Goal: Task Accomplishment & Management: Manage account settings

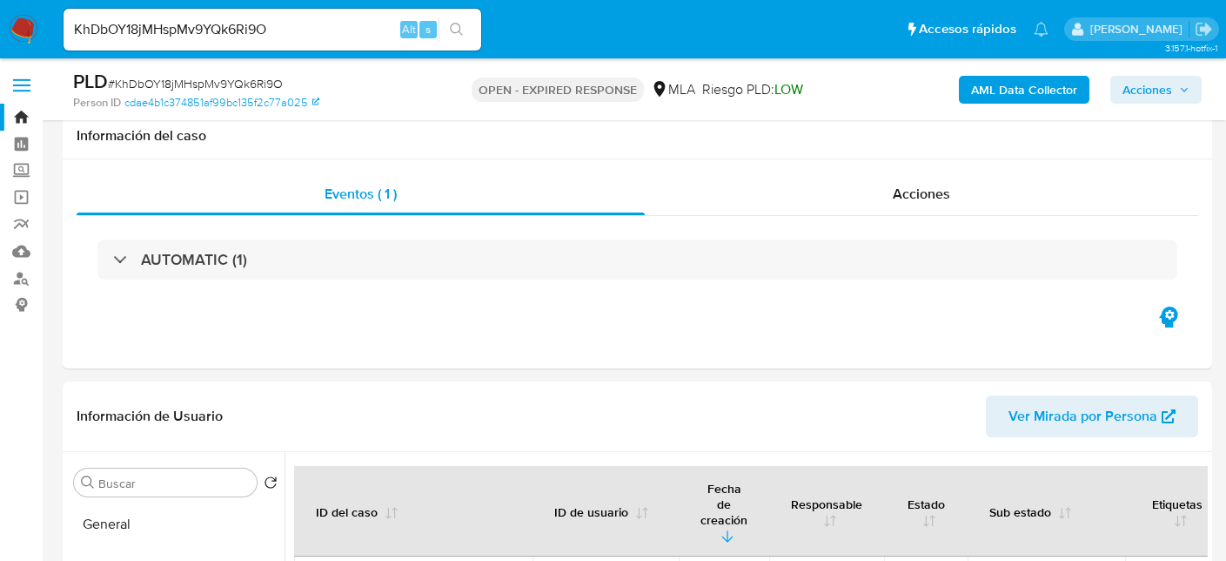
select select "10"
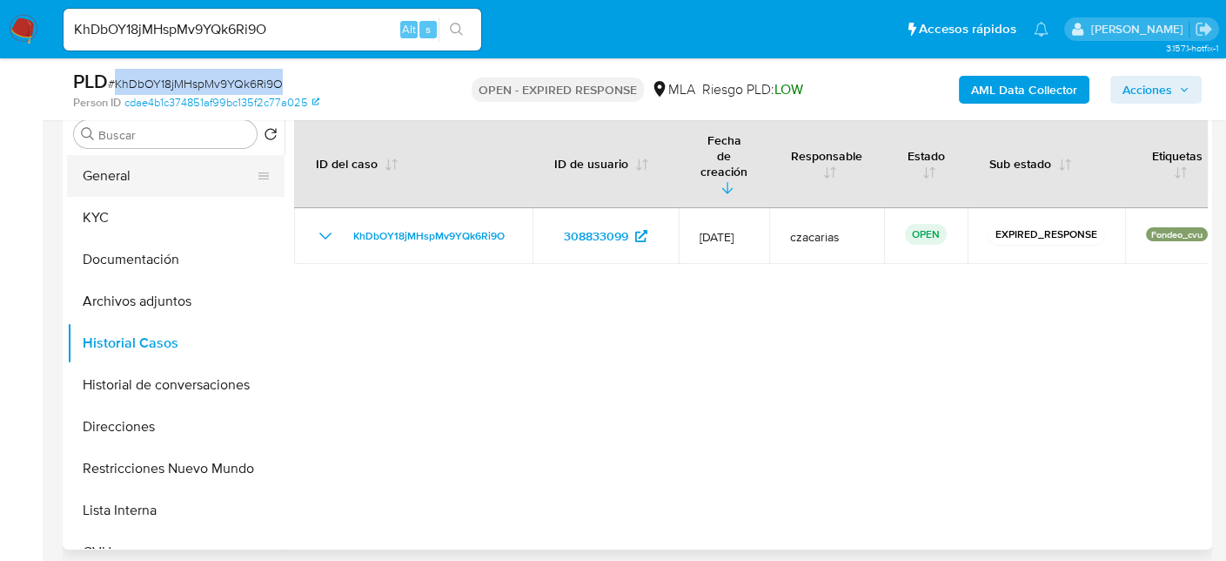
scroll to position [548, 0]
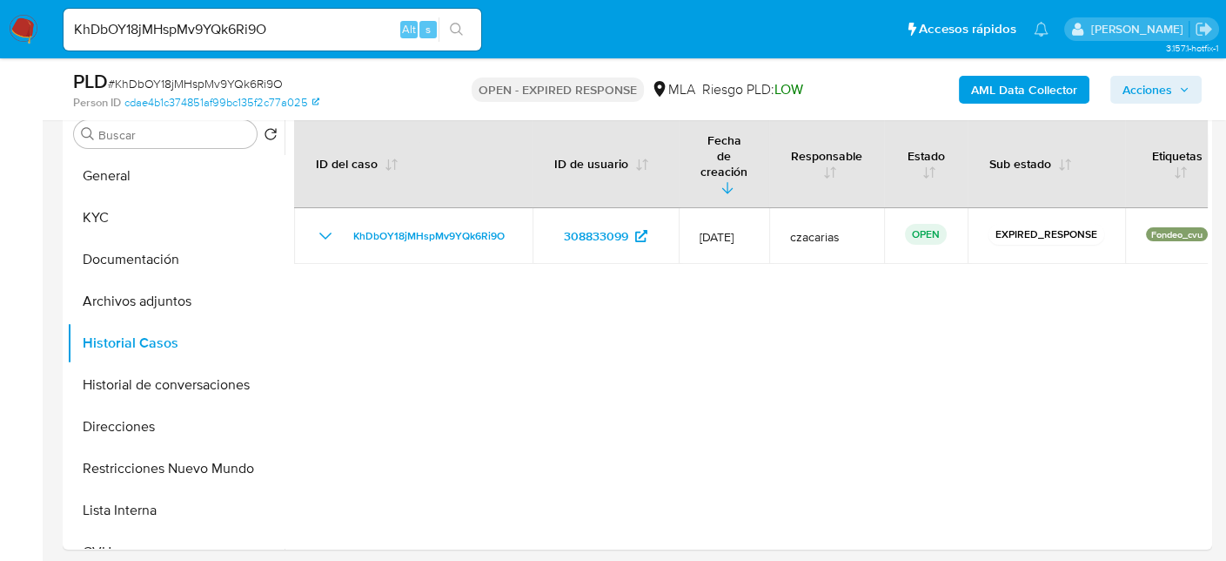
click at [265, 37] on input "KhDbOY18jMHspMv9YQk6Ri9O" at bounding box center [273, 29] width 418 height 23
paste input "tYZRBTUqNAaBmICU8vrrjFTK"
type input "tYZRBTUqNAaBmICU8vrrjFTK"
click at [467, 28] on button "search-icon" at bounding box center [457, 29] width 36 height 24
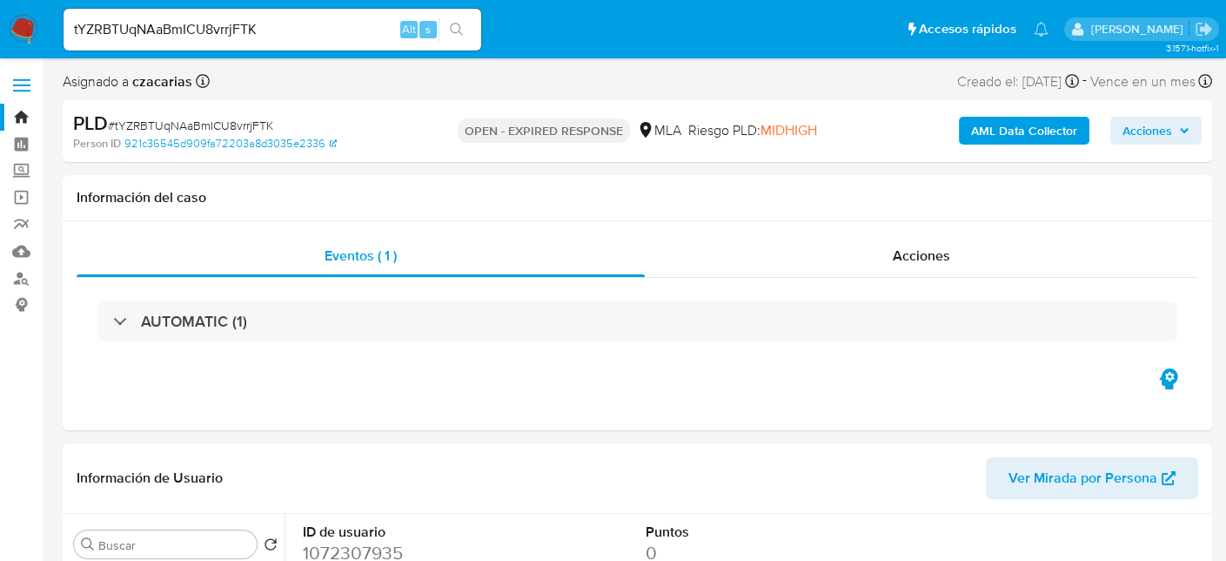
select select "10"
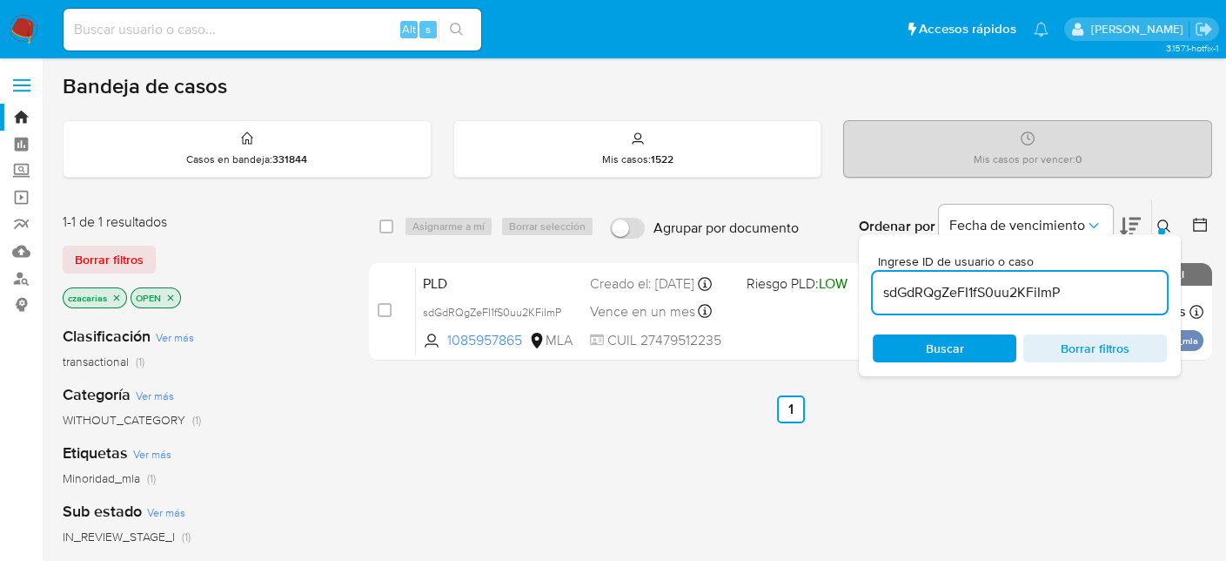
click at [970, 283] on input "sdGdRQgZeFI1fS0uu2KFiImP" at bounding box center [1020, 292] width 294 height 23
click at [970, 282] on input "sdGdRQgZeFI1fS0uu2KFiImP" at bounding box center [1020, 292] width 294 height 23
paste input "tYZRBTUqNAaBmICU8vrrjFTK"
type input "tYZRBTUqNAaBmICU8vrrjFTK"
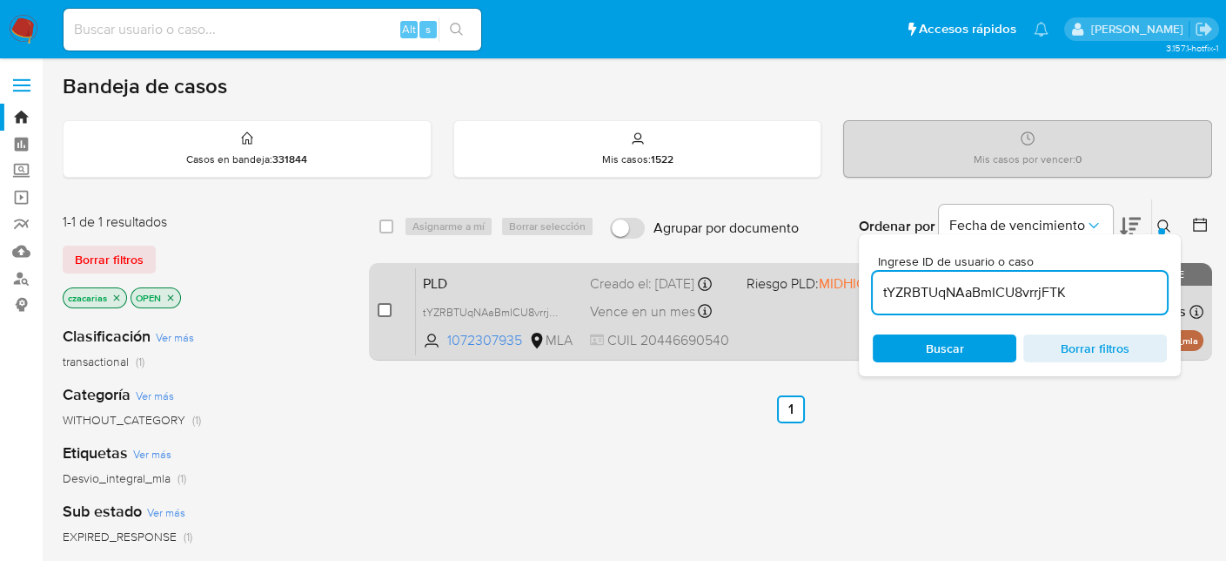
click at [384, 311] on input "checkbox" at bounding box center [385, 310] width 14 height 14
checkbox input "true"
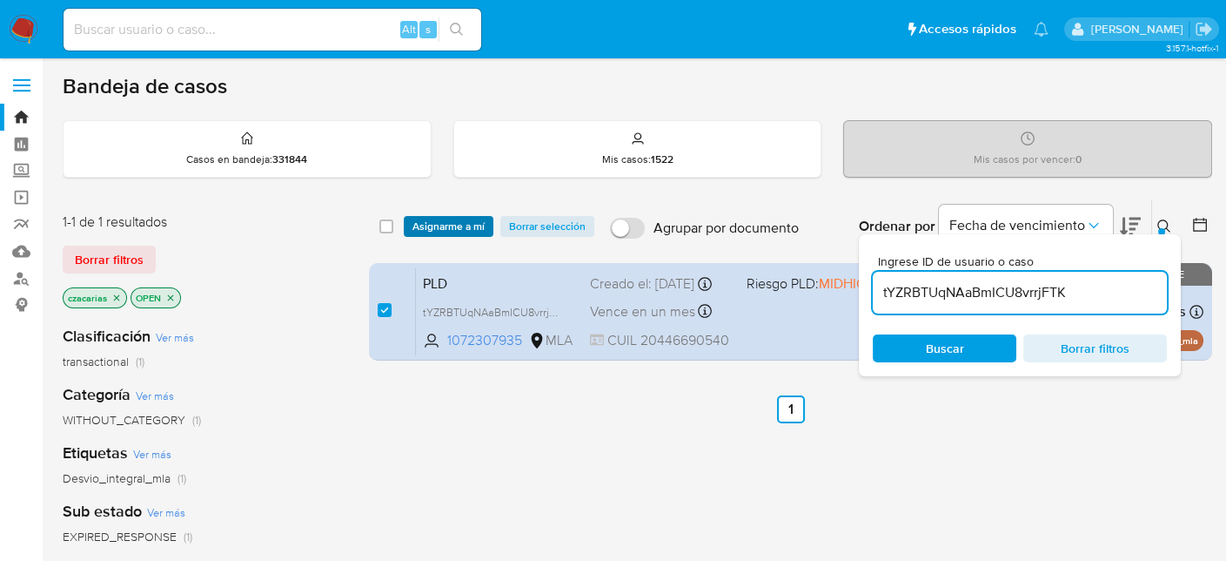
click at [449, 224] on span "Asignarme a mí" at bounding box center [449, 226] width 72 height 17
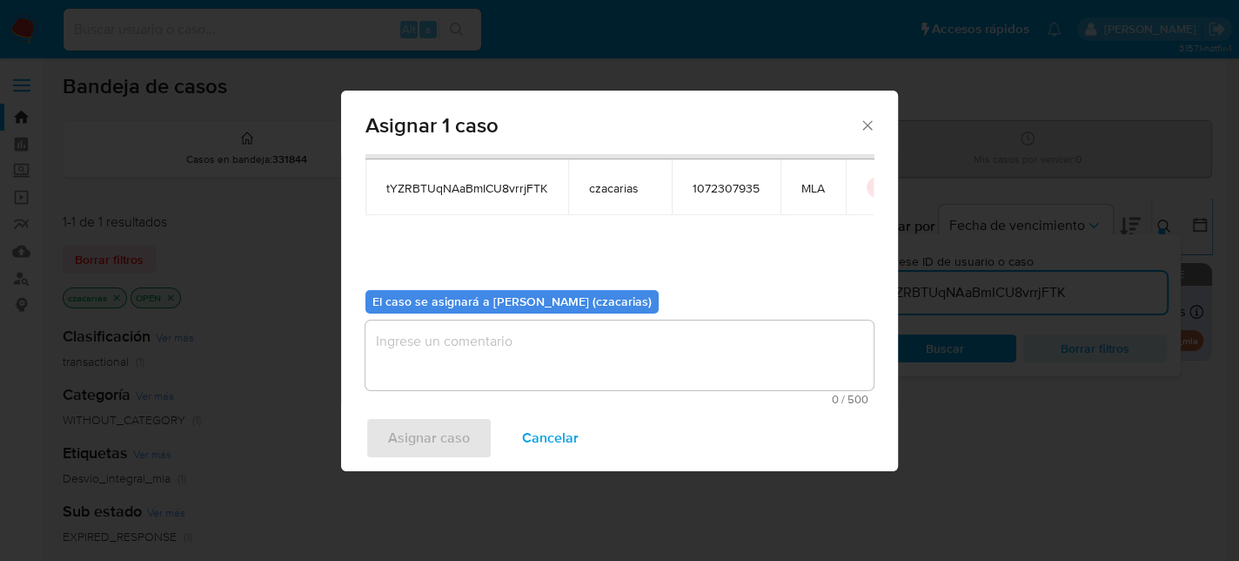
scroll to position [89, 0]
click at [601, 348] on textarea "assign-modal" at bounding box center [620, 354] width 508 height 70
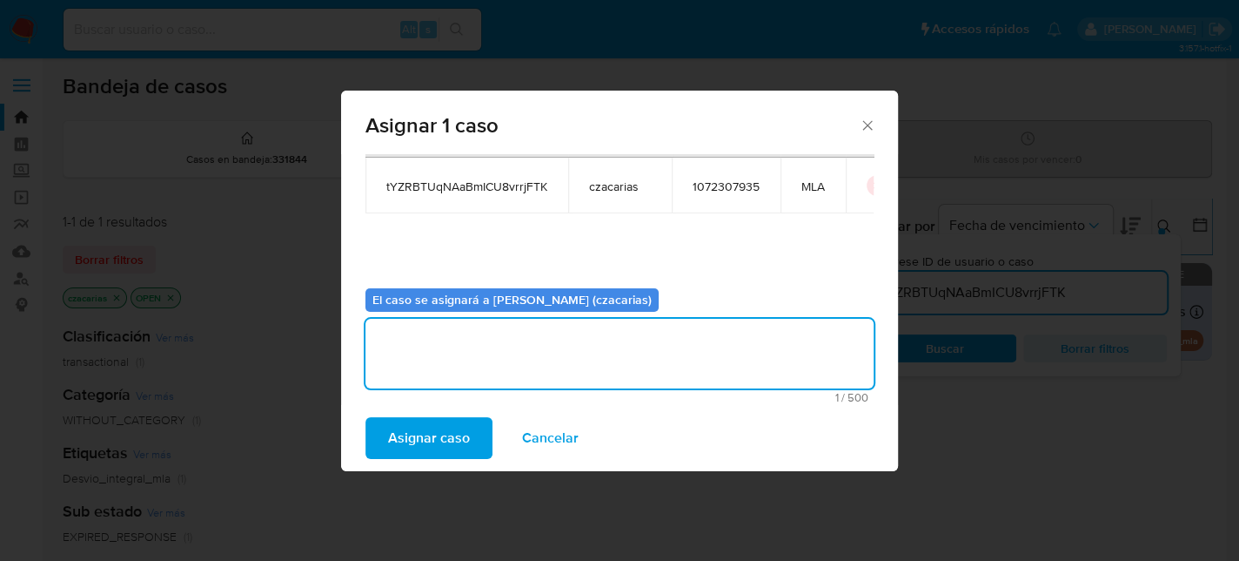
click at [451, 415] on div "Asignar caso Cancelar" at bounding box center [619, 438] width 557 height 66
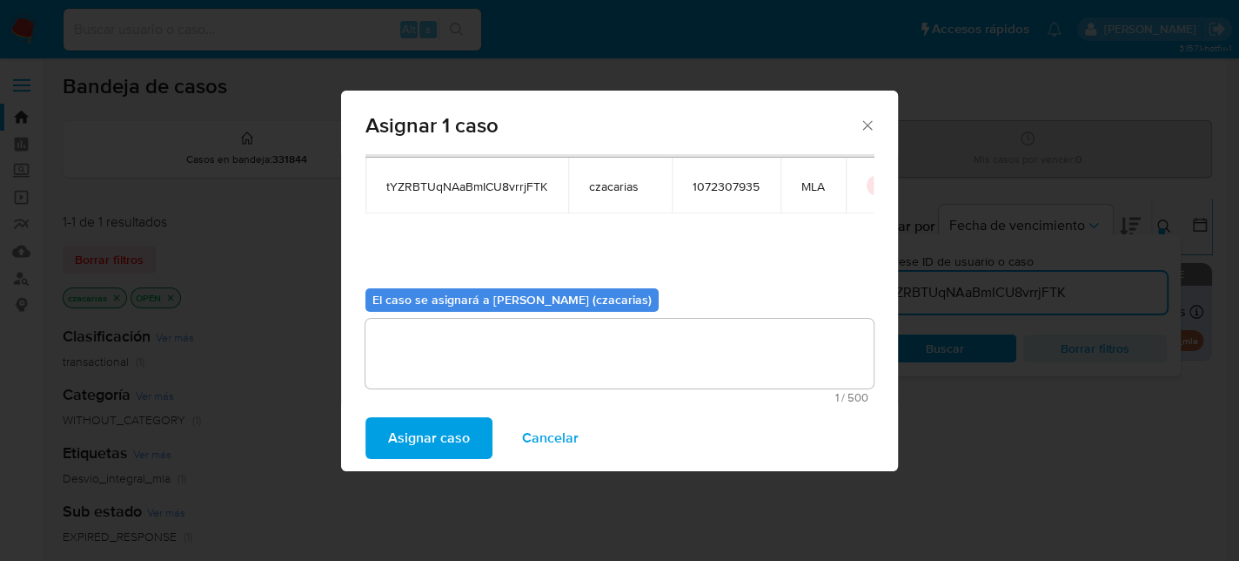
click at [431, 434] on span "Asignar caso" at bounding box center [429, 438] width 82 height 38
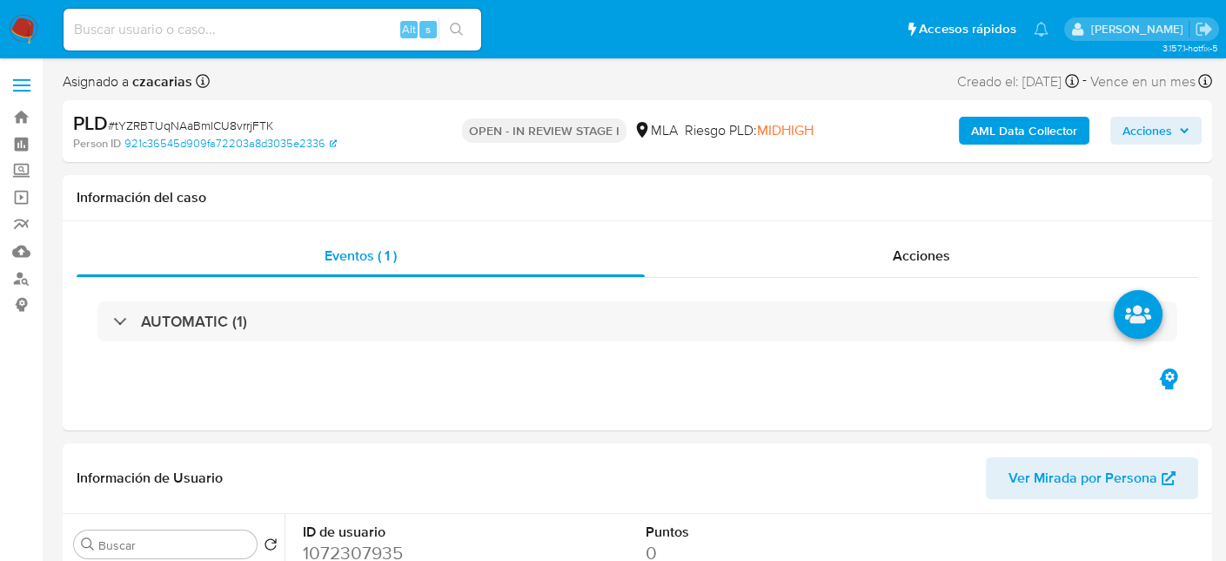
select select "10"
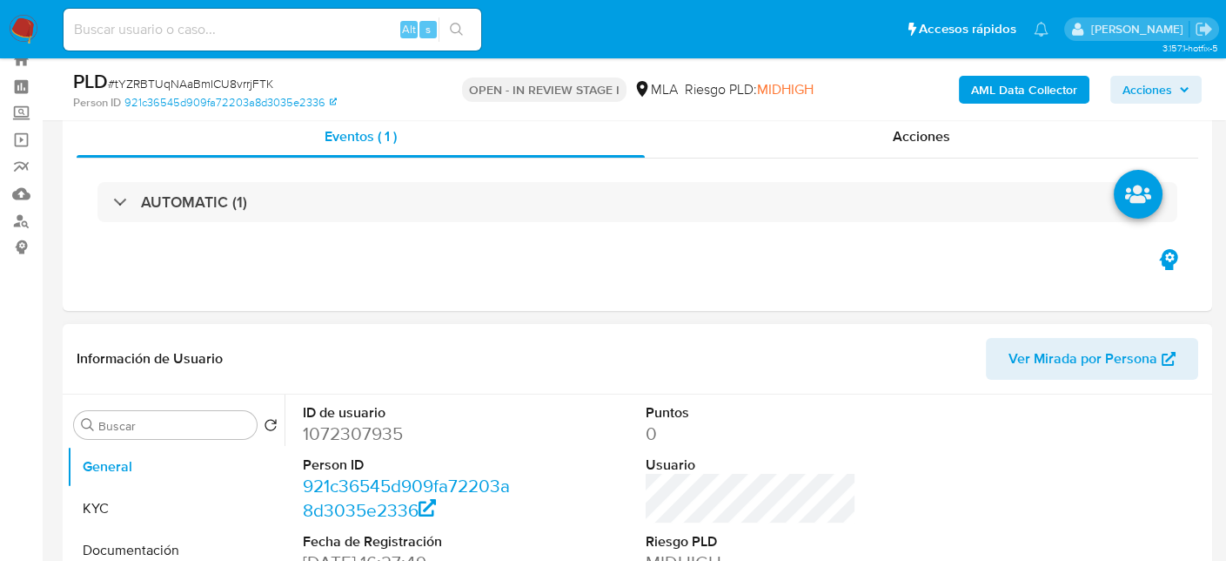
scroll to position [87, 0]
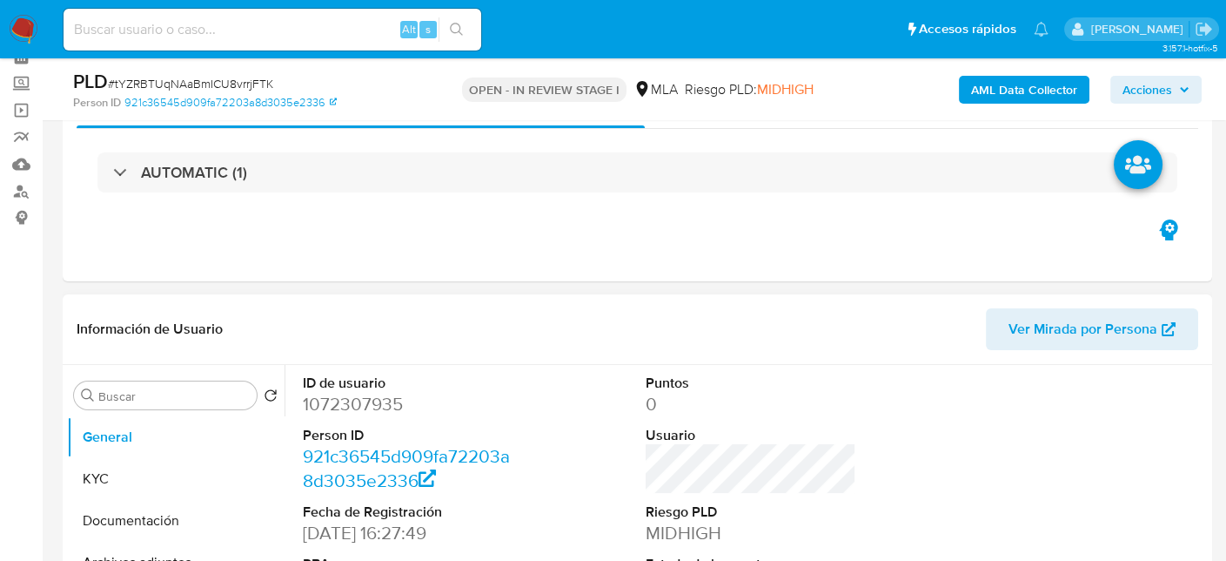
click at [376, 397] on dd "1072307935" at bounding box center [409, 404] width 212 height 24
click at [376, 396] on dd "1072307935" at bounding box center [409, 404] width 212 height 24
copy dd "1072307935"
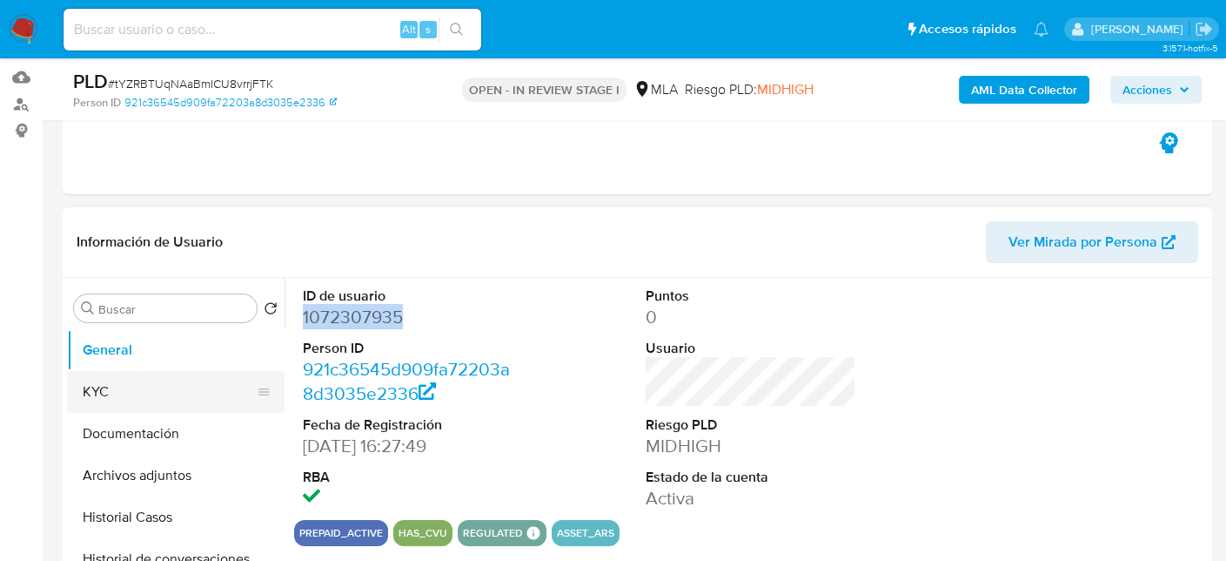
click at [139, 376] on button "KYC" at bounding box center [169, 392] width 204 height 42
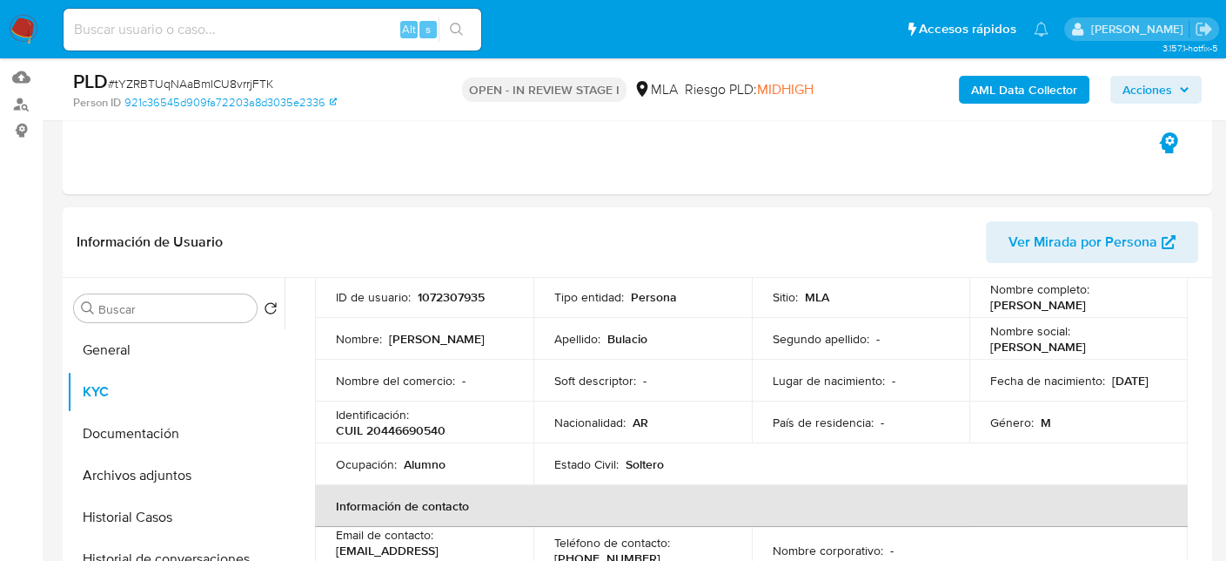
scroll to position [87, 0]
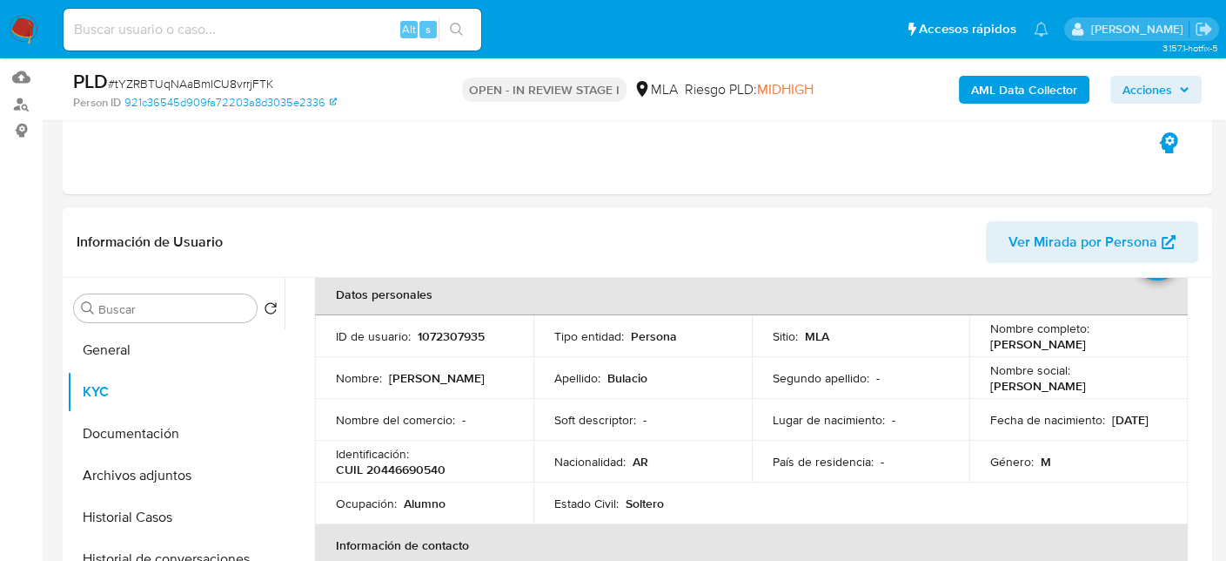
click at [399, 468] on p "CUIL 20446690540" at bounding box center [391, 469] width 110 height 16
copy p "20446690540"
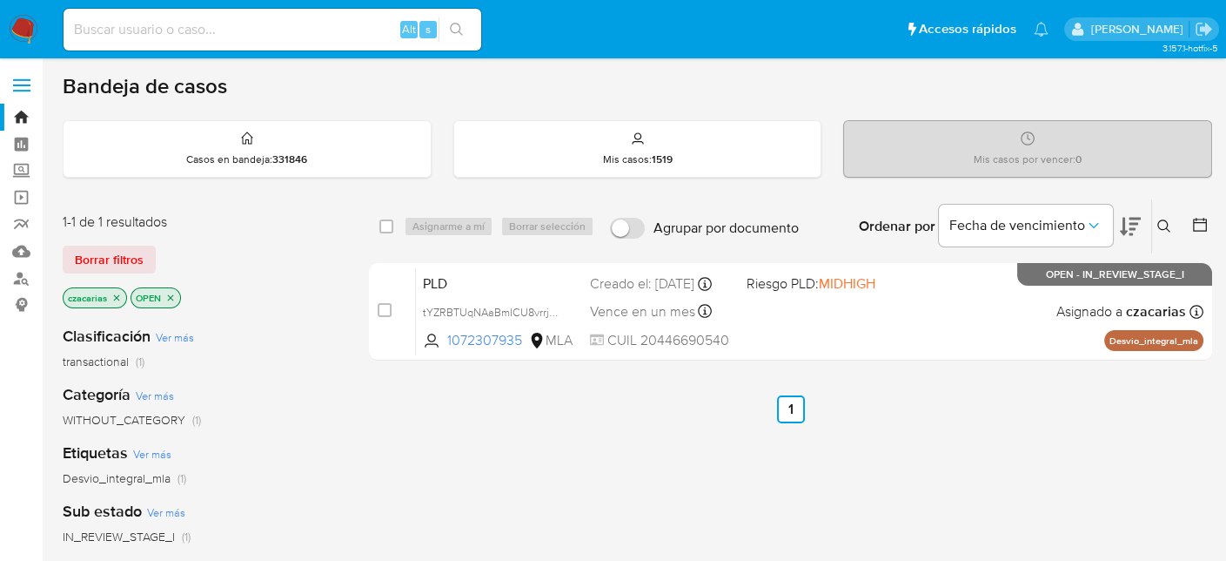
click at [245, 24] on input at bounding box center [273, 29] width 418 height 23
paste input "WMwMt58yKnDJs8UiEesWoLZy"
type input "WMwMt58yKnDJs8UiEesWoLZy"
click at [454, 35] on icon "search-icon" at bounding box center [457, 30] width 14 height 14
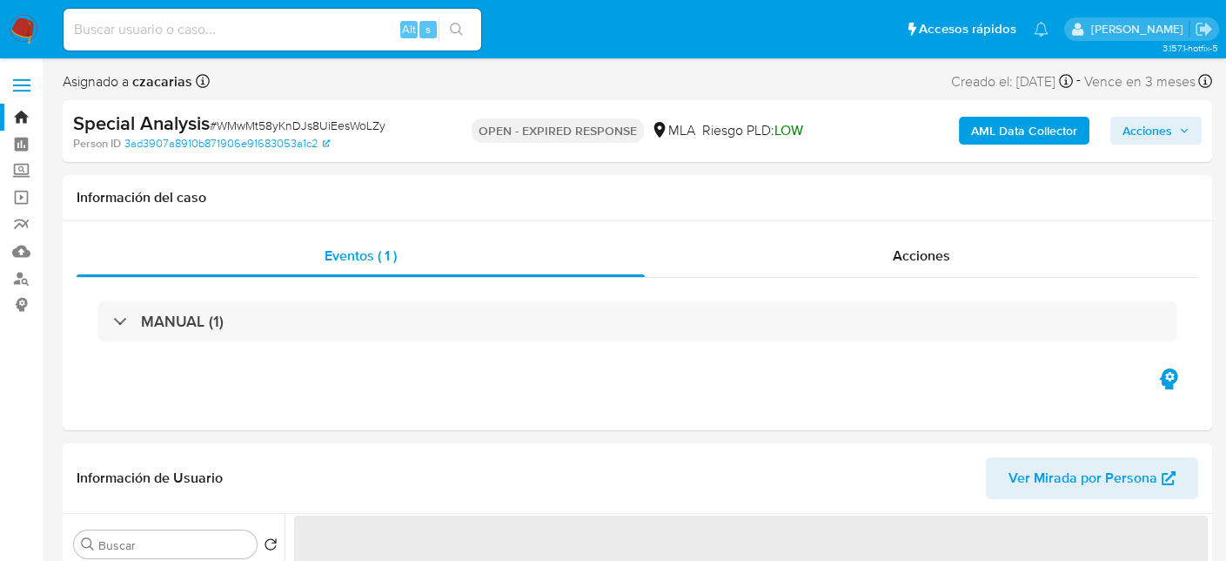
select select "10"
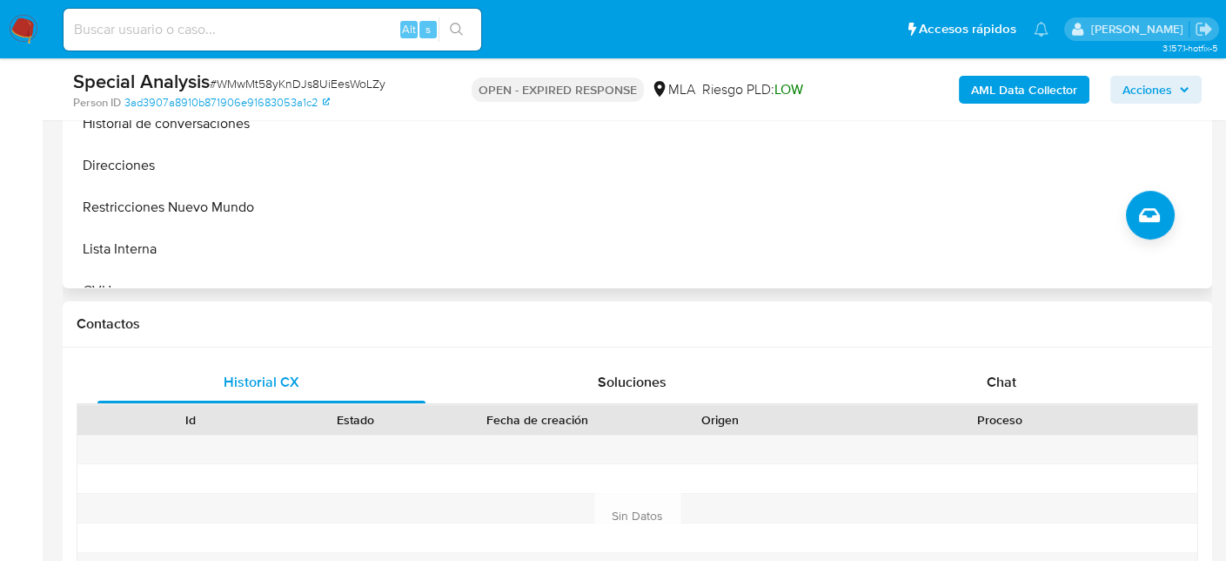
scroll to position [783, 0]
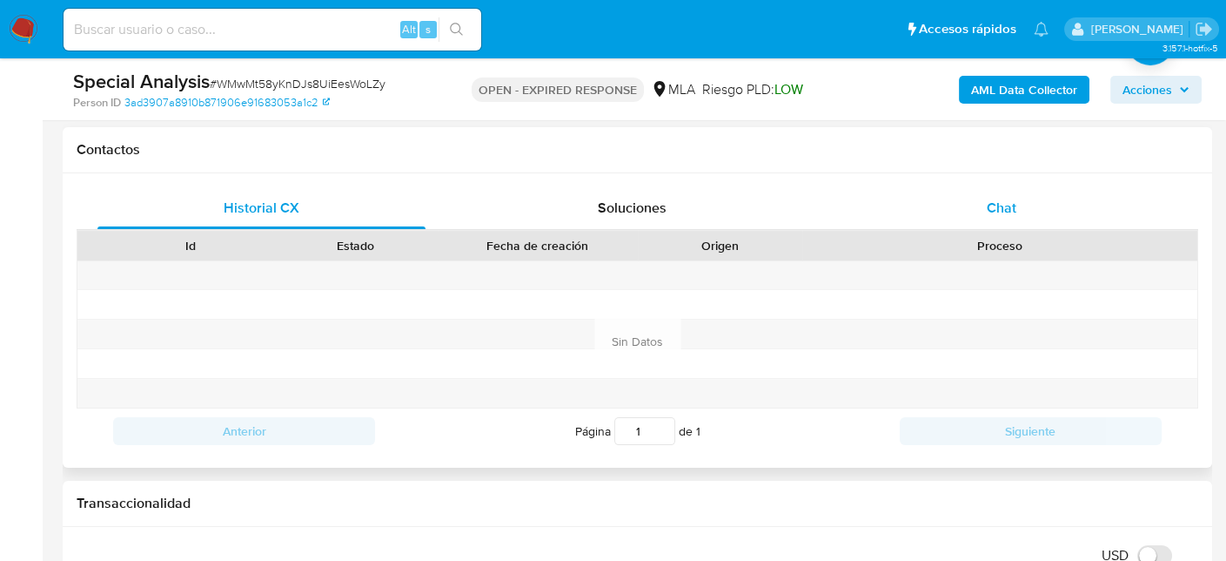
click at [944, 199] on div "Chat" at bounding box center [1002, 208] width 328 height 42
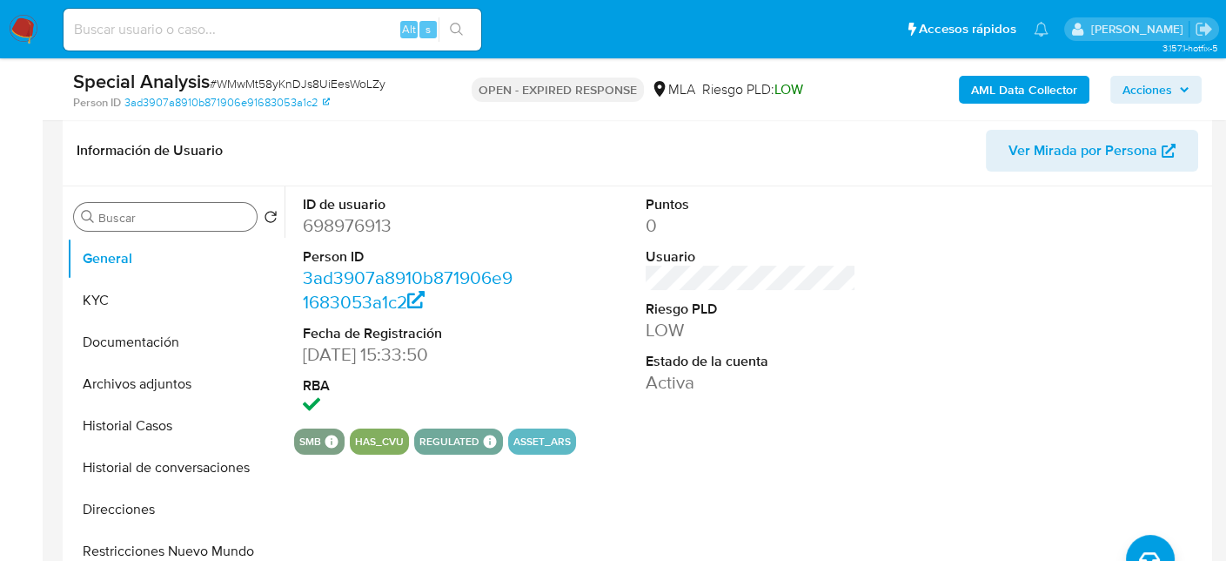
scroll to position [261, 0]
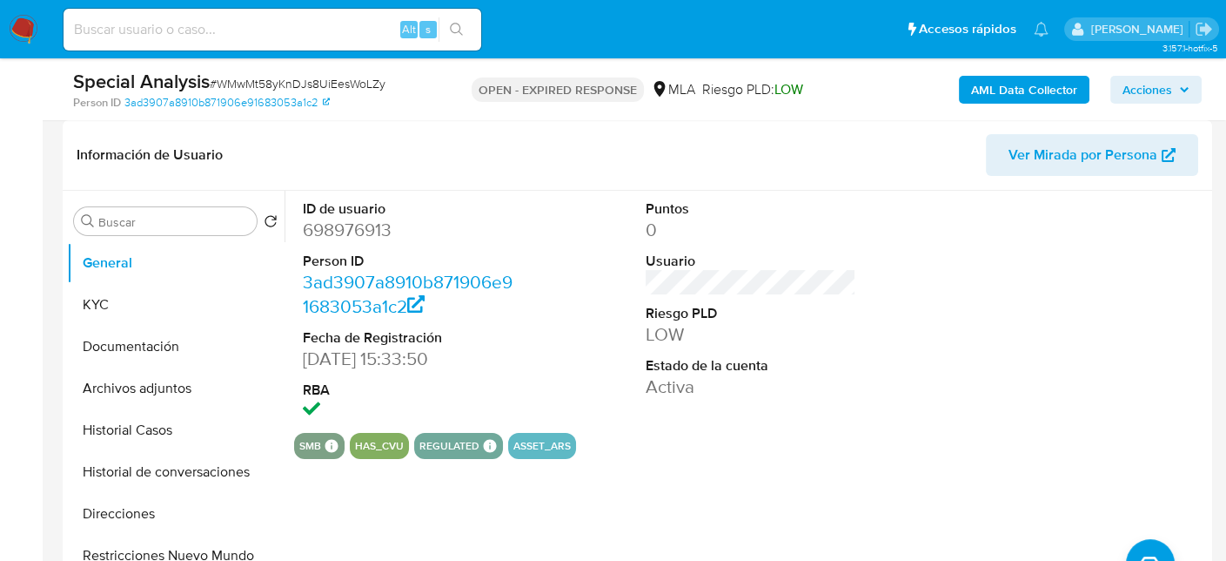
click at [311, 78] on span "# WMwMt58yKnDJs8UiEesWoLZy" at bounding box center [298, 83] width 176 height 17
copy span "WMwMt58yKnDJs8UiEesWoLZy"
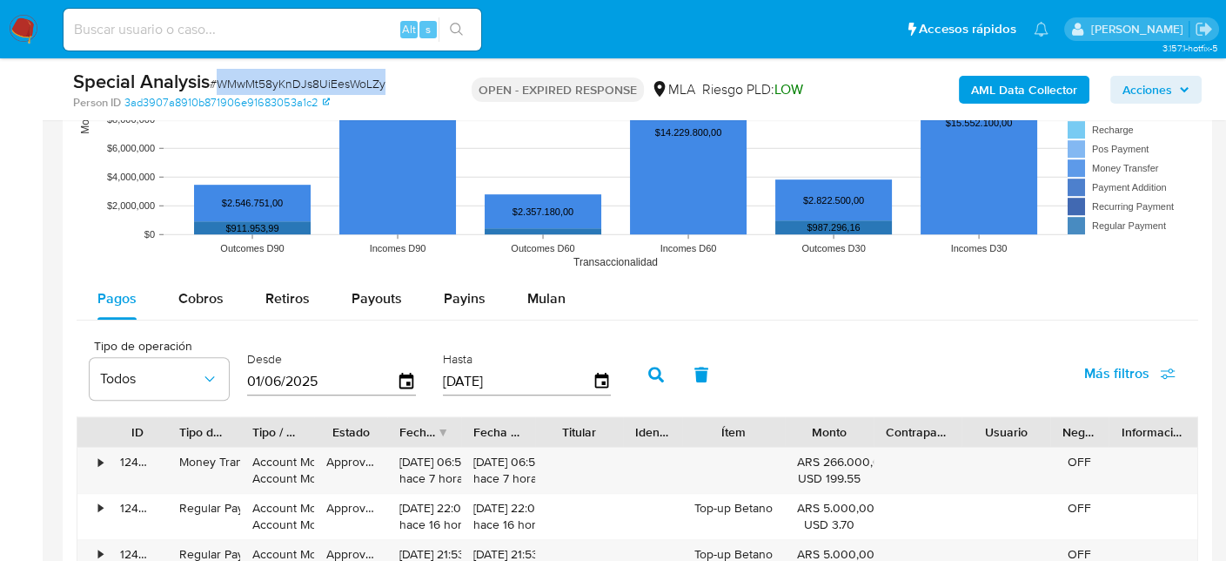
scroll to position [1915, 0]
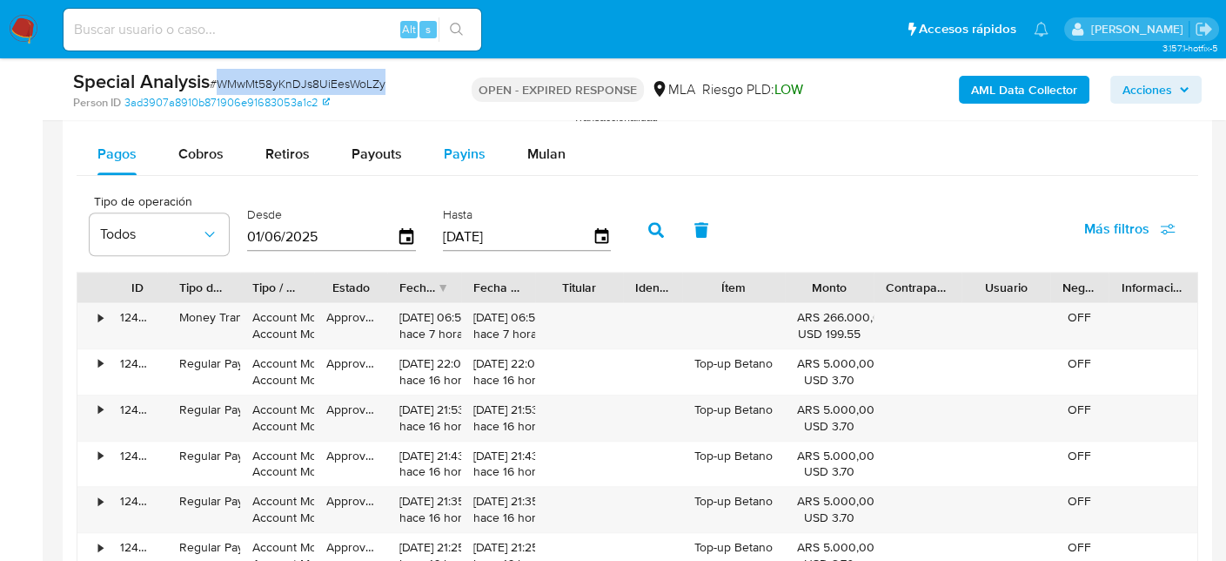
click at [454, 133] on div "Payins" at bounding box center [465, 154] width 42 height 42
select select "10"
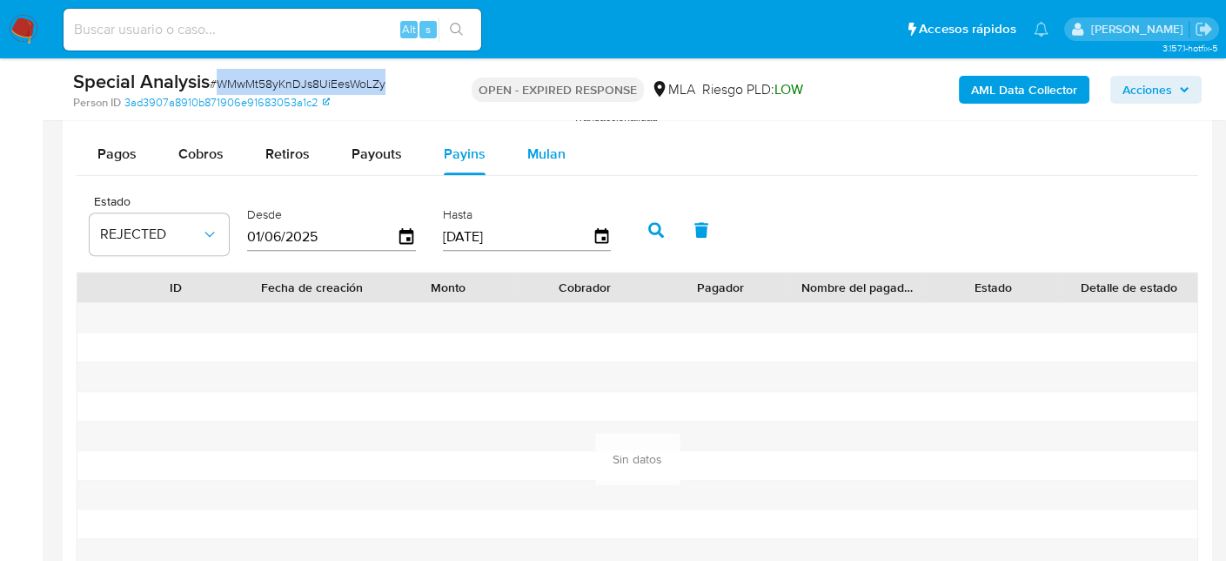
click at [569, 147] on button "Mulan" at bounding box center [547, 154] width 80 height 42
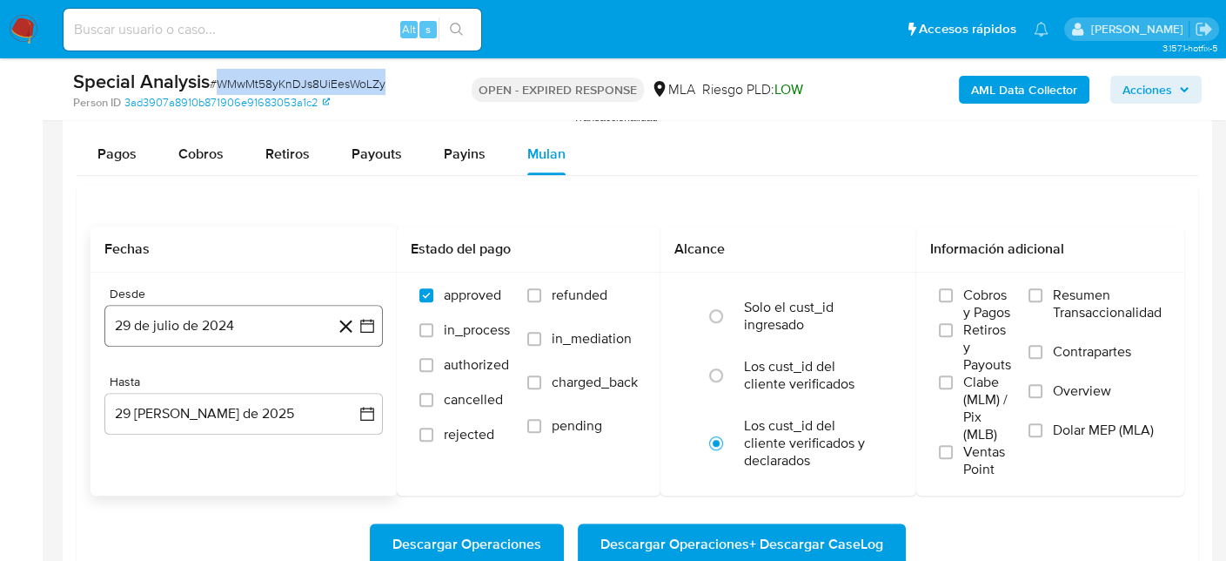
click at [268, 309] on button "29 de julio de 2024" at bounding box center [243, 326] width 279 height 42
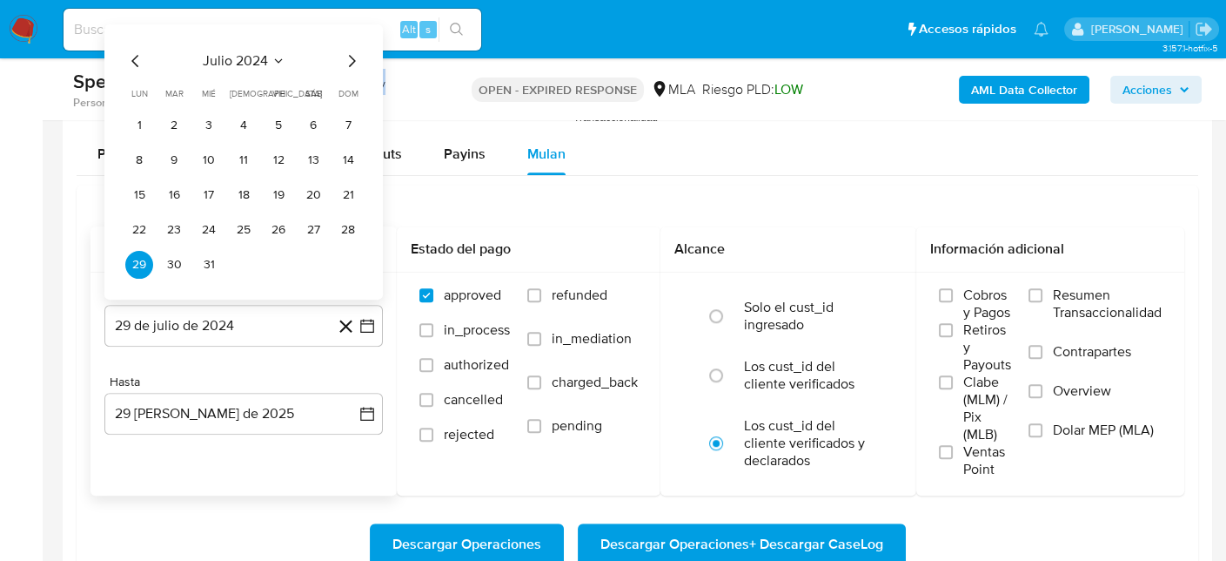
click at [350, 64] on icon "Mes siguiente" at bounding box center [352, 61] width 7 height 12
click at [257, 52] on span "agosto 2024" at bounding box center [235, 60] width 79 height 17
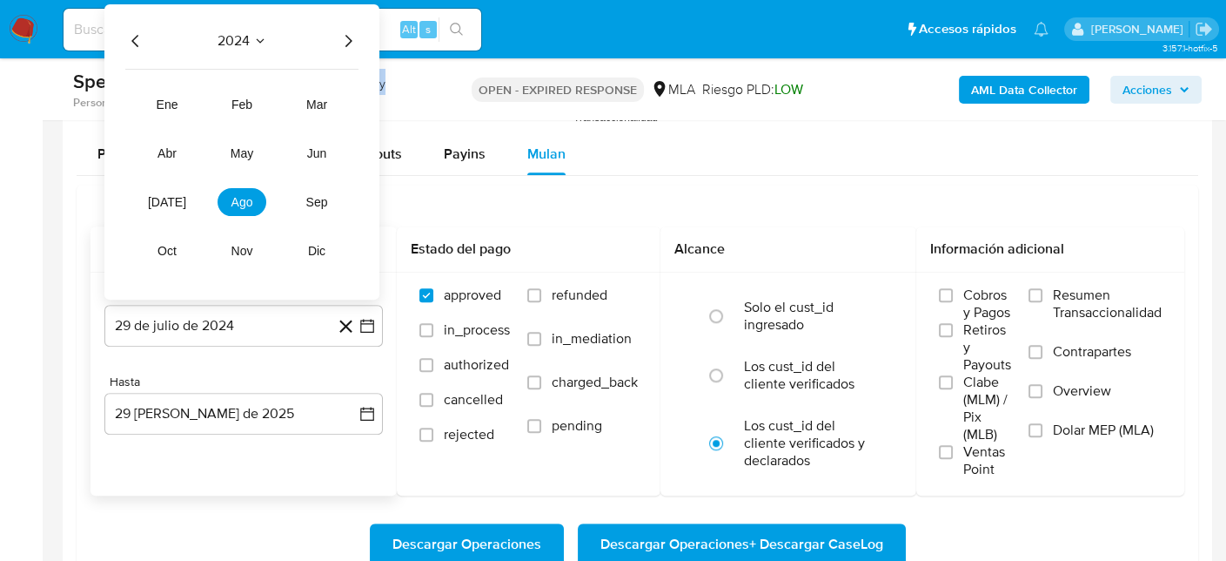
click at [343, 38] on icon "Año siguiente" at bounding box center [348, 40] width 21 height 21
click at [170, 149] on span "abr" at bounding box center [167, 153] width 19 height 14
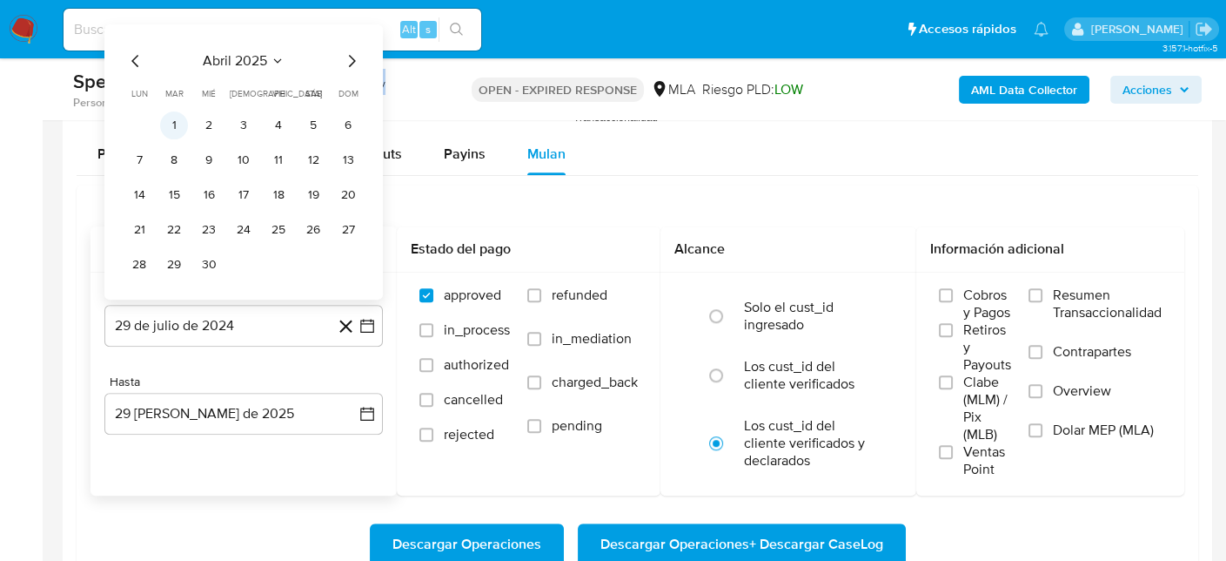
click at [178, 125] on button "1" at bounding box center [174, 125] width 28 height 28
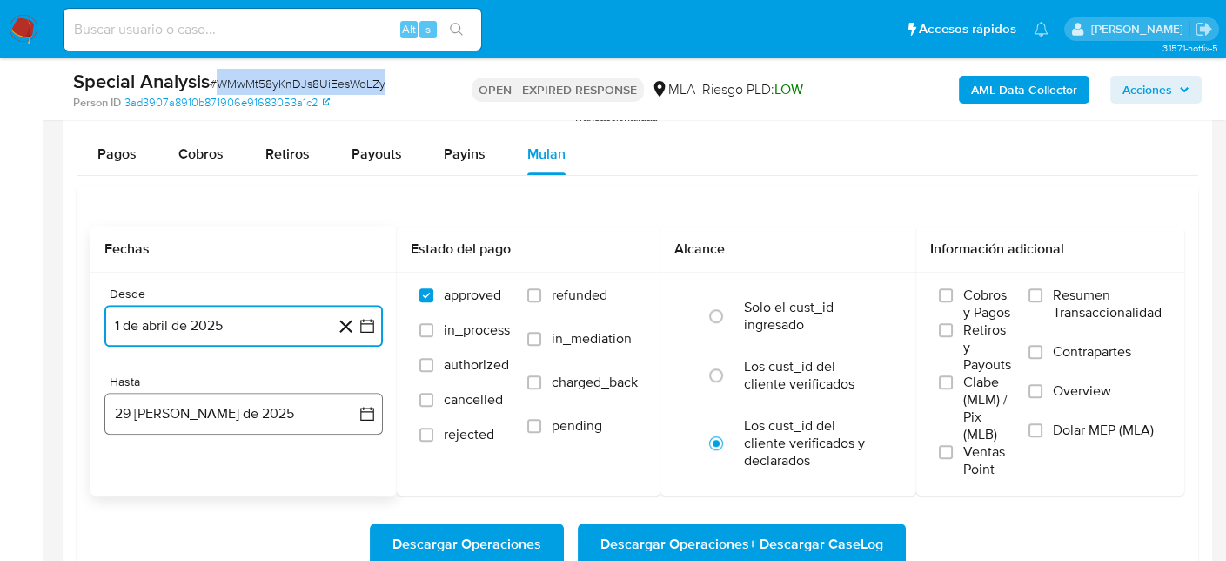
click at [246, 409] on button "29 de agosto de 2025" at bounding box center [243, 414] width 279 height 42
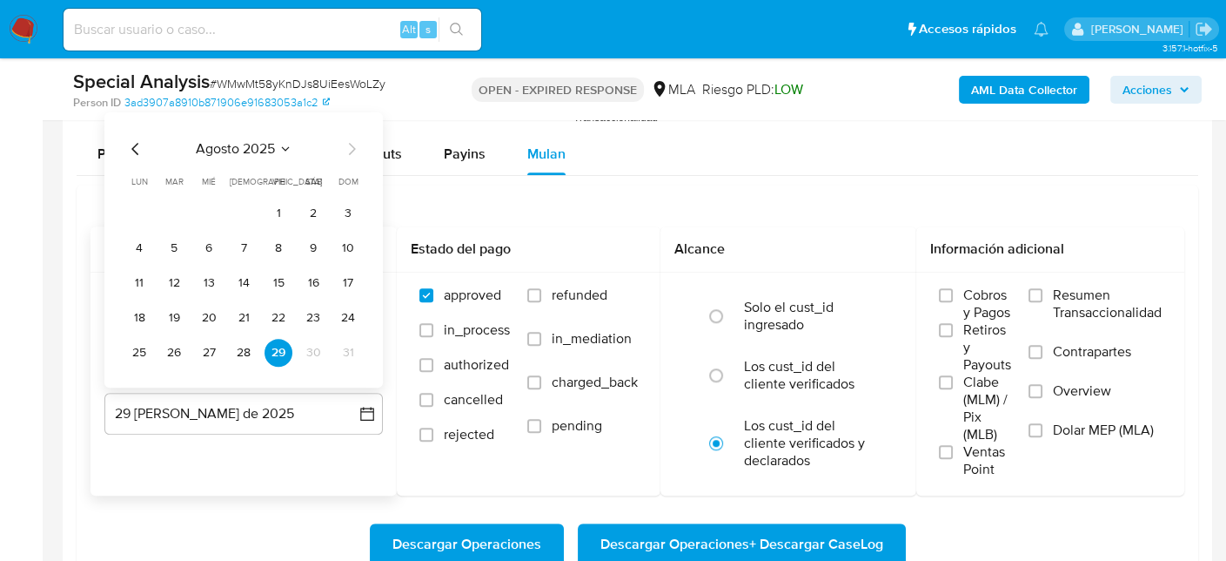
click at [136, 158] on div "agosto 2025 agosto 2025 lun lunes mar martes mié miércoles jue jueves vie viern…" at bounding box center [243, 252] width 237 height 228
click at [134, 154] on icon "Mes anterior" at bounding box center [135, 148] width 21 height 21
click at [240, 343] on button "31" at bounding box center [244, 353] width 28 height 28
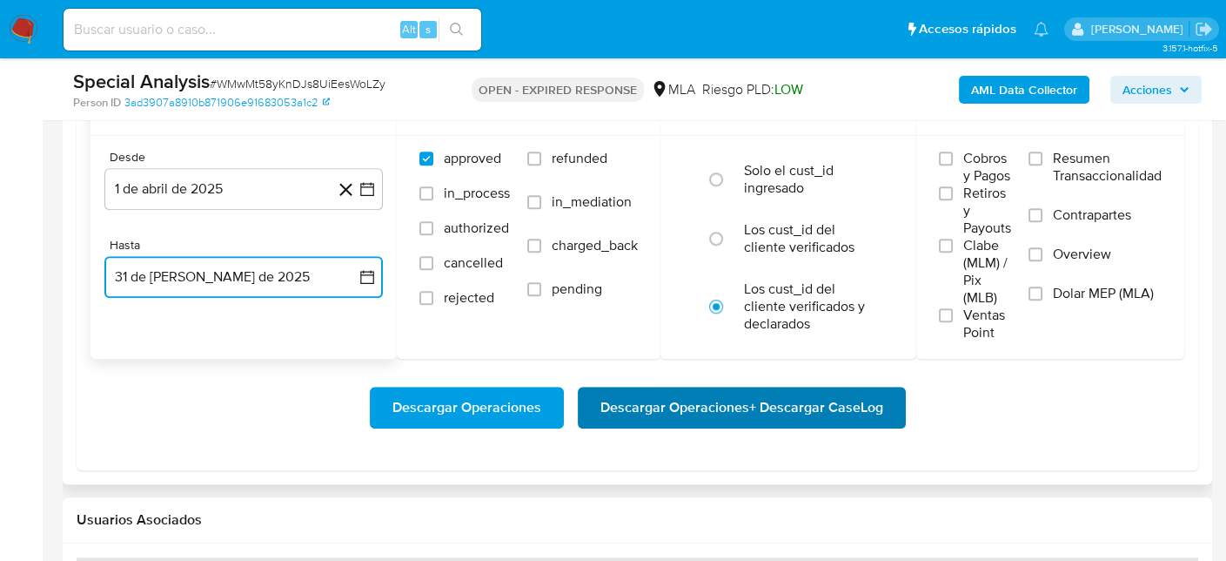
scroll to position [2089, 0]
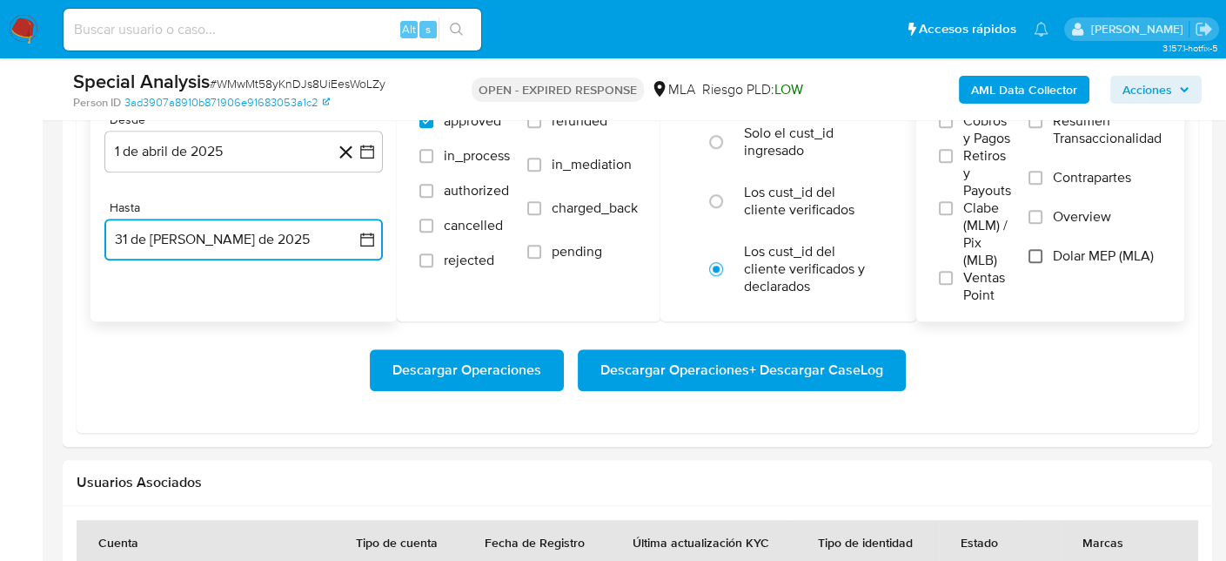
click at [1033, 252] on input "Dolar MEP (MLA)" at bounding box center [1036, 256] width 14 height 14
click at [813, 377] on span "Descargar Operaciones + Descargar CaseLog" at bounding box center [742, 370] width 283 height 38
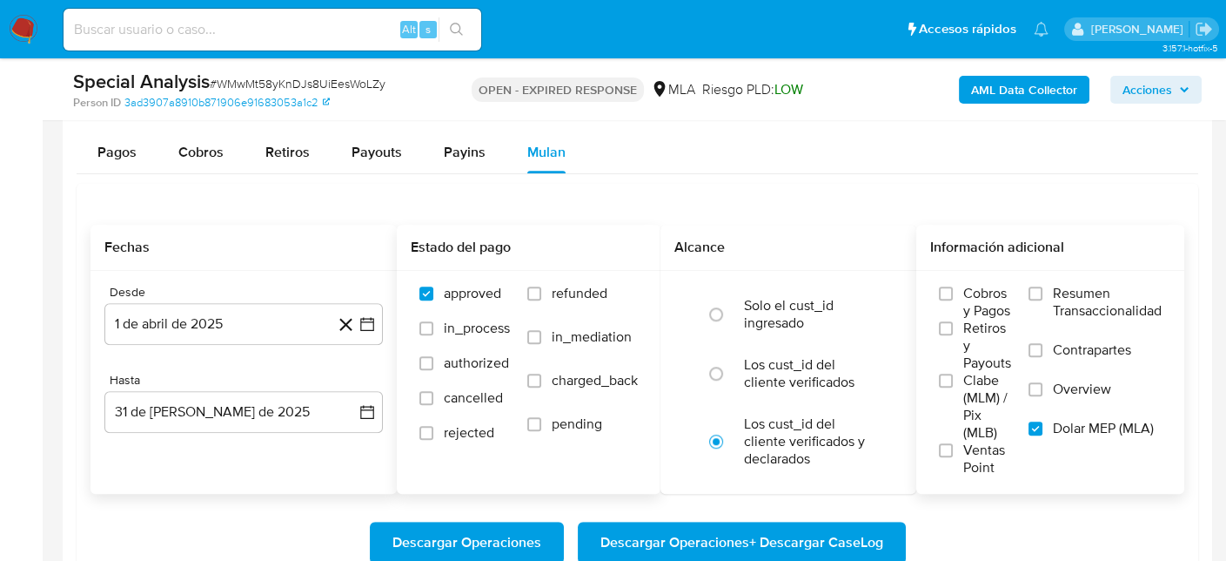
scroll to position [1915, 0]
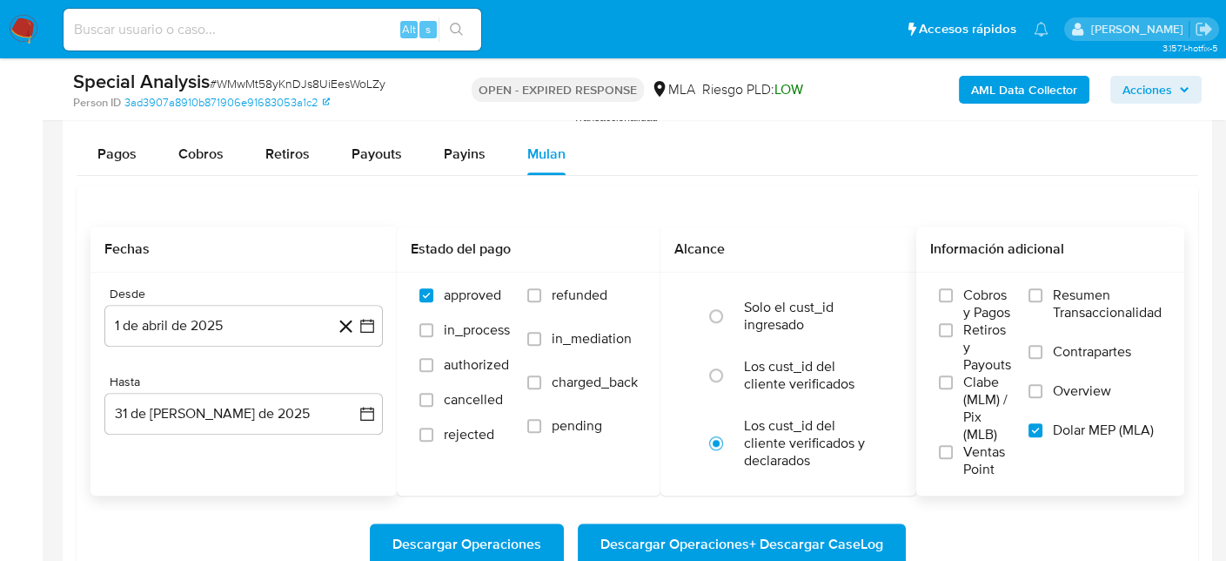
click at [14, 37] on img at bounding box center [24, 30] width 30 height 30
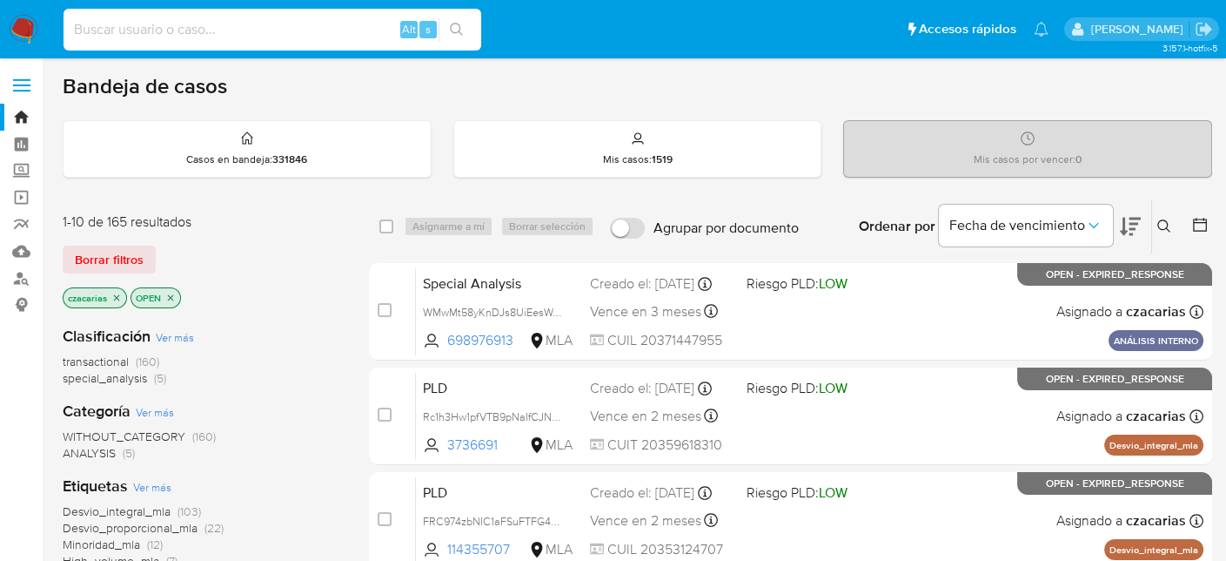
click at [222, 37] on input at bounding box center [273, 29] width 418 height 23
paste input "tSXzGWOney4JfeclpILnzlN0"
type input "tSXzGWOney4JfeclpILnzlN0"
click at [461, 29] on icon "search-icon" at bounding box center [457, 30] width 14 height 14
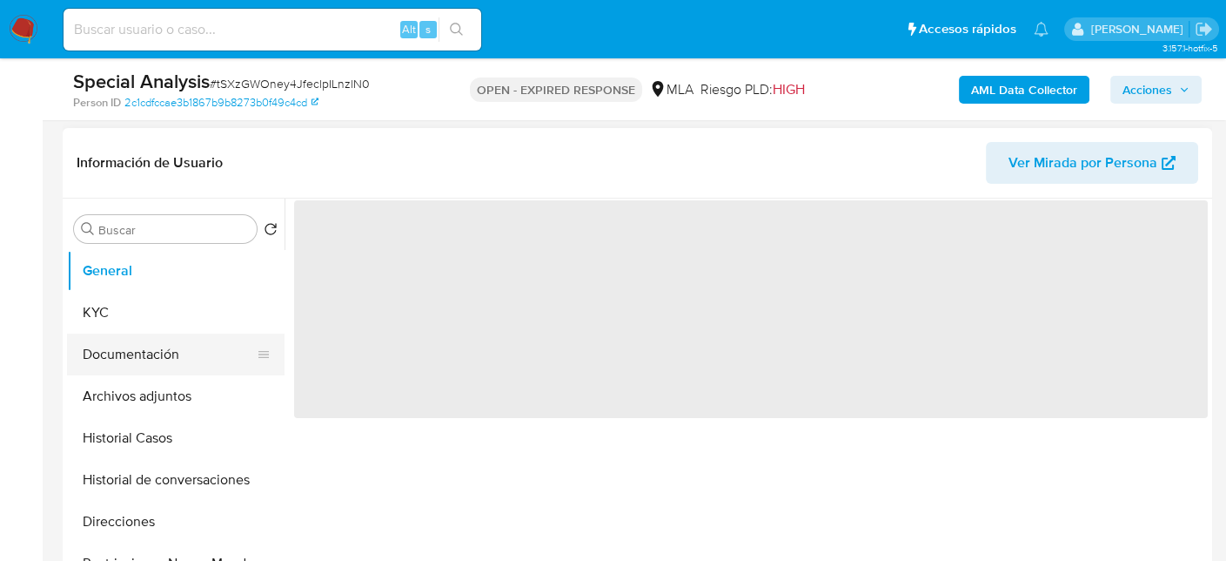
scroll to position [261, 0]
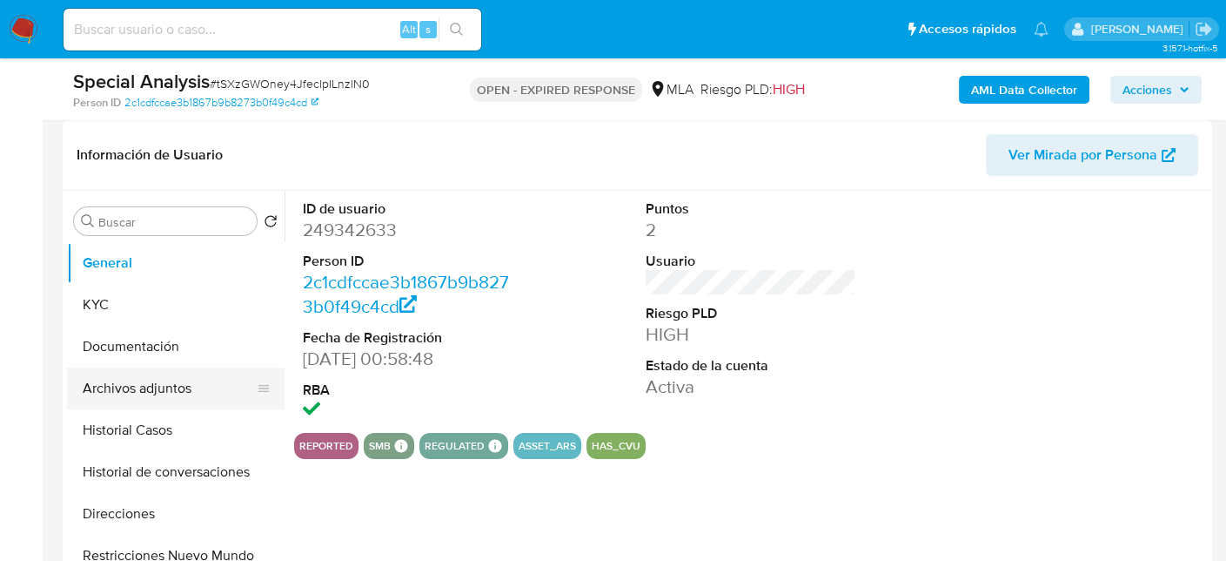
click at [144, 392] on button "Archivos adjuntos" at bounding box center [169, 388] width 204 height 42
select select "10"
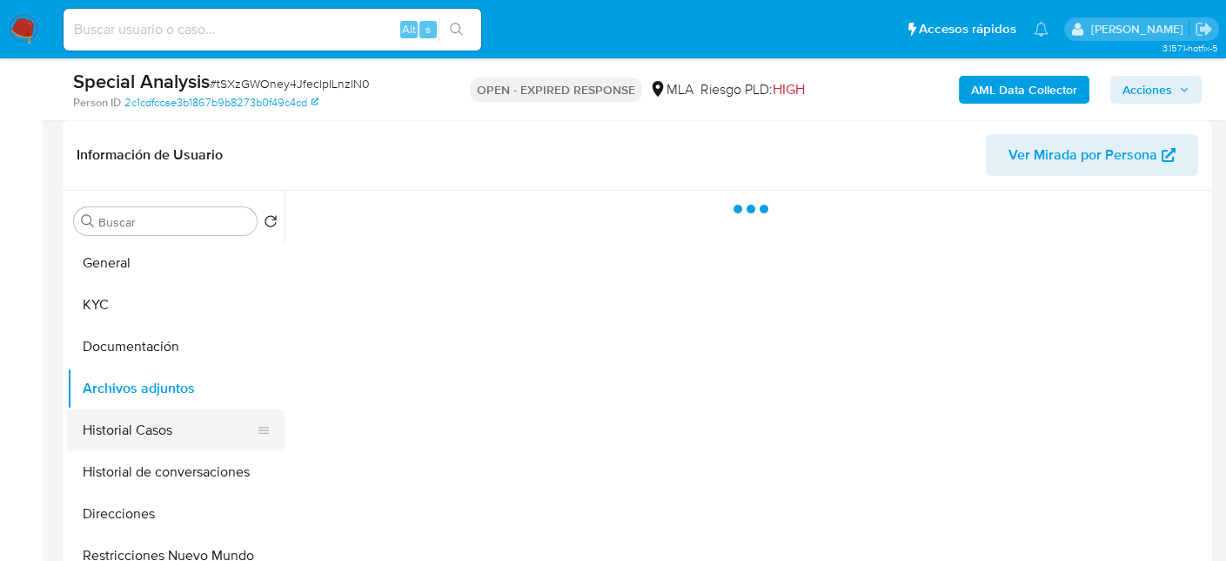
click at [158, 424] on button "Historial Casos" at bounding box center [169, 430] width 204 height 42
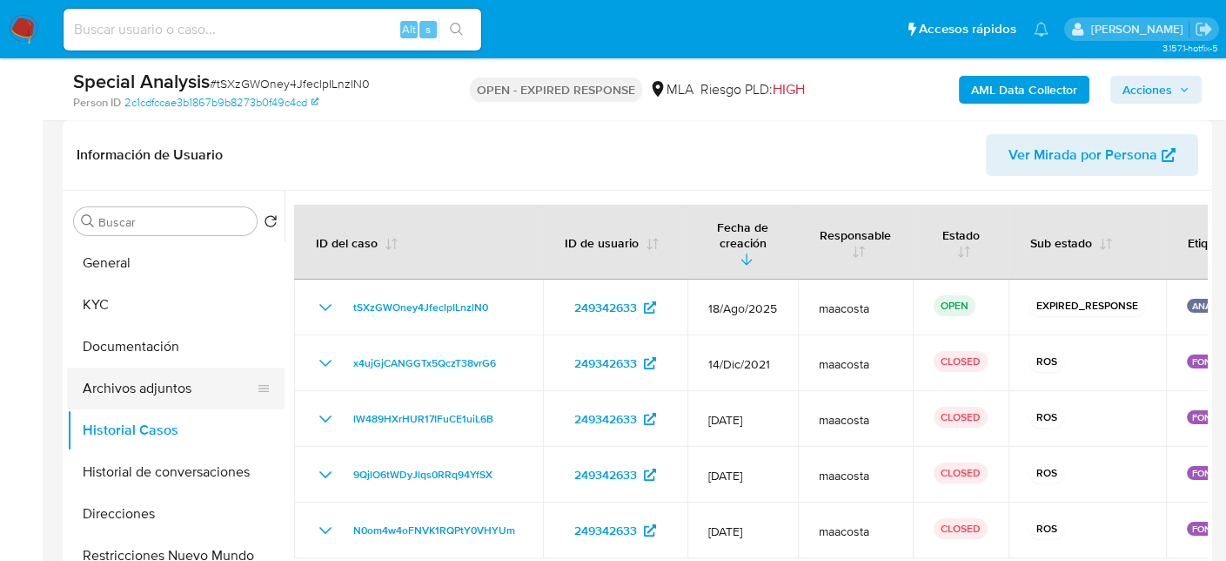
click at [186, 389] on button "Archivos adjuntos" at bounding box center [169, 388] width 204 height 42
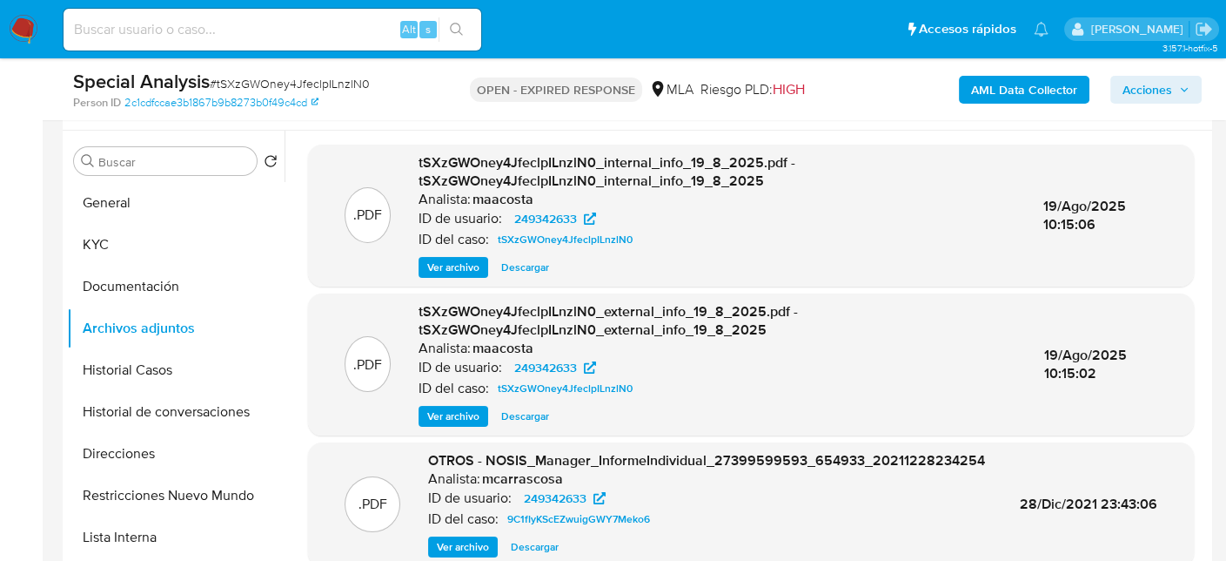
scroll to position [174, 0]
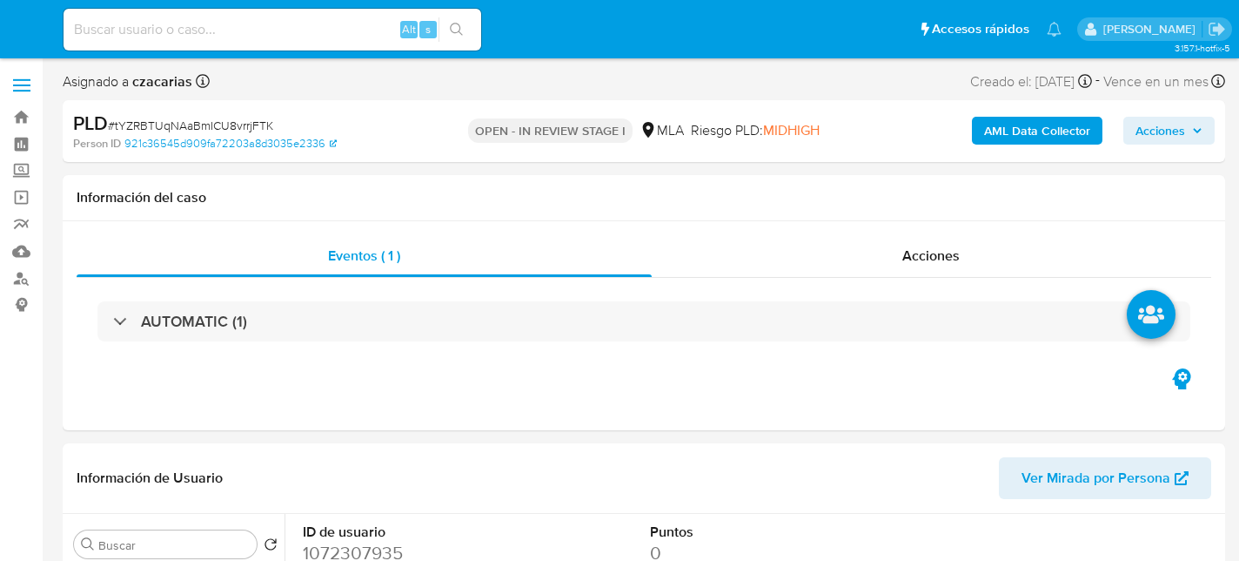
select select "10"
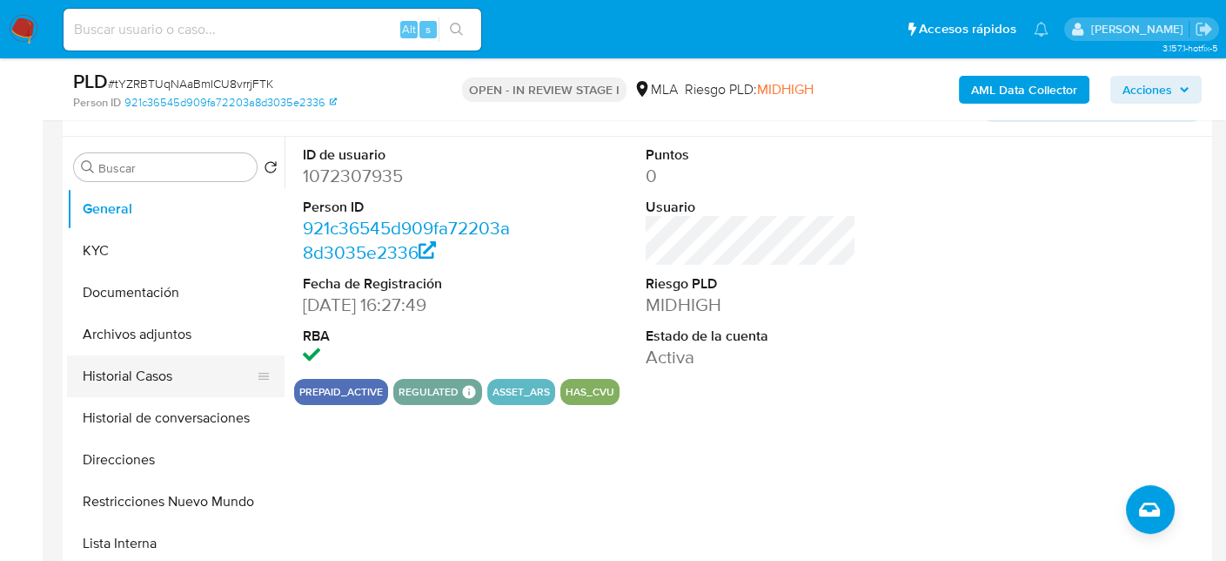
scroll to position [348, 0]
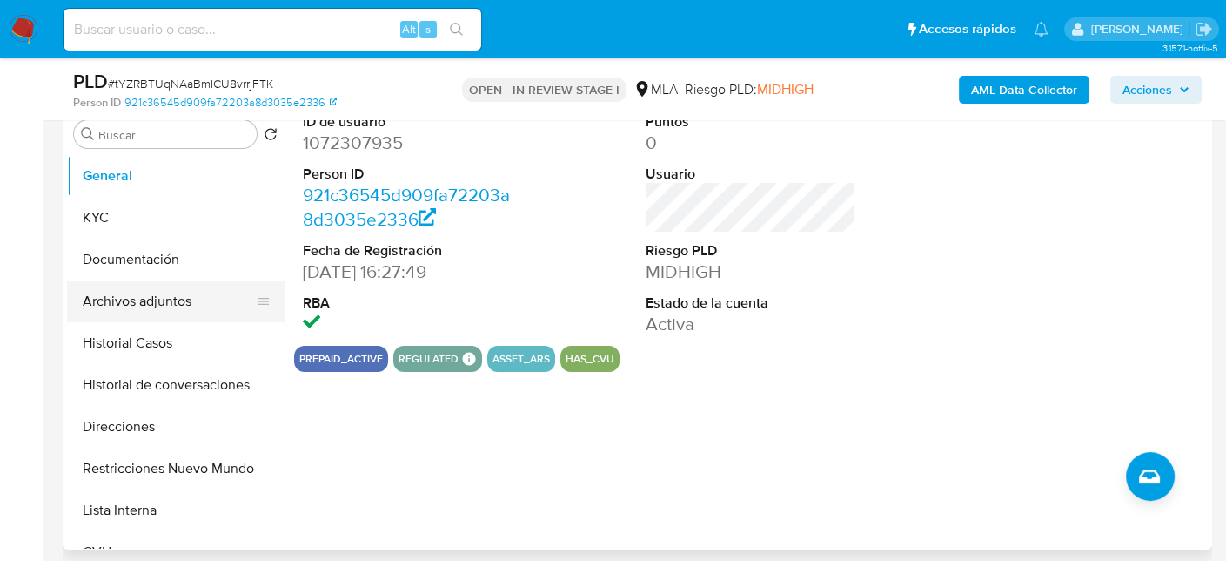
click at [126, 298] on button "Archivos adjuntos" at bounding box center [169, 301] width 204 height 42
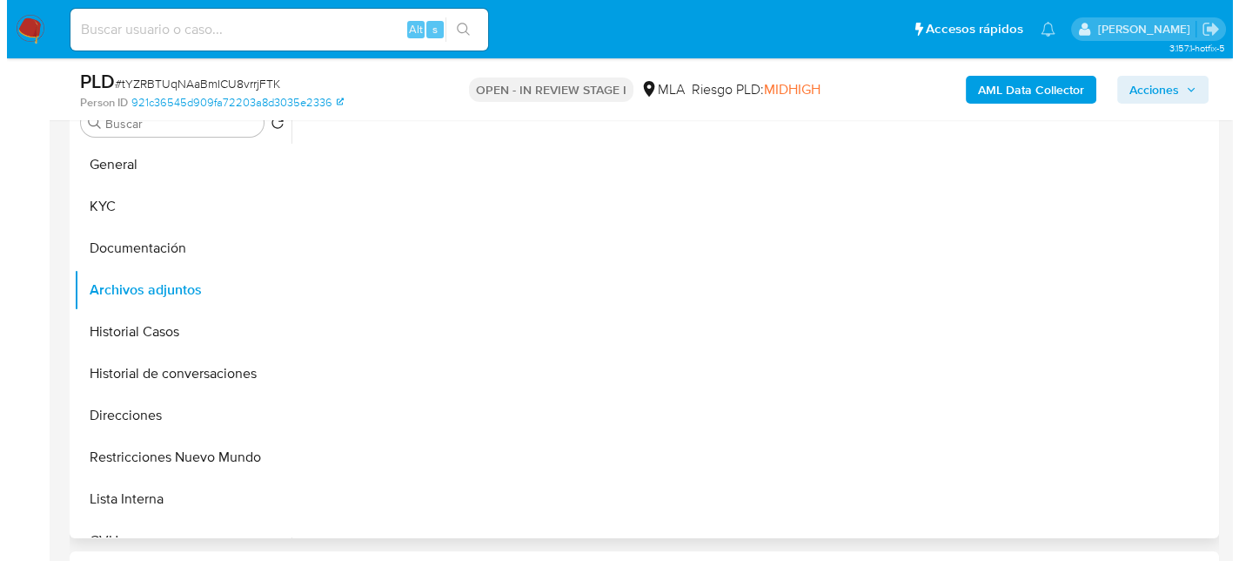
scroll to position [435, 0]
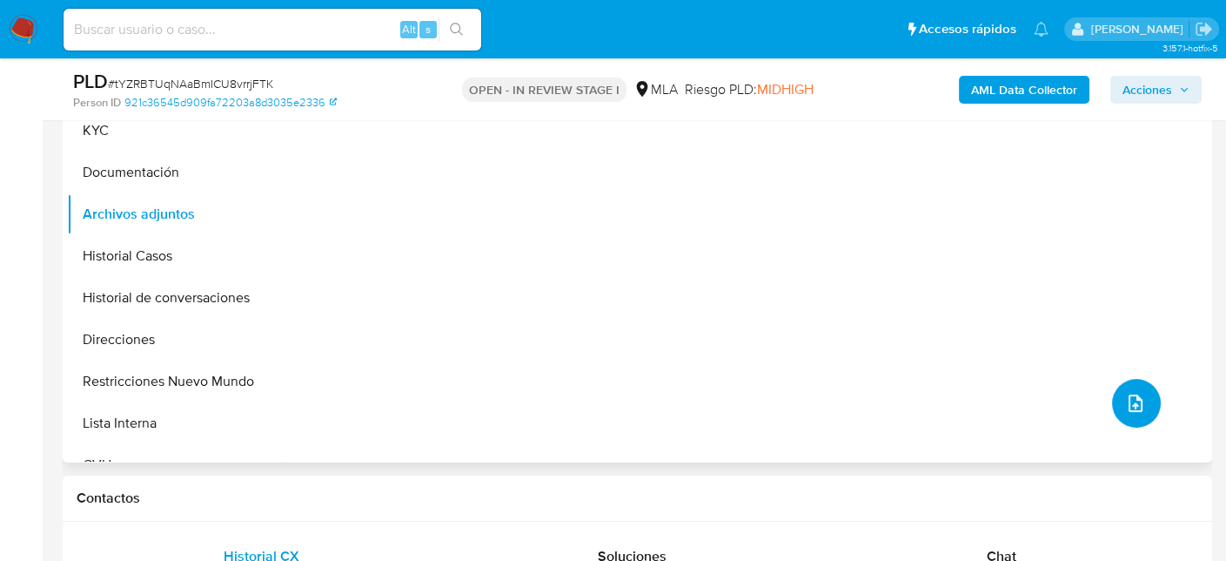
click at [1138, 406] on icon "upload-file" at bounding box center [1135, 403] width 21 height 21
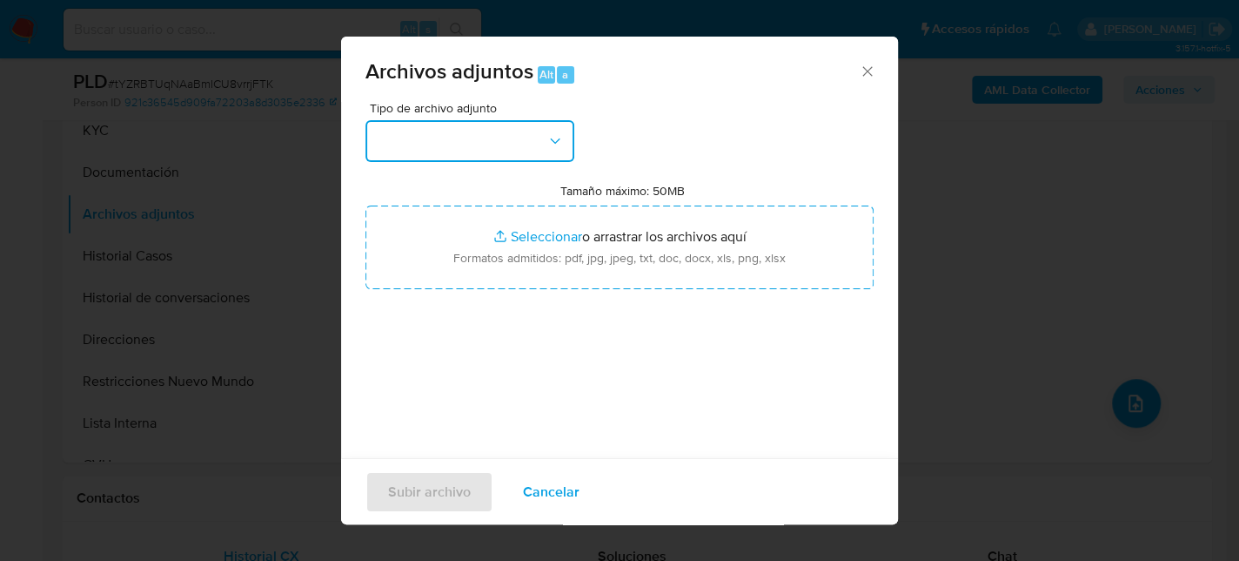
click at [549, 156] on button "button" at bounding box center [470, 141] width 209 height 42
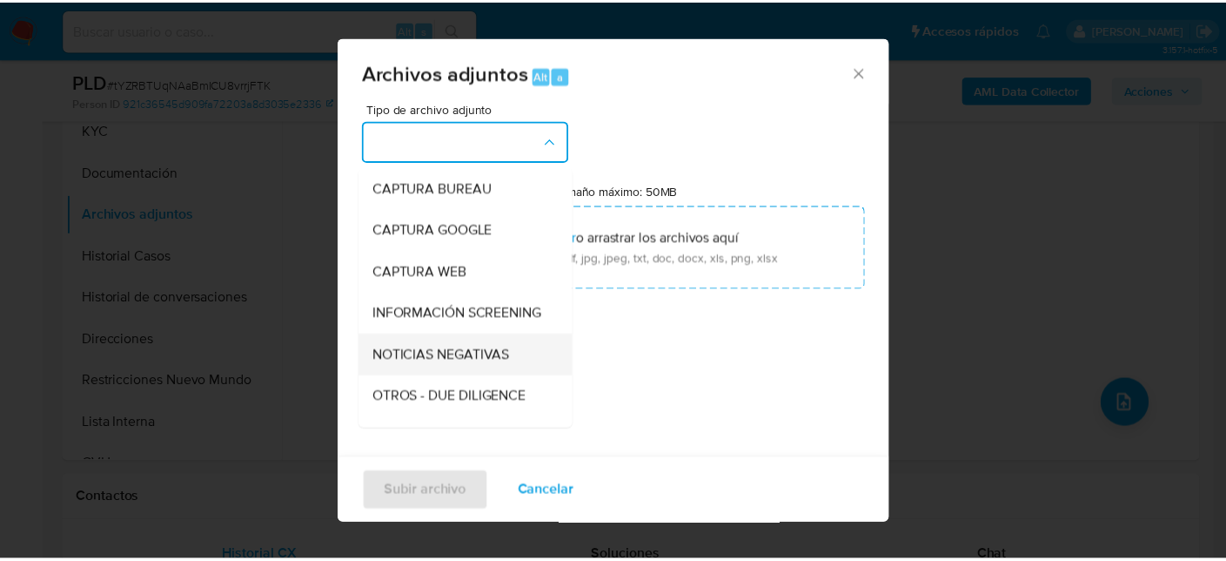
scroll to position [174, 0]
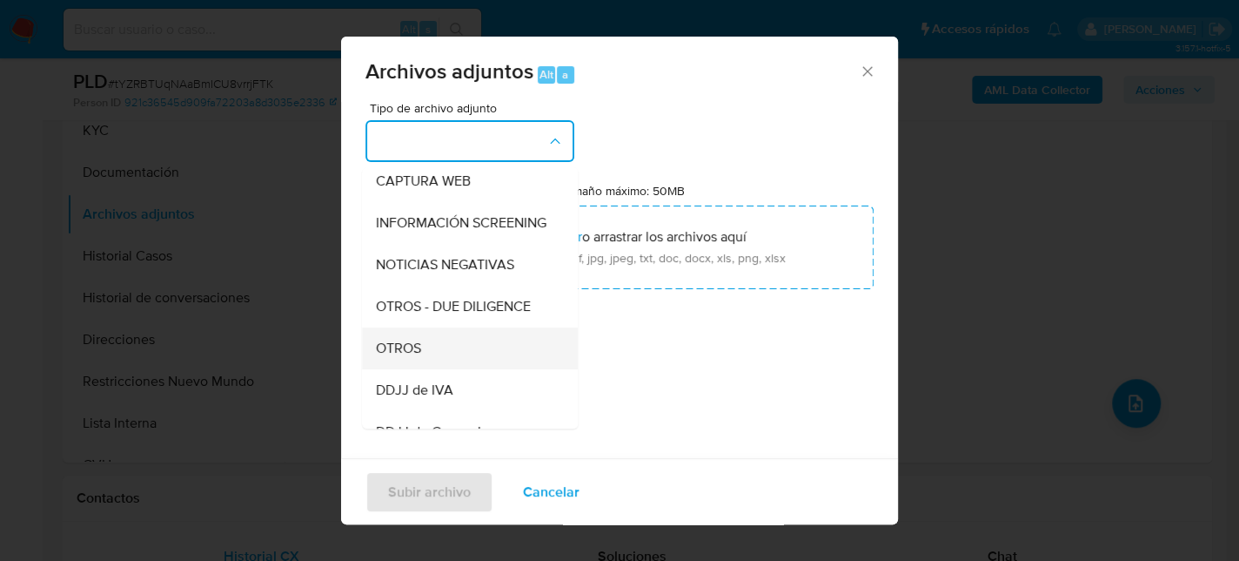
click at [415, 357] on span "OTROS" at bounding box center [398, 347] width 45 height 17
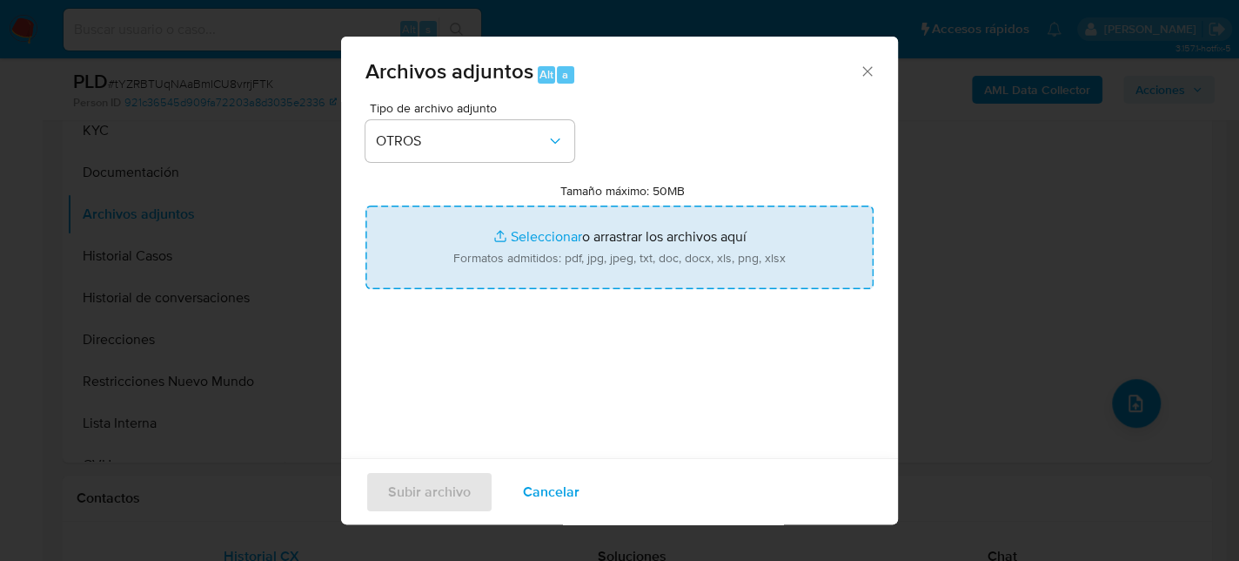
type input "C:\fakepath\Movimientos-1072307935.xlsx"
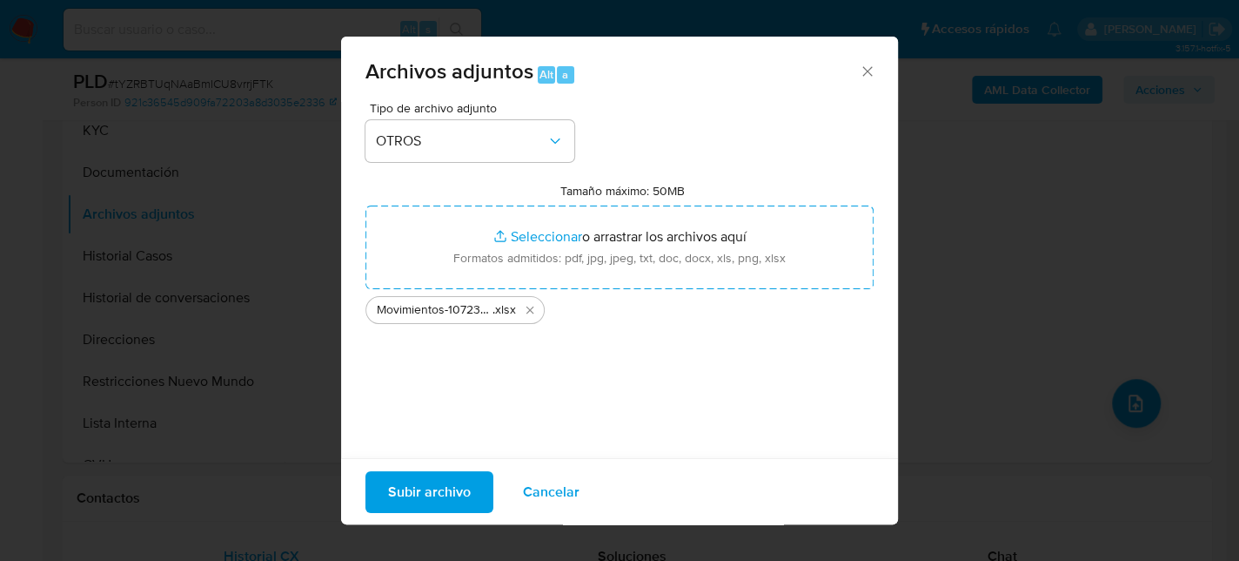
click at [437, 494] on span "Subir archivo" at bounding box center [429, 491] width 83 height 38
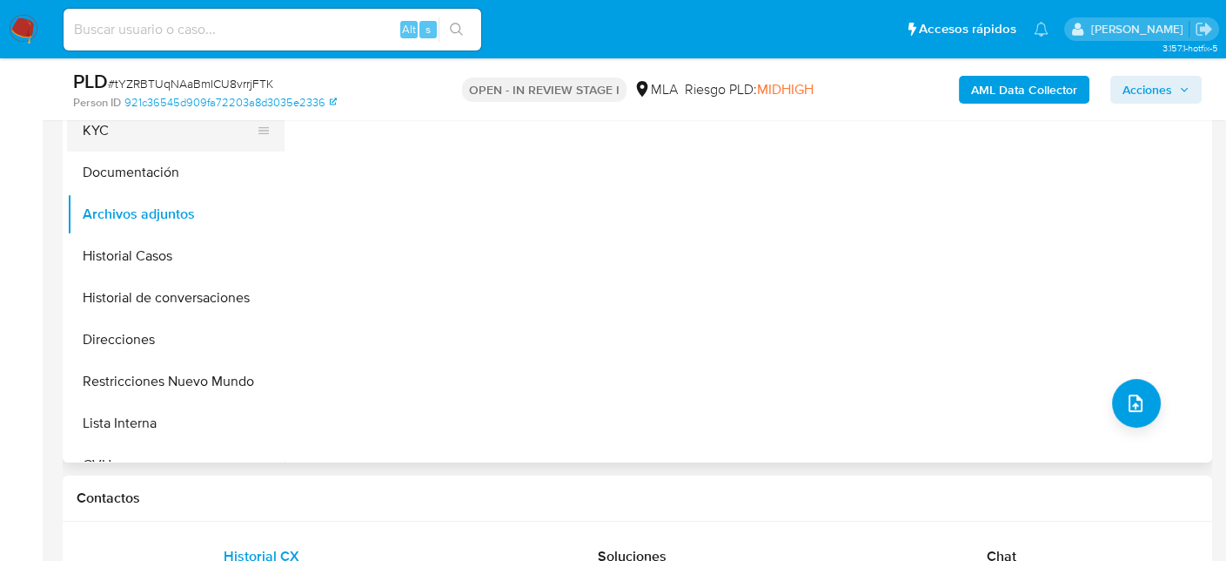
click at [111, 135] on button "KYC" at bounding box center [169, 131] width 204 height 42
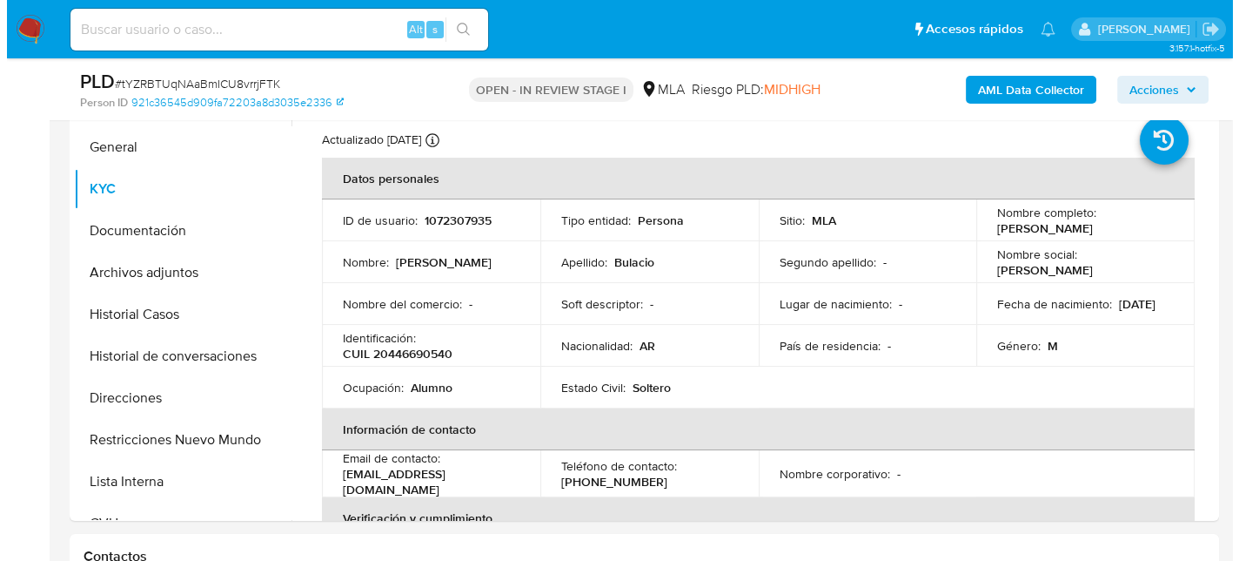
scroll to position [348, 0]
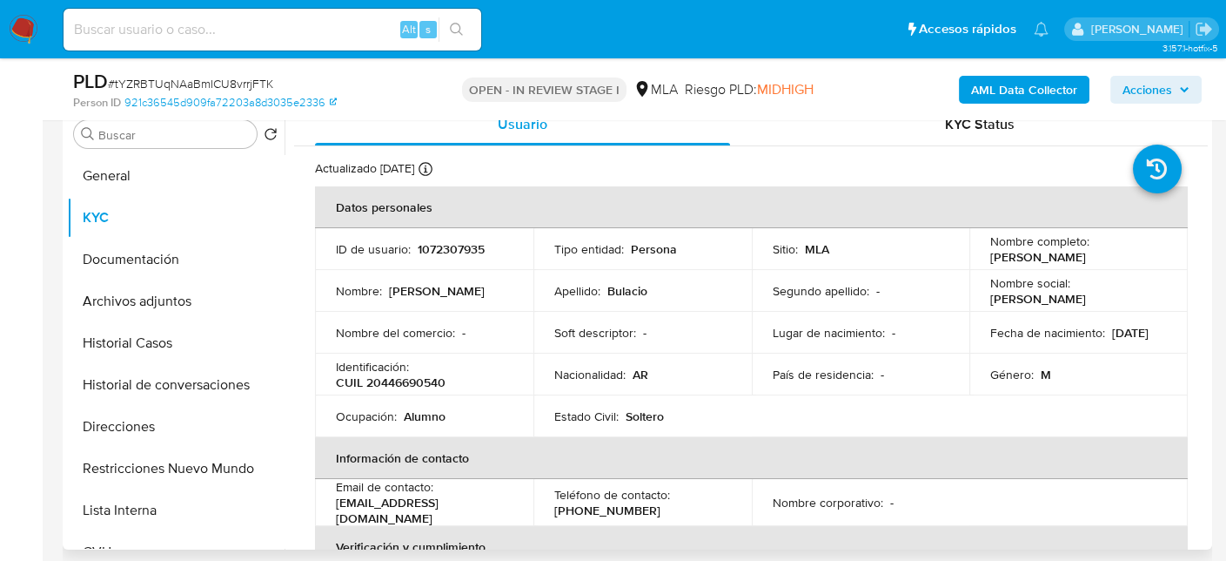
click at [407, 385] on p "CUIL 20446690540" at bounding box center [391, 382] width 110 height 16
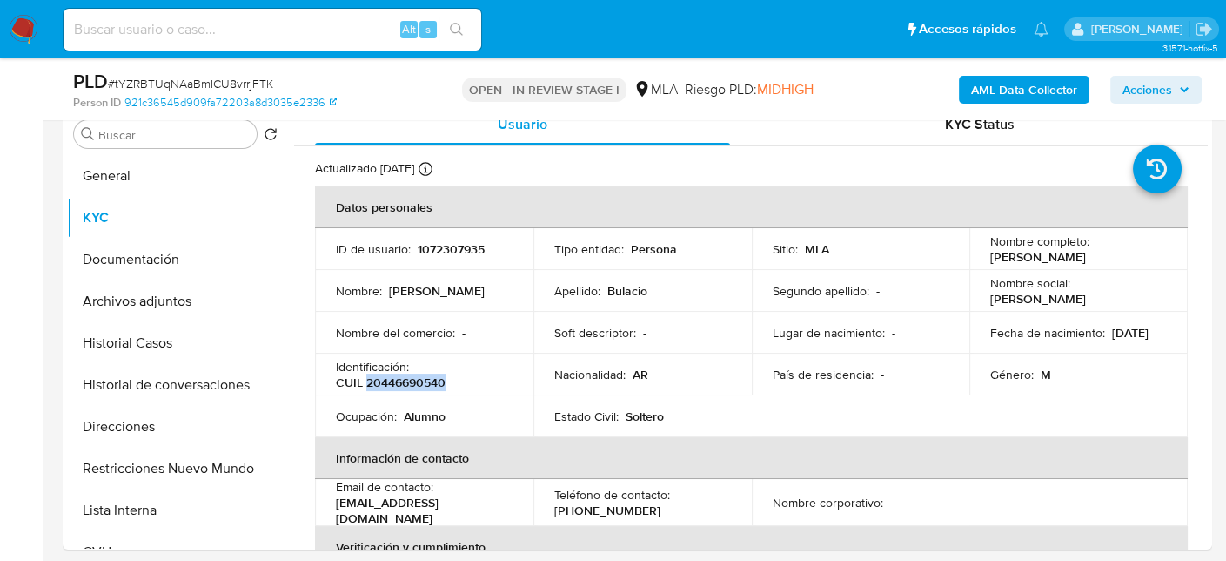
copy p "20446690540"
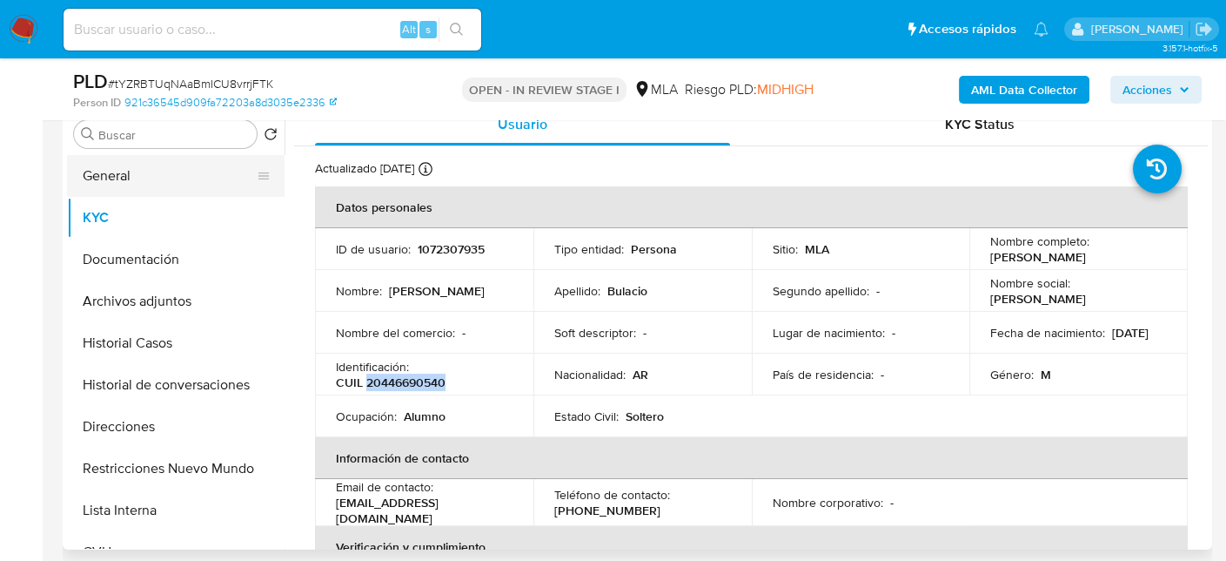
drag, startPoint x: 166, startPoint y: 181, endPoint x: 177, endPoint y: 183, distance: 10.6
click at [166, 181] on button "General" at bounding box center [169, 176] width 204 height 42
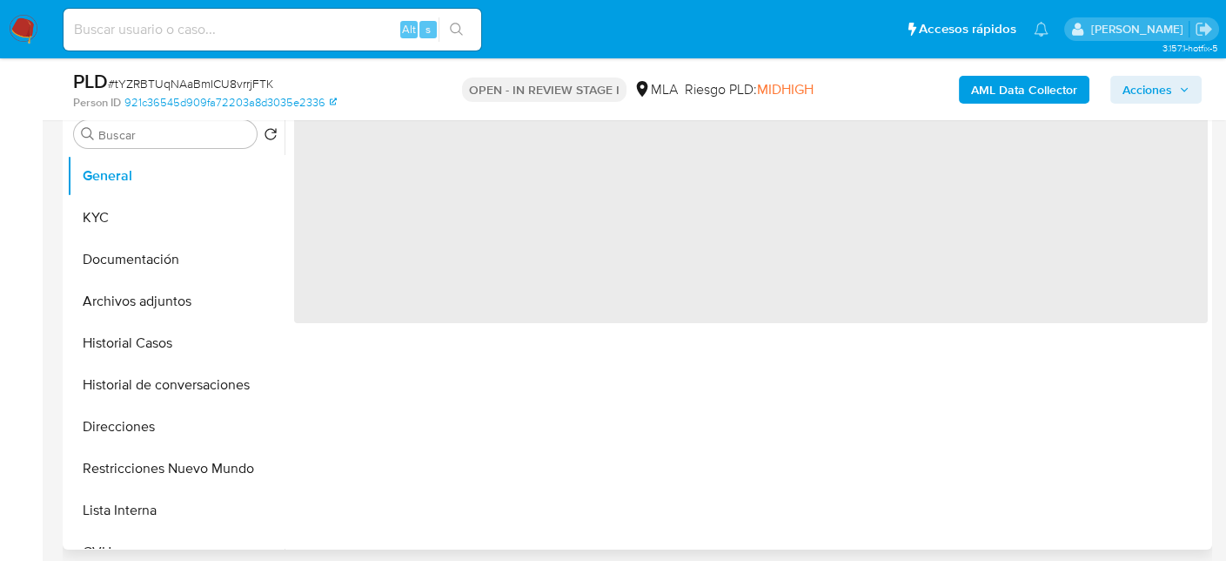
click at [335, 168] on span "‌" at bounding box center [751, 214] width 914 height 218
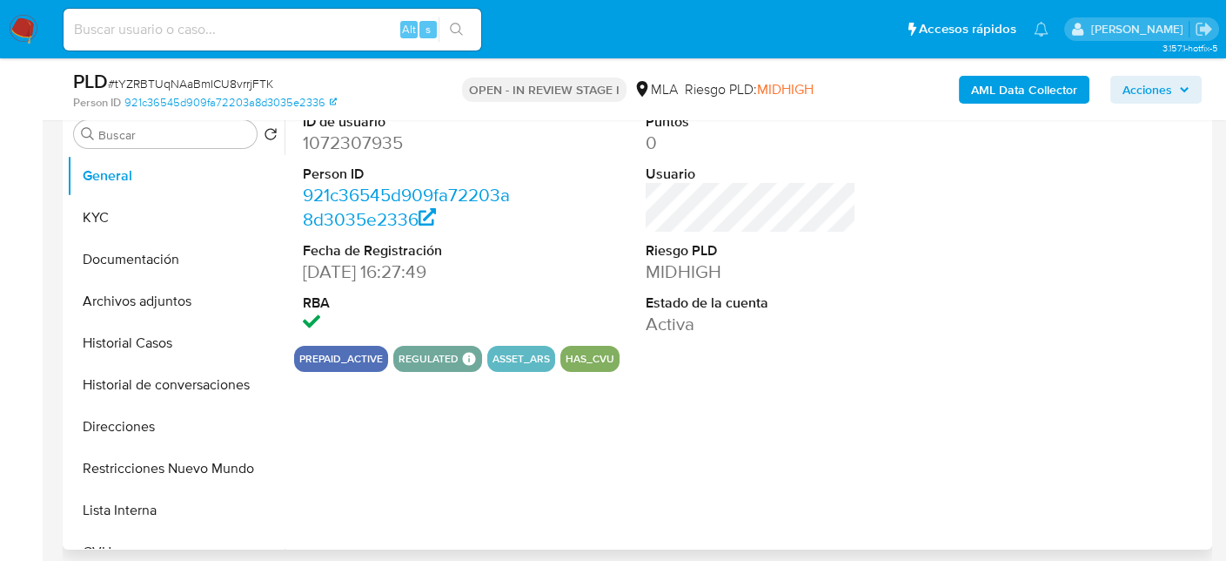
click at [335, 167] on dt "Person ID" at bounding box center [409, 174] width 212 height 19
click at [340, 165] on dt "Person ID" at bounding box center [409, 174] width 212 height 19
click at [349, 147] on dd "1072307935" at bounding box center [409, 143] width 212 height 24
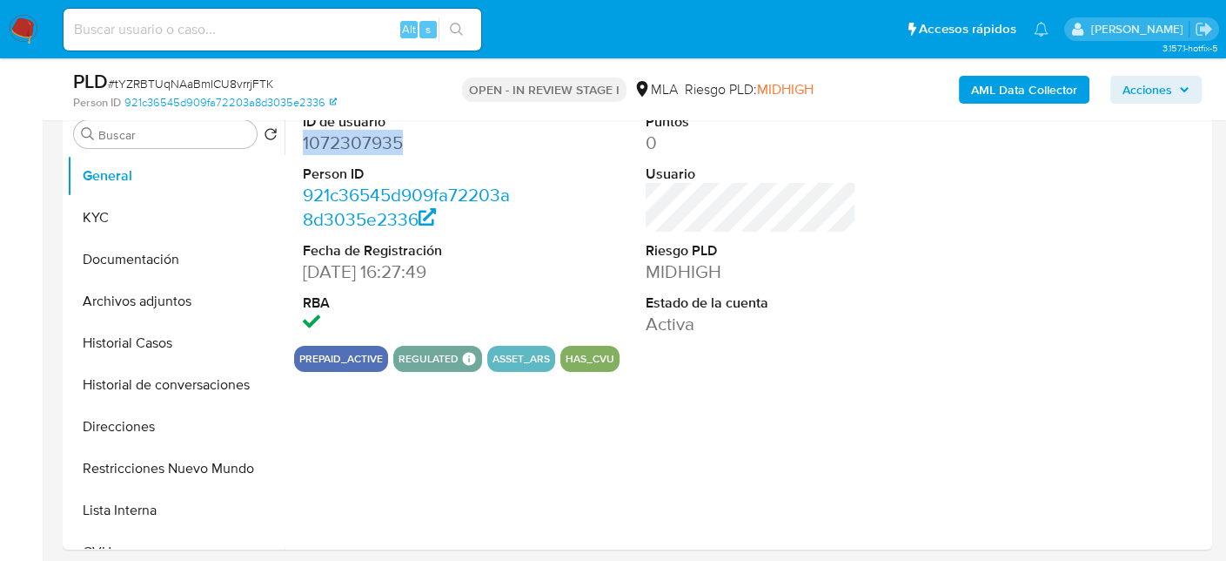
copy dd "1072307935"
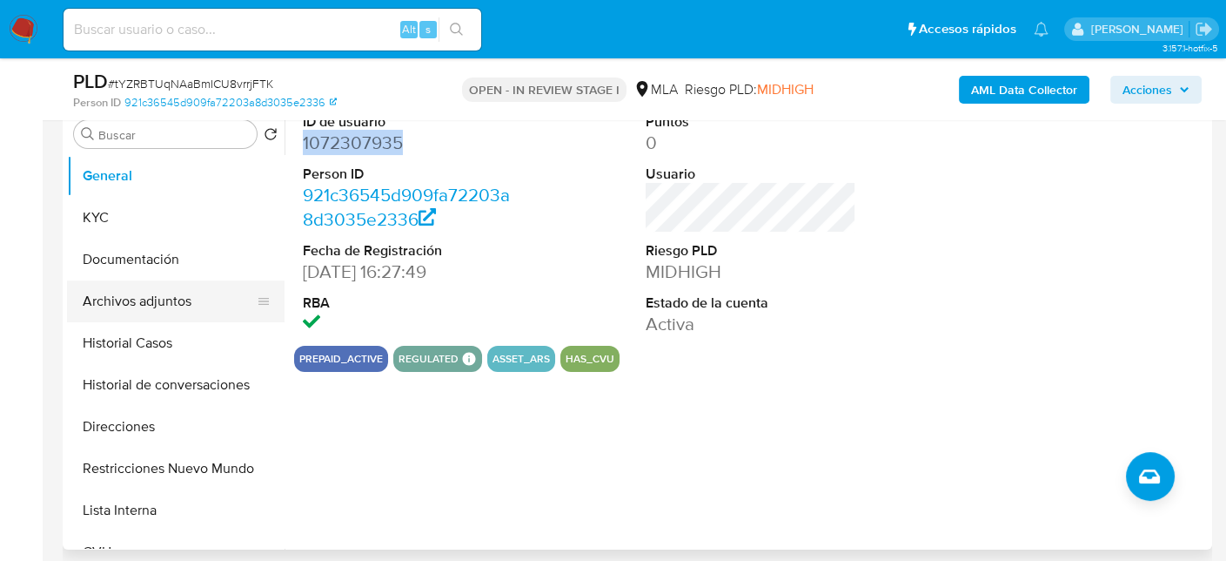
click at [149, 293] on button "Archivos adjuntos" at bounding box center [169, 301] width 204 height 42
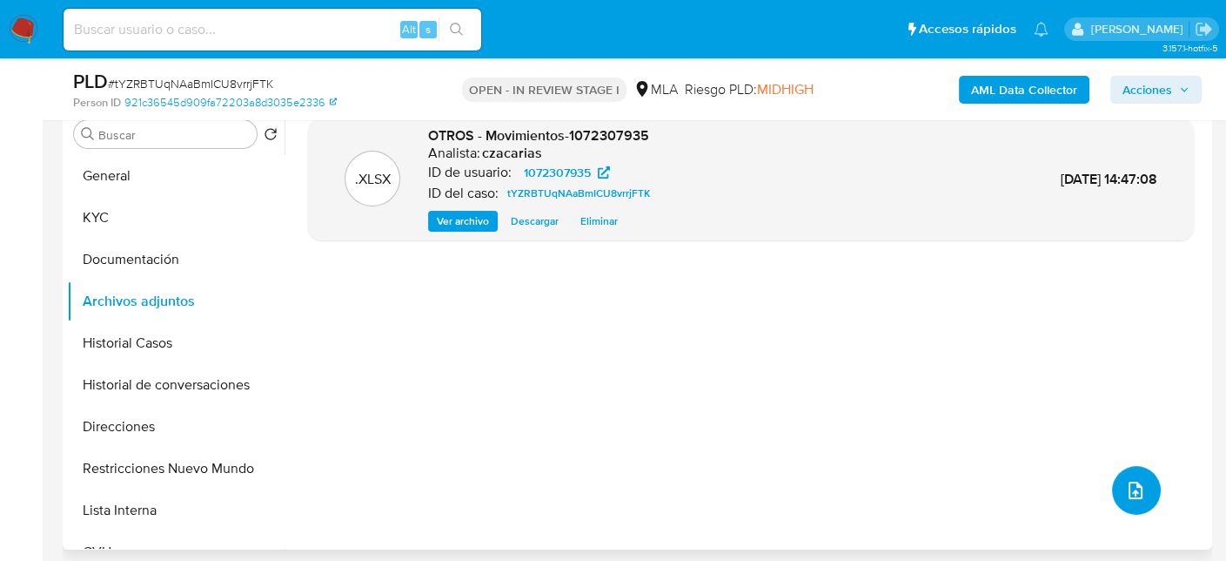
click at [1129, 491] on icon "upload-file" at bounding box center [1135, 490] width 21 height 21
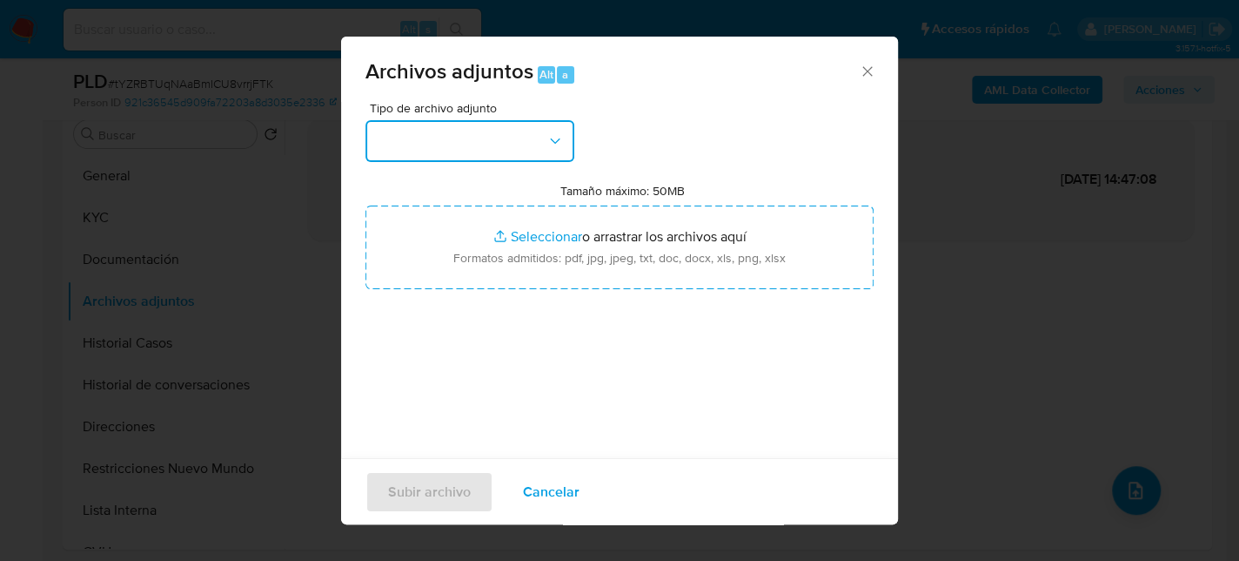
click at [494, 130] on button "button" at bounding box center [470, 141] width 209 height 42
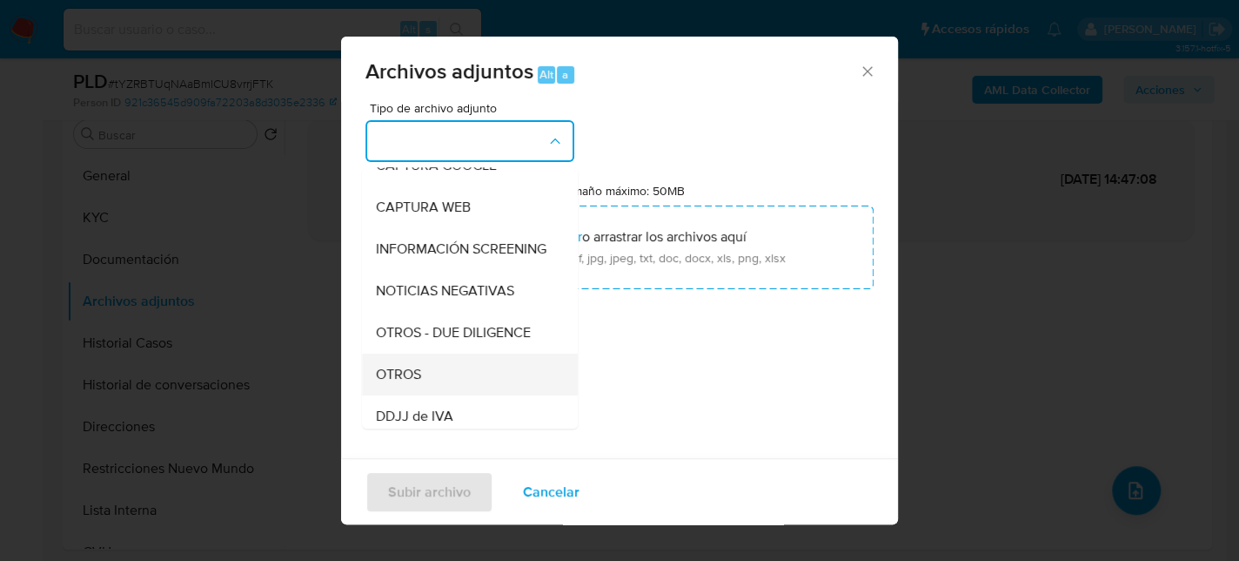
scroll to position [174, 0]
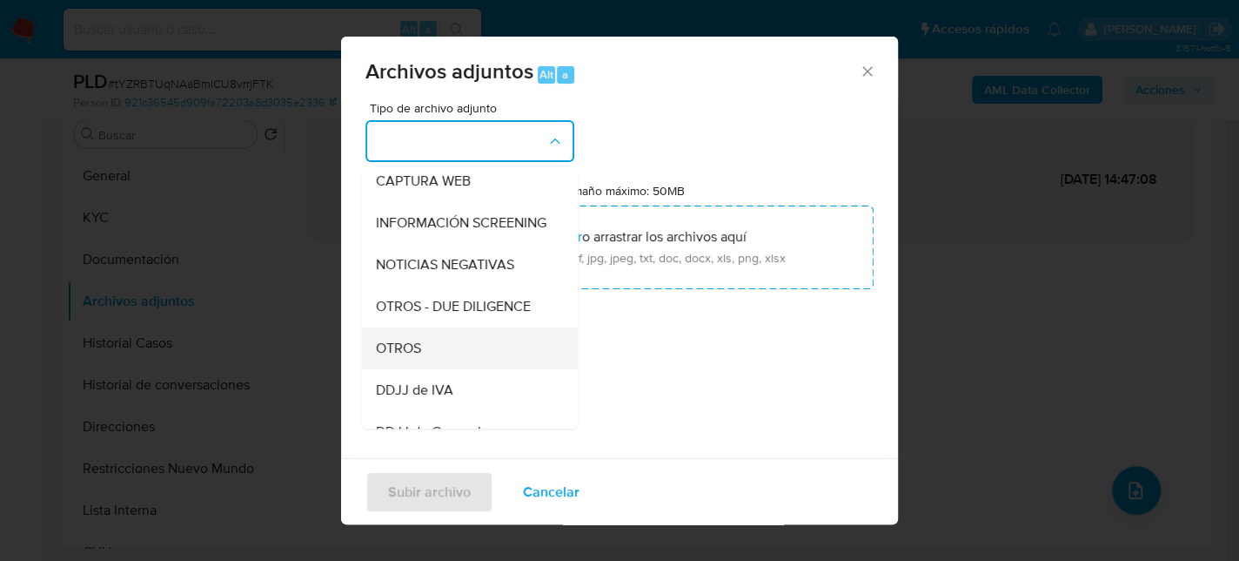
click at [433, 368] on div "OTROS" at bounding box center [465, 348] width 178 height 42
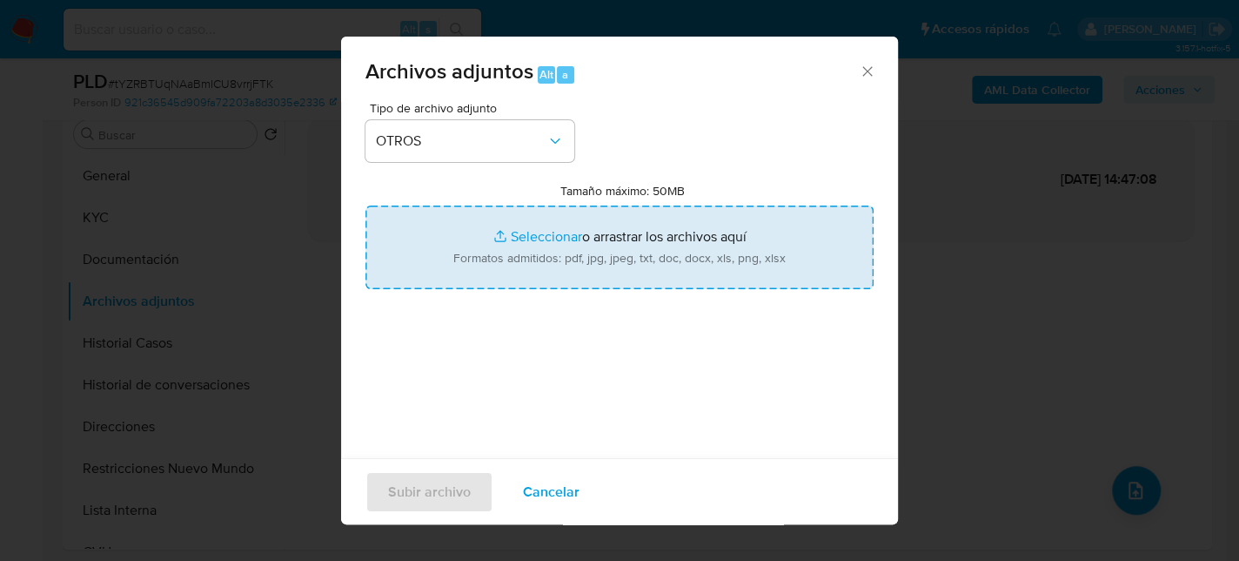
type input "C:\fakepath\Caselog tYZRBTUqNAaBmICU8vrrjFTK_2025_07_18_11_58_21.docx"
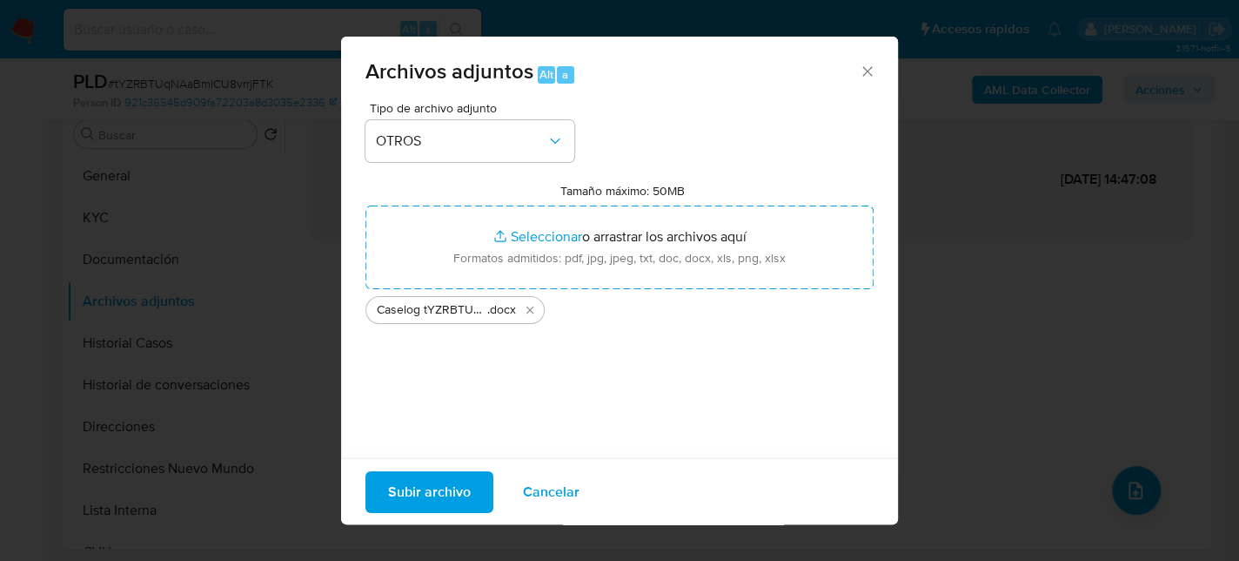
click at [441, 481] on span "Subir archivo" at bounding box center [429, 491] width 83 height 38
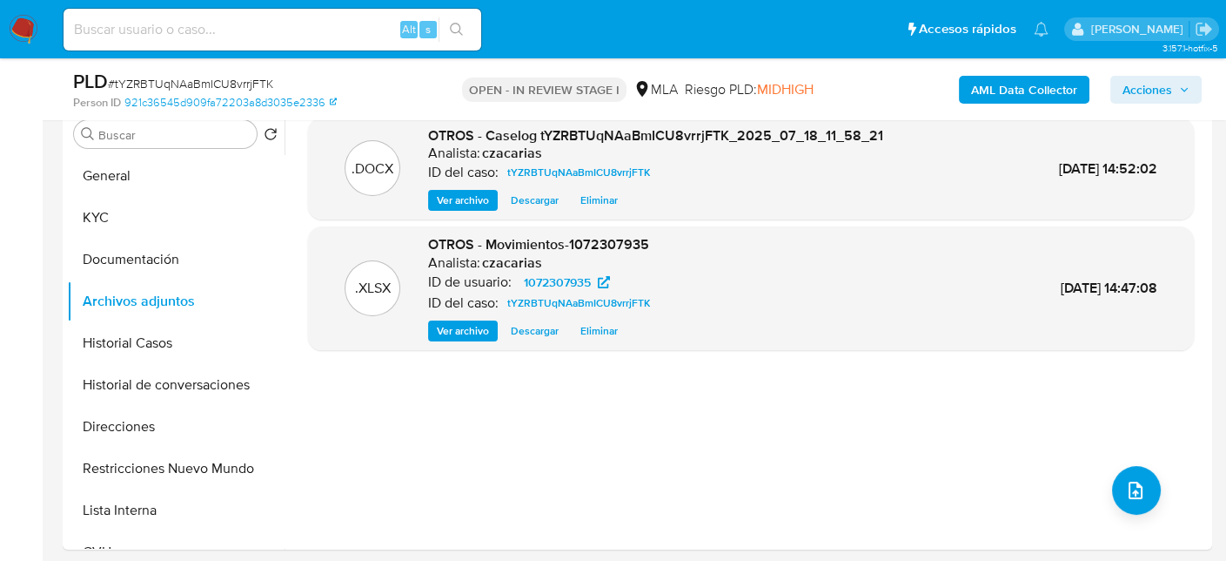
click at [997, 86] on b "AML Data Collector" at bounding box center [1024, 90] width 106 height 28
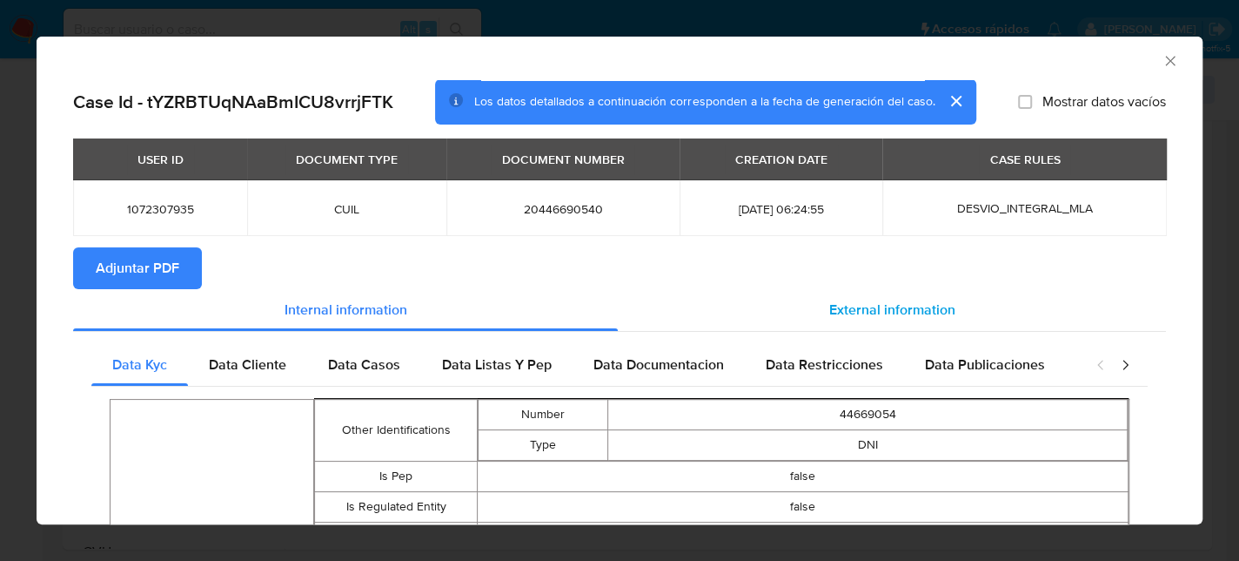
drag, startPoint x: 901, startPoint y: 315, endPoint x: 807, endPoint y: 328, distance: 94.9
click at [901, 314] on span "External information" at bounding box center [892, 309] width 126 height 20
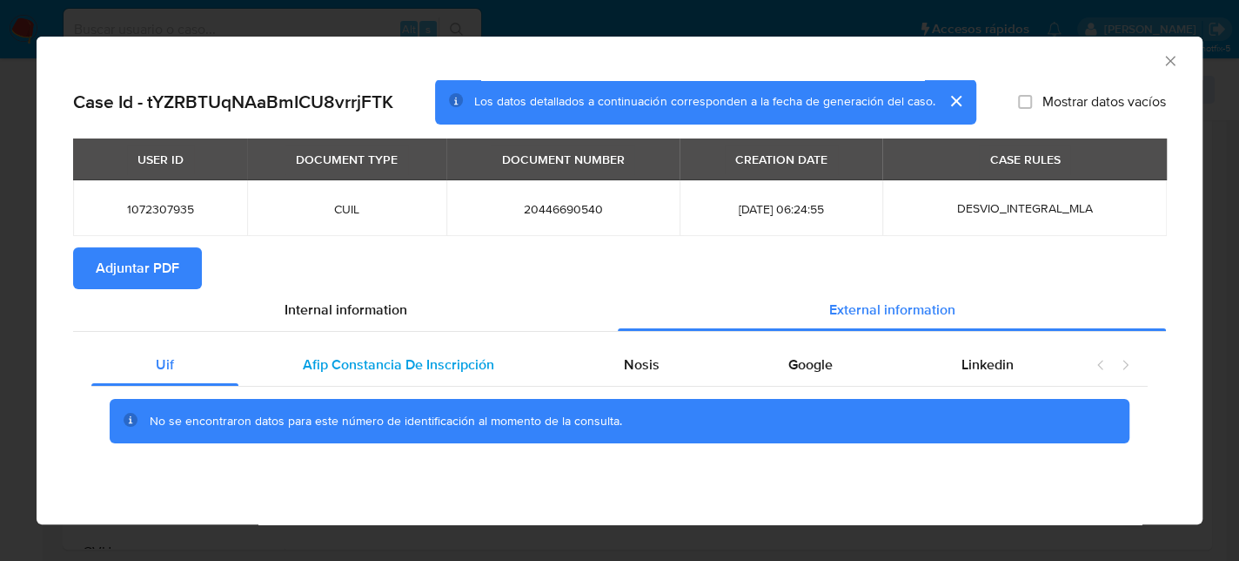
click at [342, 379] on div "Afip Constancia De Inscripción" at bounding box center [398, 365] width 320 height 42
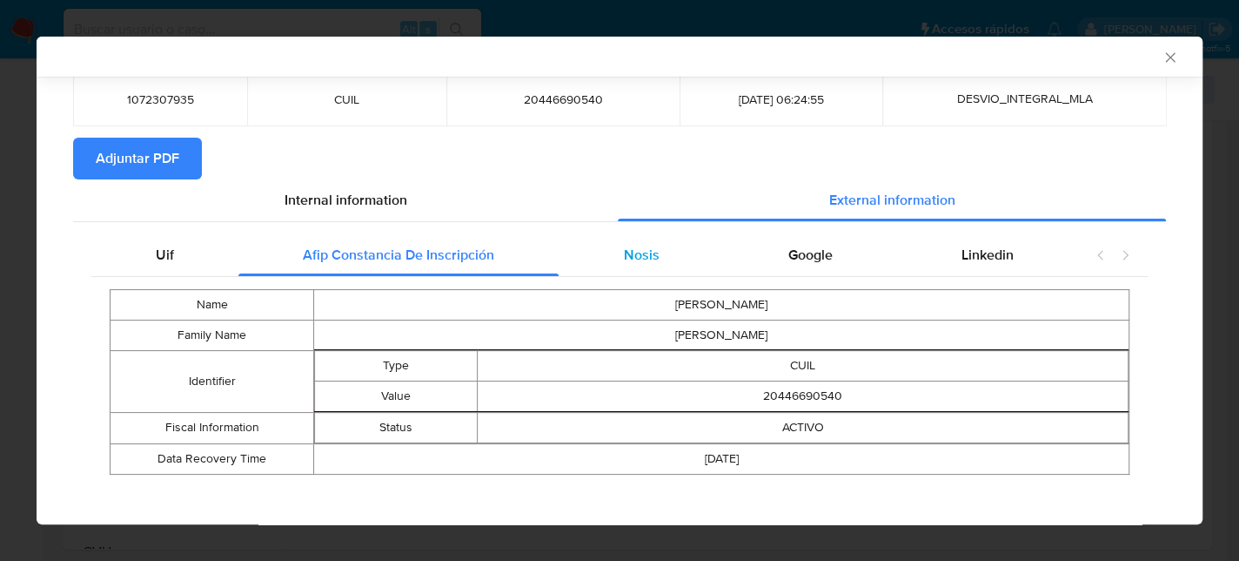
scroll to position [117, 0]
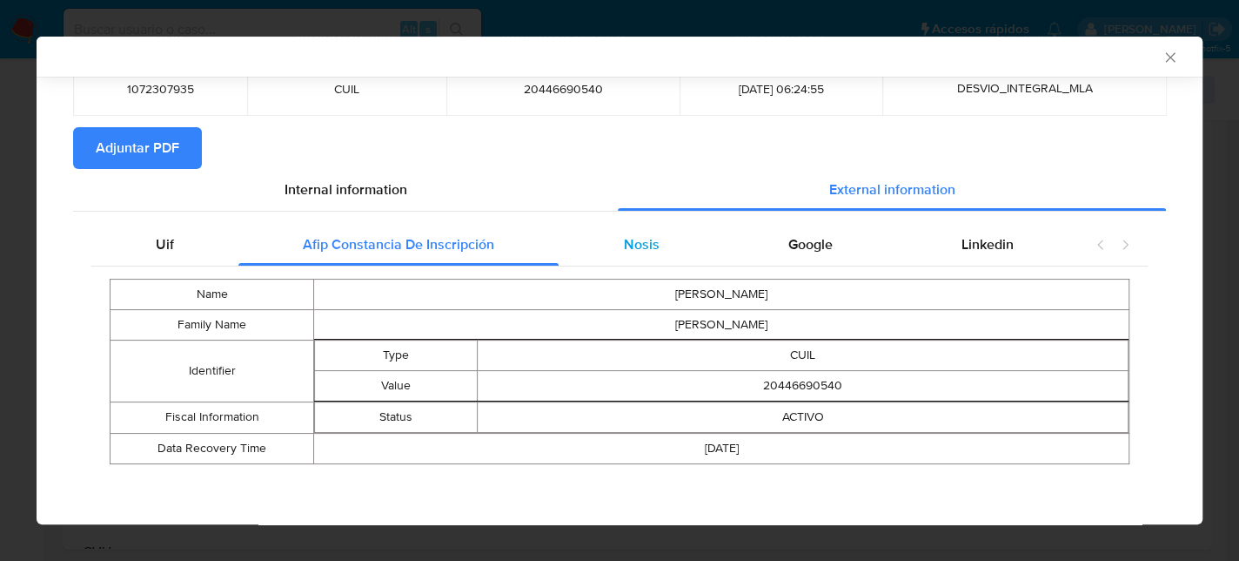
click at [660, 238] on div "Nosis" at bounding box center [641, 245] width 165 height 42
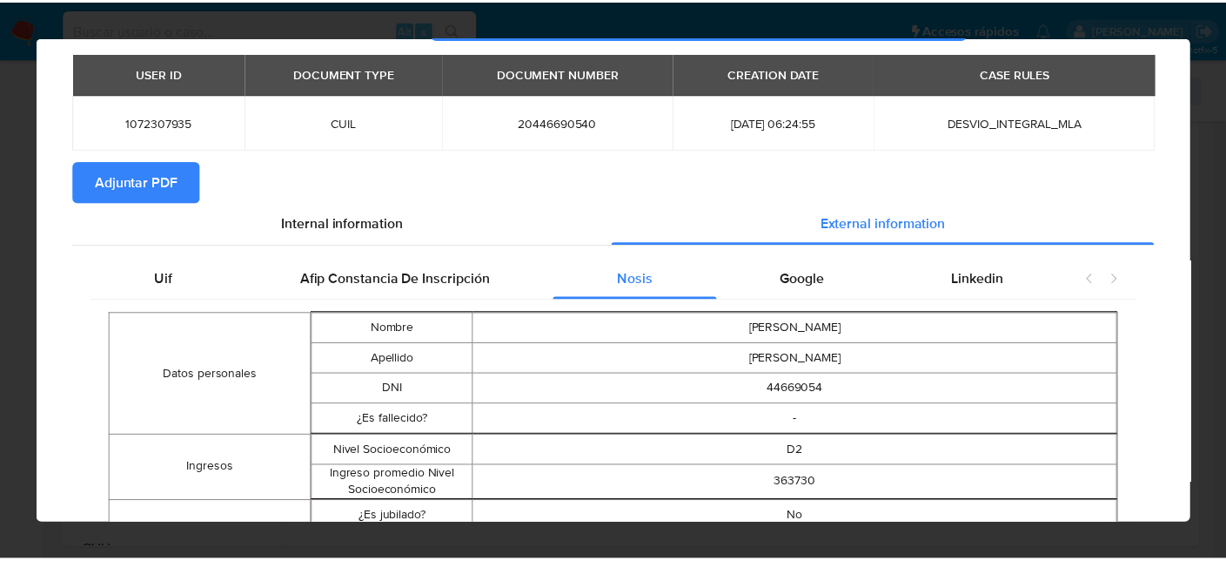
scroll to position [0, 0]
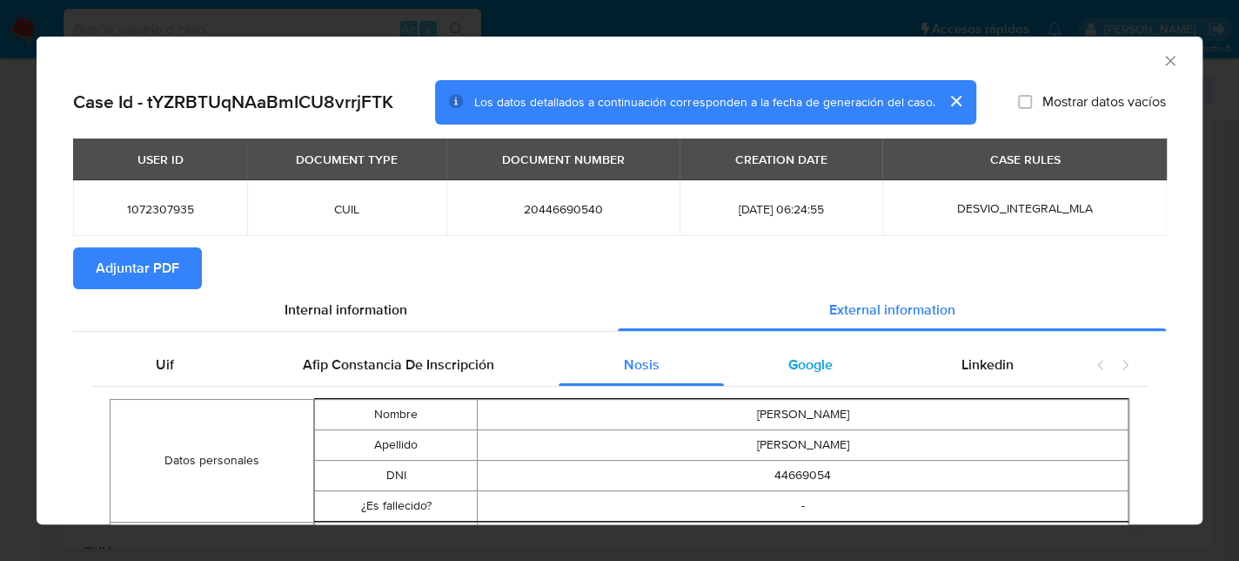
click at [797, 365] on span "Google" at bounding box center [811, 364] width 44 height 20
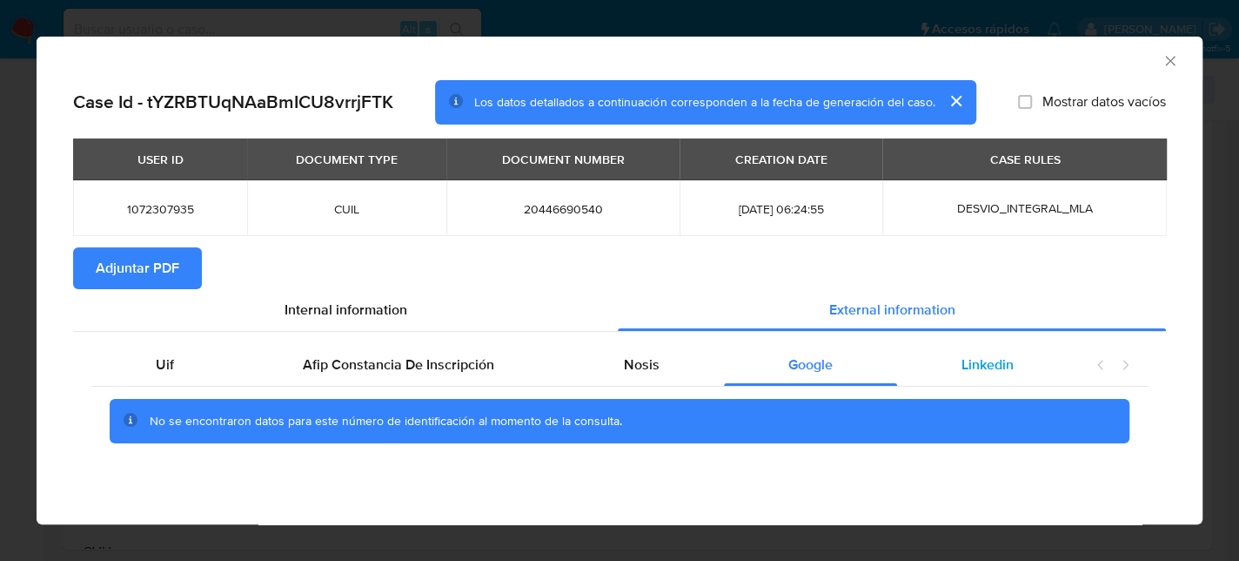
click at [999, 370] on span "Linkedin" at bounding box center [988, 364] width 52 height 20
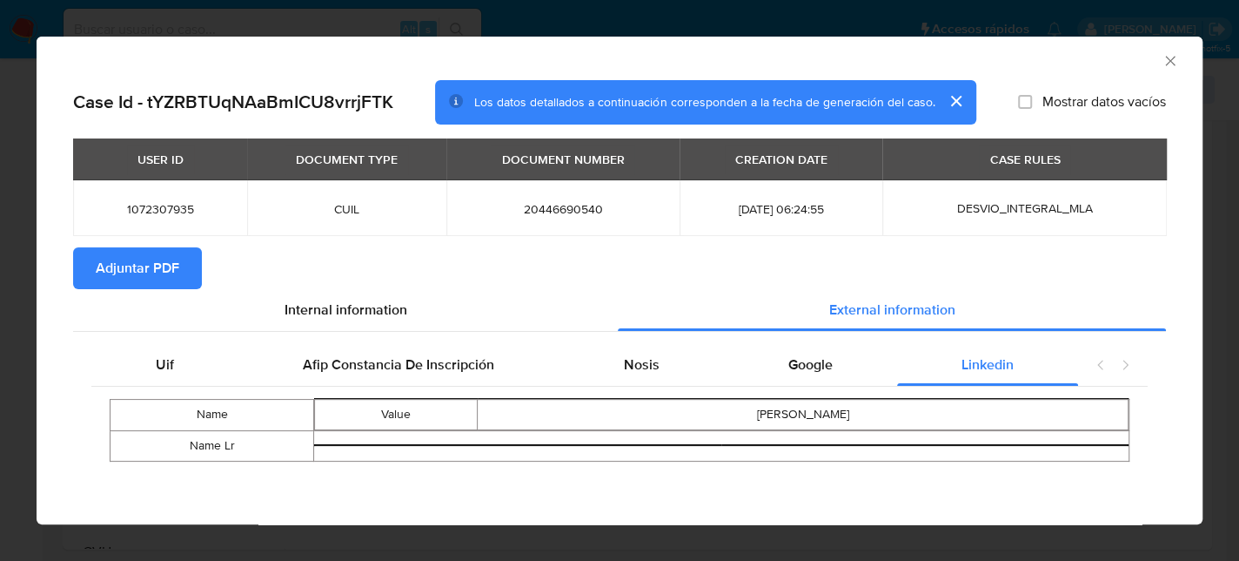
click at [85, 272] on button "Adjuntar PDF" at bounding box center [137, 268] width 129 height 42
click at [1164, 58] on icon "Cerrar ventana" at bounding box center [1170, 60] width 17 height 17
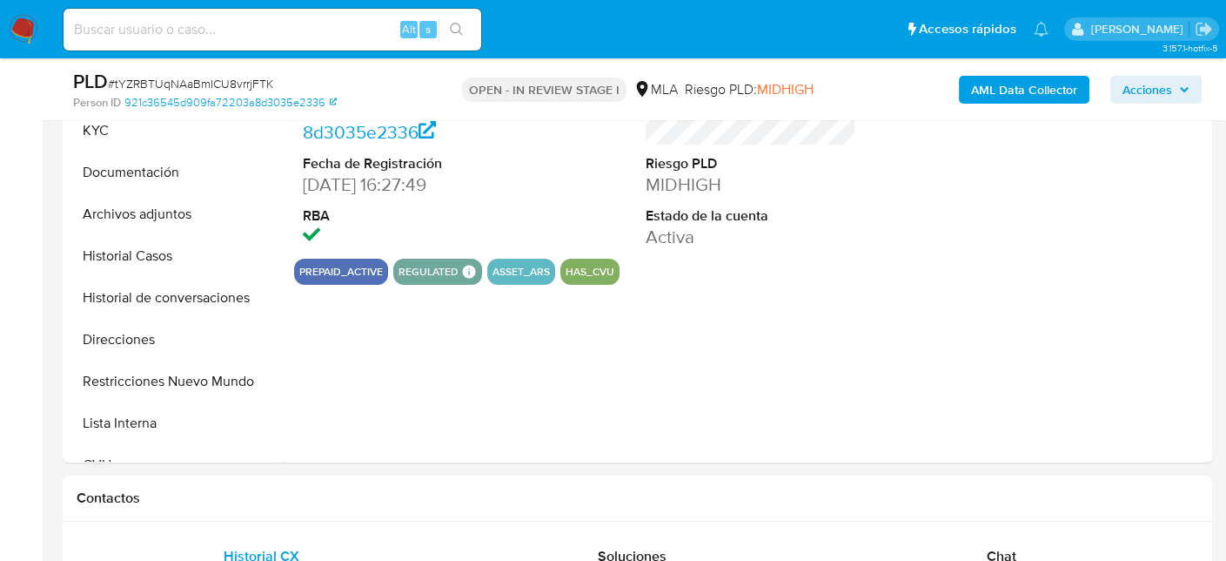
scroll to position [348, 0]
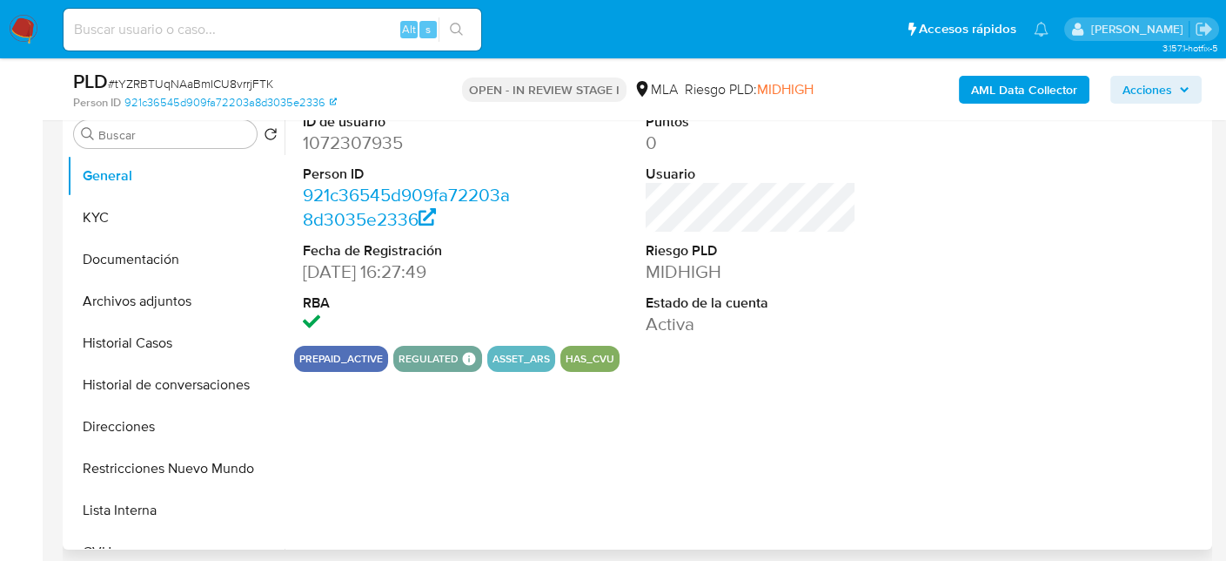
select select "10"
click at [142, 344] on button "Historial Casos" at bounding box center [169, 343] width 204 height 42
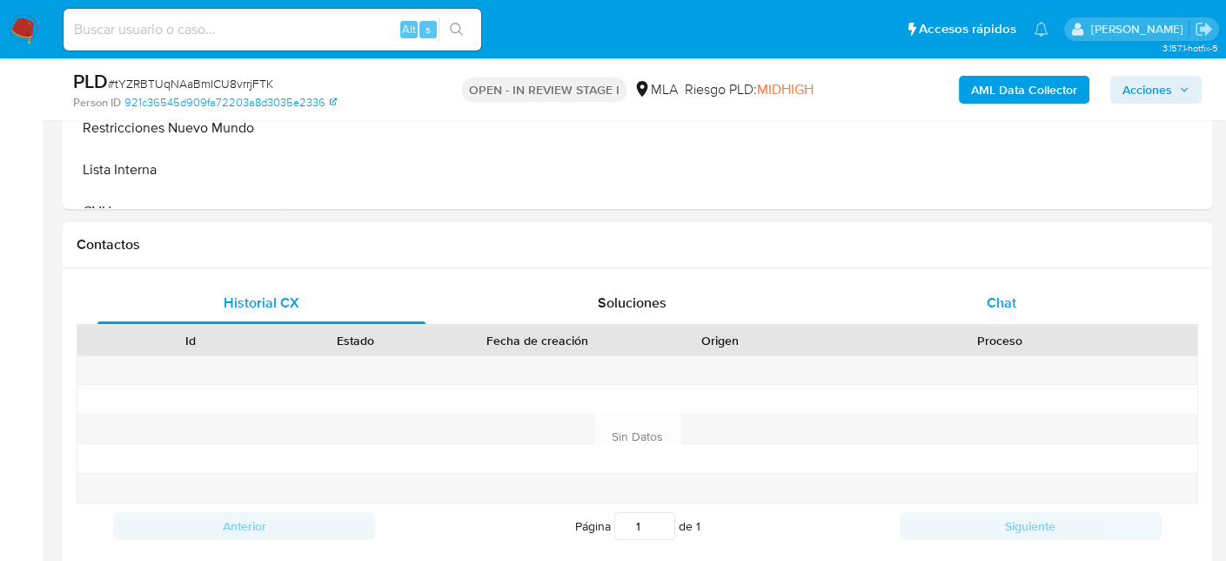
scroll to position [696, 0]
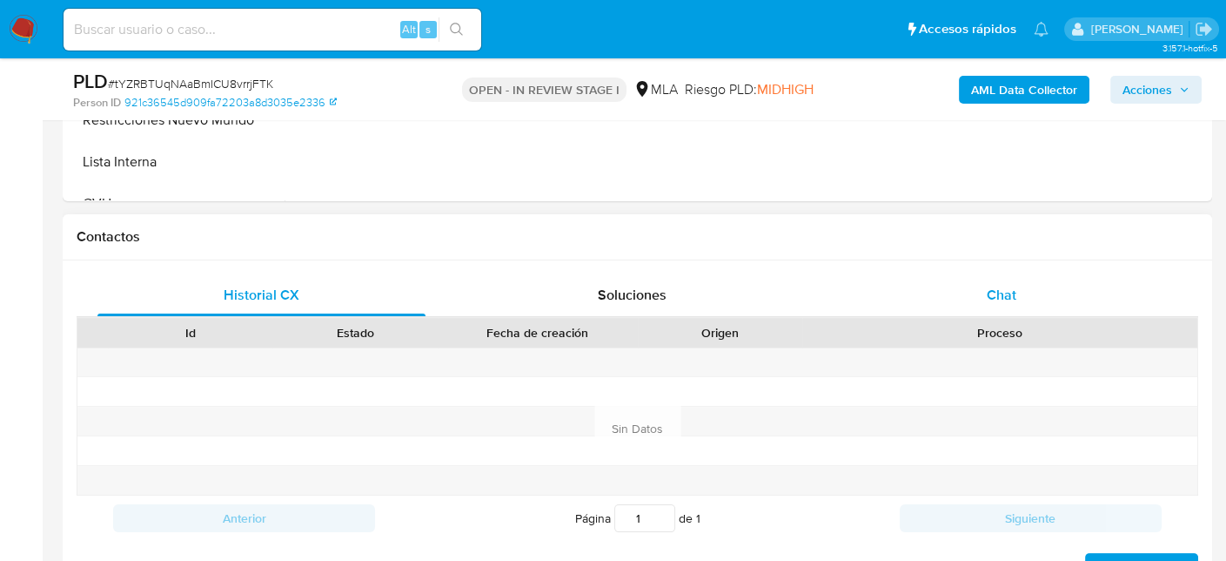
click at [1029, 310] on div "Chat" at bounding box center [1002, 295] width 328 height 42
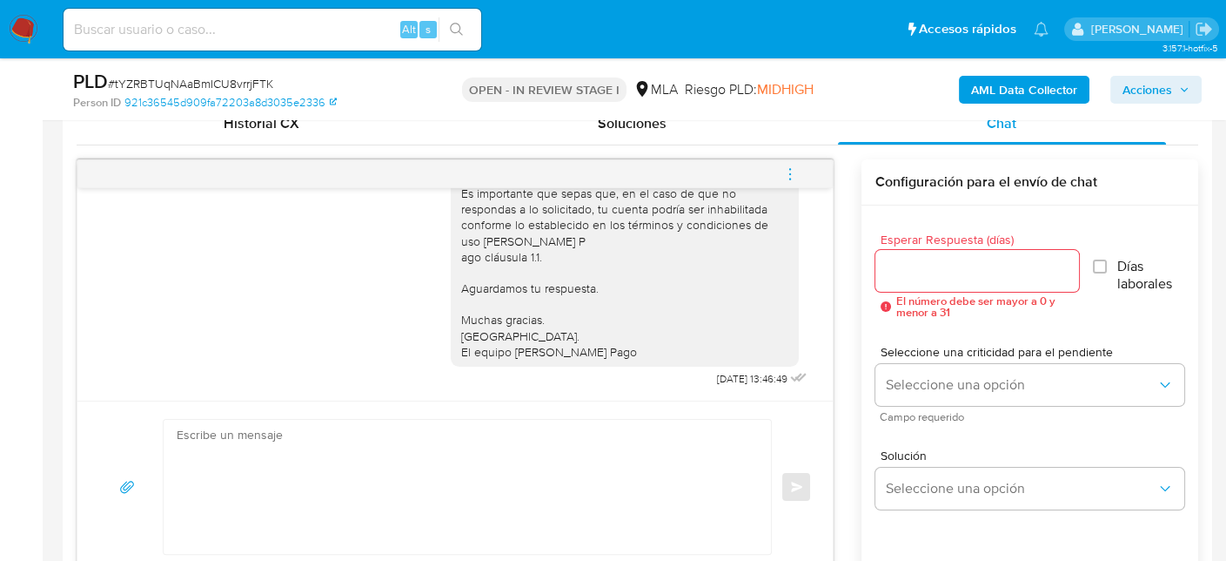
scroll to position [870, 0]
click at [790, 171] on icon "menu-action" at bounding box center [790, 172] width 16 height 16
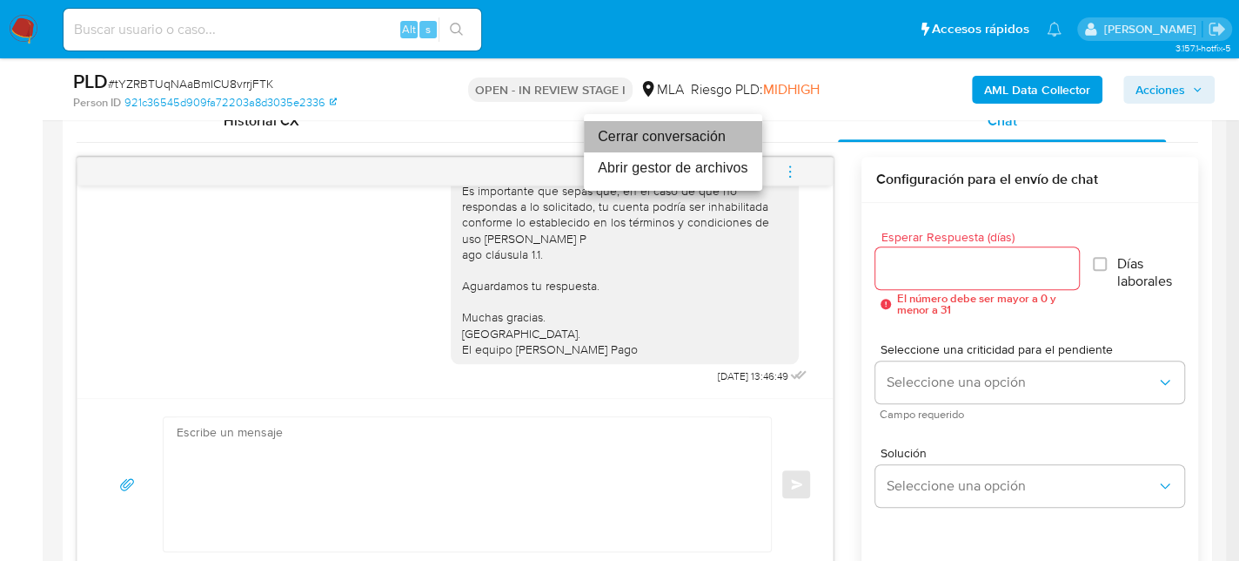
click at [687, 140] on li "Cerrar conversación" at bounding box center [673, 136] width 178 height 31
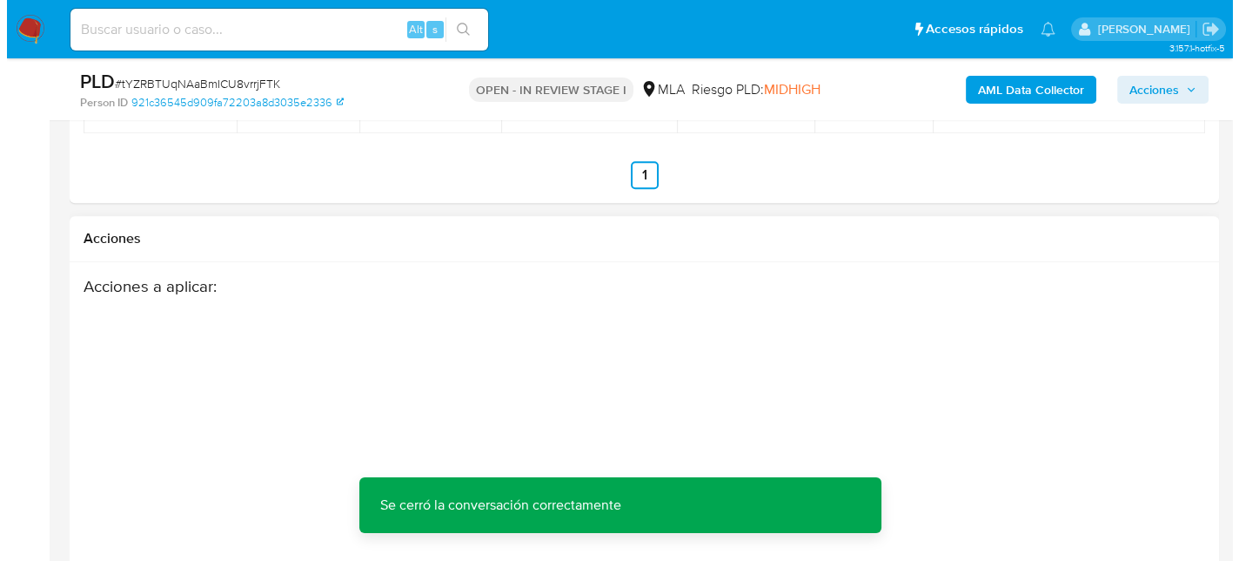
scroll to position [3133, 0]
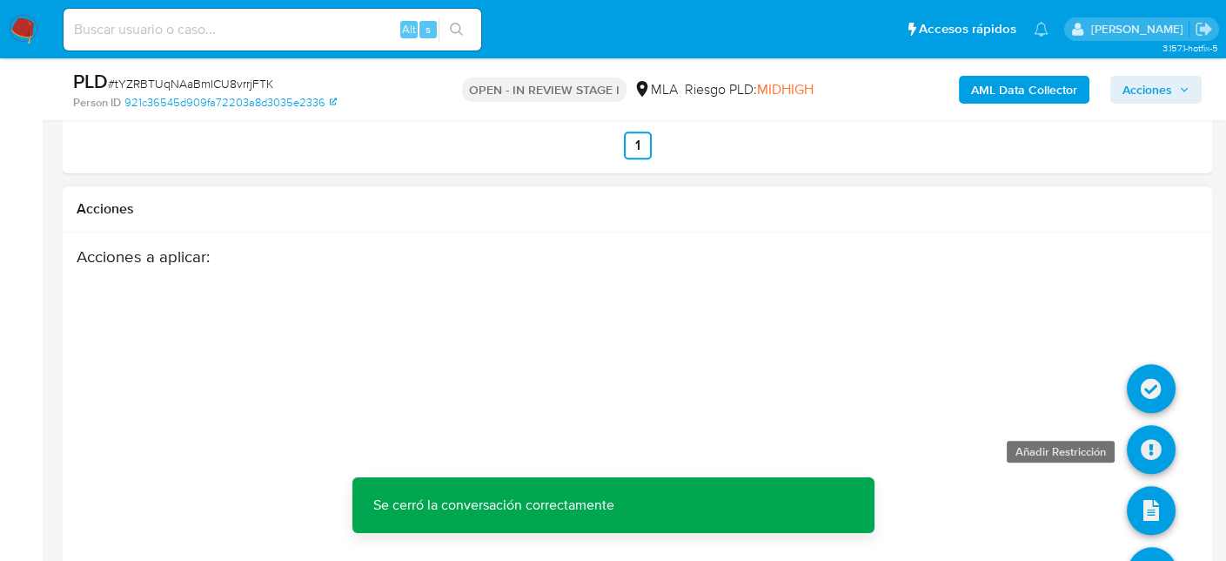
click at [1149, 449] on icon at bounding box center [1151, 449] width 49 height 49
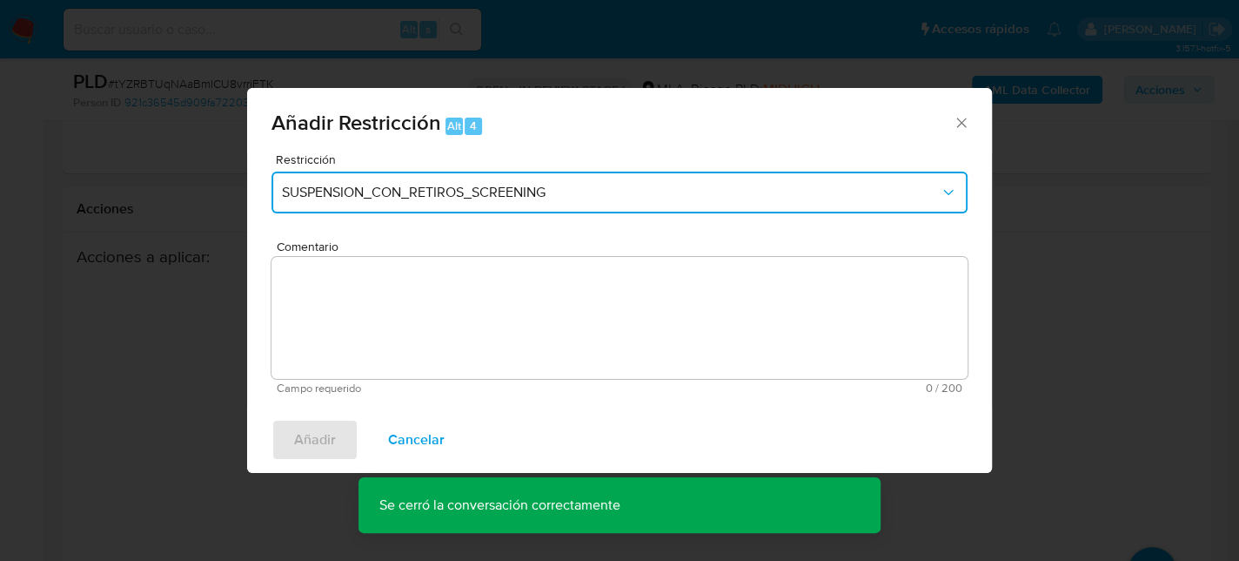
click at [440, 190] on span "SUSPENSION_CON_RETIROS_SCREENING" at bounding box center [611, 192] width 658 height 17
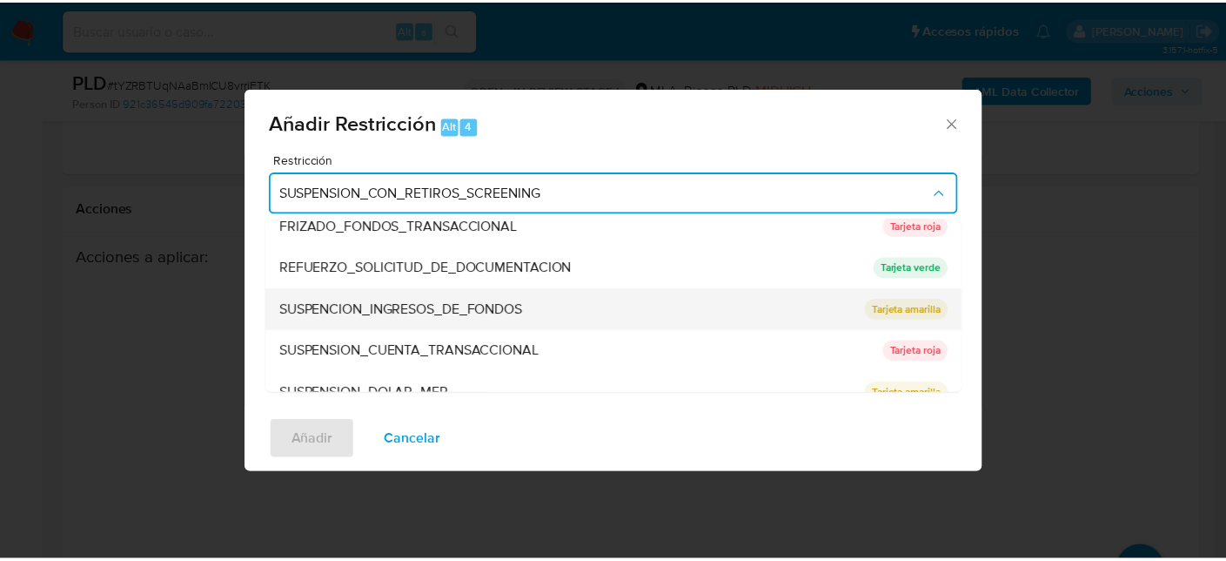
scroll to position [368, 0]
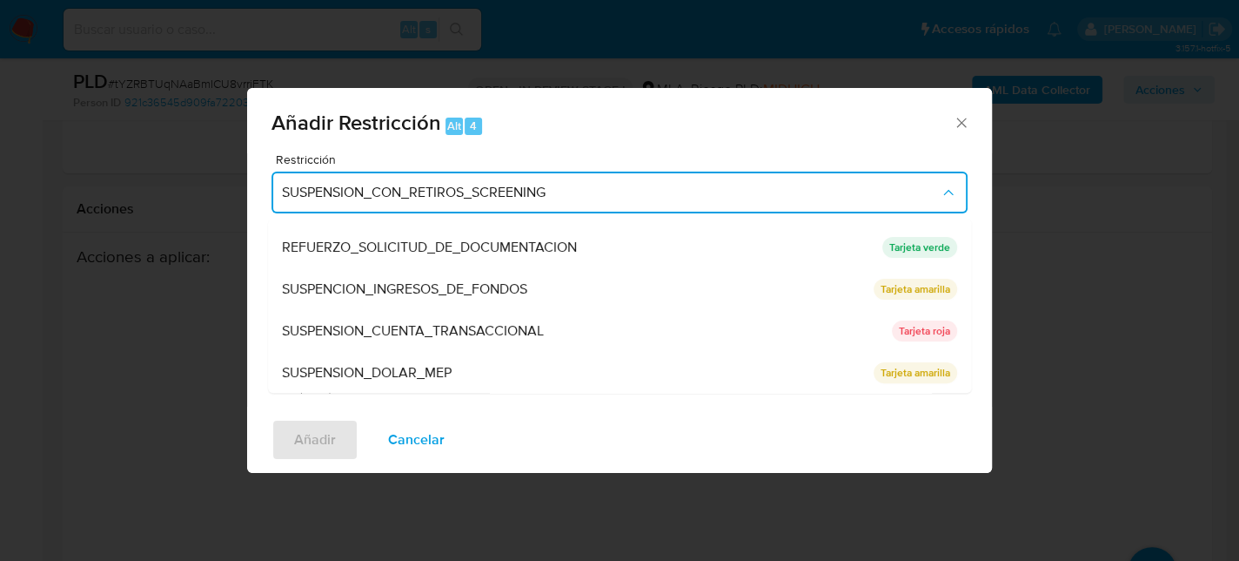
click at [445, 337] on span "SUSPENSION_CUENTA_TRANSACCIONAL" at bounding box center [413, 330] width 262 height 17
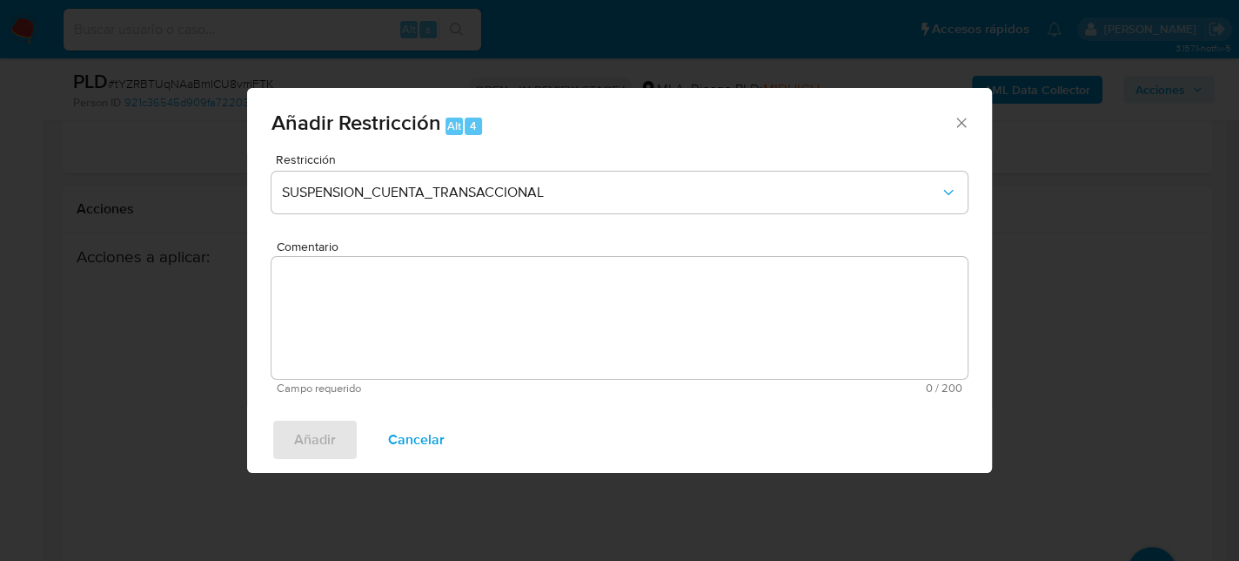
click at [455, 341] on textarea "Comentario" at bounding box center [620, 318] width 696 height 122
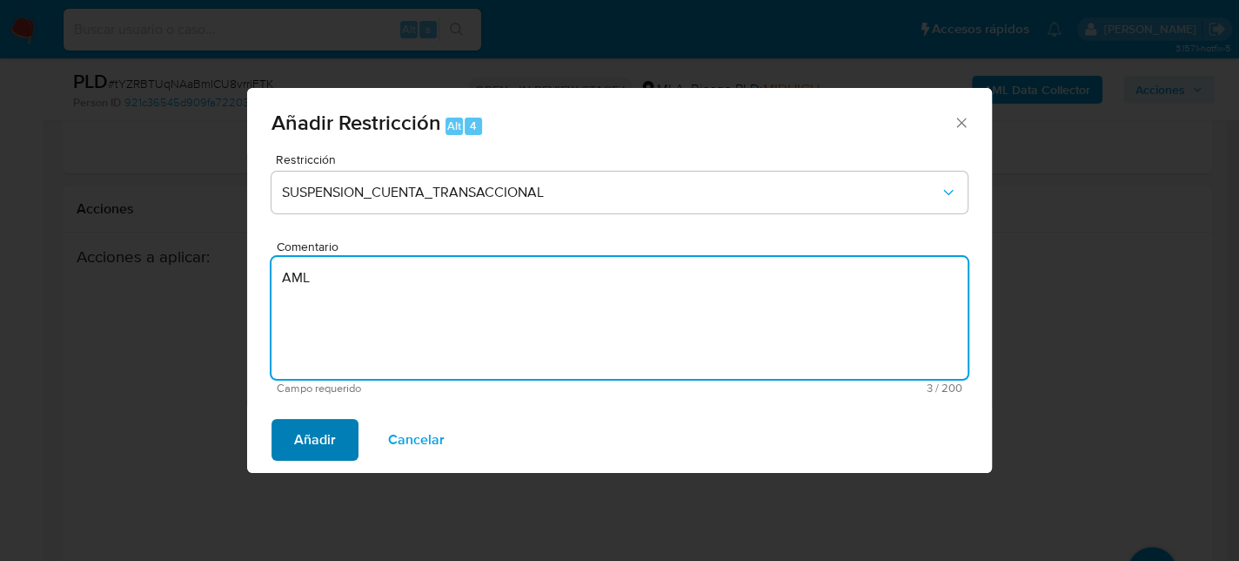
type textarea "AML"
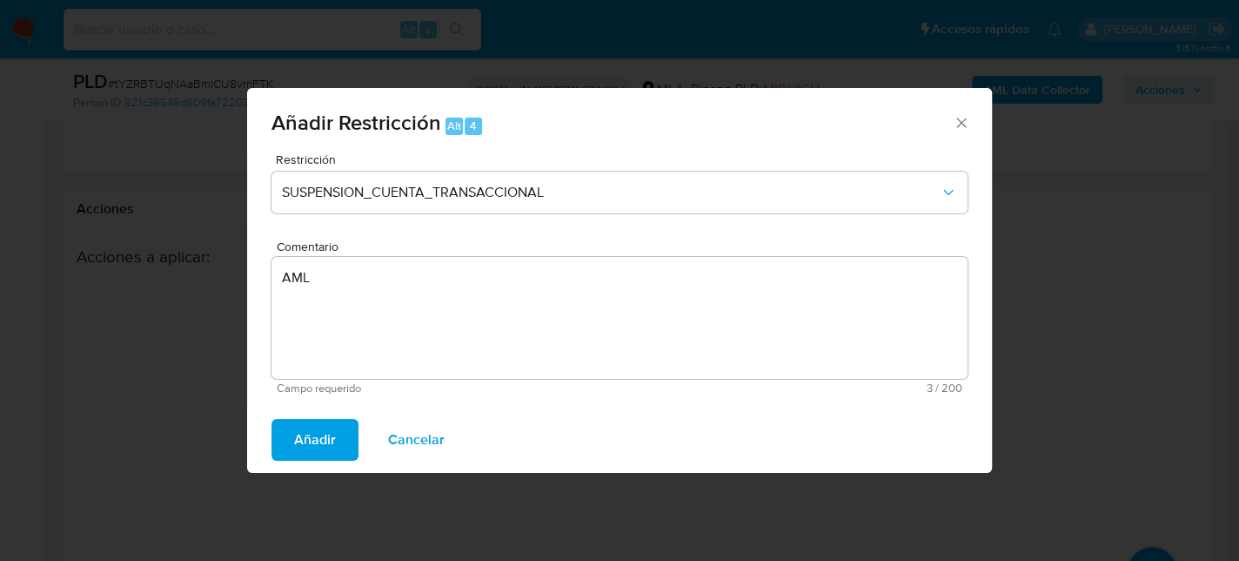
click at [320, 435] on span "Añadir" at bounding box center [315, 439] width 42 height 38
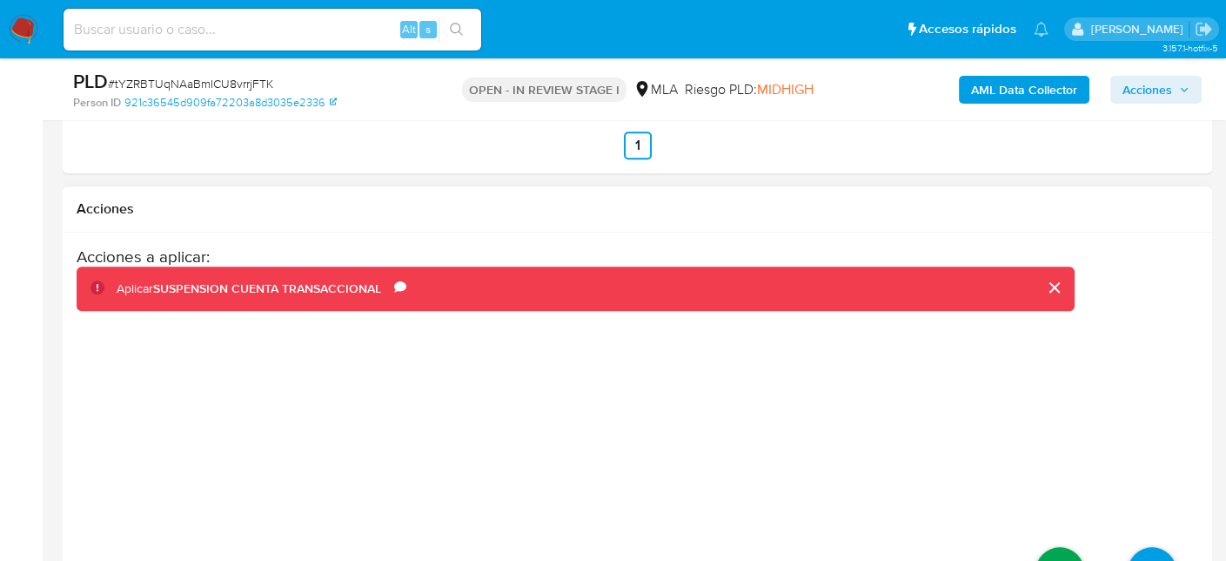
click at [1057, 547] on icon at bounding box center [1060, 571] width 49 height 49
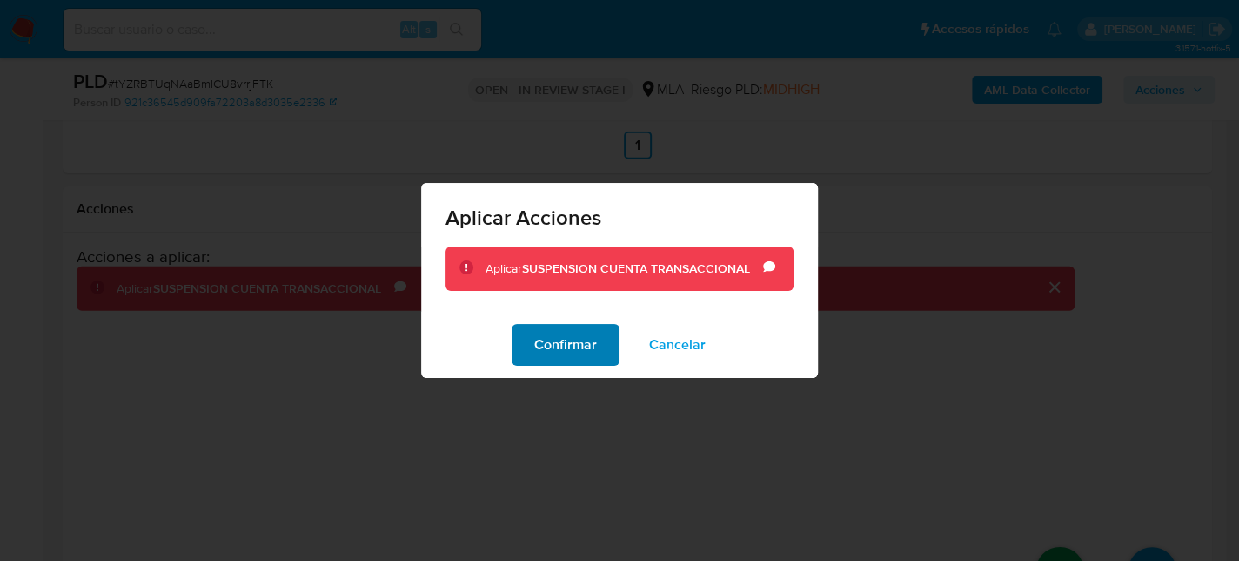
click at [522, 345] on button "Confirmar" at bounding box center [566, 345] width 108 height 42
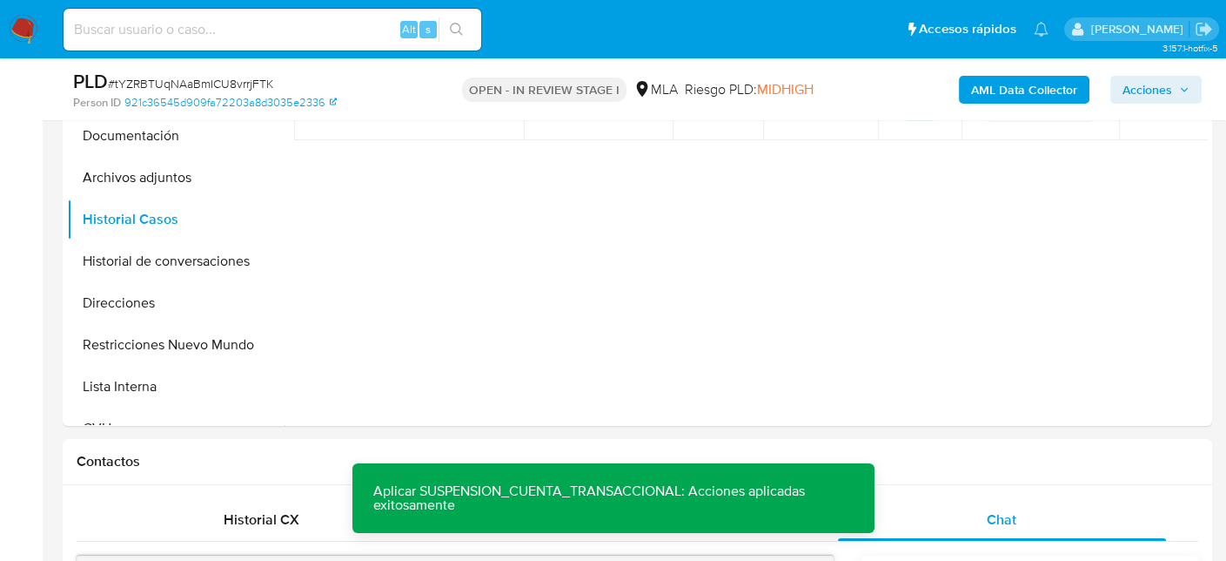
scroll to position [435, 0]
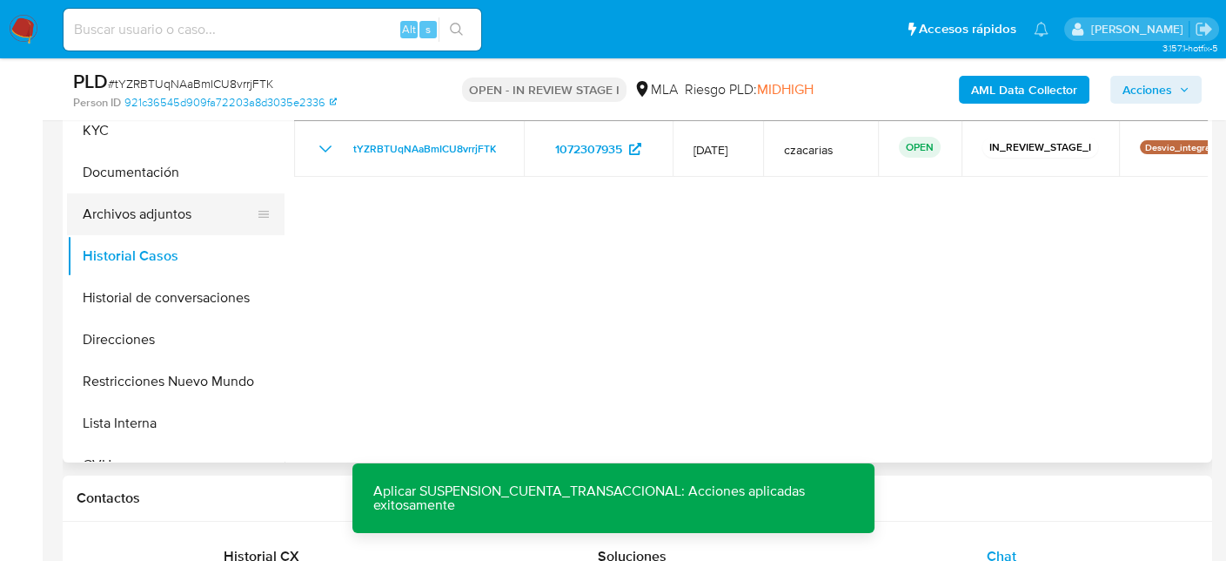
click at [153, 210] on button "Archivos adjuntos" at bounding box center [169, 214] width 204 height 42
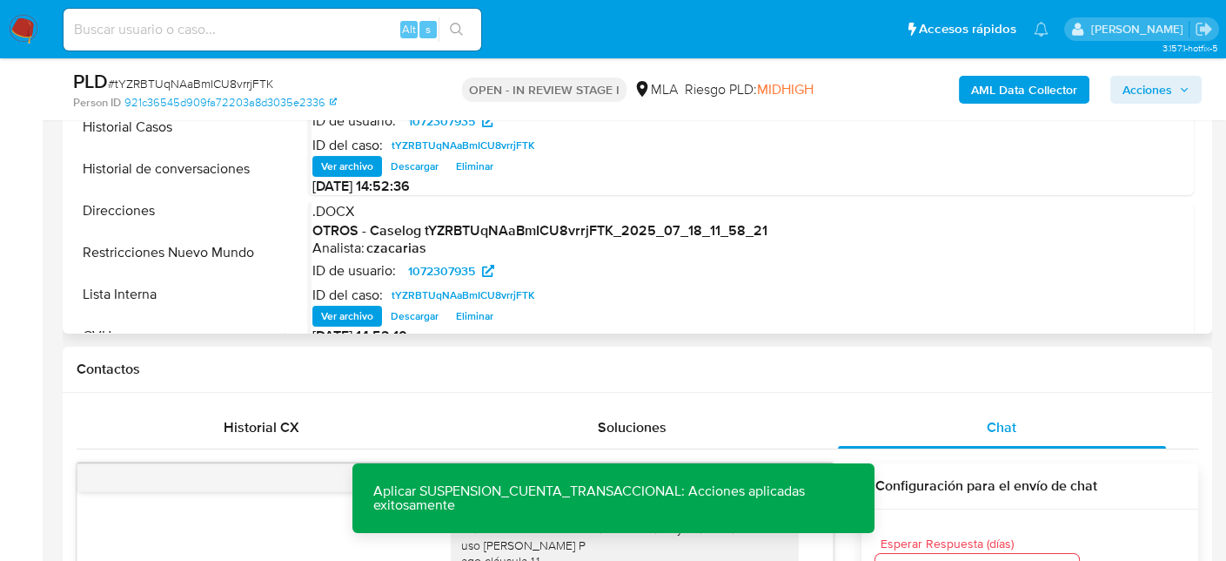
scroll to position [609, 0]
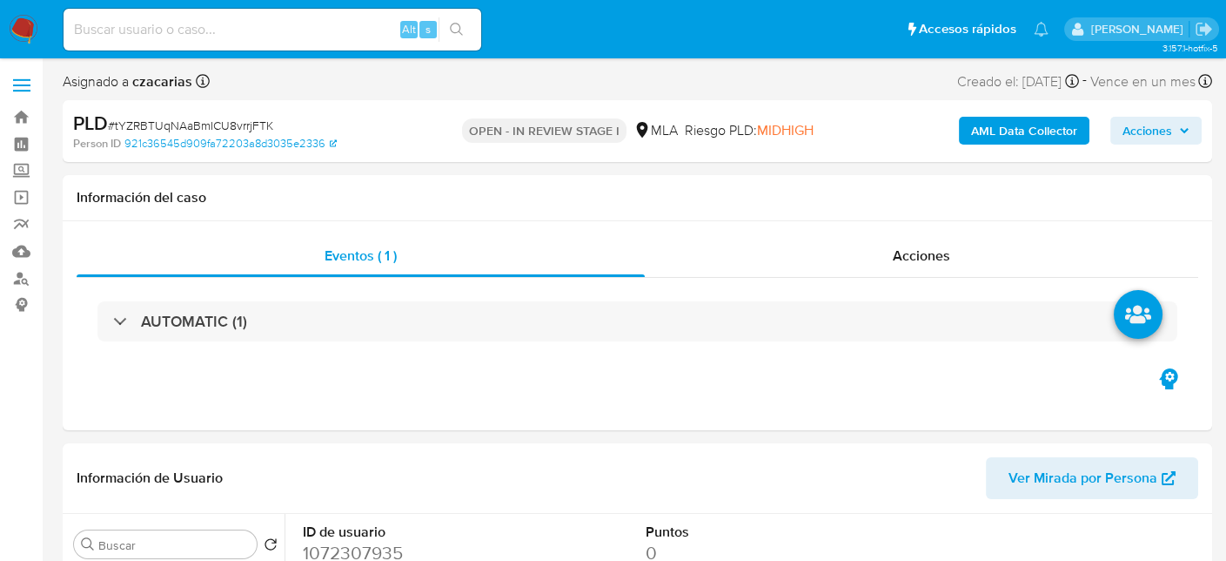
select select "10"
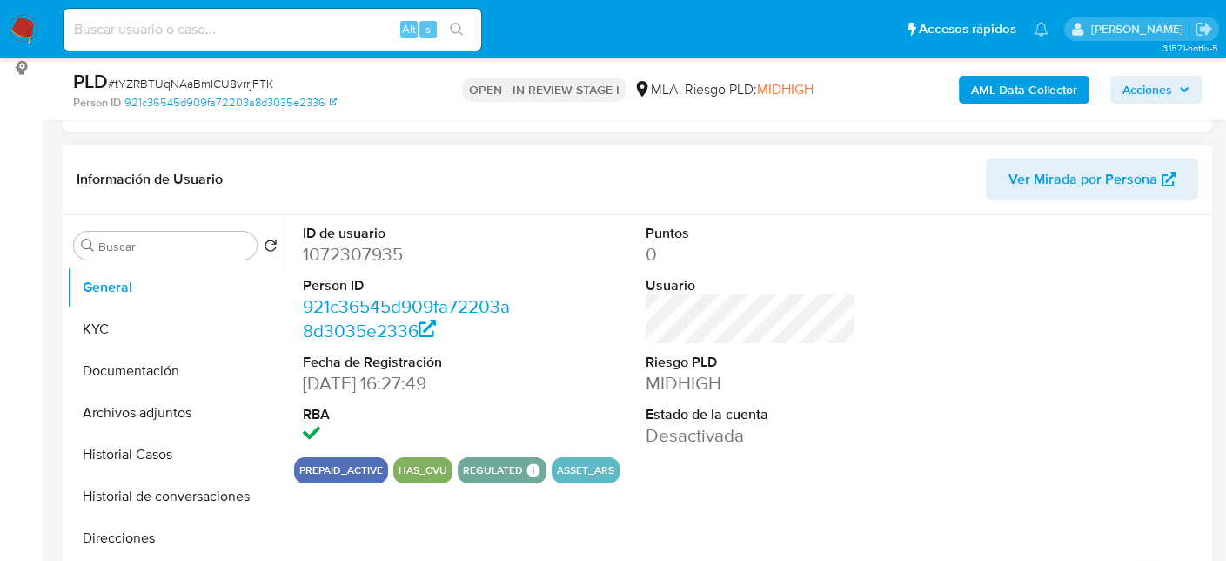
scroll to position [261, 0]
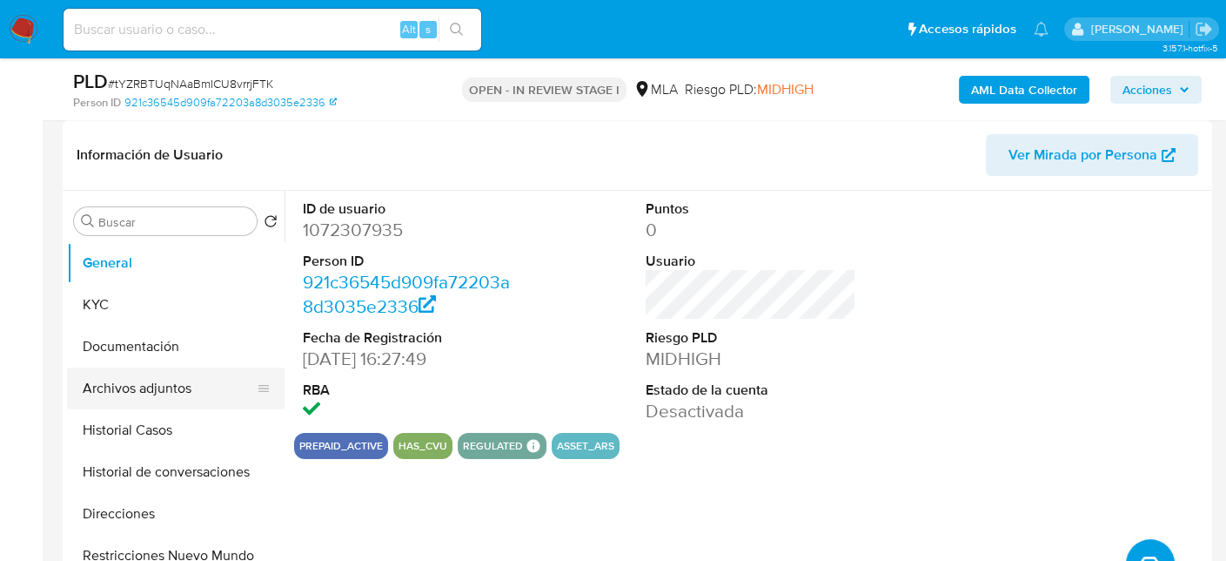
click at [189, 392] on button "Archivos adjuntos" at bounding box center [169, 388] width 204 height 42
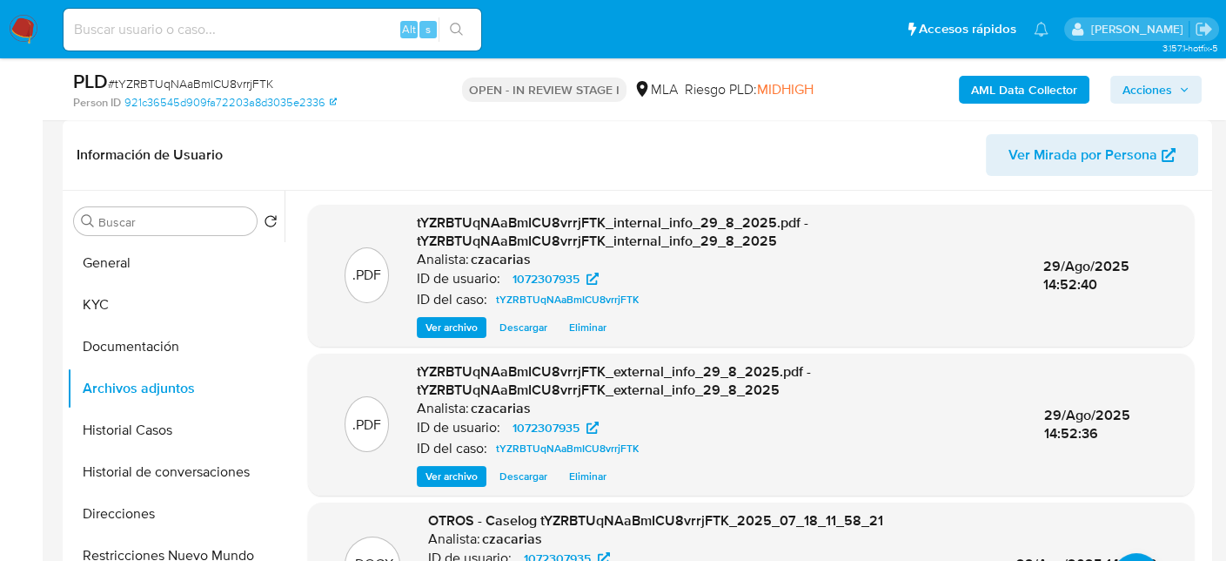
click at [1118, 91] on button "Acciones" at bounding box center [1156, 90] width 91 height 28
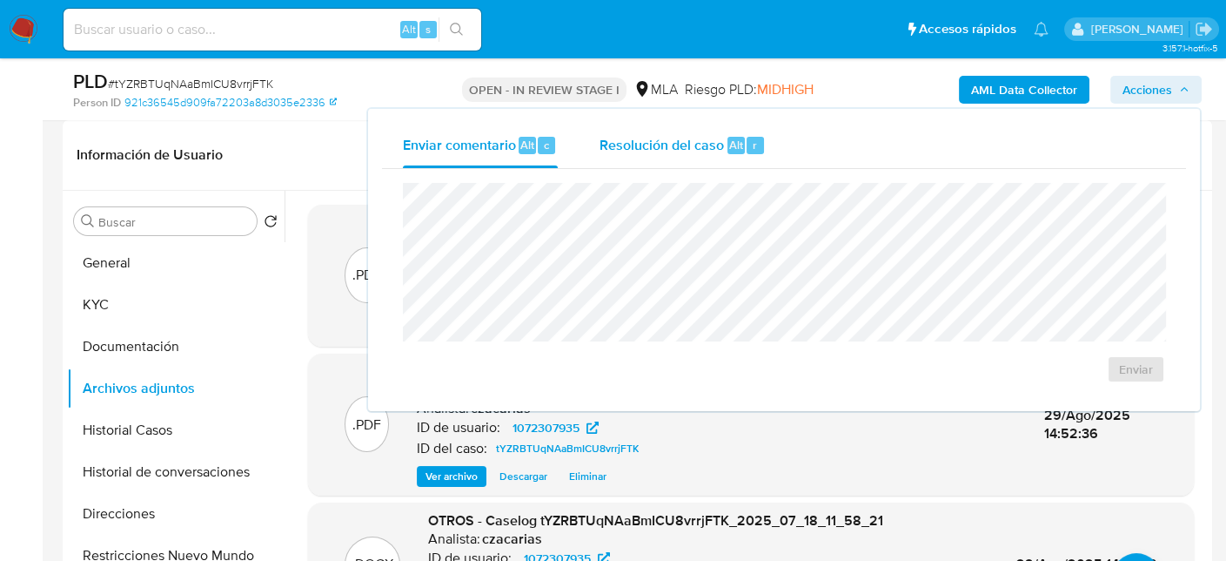
click at [776, 155] on button "Resolución del caso Alt r" at bounding box center [683, 145] width 208 height 45
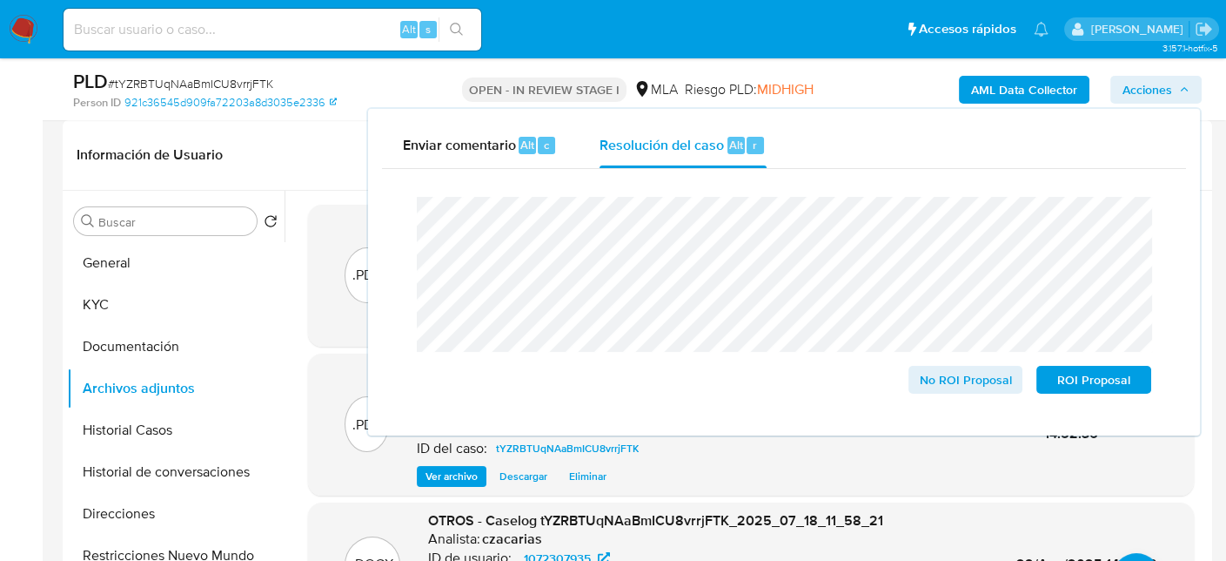
click at [205, 77] on span "# tYZRBTUqNAaBmICU8vrrjFTK" at bounding box center [190, 83] width 165 height 17
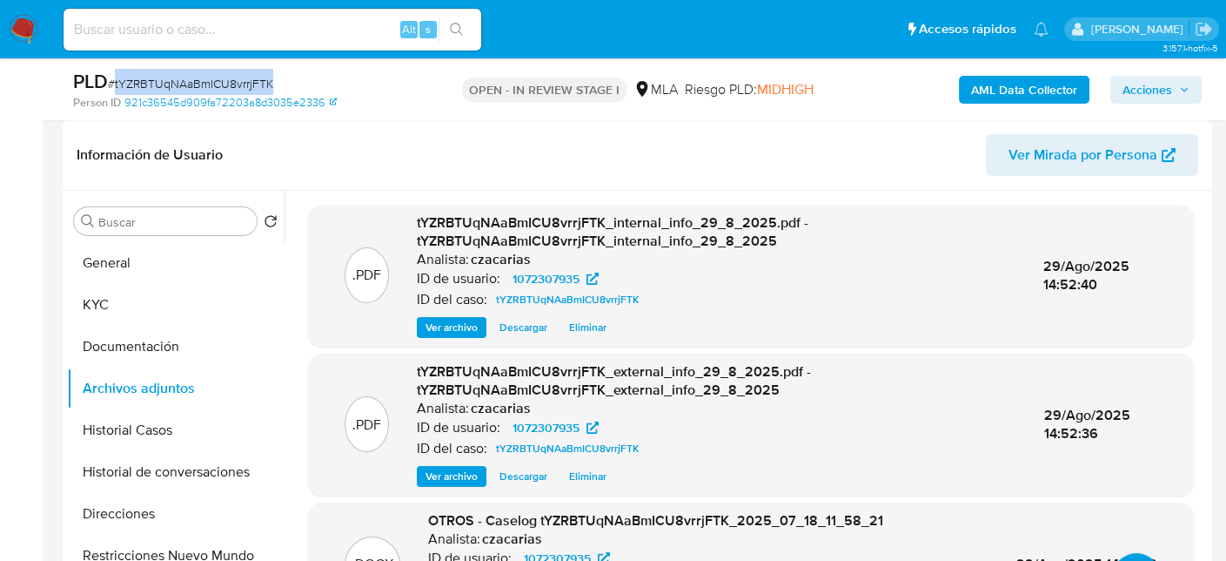
click at [205, 77] on span "# tYZRBTUqNAaBmICU8vrrjFTK" at bounding box center [190, 83] width 165 height 17
copy span "tYZRBTUqNAaBmICU8vrrjFTK"
click at [1168, 86] on span "Acciones" at bounding box center [1148, 90] width 50 height 28
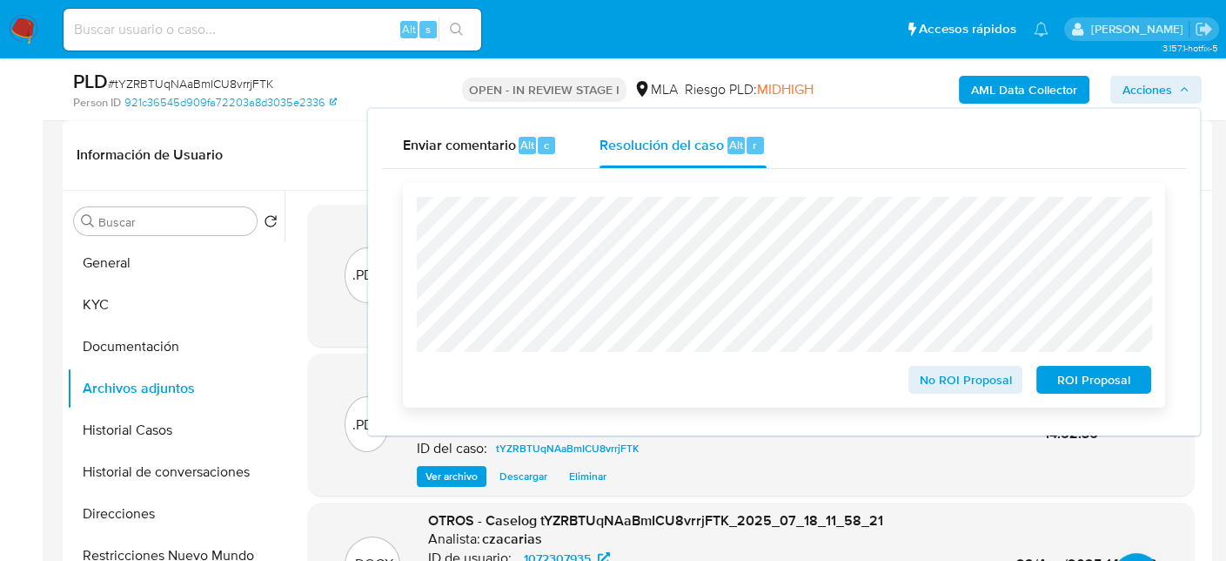
click at [1067, 389] on span "ROI Proposal" at bounding box center [1094, 379] width 91 height 24
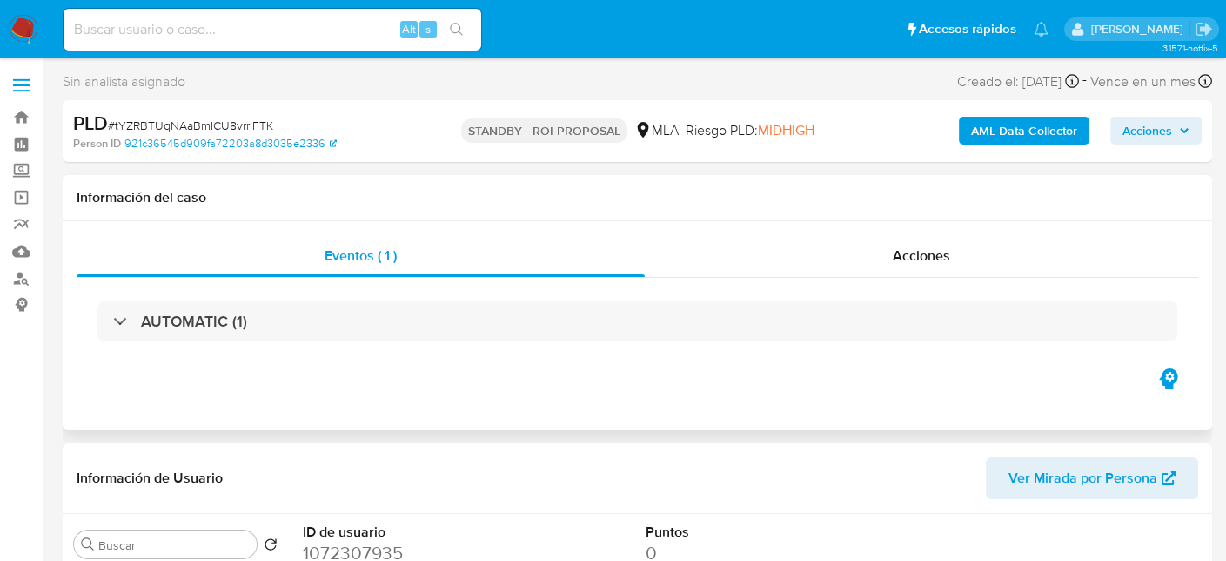
select select "10"
click at [286, 41] on div "Alt s" at bounding box center [273, 30] width 418 height 42
click at [305, 26] on input at bounding box center [273, 29] width 418 height 23
paste input "WMwMt58yKnDJs8UiEesWoLZy"
type input "WMwMt58yKnDJs8UiEesWoLZy"
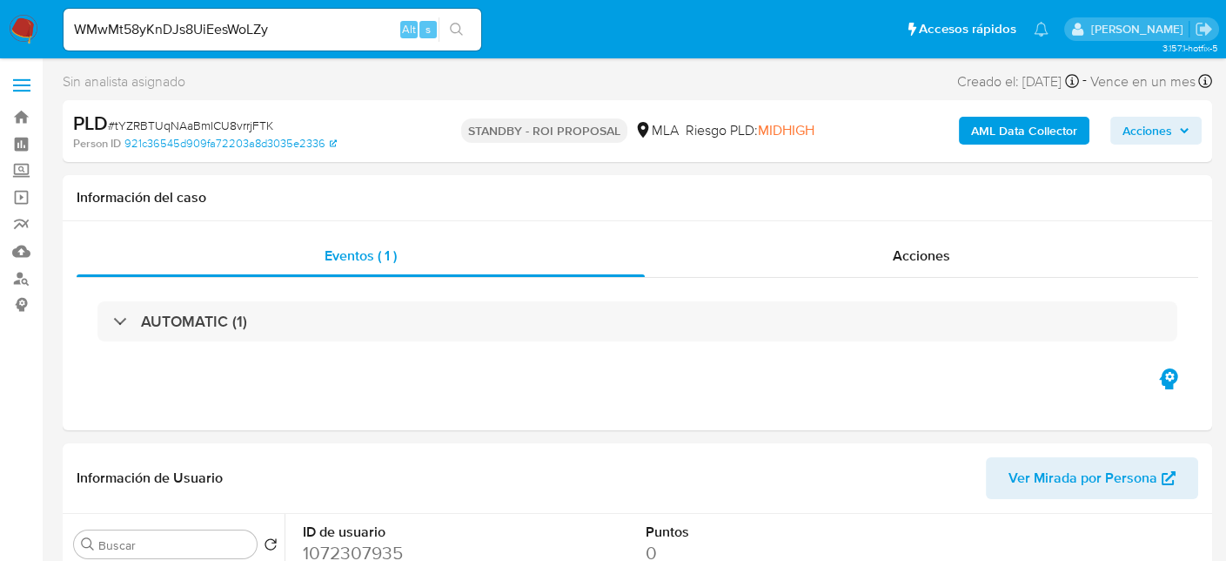
click at [447, 28] on button "search-icon" at bounding box center [457, 29] width 36 height 24
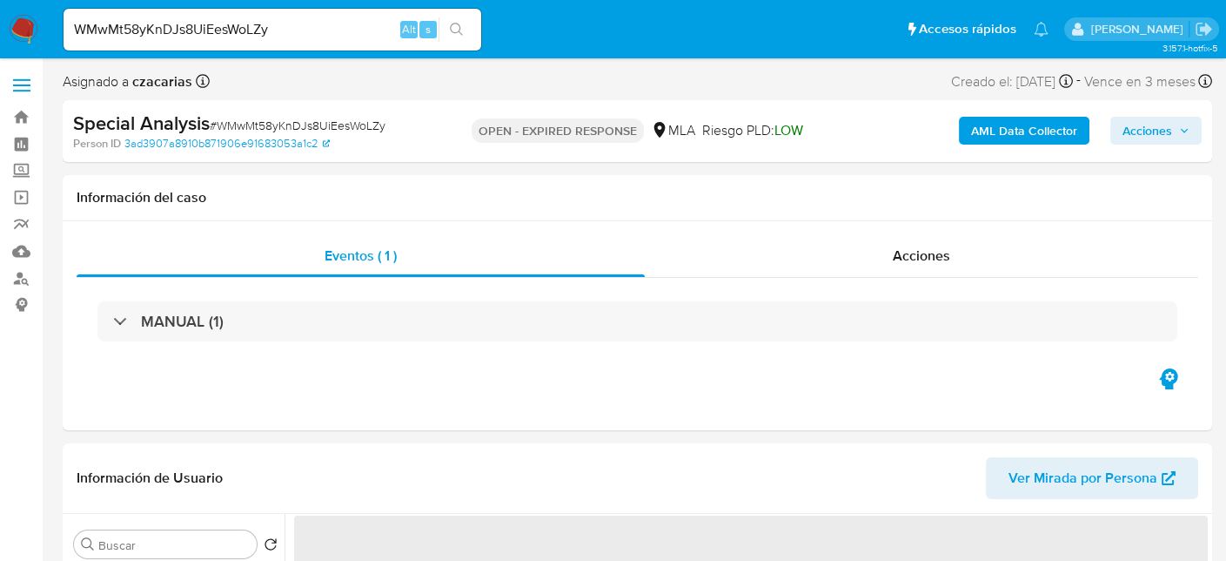
select select "10"
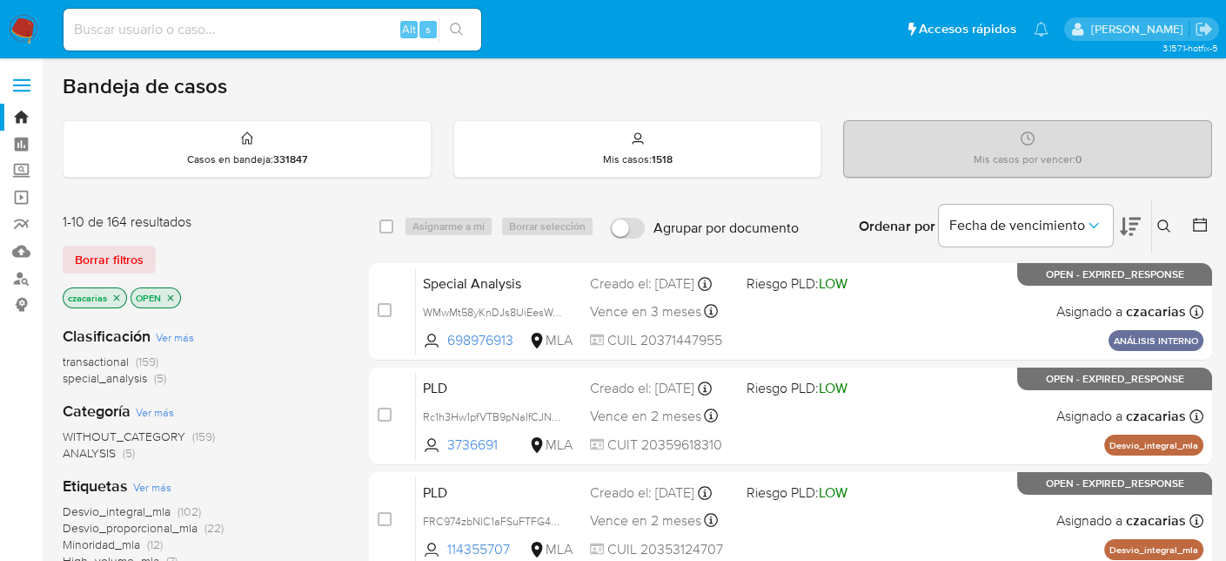
click at [1165, 219] on icon at bounding box center [1165, 226] width 14 height 14
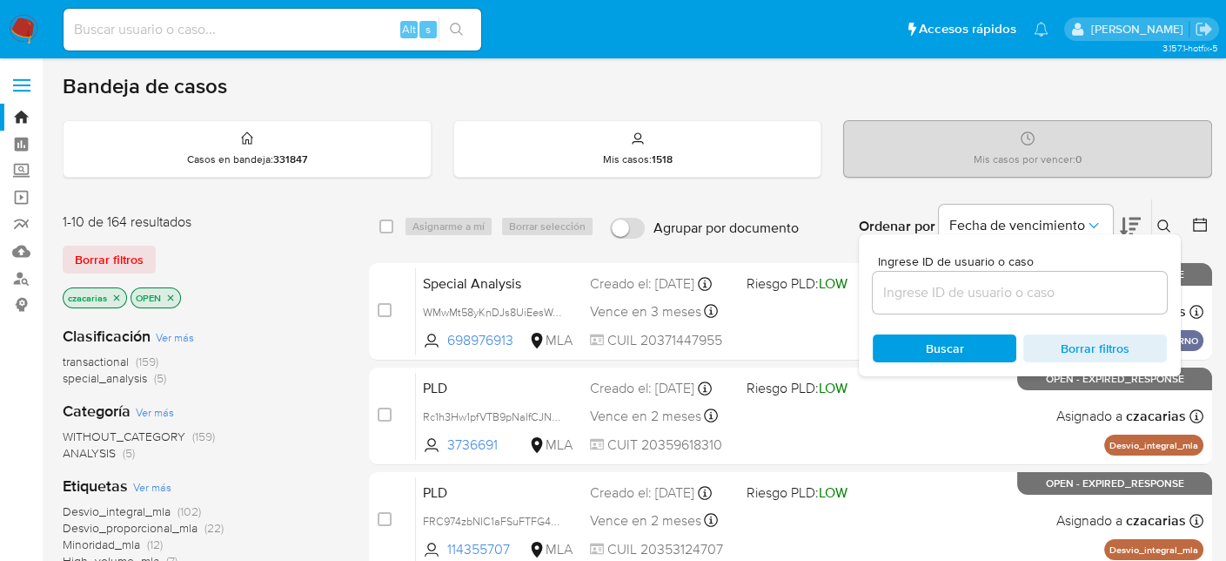
click at [1085, 286] on input at bounding box center [1020, 292] width 294 height 23
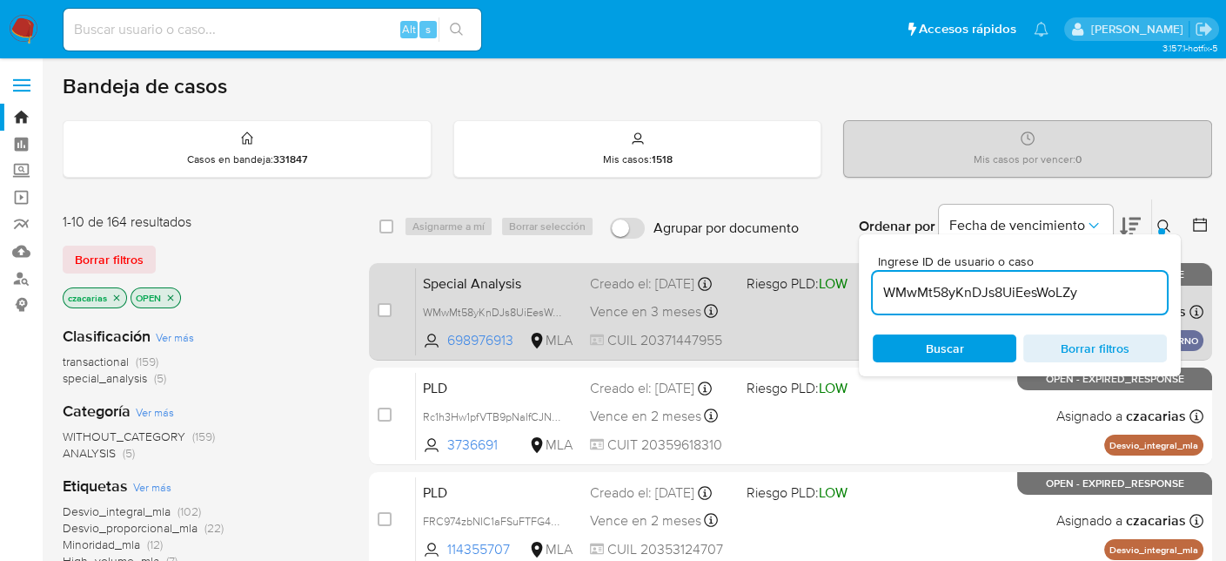
type input "WMwMt58yKnDJs8UiEesWoLZy"
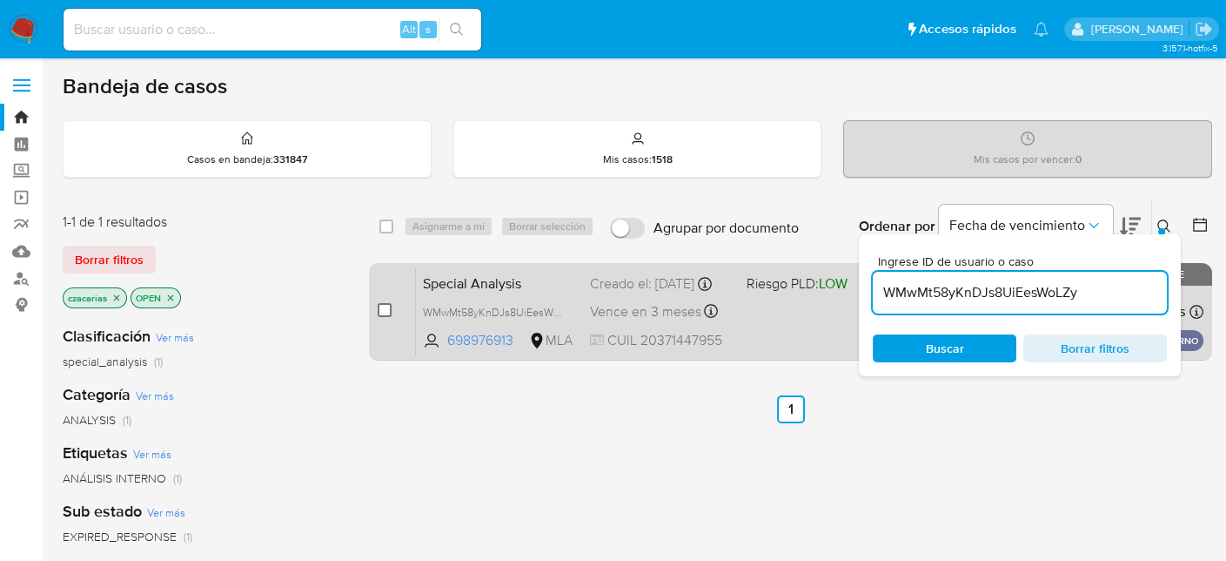
click at [380, 307] on input "checkbox" at bounding box center [385, 310] width 14 height 14
checkbox input "true"
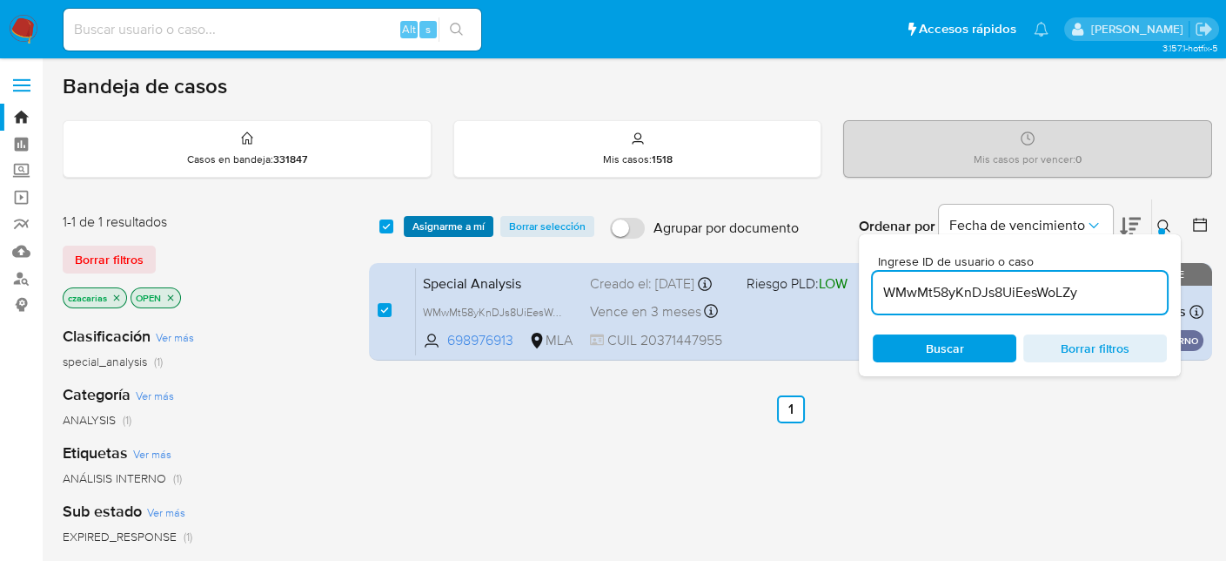
click at [450, 225] on span "Asignarme a mí" at bounding box center [449, 226] width 72 height 17
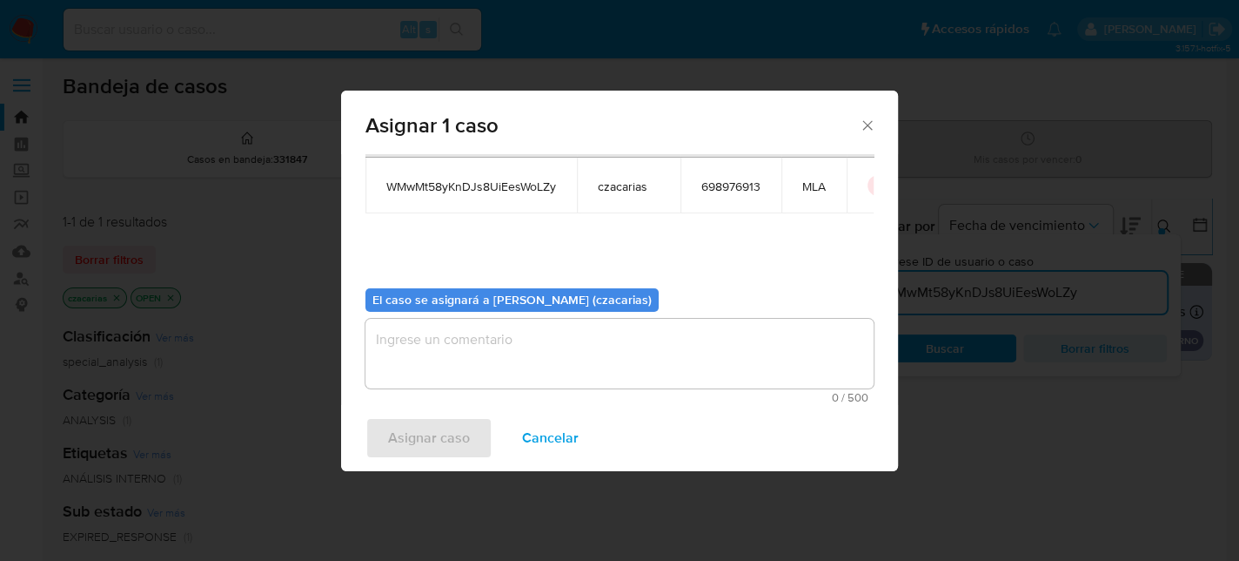
scroll to position [89, 0]
click at [576, 330] on textarea "assign-modal" at bounding box center [620, 354] width 508 height 70
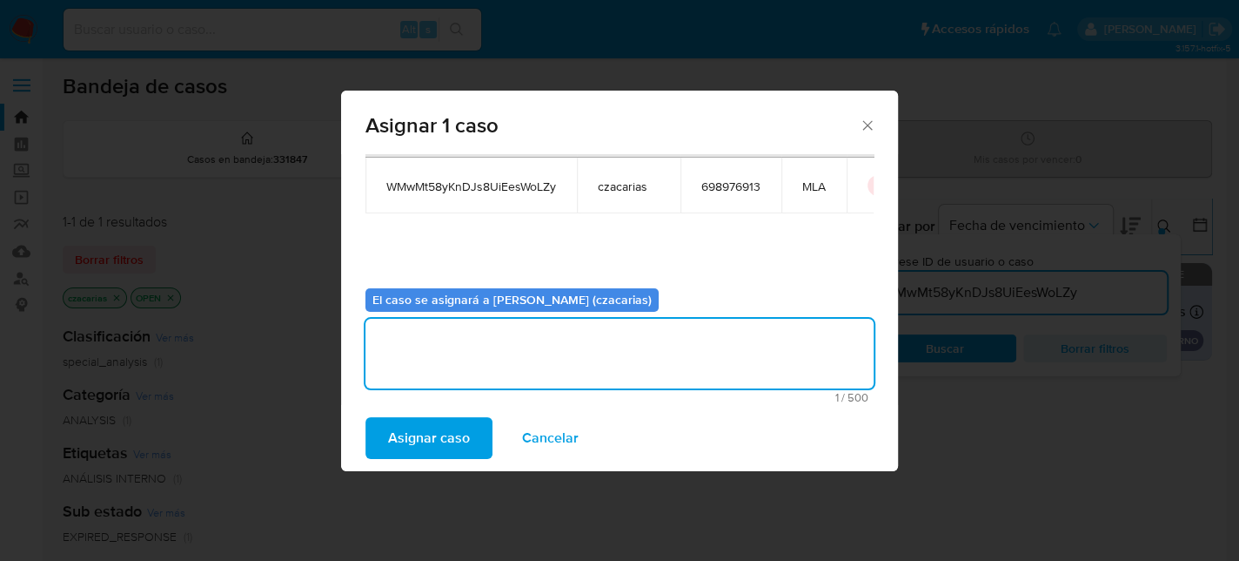
click at [453, 438] on span "Asignar caso" at bounding box center [429, 438] width 82 height 38
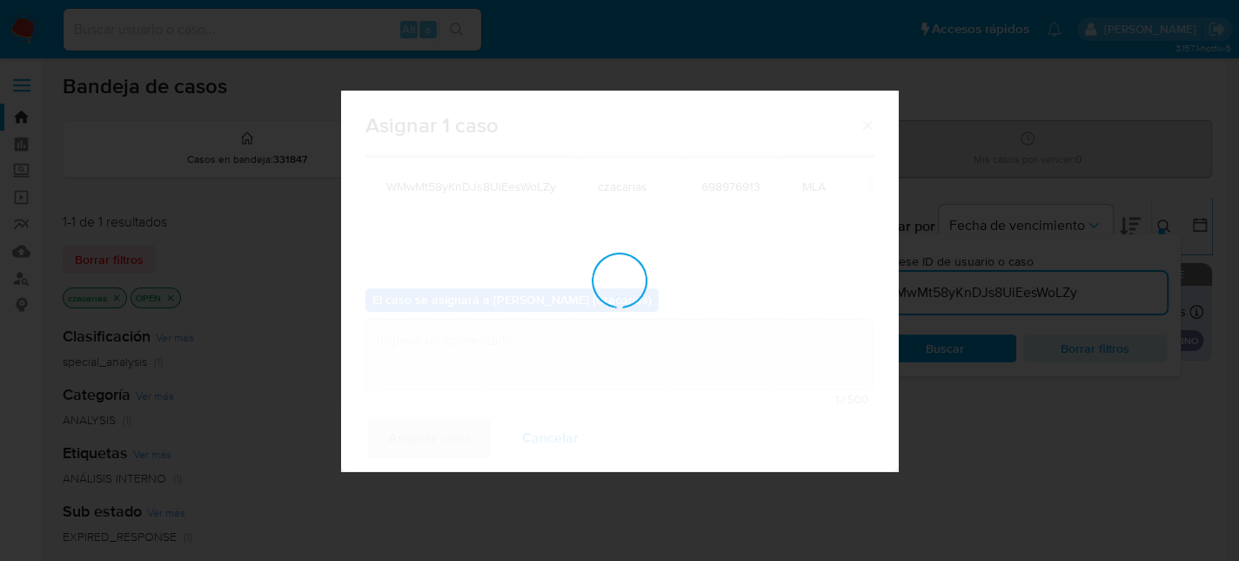
checkbox input "false"
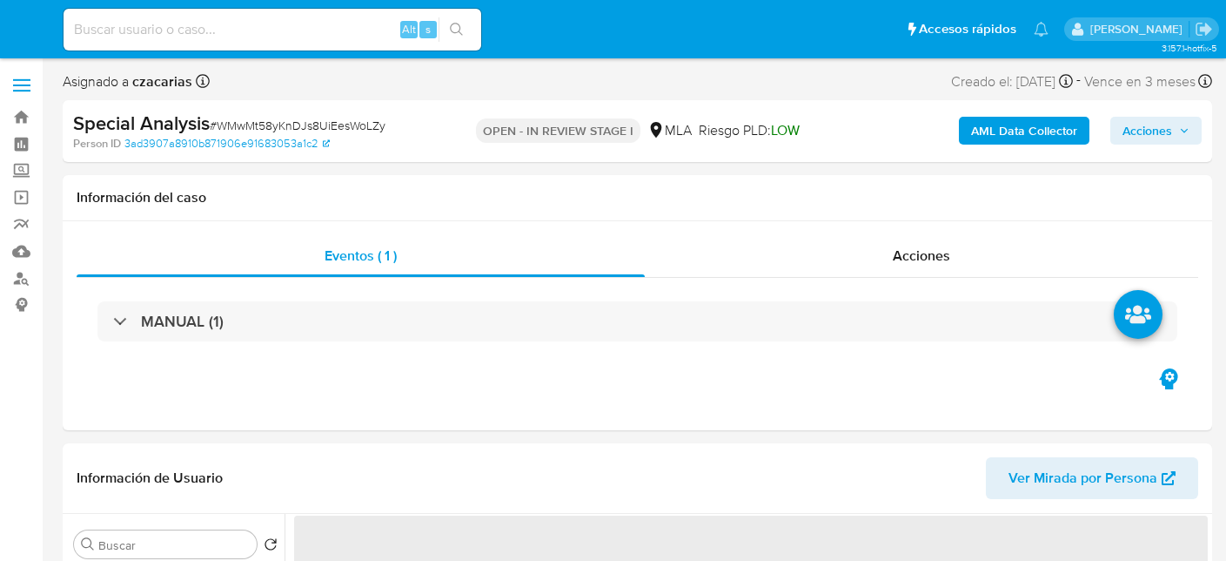
select select "10"
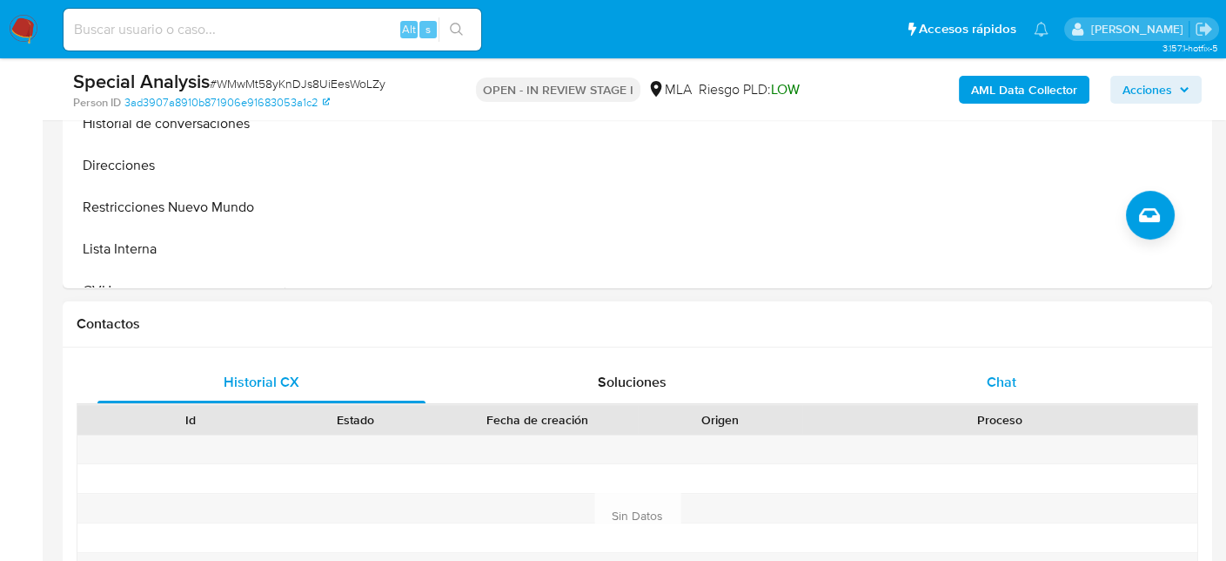
click at [1018, 374] on div "Chat" at bounding box center [1002, 382] width 328 height 42
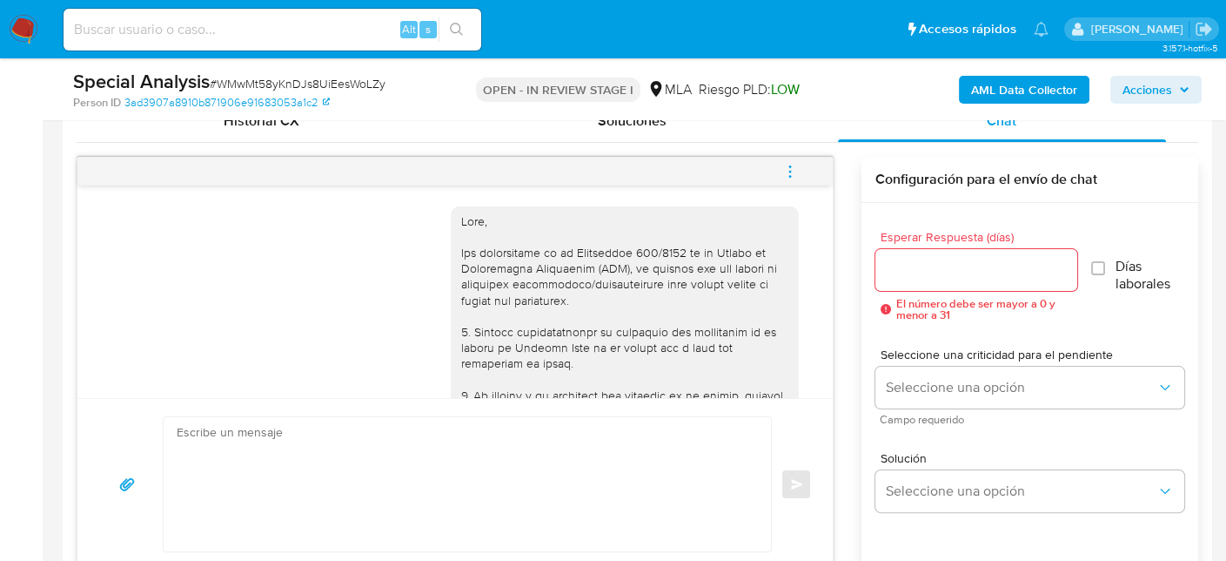
click at [801, 168] on button "menu-action" at bounding box center [790, 172] width 57 height 42
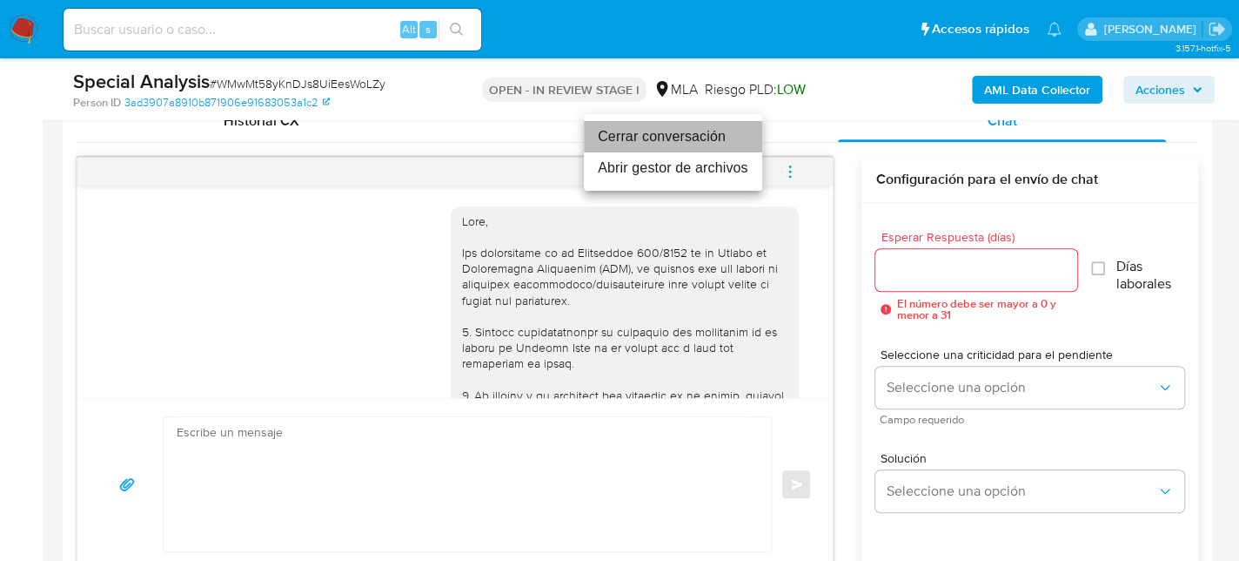
click at [695, 130] on li "Cerrar conversación" at bounding box center [673, 136] width 178 height 31
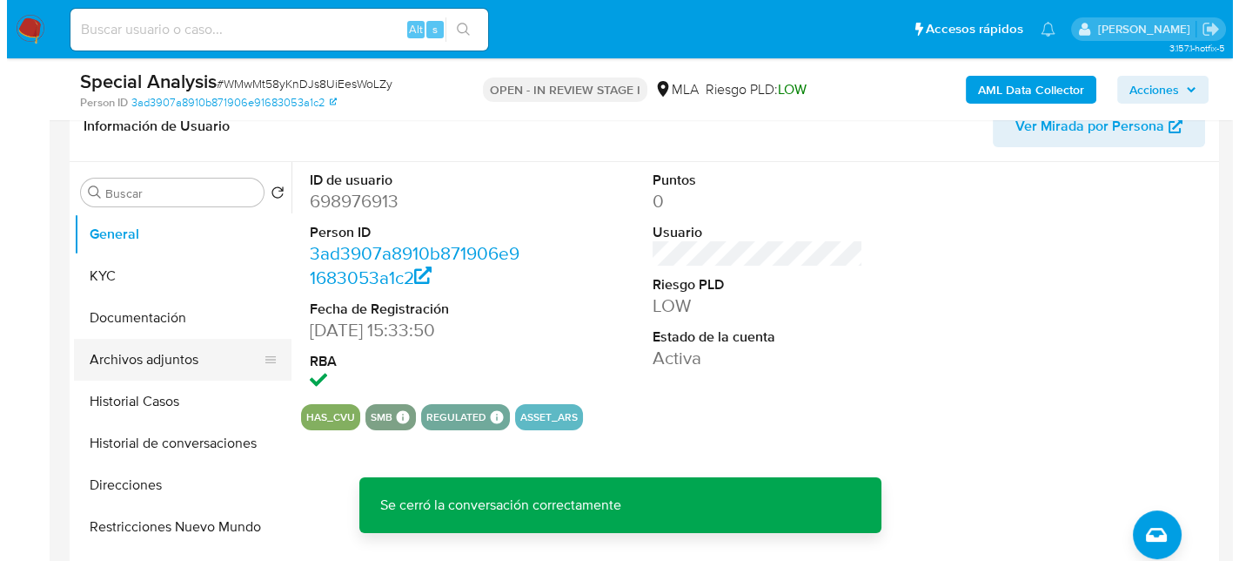
scroll to position [261, 0]
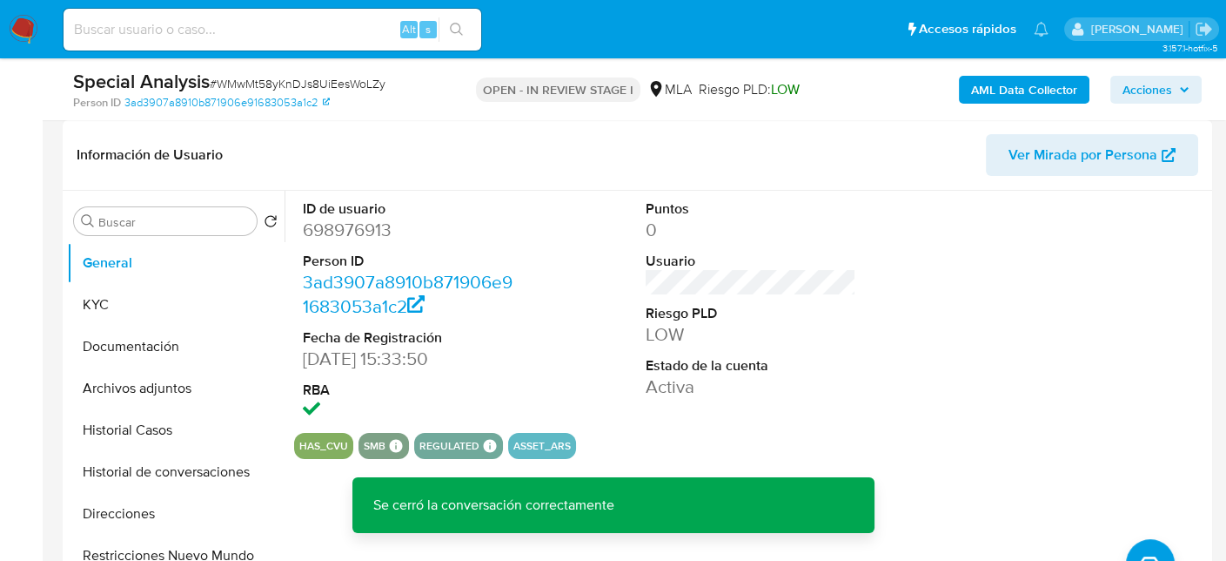
click at [369, 226] on dd "698976913" at bounding box center [409, 230] width 212 height 24
copy dd "698976913"
drag, startPoint x: 497, startPoint y: 228, endPoint x: 350, endPoint y: 171, distance: 157.9
click at [354, 181] on div "Información de Usuario Ver Mirada por Persona Buscar Volver al orden por defect…" at bounding box center [638, 378] width 1150 height 516
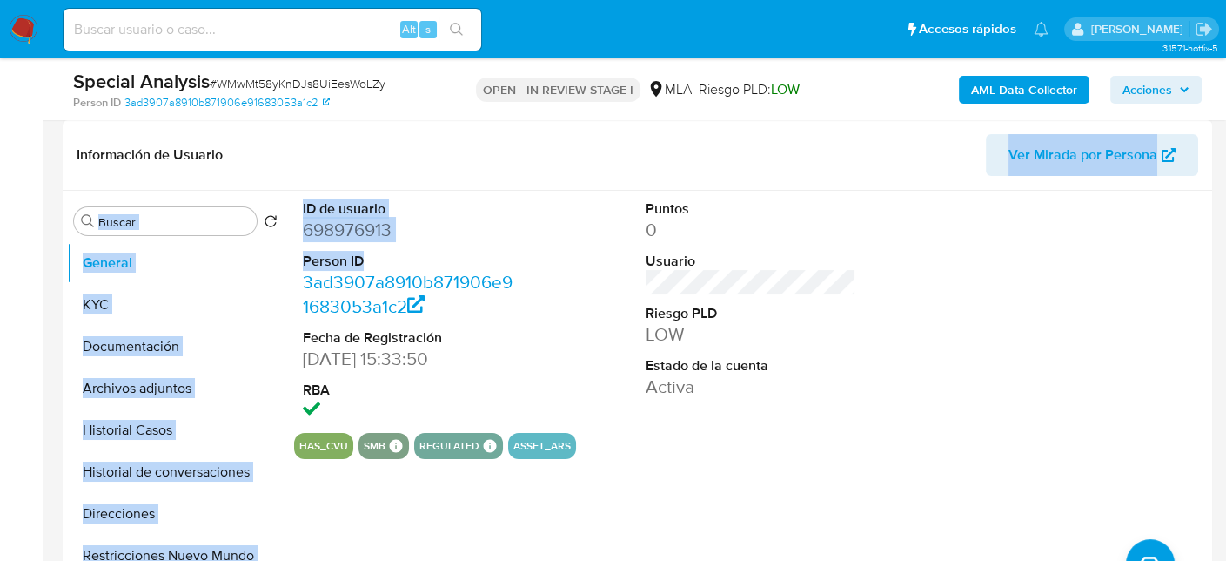
click at [357, 225] on dd "698976913" at bounding box center [409, 230] width 212 height 24
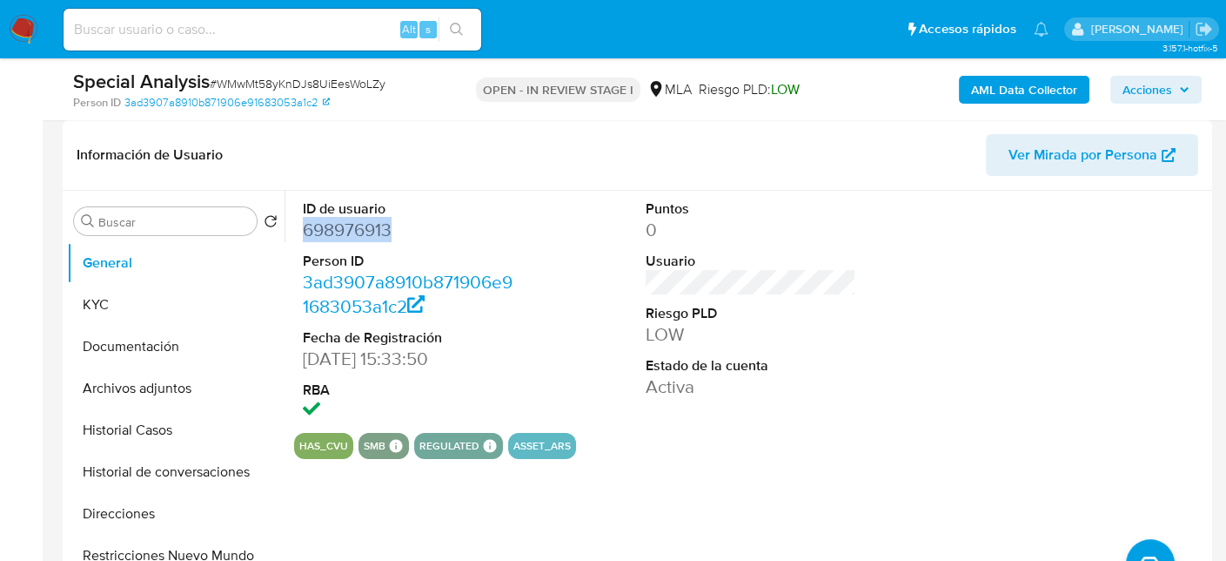
click at [357, 225] on dd "698976913" at bounding box center [409, 230] width 212 height 24
click at [387, 234] on dd "698976913" at bounding box center [409, 230] width 212 height 24
click at [123, 306] on button "KYC" at bounding box center [169, 305] width 204 height 42
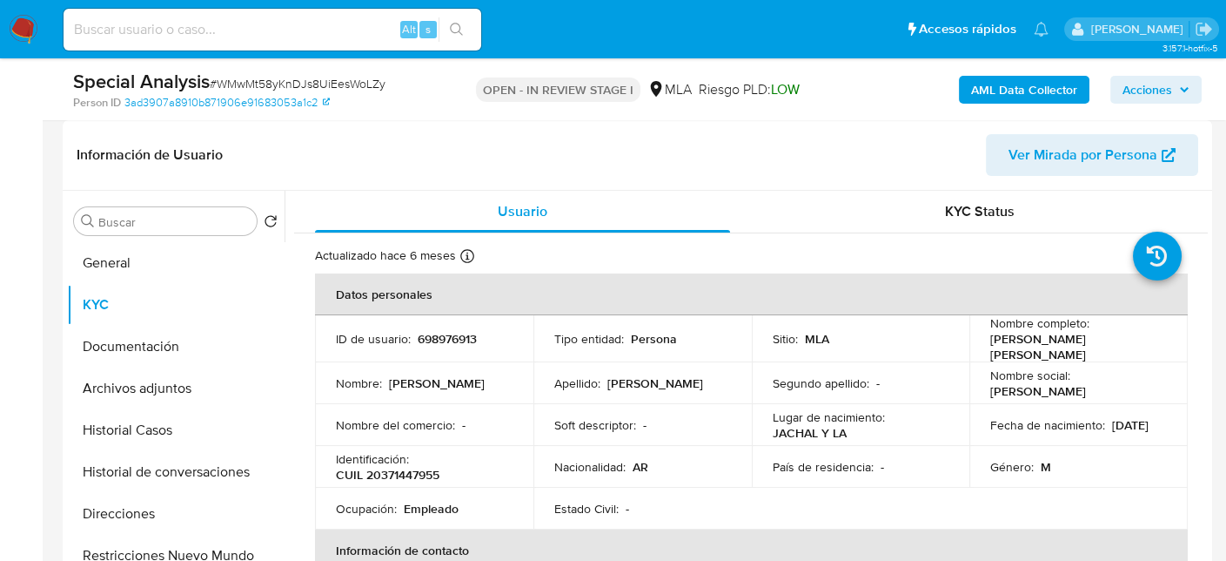
click at [992, 84] on b "AML Data Collector" at bounding box center [1024, 90] width 106 height 28
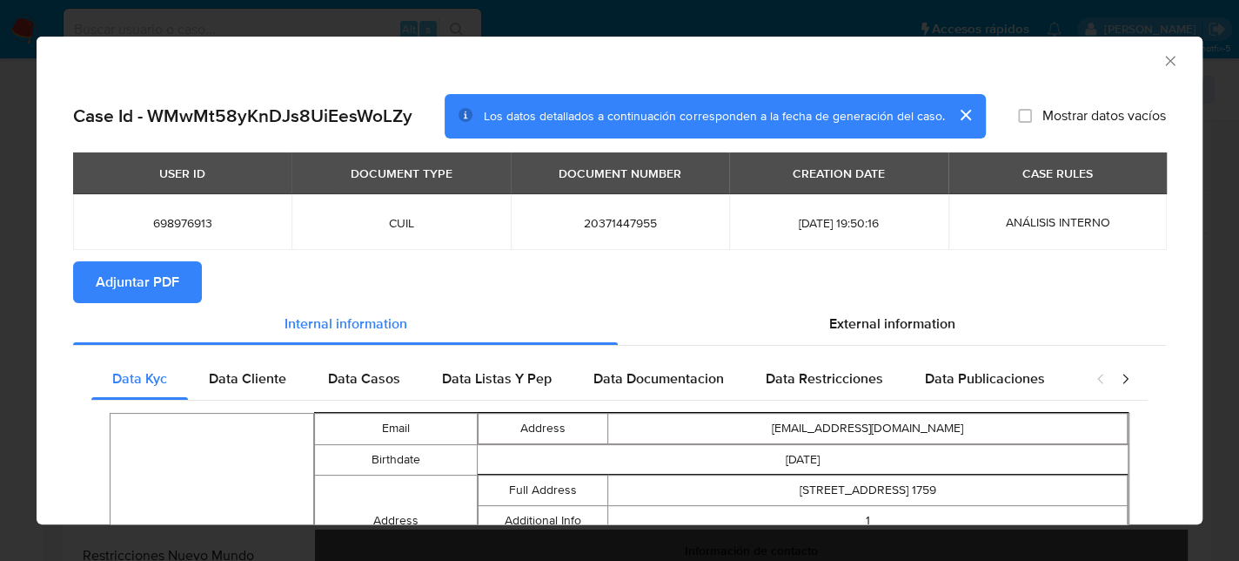
click at [1162, 61] on icon "Cerrar ventana" at bounding box center [1170, 60] width 17 height 17
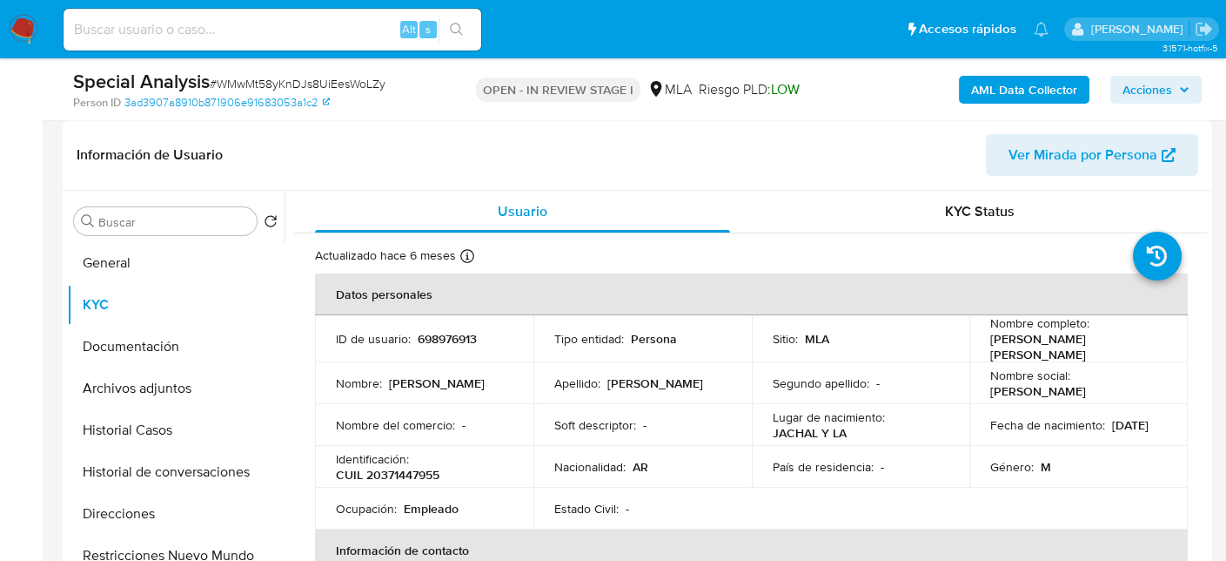
click at [1040, 93] on b "AML Data Collector" at bounding box center [1024, 90] width 106 height 28
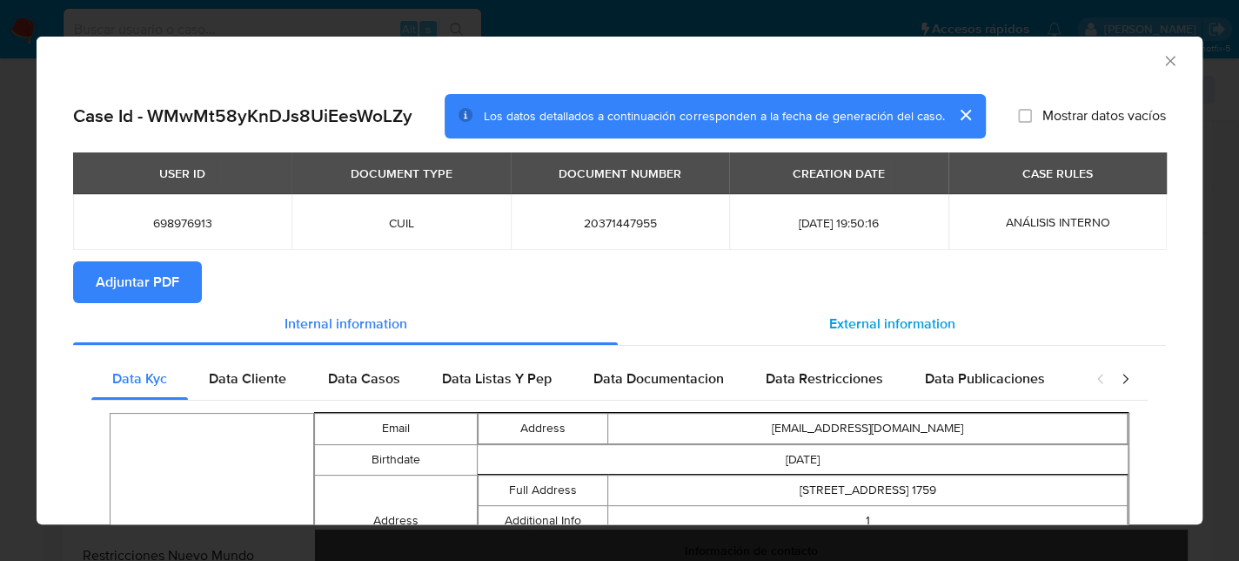
click at [916, 325] on span "External information" at bounding box center [892, 323] width 126 height 20
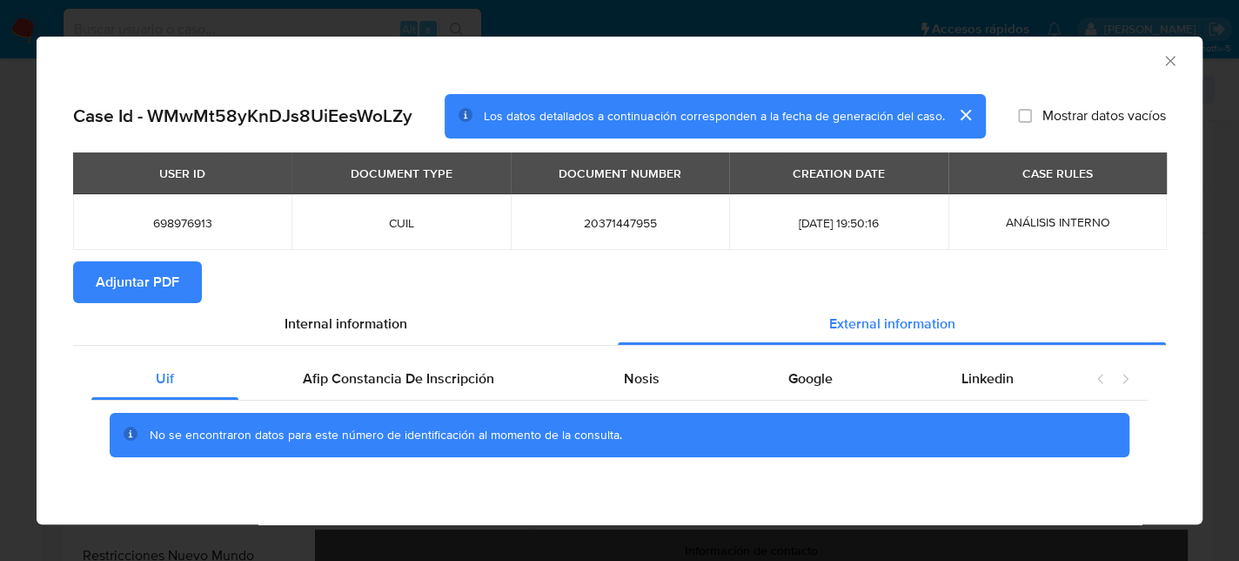
drag, startPoint x: 447, startPoint y: 394, endPoint x: 507, endPoint y: 292, distance: 118.2
click at [447, 394] on div "Afip Constancia De Inscripción" at bounding box center [398, 379] width 320 height 42
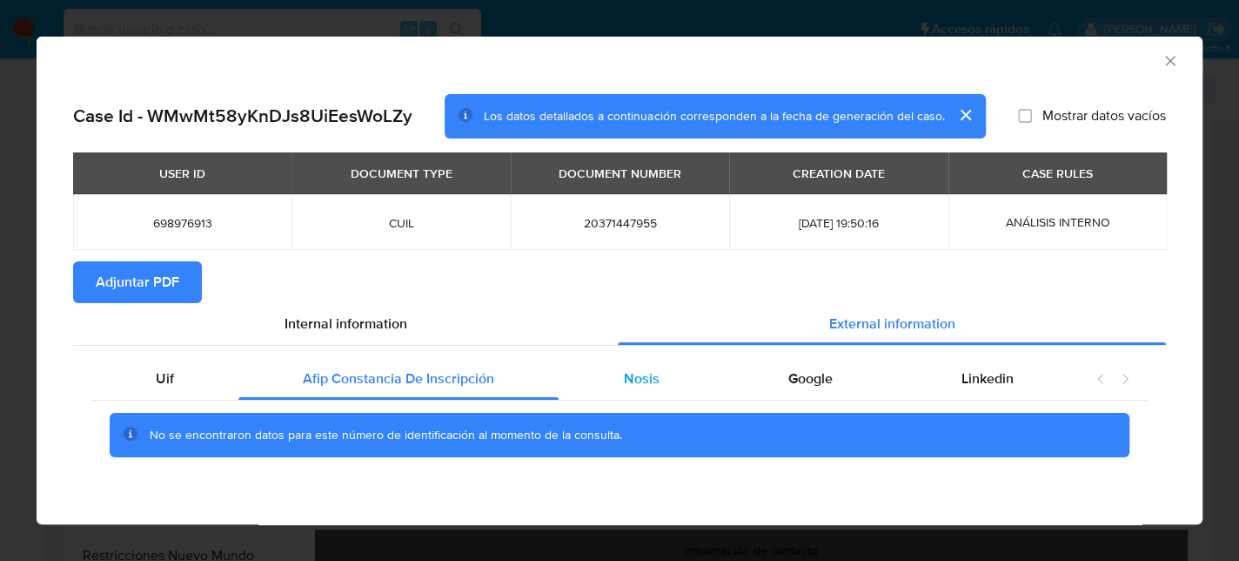
click at [632, 378] on span "Nosis" at bounding box center [642, 378] width 36 height 20
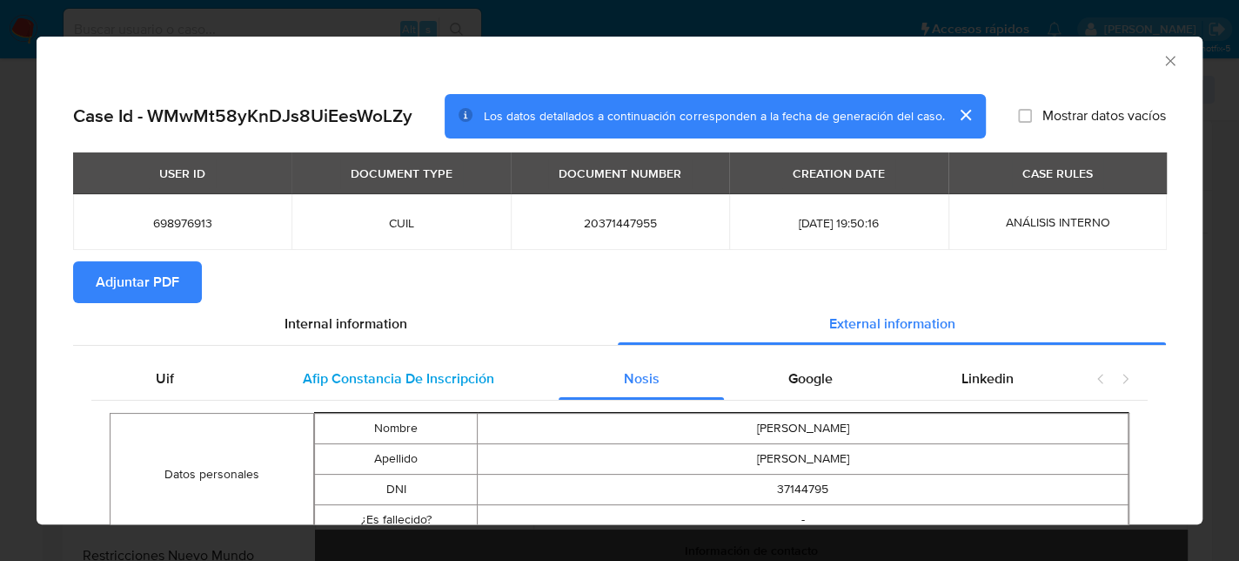
click at [395, 369] on span "Afip Constancia De Inscripción" at bounding box center [398, 378] width 191 height 20
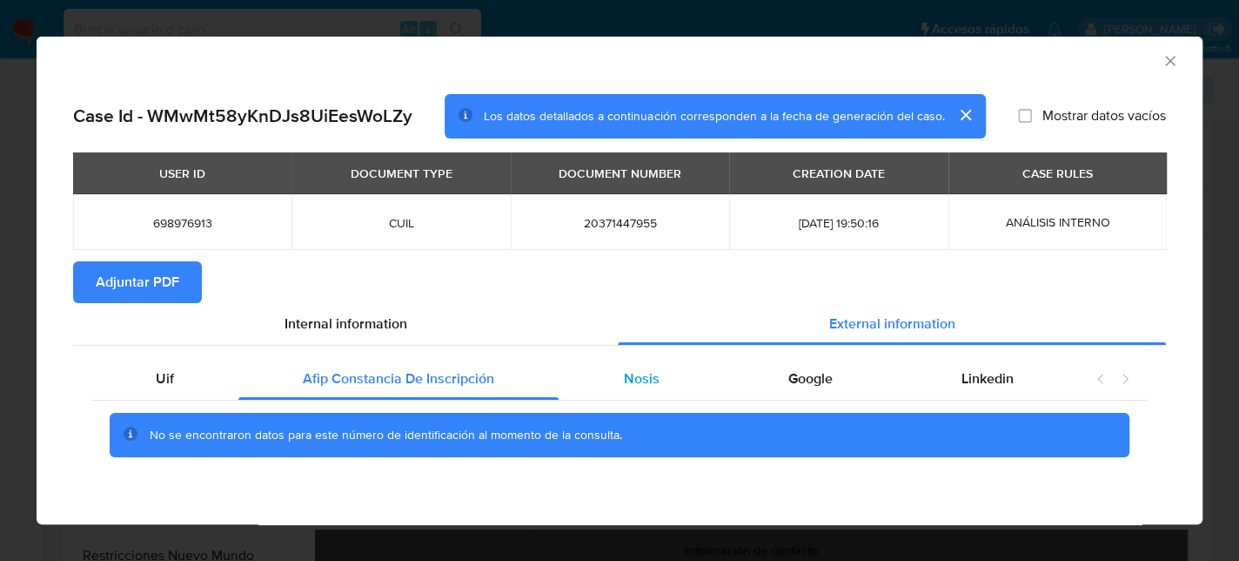
click at [641, 377] on span "Nosis" at bounding box center [642, 378] width 36 height 20
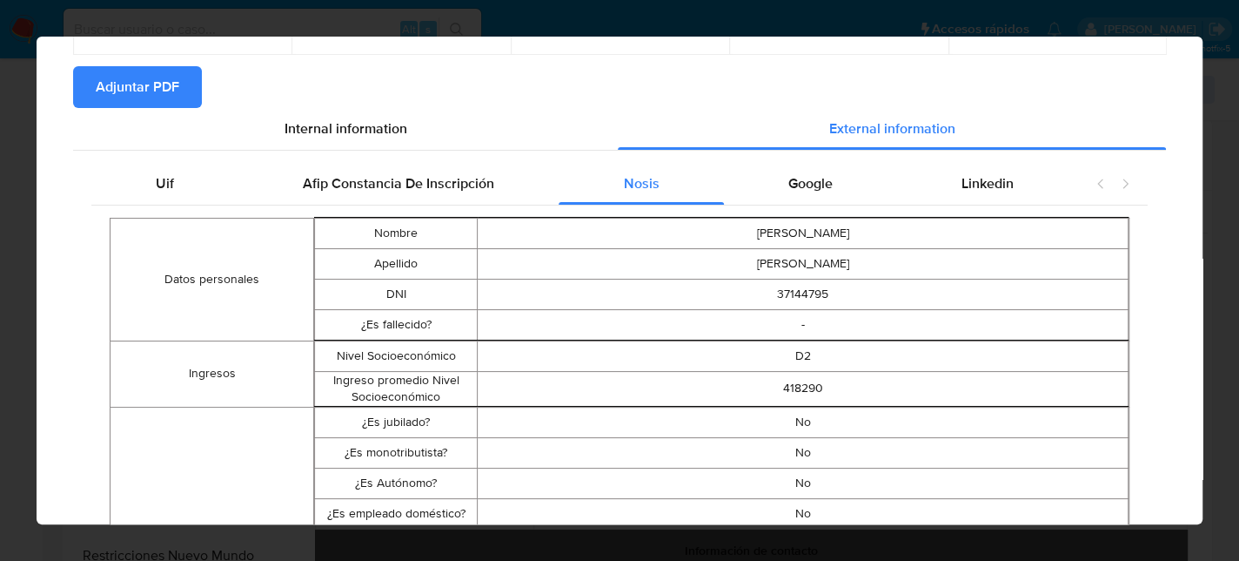
scroll to position [0, 0]
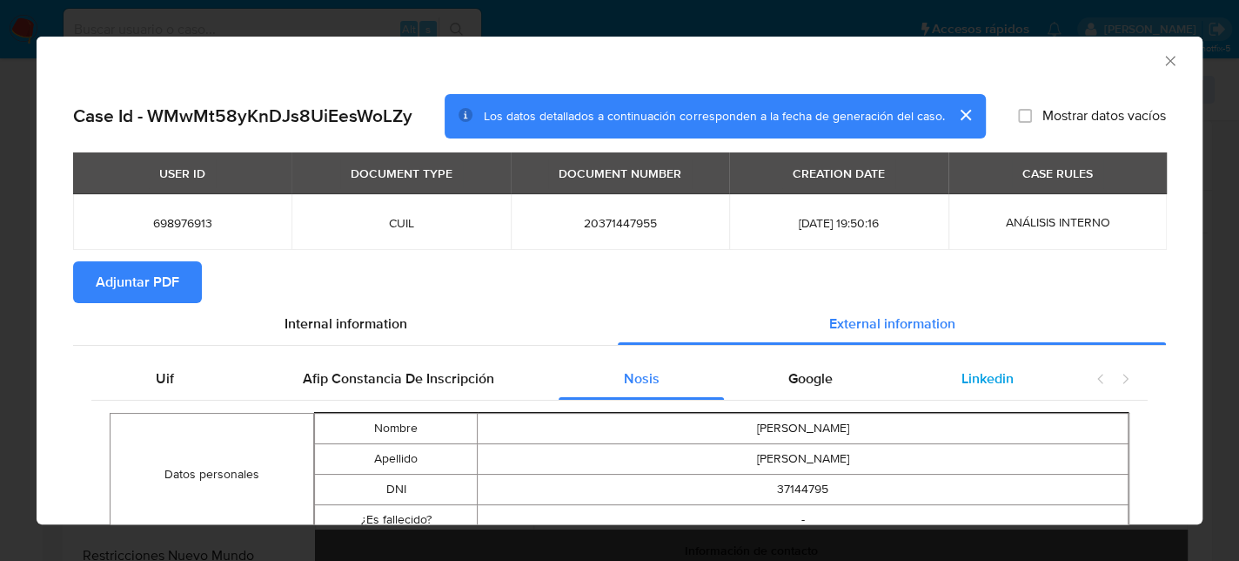
click at [962, 381] on span "Linkedin" at bounding box center [988, 378] width 52 height 20
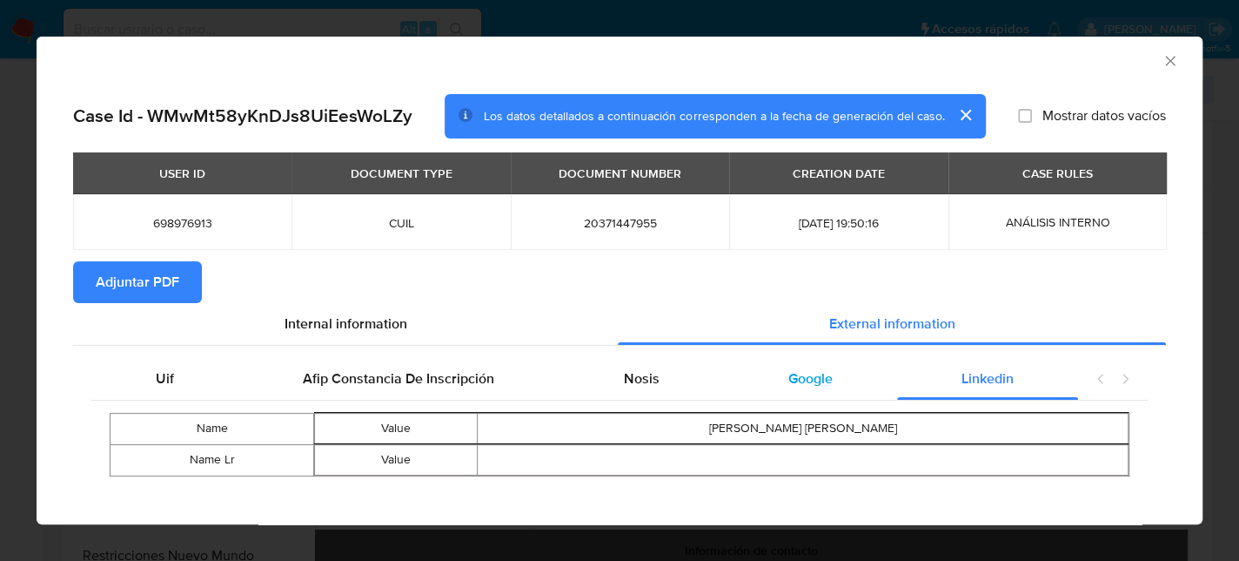
click at [841, 382] on div "Google" at bounding box center [810, 379] width 173 height 42
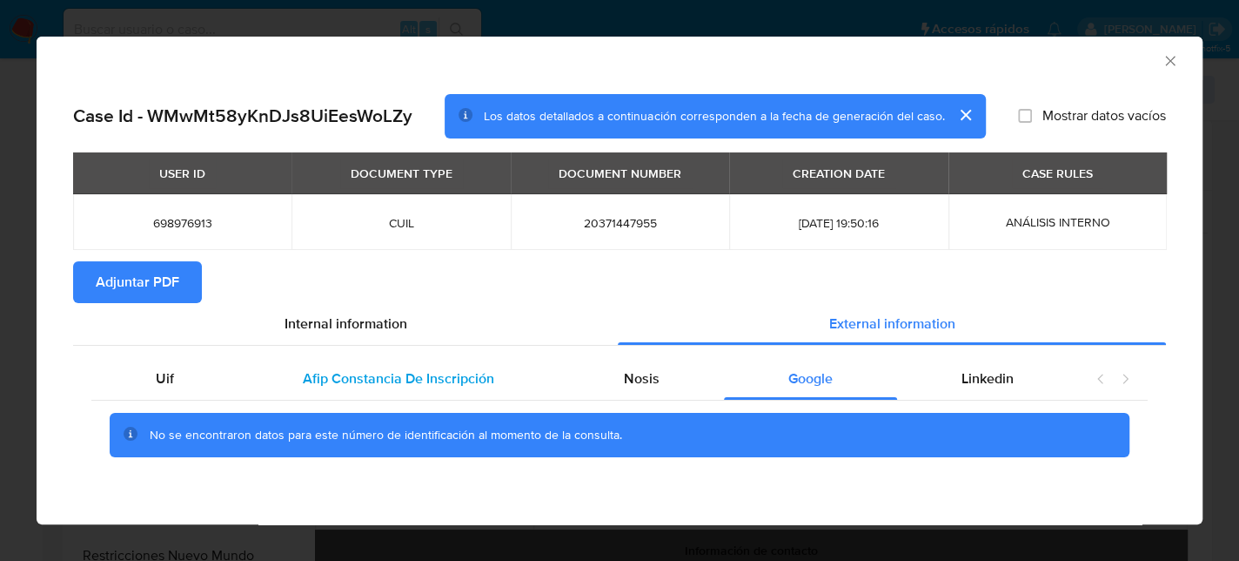
click at [351, 378] on span "Afip Constancia De Inscripción" at bounding box center [398, 378] width 191 height 20
click at [192, 382] on div "Uif" at bounding box center [164, 379] width 147 height 42
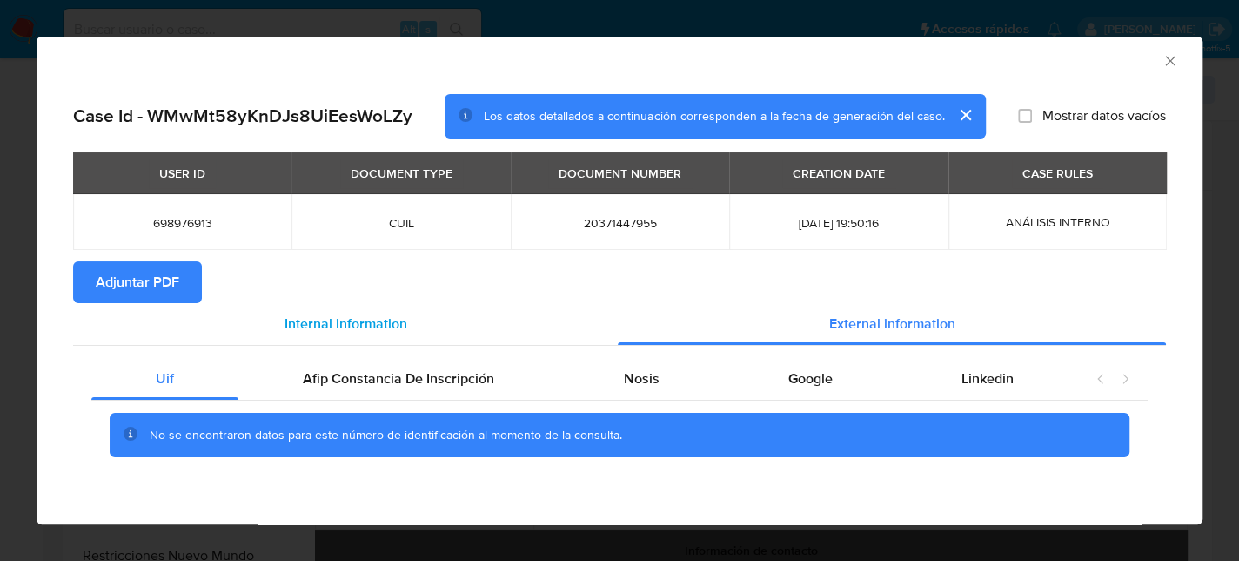
click at [408, 319] on div "Internal information" at bounding box center [345, 324] width 545 height 42
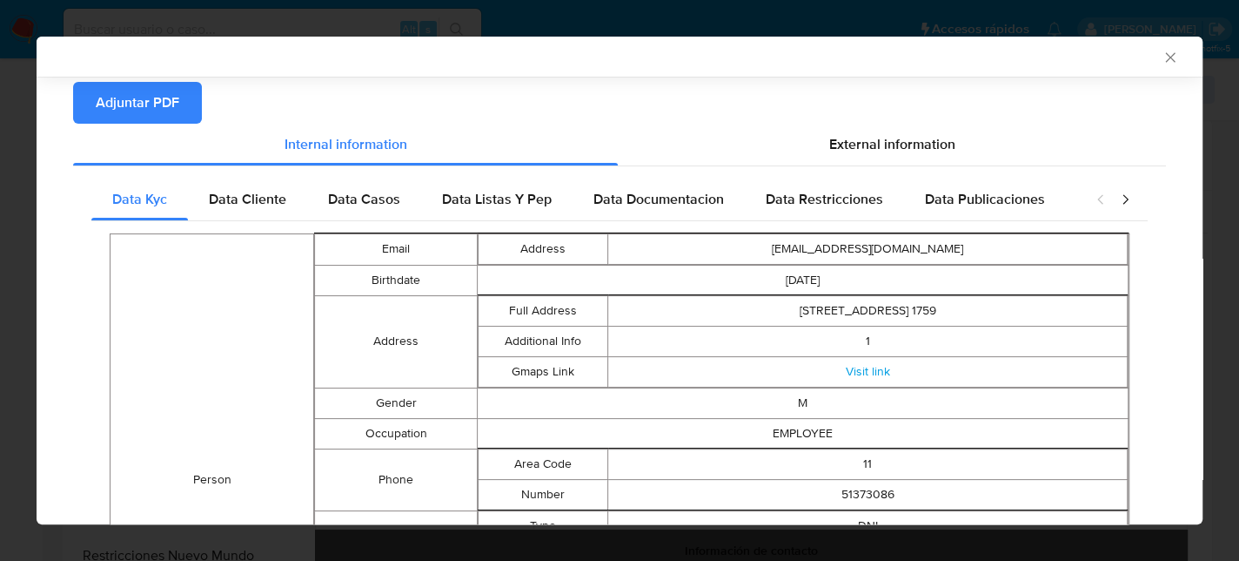
scroll to position [258, 0]
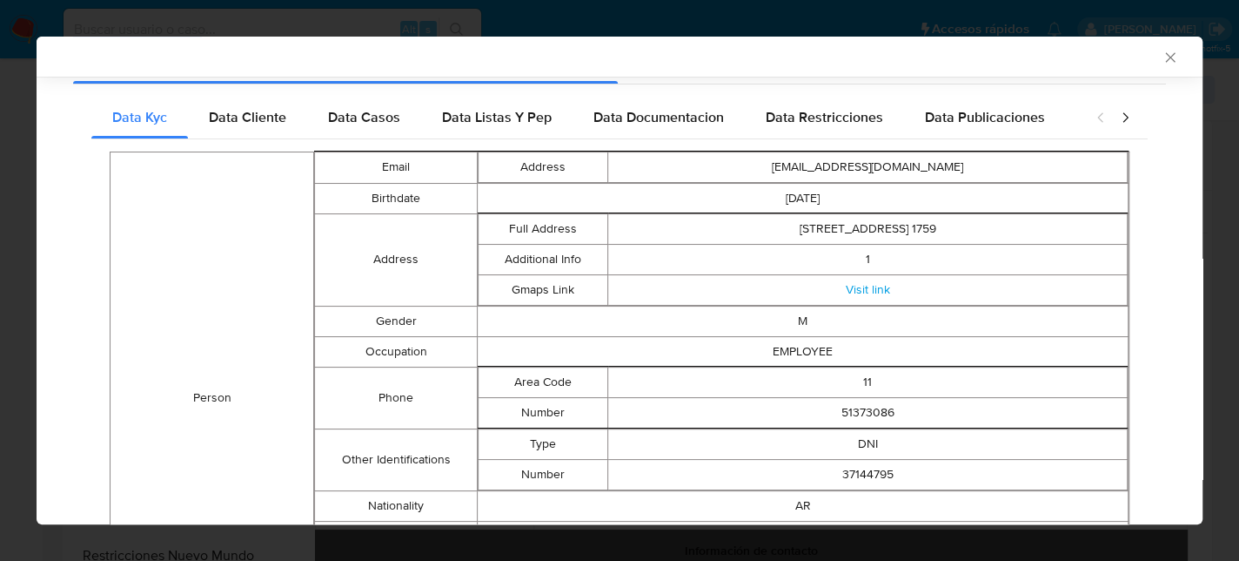
click at [990, 113] on span "Data Publicaciones" at bounding box center [985, 117] width 120 height 20
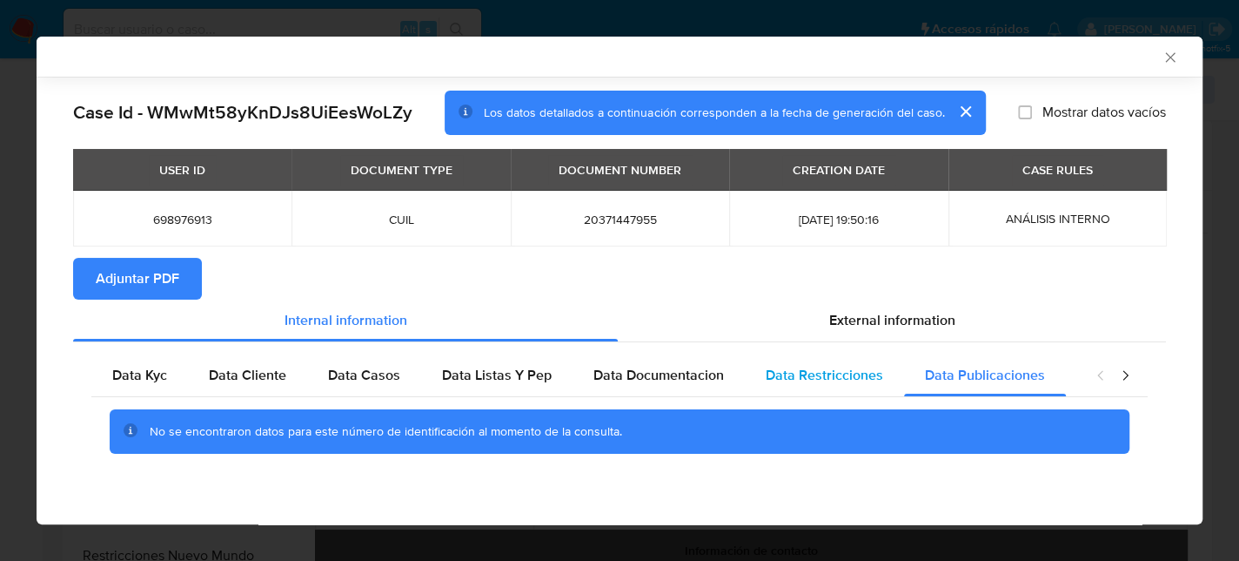
click at [816, 392] on div "Data Restricciones" at bounding box center [824, 375] width 159 height 42
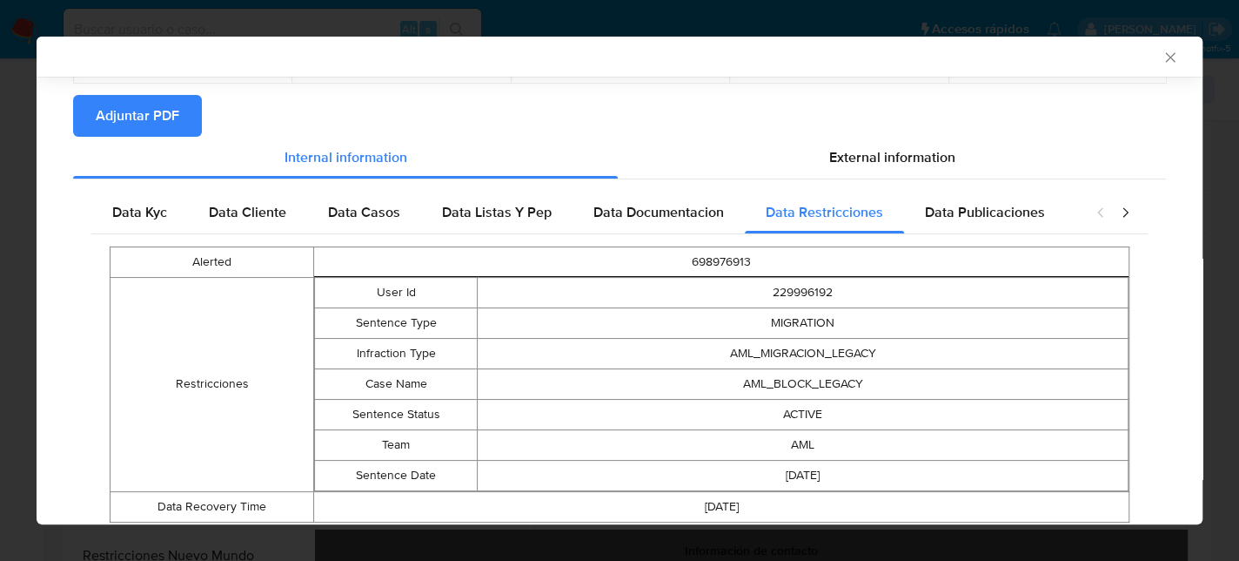
scroll to position [134, 0]
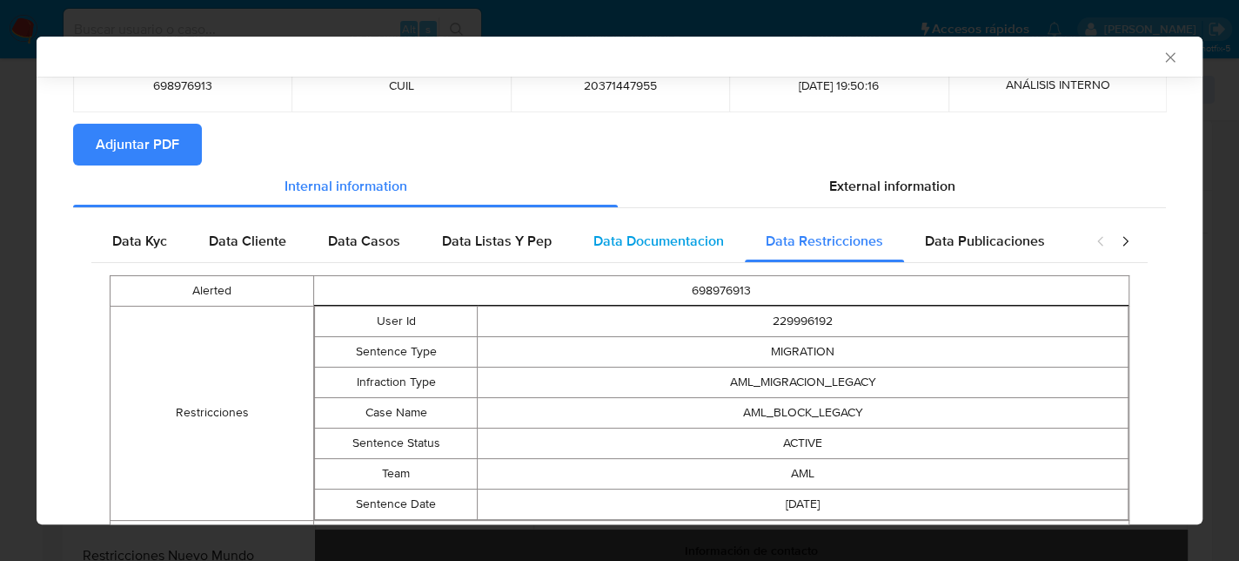
click at [697, 240] on span "Data Documentacion" at bounding box center [659, 241] width 131 height 20
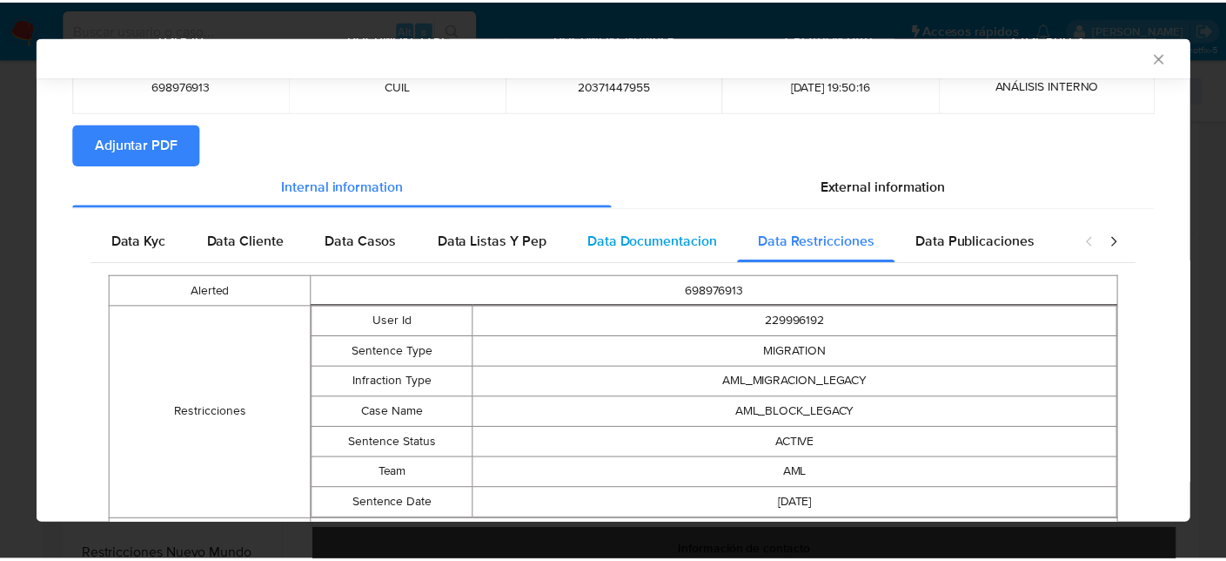
scroll to position [0, 0]
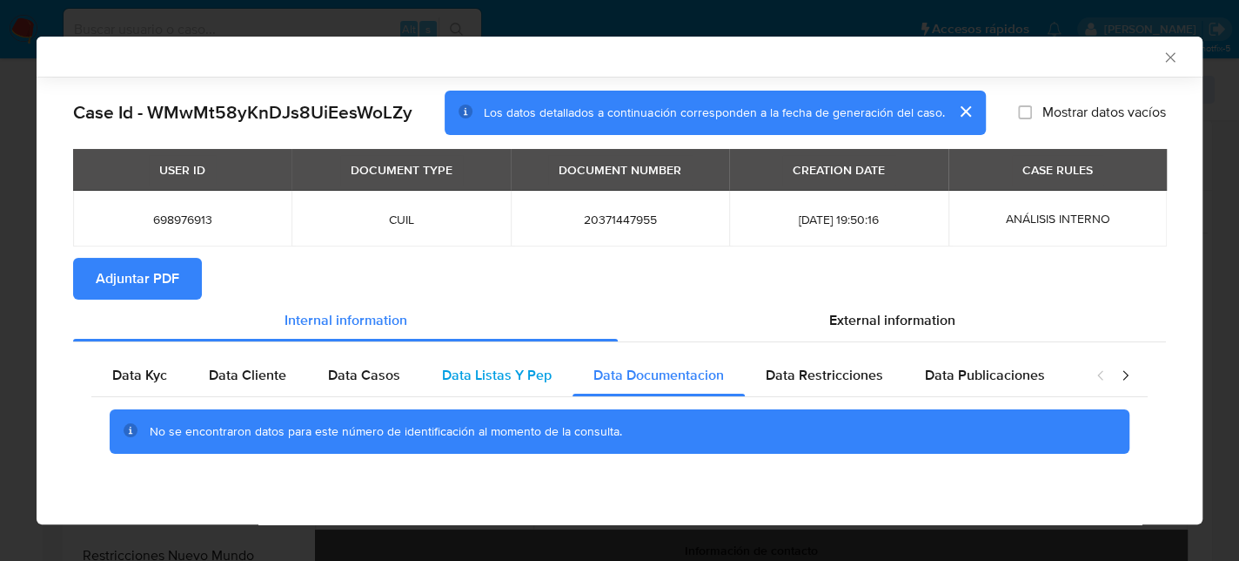
click at [492, 377] on span "Data Listas Y Pep" at bounding box center [497, 375] width 110 height 20
click at [176, 279] on span "Adjuntar PDF" at bounding box center [138, 278] width 84 height 38
click at [1164, 57] on icon "Cerrar ventana" at bounding box center [1170, 57] width 17 height 17
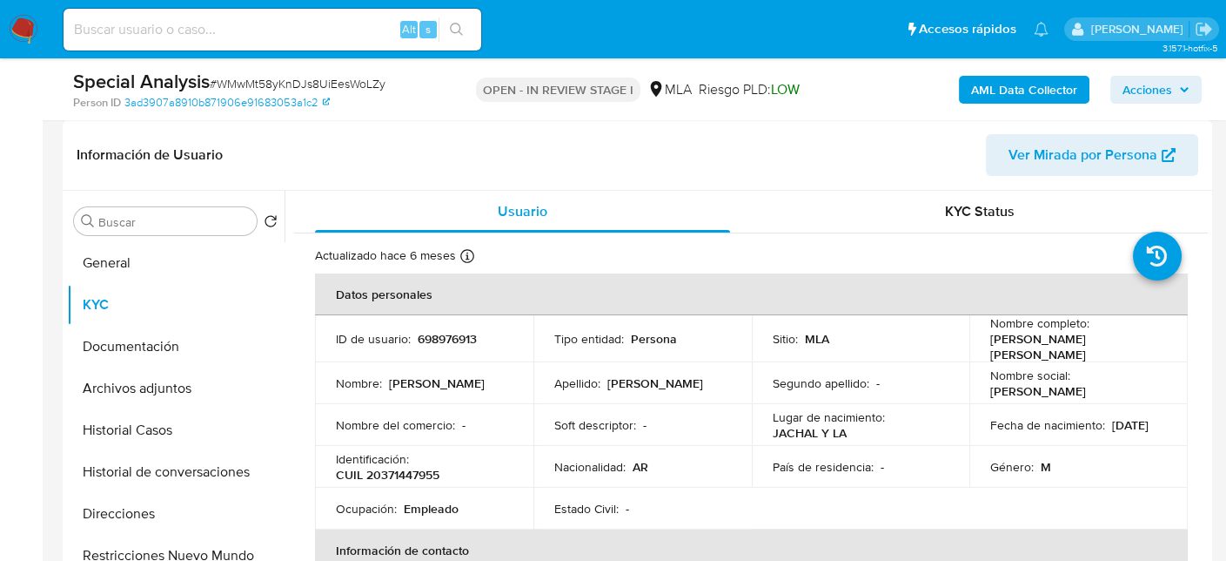
click at [383, 467] on p "CUIL 20371447955" at bounding box center [388, 475] width 104 height 16
copy p "20371447955"
click at [409, 468] on p "CUIL 20371447955" at bounding box center [388, 475] width 104 height 16
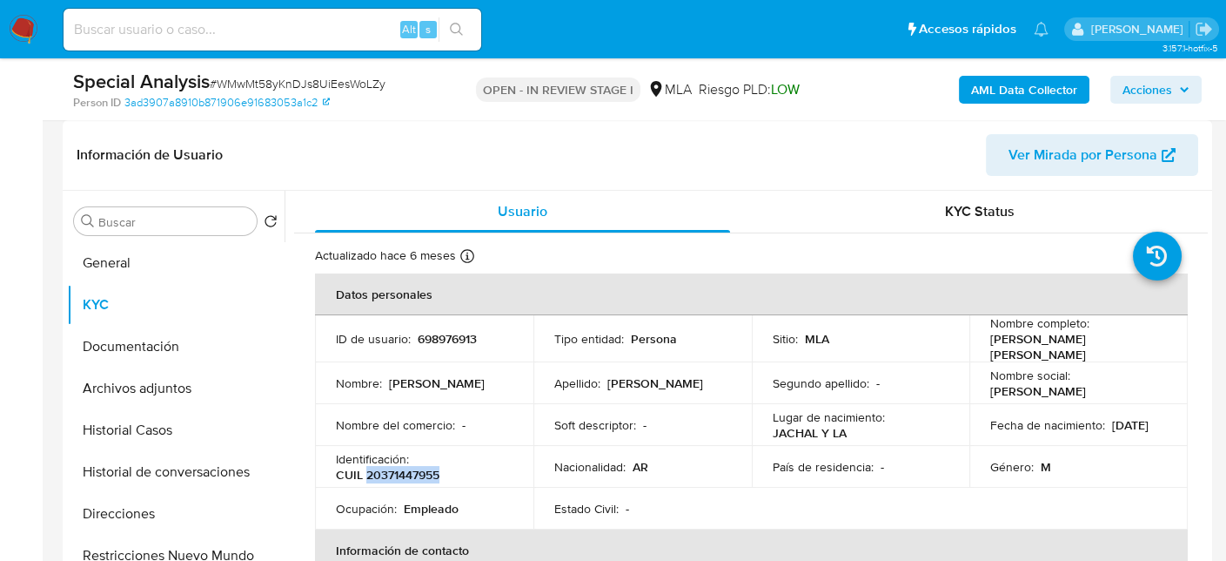
click at [390, 467] on p "CUIL 20371447955" at bounding box center [388, 475] width 104 height 16
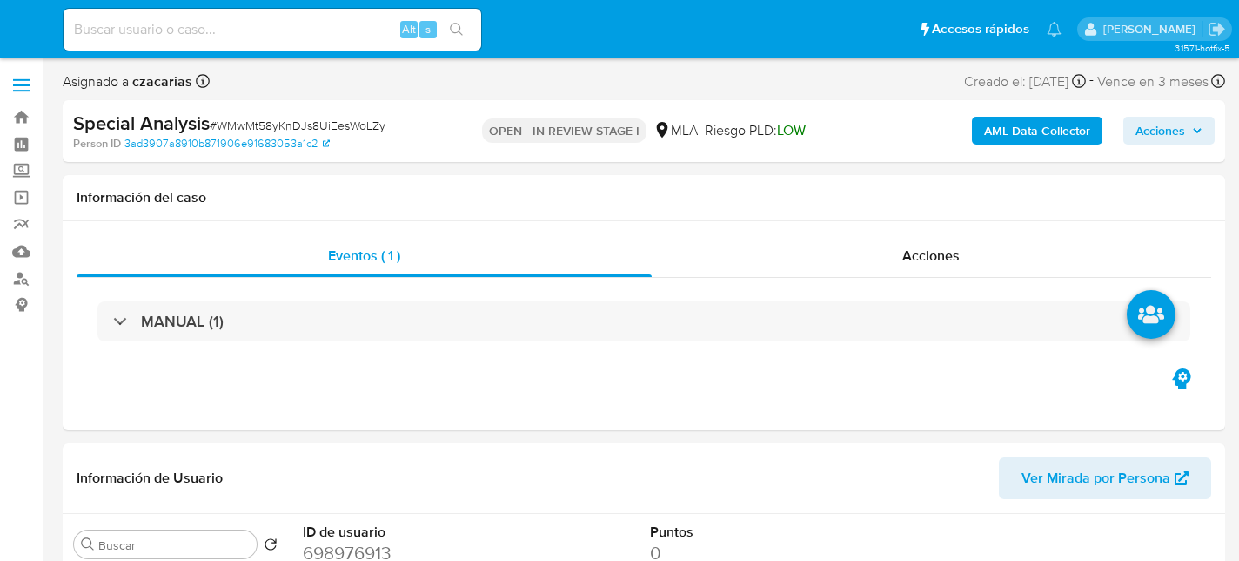
select select "10"
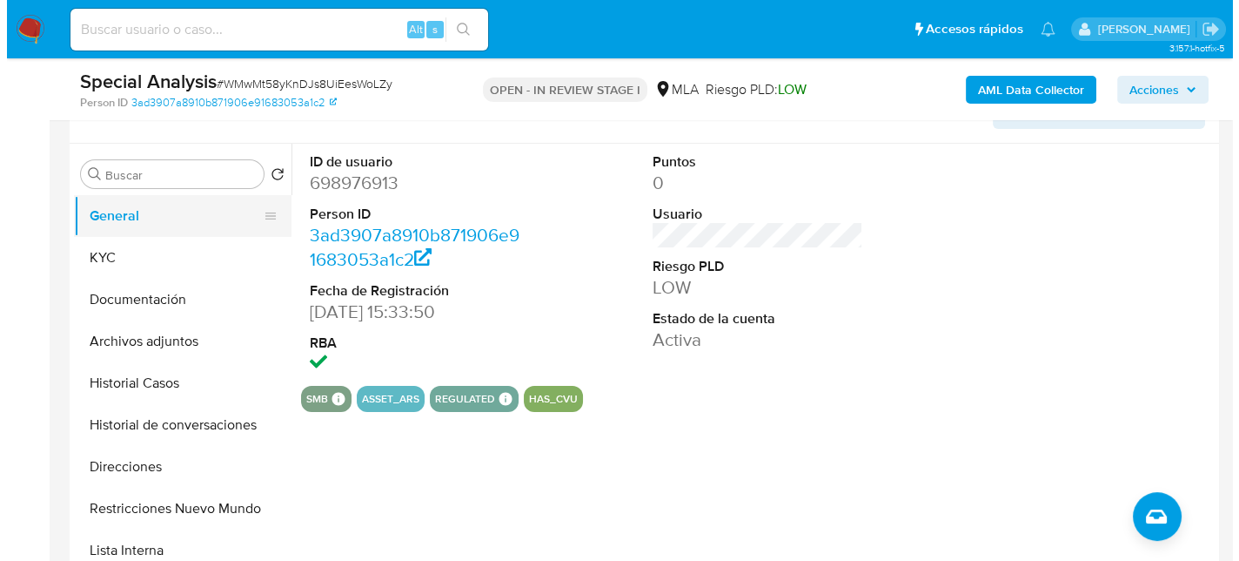
scroll to position [348, 0]
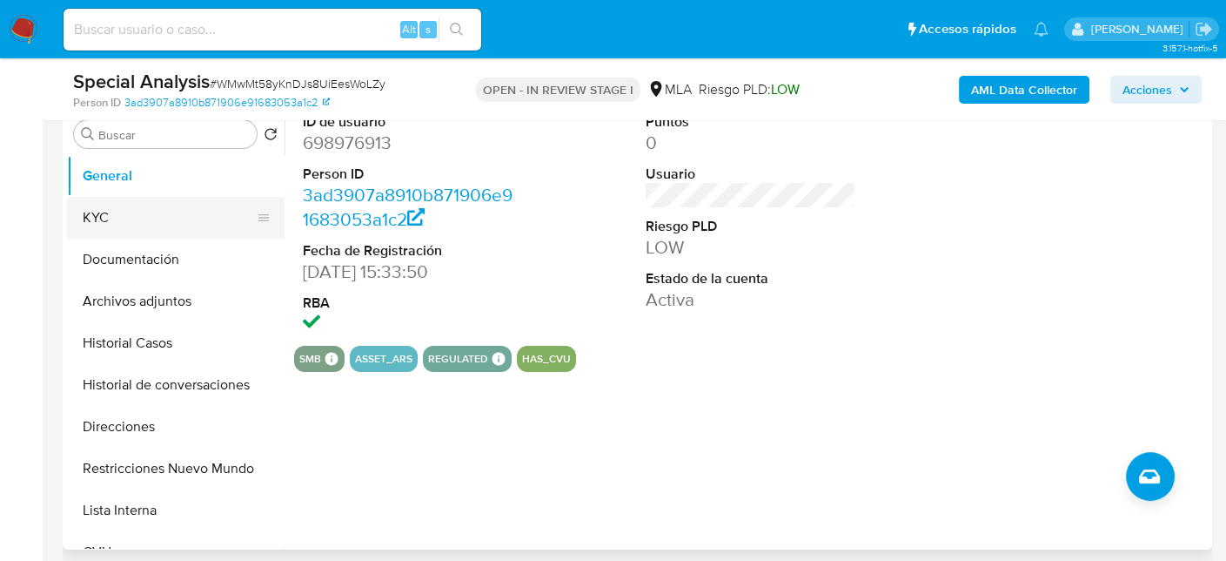
click at [113, 214] on button "KYC" at bounding box center [169, 218] width 204 height 42
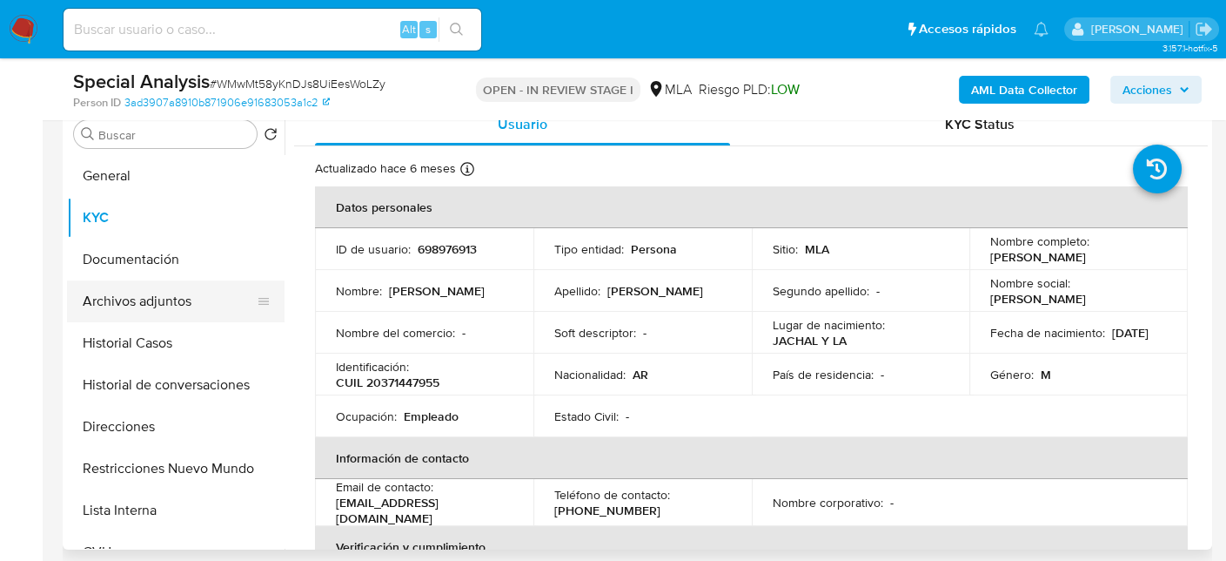
click at [184, 310] on button "Archivos adjuntos" at bounding box center [169, 301] width 204 height 42
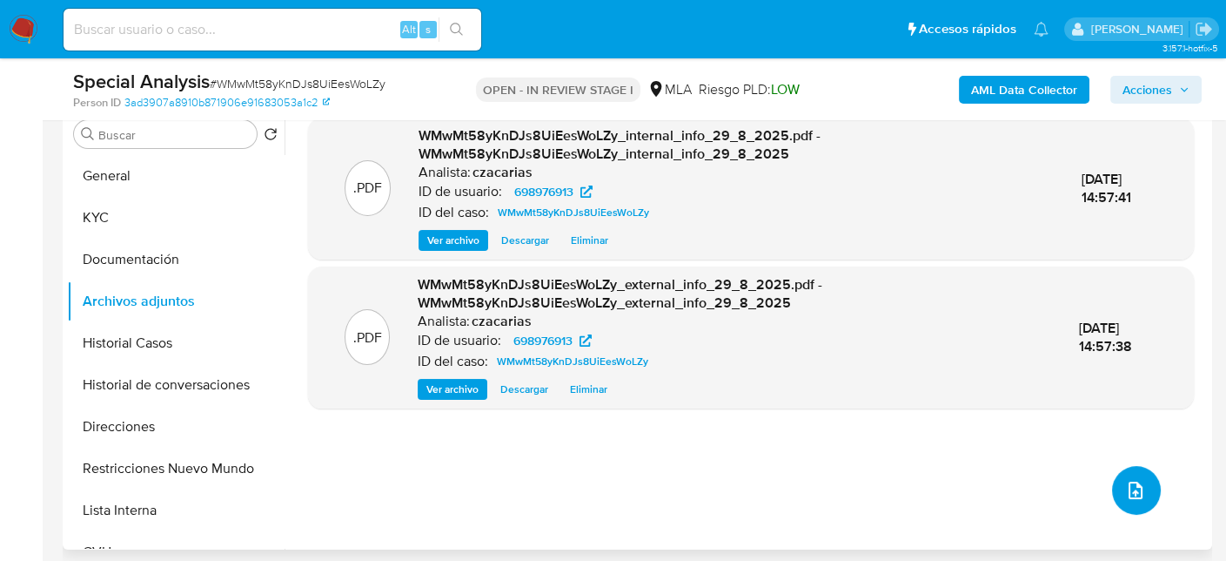
click at [1131, 481] on icon "upload-file" at bounding box center [1136, 489] width 14 height 17
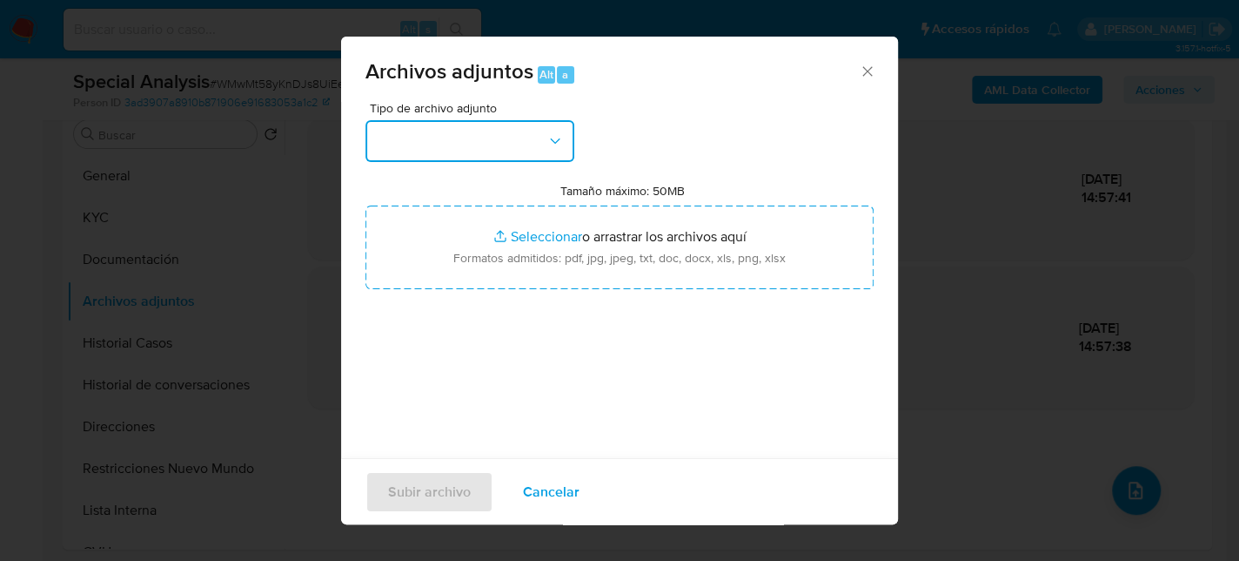
click at [527, 150] on button "button" at bounding box center [470, 141] width 209 height 42
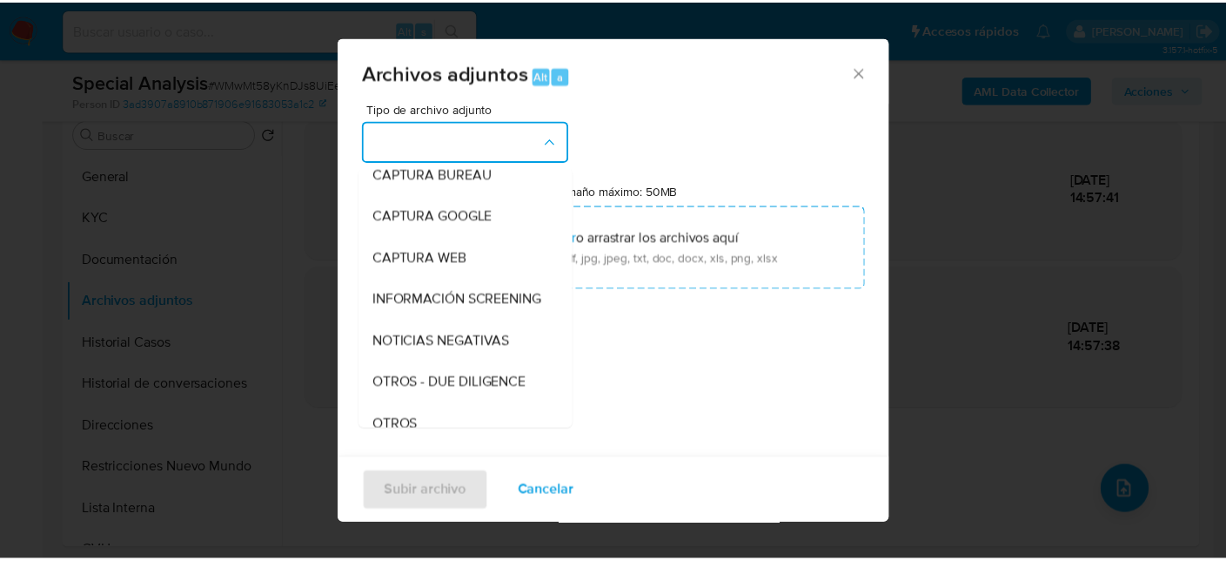
scroll to position [261, 0]
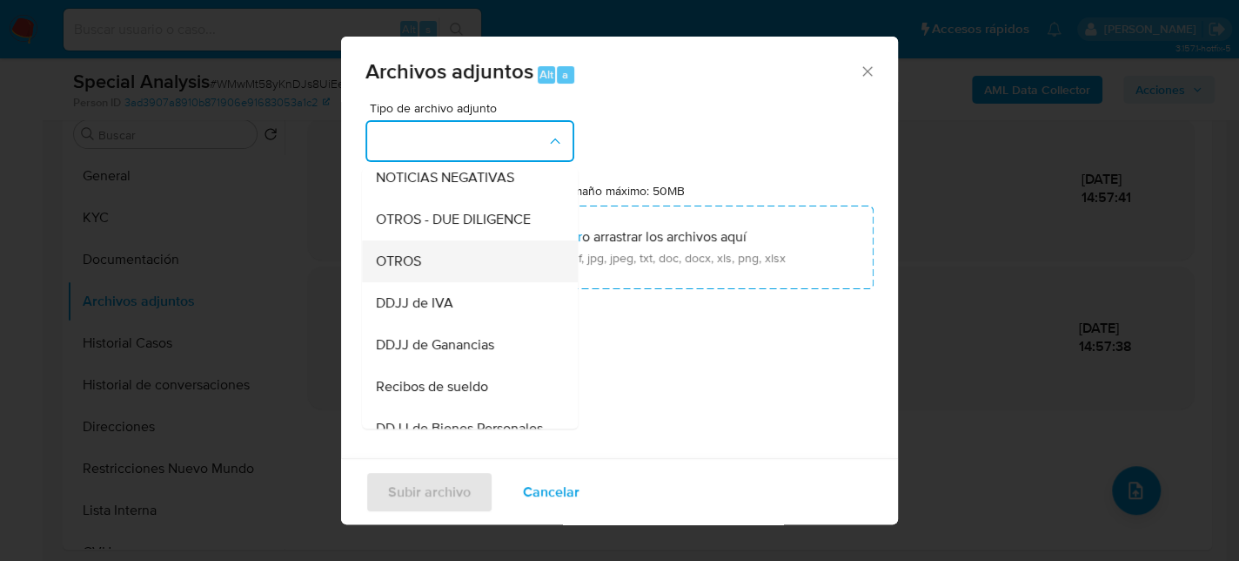
click at [420, 270] on span "OTROS" at bounding box center [398, 260] width 45 height 17
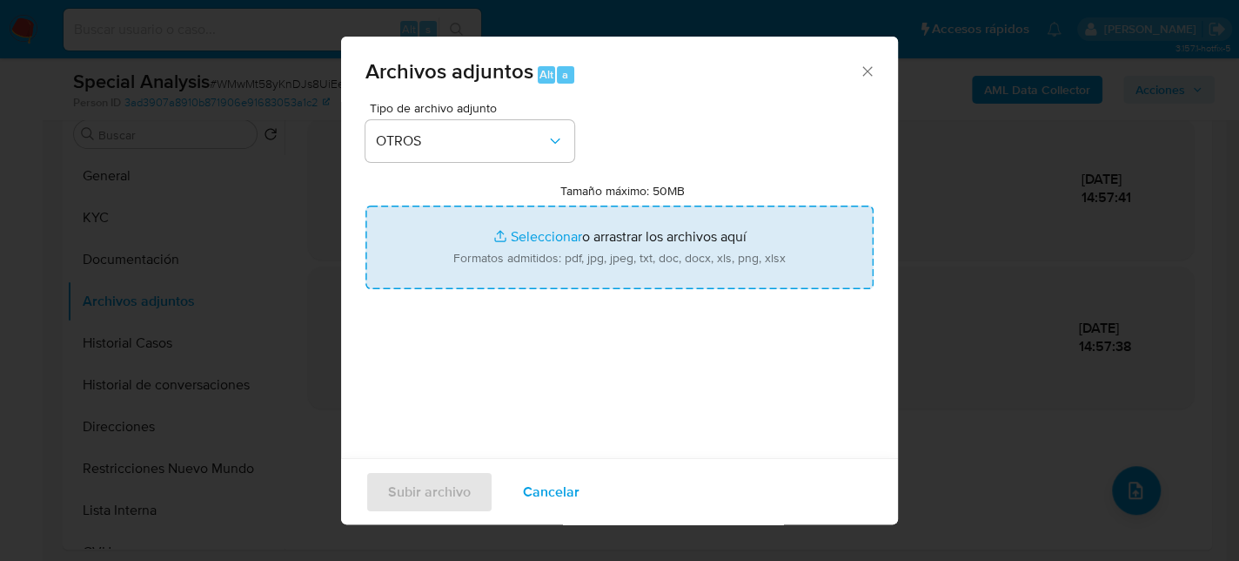
type input "C:\fakepath\Movimientos-698976913.xlsx"
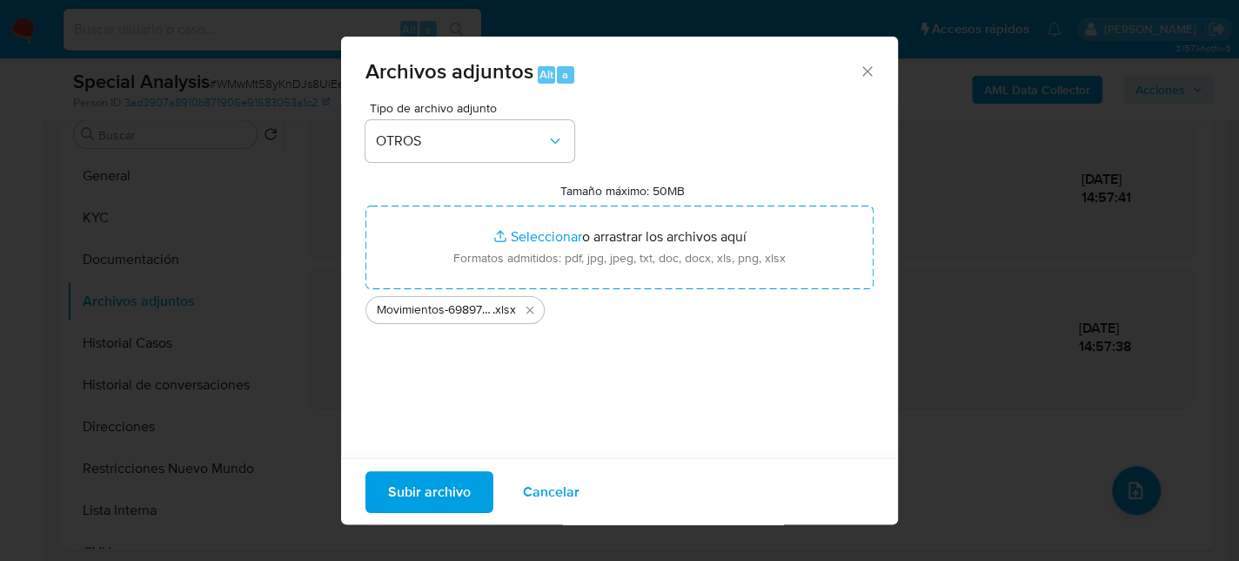
click at [454, 488] on span "Subir archivo" at bounding box center [429, 491] width 83 height 38
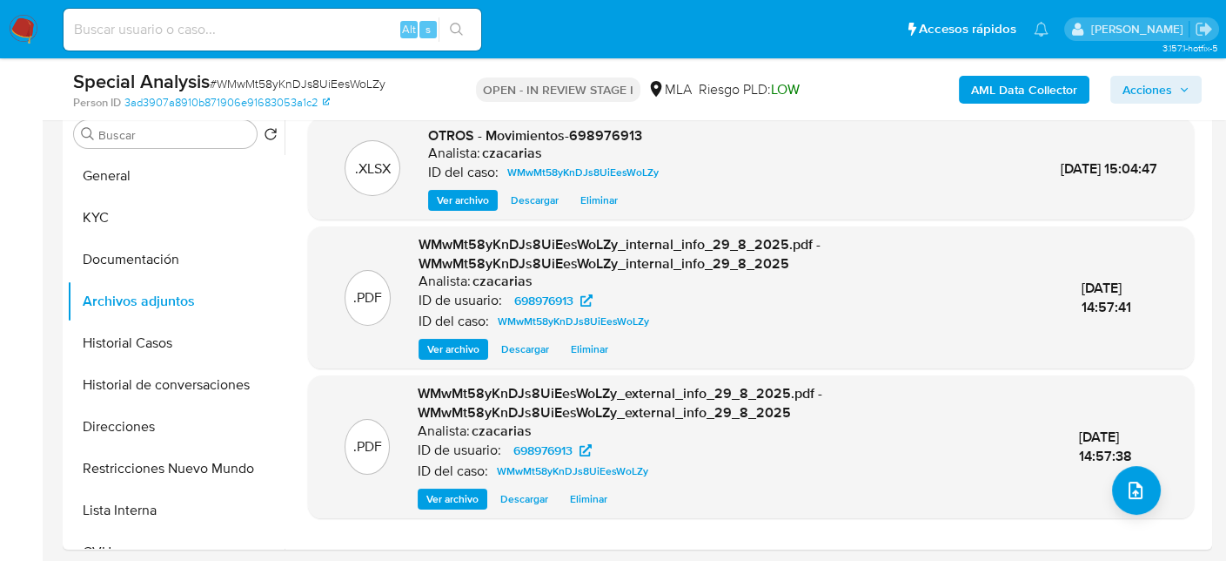
click at [275, 35] on input at bounding box center [273, 29] width 418 height 23
paste input "WMwMt58yKnDJs8UiEesWoLZy"
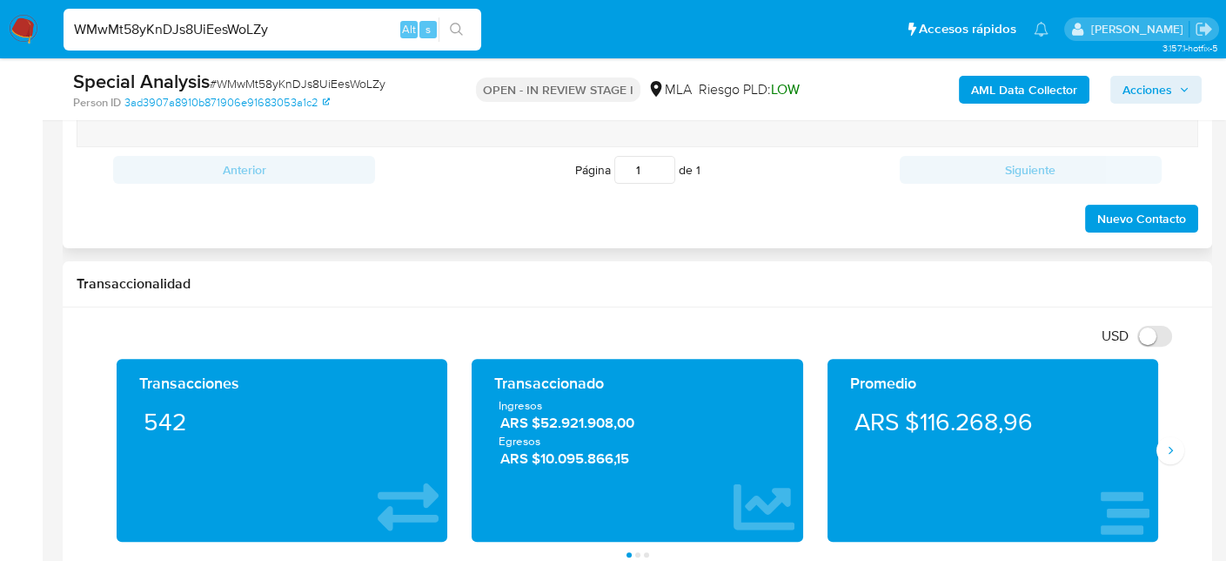
scroll to position [696, 0]
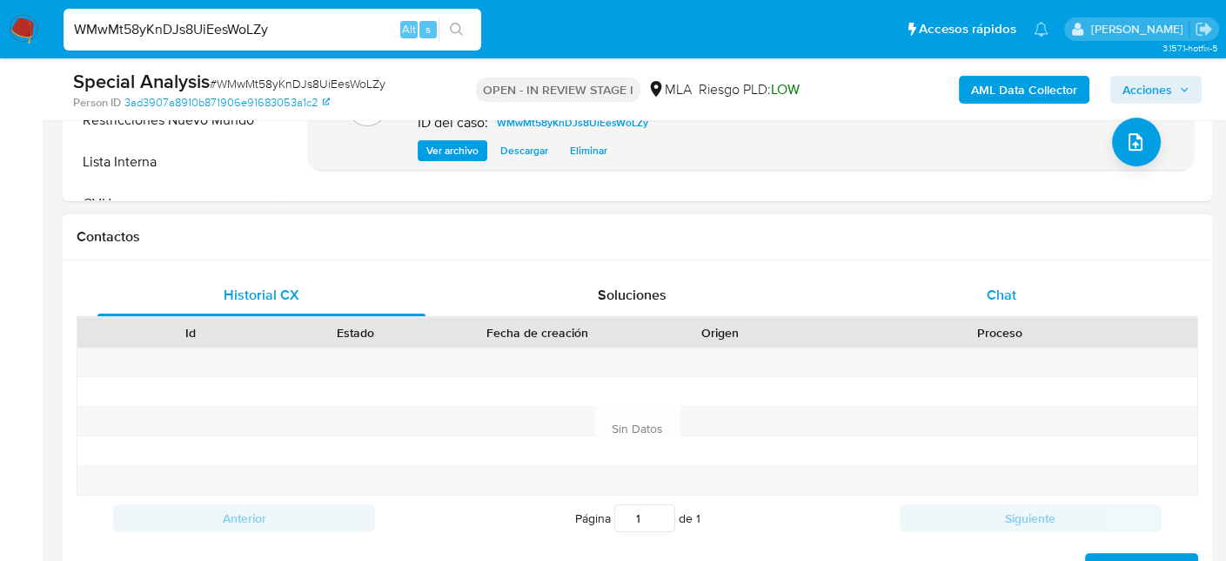
type input "WMwMt58yKnDJs8UiEesWoLZy"
click at [1004, 302] on span "Chat" at bounding box center [1002, 295] width 30 height 20
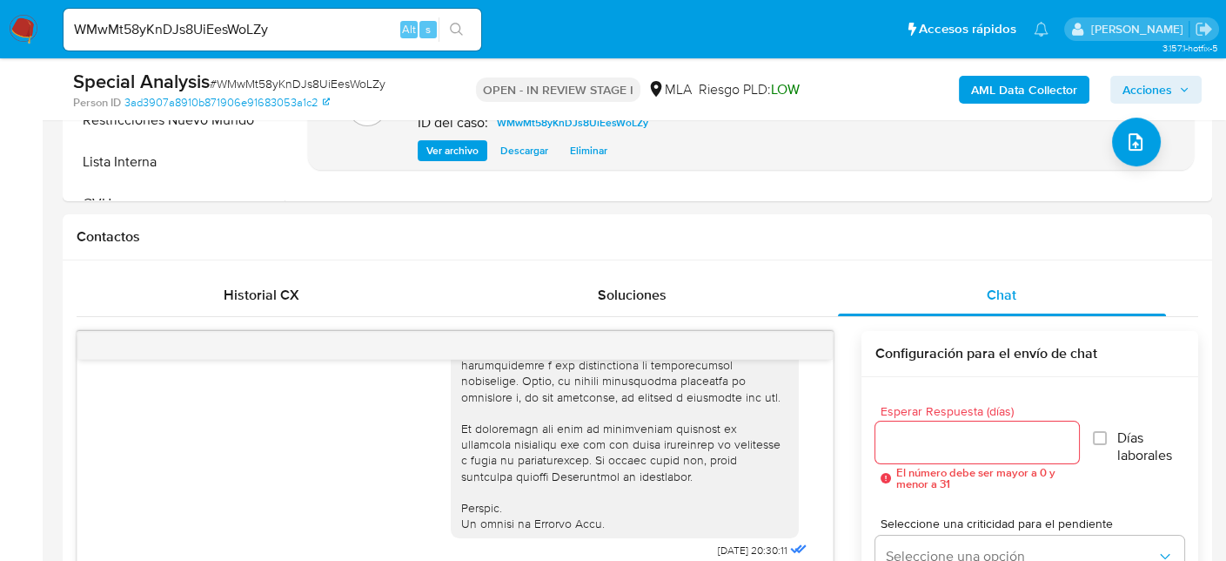
scroll to position [783, 0]
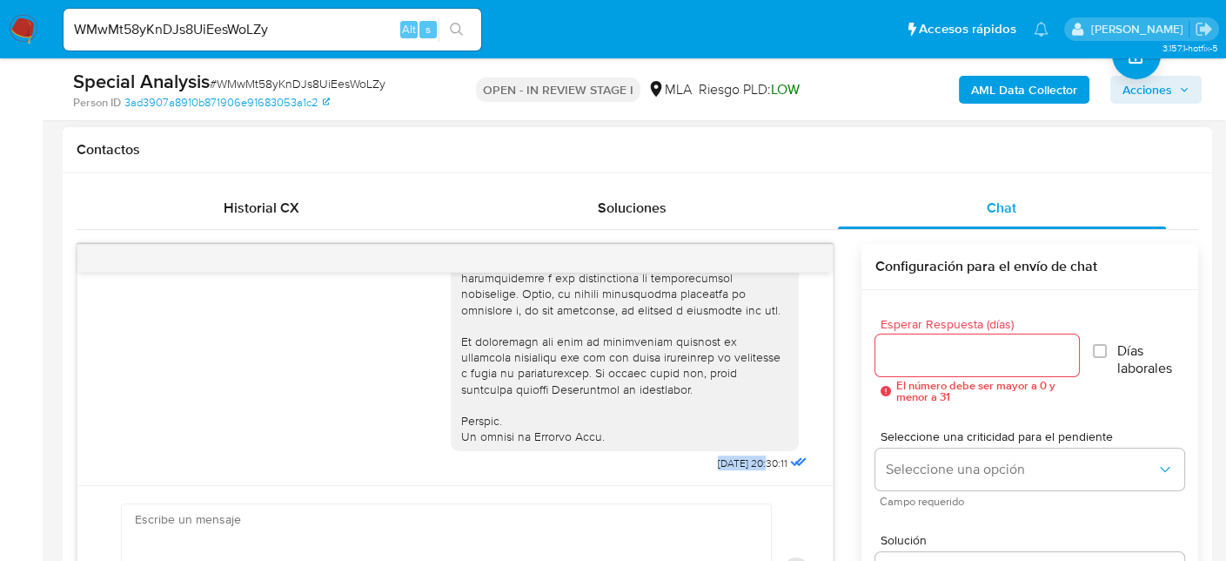
drag, startPoint x: 681, startPoint y: 467, endPoint x: 738, endPoint y: 460, distance: 57.8
click at [738, 460] on div "18/08/2025 20:30:11" at bounding box center [631, -1] width 360 height 953
copy span "18/08/2025"
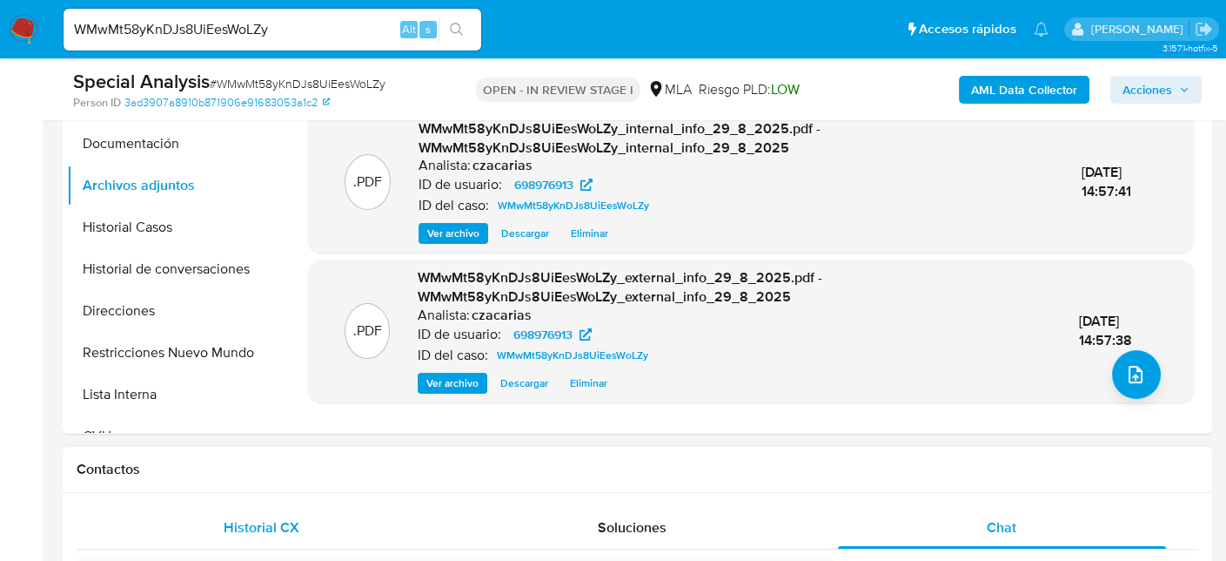
scroll to position [435, 0]
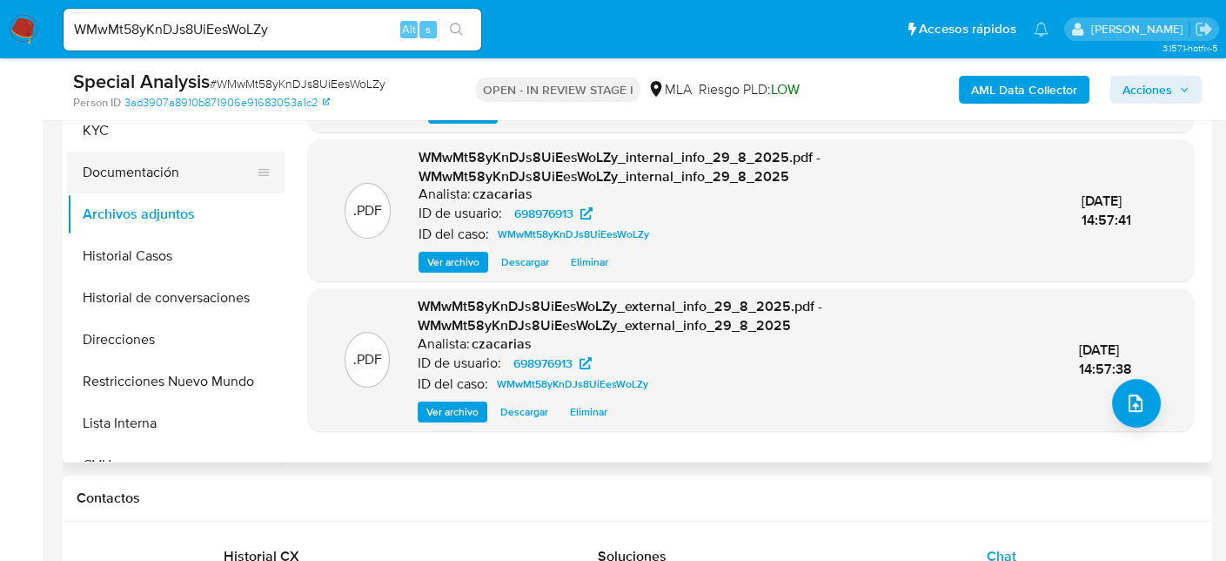
click at [133, 168] on button "Documentación" at bounding box center [169, 172] width 204 height 42
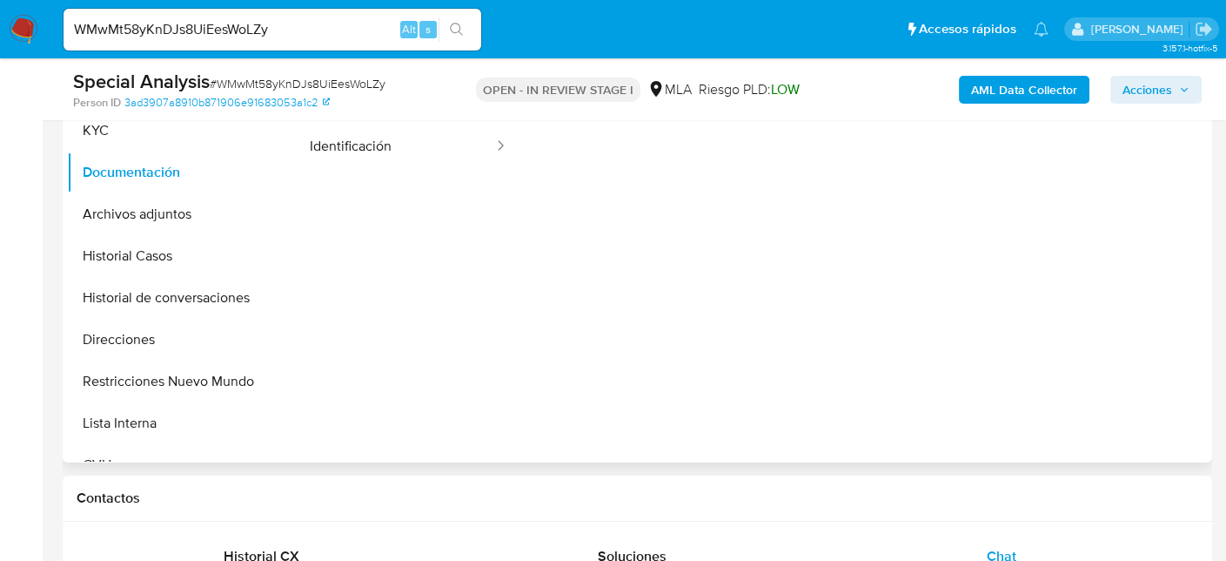
scroll to position [348, 0]
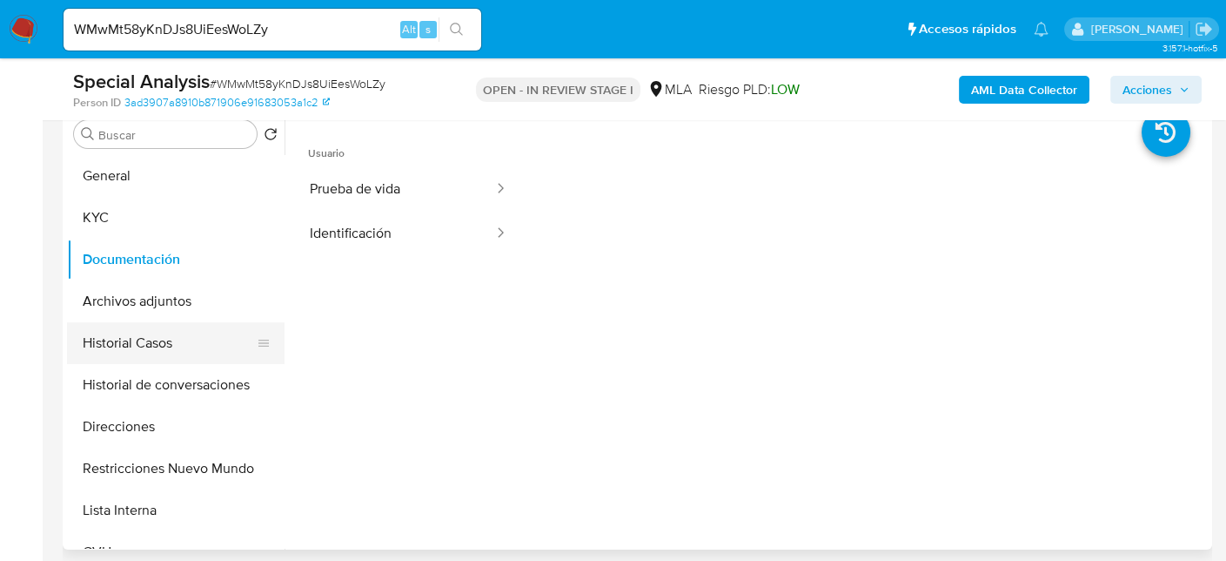
click at [180, 349] on button "Historial Casos" at bounding box center [169, 343] width 204 height 42
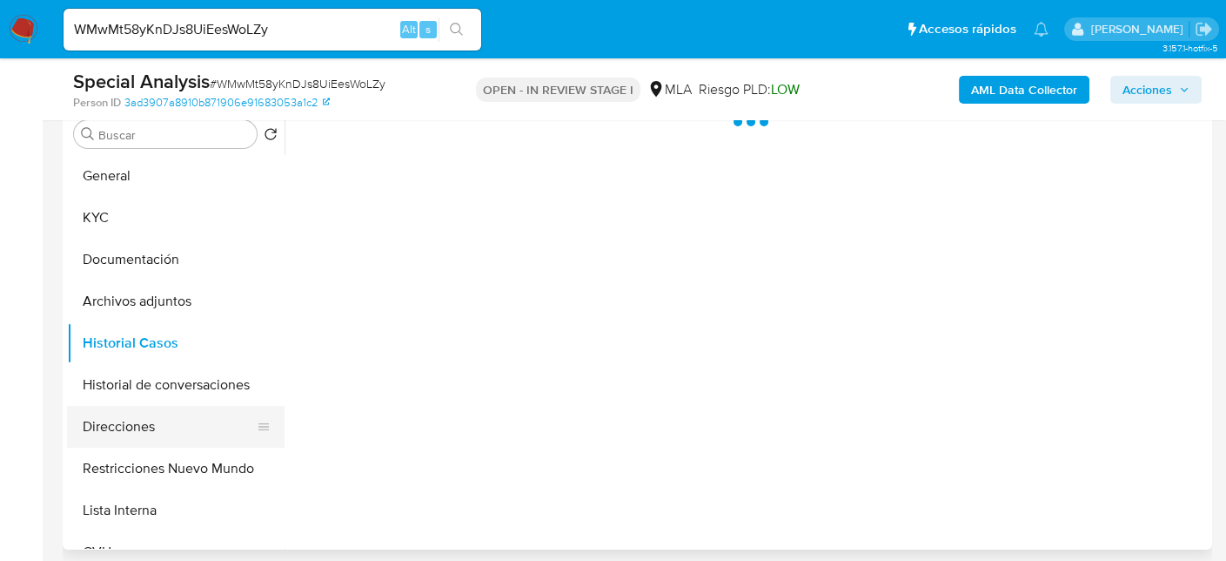
click at [166, 429] on button "Direcciones" at bounding box center [169, 427] width 204 height 42
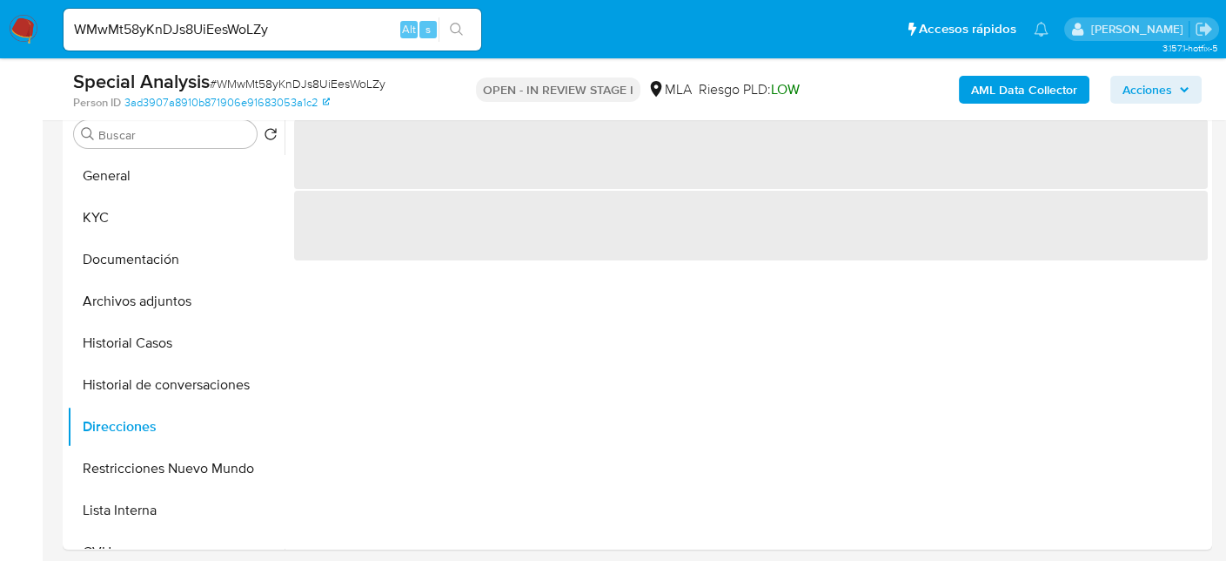
scroll to position [261, 0]
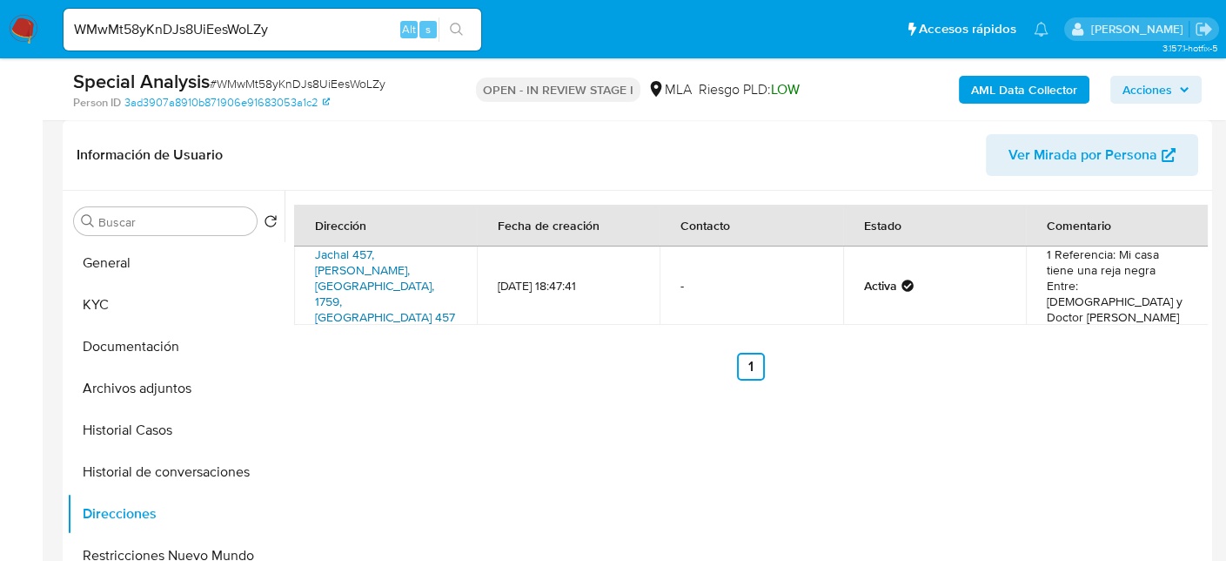
click at [364, 282] on link "Jachal 457, González Catán, Buenos Aires, 1759, Argentina 457" at bounding box center [385, 285] width 140 height 80
click at [163, 307] on button "KYC" at bounding box center [169, 305] width 204 height 42
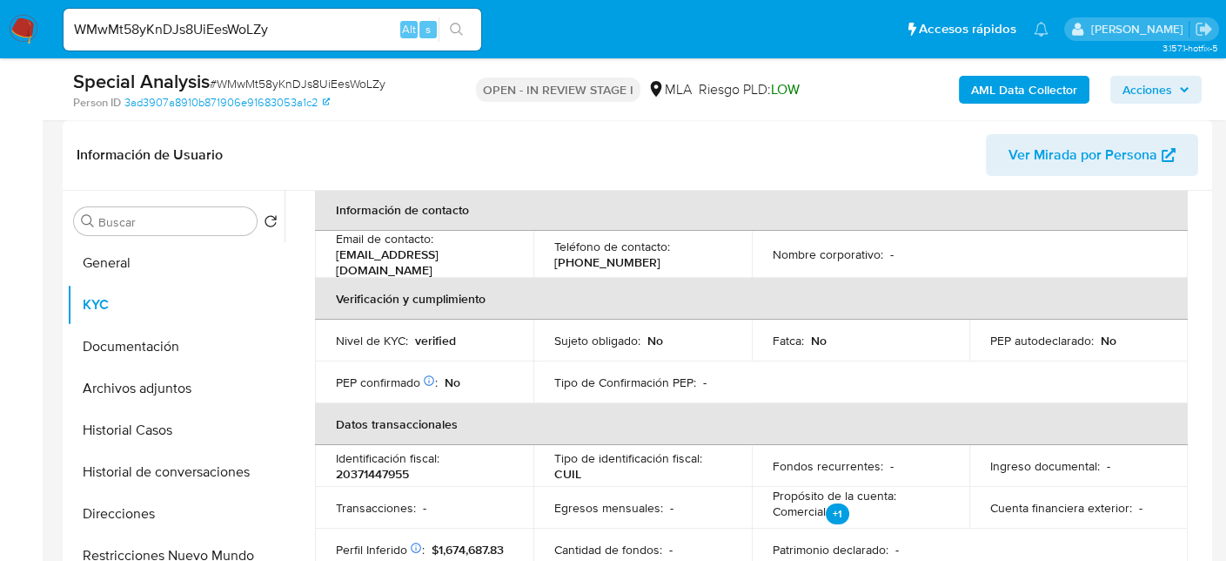
scroll to position [322, 0]
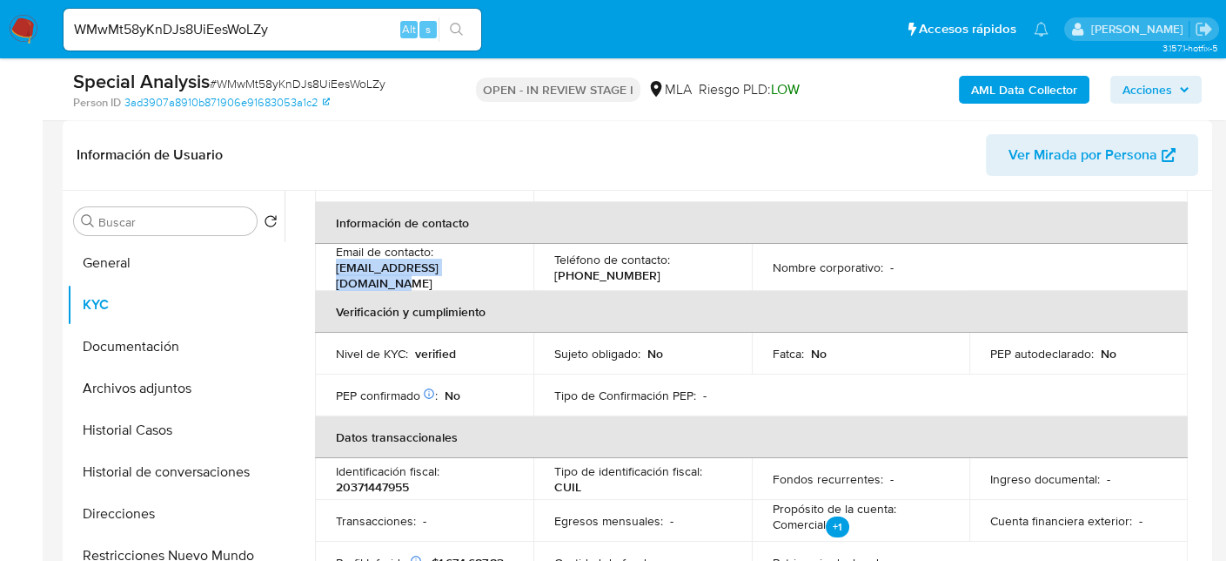
drag, startPoint x: 335, startPoint y: 278, endPoint x: 492, endPoint y: 276, distance: 156.7
click at [492, 276] on div "Email de contacto : jorgesaravia327@gmail.com" at bounding box center [424, 267] width 177 height 47
copy p "jorgesaravia327@gmail.com"
click at [614, 272] on p "(11) 51373086" at bounding box center [607, 275] width 106 height 16
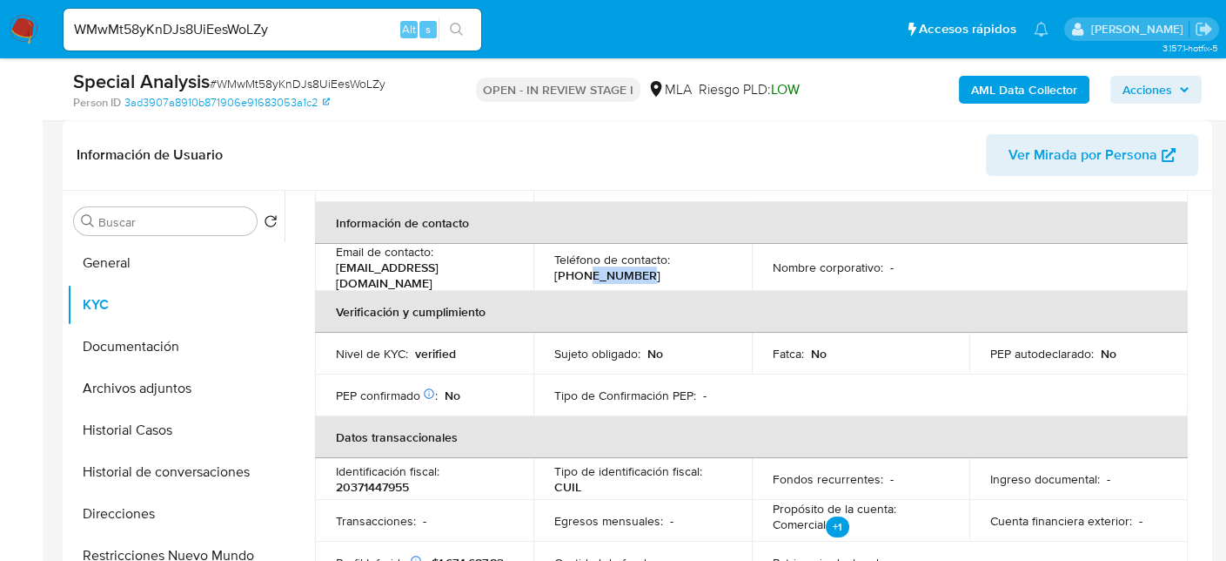
copy p "51373086"
click at [154, 354] on button "Documentación" at bounding box center [169, 347] width 204 height 42
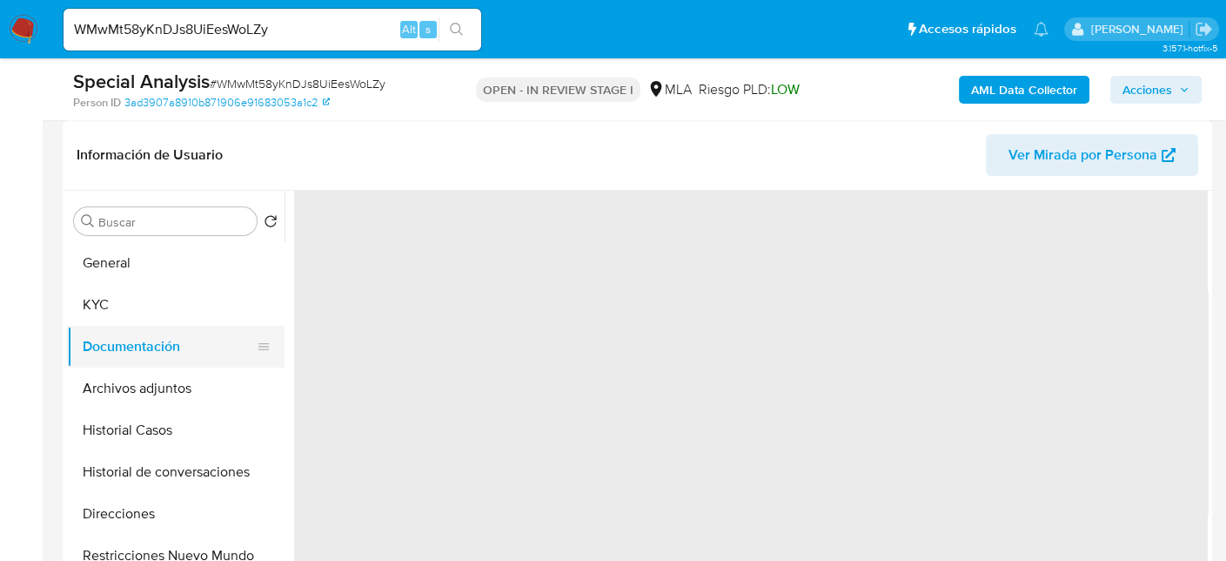
scroll to position [0, 0]
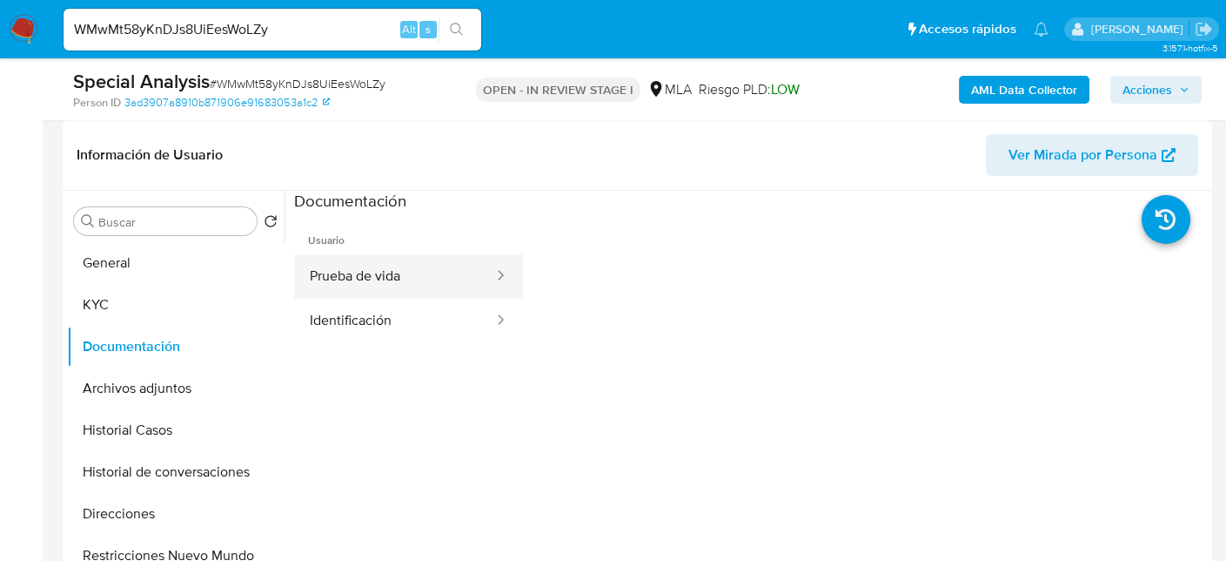
click at [399, 290] on button "Prueba de vida" at bounding box center [394, 276] width 201 height 44
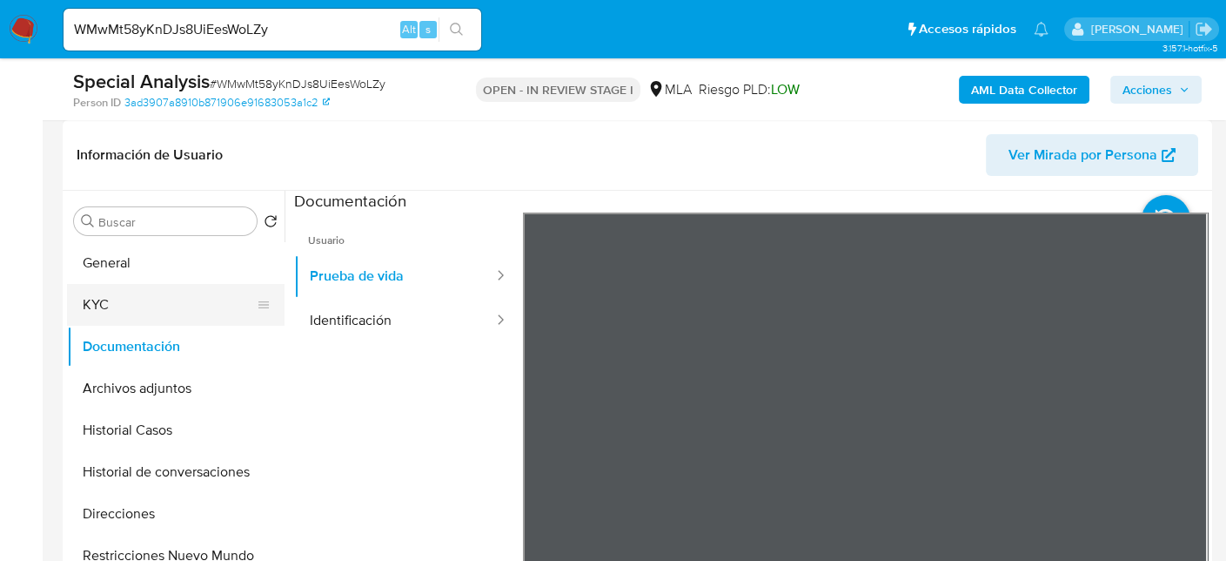
click at [122, 307] on button "KYC" at bounding box center [169, 305] width 204 height 42
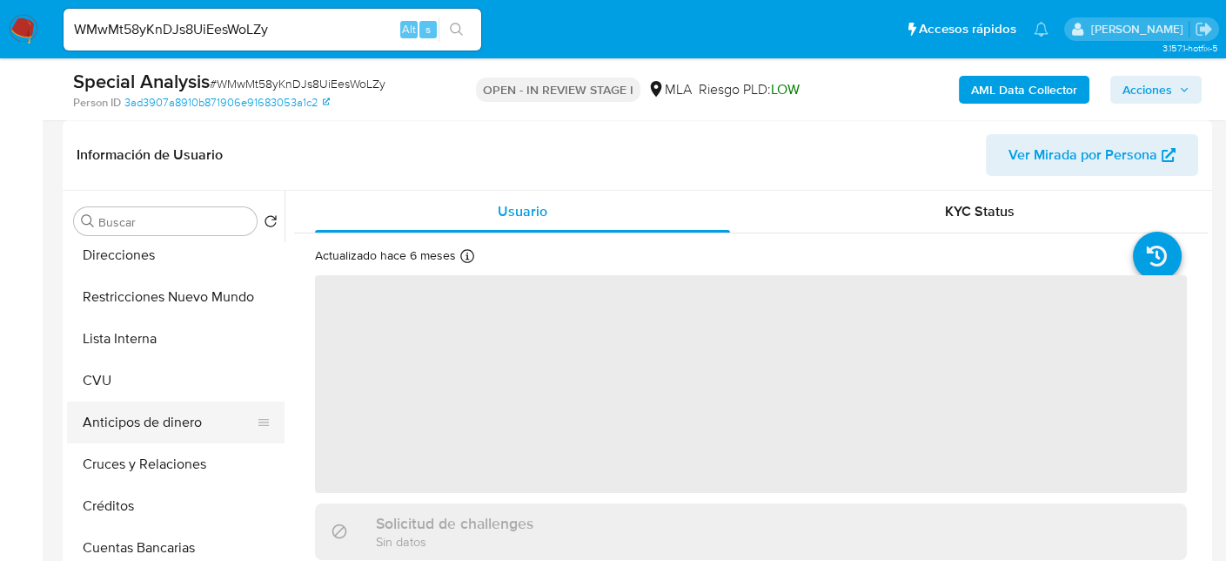
scroll to position [261, 0]
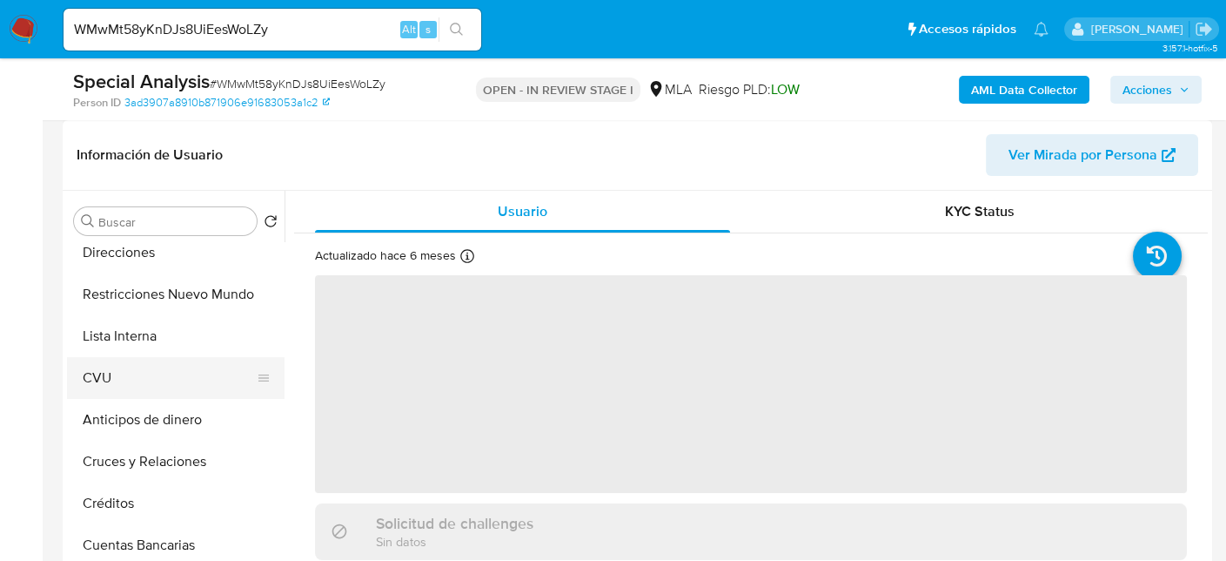
click at [124, 372] on button "CVU" at bounding box center [169, 378] width 204 height 42
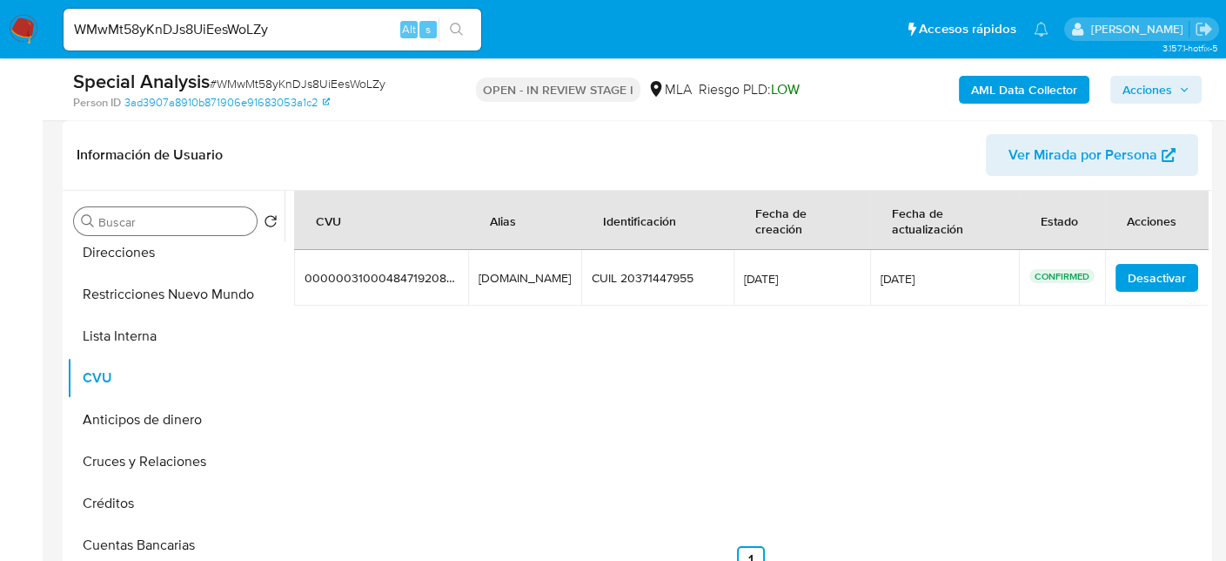
click at [131, 232] on div "Buscar" at bounding box center [165, 221] width 183 height 28
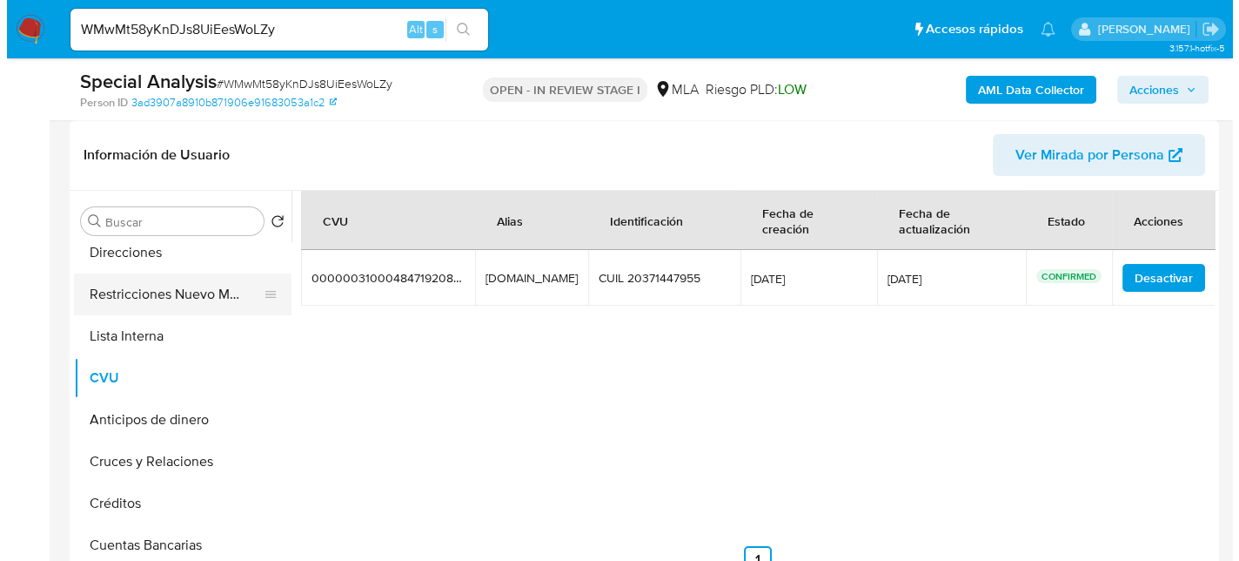
scroll to position [0, 0]
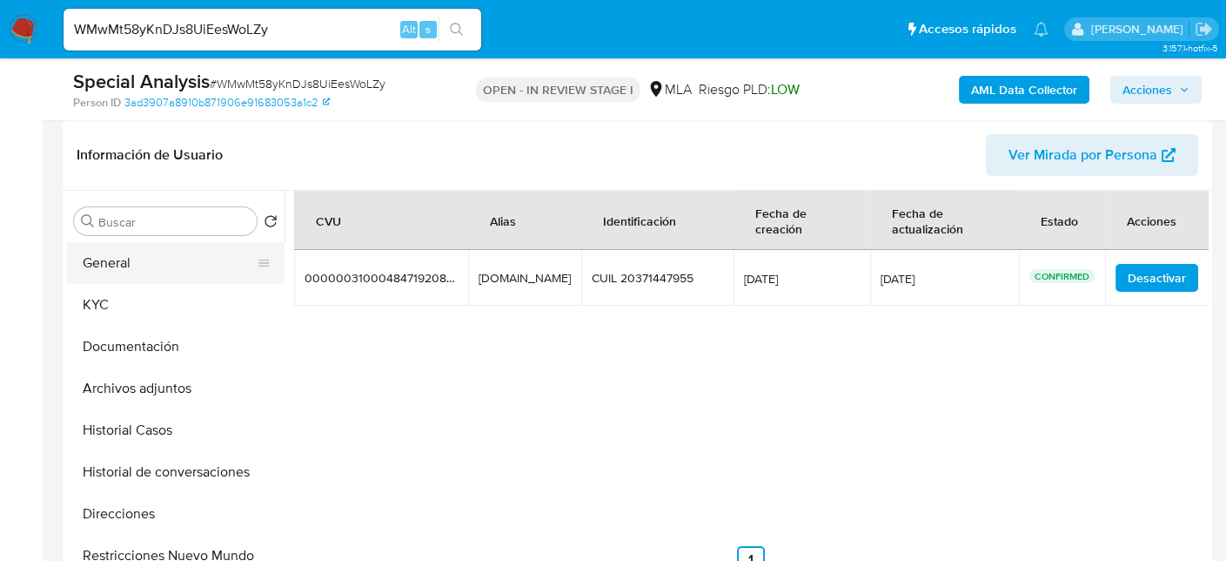
click at [146, 259] on button "General" at bounding box center [169, 263] width 204 height 42
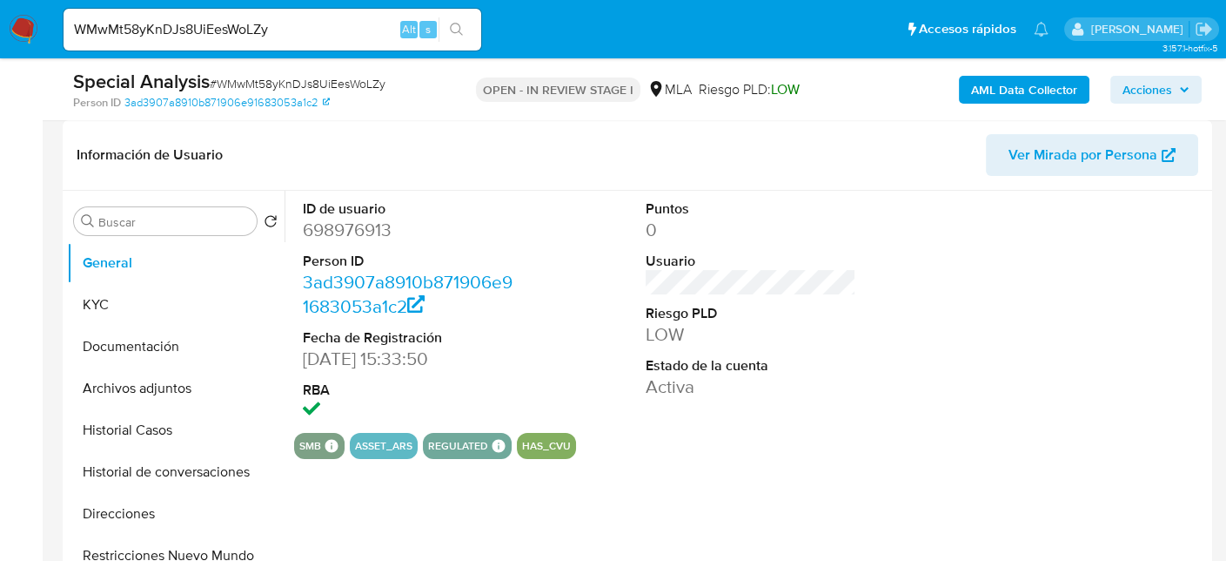
click at [331, 245] on dl "ID de usuario 698976913 Person ID 3ad3907a8910b871906e91683053a1c2 Fecha de Reg…" at bounding box center [409, 311] width 212 height 225
click at [332, 235] on dd "698976913" at bounding box center [409, 230] width 212 height 24
copy dd "698976913"
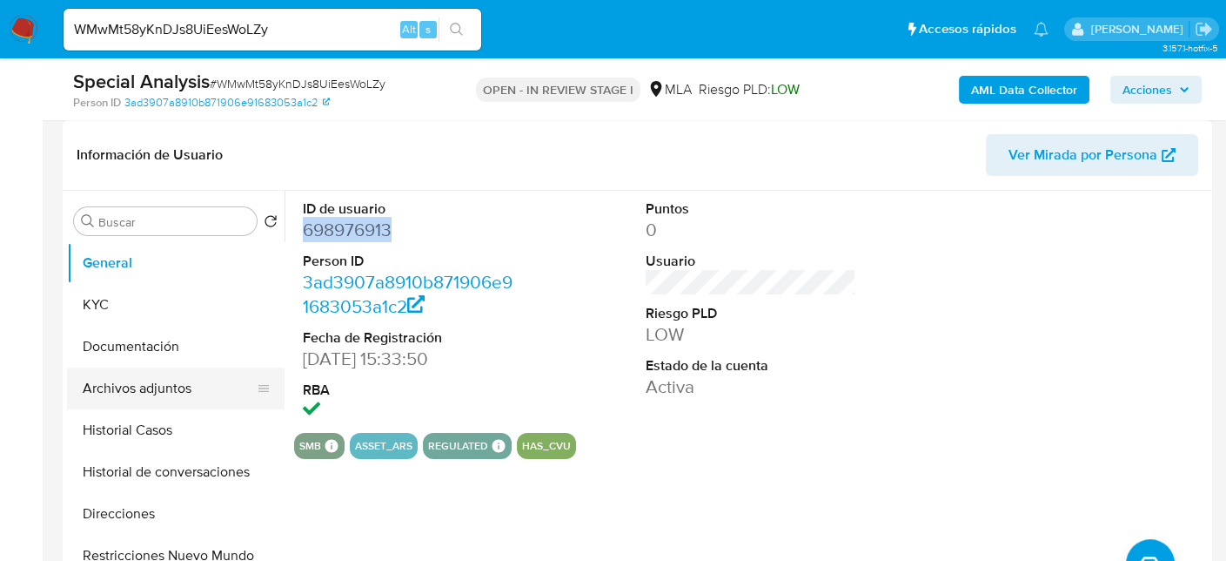
click at [162, 377] on button "Archivos adjuntos" at bounding box center [169, 388] width 204 height 42
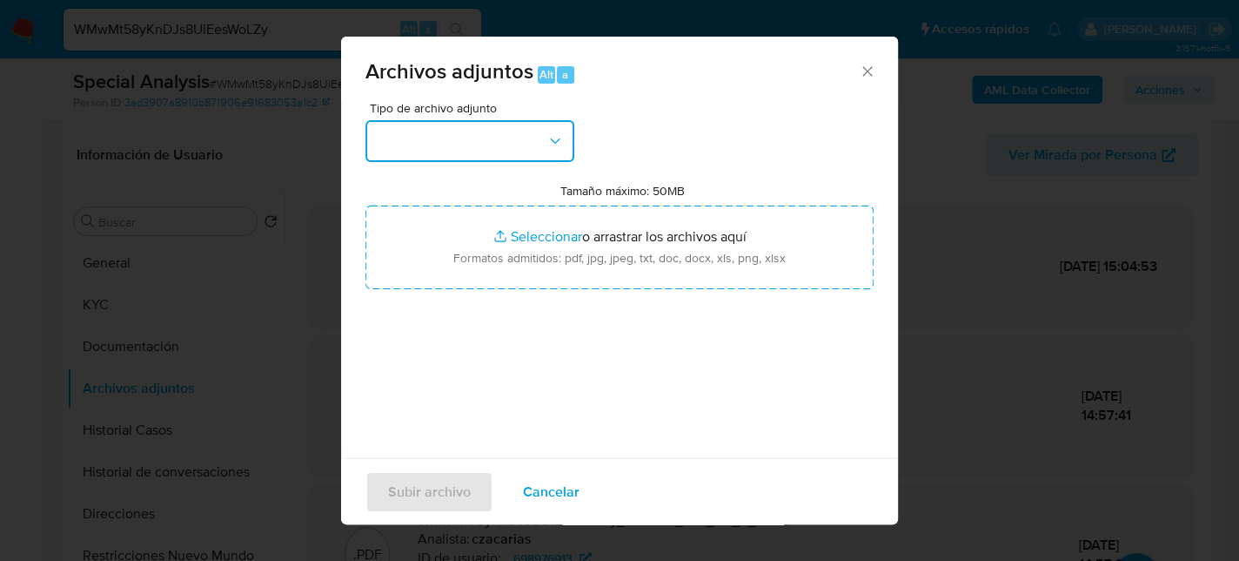
click at [494, 128] on button "button" at bounding box center [470, 141] width 209 height 42
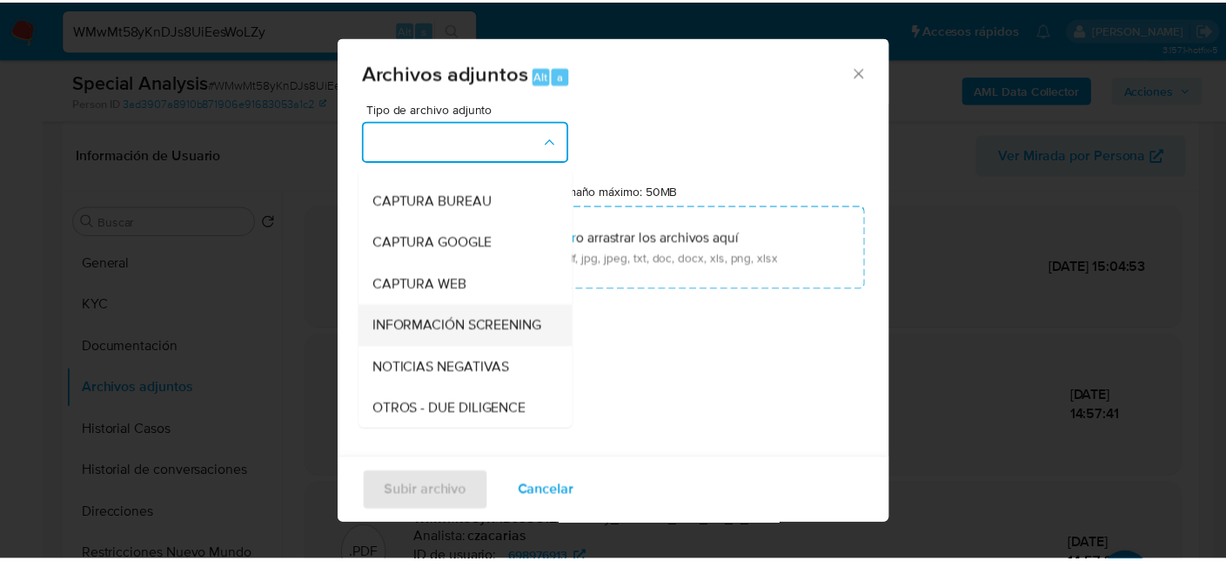
scroll to position [174, 0]
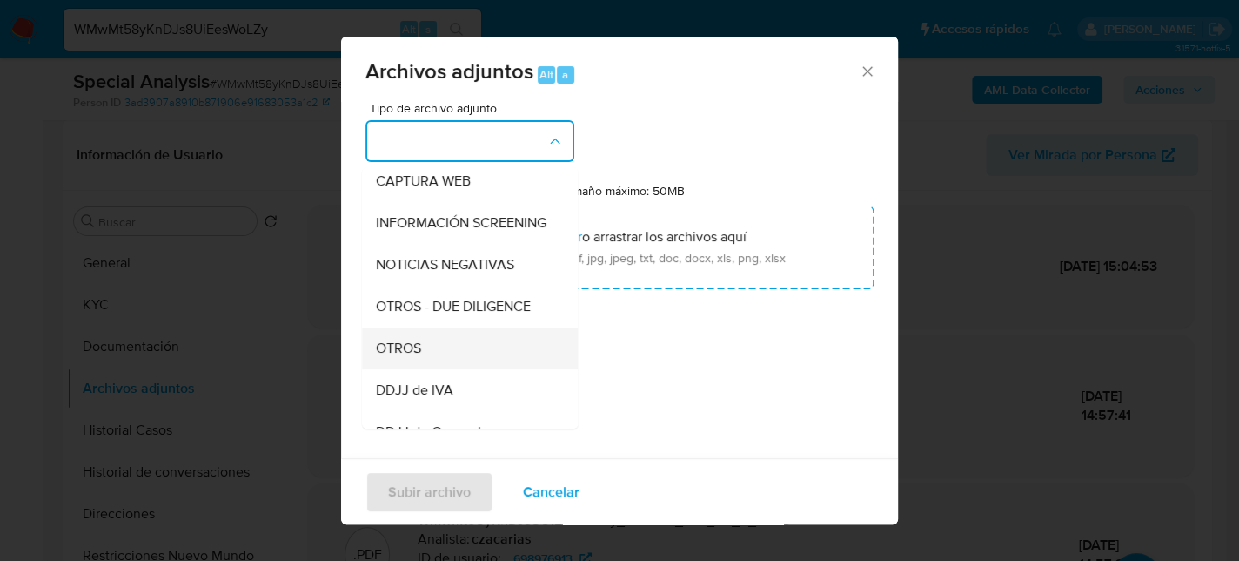
click at [415, 357] on span "OTROS" at bounding box center [398, 347] width 45 height 17
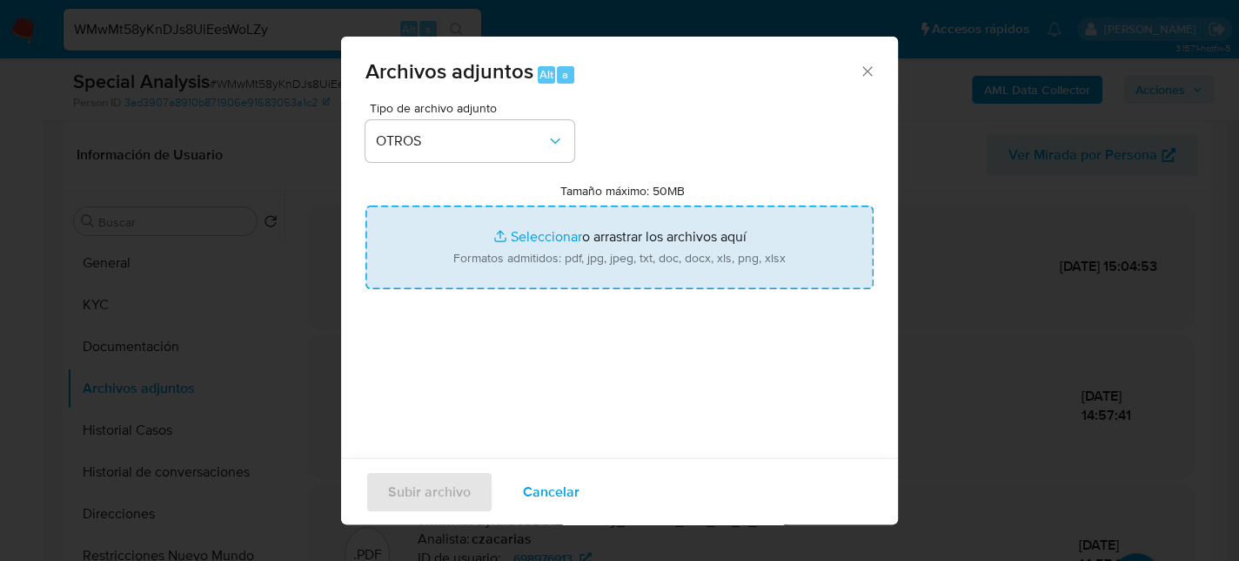
type input "C:\fakepath\Caselog WMwMt58yKnDJs8UiEesWoLZy_2025_08_29_13_50_56.docx"
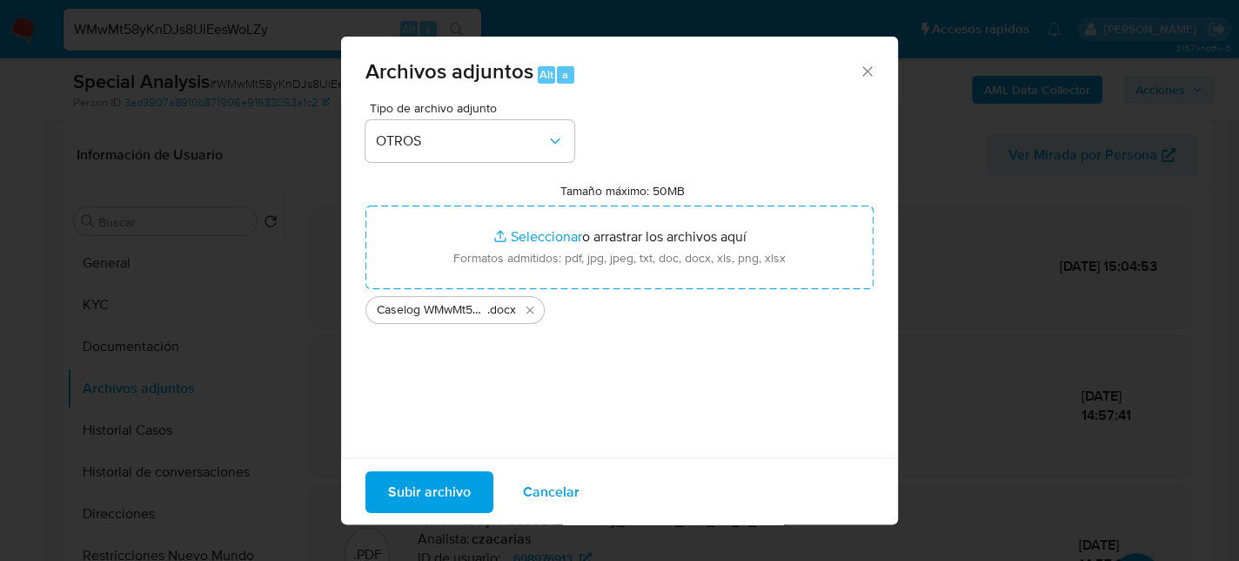
click at [442, 489] on span "Subir archivo" at bounding box center [429, 491] width 83 height 38
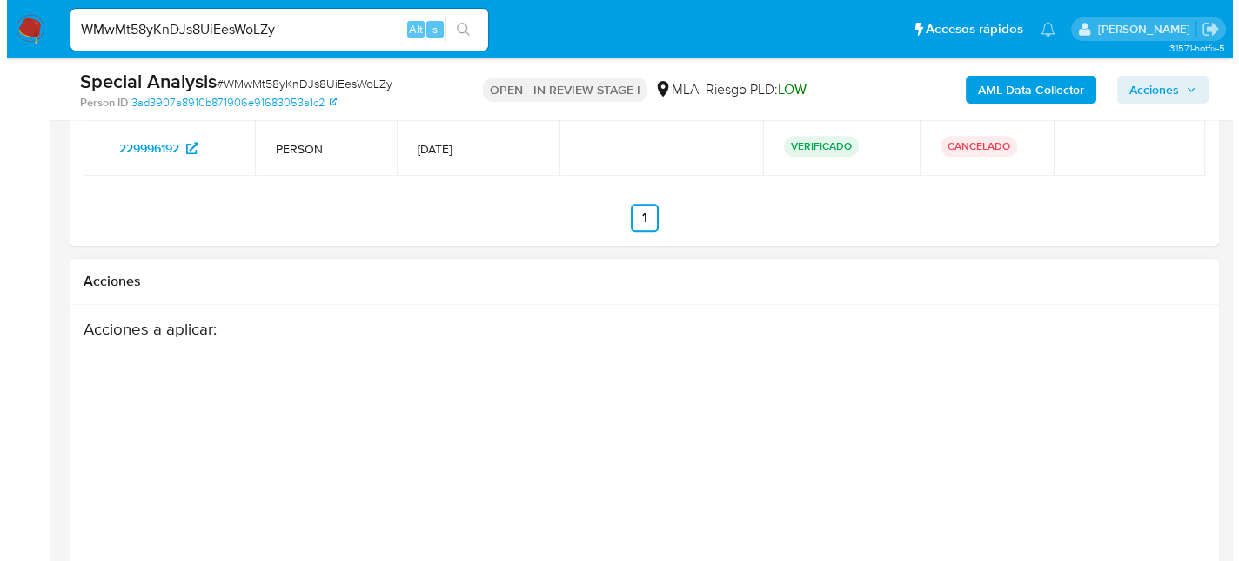
scroll to position [3046, 0]
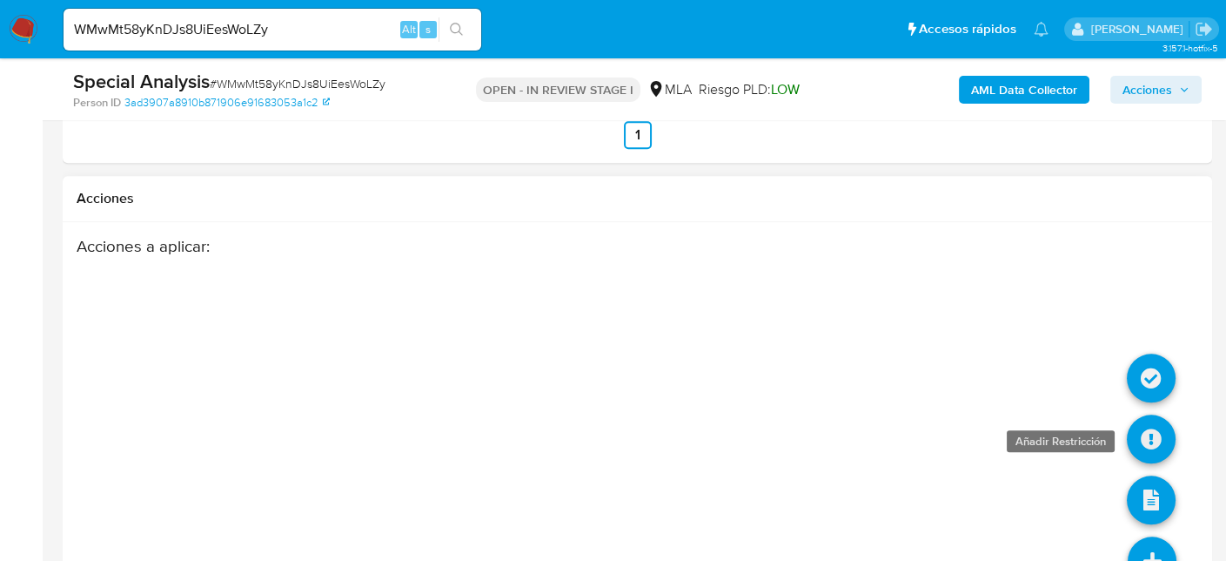
click at [1169, 430] on icon at bounding box center [1151, 438] width 49 height 49
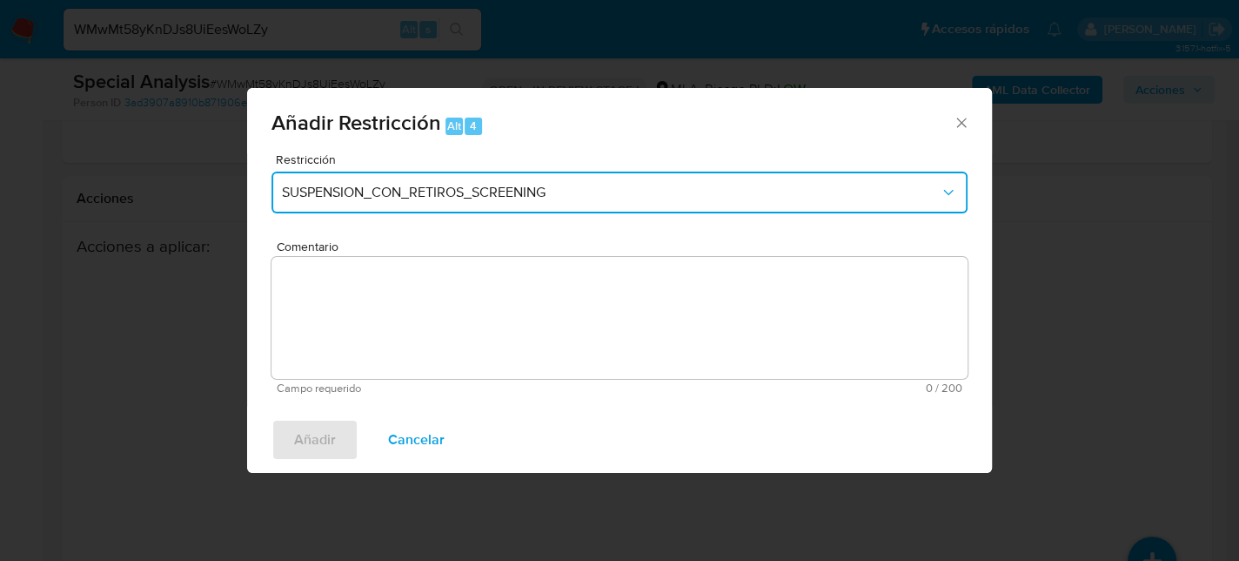
click at [385, 198] on span "SUSPENSION_CON_RETIROS_SCREENING" at bounding box center [611, 192] width 658 height 17
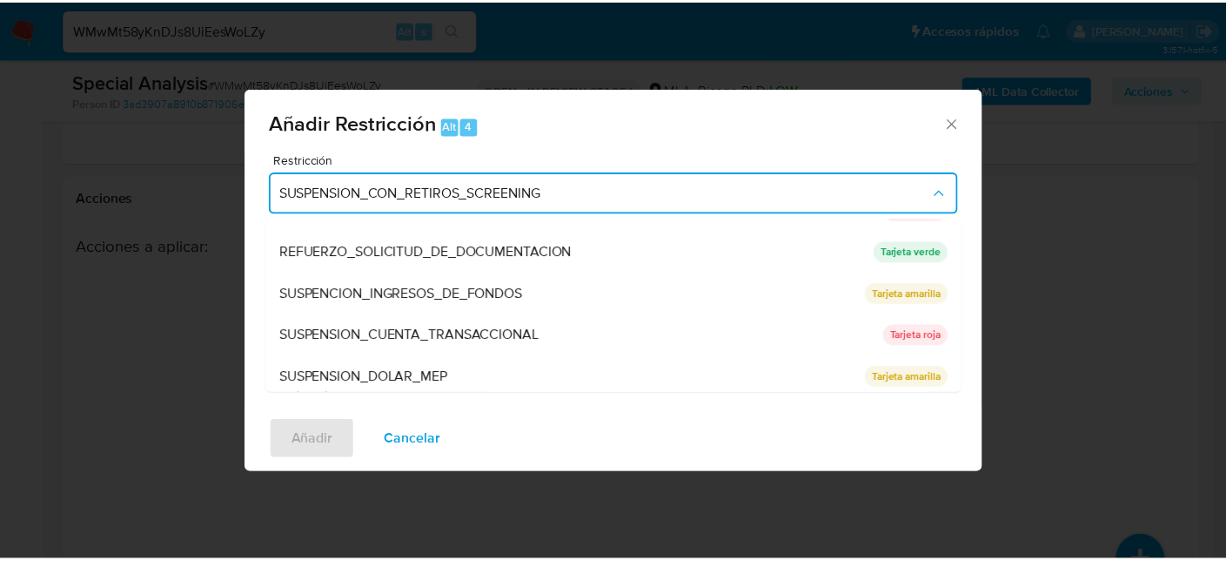
scroll to position [368, 0]
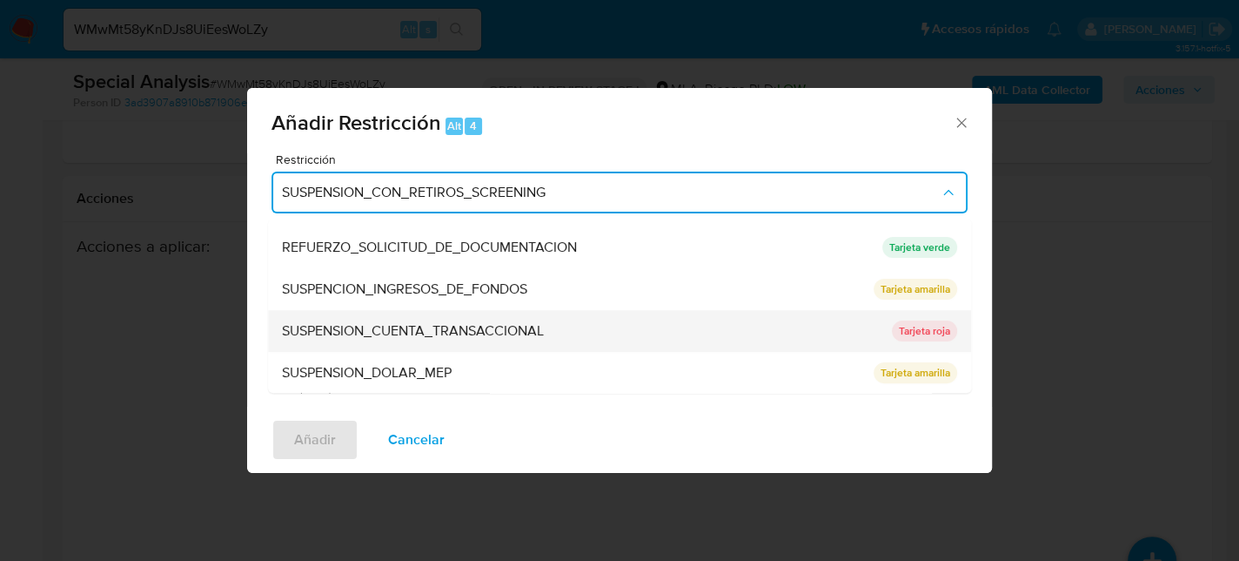
click at [443, 326] on span "SUSPENSION_CUENTA_TRANSACCIONAL" at bounding box center [413, 330] width 262 height 17
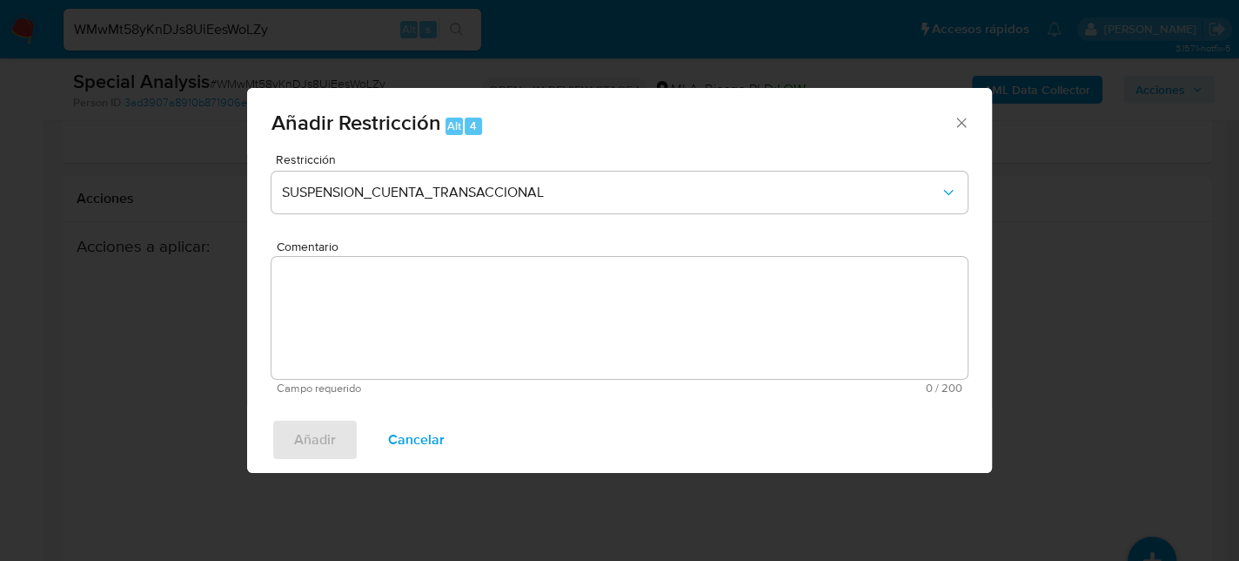
click at [588, 336] on textarea "Comentario" at bounding box center [620, 318] width 696 height 122
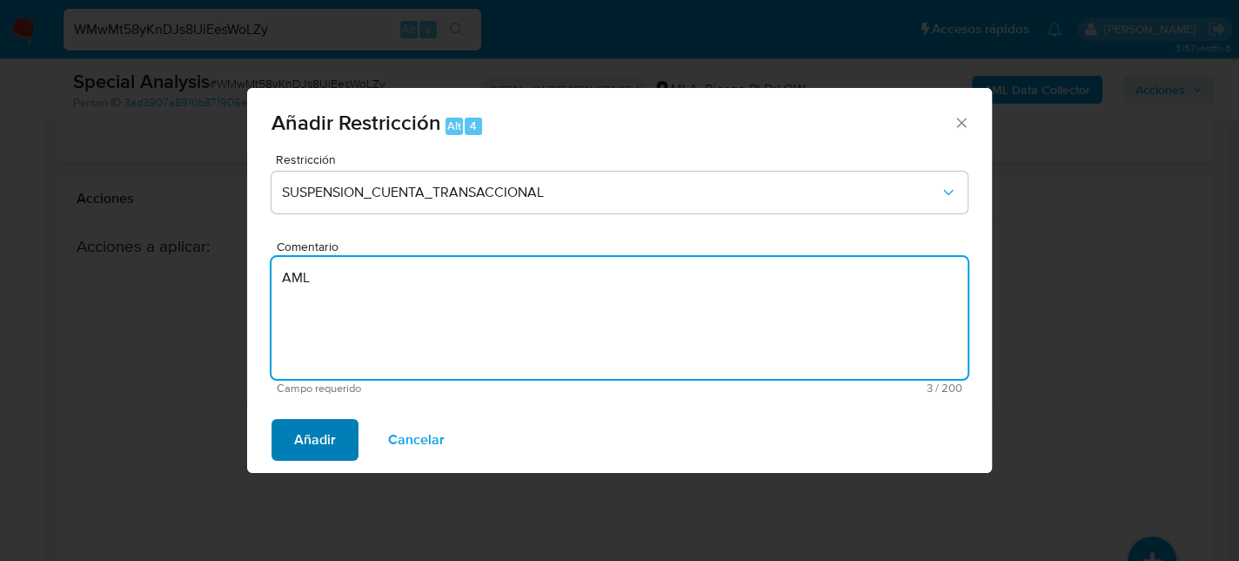
type textarea "AML"
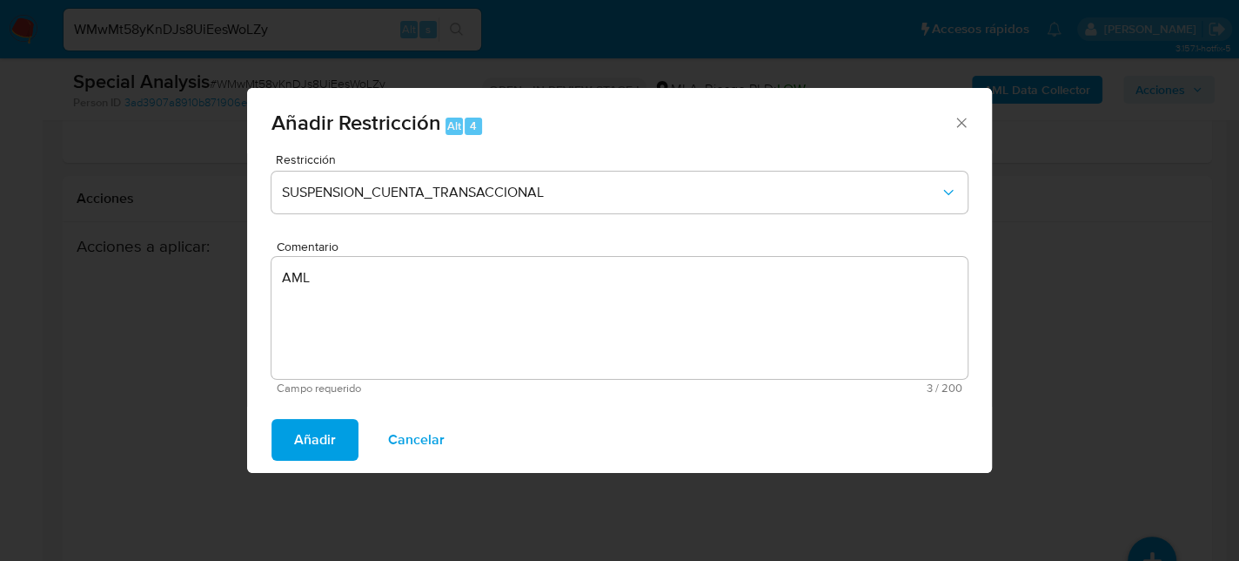
click at [292, 421] on button "Añadir" at bounding box center [315, 440] width 87 height 42
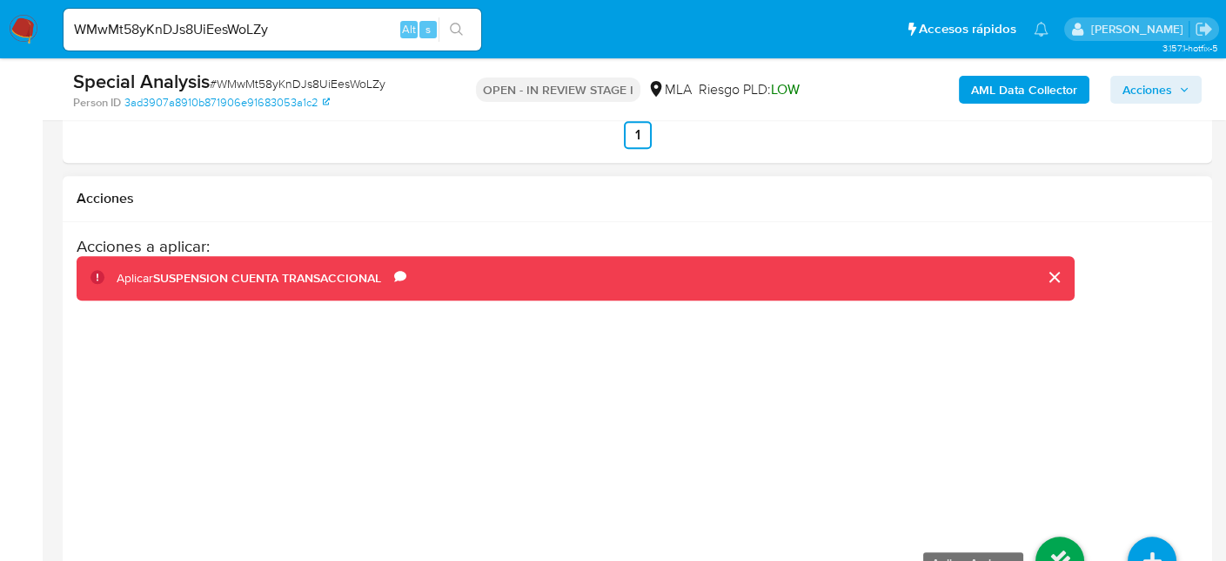
click at [1071, 541] on icon at bounding box center [1060, 560] width 49 height 49
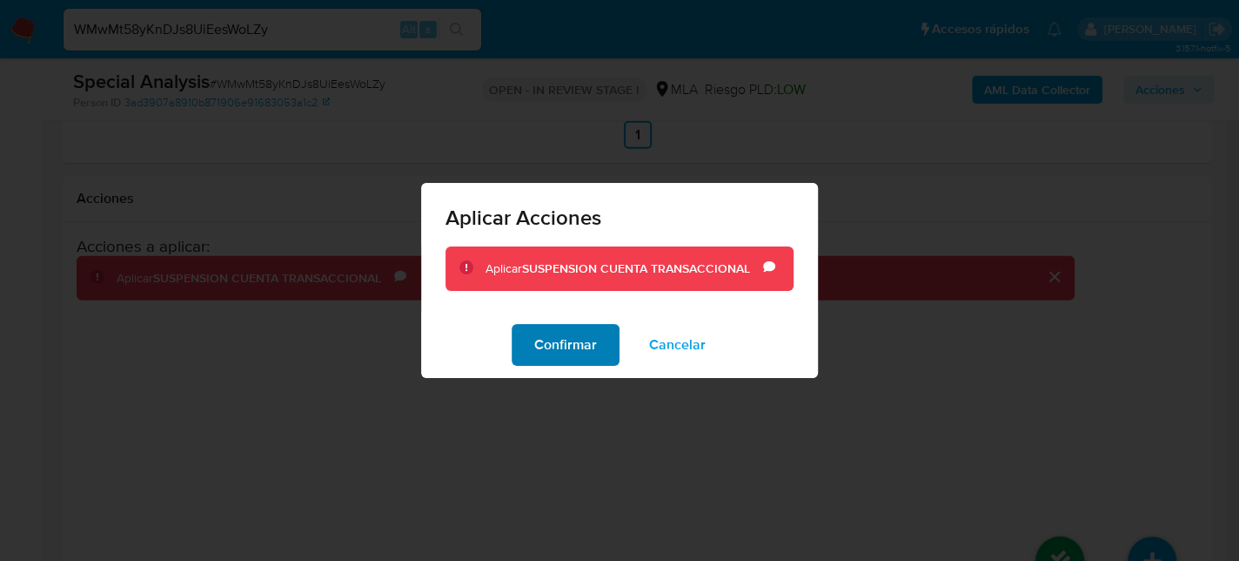
click at [541, 330] on span "Confirmar" at bounding box center [565, 345] width 63 height 38
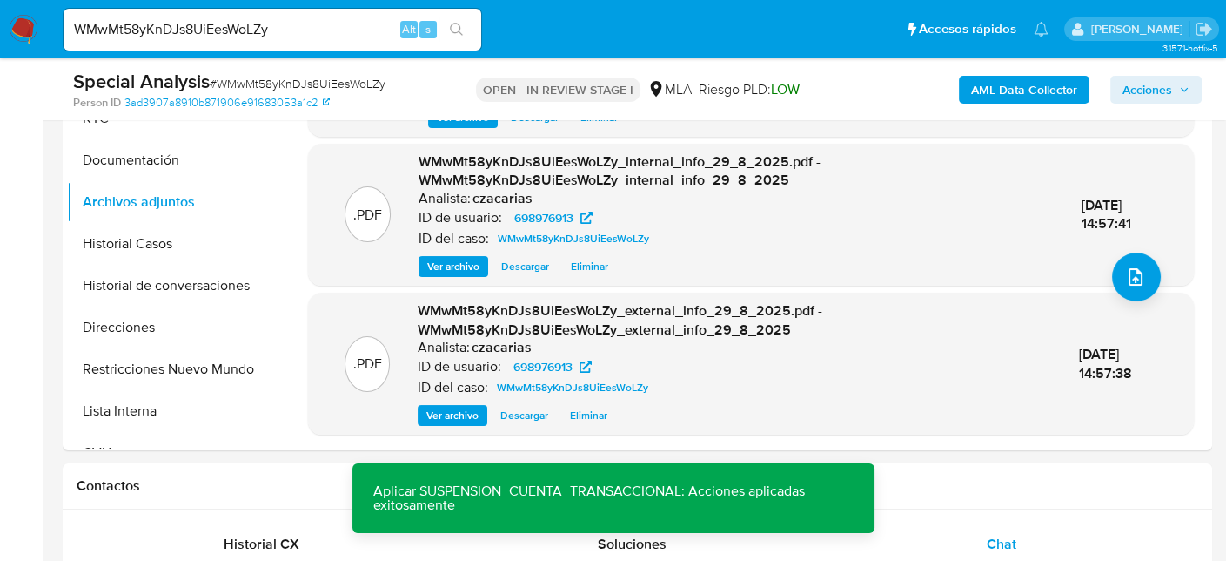
scroll to position [435, 0]
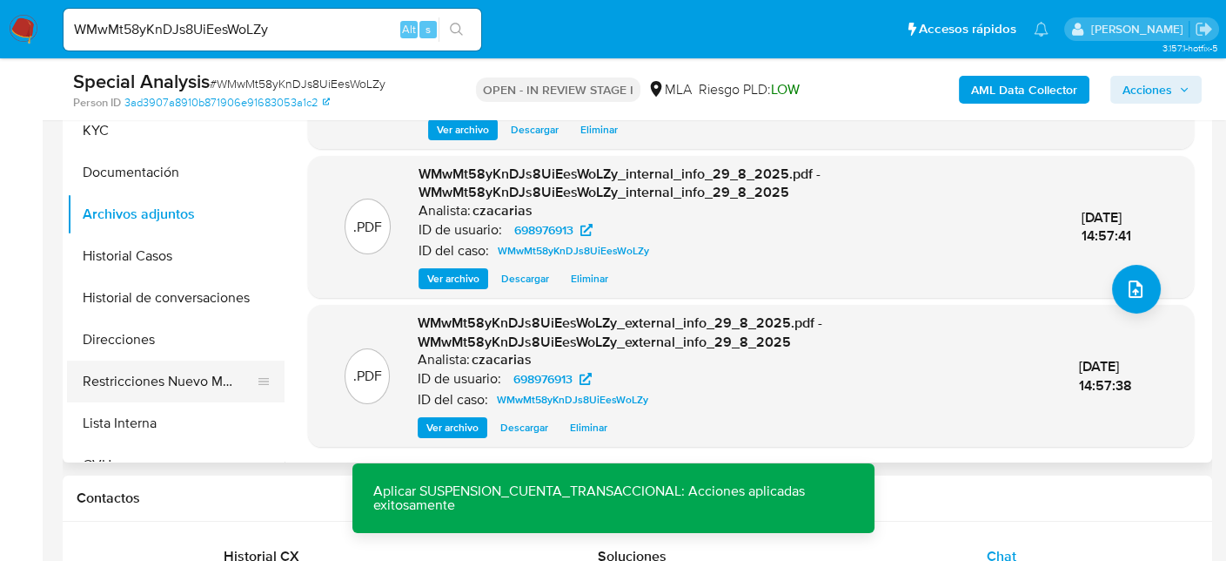
click at [155, 379] on button "Restricciones Nuevo Mundo" at bounding box center [169, 381] width 204 height 42
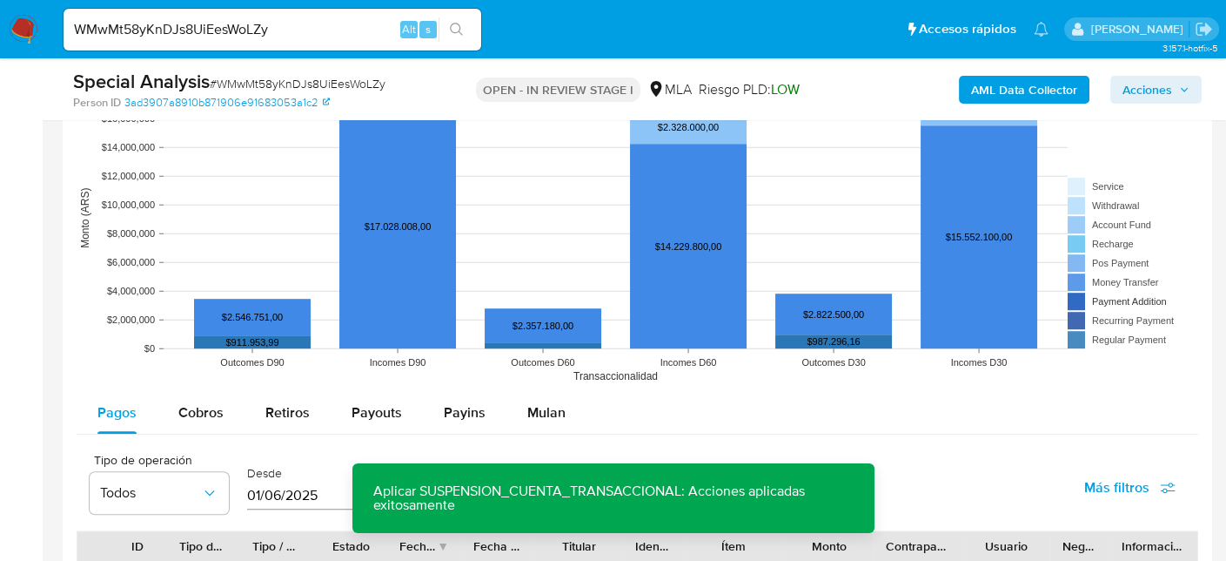
scroll to position [1480, 0]
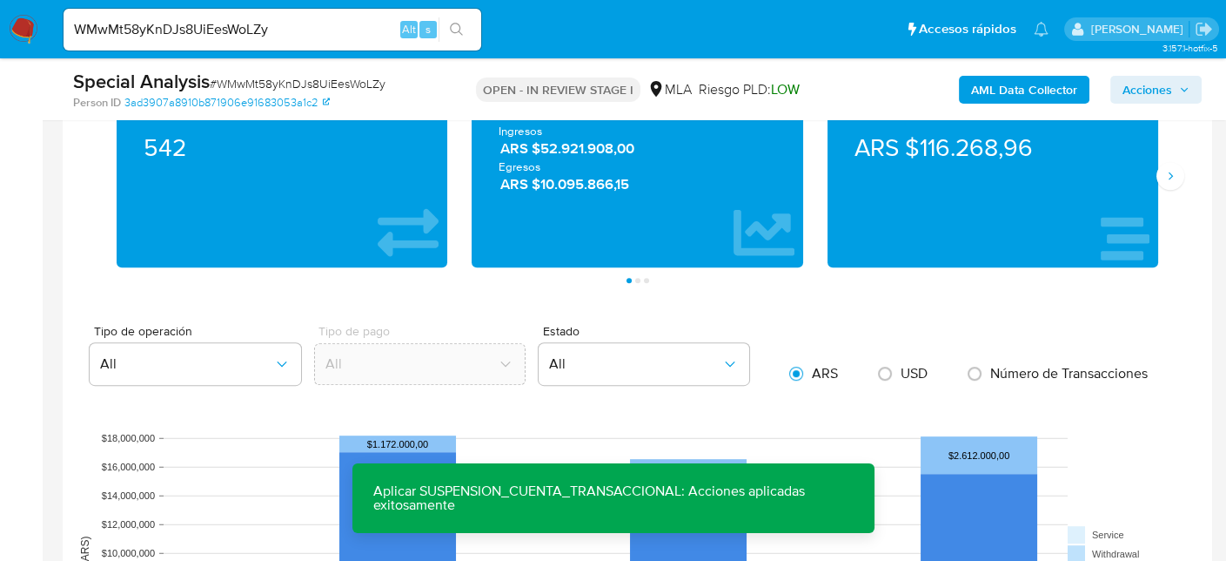
click at [1161, 185] on div "Promedio ARS $116.268,96" at bounding box center [993, 175] width 355 height 183
click at [1166, 174] on icon "Siguiente" at bounding box center [1171, 176] width 14 height 14
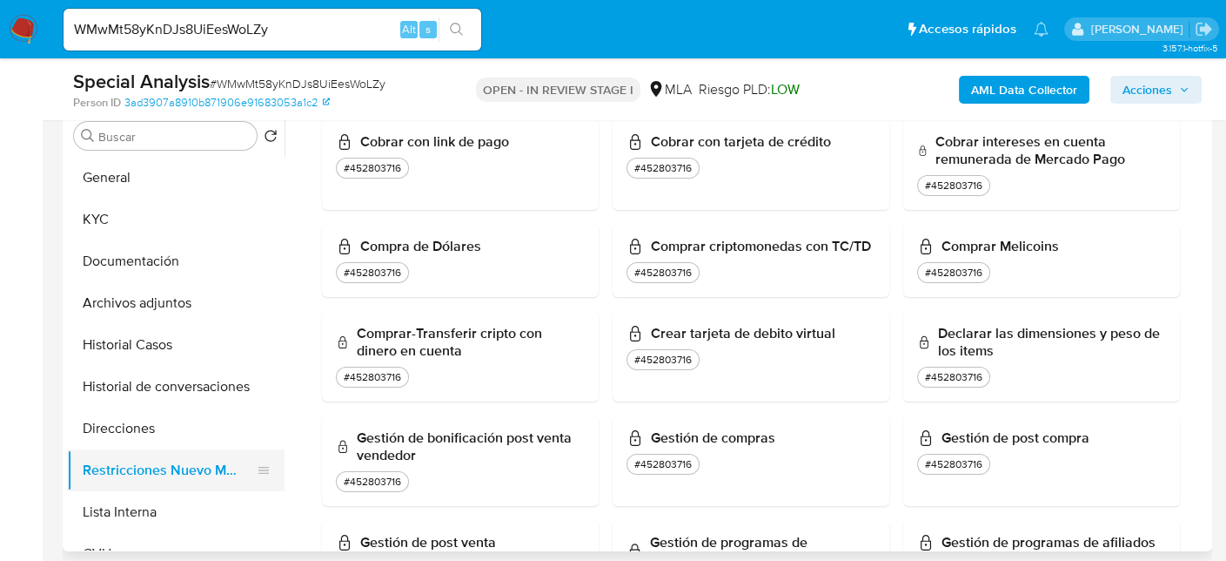
scroll to position [261, 0]
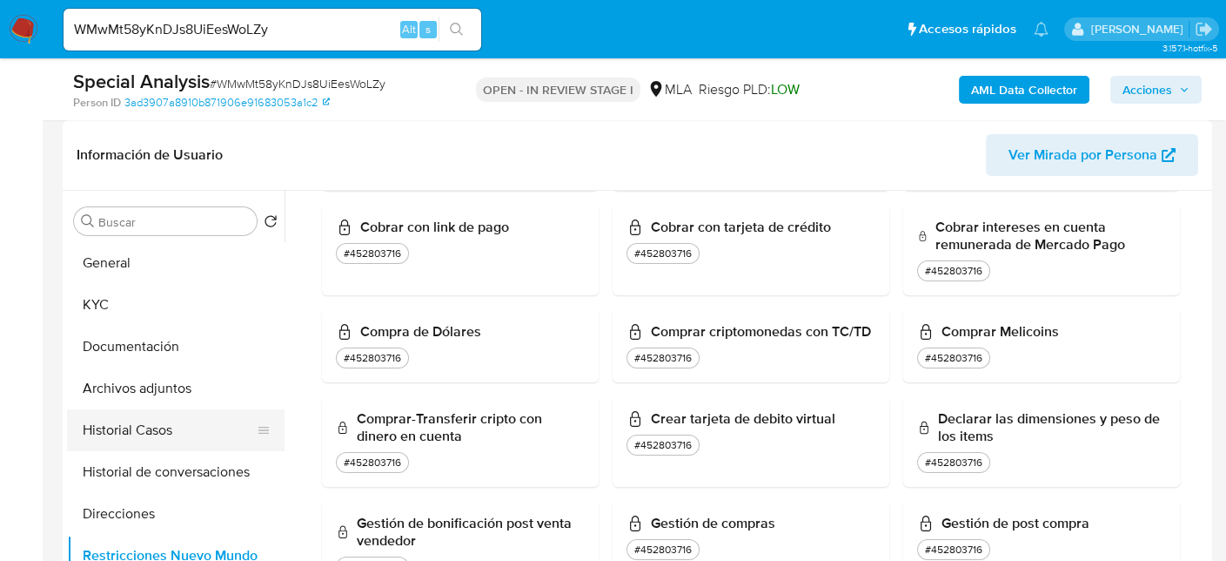
click at [103, 424] on button "Historial Casos" at bounding box center [169, 430] width 204 height 42
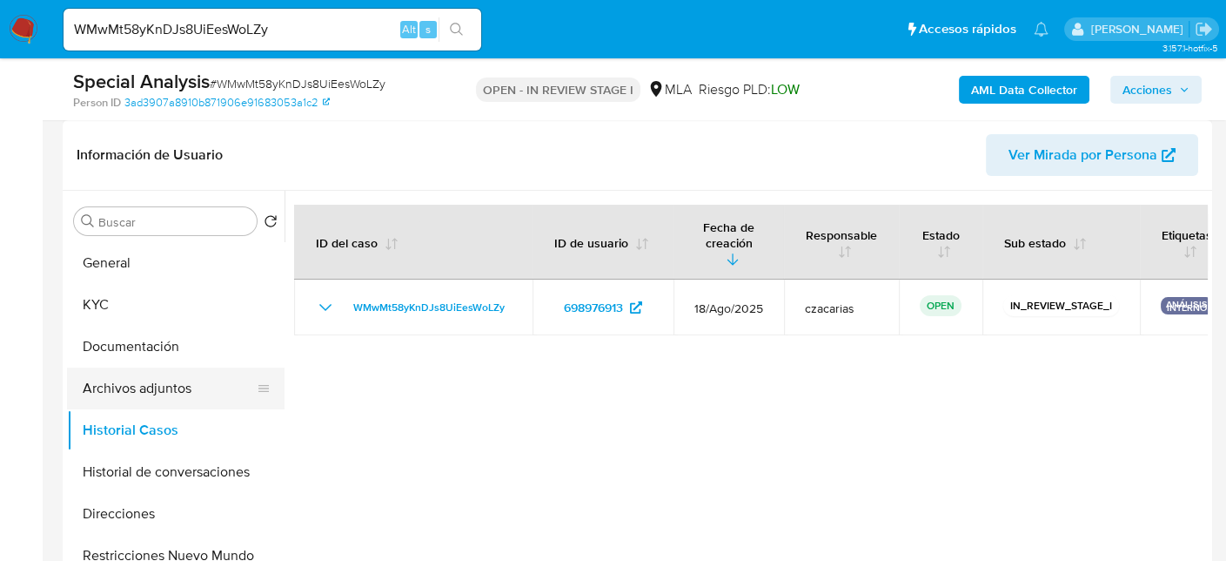
click at [179, 382] on button "Archivos adjuntos" at bounding box center [169, 388] width 204 height 42
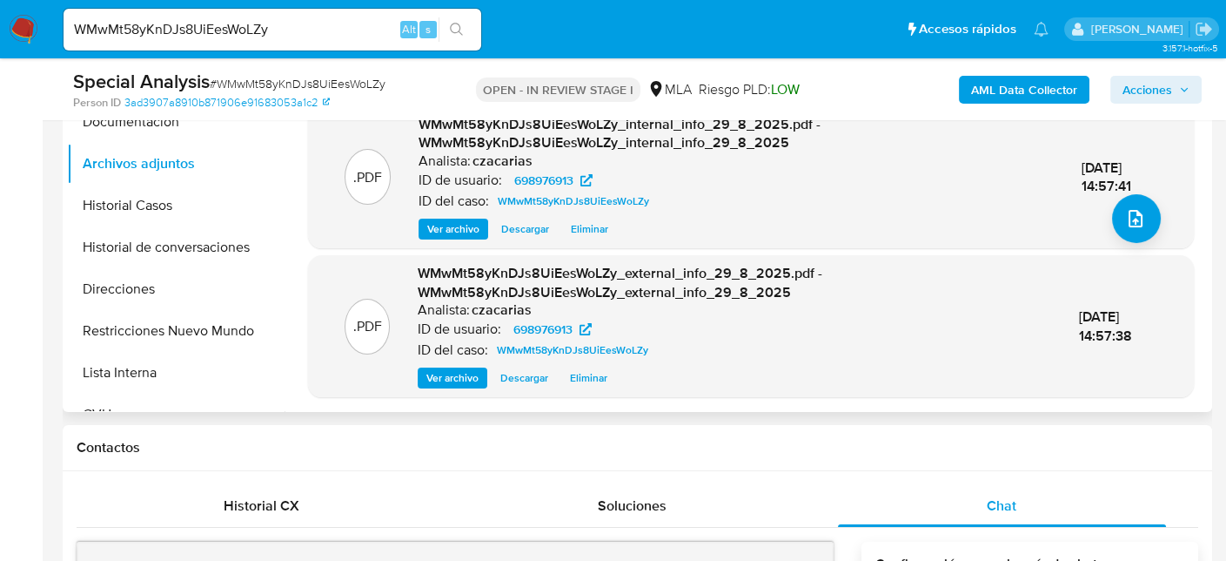
scroll to position [522, 0]
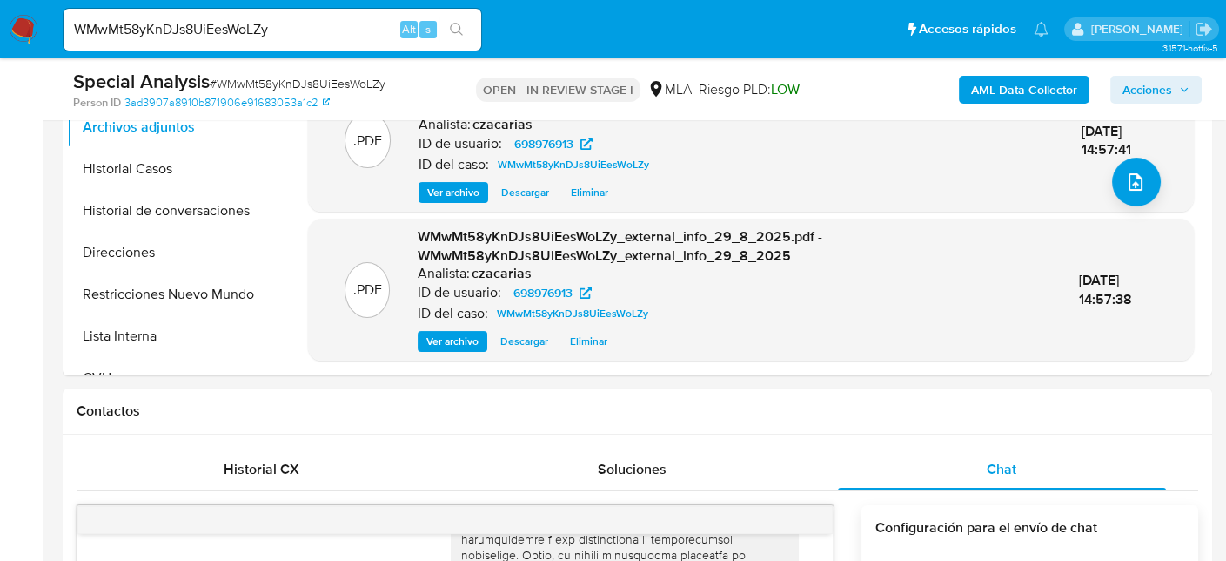
click at [1143, 86] on span "Acciones" at bounding box center [1148, 90] width 50 height 28
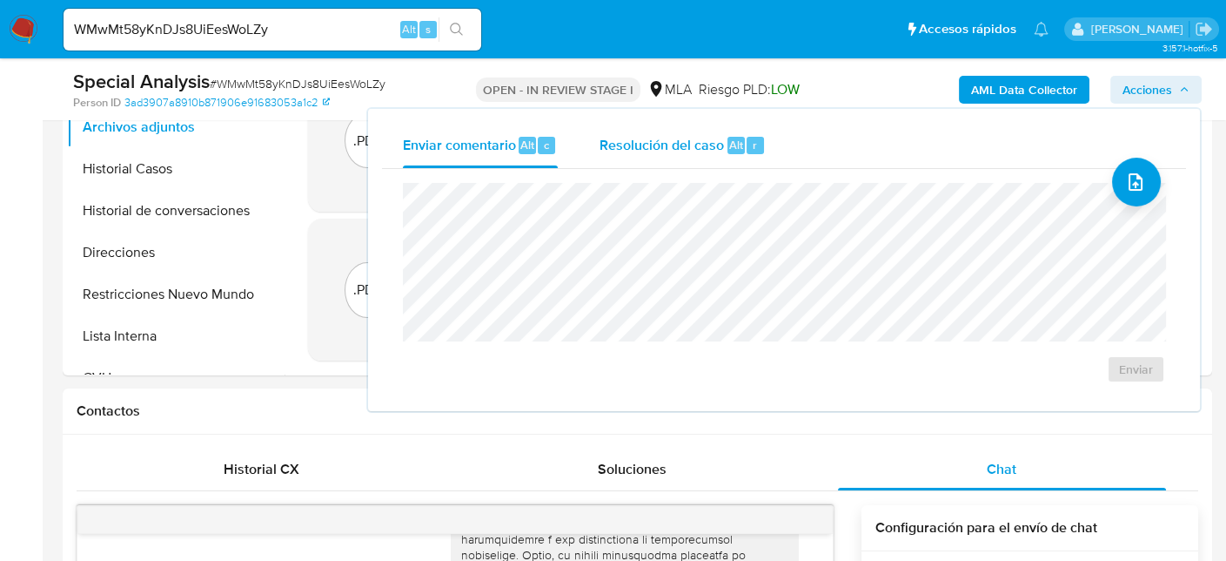
click at [701, 147] on span "Resolución del caso" at bounding box center [662, 144] width 124 height 20
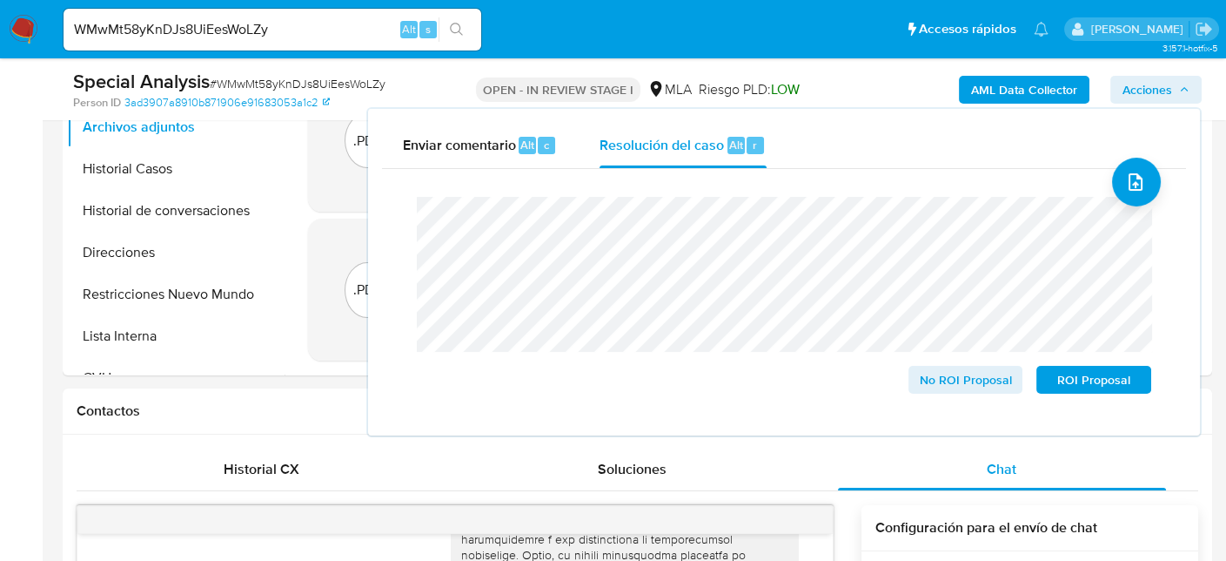
click at [274, 83] on span "# WMwMt58yKnDJs8UiEesWoLZy" at bounding box center [298, 83] width 176 height 17
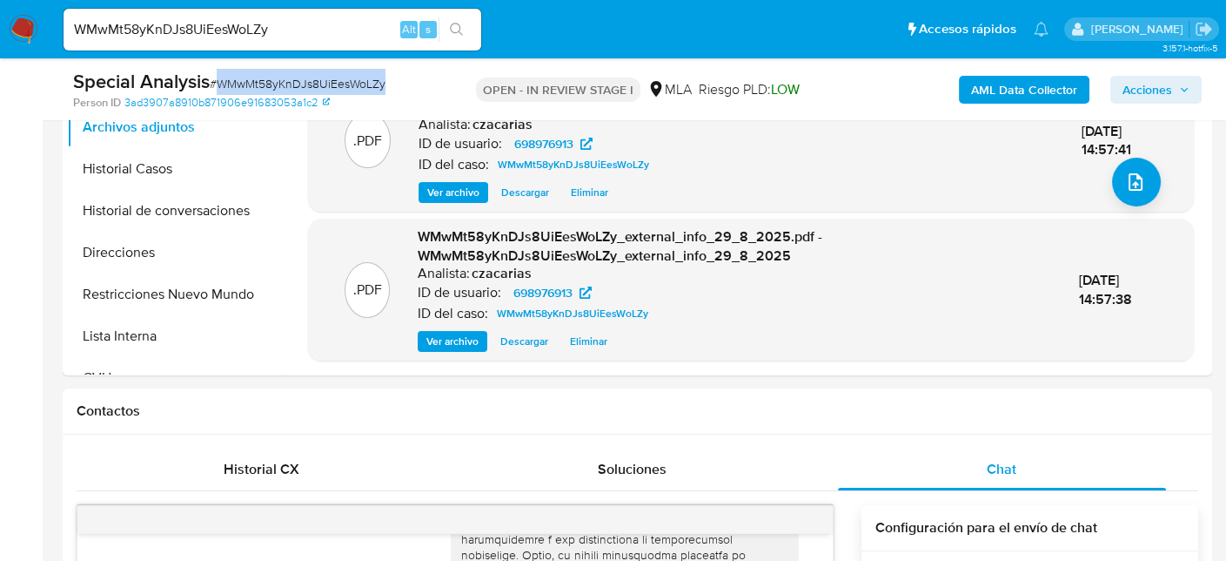
copy span "WMwMt58yKnDJs8UiEesWoLZy"
click at [1155, 77] on span "Acciones" at bounding box center [1148, 90] width 50 height 28
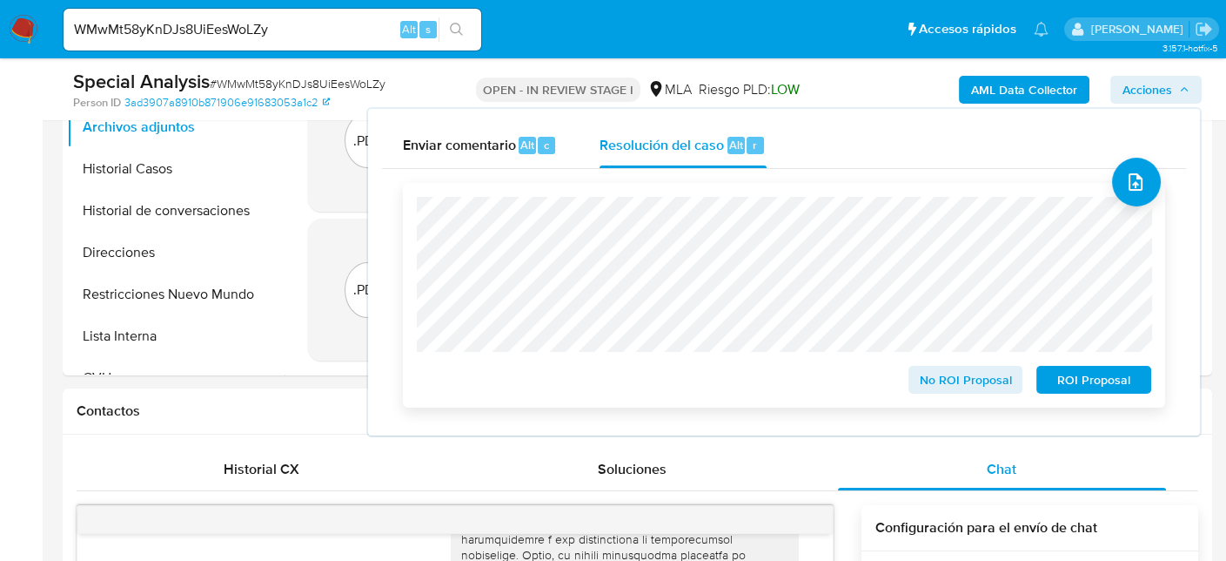
click at [1070, 378] on span "ROI Proposal" at bounding box center [1094, 379] width 91 height 24
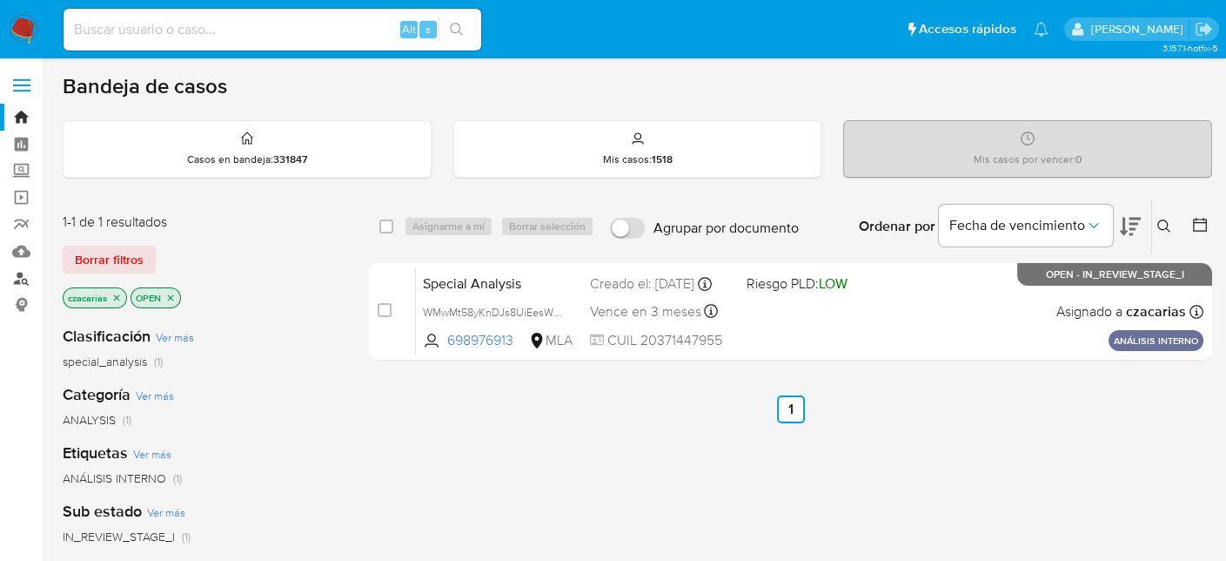
click at [30, 278] on link "Buscador de personas" at bounding box center [103, 278] width 207 height 27
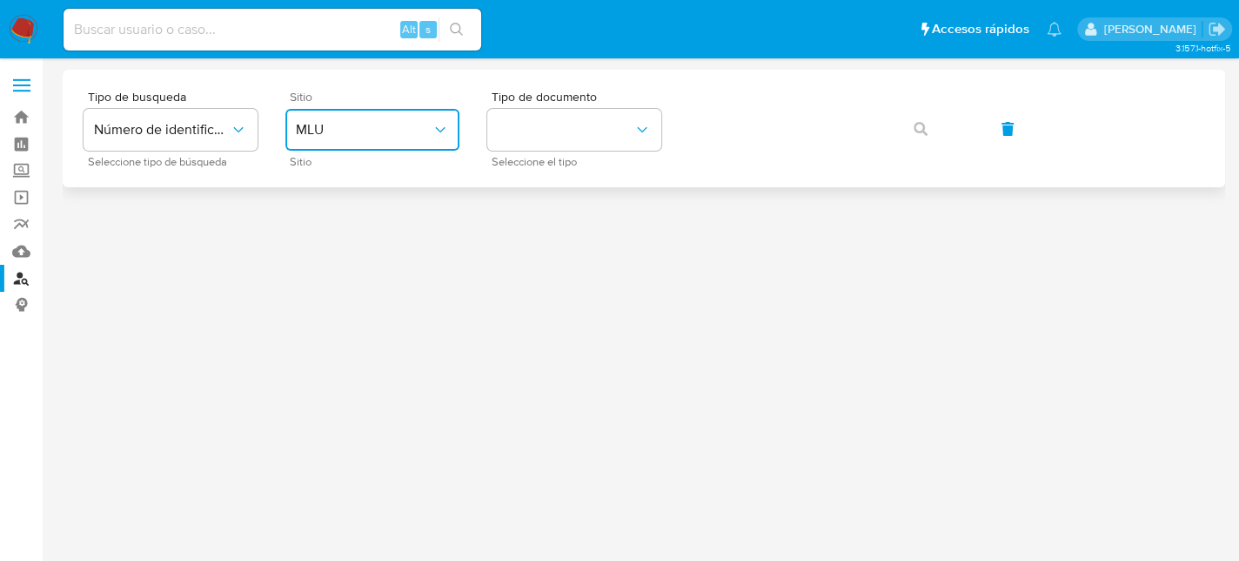
click at [385, 136] on span "MLU" at bounding box center [364, 129] width 136 height 17
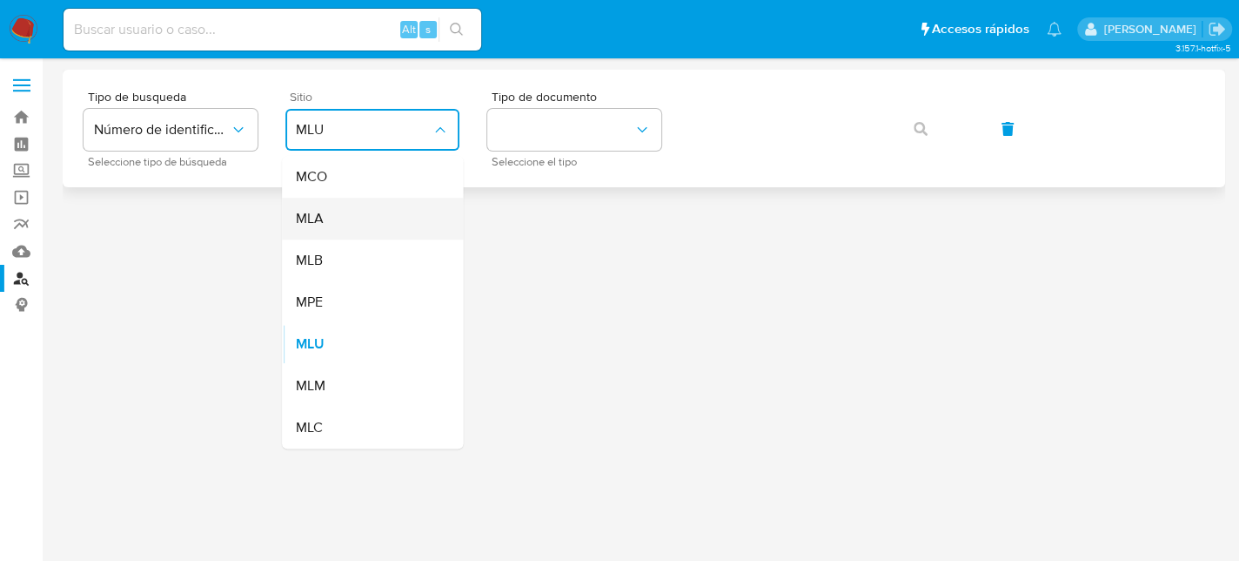
click at [368, 238] on div "MLA" at bounding box center [367, 219] width 143 height 42
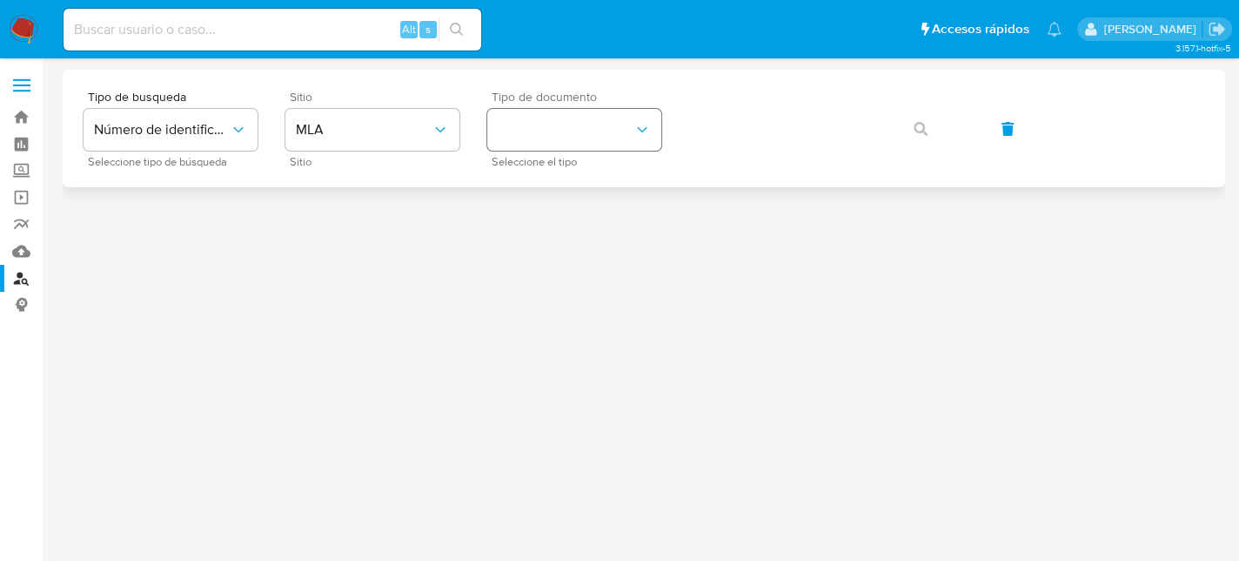
drag, startPoint x: 596, startPoint y: 99, endPoint x: 592, endPoint y: 114, distance: 15.4
click at [596, 98] on span "Tipo de documento" at bounding box center [579, 97] width 174 height 12
click at [587, 120] on button "identificationType" at bounding box center [574, 130] width 174 height 42
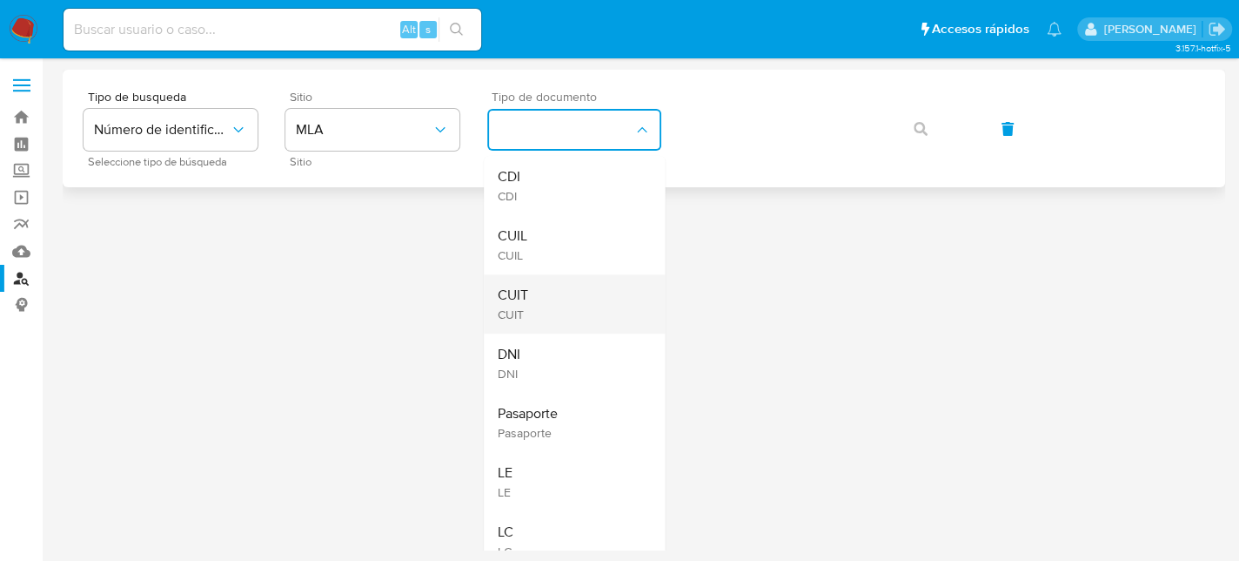
click at [581, 292] on div "CUIT CUIT" at bounding box center [569, 303] width 143 height 59
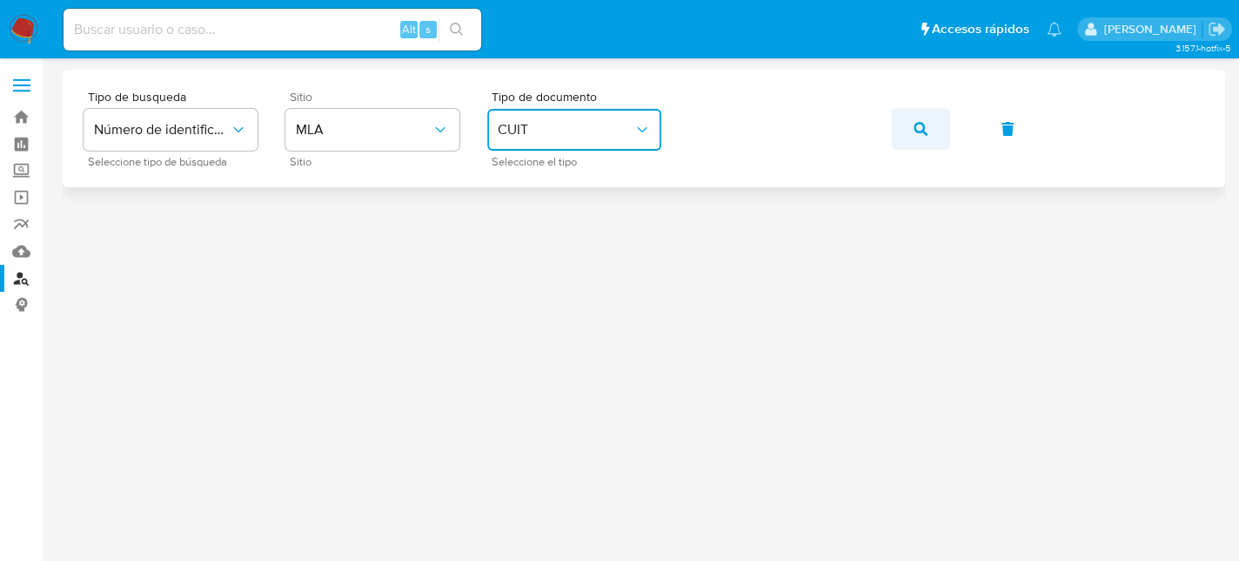
click at [928, 129] on button "button" at bounding box center [920, 129] width 59 height 42
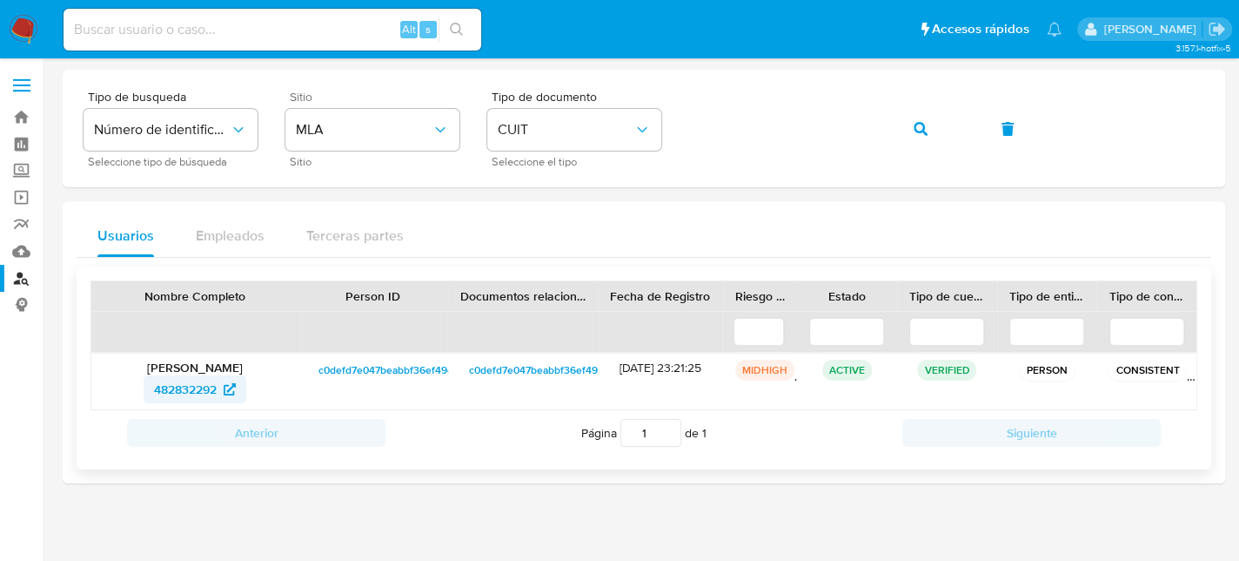
click at [206, 382] on span "482832292" at bounding box center [185, 389] width 63 height 28
click at [914, 116] on span "button" at bounding box center [921, 129] width 14 height 38
click at [177, 390] on span "1205981031" at bounding box center [185, 389] width 64 height 28
click at [909, 129] on button "button" at bounding box center [920, 129] width 59 height 42
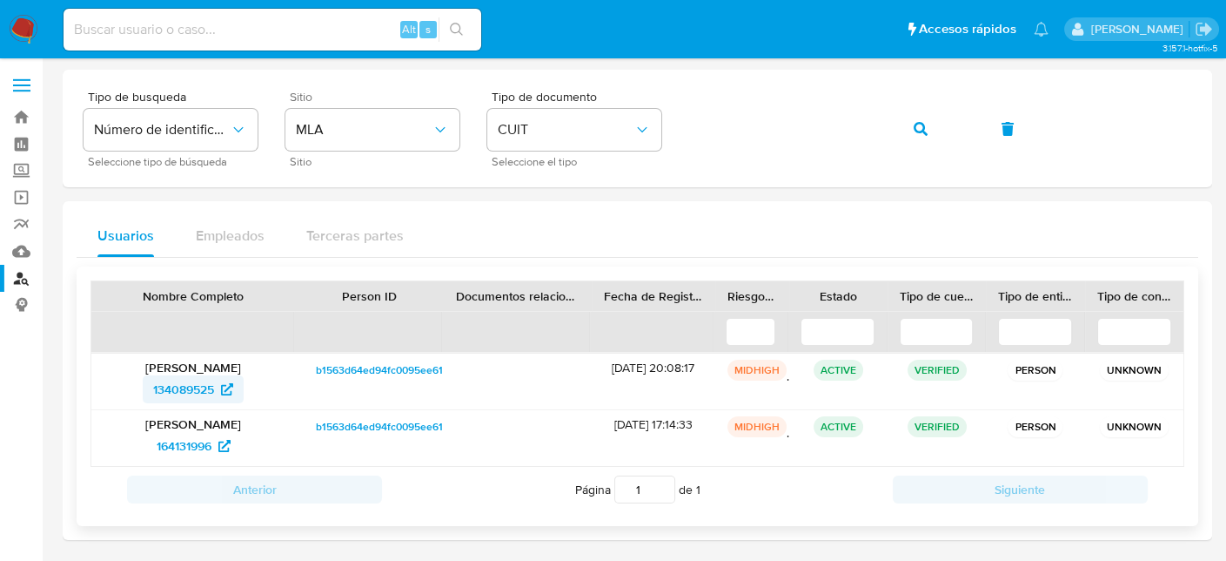
click at [191, 386] on span "134089525" at bounding box center [183, 389] width 61 height 28
click at [187, 453] on span "164131996" at bounding box center [184, 446] width 55 height 28
click at [235, 34] on input at bounding box center [273, 29] width 418 height 23
paste input "1072307935"
click at [439, 34] on button "search-icon" at bounding box center [457, 29] width 36 height 24
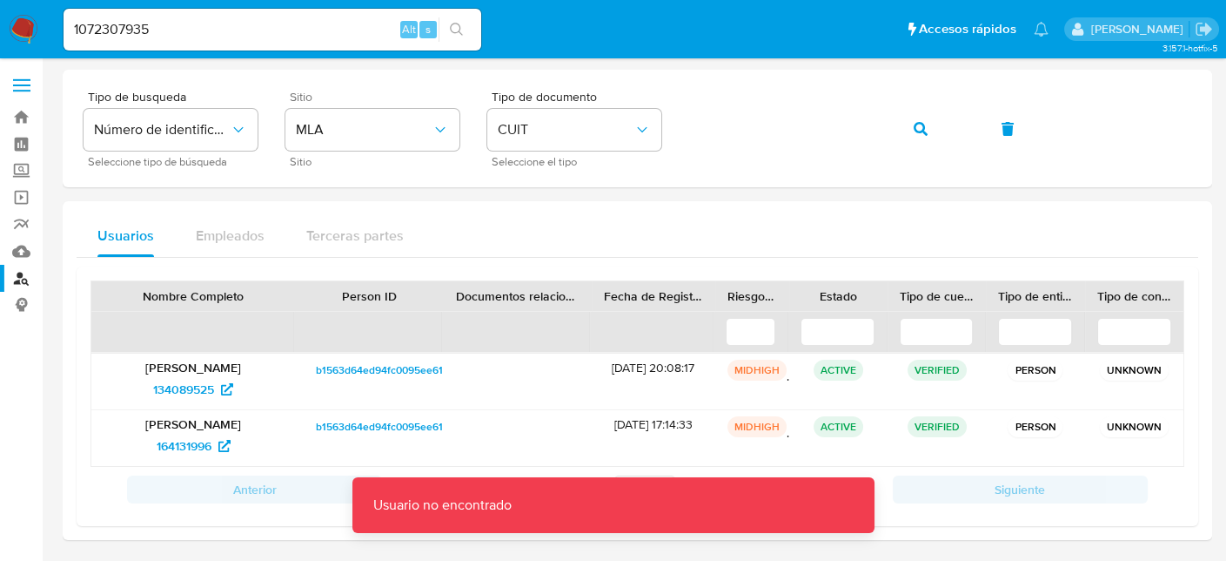
click at [300, 26] on input "1072307935" at bounding box center [273, 29] width 418 height 23
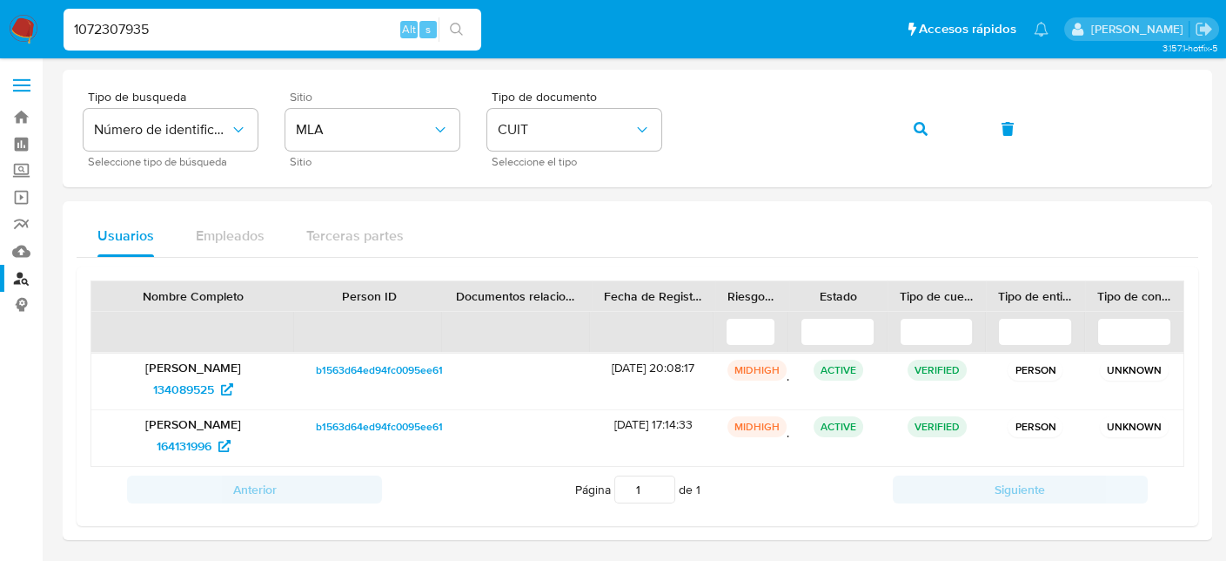
type input "1072307935"
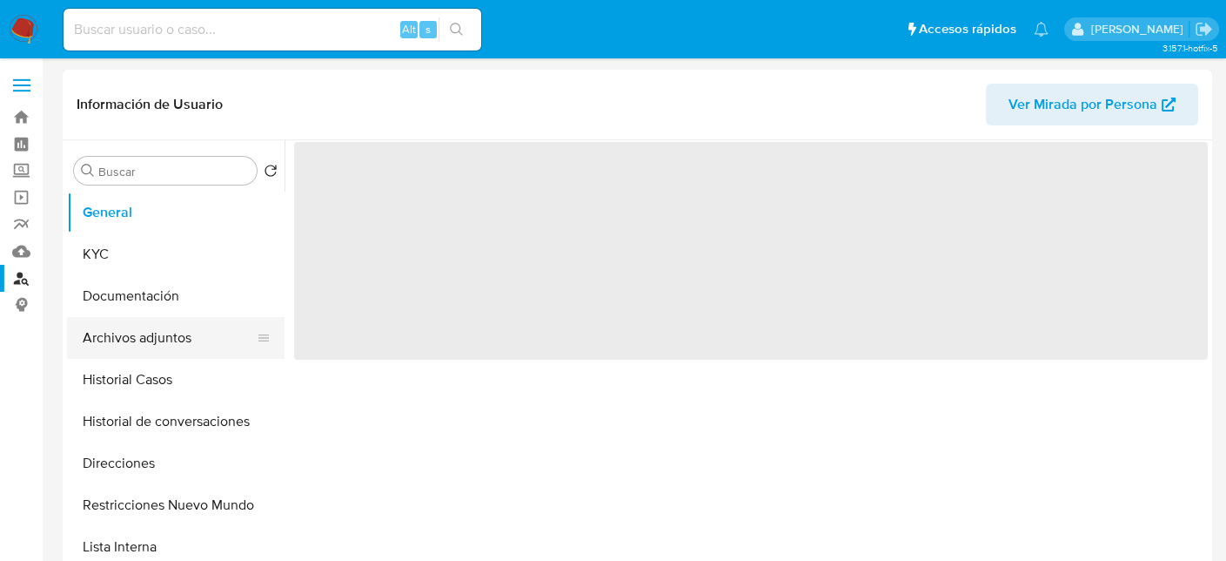
click at [159, 332] on button "Archivos adjuntos" at bounding box center [169, 338] width 204 height 42
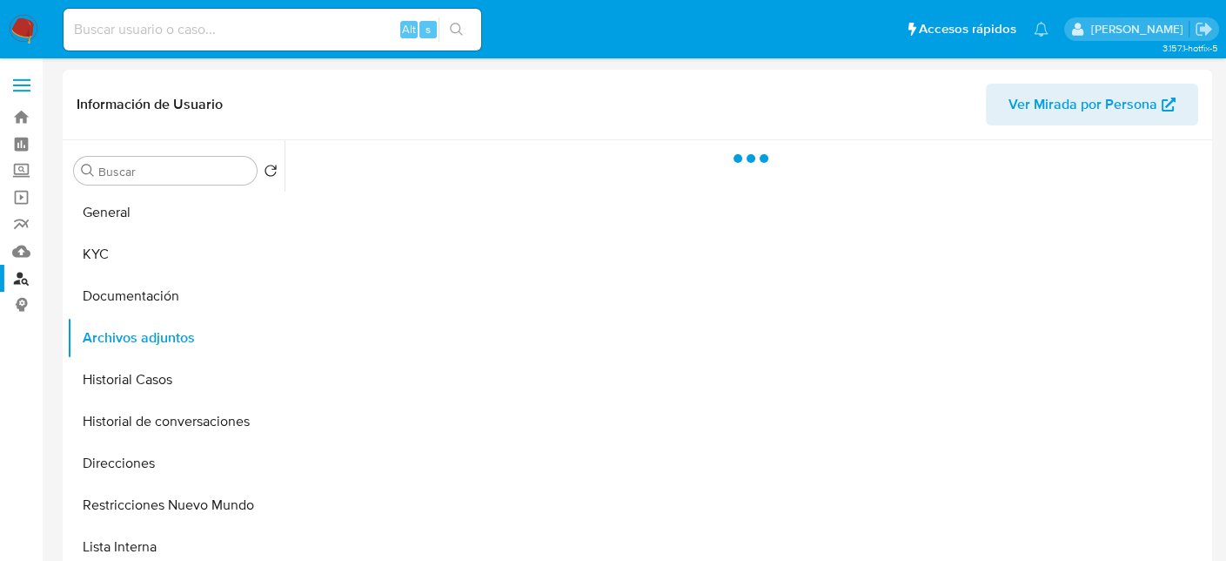
select select "10"
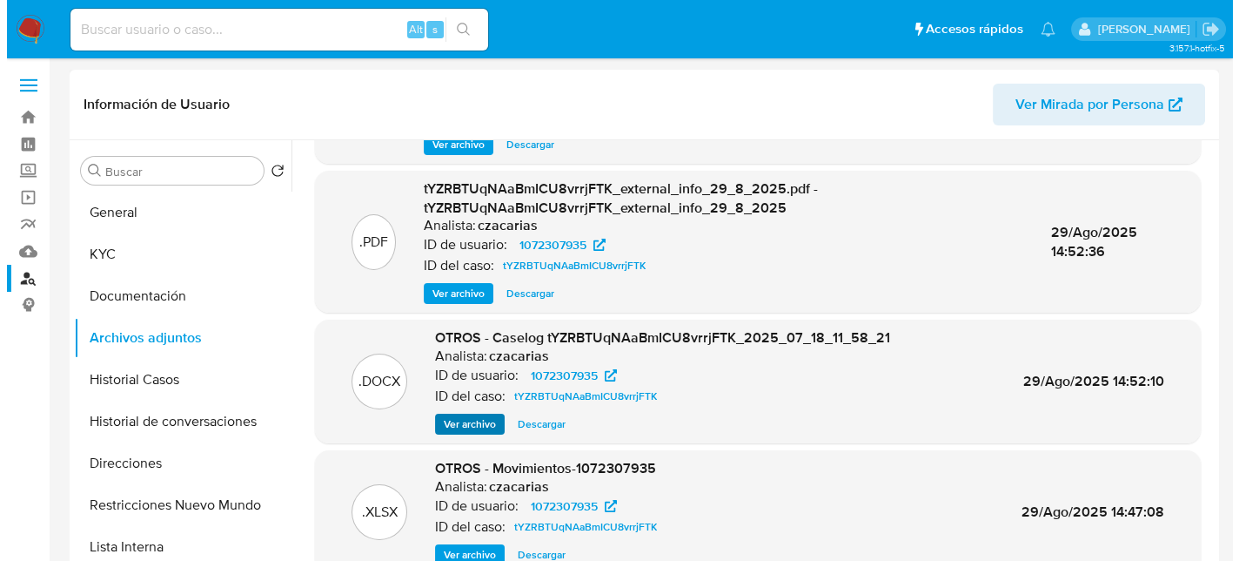
scroll to position [135, 0]
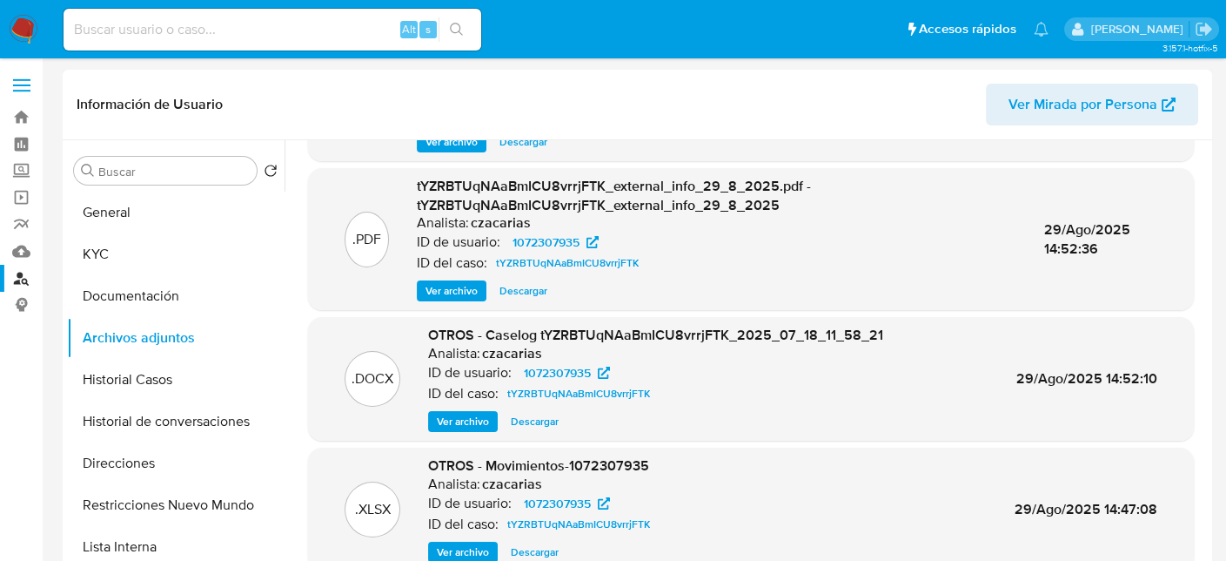
click at [471, 424] on span "Ver archivo" at bounding box center [463, 421] width 52 height 17
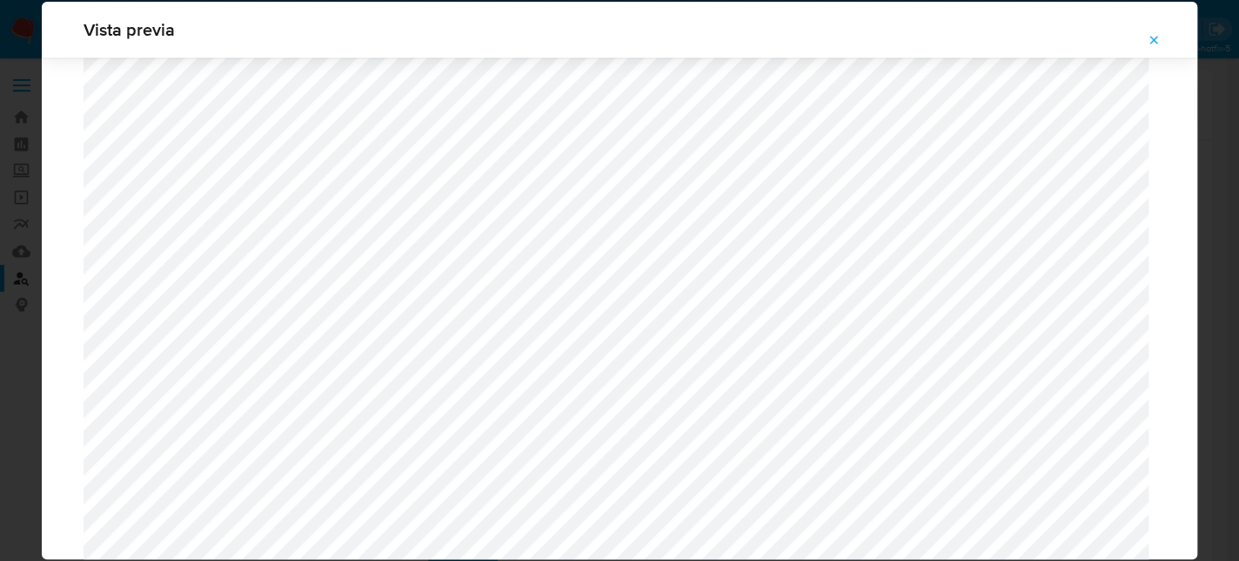
scroll to position [1706, 0]
click at [1150, 41] on icon "Attachment preview" at bounding box center [1154, 40] width 14 height 14
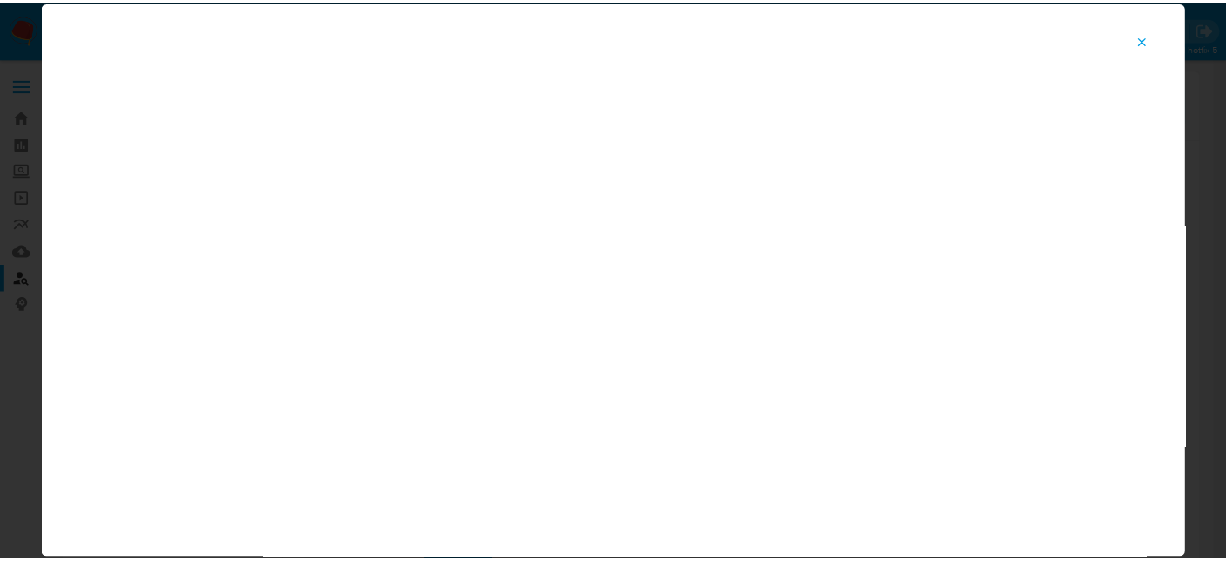
scroll to position [90, 0]
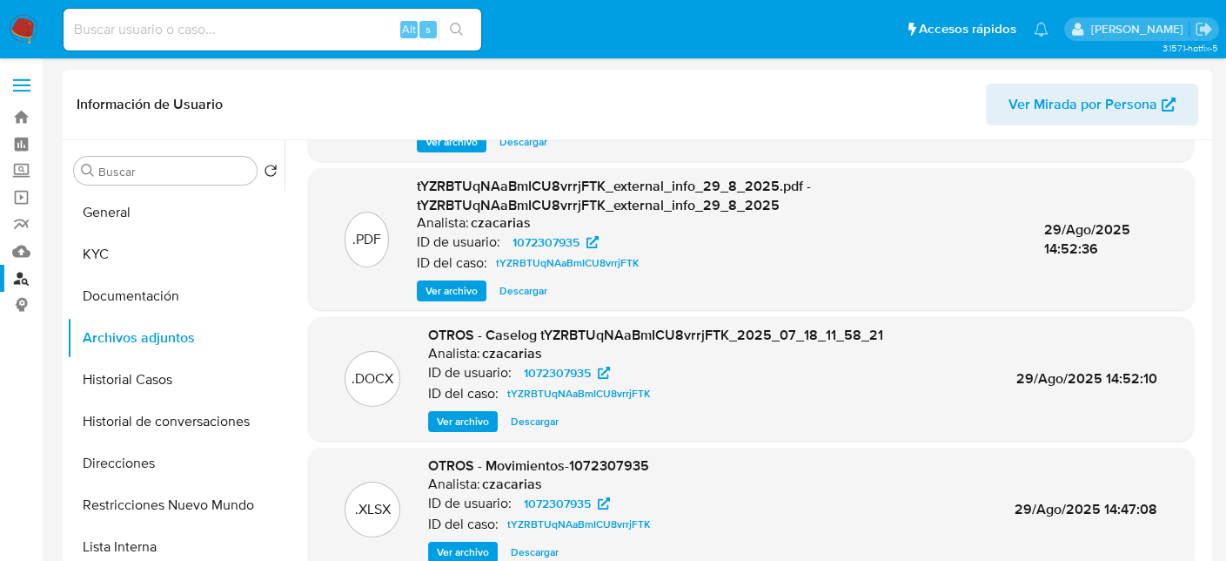
click at [24, 24] on img at bounding box center [24, 30] width 30 height 30
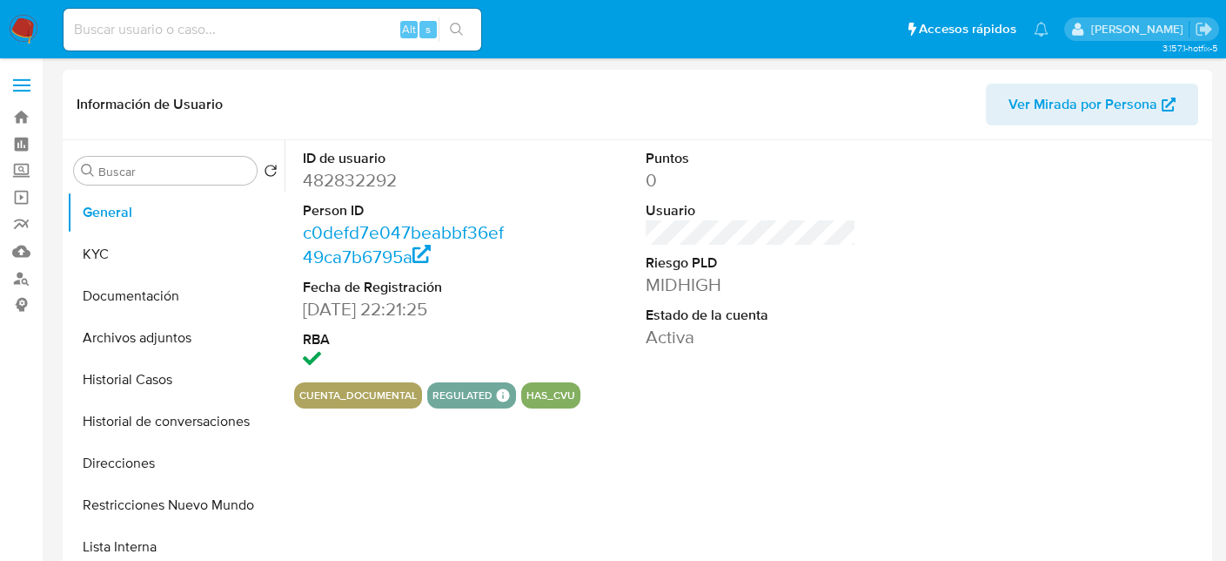
select select "10"
drag, startPoint x: 114, startPoint y: 459, endPoint x: 146, endPoint y: 400, distance: 67.4
click at [115, 459] on button "Direcciones" at bounding box center [176, 463] width 218 height 42
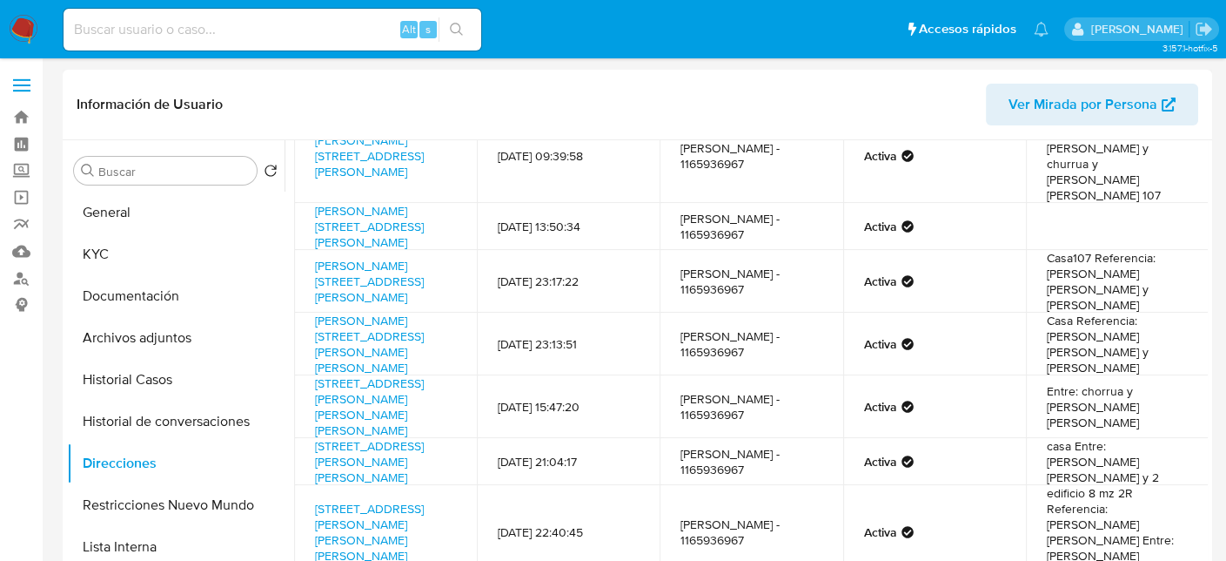
scroll to position [96, 0]
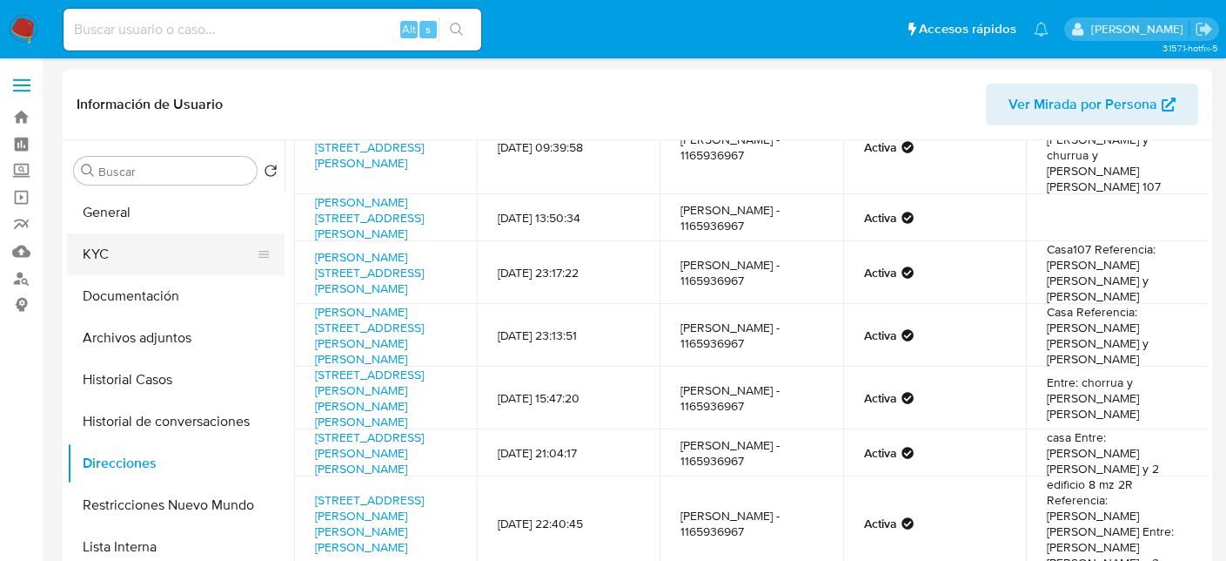
click at [123, 255] on button "KYC" at bounding box center [169, 254] width 204 height 42
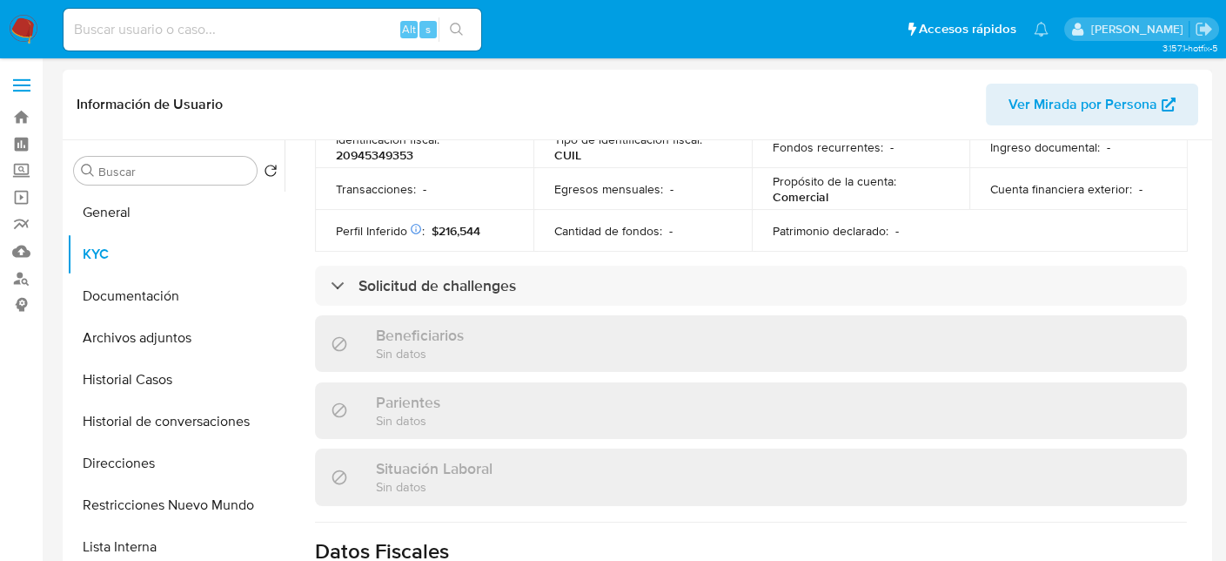
scroll to position [920, 0]
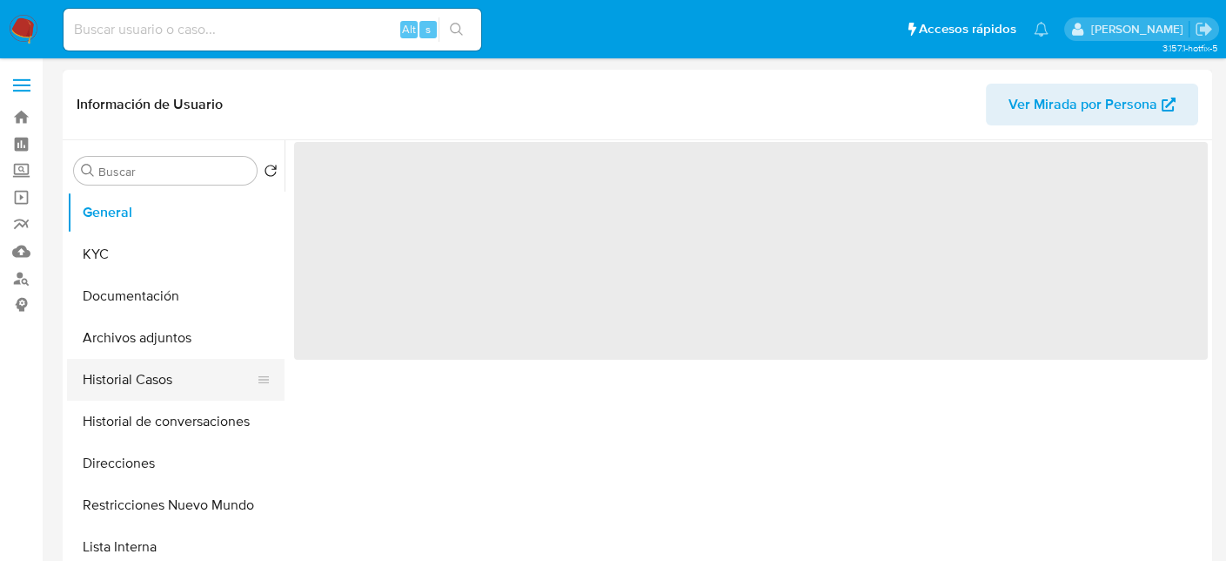
scroll to position [87, 0]
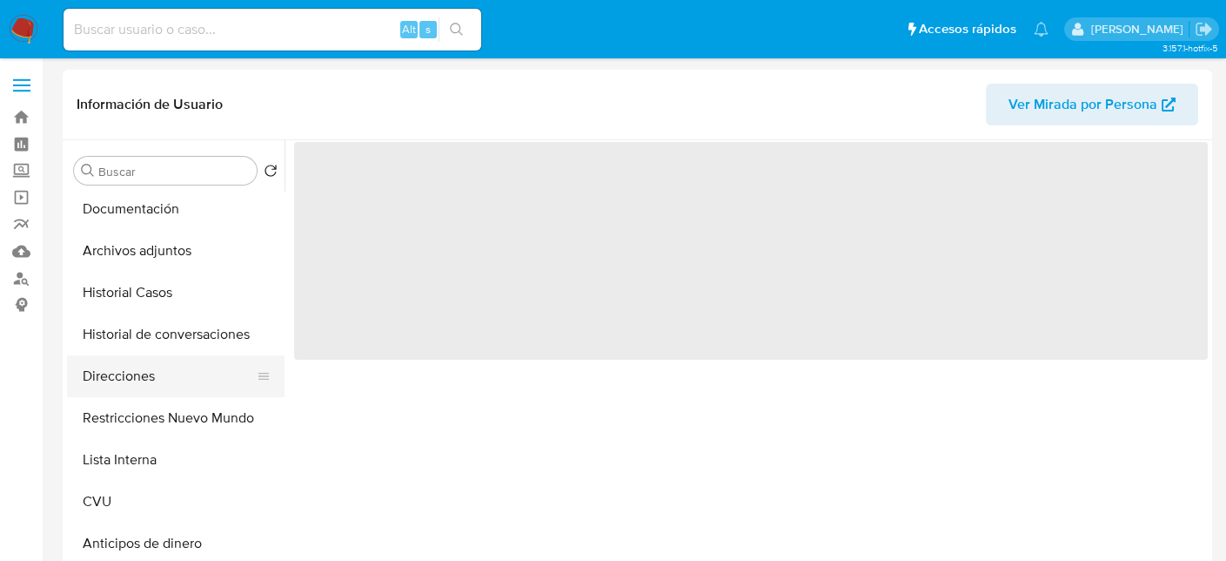
click at [147, 378] on button "Direcciones" at bounding box center [169, 376] width 204 height 42
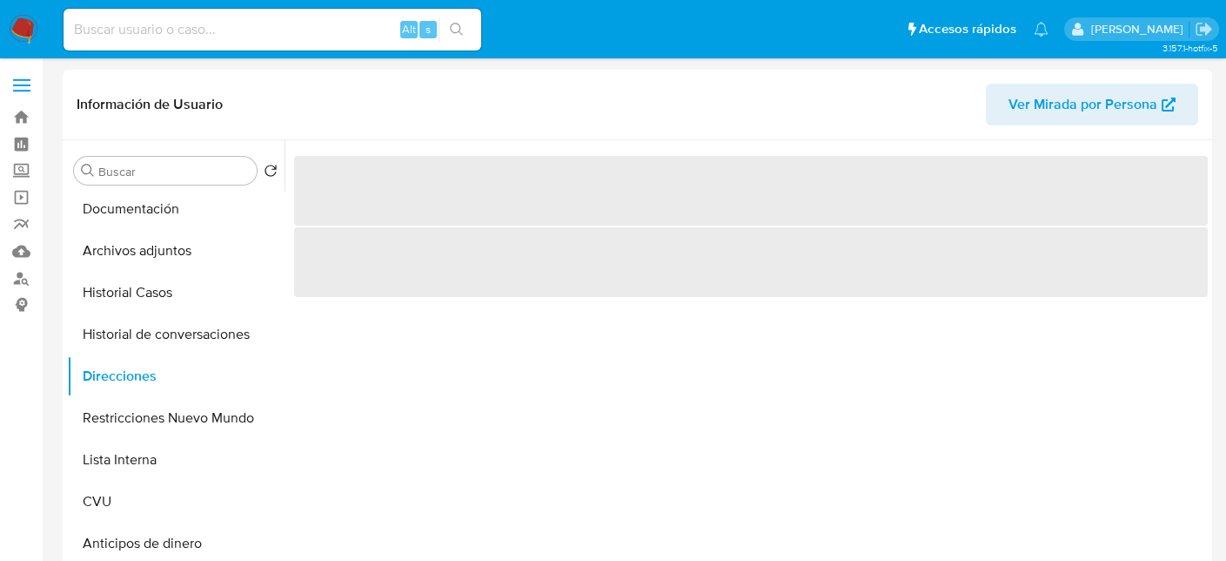
select select "10"
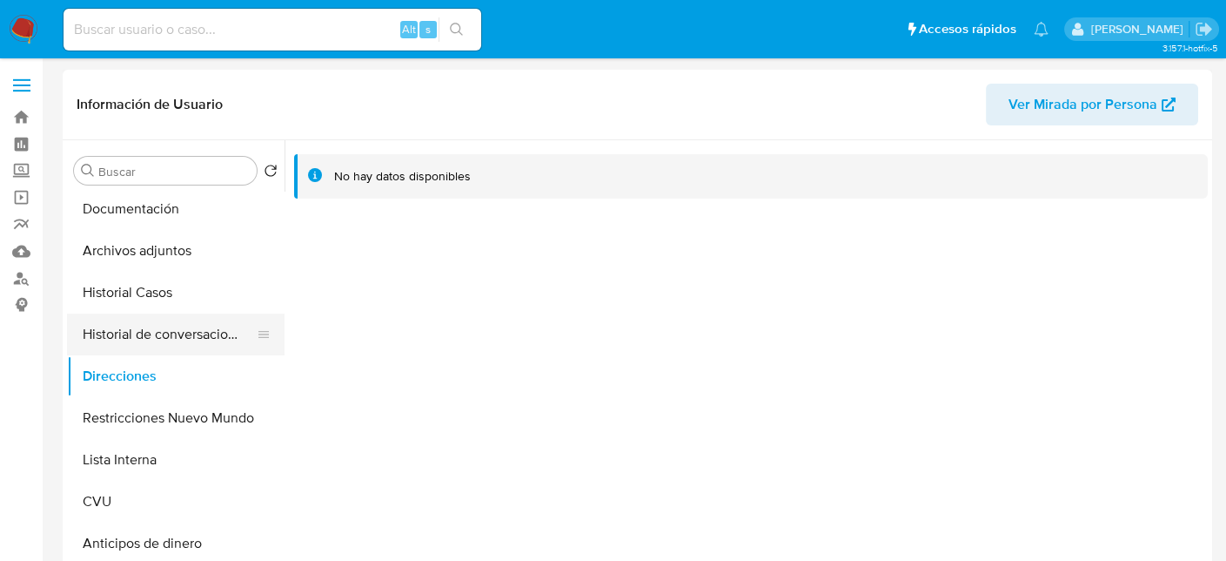
scroll to position [0, 0]
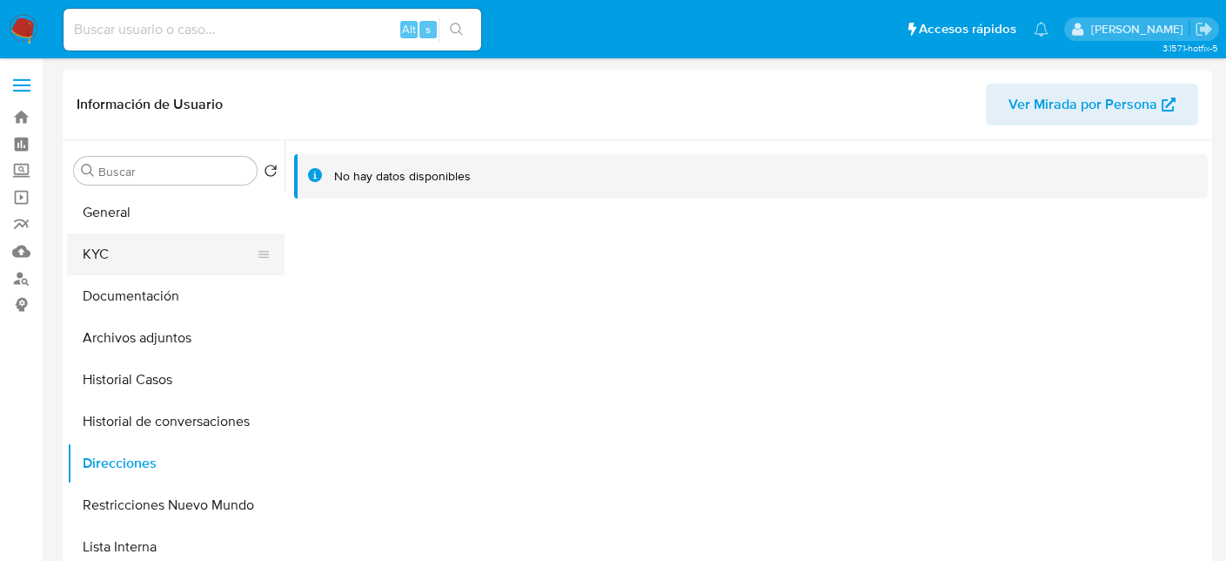
click at [118, 257] on button "KYC" at bounding box center [169, 254] width 204 height 42
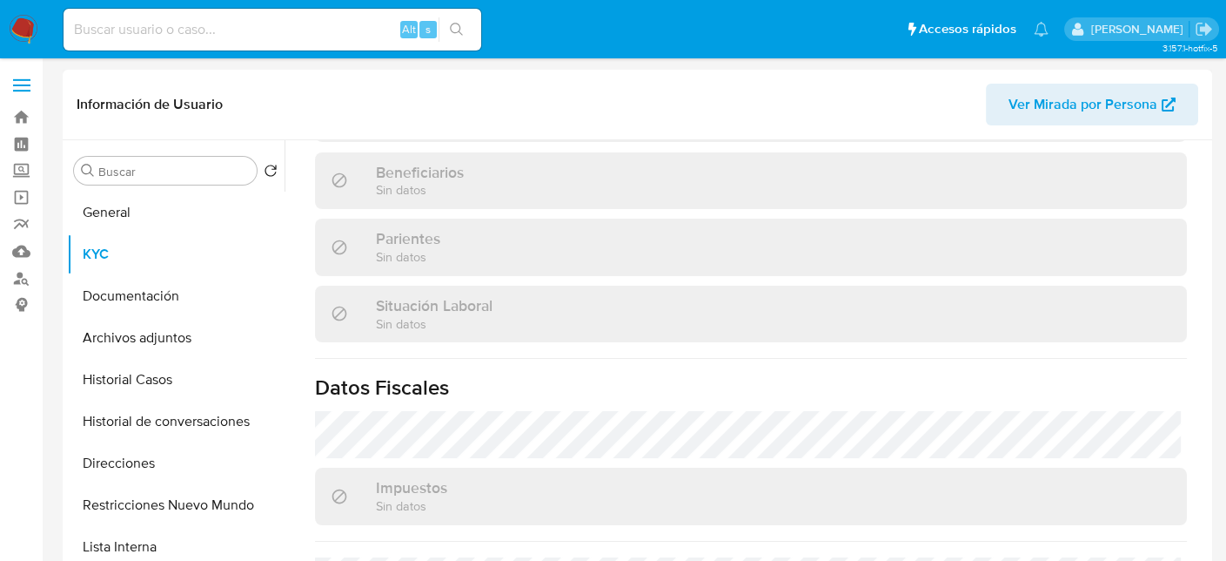
scroll to position [870, 0]
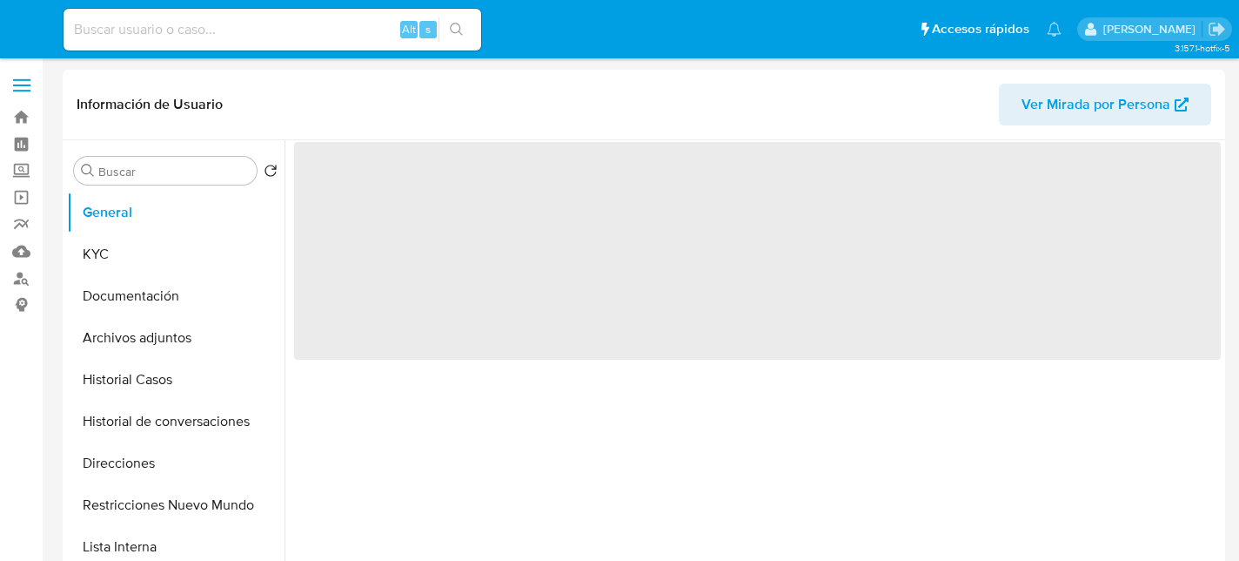
select select "10"
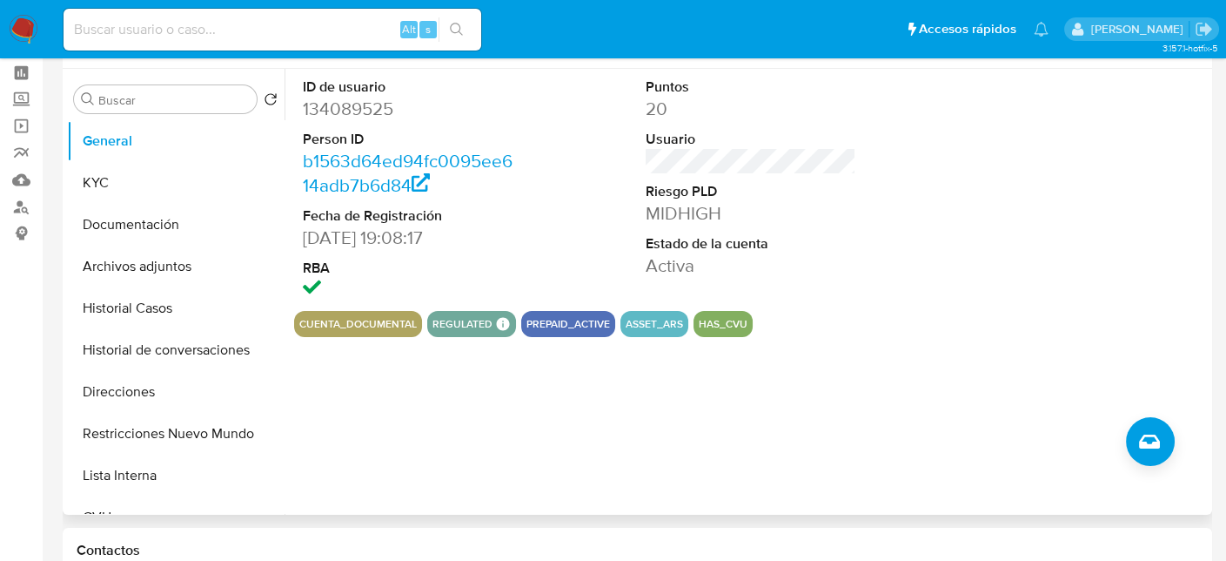
scroll to position [174, 0]
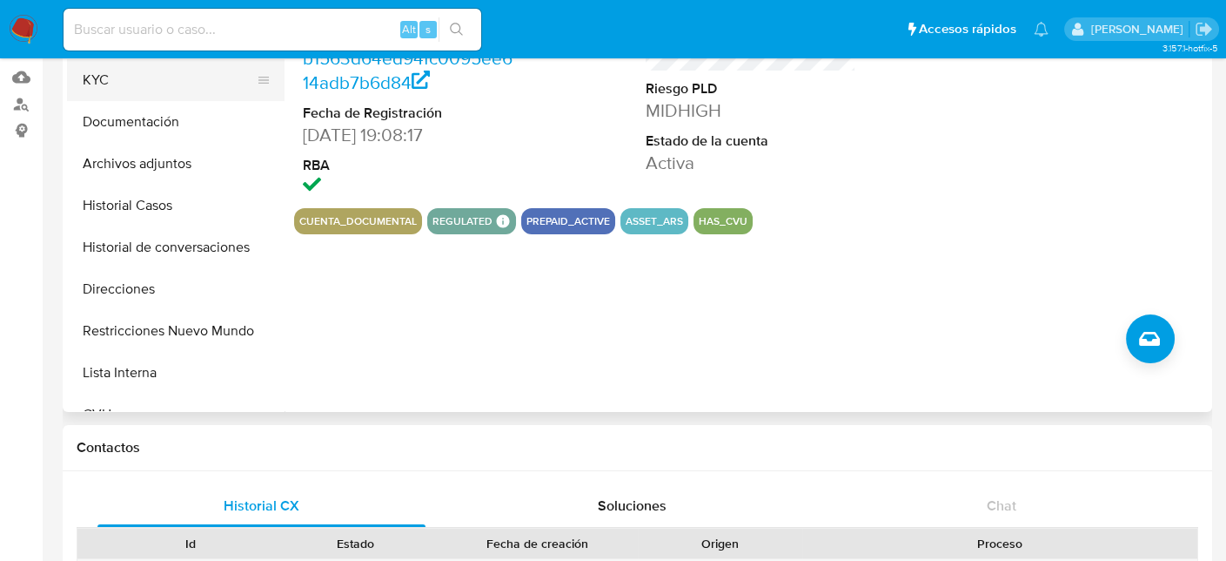
click at [146, 81] on button "KYC" at bounding box center [169, 80] width 204 height 42
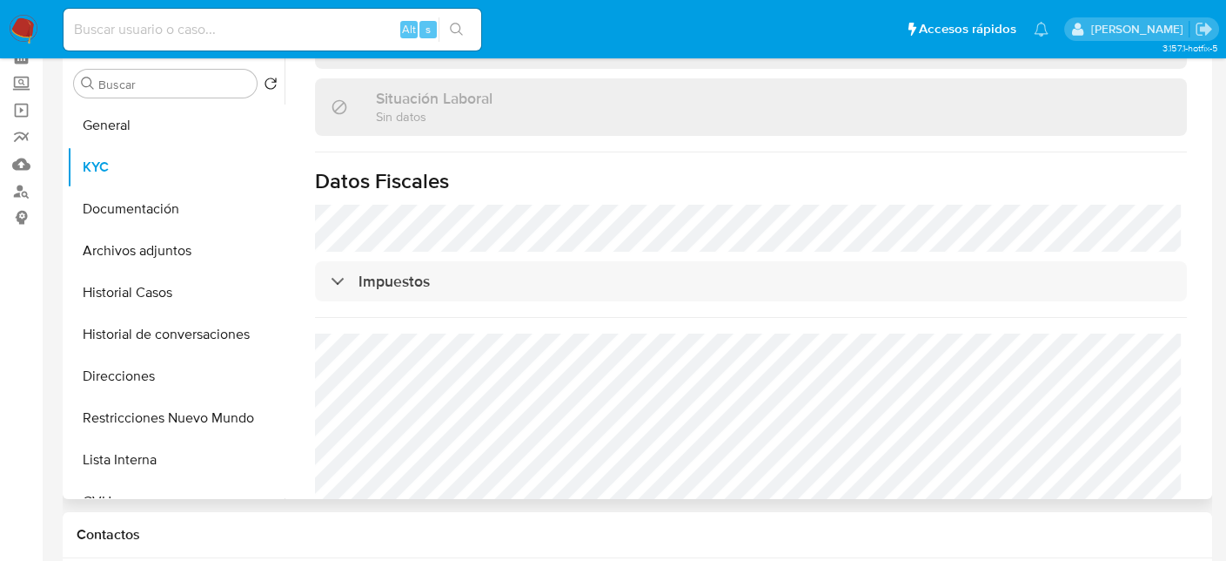
scroll to position [943, 0]
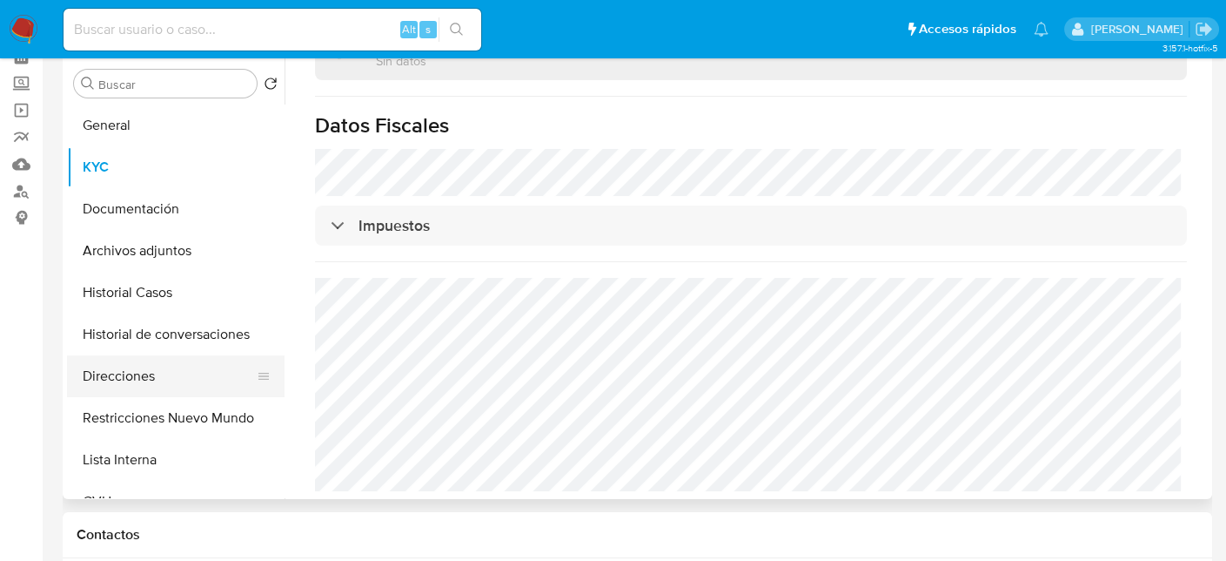
click at [140, 364] on button "Direcciones" at bounding box center [169, 376] width 204 height 42
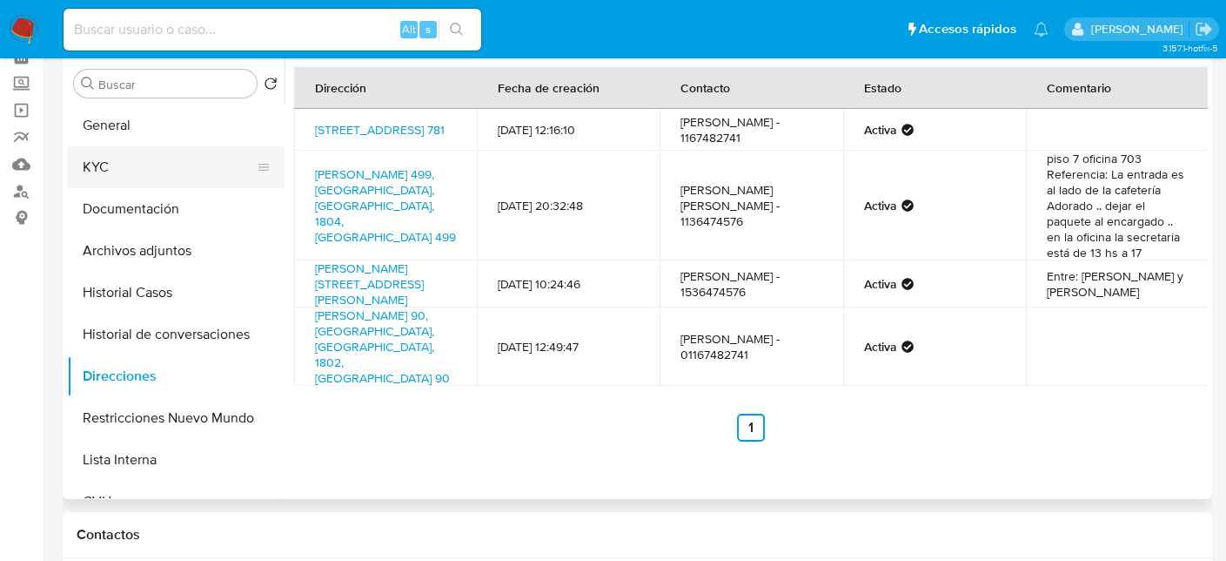
click at [125, 164] on button "KYC" at bounding box center [169, 167] width 204 height 42
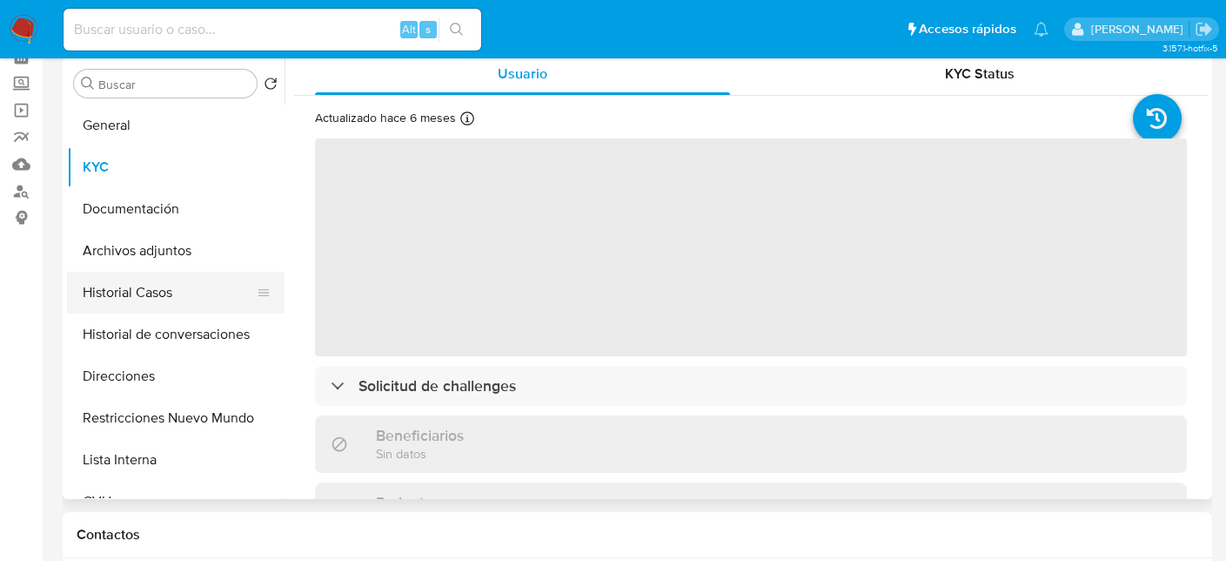
click at [166, 285] on button "Historial Casos" at bounding box center [169, 293] width 204 height 42
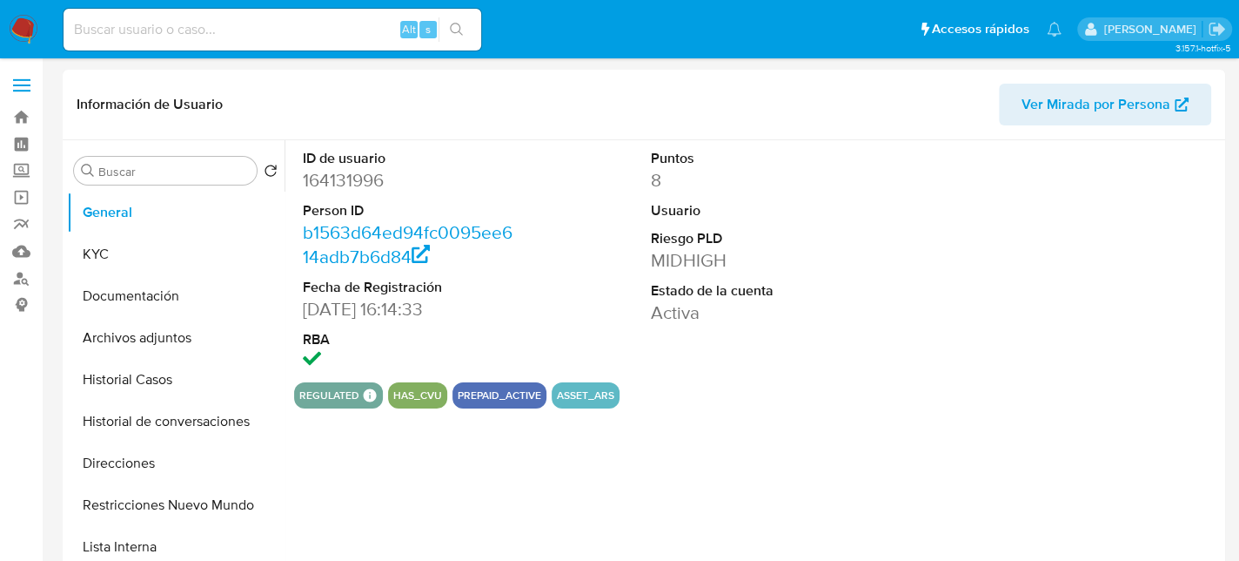
select select "10"
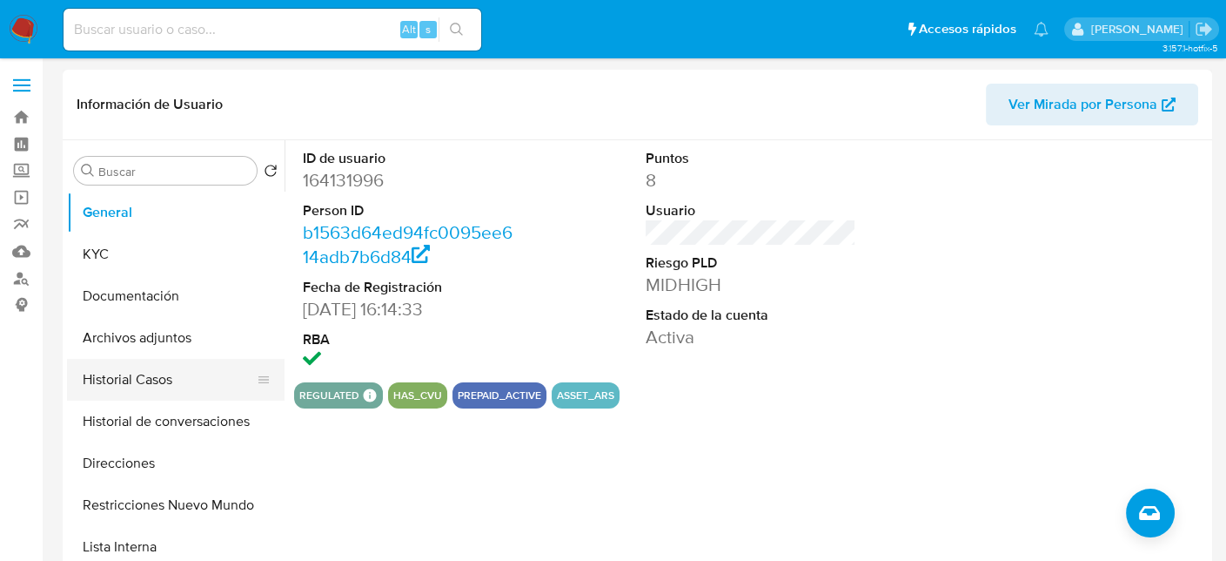
click at [161, 366] on button "Historial Casos" at bounding box center [169, 380] width 204 height 42
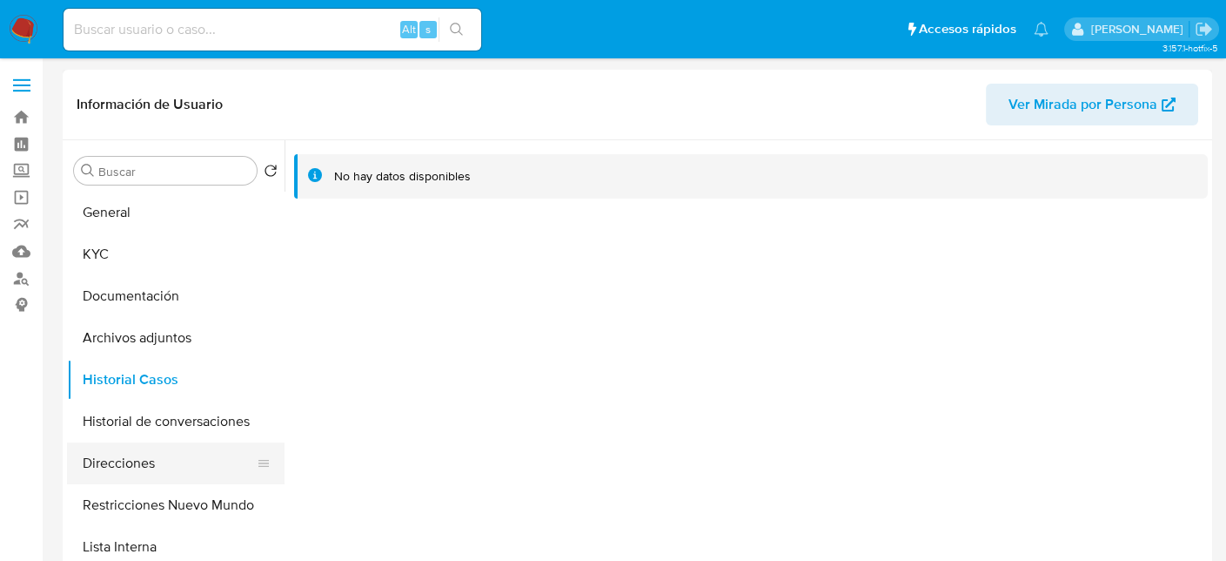
click at [156, 467] on button "Direcciones" at bounding box center [169, 463] width 204 height 42
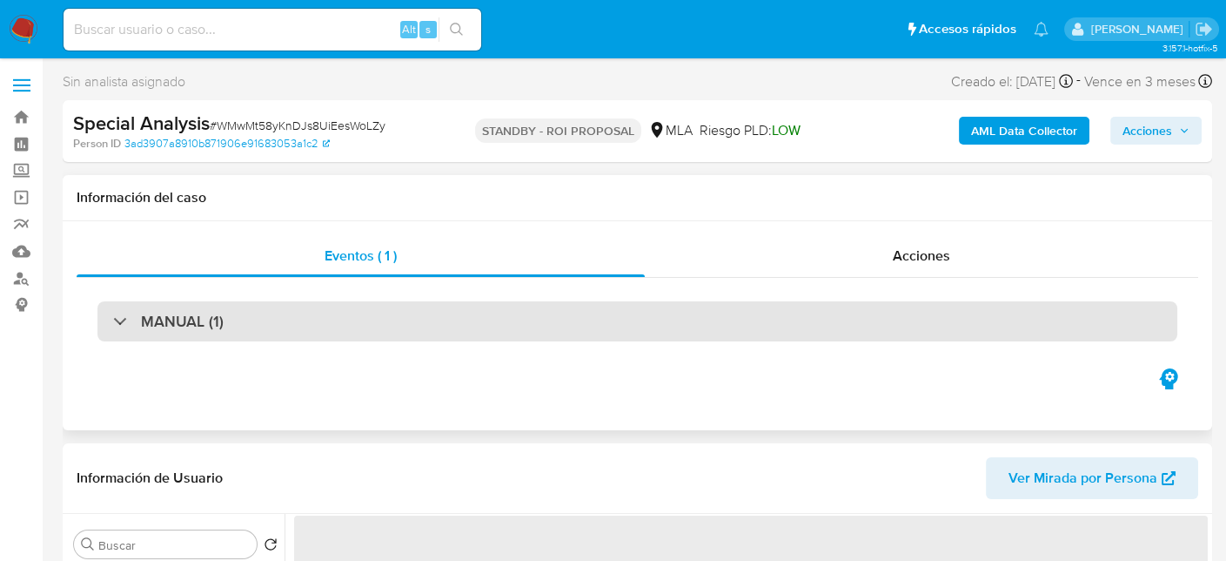
click at [266, 314] on div "MANUAL (1)" at bounding box center [637, 321] width 1080 height 40
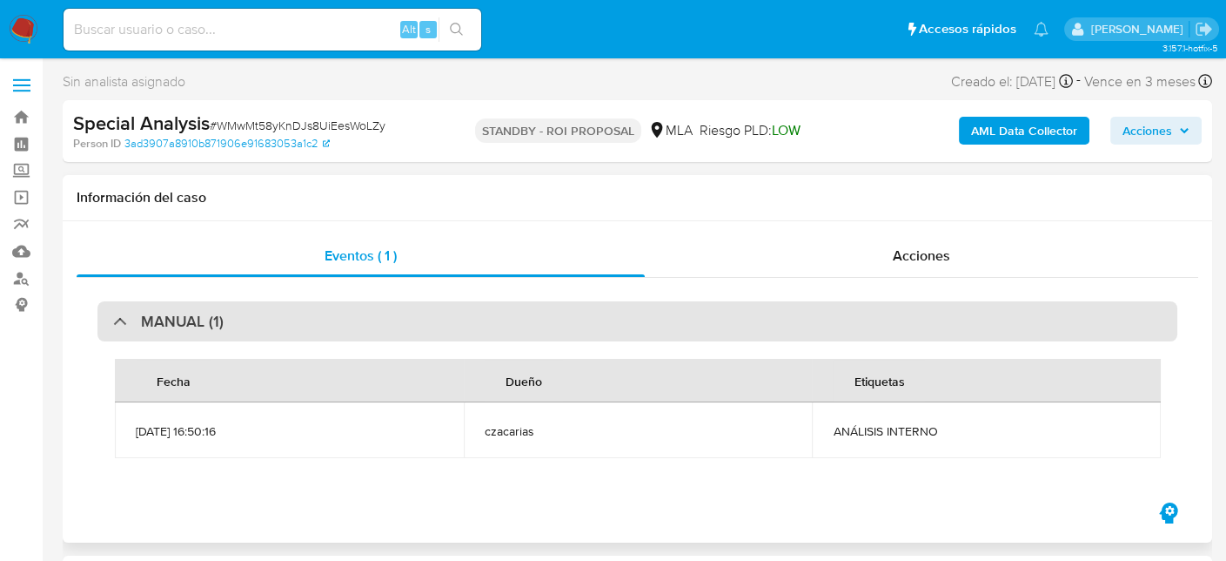
select select "10"
click at [267, 321] on div "MANUAL (1)" at bounding box center [637, 321] width 1080 height 40
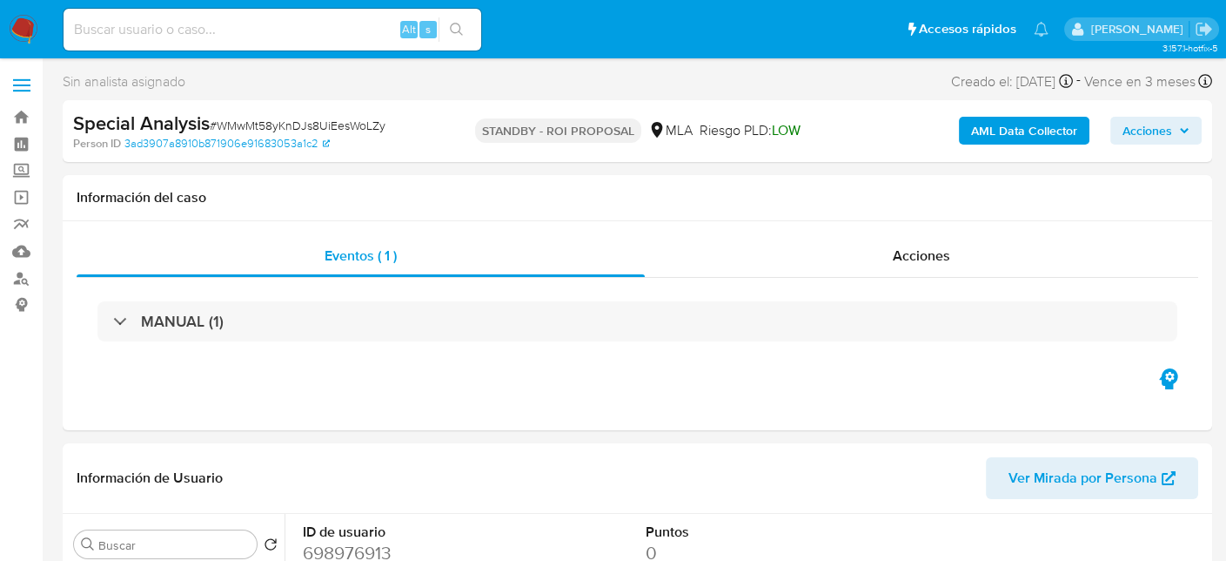
click at [12, 26] on img at bounding box center [24, 30] width 30 height 30
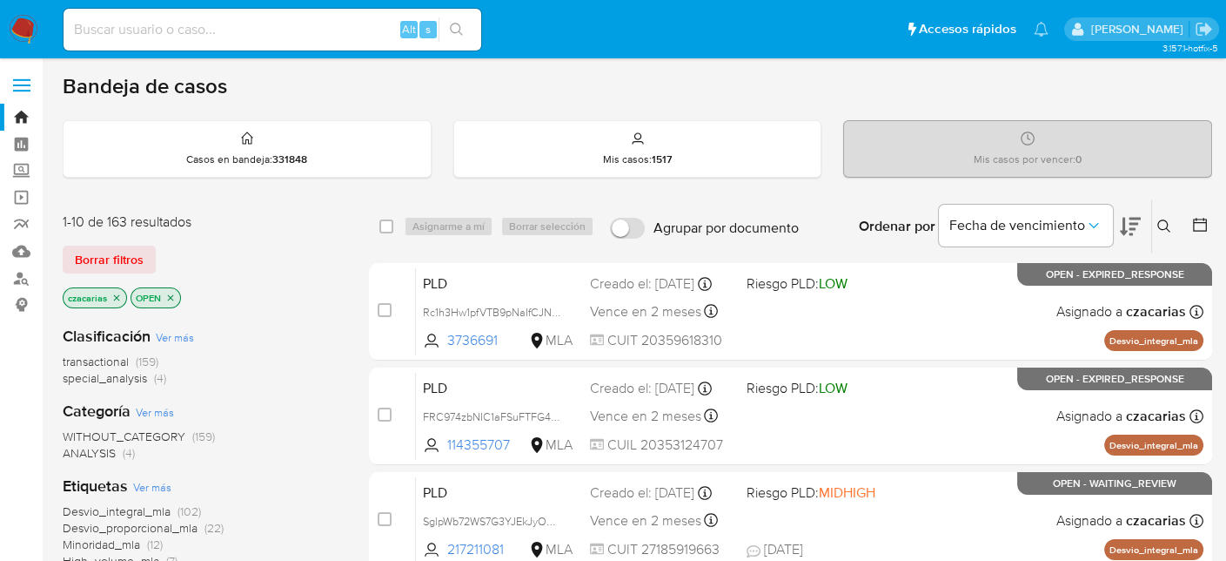
click at [1170, 219] on icon at bounding box center [1165, 226] width 14 height 14
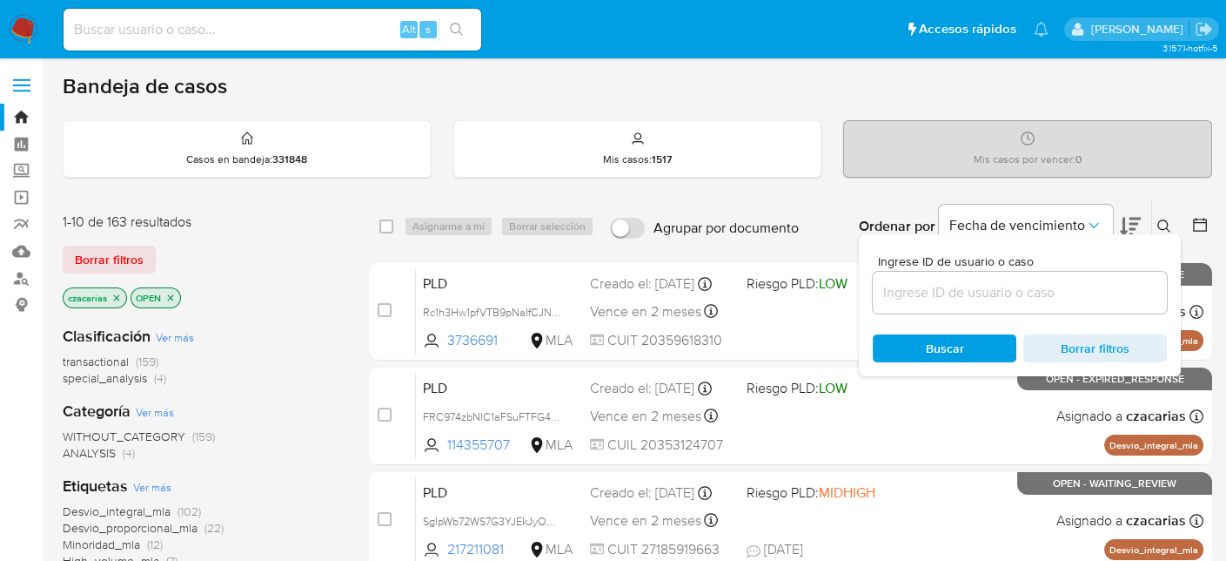
click at [1040, 285] on input at bounding box center [1020, 292] width 294 height 23
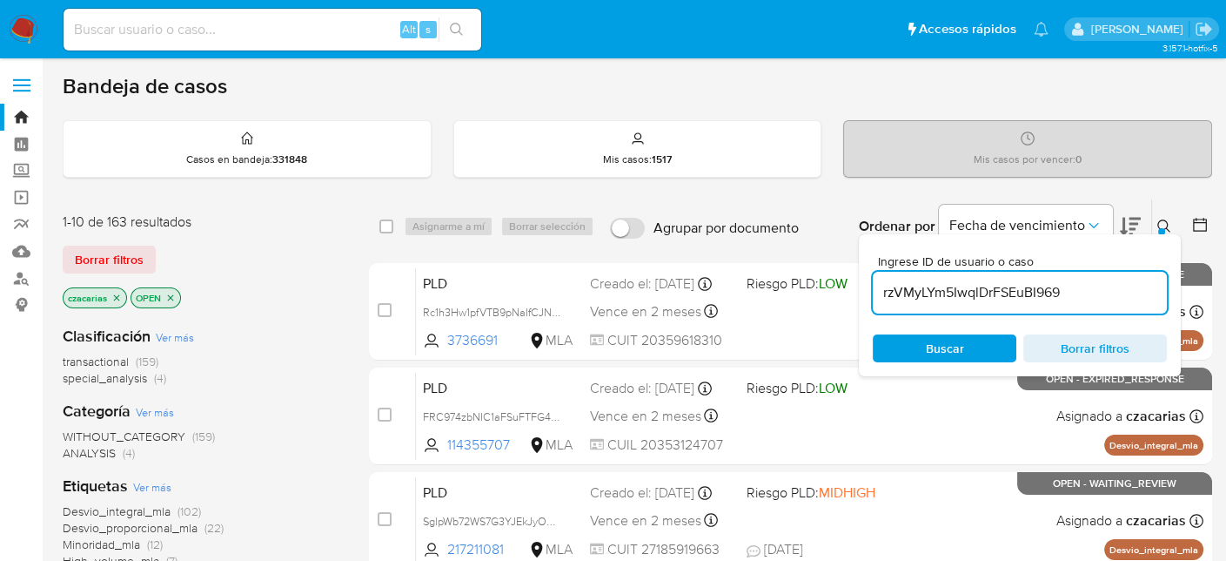
type input "rzVMyLYm5IwqlDrFSEuBI969"
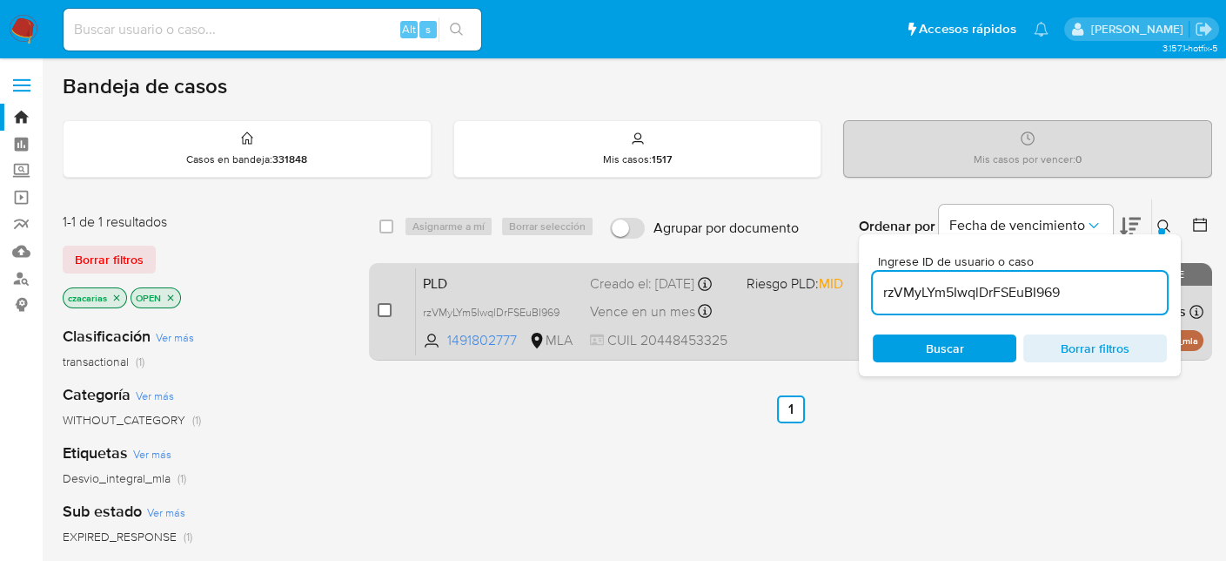
click at [390, 312] on input "checkbox" at bounding box center [385, 310] width 14 height 14
checkbox input "true"
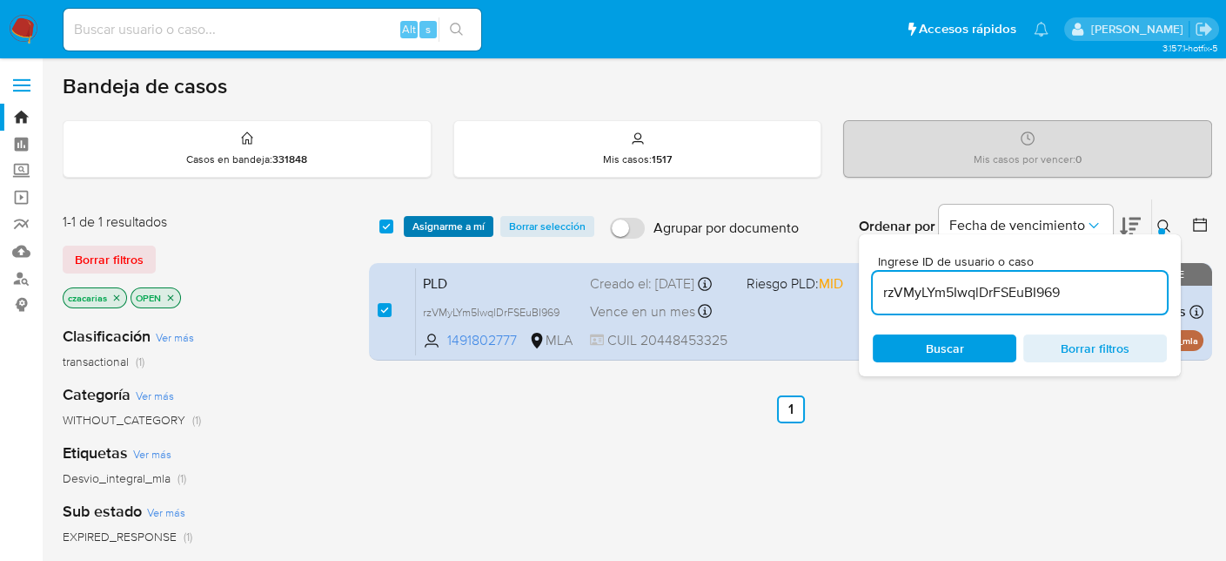
click at [439, 225] on span "Asignarme a mí" at bounding box center [449, 226] width 72 height 17
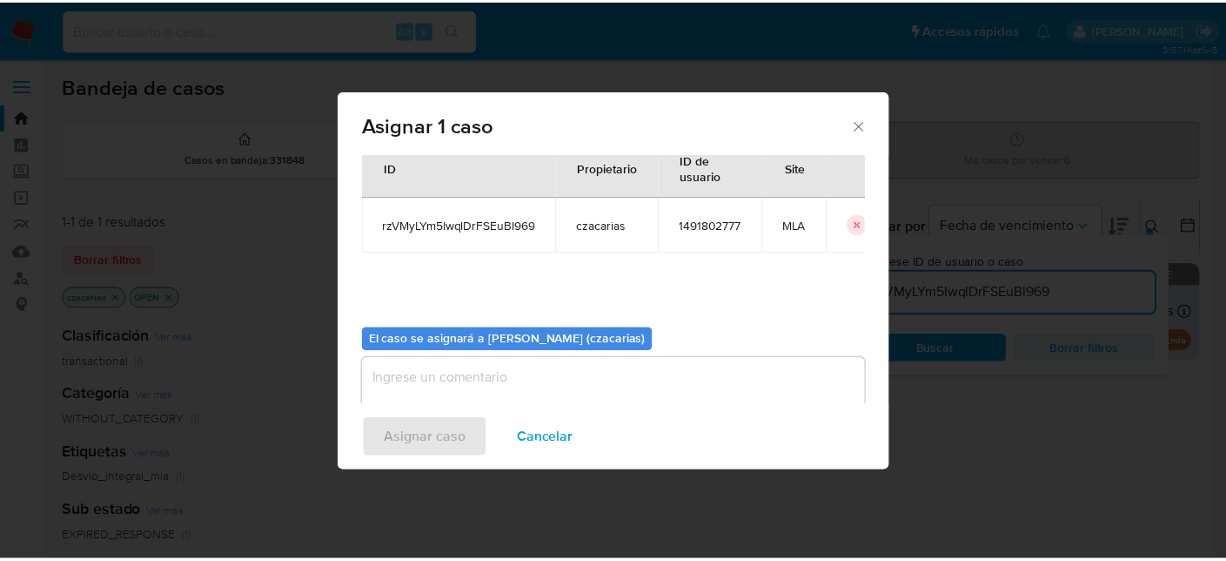
scroll to position [89, 0]
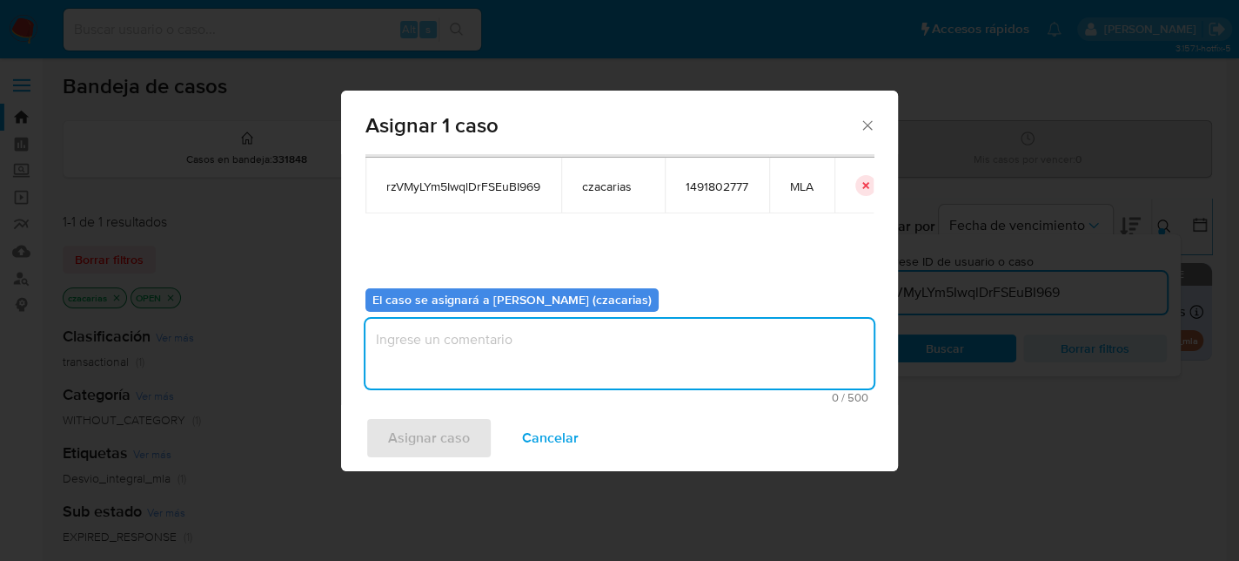
click at [581, 354] on textarea "assign-modal" at bounding box center [620, 354] width 508 height 70
click at [478, 429] on button "Asignar caso" at bounding box center [429, 438] width 127 height 42
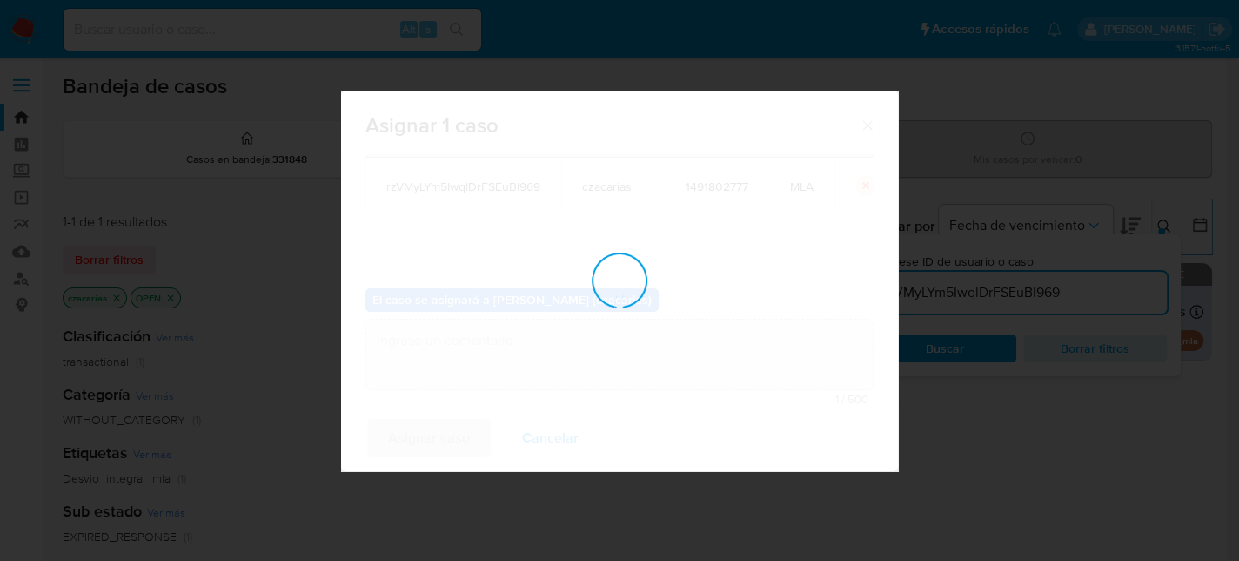
checkbox input "false"
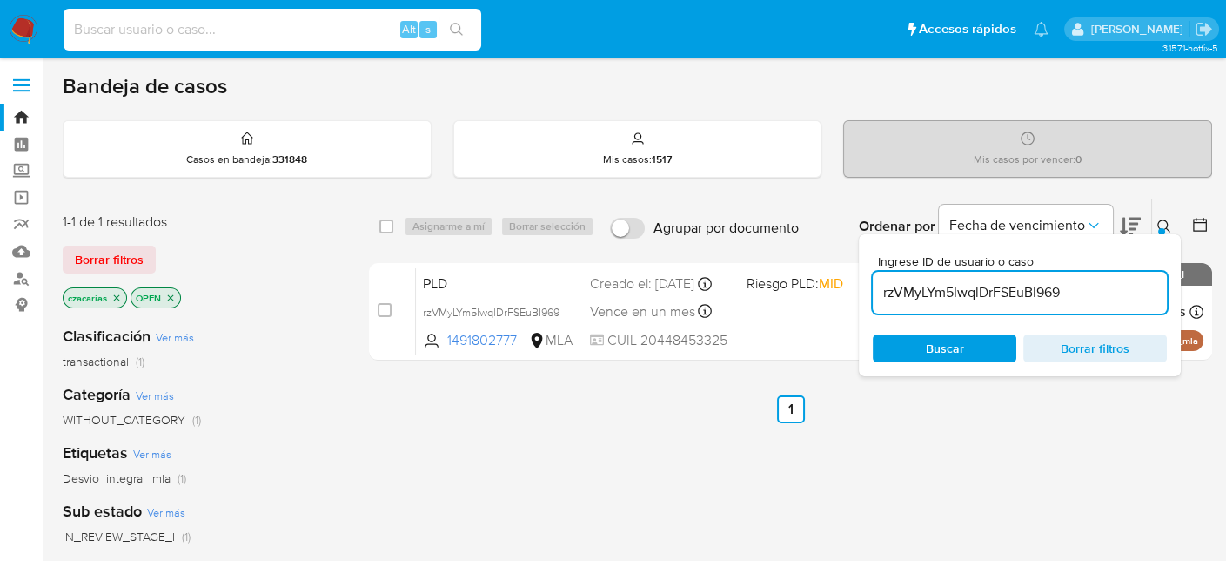
click at [233, 28] on input at bounding box center [273, 29] width 418 height 23
paste input "LHj8ToixrQTBHa6CULZyUjcB"
type input "LHj8ToixrQTBHa6CULZyUjcB"
click at [487, 27] on ul "Pausado Ver notificaciones LHj8ToixrQTBHa6CULZyUjcB Alt s Accesos rápidos Presi…" at bounding box center [556, 29] width 1003 height 44
click at [460, 33] on icon "search-icon" at bounding box center [456, 29] width 13 height 13
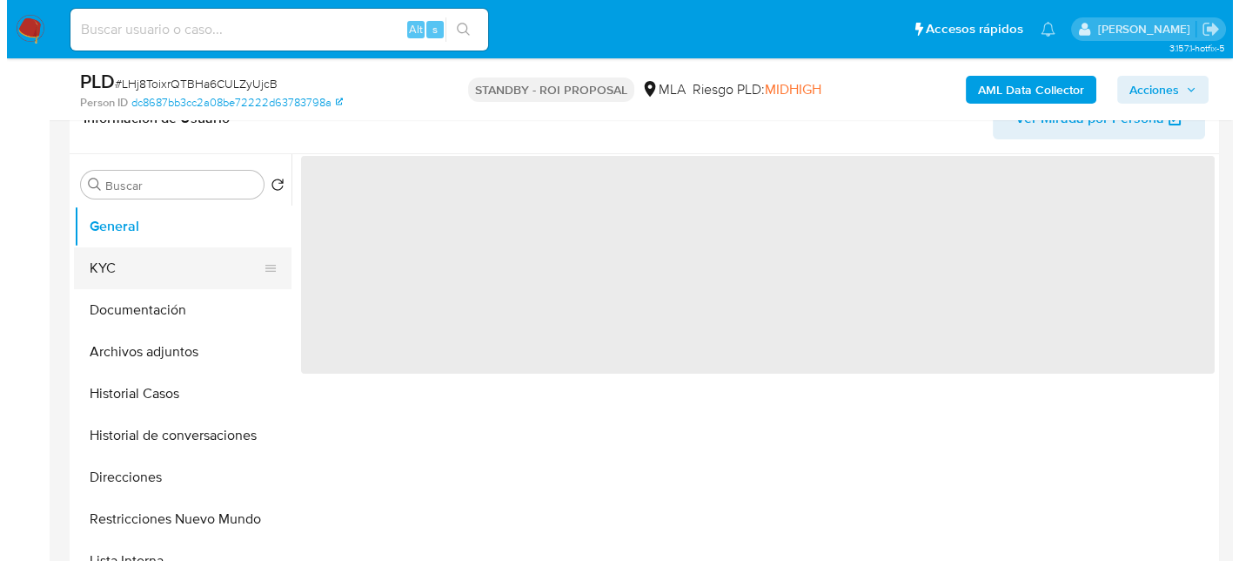
scroll to position [348, 0]
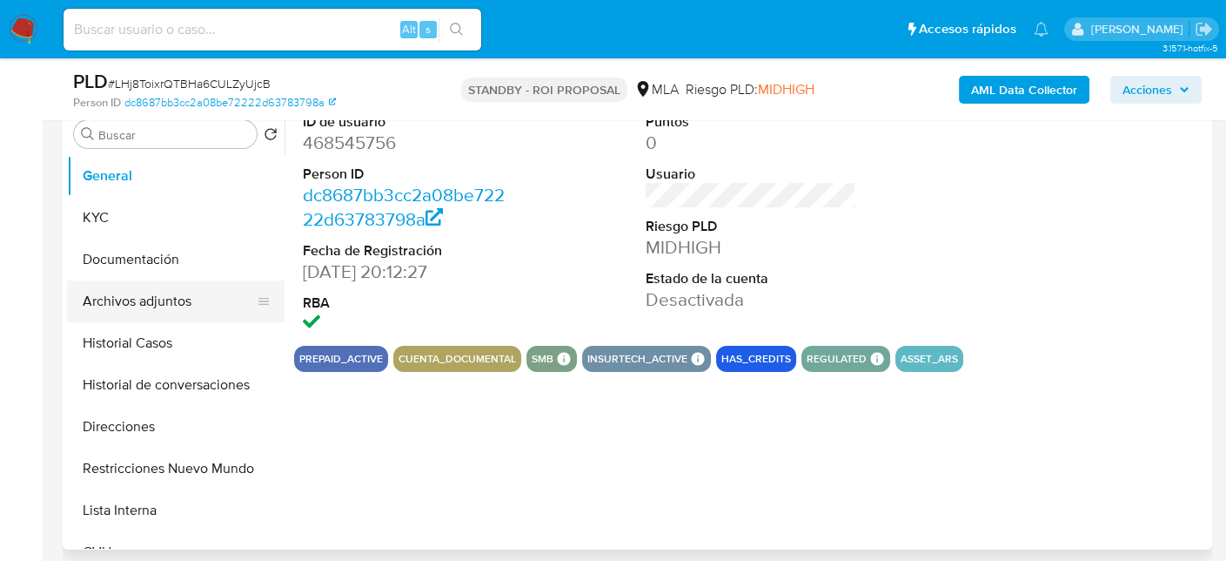
click at [152, 307] on button "Archivos adjuntos" at bounding box center [169, 301] width 204 height 42
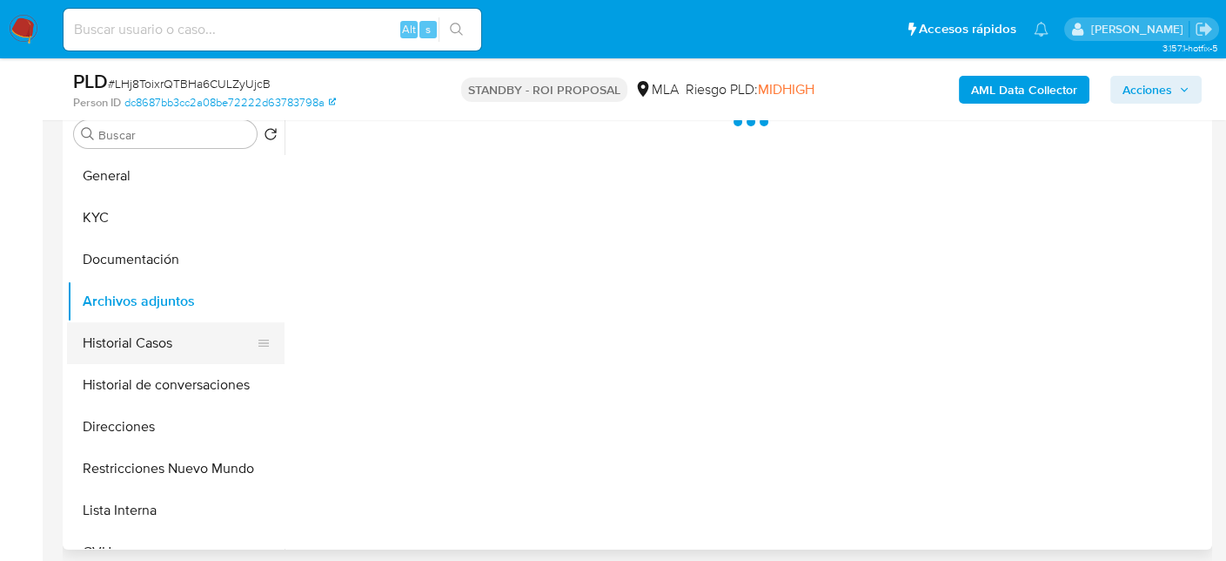
select select "10"
click at [162, 339] on button "Historial Casos" at bounding box center [169, 343] width 204 height 42
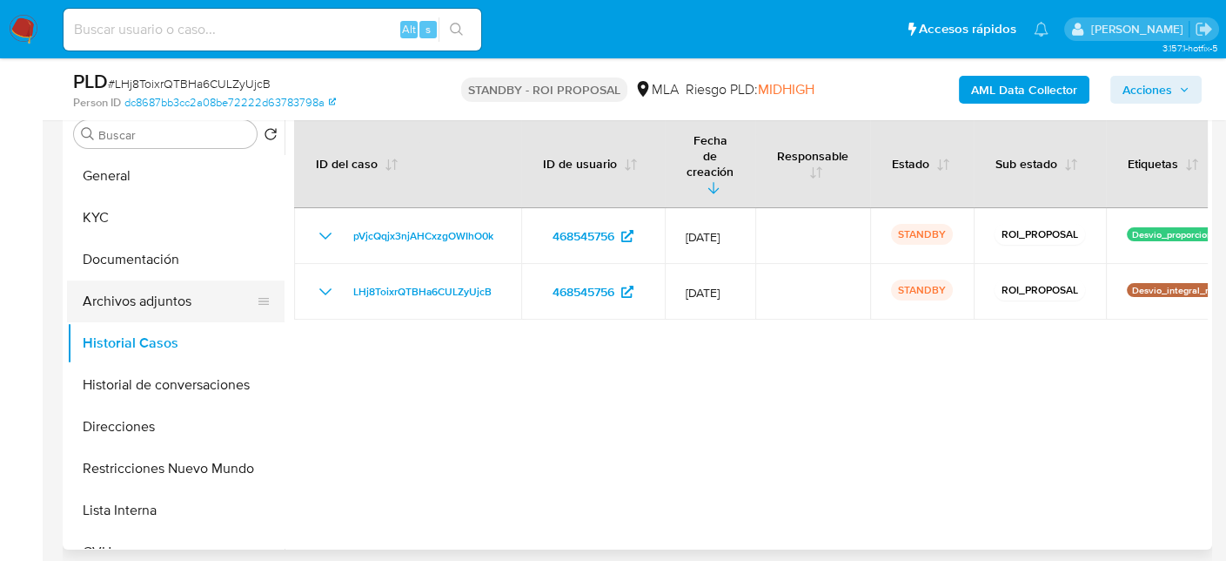
click at [172, 300] on button "Archivos adjuntos" at bounding box center [169, 301] width 204 height 42
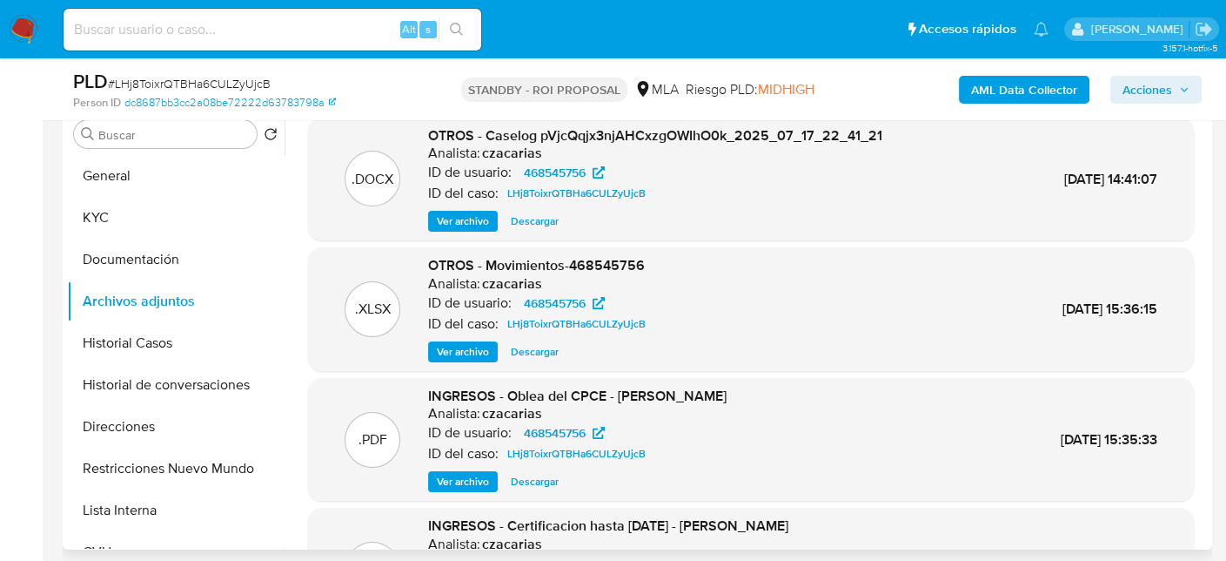
click at [456, 228] on span "Ver archivo" at bounding box center [463, 220] width 52 height 17
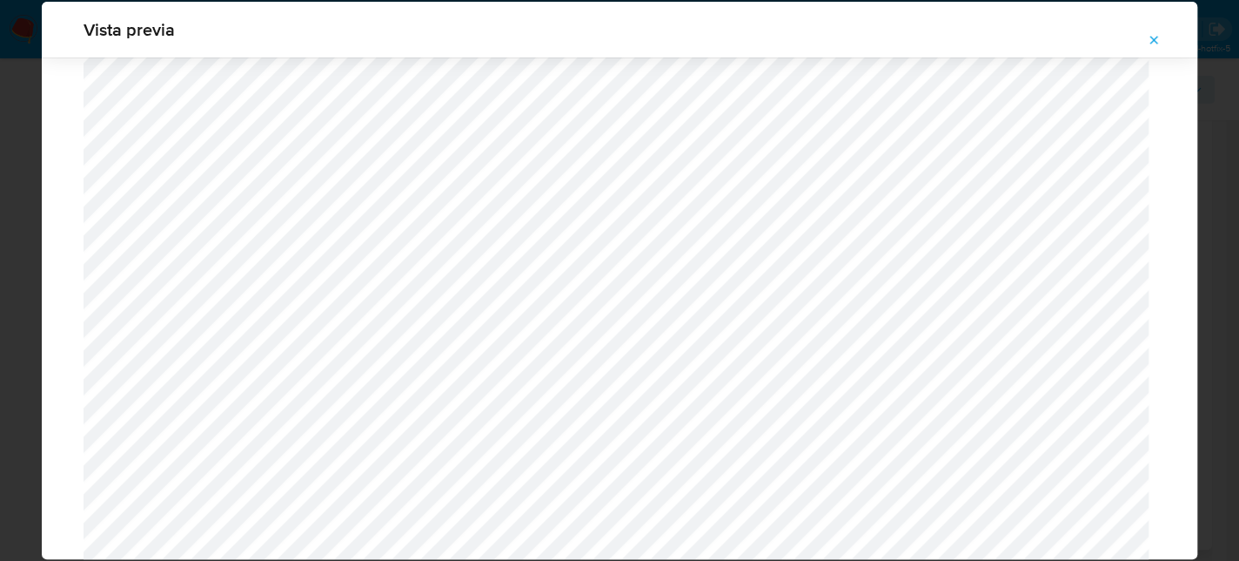
scroll to position [3718, 0]
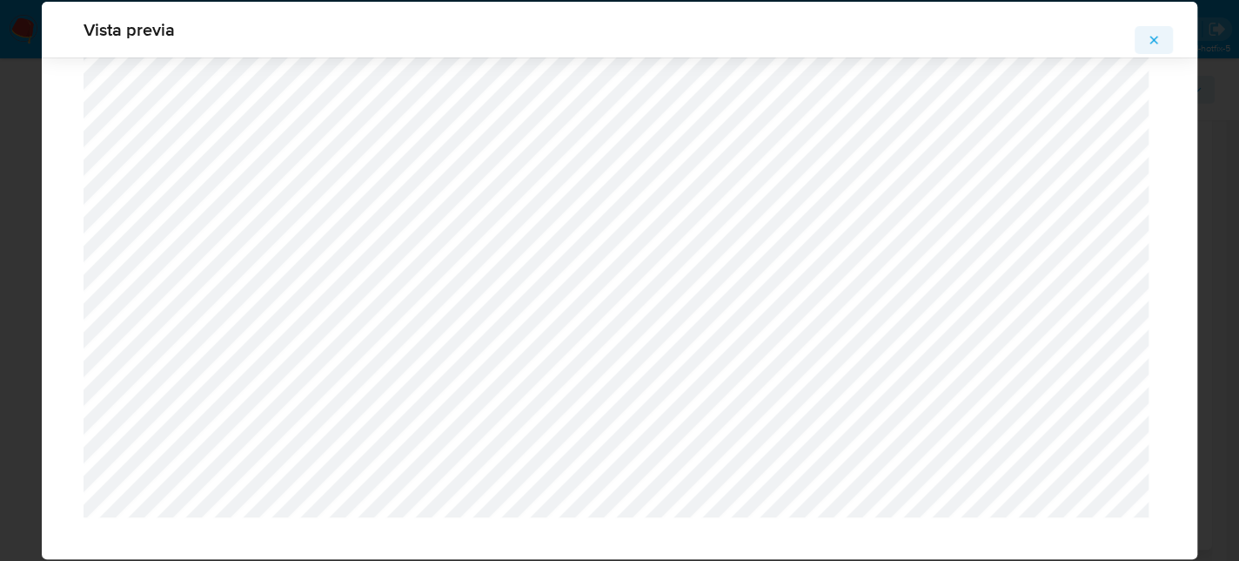
click at [1155, 38] on icon "Attachment preview" at bounding box center [1154, 40] width 14 height 14
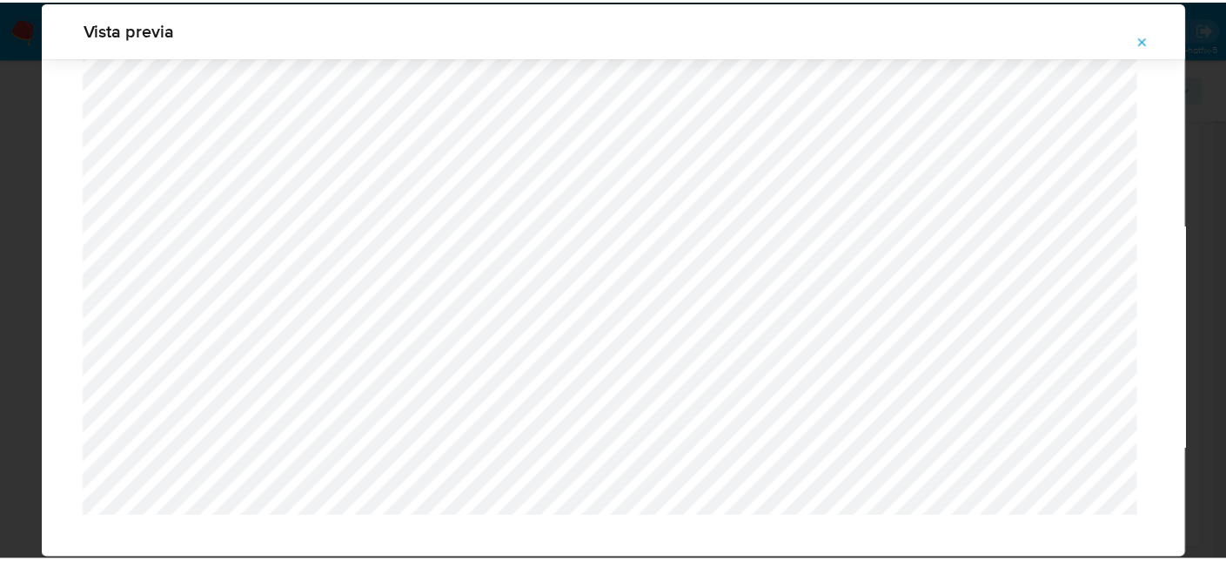
scroll to position [90, 0]
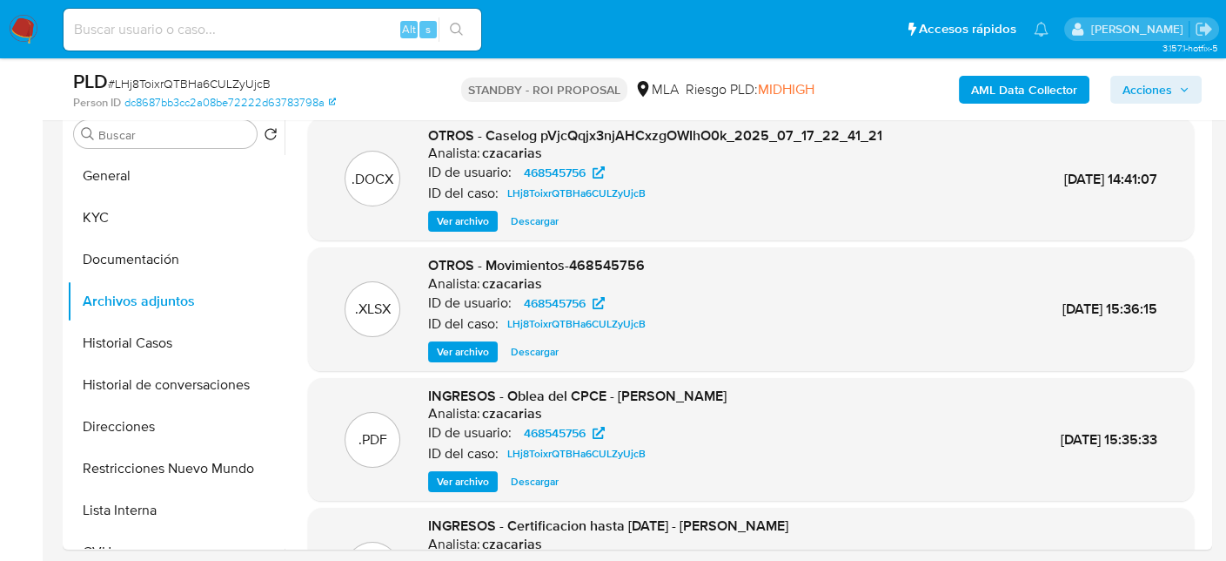
click at [17, 26] on img at bounding box center [24, 30] width 30 height 30
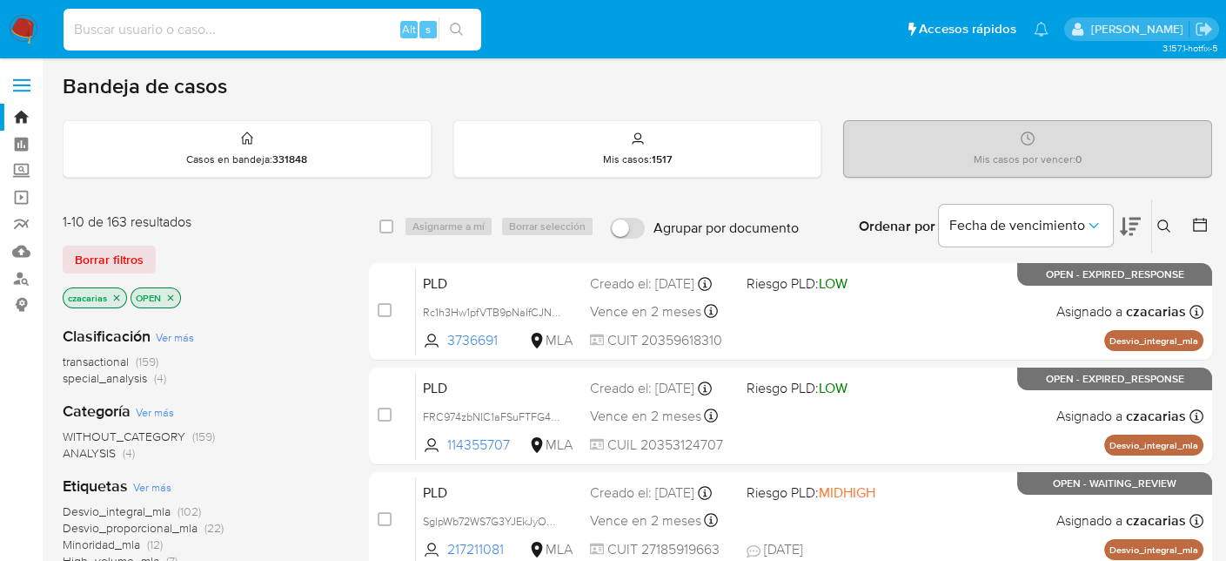
click at [279, 30] on input at bounding box center [273, 29] width 418 height 23
paste input "rzVMyLYm5IwqlDrFSEuBI969"
type input "rzVMyLYm5IwqlDrFSEuBI969"
click at [457, 31] on icon "search-icon" at bounding box center [456, 29] width 13 height 13
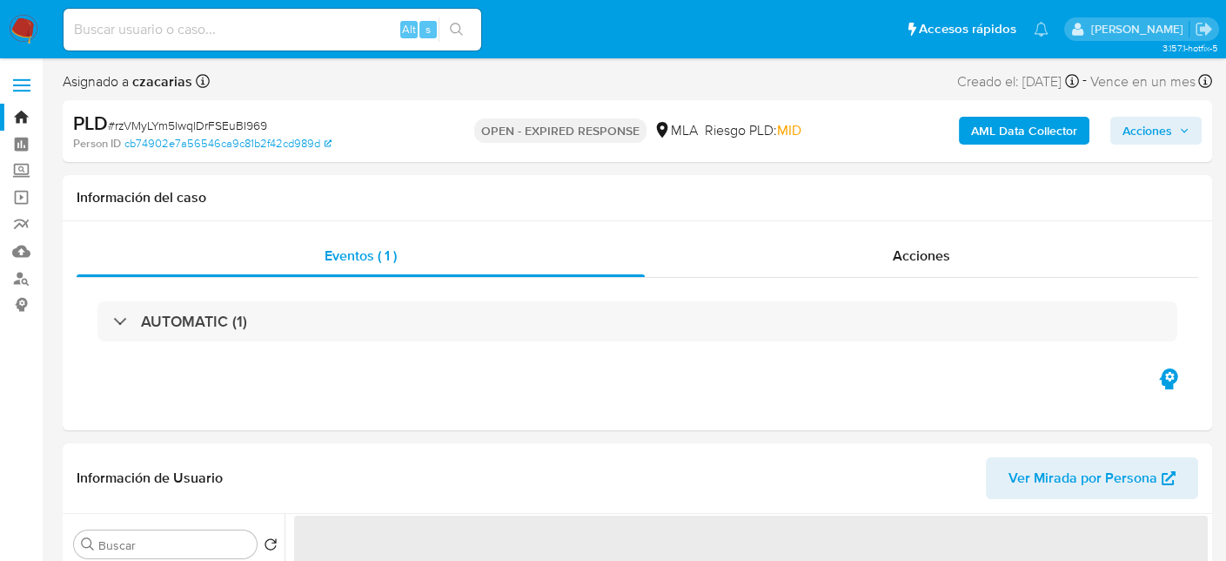
select select "10"
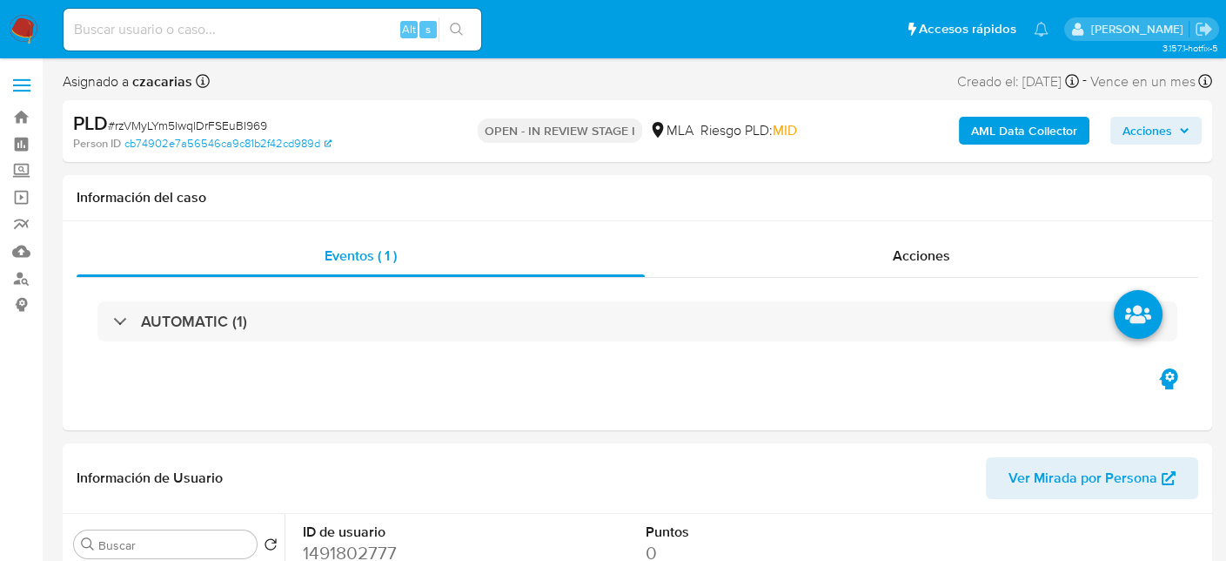
select select "10"
click at [1021, 136] on b "AML Data Collector" at bounding box center [1024, 131] width 106 height 28
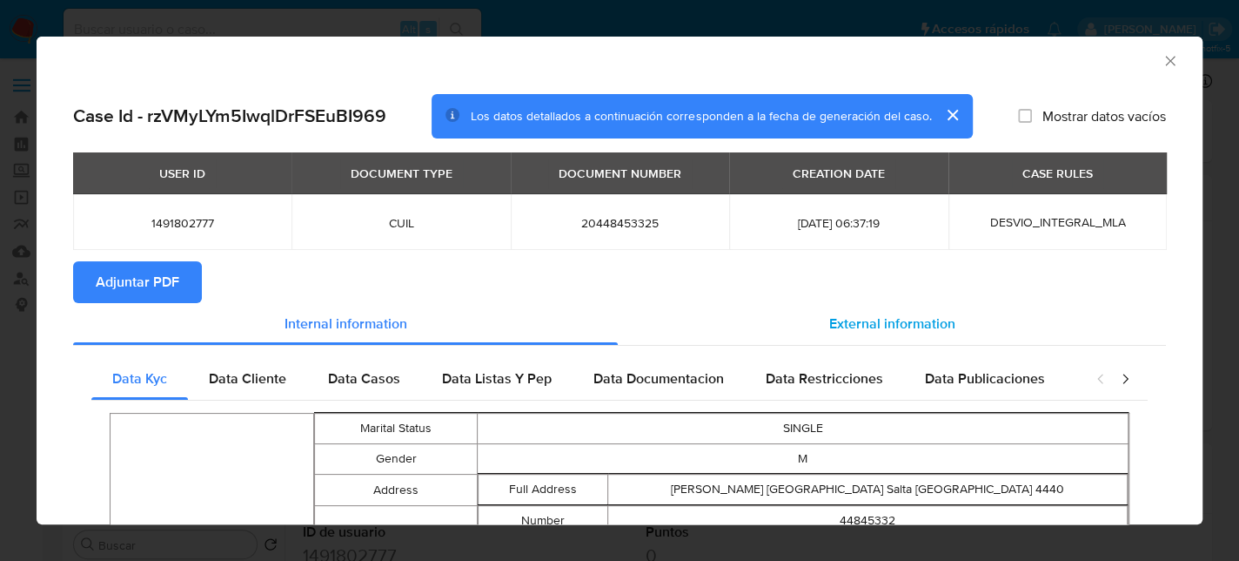
click at [931, 320] on span "External information" at bounding box center [892, 323] width 126 height 20
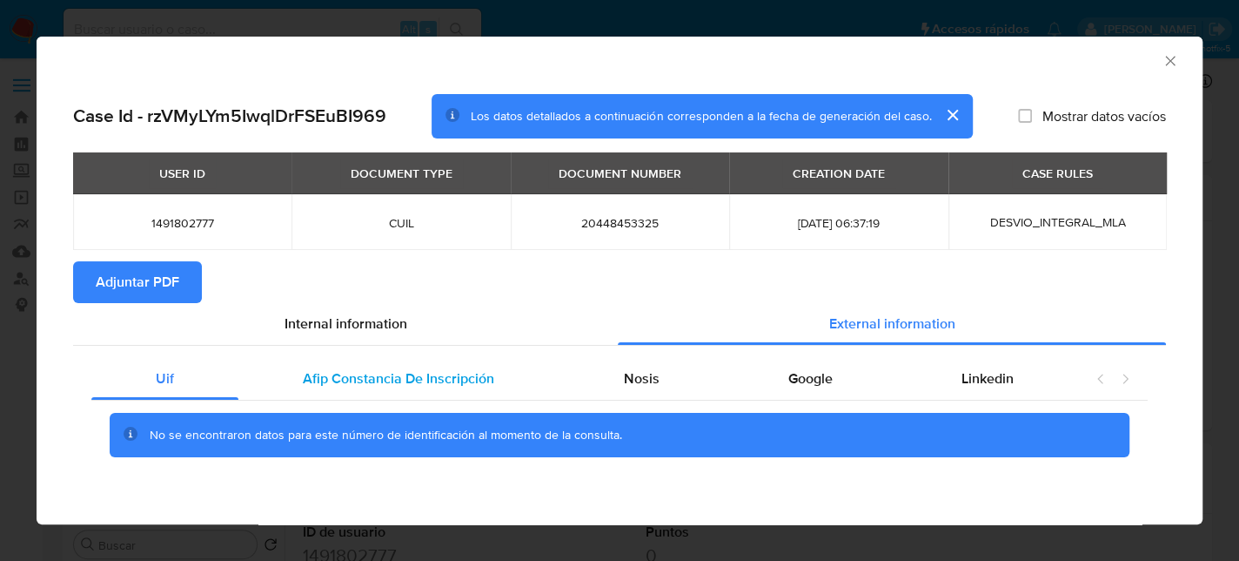
click at [385, 374] on span "Afip Constancia De Inscripción" at bounding box center [398, 378] width 191 height 20
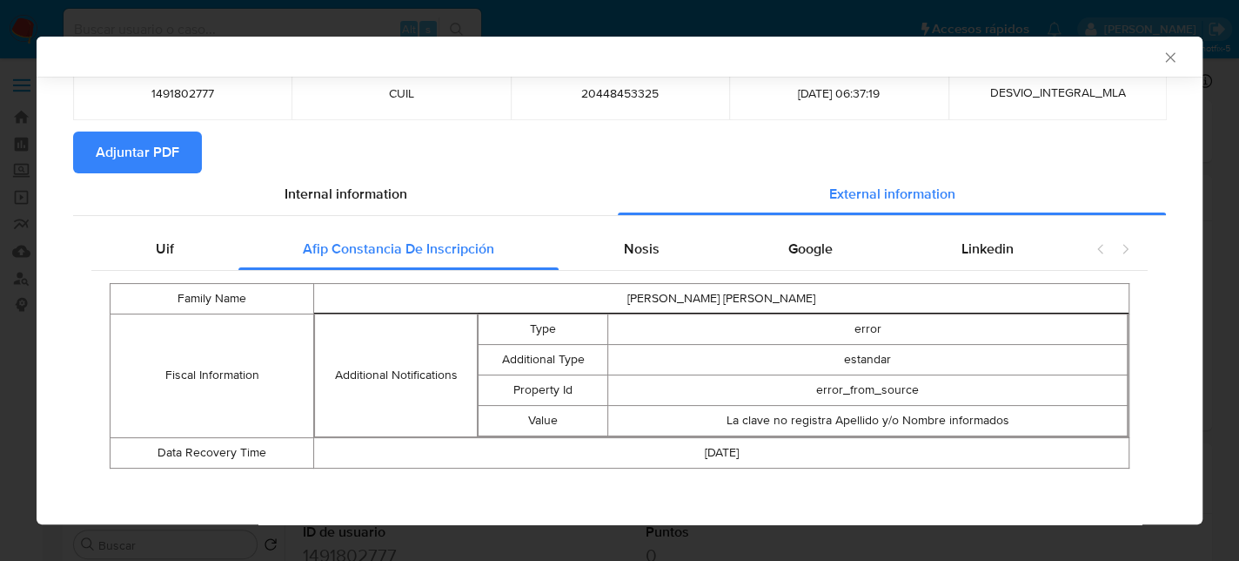
scroll to position [131, 0]
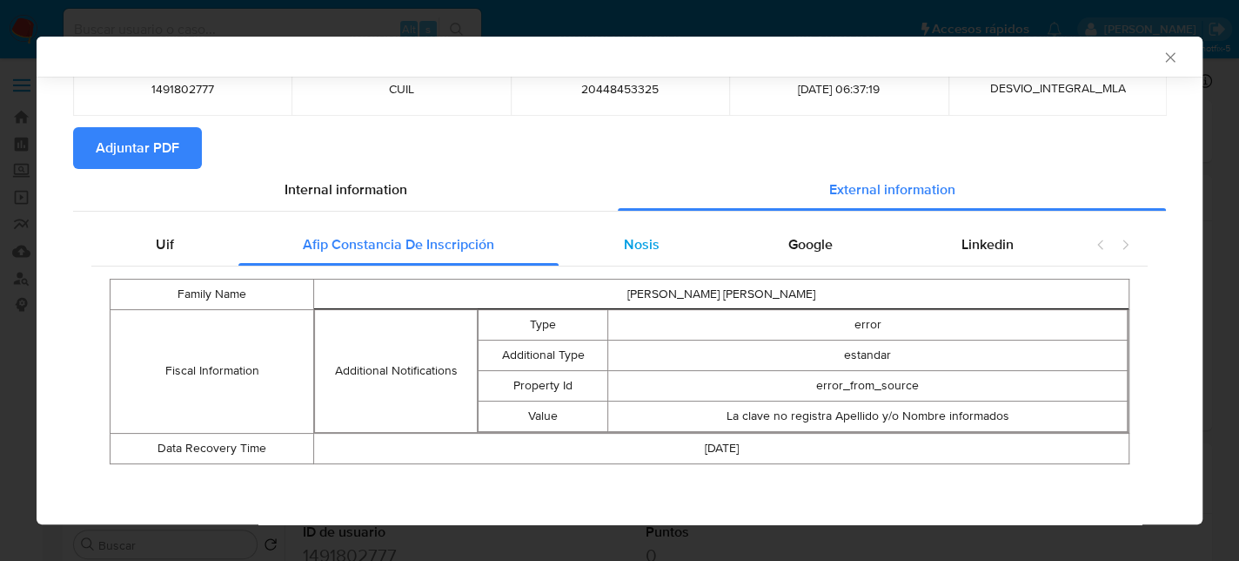
click at [606, 241] on div "Nosis" at bounding box center [641, 245] width 165 height 42
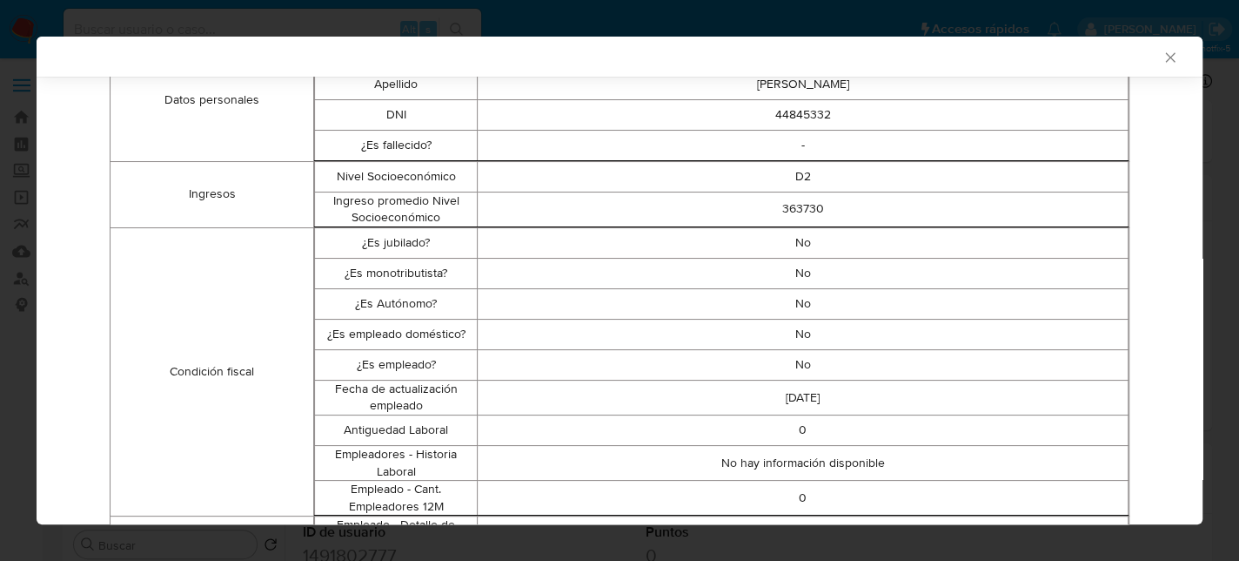
scroll to position [218, 0]
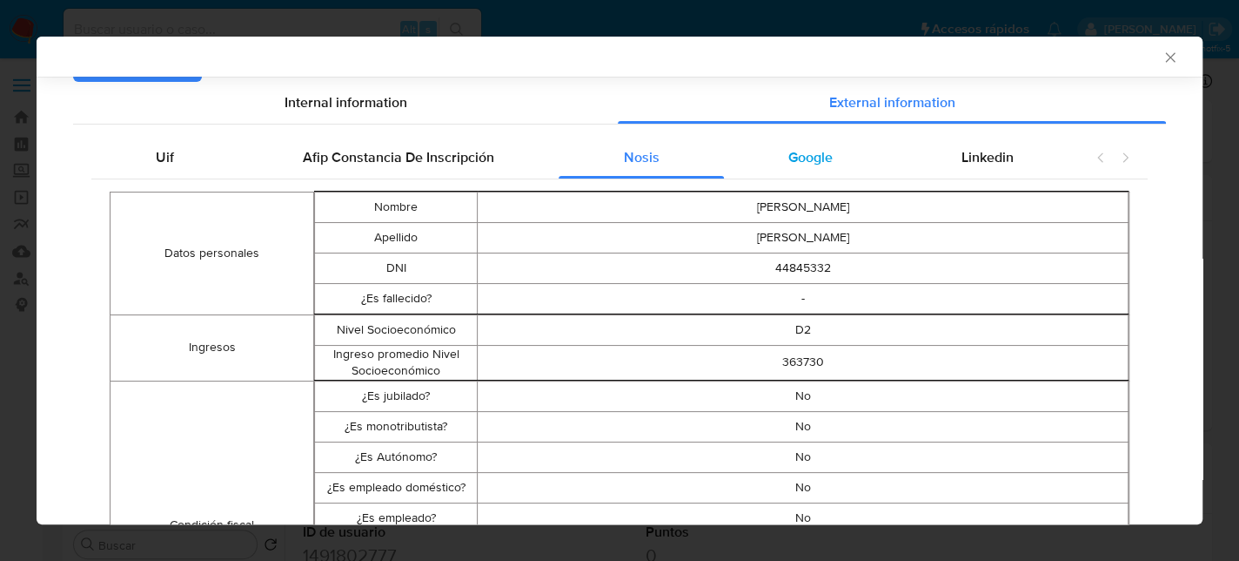
click at [820, 171] on div "Google" at bounding box center [810, 158] width 173 height 42
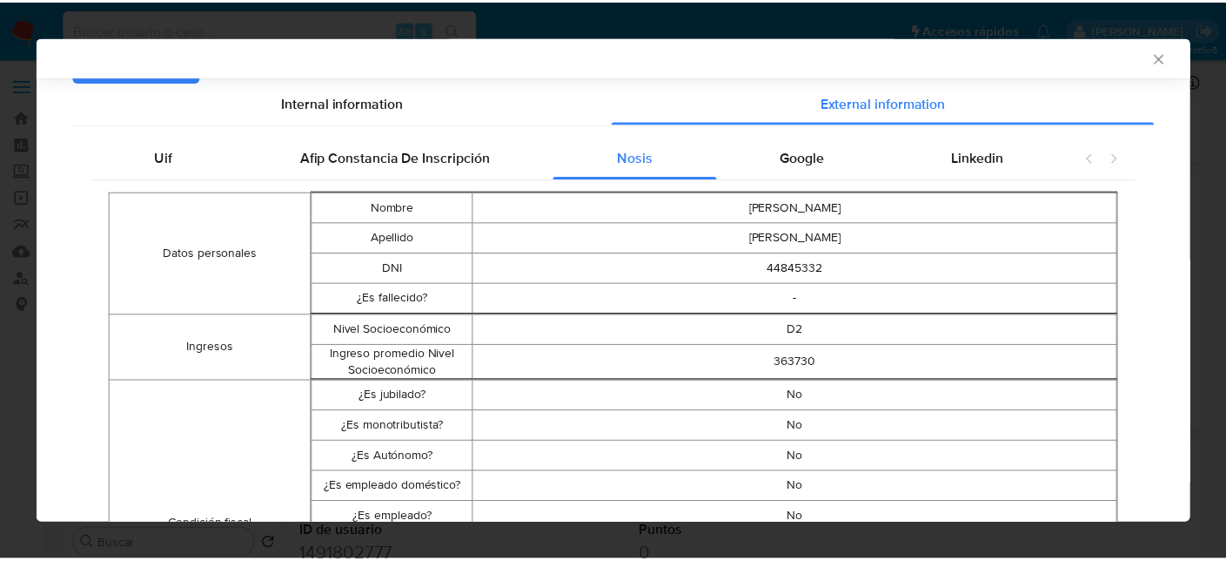
scroll to position [0, 0]
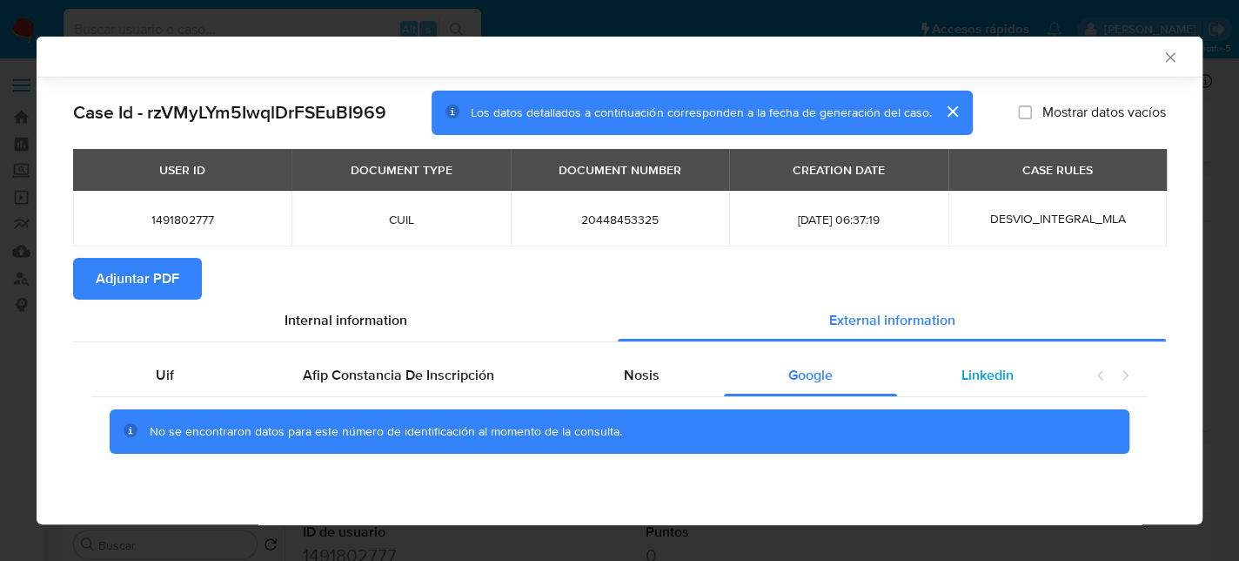
click at [988, 368] on span "Linkedin" at bounding box center [988, 375] width 52 height 20
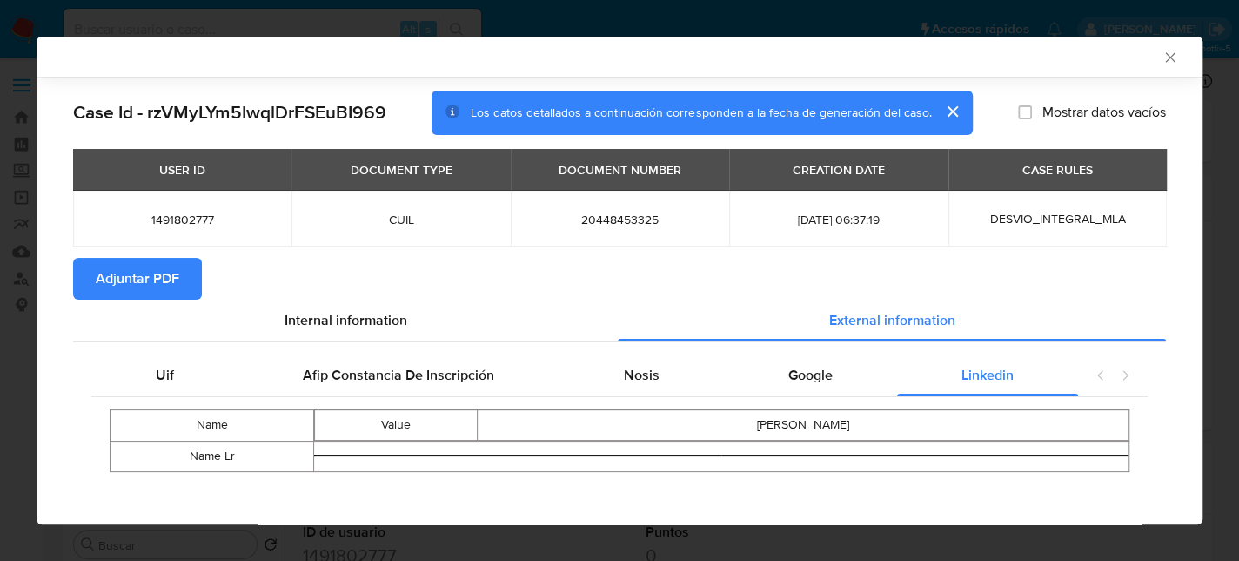
click at [121, 272] on span "Adjuntar PDF" at bounding box center [138, 278] width 84 height 38
click at [1162, 59] on icon "Cerrar ventana" at bounding box center [1170, 57] width 17 height 17
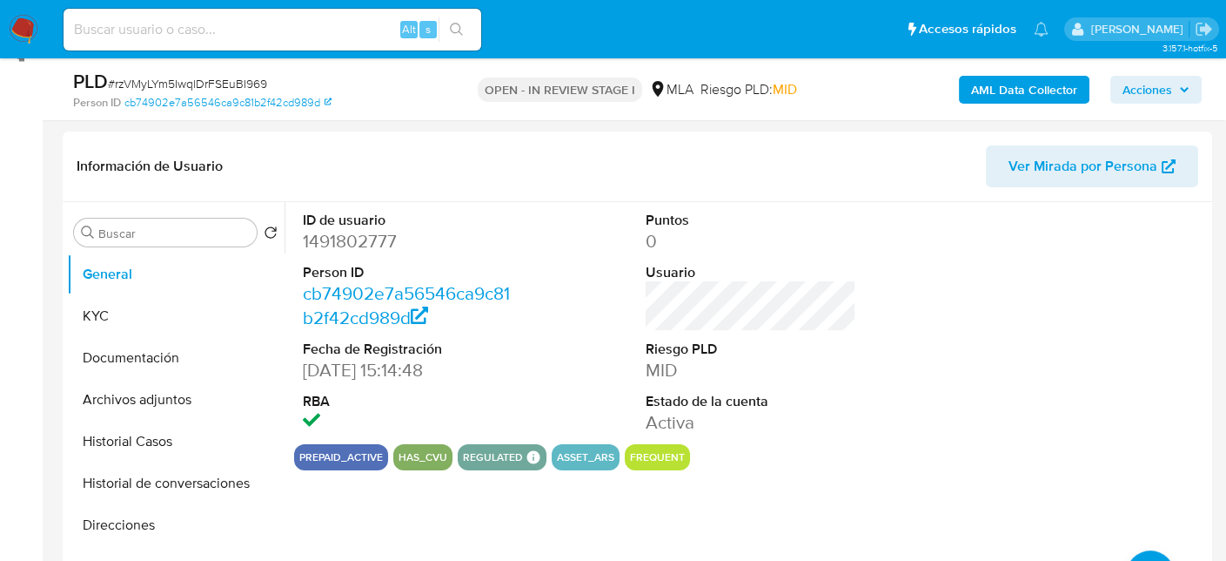
scroll to position [261, 0]
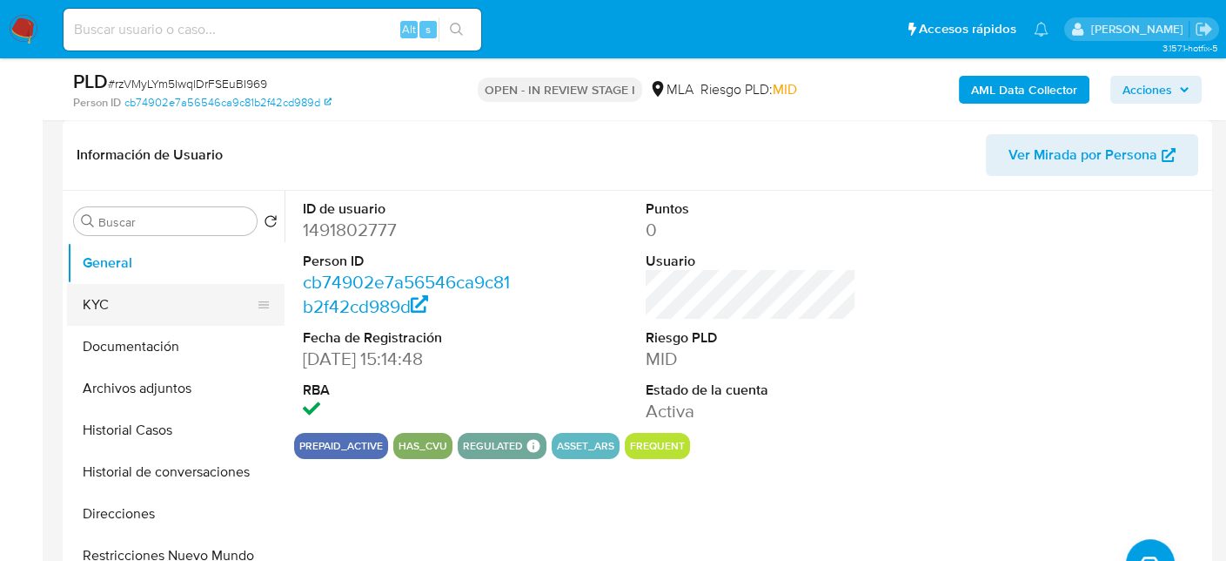
click at [99, 305] on button "KYC" at bounding box center [169, 305] width 204 height 42
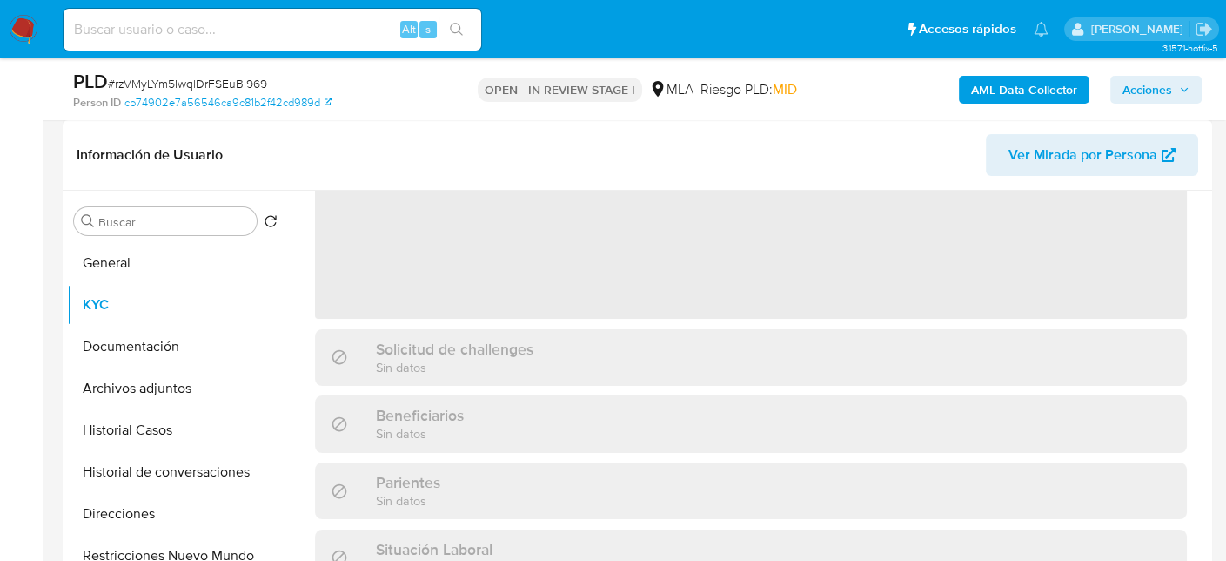
scroll to position [0, 0]
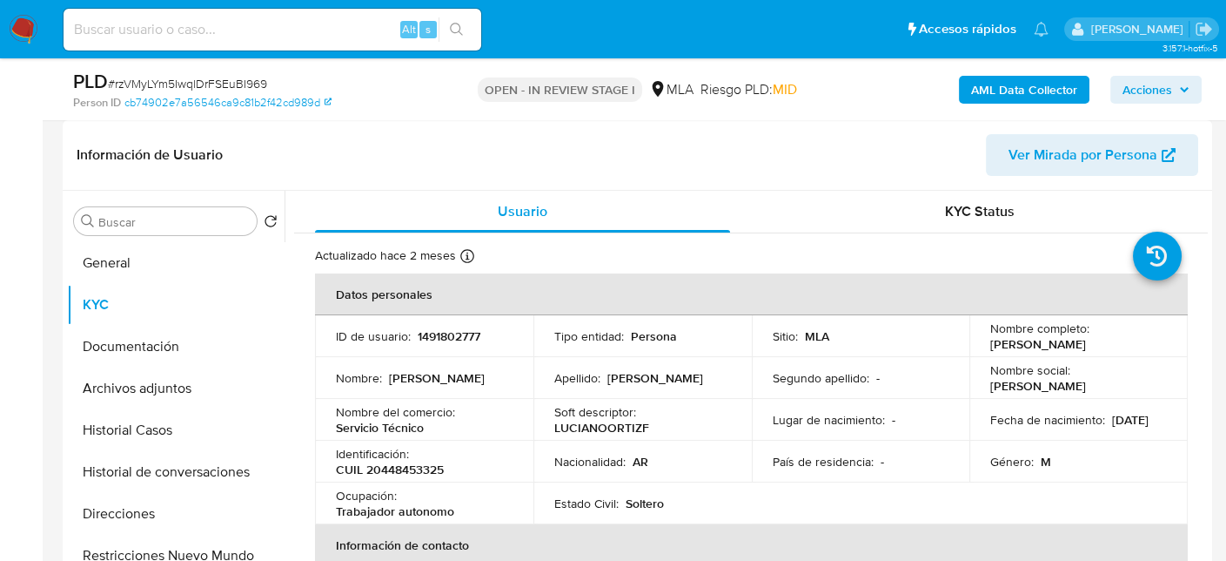
click at [406, 467] on p "CUIL 20448453325" at bounding box center [390, 469] width 108 height 16
copy p "20448453325"
click at [413, 467] on p "CUIL 20448453325" at bounding box center [390, 469] width 108 height 16
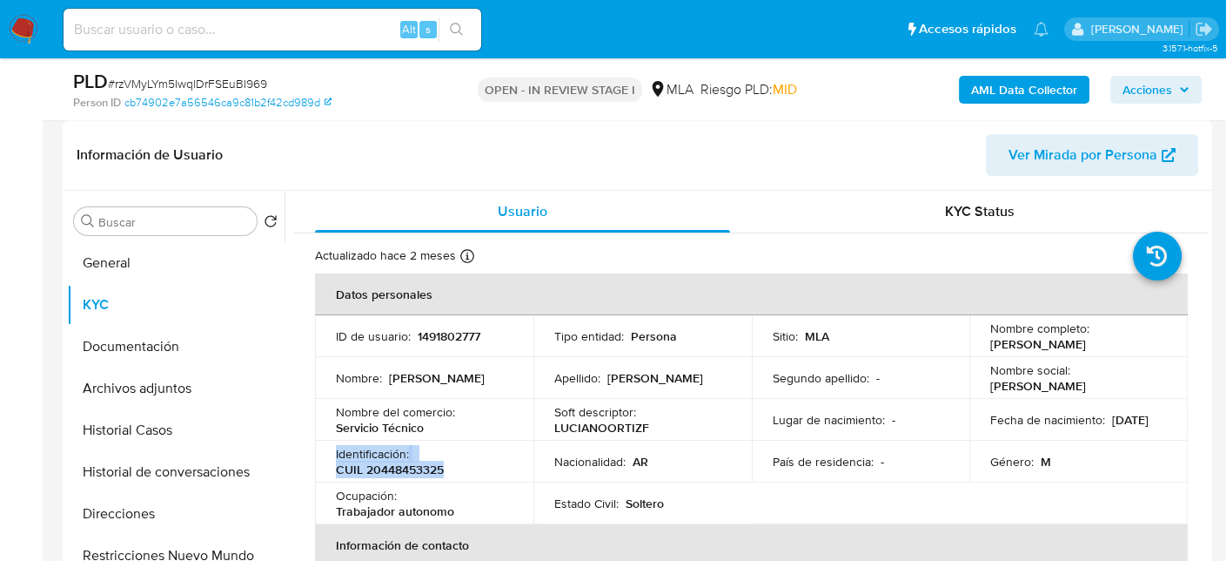
click at [413, 467] on p "CUIL 20448453325" at bounding box center [390, 469] width 108 height 16
click at [417, 471] on p "CUIL 20448453325" at bounding box center [390, 469] width 108 height 16
click at [416, 473] on p "CUIL 20448453325" at bounding box center [390, 469] width 108 height 16
click at [415, 473] on p "CUIL 20448453325" at bounding box center [390, 469] width 108 height 16
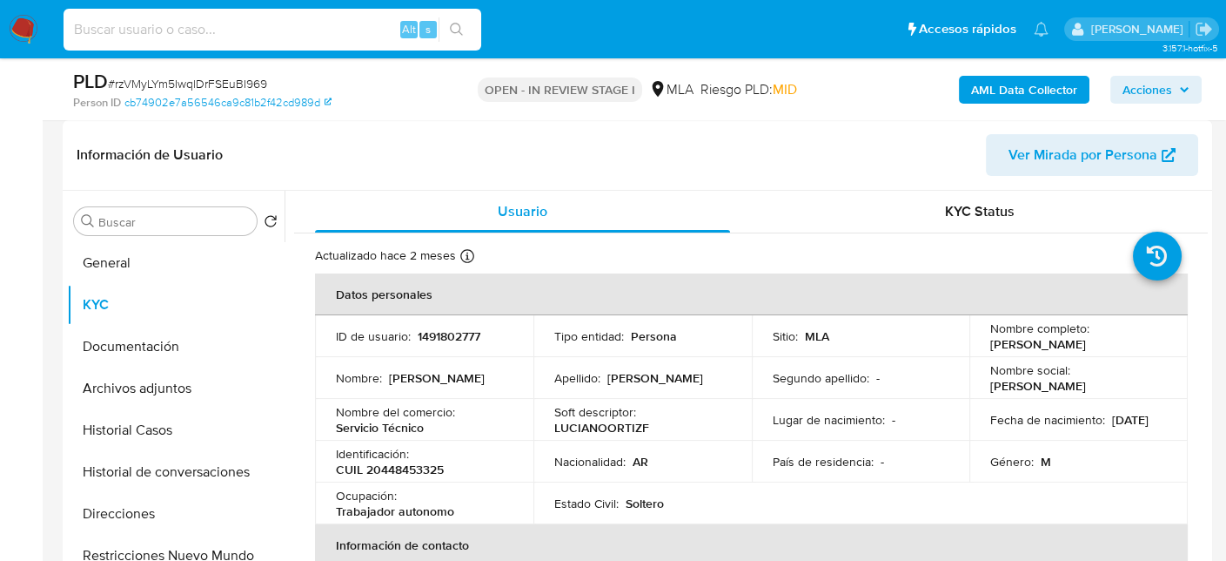
click at [257, 24] on input at bounding box center [273, 29] width 418 height 23
paste input "LHj8ToixrQTBHa6CULZyUjcB"
type input "LHj8ToixrQTBHa6CULZyUjcB"
click at [460, 20] on button "search-icon" at bounding box center [457, 29] width 36 height 24
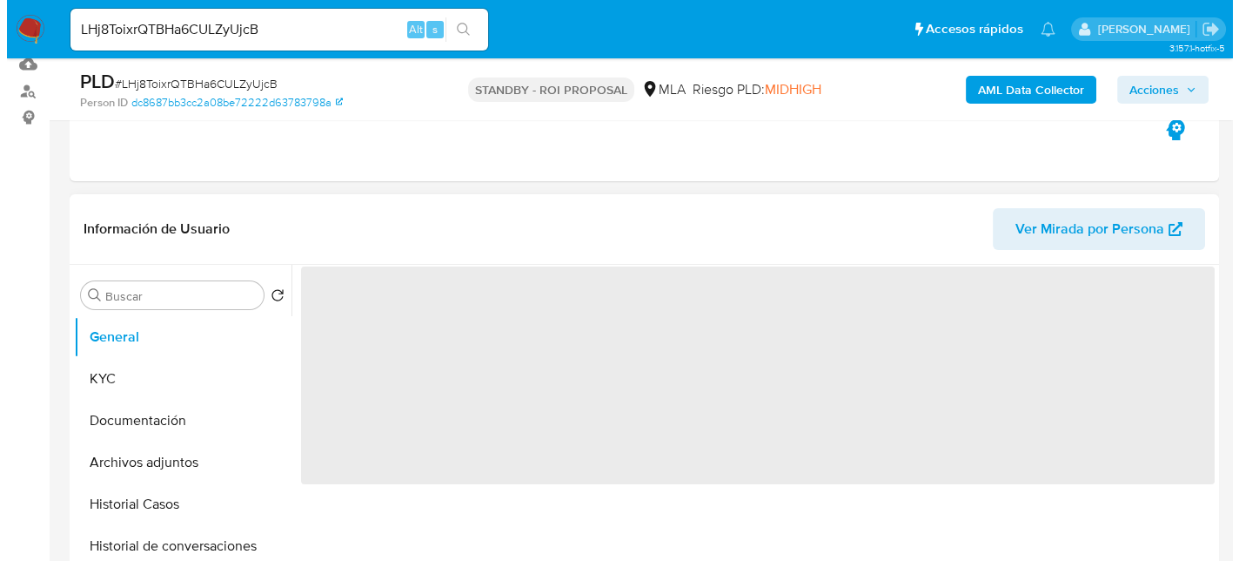
scroll to position [261, 0]
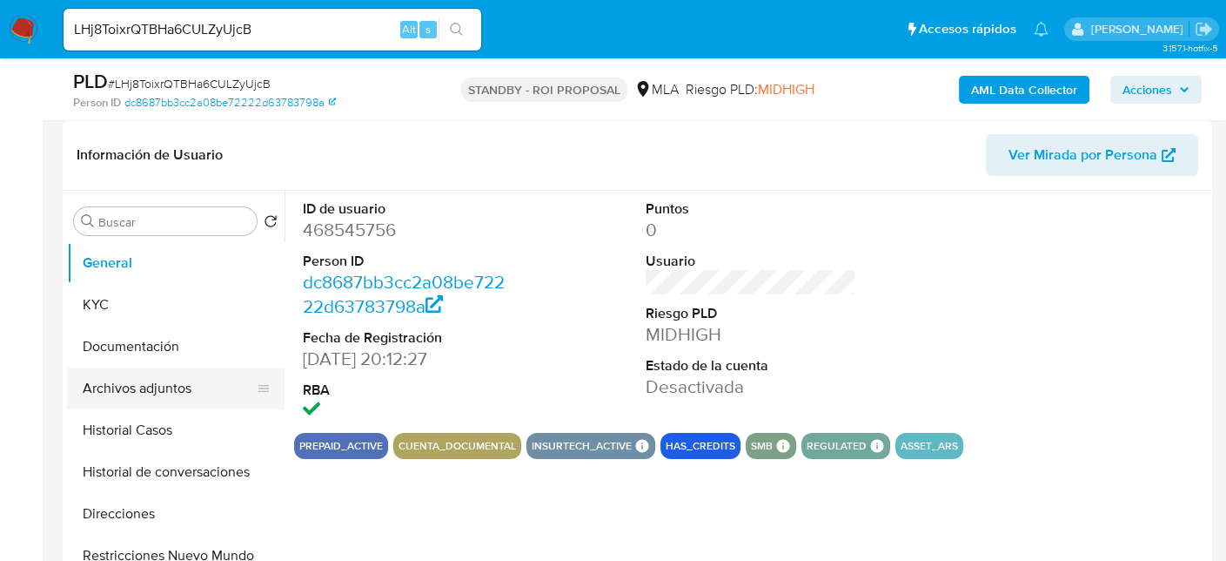
click at [151, 392] on button "Archivos adjuntos" at bounding box center [169, 388] width 204 height 42
select select "10"
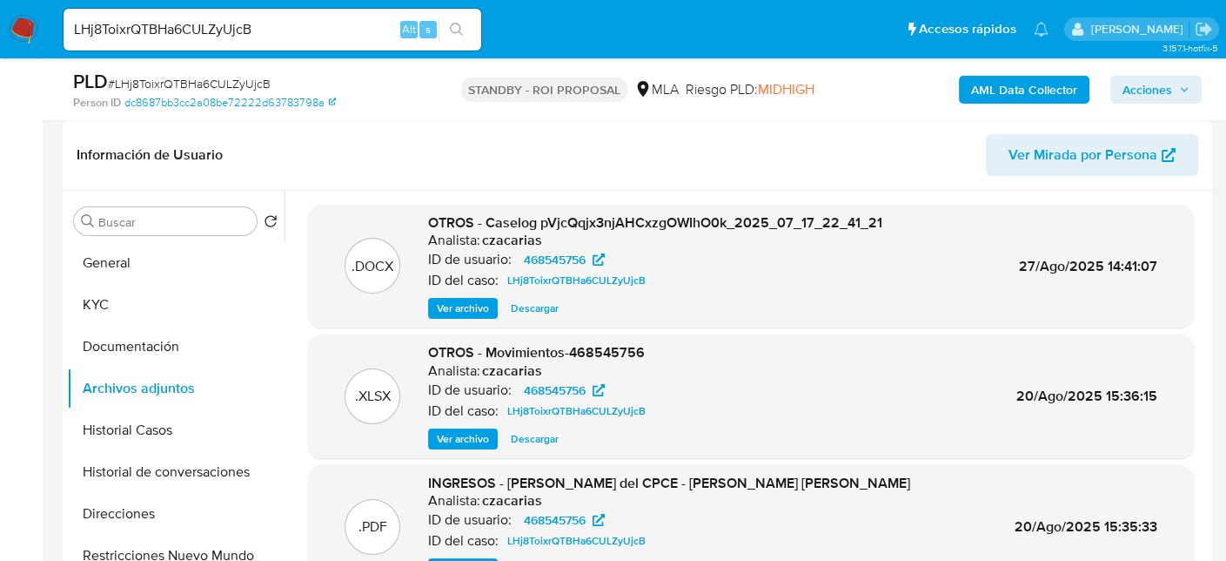
click at [474, 307] on span "Ver archivo" at bounding box center [463, 307] width 52 height 17
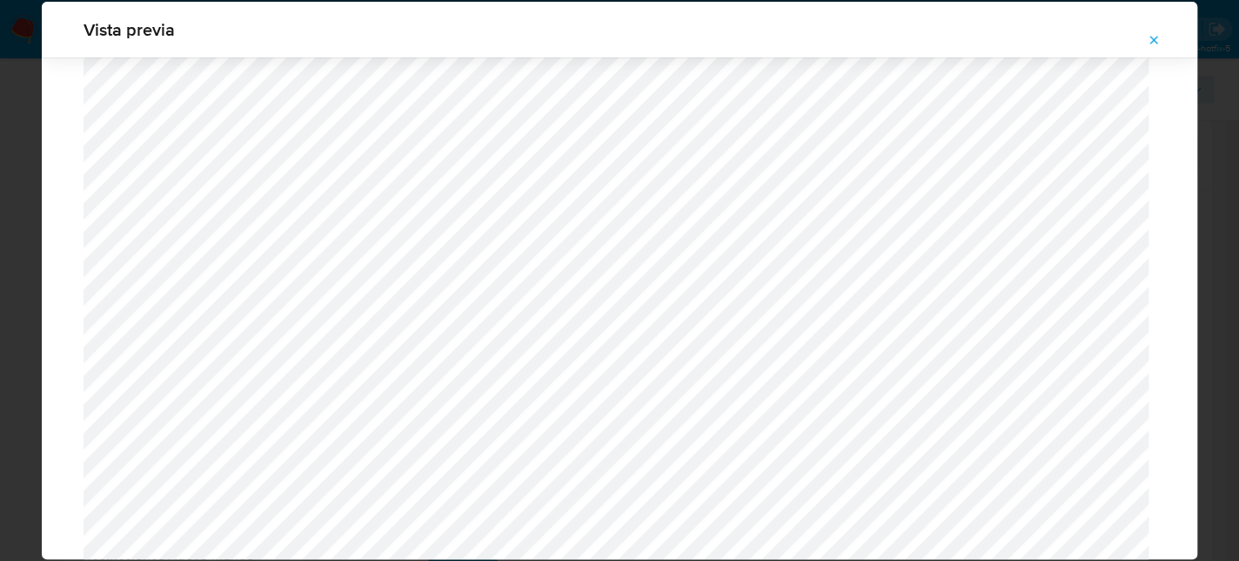
scroll to position [0, 0]
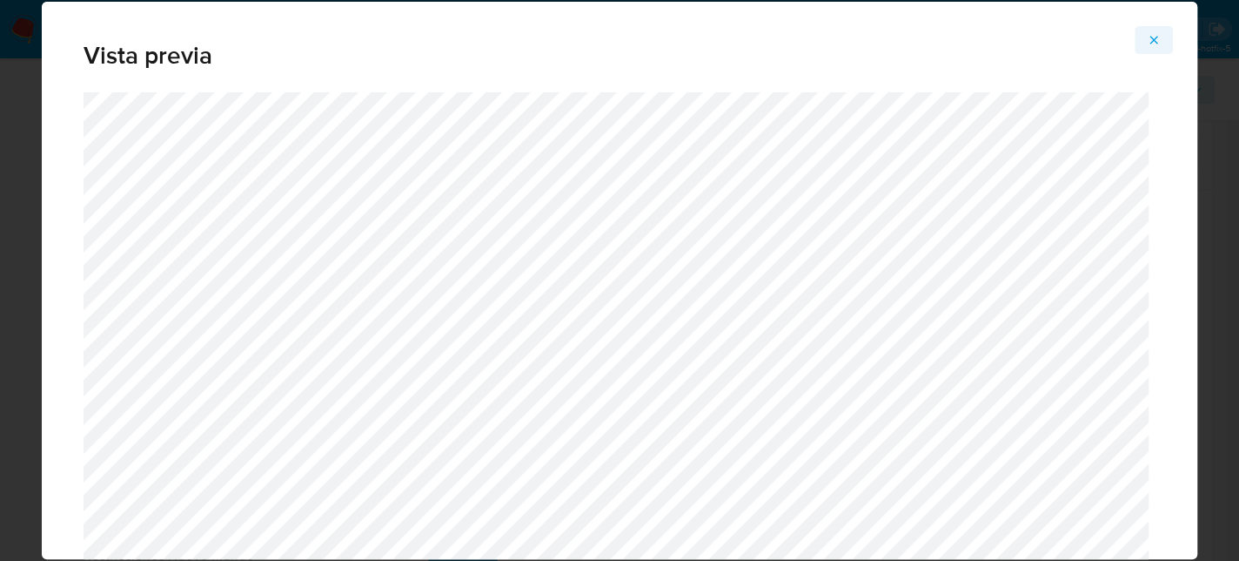
click at [1147, 45] on icon "Attachment preview" at bounding box center [1154, 40] width 14 height 14
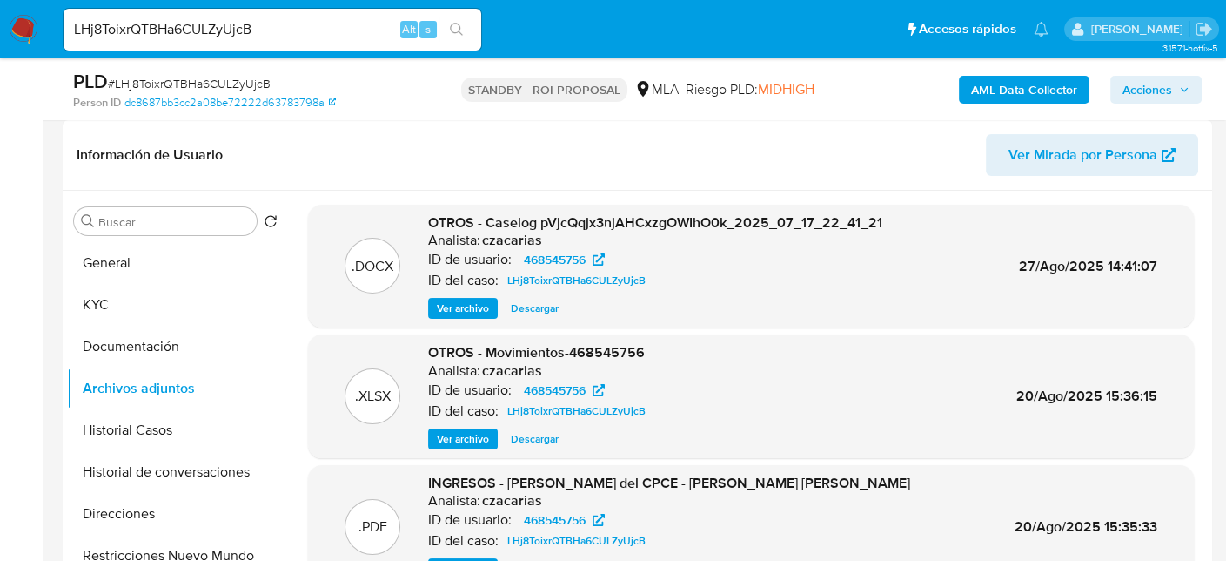
click at [447, 312] on span "Ver archivo" at bounding box center [463, 307] width 52 height 17
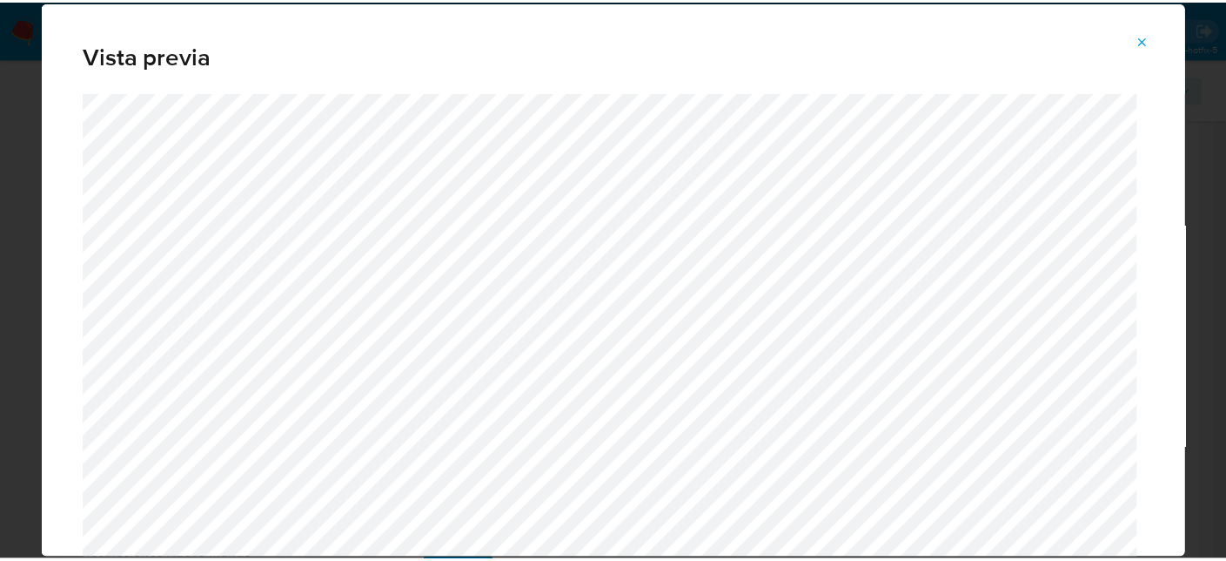
scroll to position [87, 0]
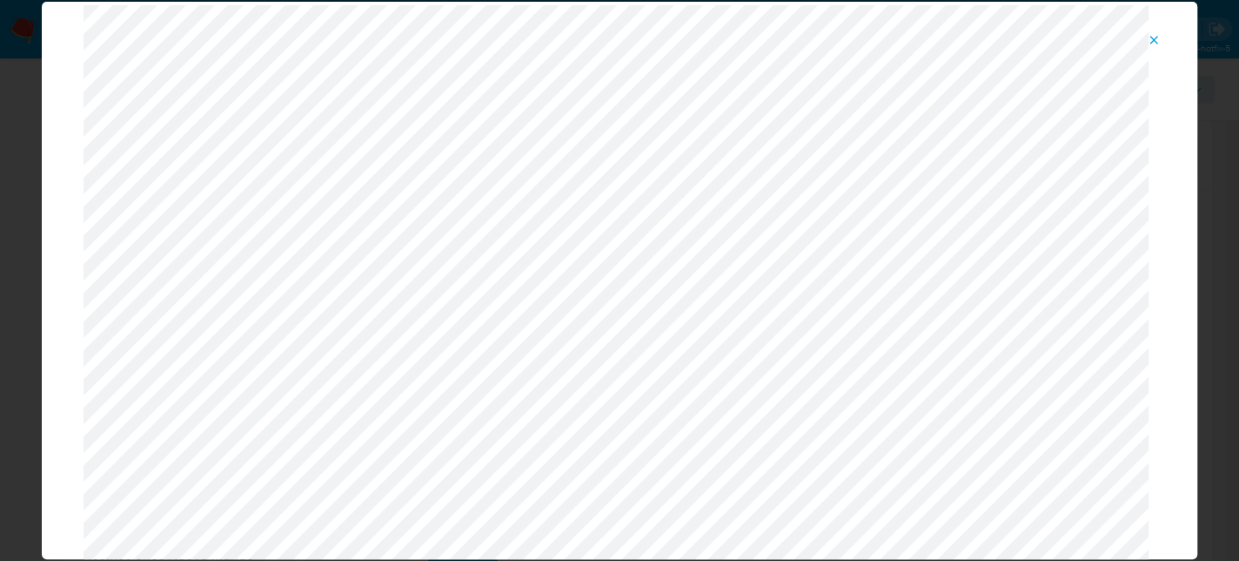
click at [1153, 39] on icon "Attachment preview" at bounding box center [1155, 40] width 8 height 8
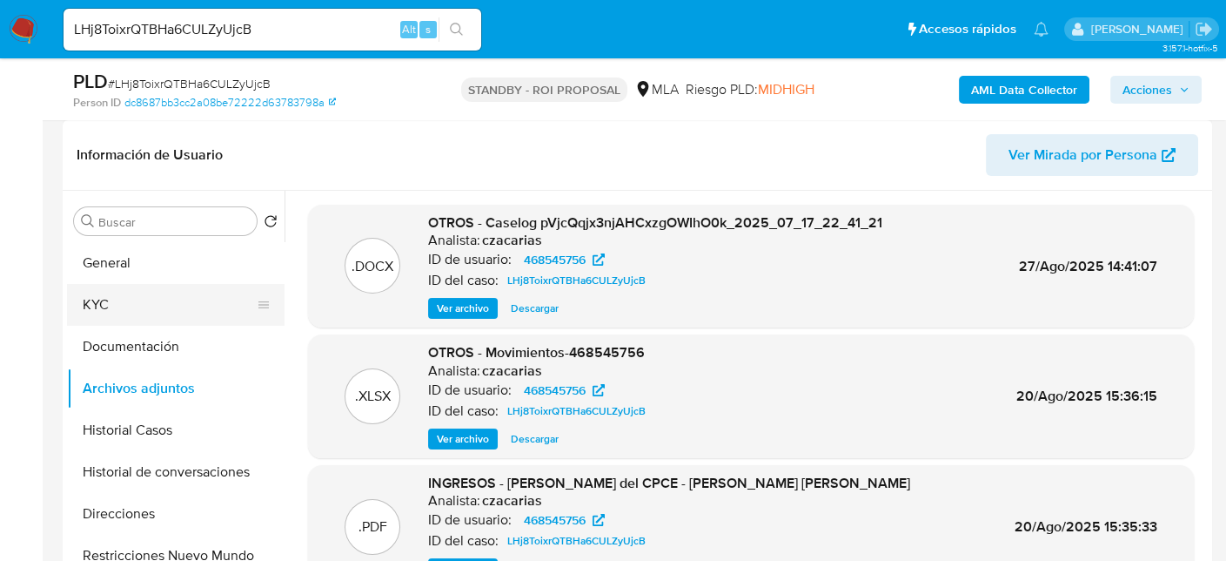
click at [126, 303] on button "KYC" at bounding box center [169, 305] width 204 height 42
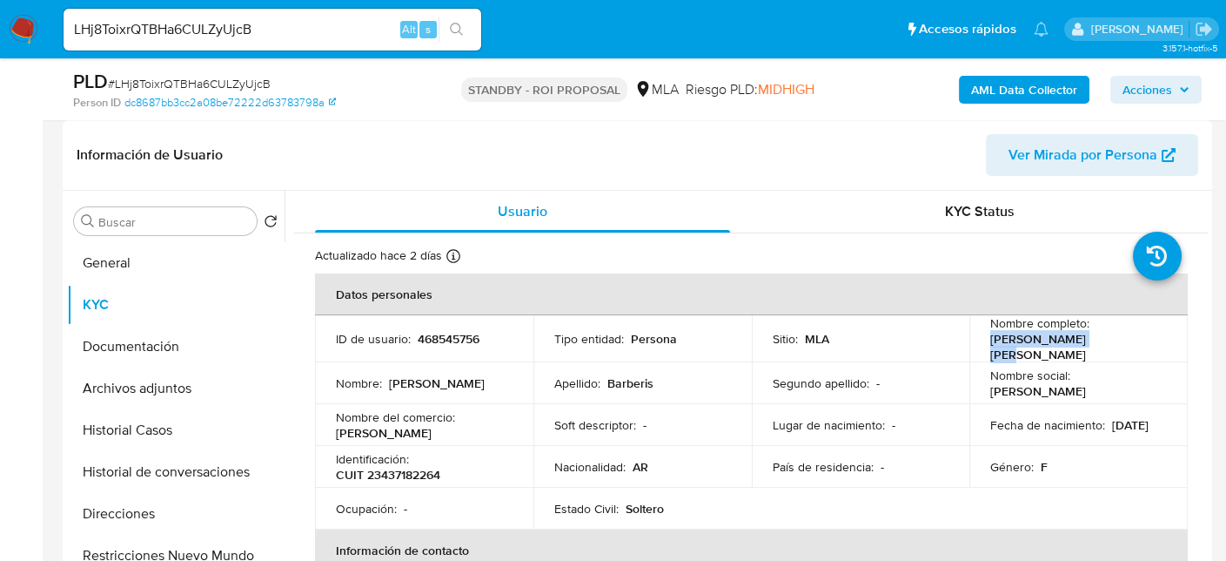
drag, startPoint x: 988, startPoint y: 344, endPoint x: 1106, endPoint y: 345, distance: 118.4
click at [1106, 345] on div "Nombre completo : Ana Sofia Barberis" at bounding box center [1079, 338] width 177 height 47
copy p "Ana Sofia Barberis"
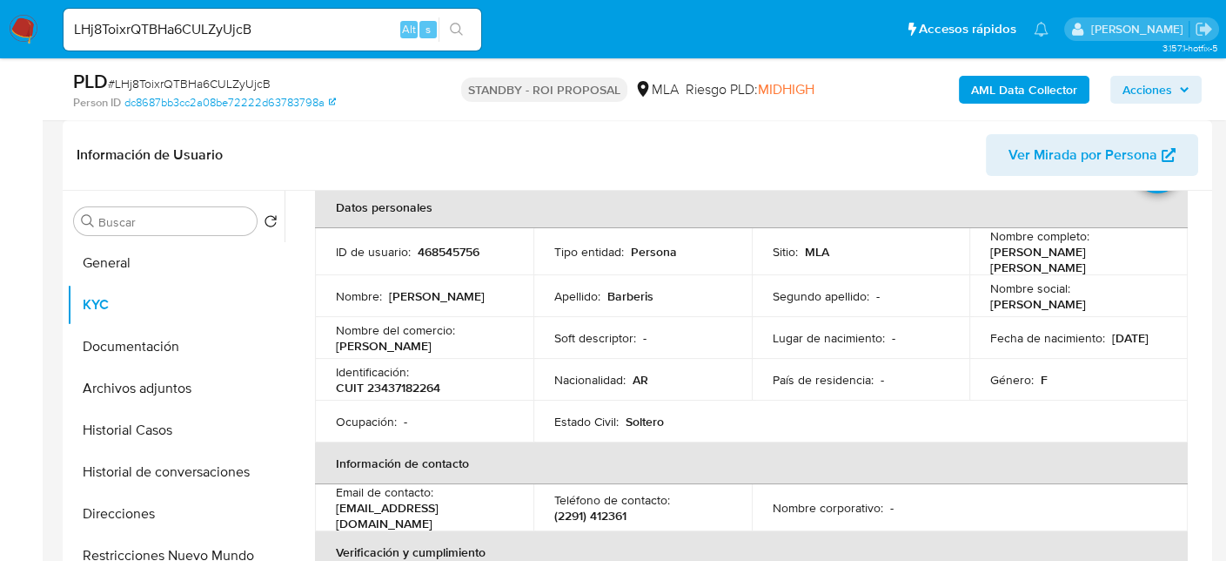
click at [409, 379] on p "CUIT 23437182264" at bounding box center [388, 387] width 104 height 16
copy p "23437182264"
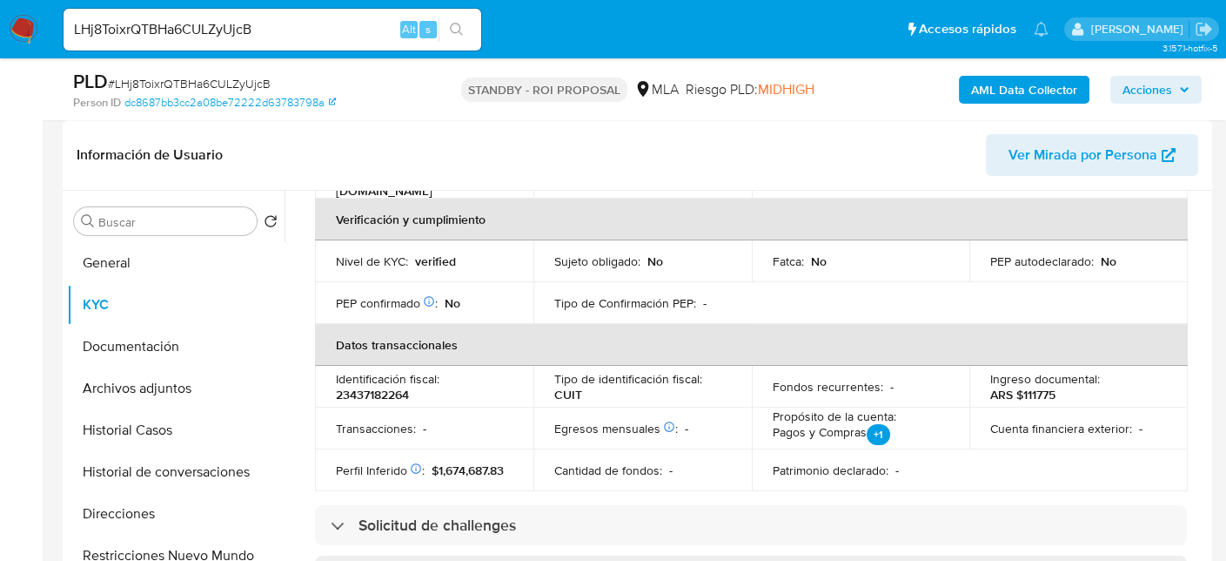
scroll to position [435, 0]
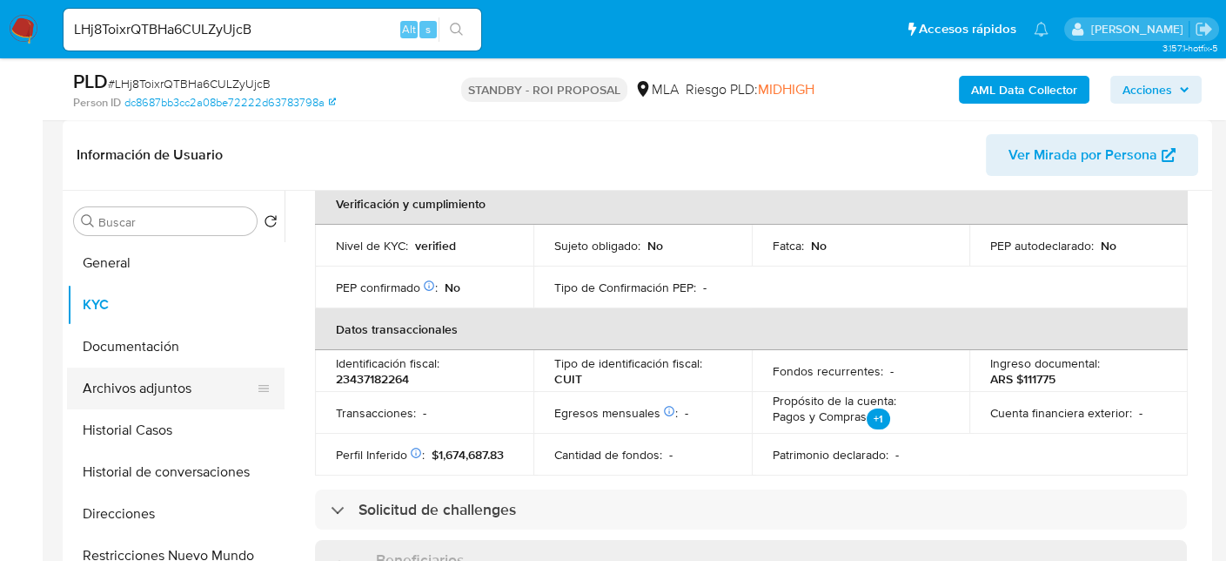
click at [173, 381] on button "Archivos adjuntos" at bounding box center [169, 388] width 204 height 42
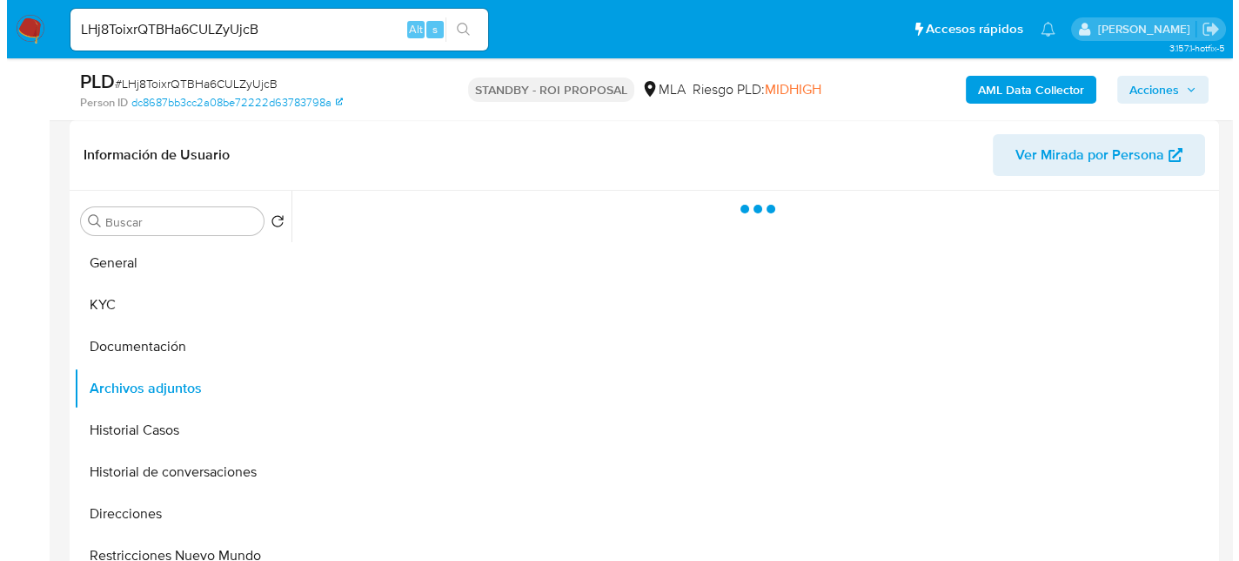
scroll to position [0, 0]
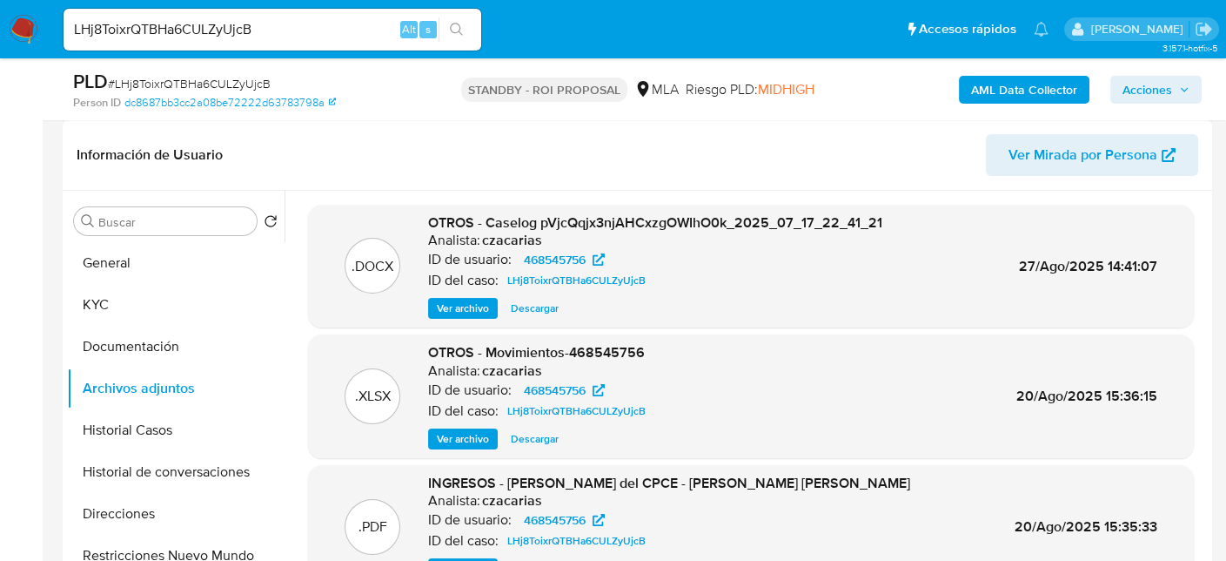
click at [460, 301] on span "Ver archivo" at bounding box center [463, 307] width 52 height 17
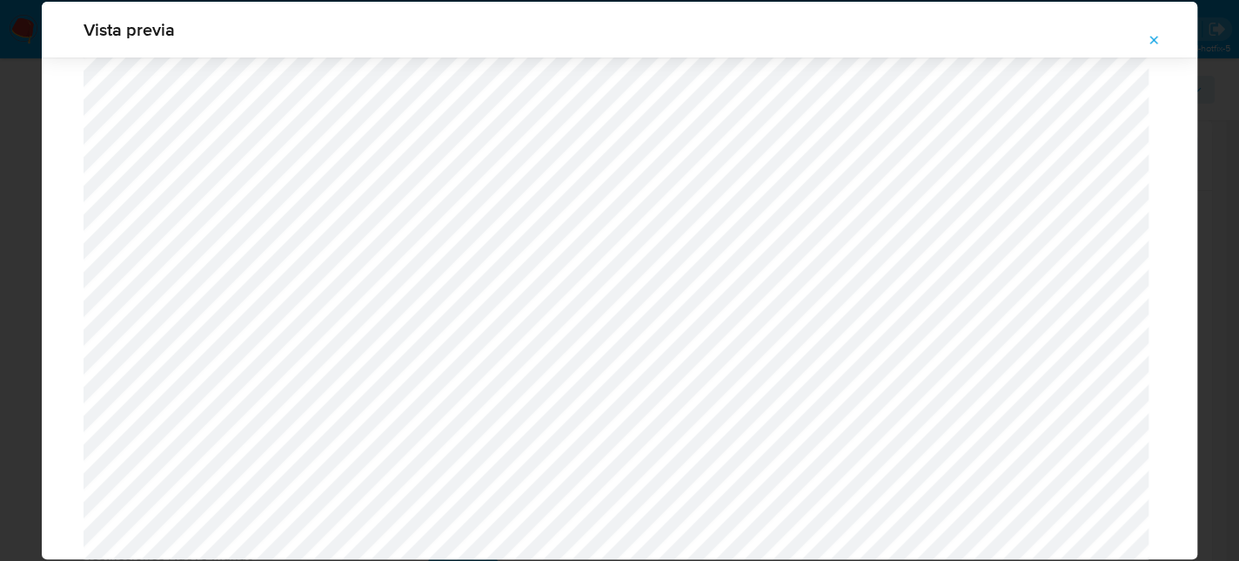
scroll to position [505, 0]
click at [1153, 36] on icon "Attachment preview" at bounding box center [1154, 40] width 14 height 14
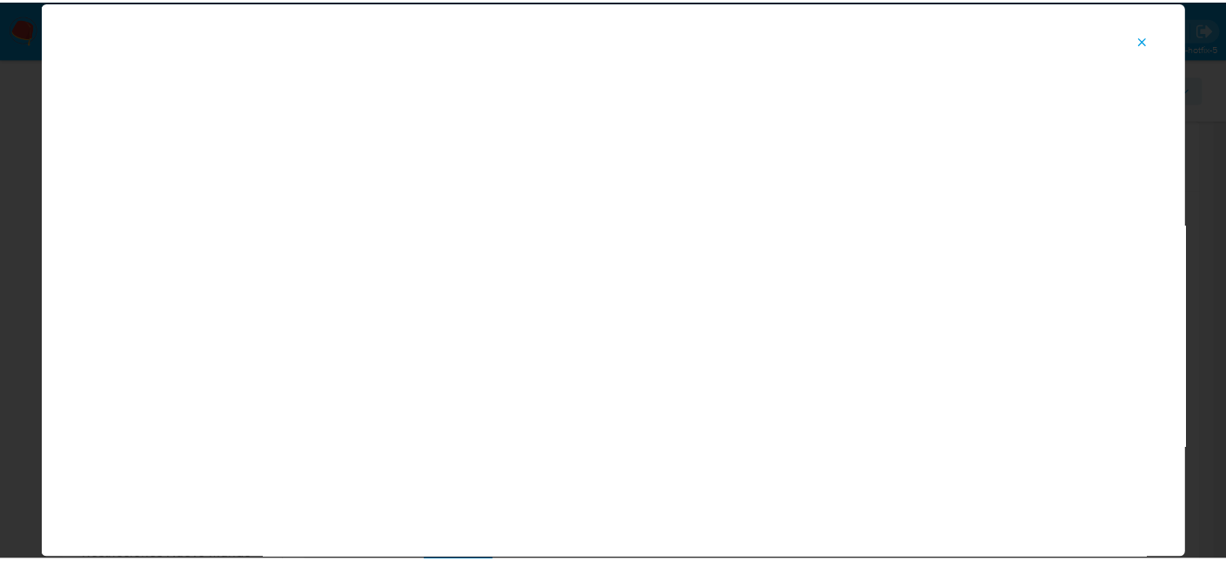
scroll to position [90, 0]
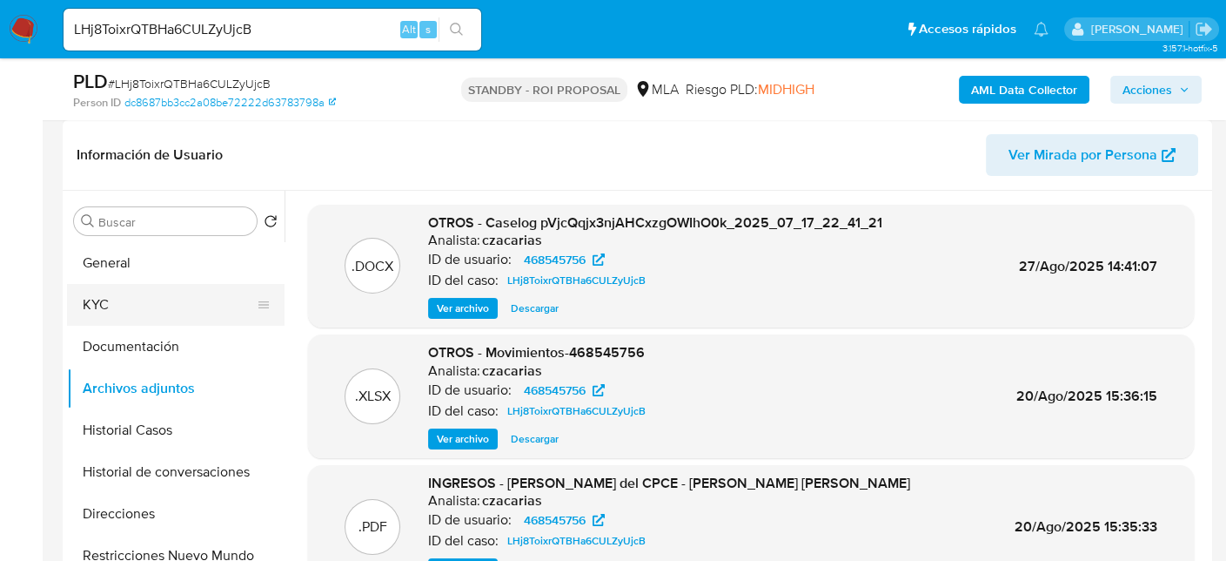
click at [131, 319] on button "KYC" at bounding box center [169, 305] width 204 height 42
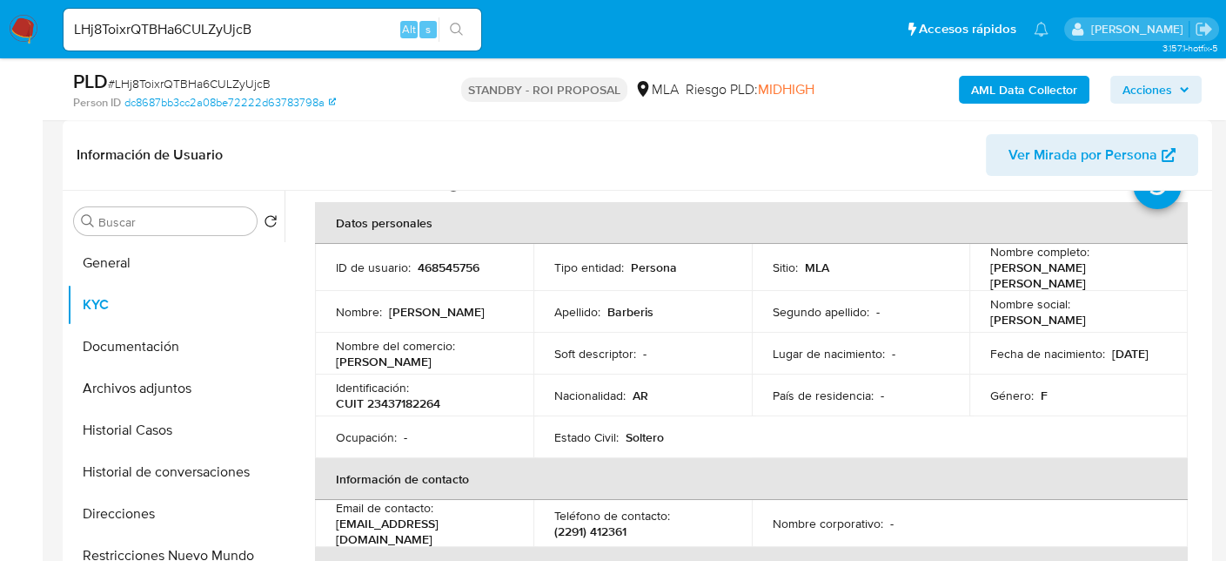
scroll to position [174, 0]
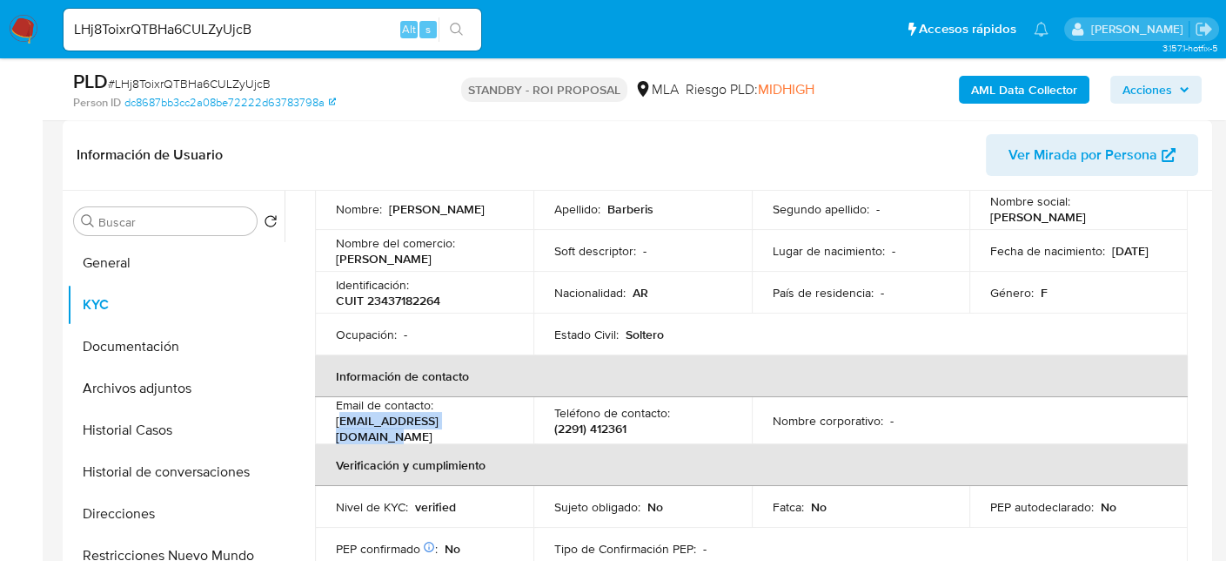
drag, startPoint x: 339, startPoint y: 420, endPoint x: 480, endPoint y: 414, distance: 140.3
click at [480, 414] on div "Email de contacto : barberissofia1@gmail.com" at bounding box center [424, 420] width 177 height 47
copy p "arberissofia1@gmail.com"
click at [598, 420] on p "(2291) 412361" at bounding box center [590, 428] width 72 height 16
click at [599, 420] on p "(2291) 412361" at bounding box center [590, 428] width 72 height 16
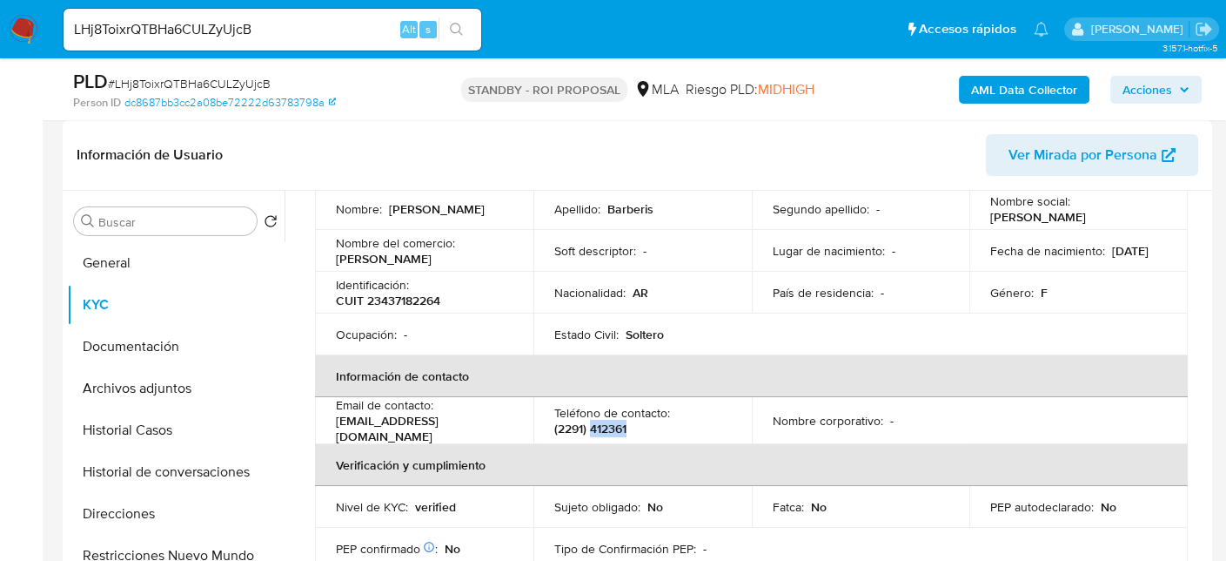
copy p "412361"
click at [562, 420] on p "(2291) 412361" at bounding box center [590, 428] width 72 height 16
copy p "2291"
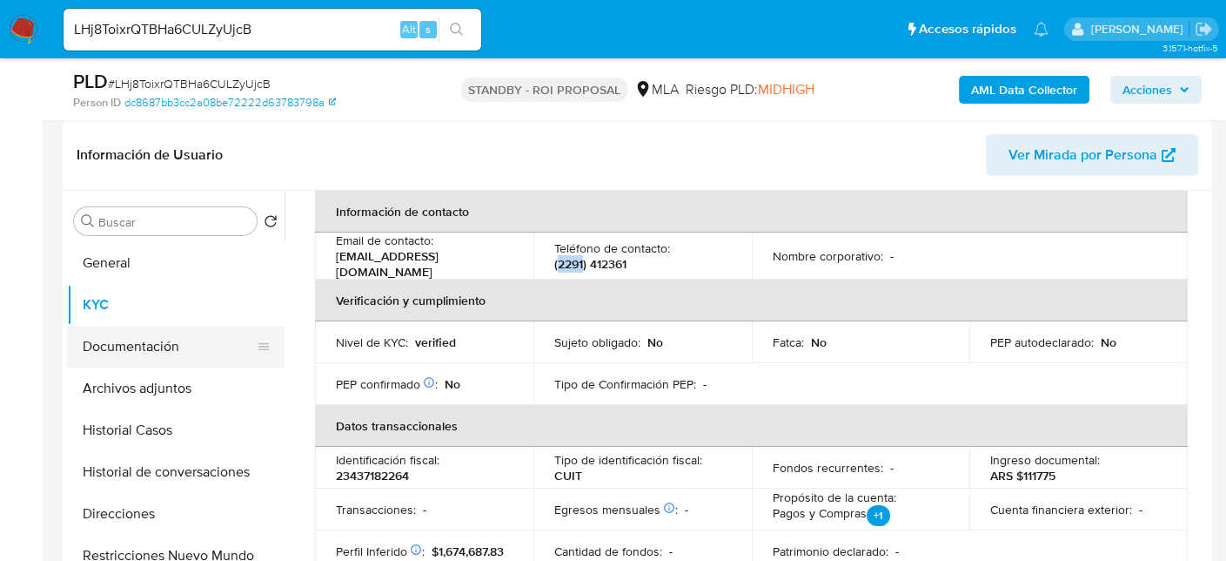
scroll to position [348, 0]
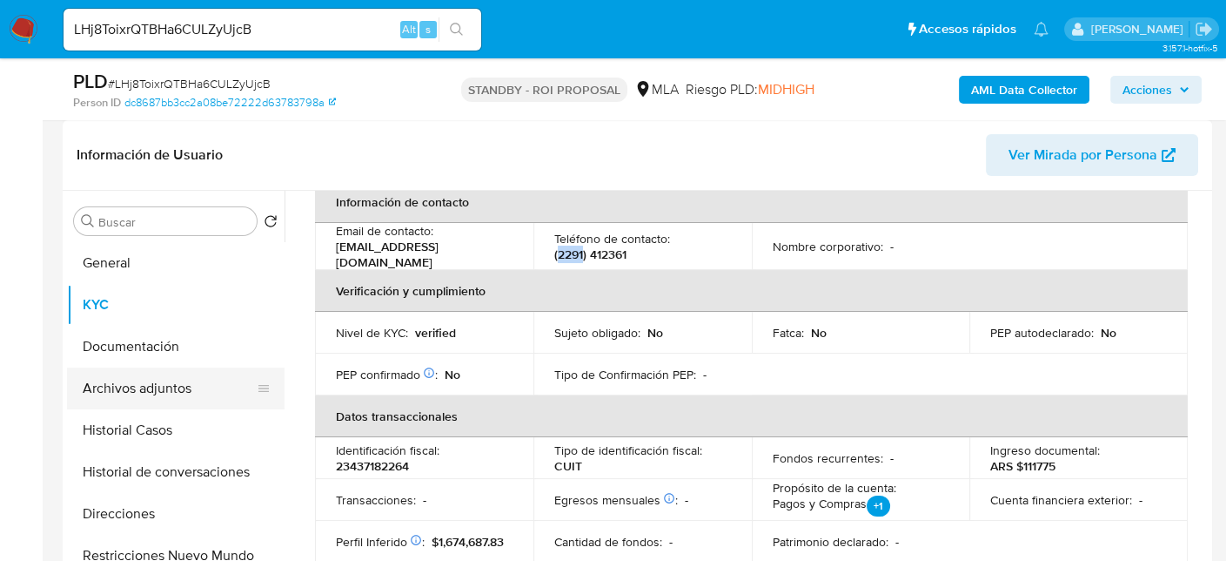
click at [159, 385] on button "Archivos adjuntos" at bounding box center [169, 388] width 204 height 42
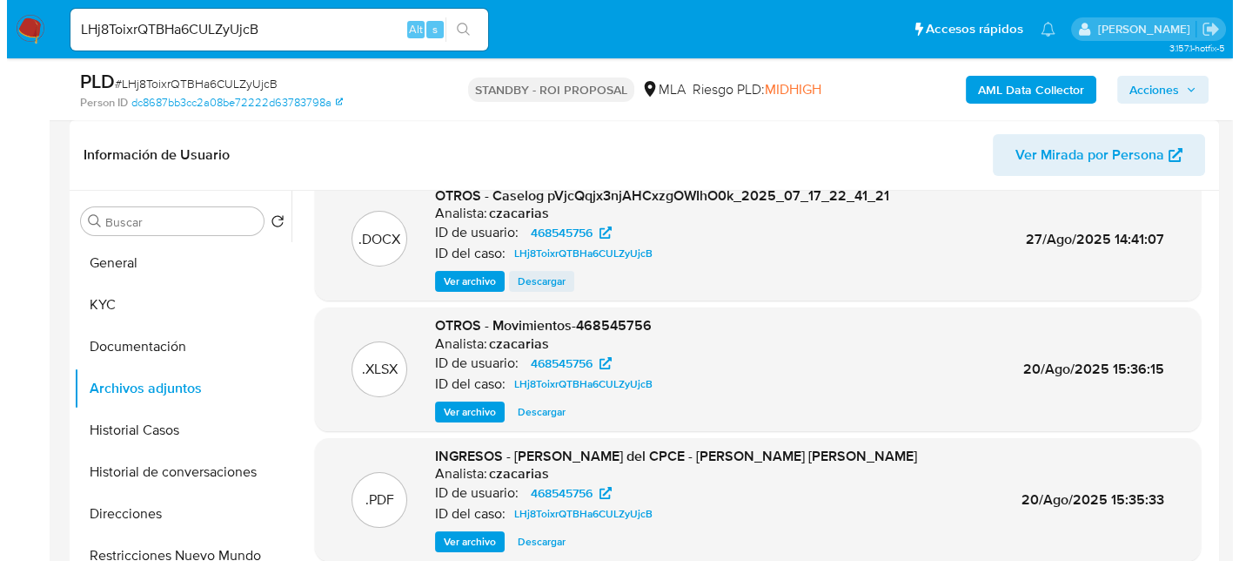
scroll to position [0, 0]
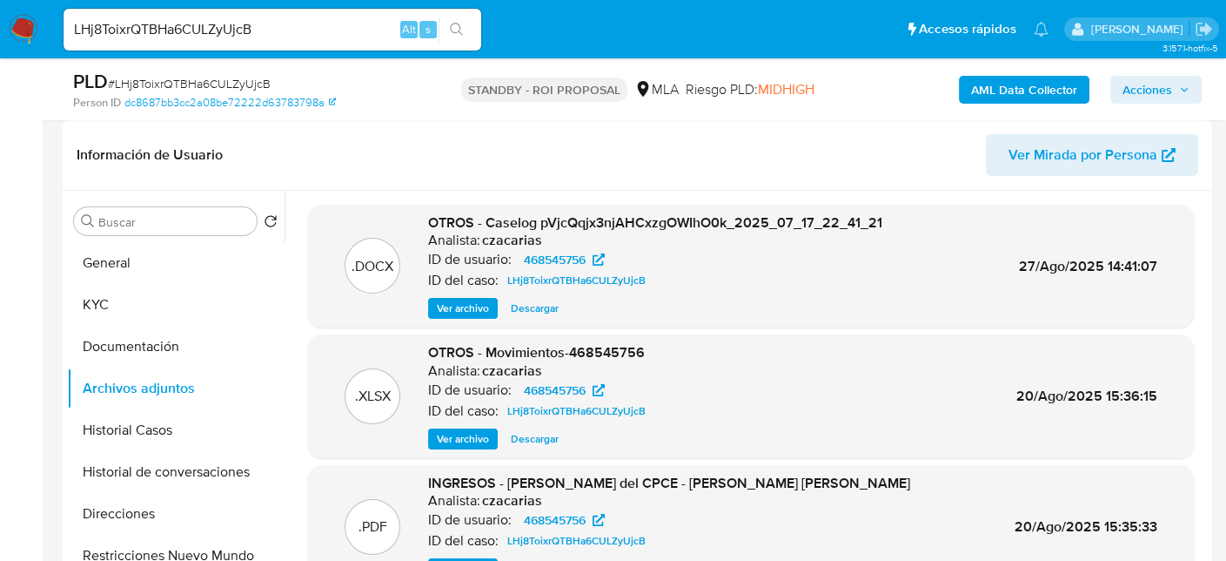
click at [477, 306] on span "Ver archivo" at bounding box center [463, 307] width 52 height 17
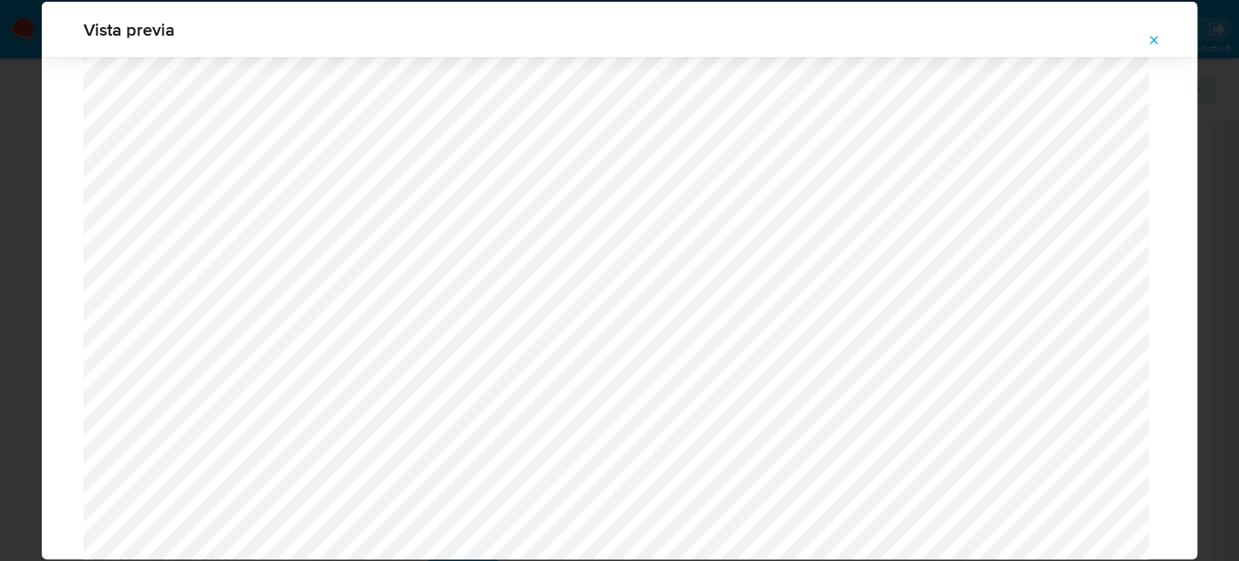
scroll to position [2663, 0]
click at [1152, 38] on icon "Attachment preview" at bounding box center [1155, 40] width 8 height 8
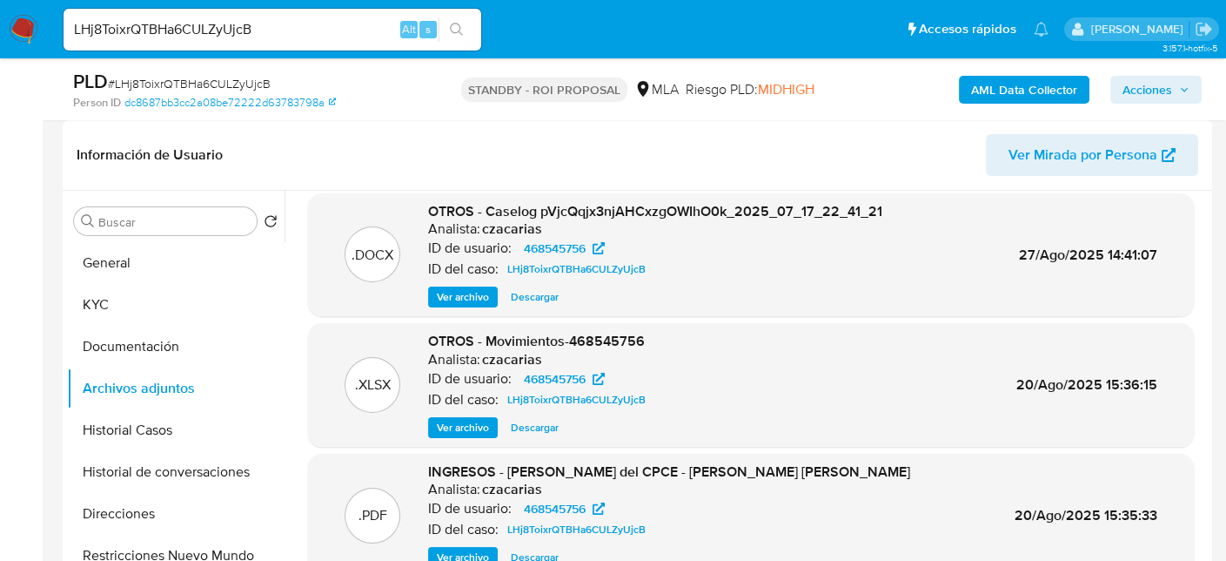
scroll to position [0, 0]
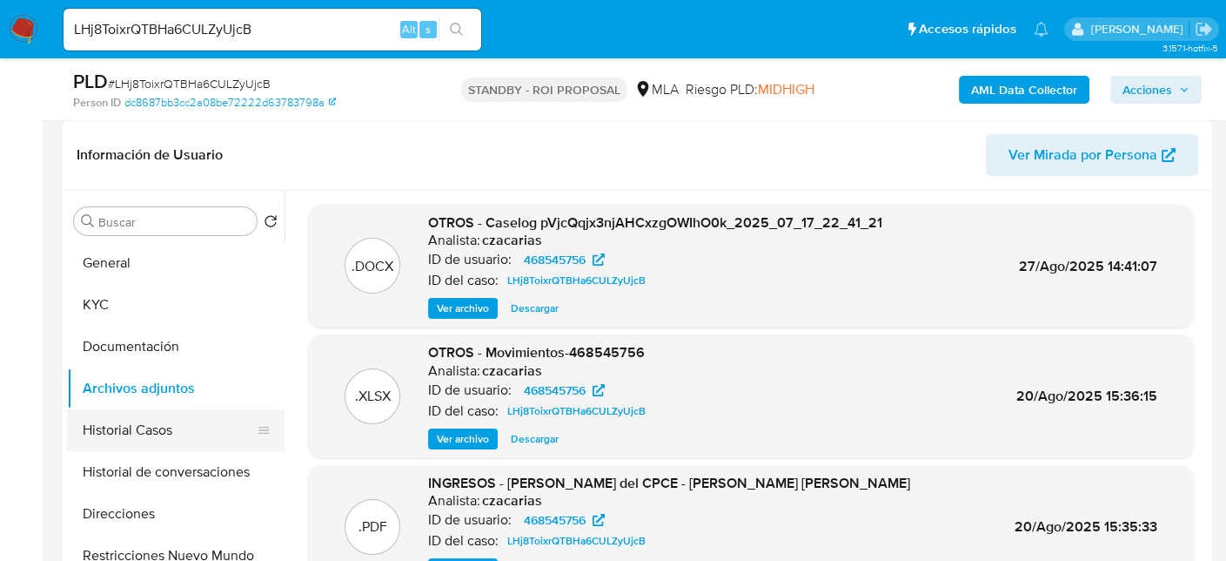
click at [126, 409] on button "Historial Casos" at bounding box center [169, 430] width 204 height 42
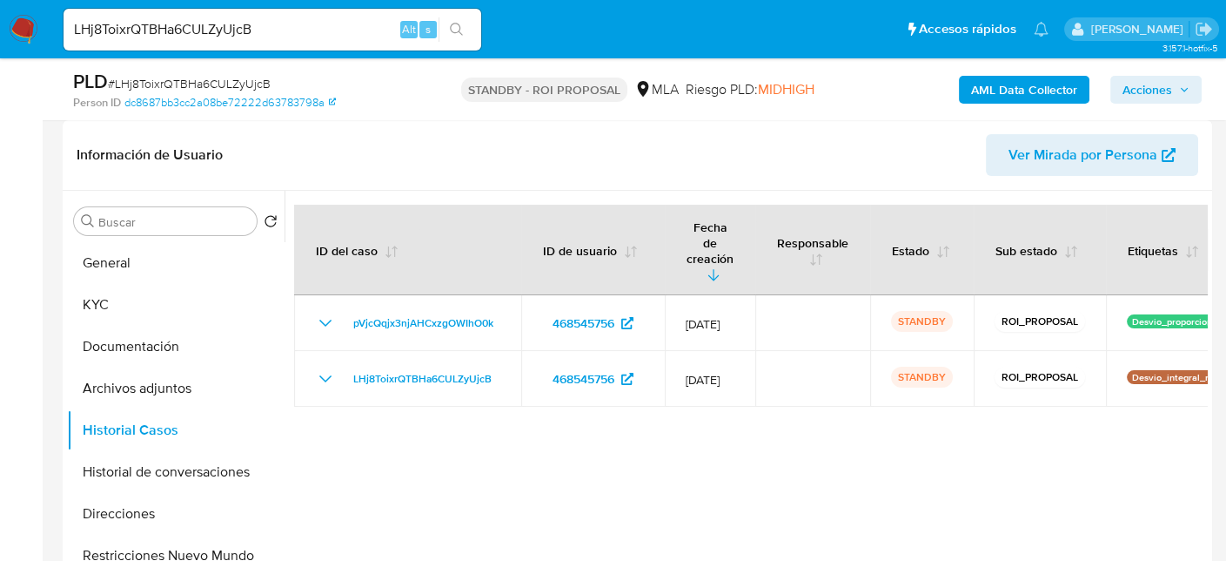
click at [24, 24] on img at bounding box center [24, 30] width 30 height 30
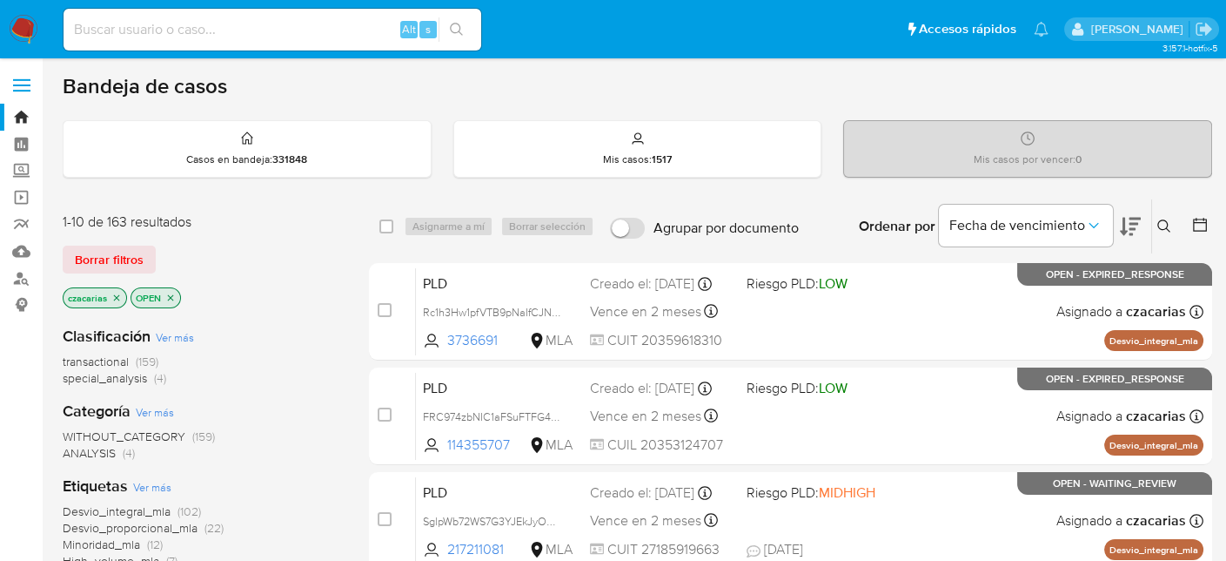
click at [182, 38] on input at bounding box center [273, 29] width 418 height 23
paste input "rzVMyLYm5IwqlDrFSEuBI969"
type input "rzVMyLYm5IwqlDrFSEuBI969"
click at [456, 29] on icon "search-icon" at bounding box center [457, 30] width 14 height 14
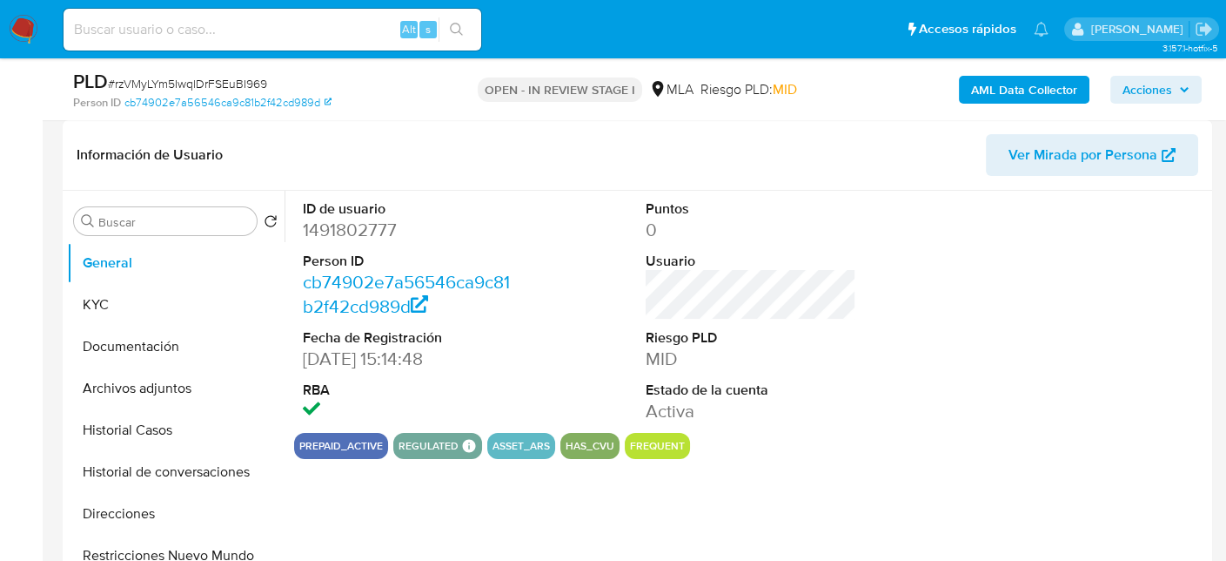
select select "10"
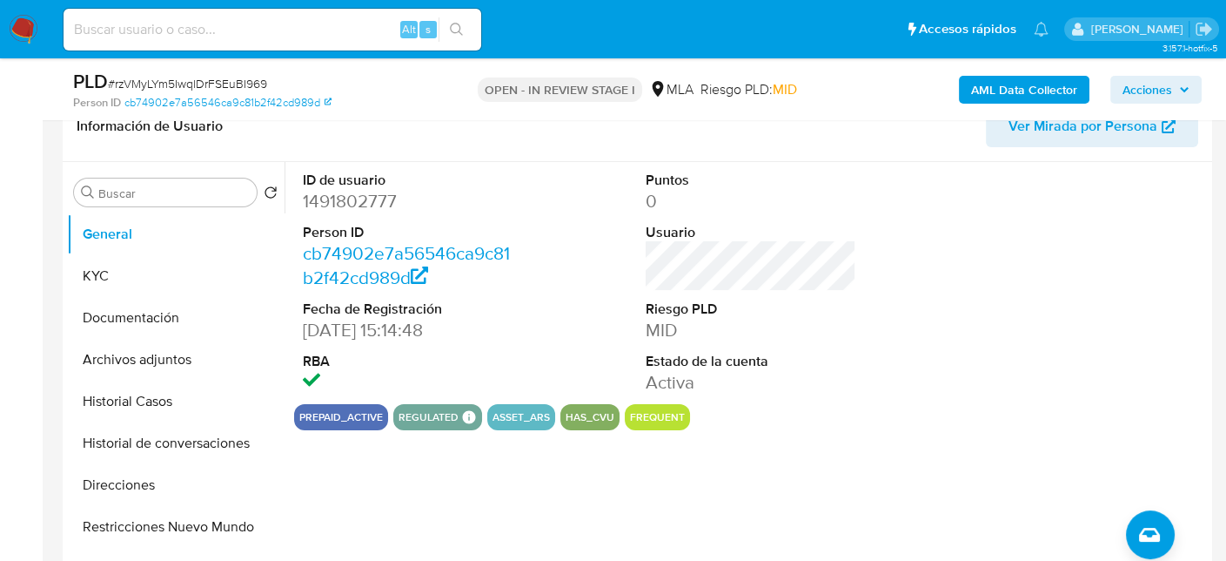
scroll to position [261, 0]
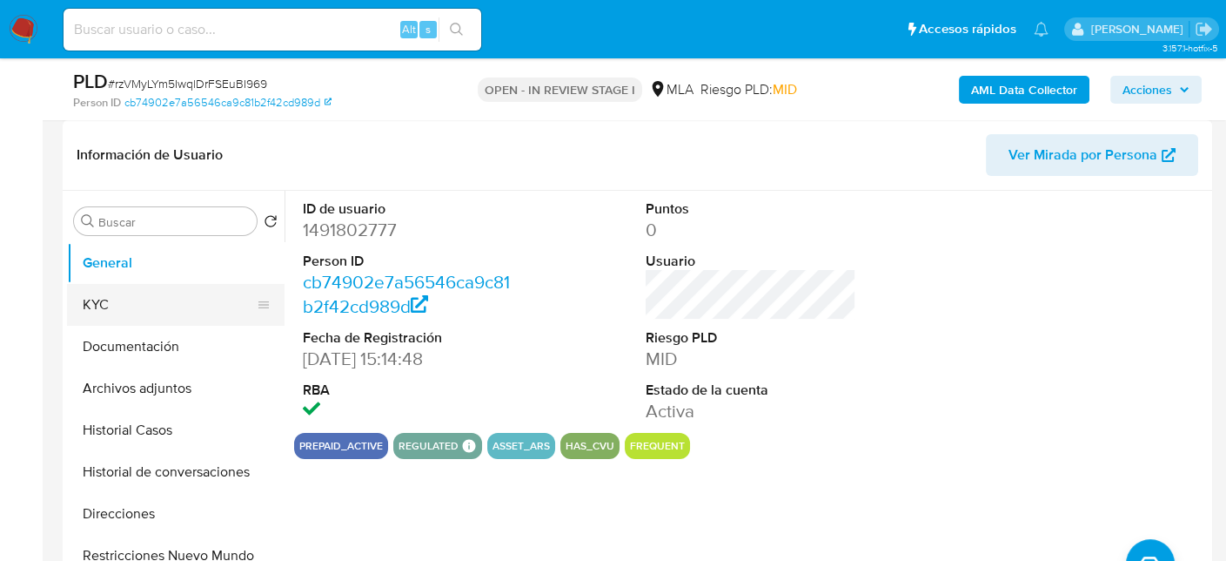
drag, startPoint x: 75, startPoint y: 325, endPoint x: 82, endPoint y: 319, distance: 9.3
click at [77, 322] on ul "General KYC Documentación Archivos adjuntos Historial Casos Historial de conver…" at bounding box center [176, 438] width 218 height 393
click at [91, 311] on button "KYC" at bounding box center [169, 305] width 204 height 42
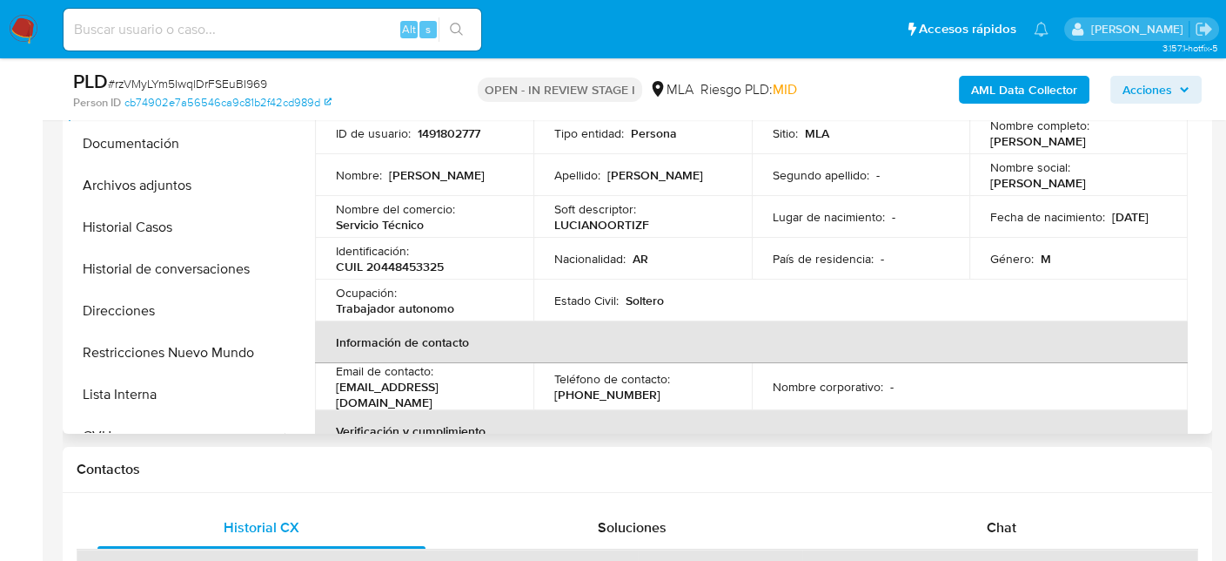
scroll to position [435, 0]
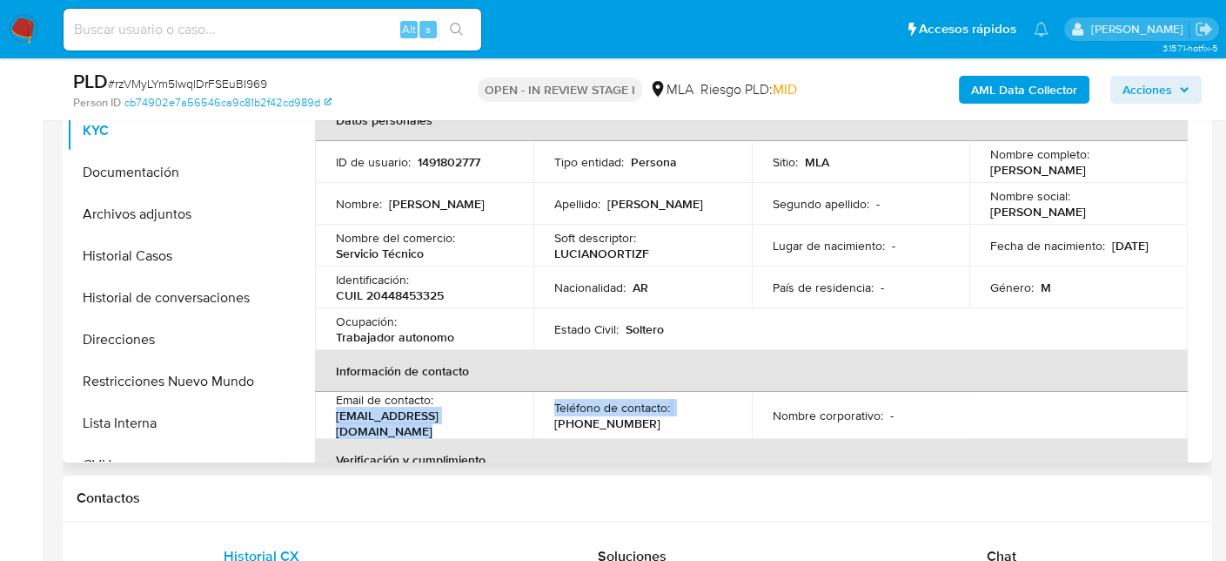
drag, startPoint x: 516, startPoint y: 417, endPoint x: 335, endPoint y: 420, distance: 181.1
click at [335, 420] on tr "Email de contacto : lucianojoaquinfigueroa@gmail.com Teléfono de contacto : (38…" at bounding box center [751, 415] width 873 height 47
click at [336, 420] on p "lucianojoaquinfigueroa@gmail.com" at bounding box center [421, 422] width 170 height 31
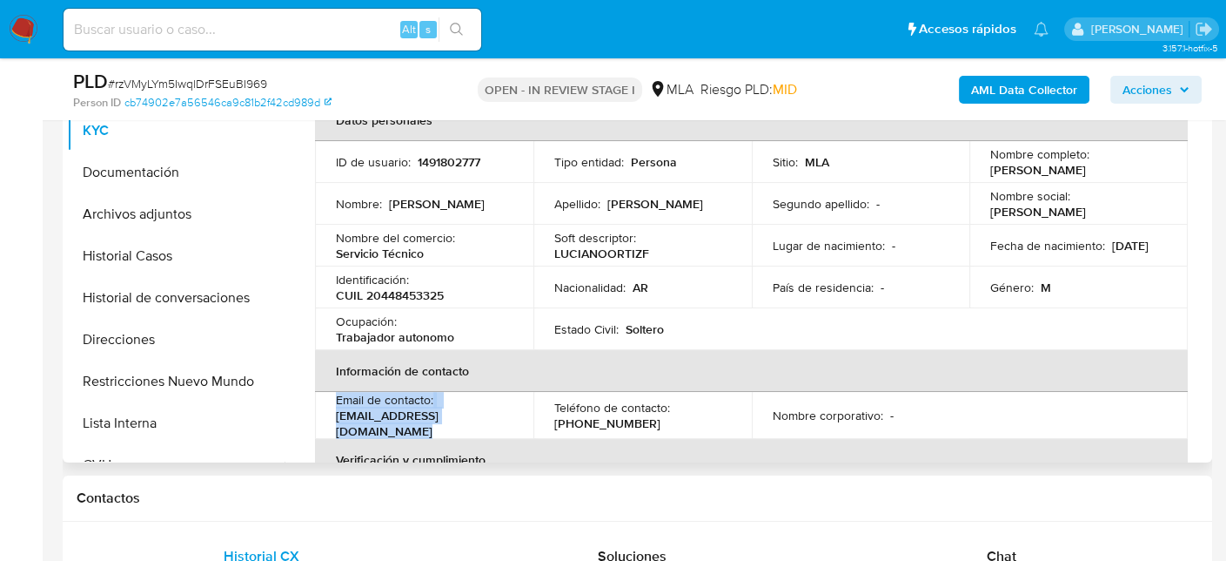
click at [358, 421] on p "lucianojoaquinfigueroa@gmail.com" at bounding box center [421, 422] width 170 height 31
click at [337, 420] on p "lucianojoaquinfigueroa@gmail.com" at bounding box center [421, 422] width 170 height 31
drag, startPoint x: 335, startPoint y: 420, endPoint x: 545, endPoint y: 424, distance: 209.8
click at [545, 424] on tr "Email de contacto : lucianojoaquinfigueroa@gmail.com Teléfono de contacto : (38…" at bounding box center [751, 415] width 873 height 47
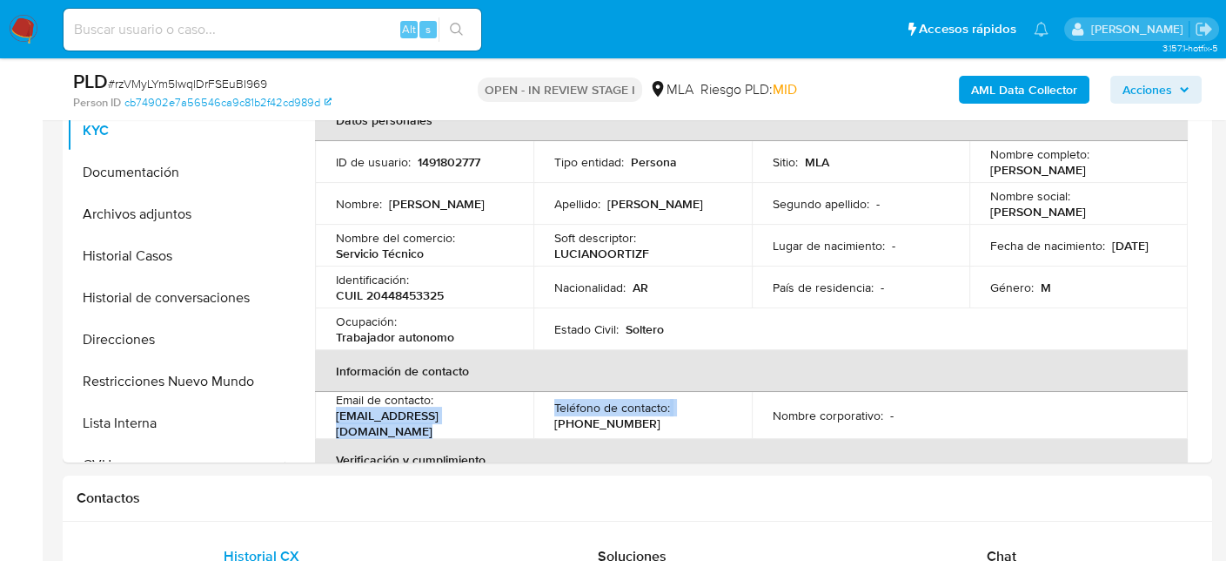
copy tr "lucianojoaquinfigueroa@gmail.com Teléfono de contacto :"
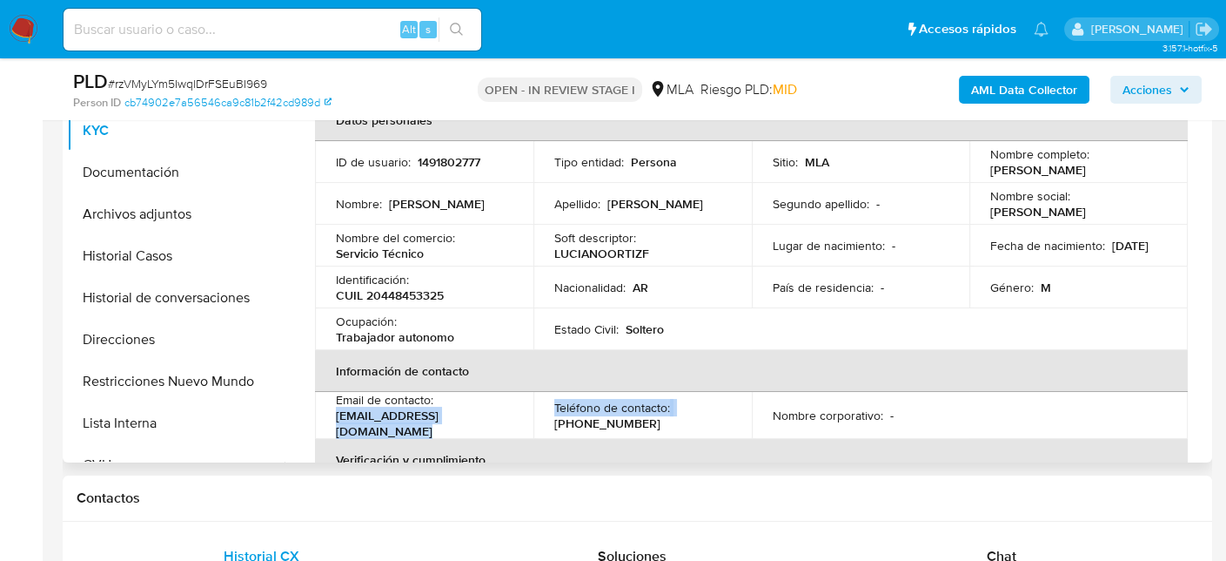
scroll to position [87, 0]
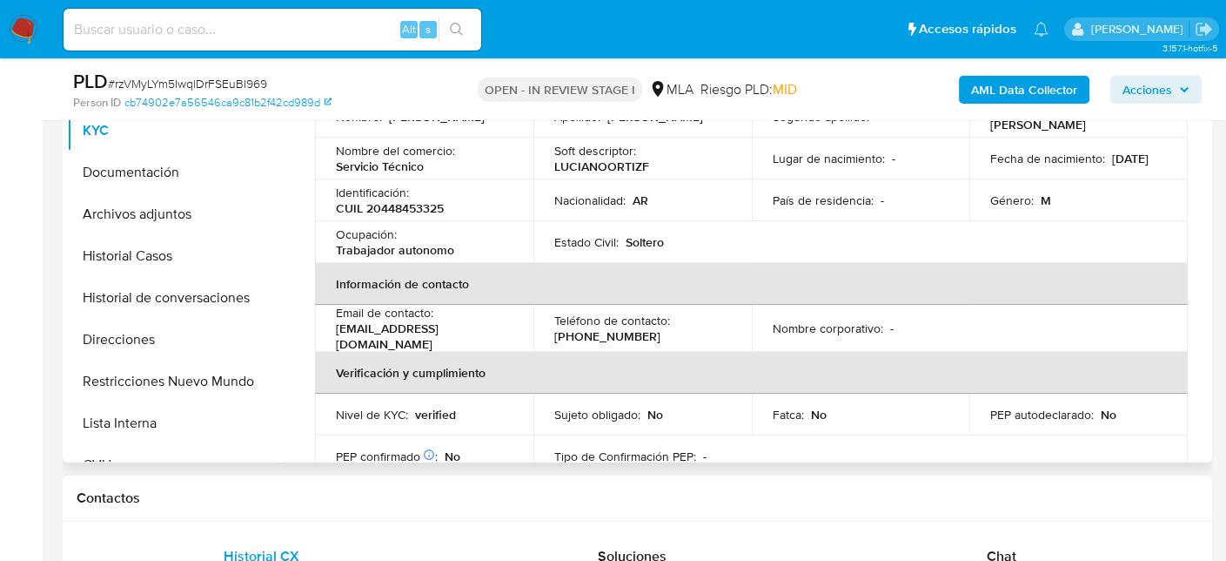
click at [596, 333] on p "(387) 4677040" at bounding box center [607, 336] width 106 height 16
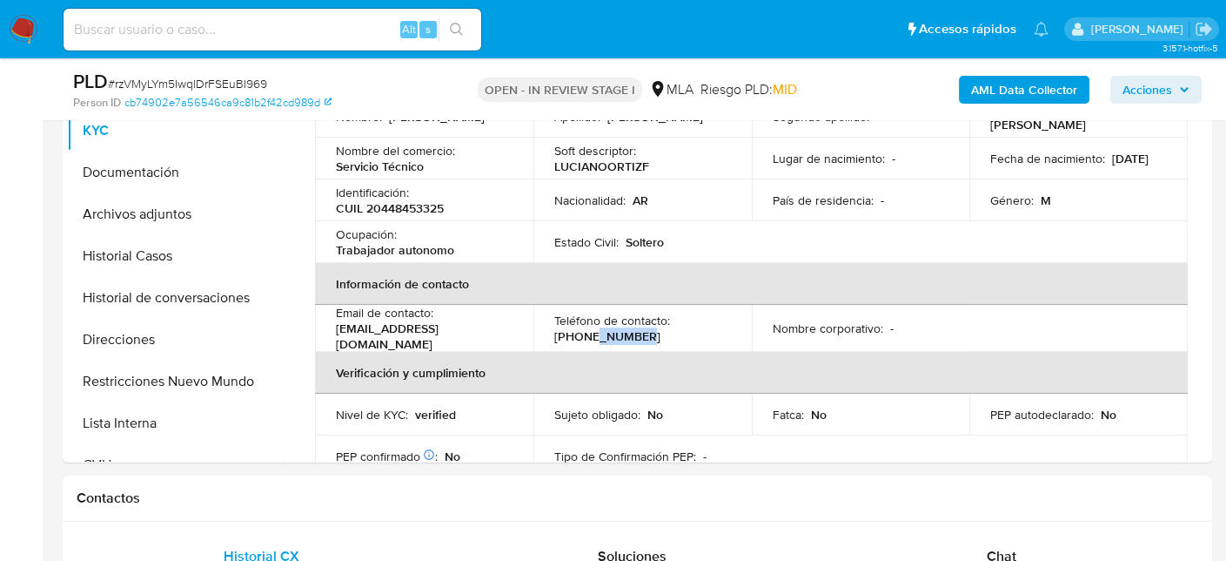
copy p "4677040"
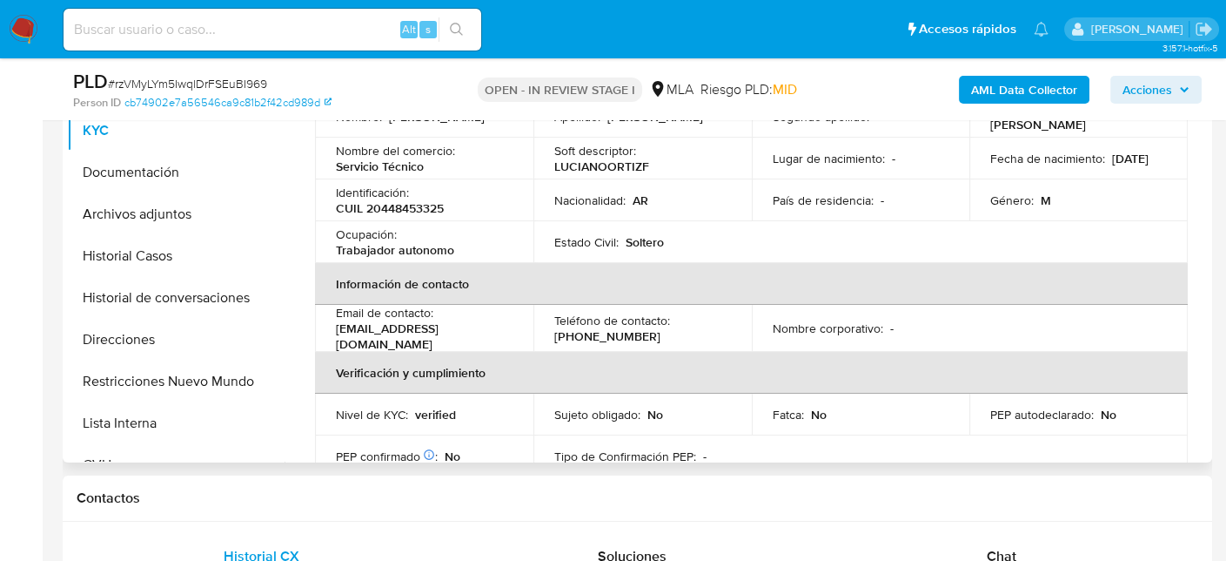
click at [568, 333] on p "(387) 4677040" at bounding box center [607, 336] width 106 height 16
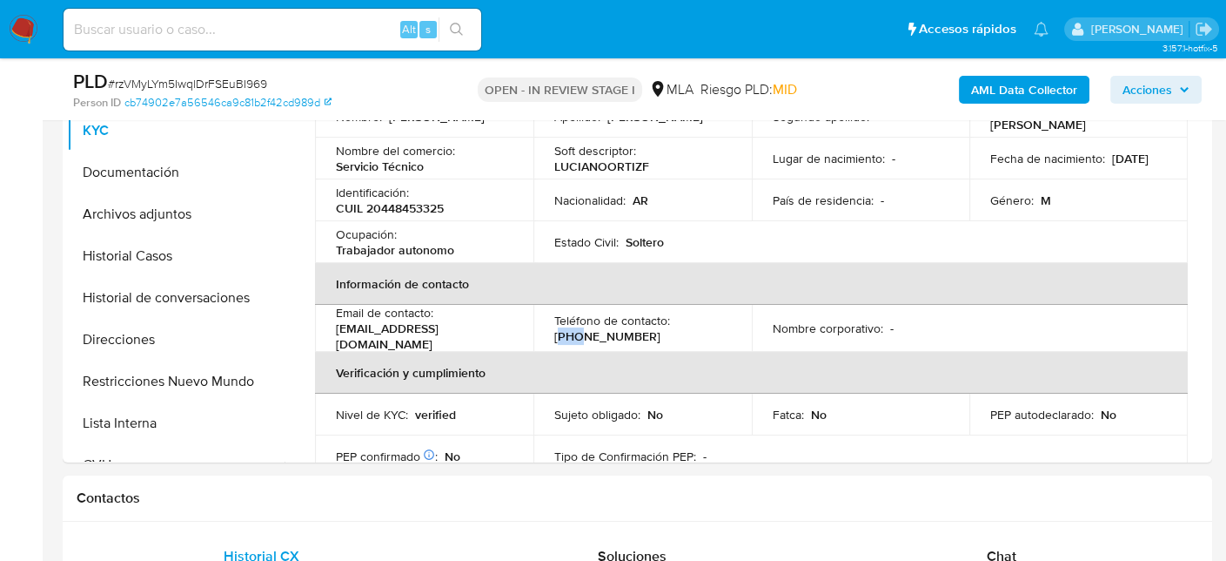
copy p "387"
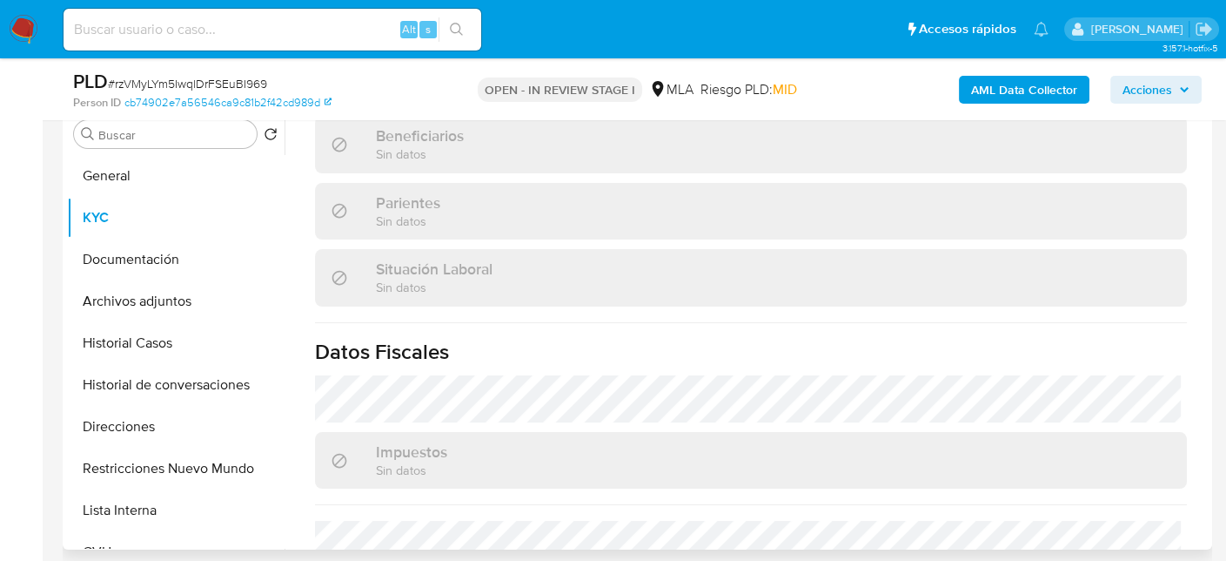
scroll to position [931, 0]
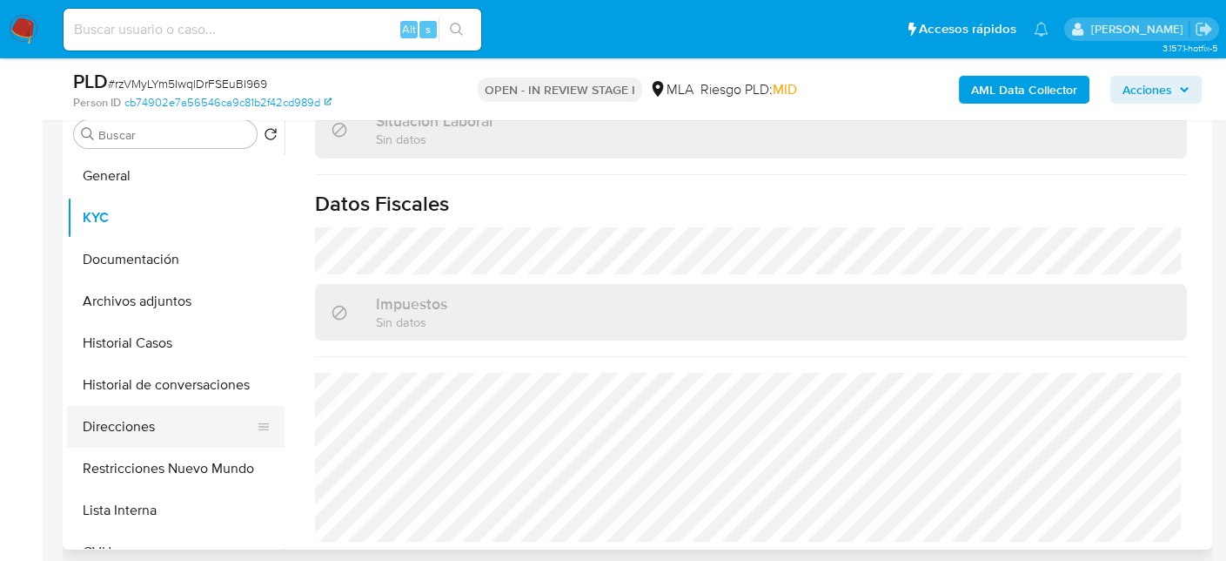
click at [142, 418] on button "Direcciones" at bounding box center [169, 427] width 204 height 42
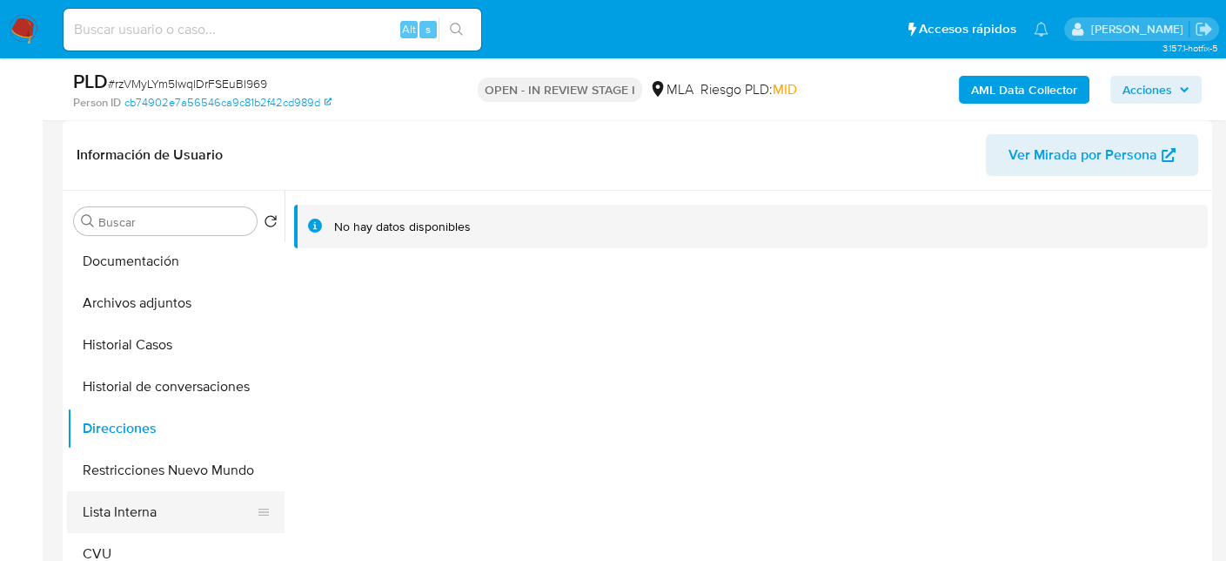
scroll to position [174, 0]
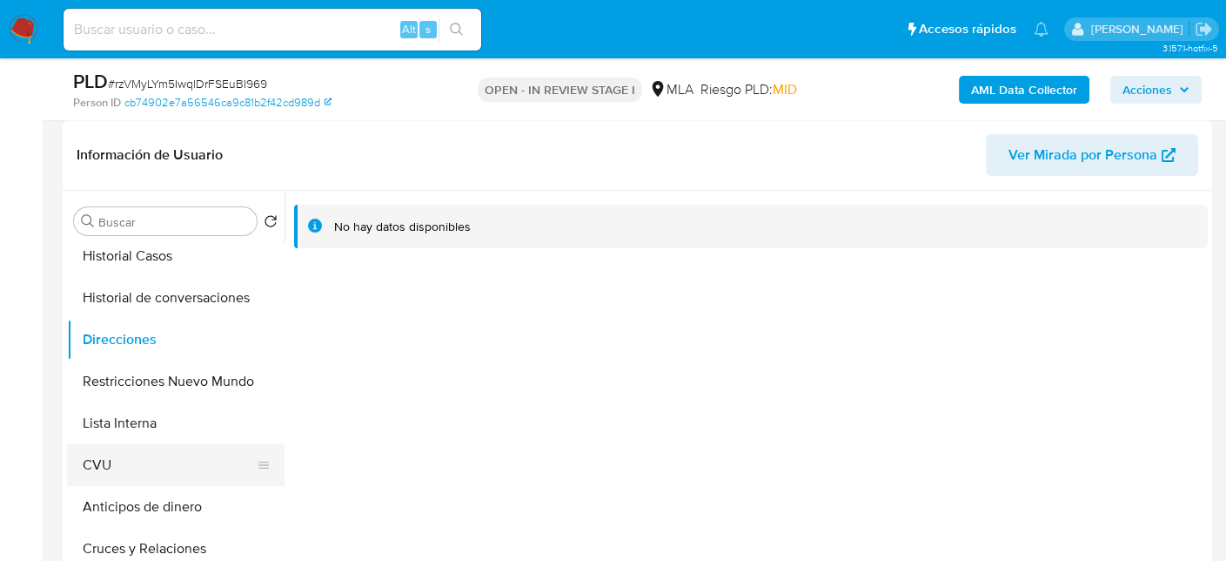
click at [111, 444] on button "CVU" at bounding box center [169, 465] width 204 height 42
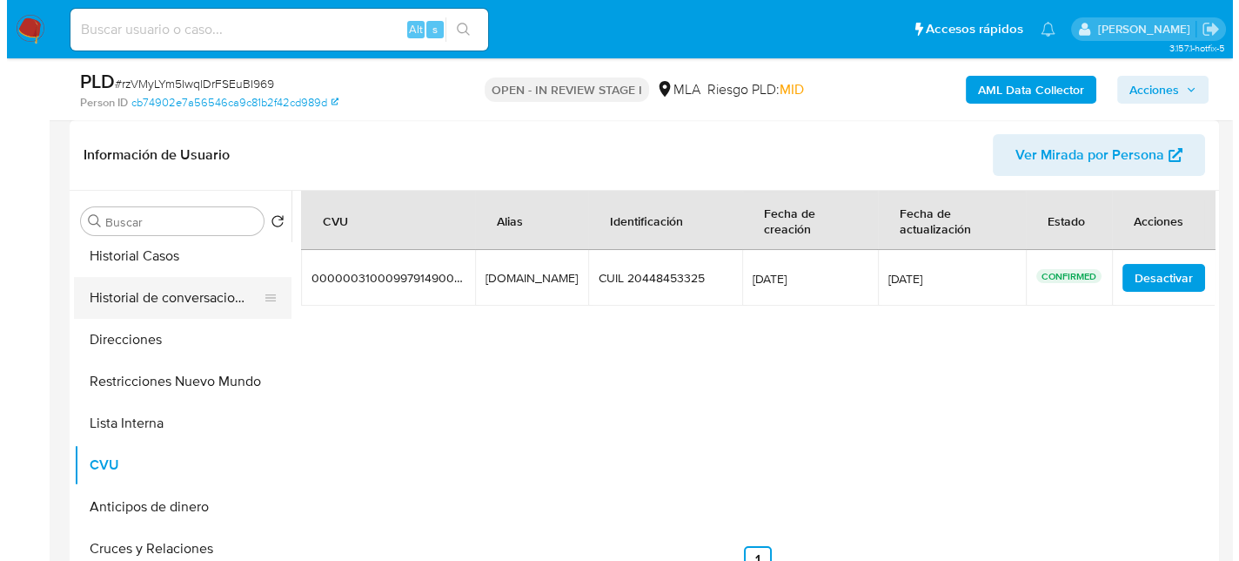
scroll to position [0, 0]
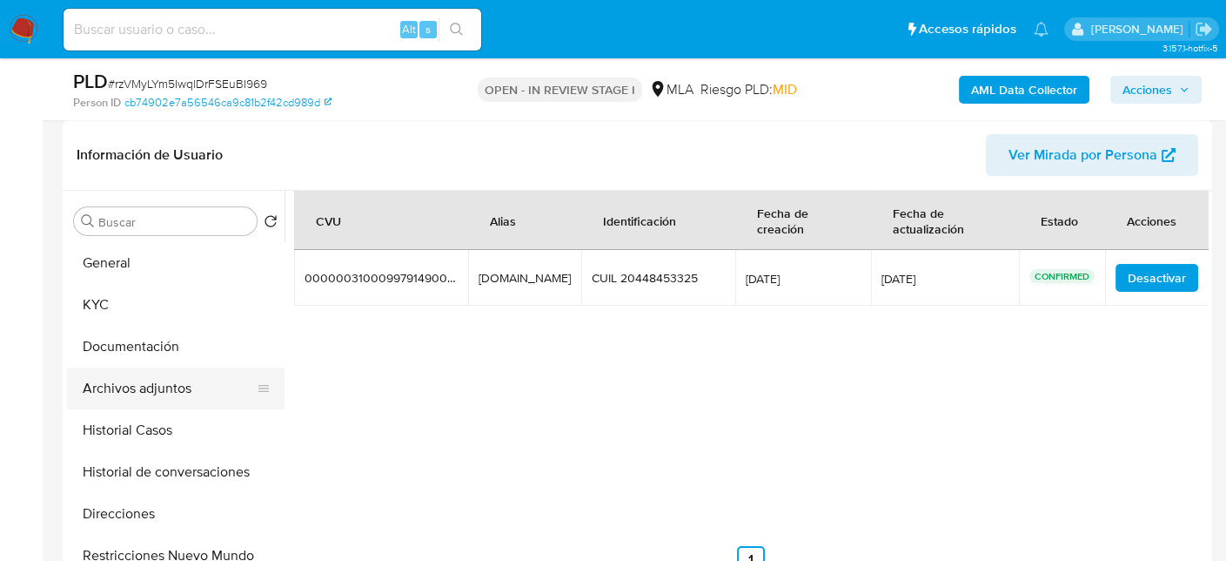
click at [151, 389] on button "Archivos adjuntos" at bounding box center [169, 388] width 204 height 42
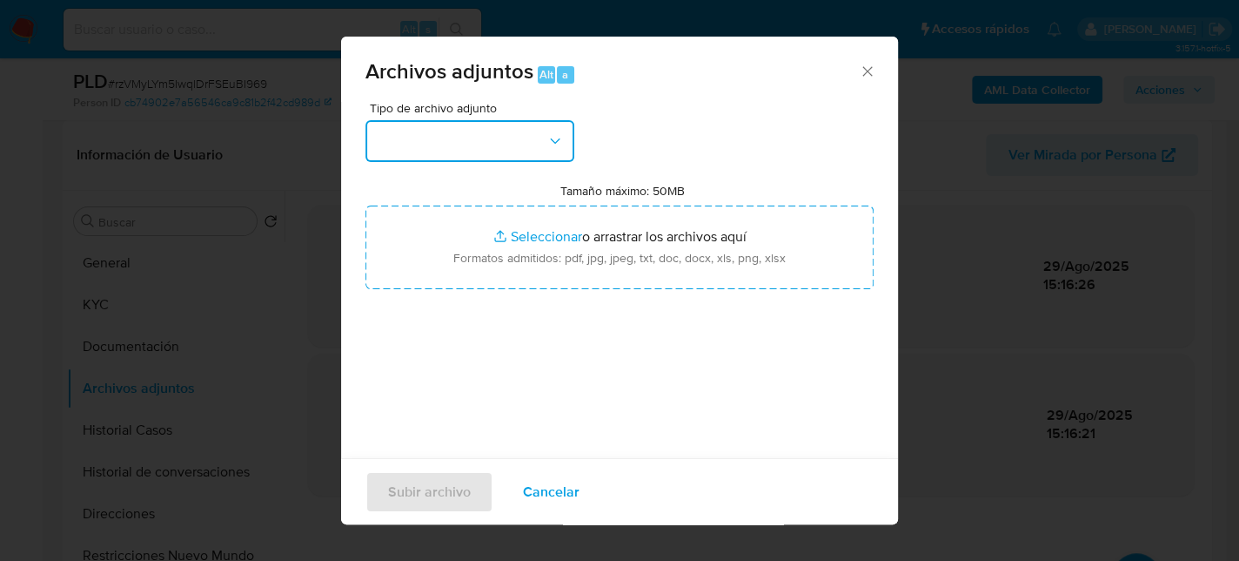
click at [522, 143] on button "button" at bounding box center [470, 141] width 209 height 42
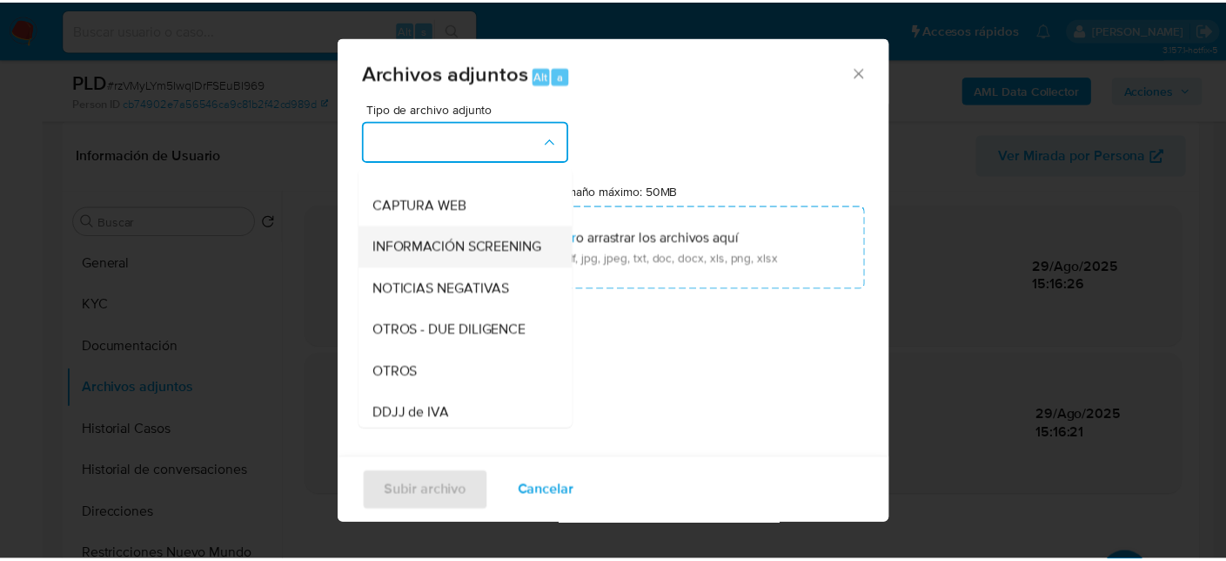
scroll to position [174, 0]
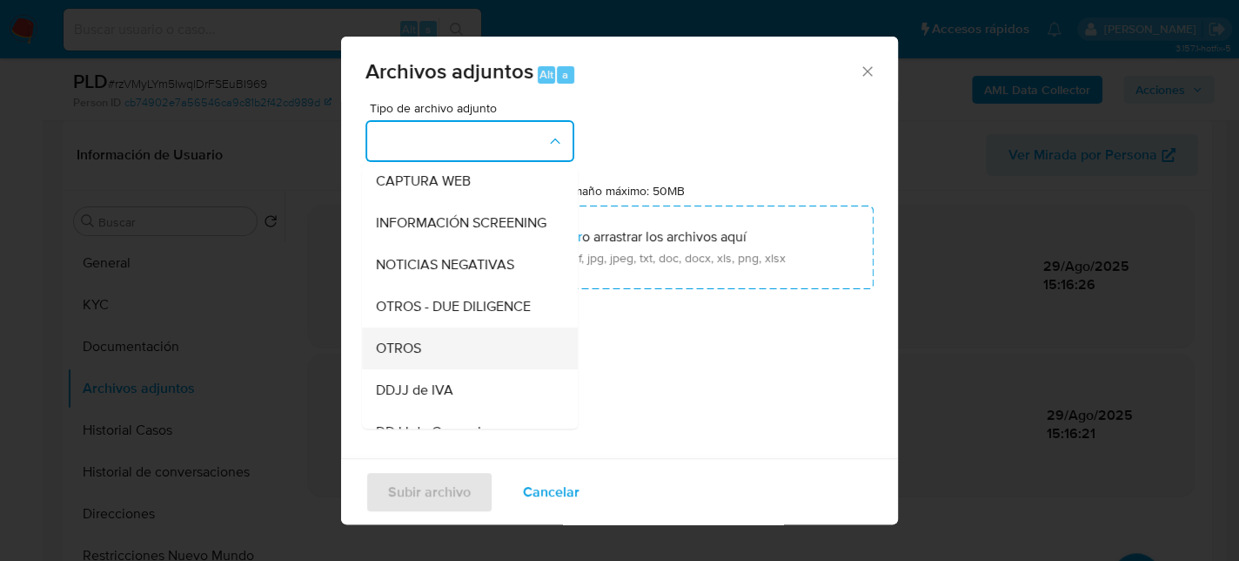
click at [422, 359] on div "OTROS" at bounding box center [465, 348] width 178 height 42
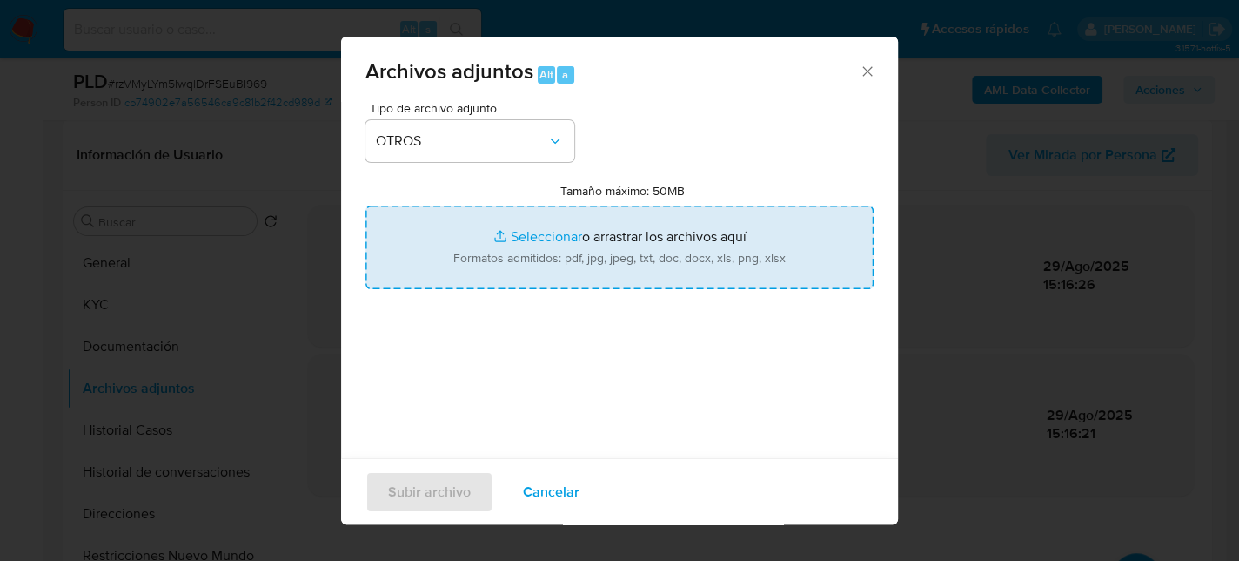
type input "C:\fakepath\Caselog rzVMyLYm5IwqlDrFSEuBI969_2025_07_18_17_14_27.docx"
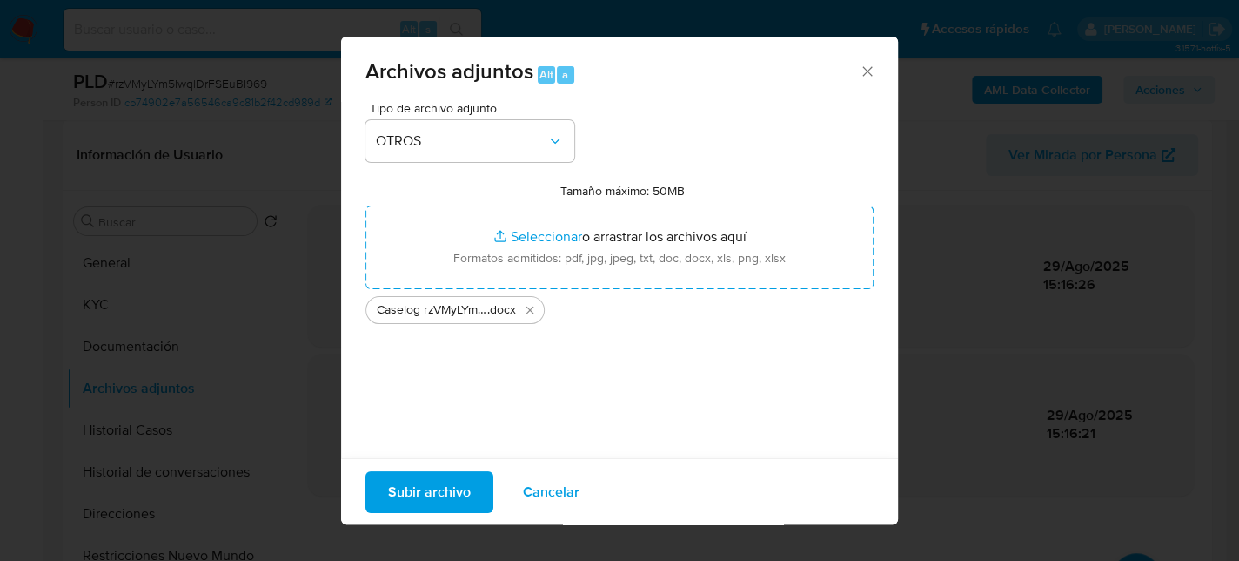
click at [413, 482] on span "Subir archivo" at bounding box center [429, 491] width 83 height 38
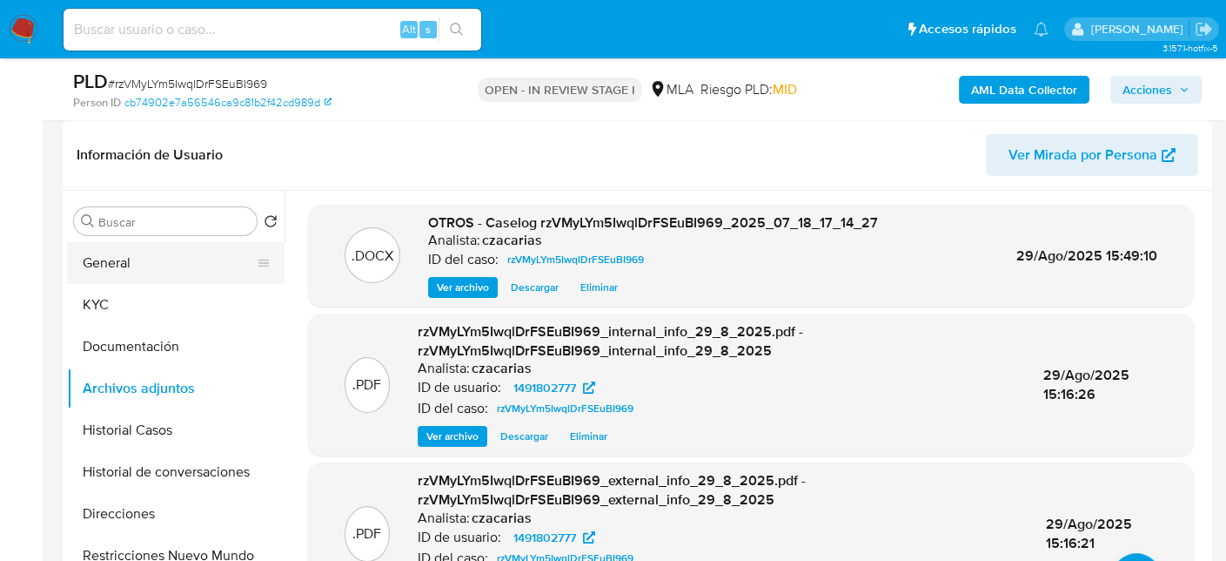
click at [181, 255] on button "General" at bounding box center [169, 263] width 204 height 42
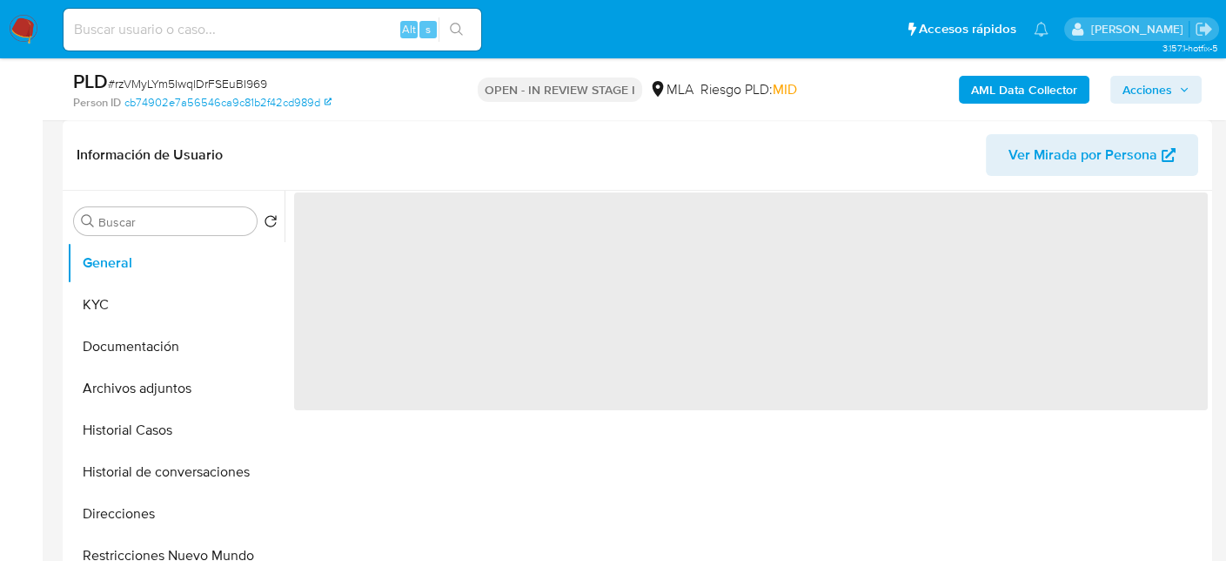
click at [340, 246] on span "‌" at bounding box center [751, 301] width 914 height 218
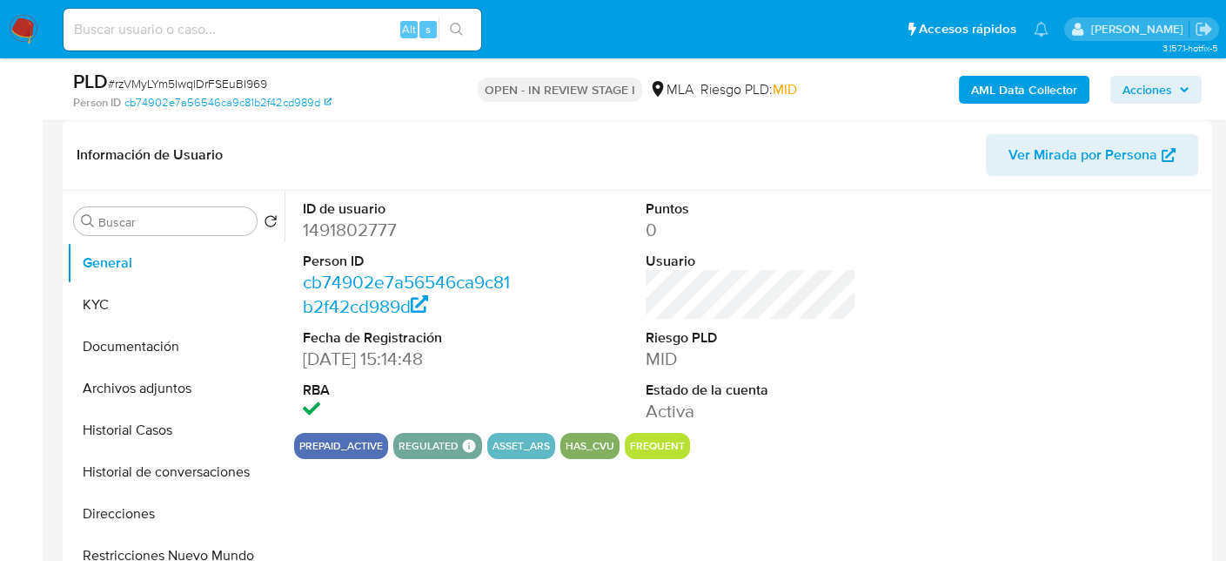
click at [335, 252] on dt "Person ID" at bounding box center [409, 261] width 212 height 19
click at [341, 238] on dd "1491802777" at bounding box center [409, 230] width 212 height 24
copy dd "1491802777"
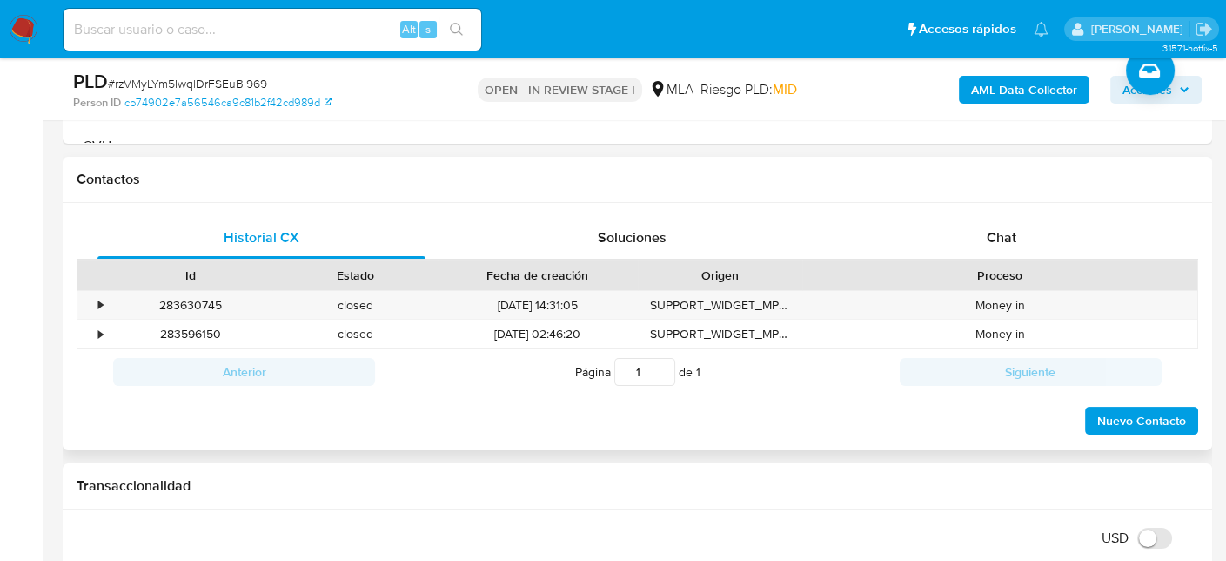
scroll to position [783, 0]
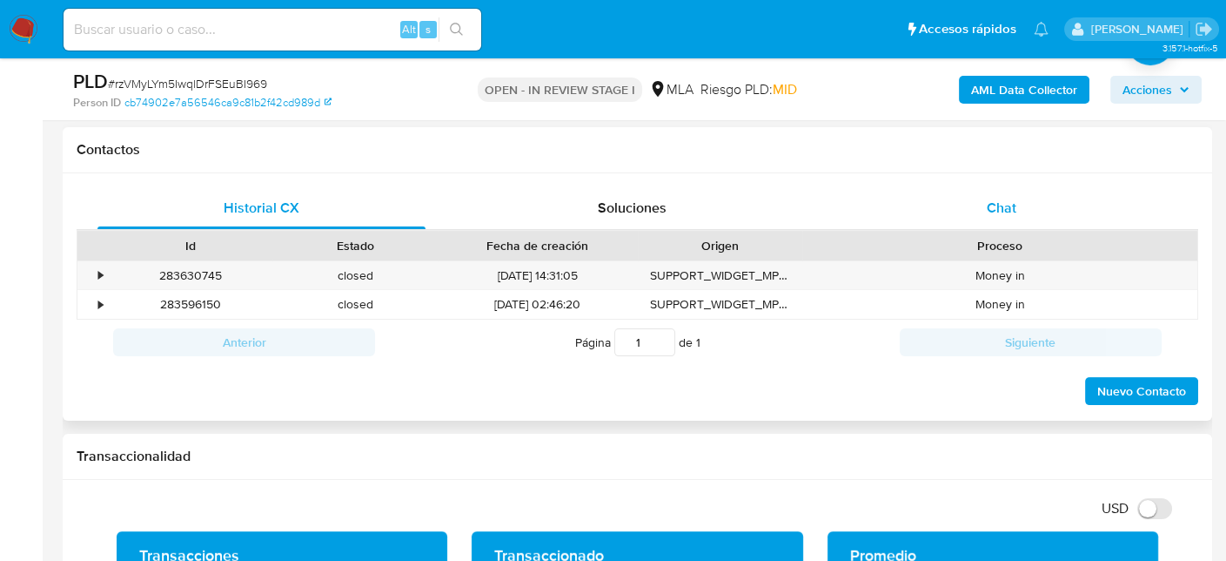
click at [1031, 207] on div "Chat" at bounding box center [1002, 208] width 328 height 42
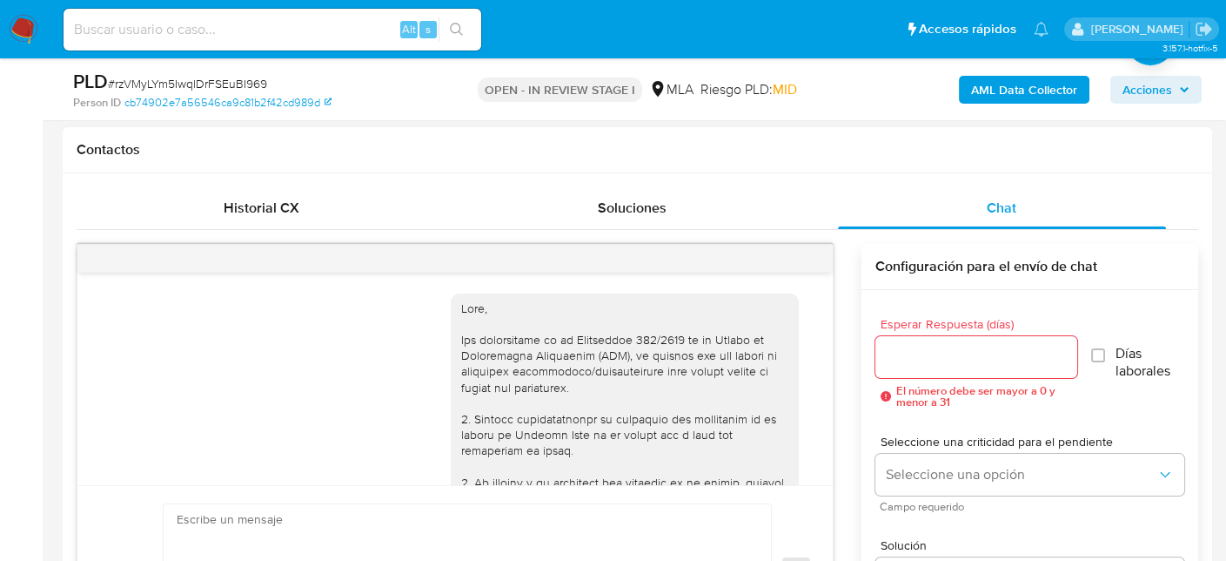
scroll to position [1158, 0]
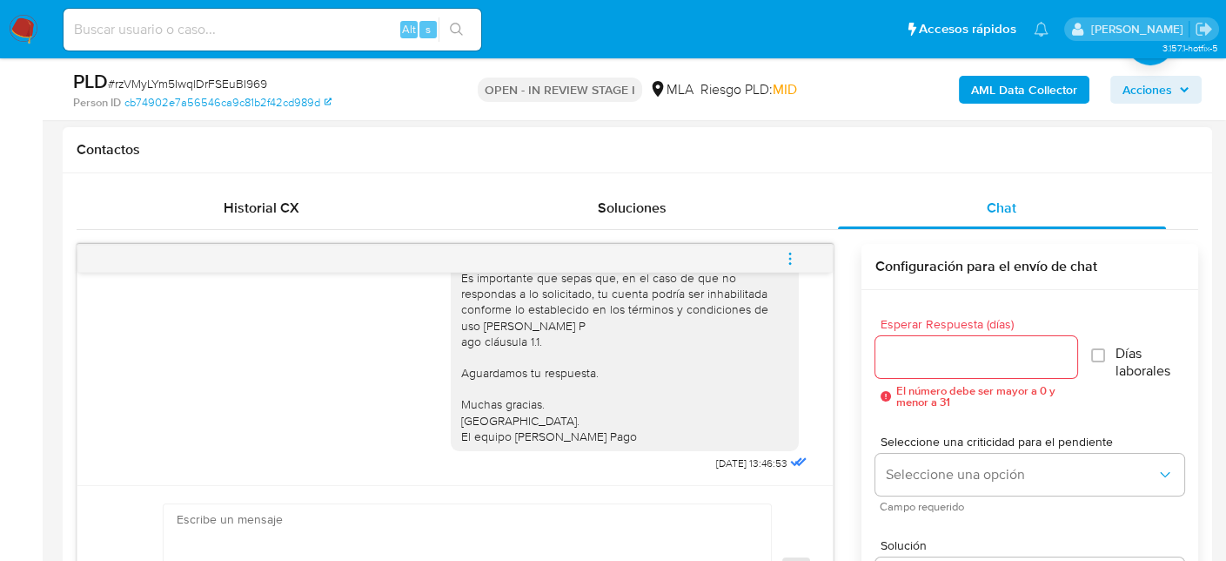
click at [788, 258] on icon "menu-action" at bounding box center [790, 259] width 16 height 16
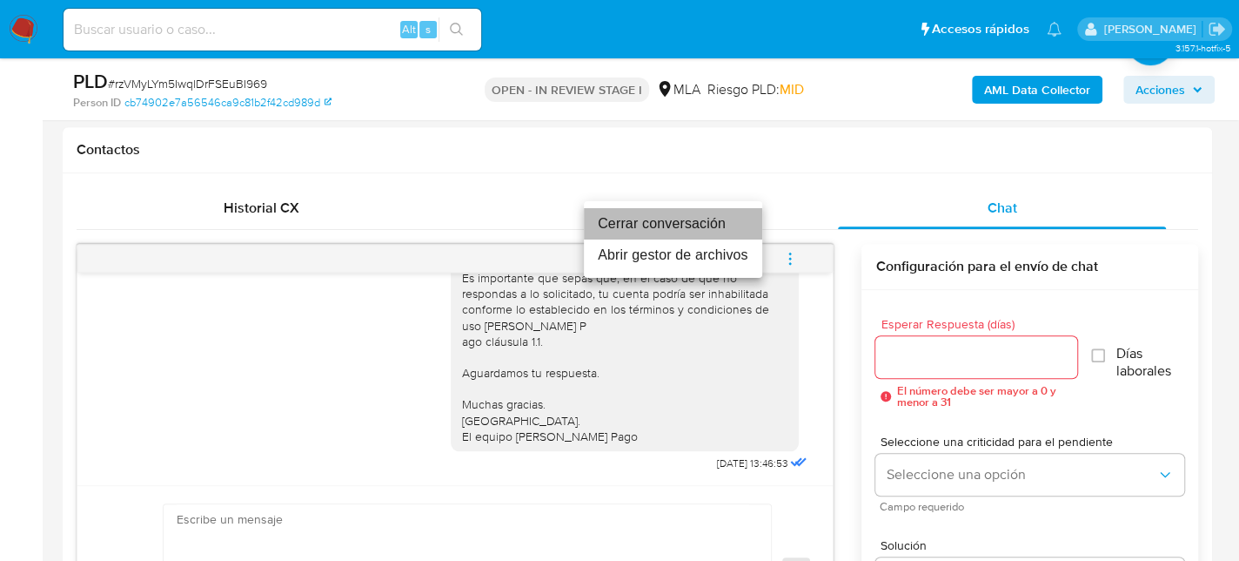
click at [724, 223] on li "Cerrar conversación" at bounding box center [673, 223] width 178 height 31
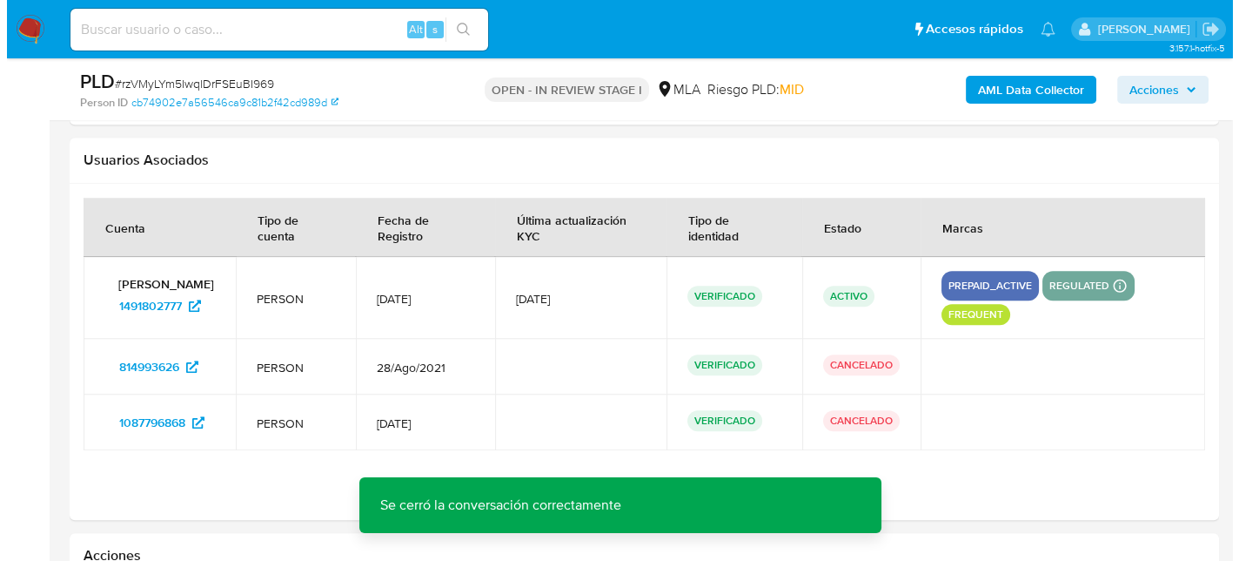
scroll to position [3206, 0]
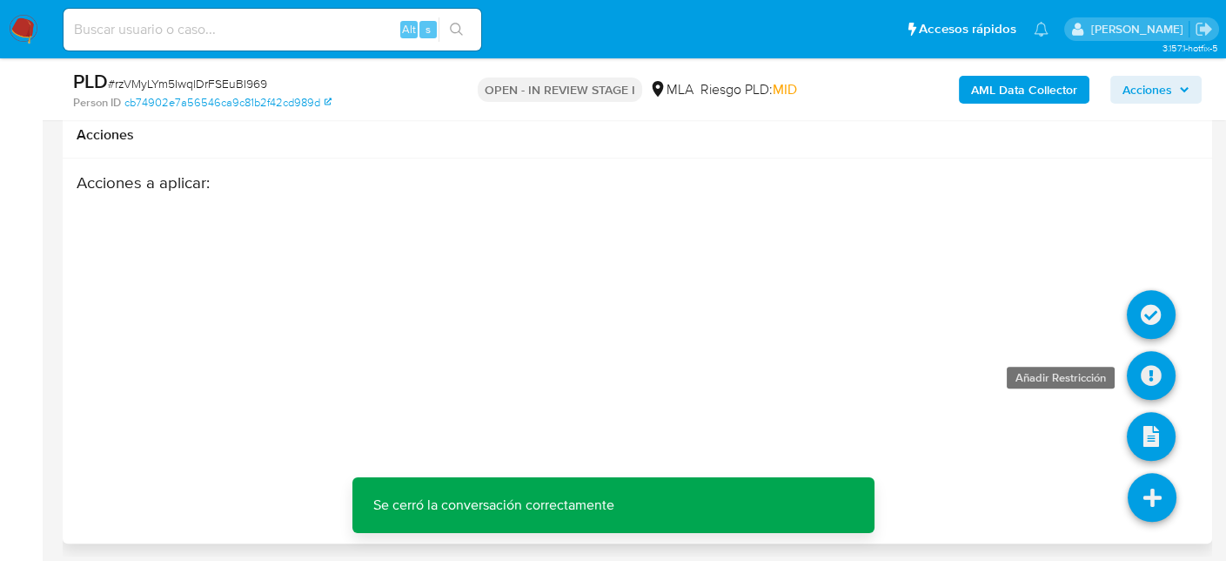
click at [1149, 372] on icon at bounding box center [1151, 375] width 49 height 49
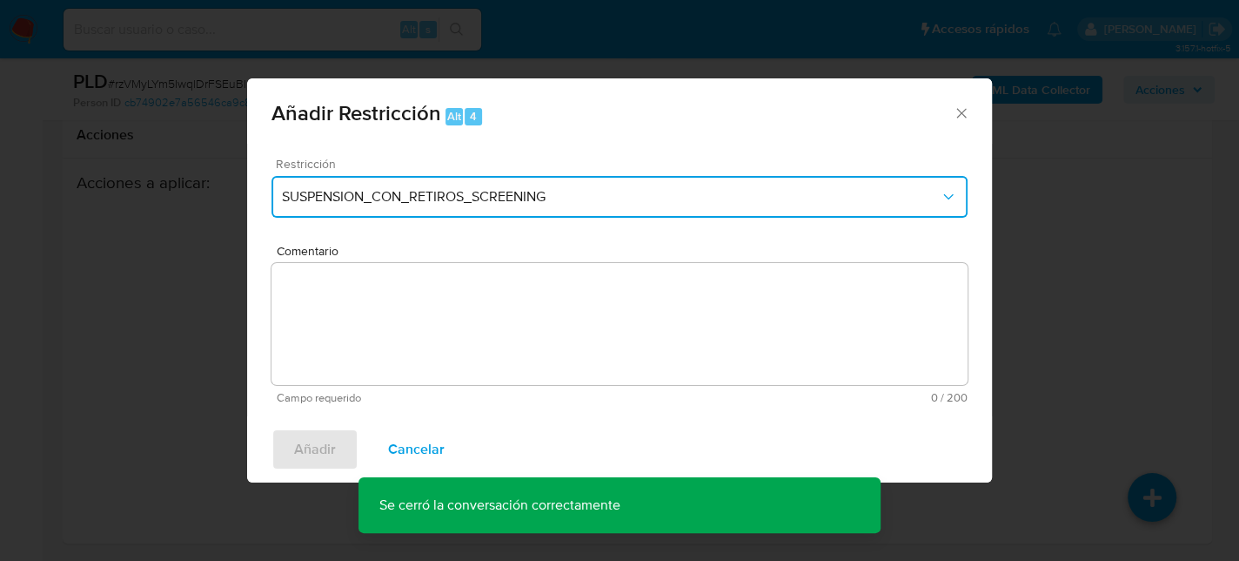
click at [507, 188] on span "SUSPENSION_CON_RETIROS_SCREENING" at bounding box center [611, 196] width 658 height 17
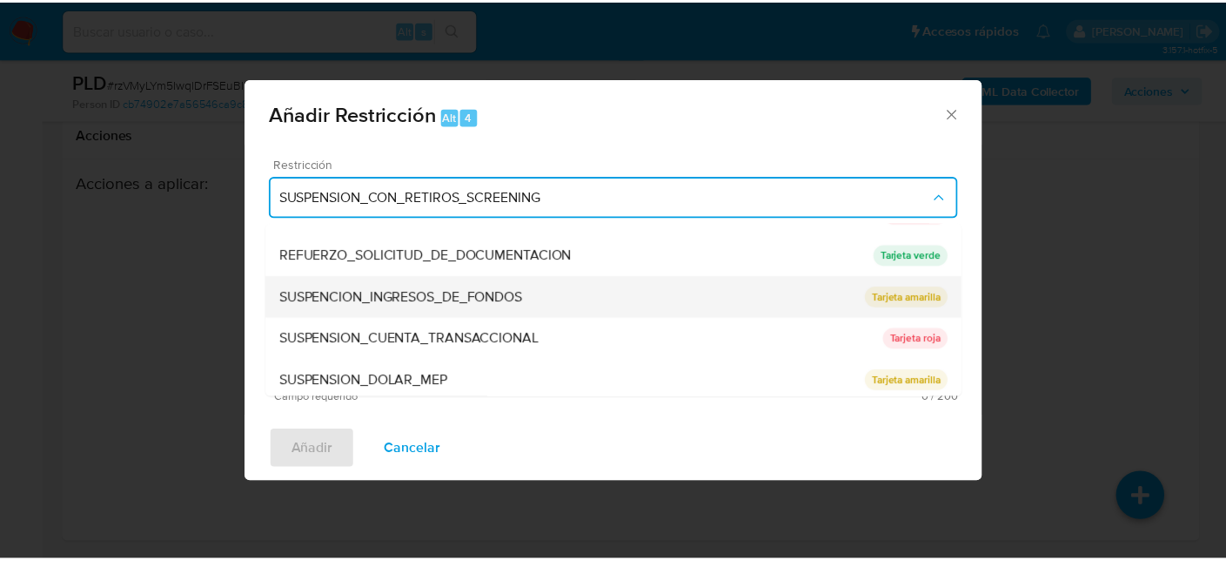
scroll to position [368, 0]
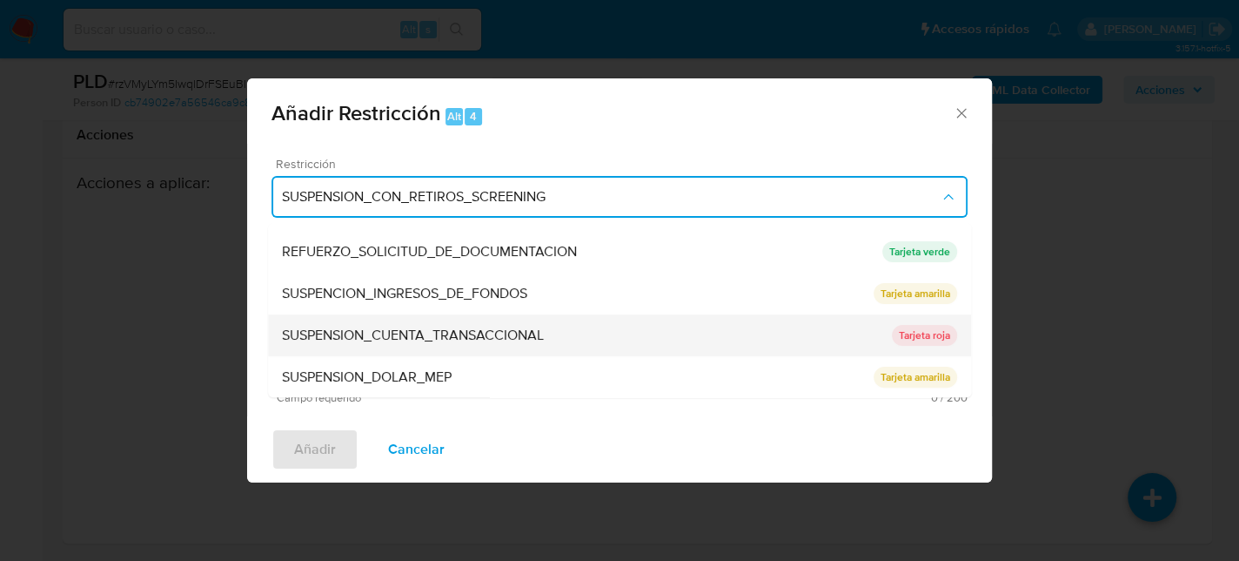
click at [428, 332] on span "SUSPENSION_CUENTA_TRANSACCIONAL" at bounding box center [413, 334] width 262 height 17
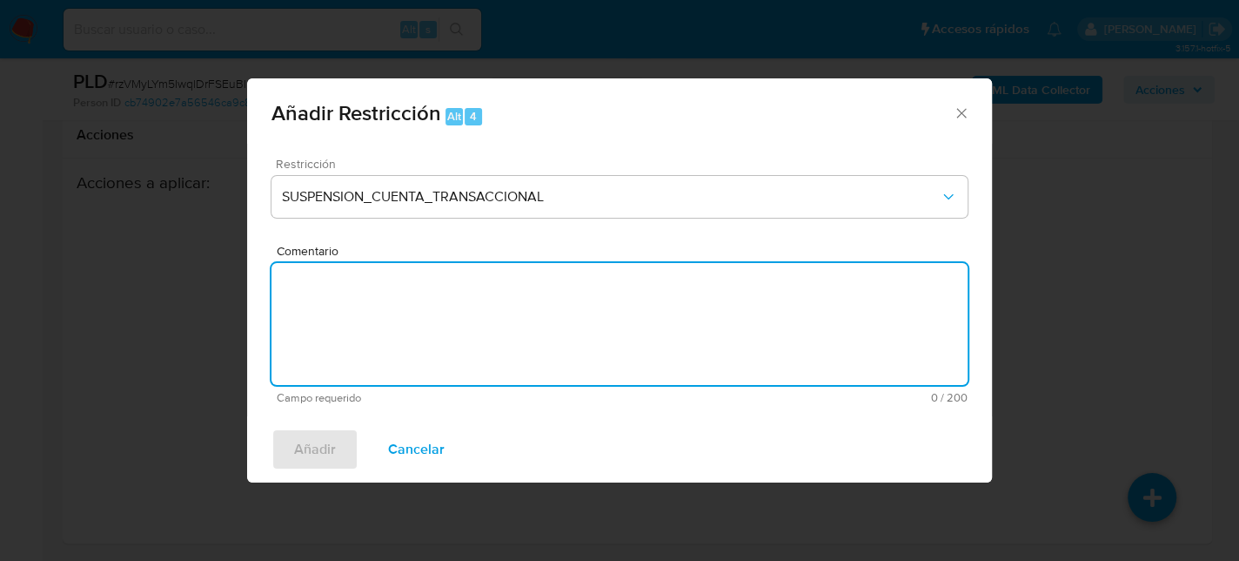
click at [467, 337] on textarea "Comentario" at bounding box center [620, 324] width 696 height 122
type textarea "AML"
click at [321, 441] on span "Añadir" at bounding box center [315, 449] width 42 height 38
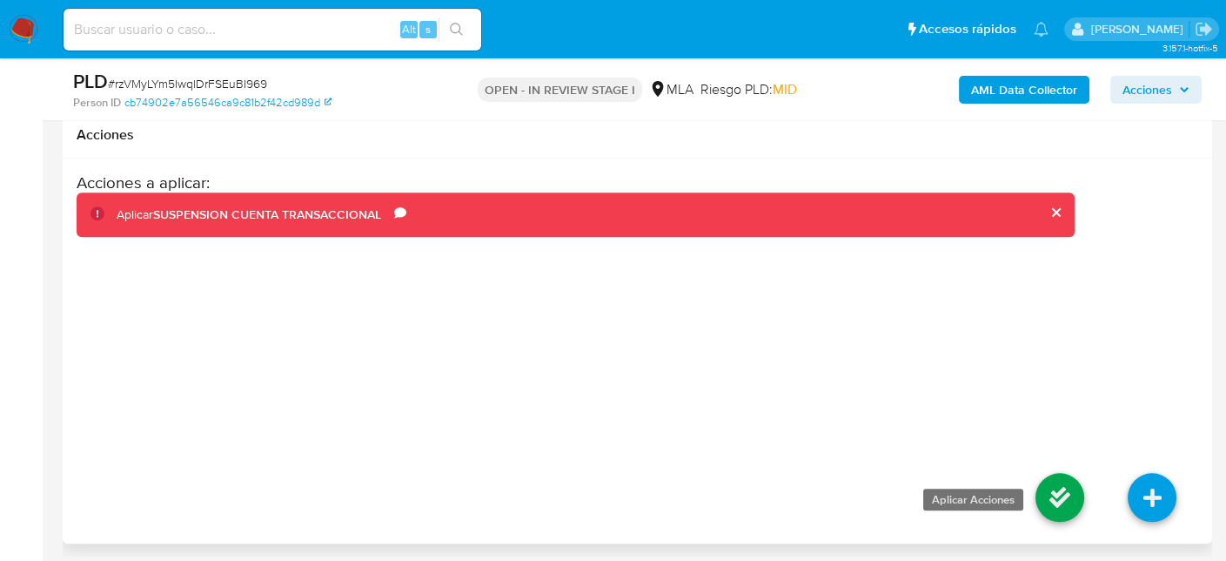
click at [1042, 484] on icon at bounding box center [1060, 497] width 49 height 49
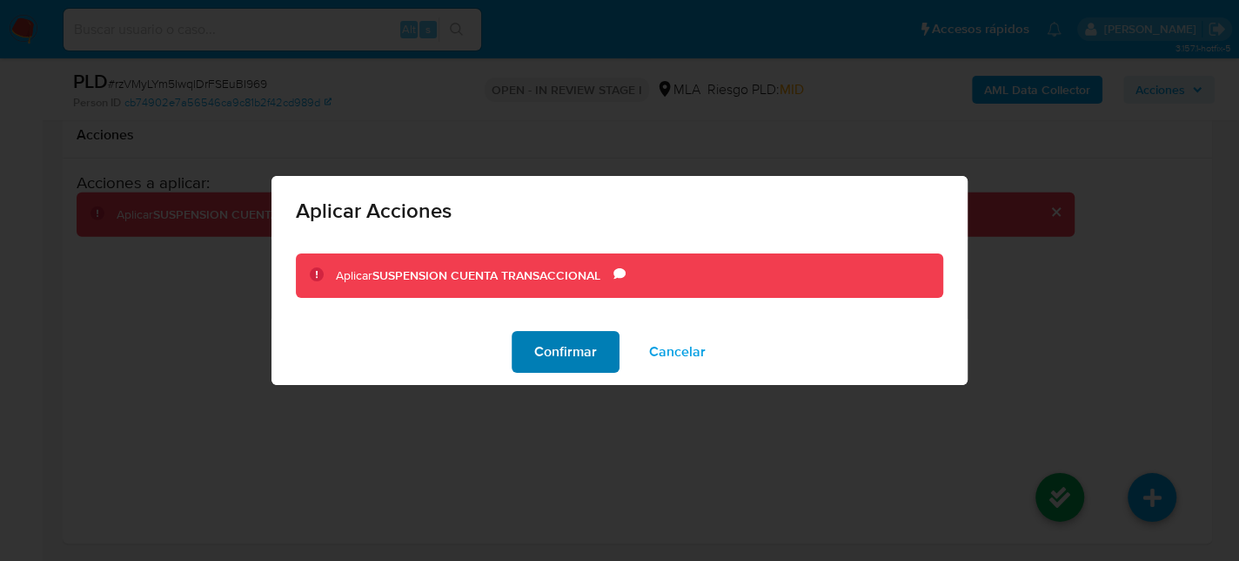
click at [576, 355] on span "Confirmar" at bounding box center [565, 351] width 63 height 38
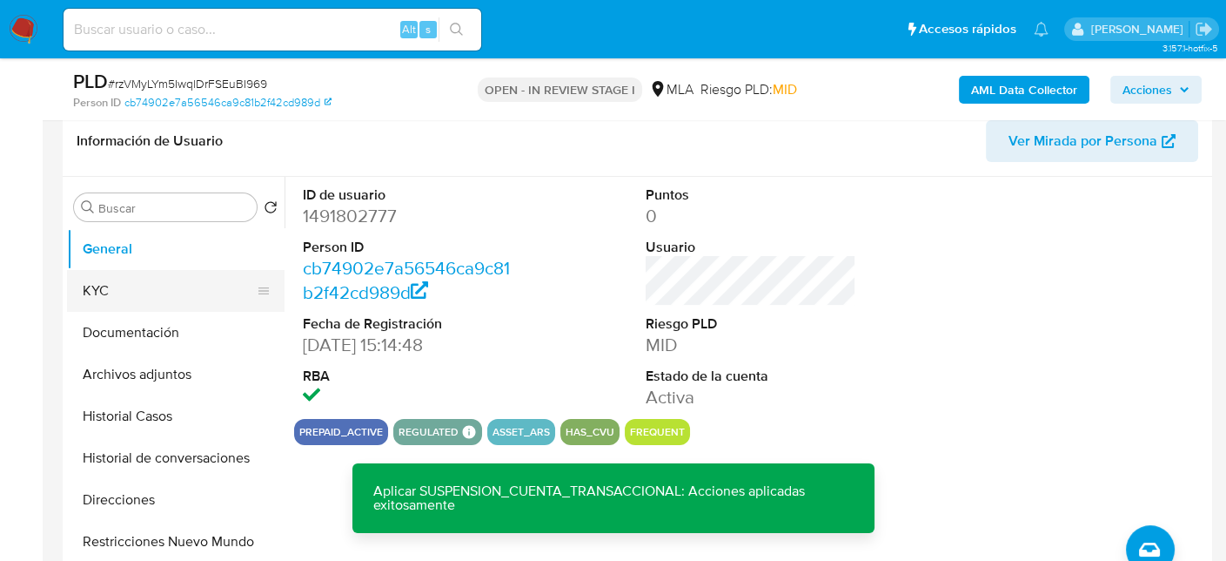
scroll to position [246, 0]
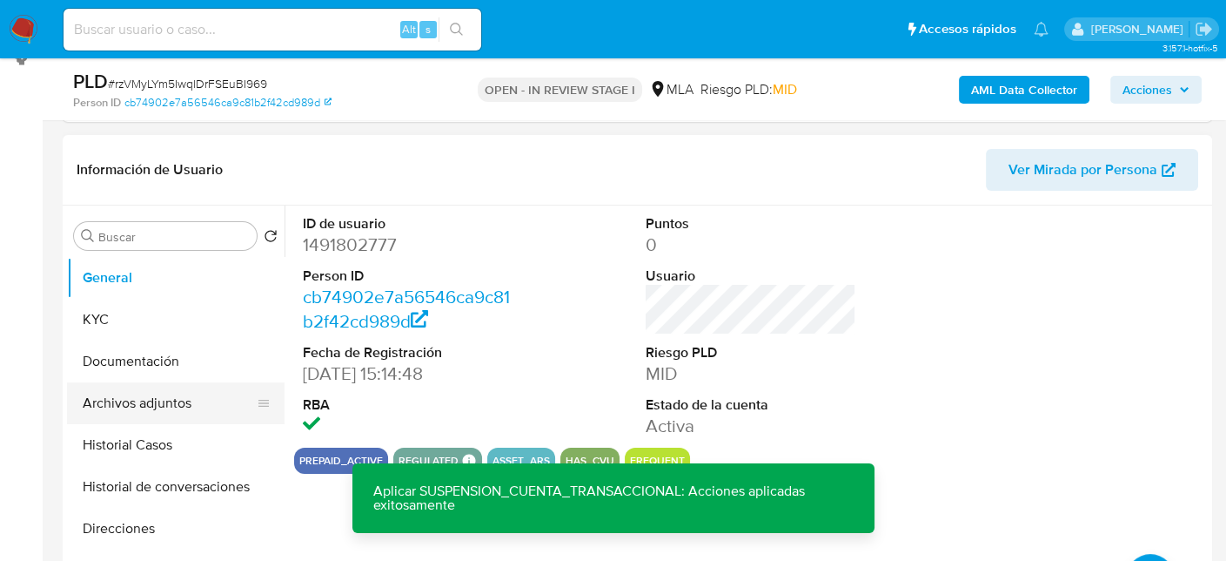
click at [133, 401] on button "Archivos adjuntos" at bounding box center [169, 403] width 204 height 42
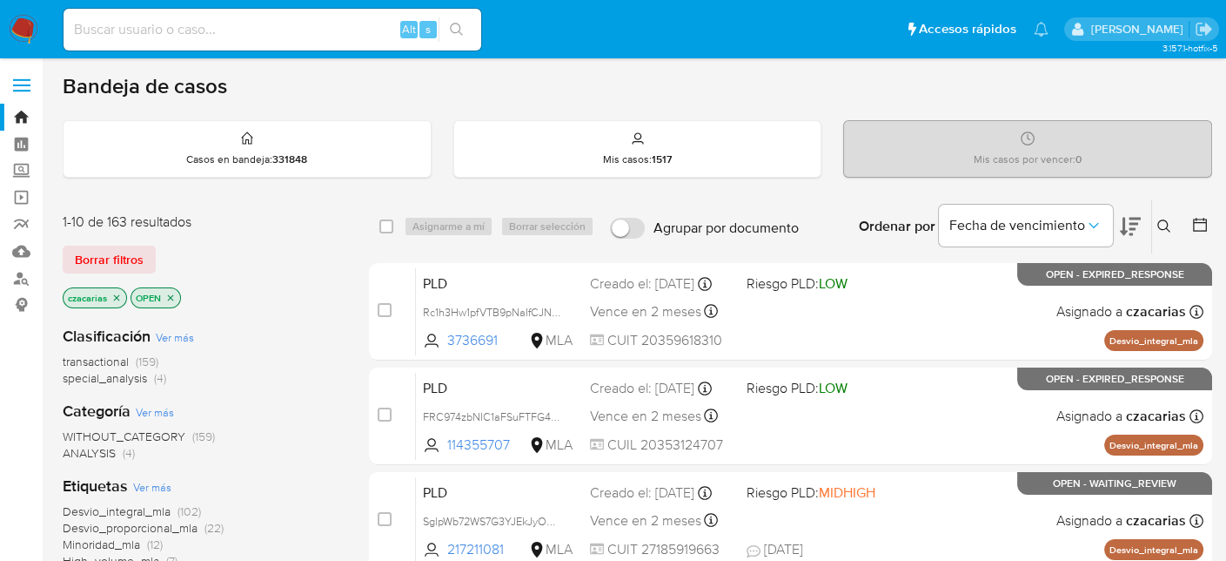
click at [1167, 226] on icon at bounding box center [1165, 226] width 14 height 14
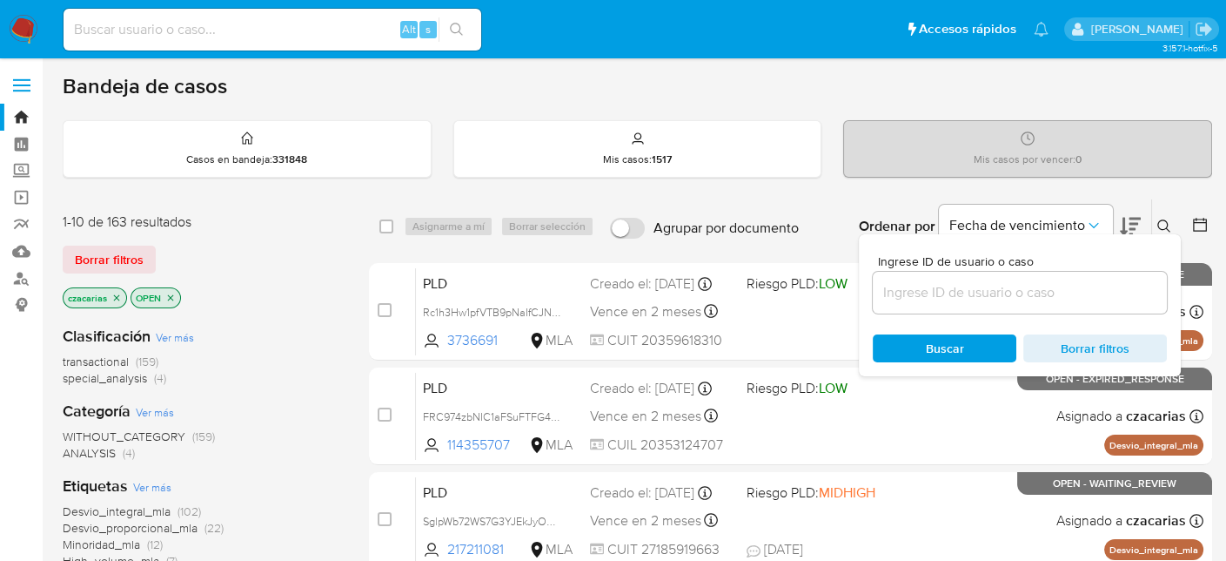
click at [1019, 292] on input at bounding box center [1020, 292] width 294 height 23
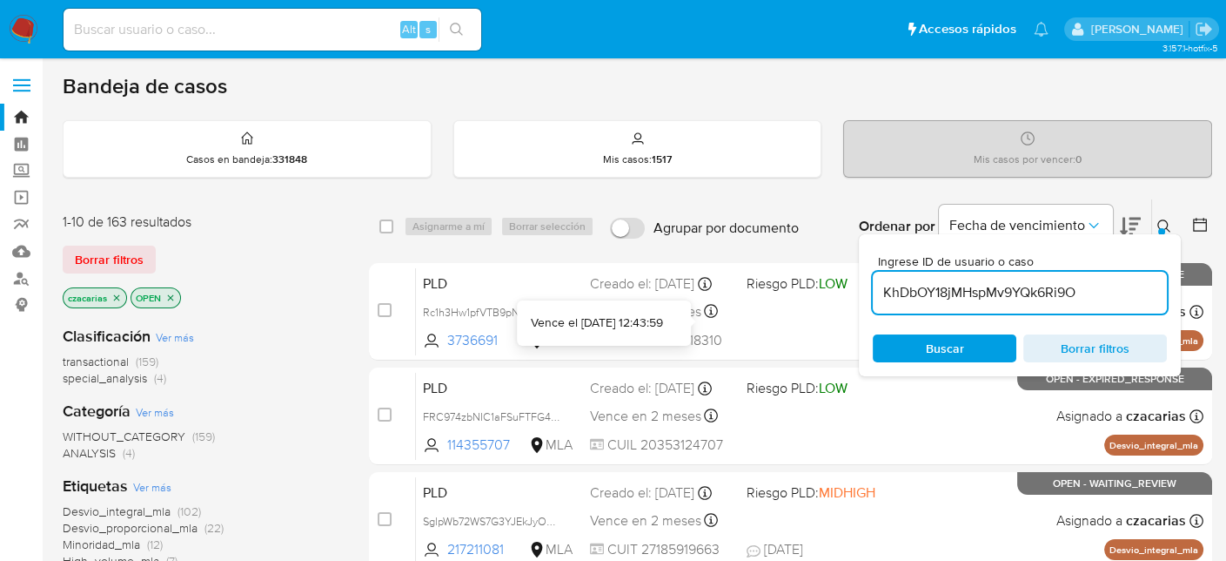
type input "KhDbOY18jMHspMv9YQk6Ri9O"
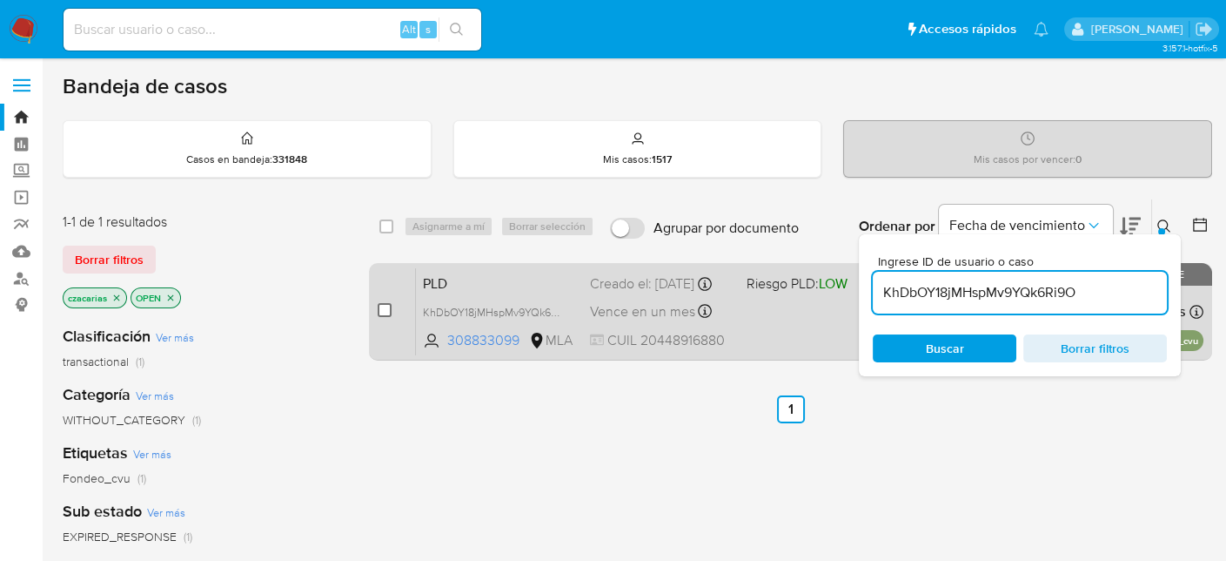
click at [383, 303] on input "checkbox" at bounding box center [385, 310] width 14 height 14
checkbox input "true"
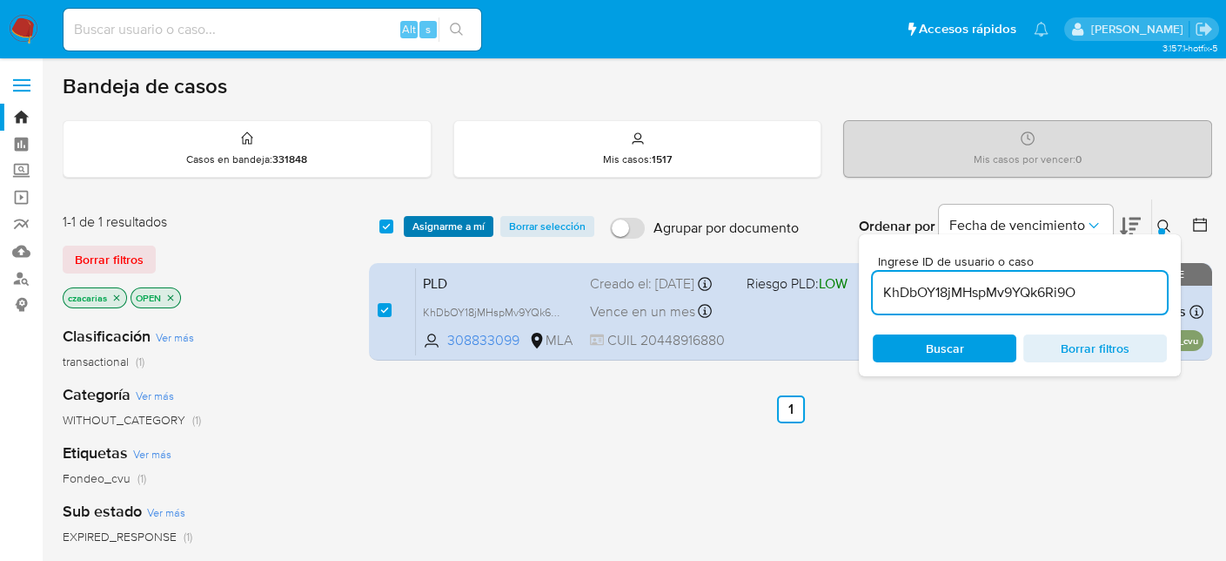
click at [442, 231] on span "Asignarme a mí" at bounding box center [449, 226] width 72 height 17
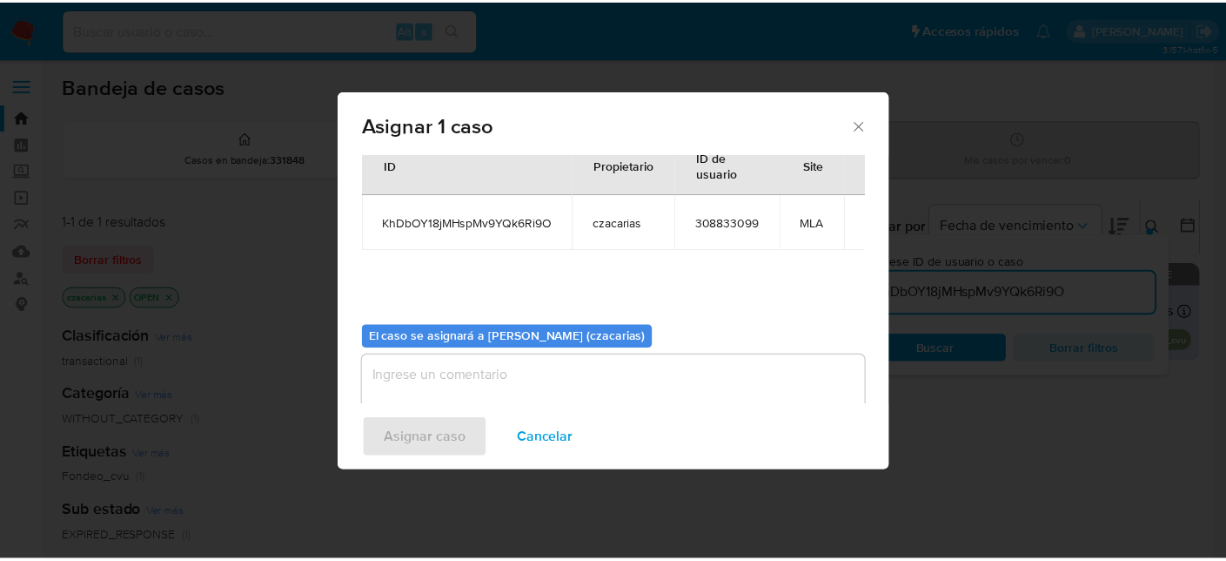
scroll to position [89, 0]
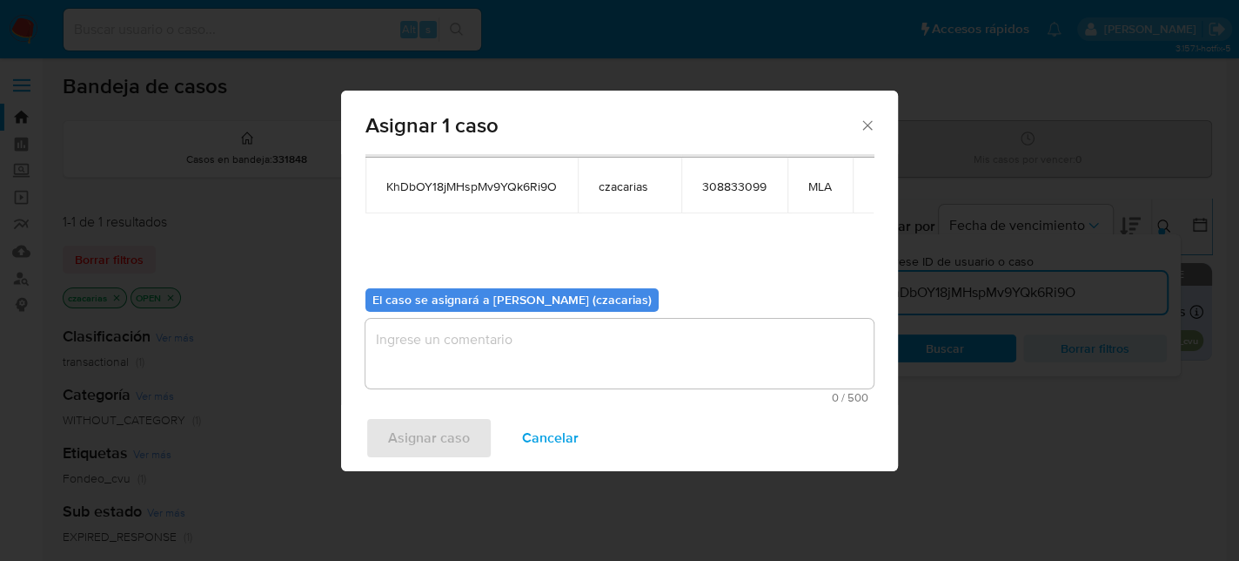
click at [577, 348] on textarea "assign-modal" at bounding box center [620, 354] width 508 height 70
click at [440, 449] on span "Asignar caso" at bounding box center [429, 438] width 82 height 38
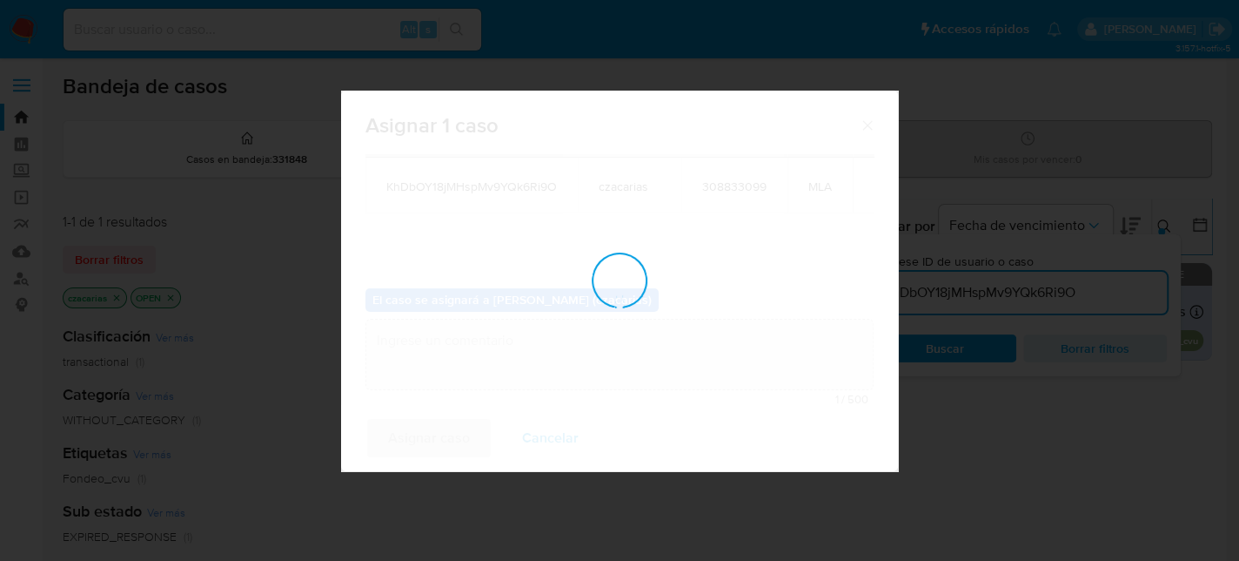
checkbox input "false"
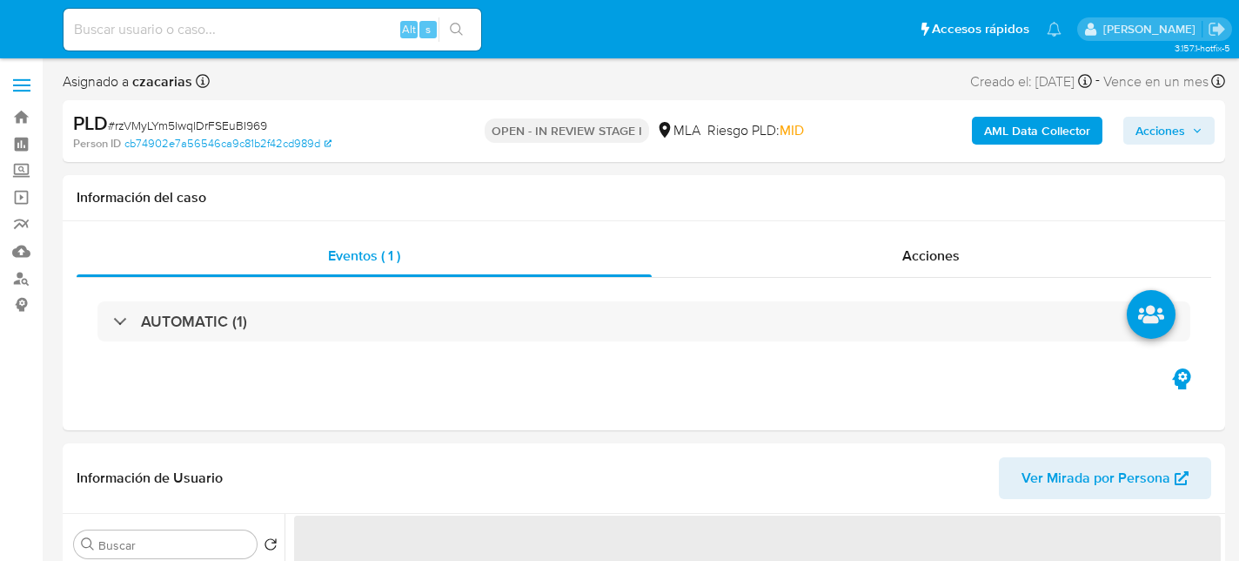
select select "10"
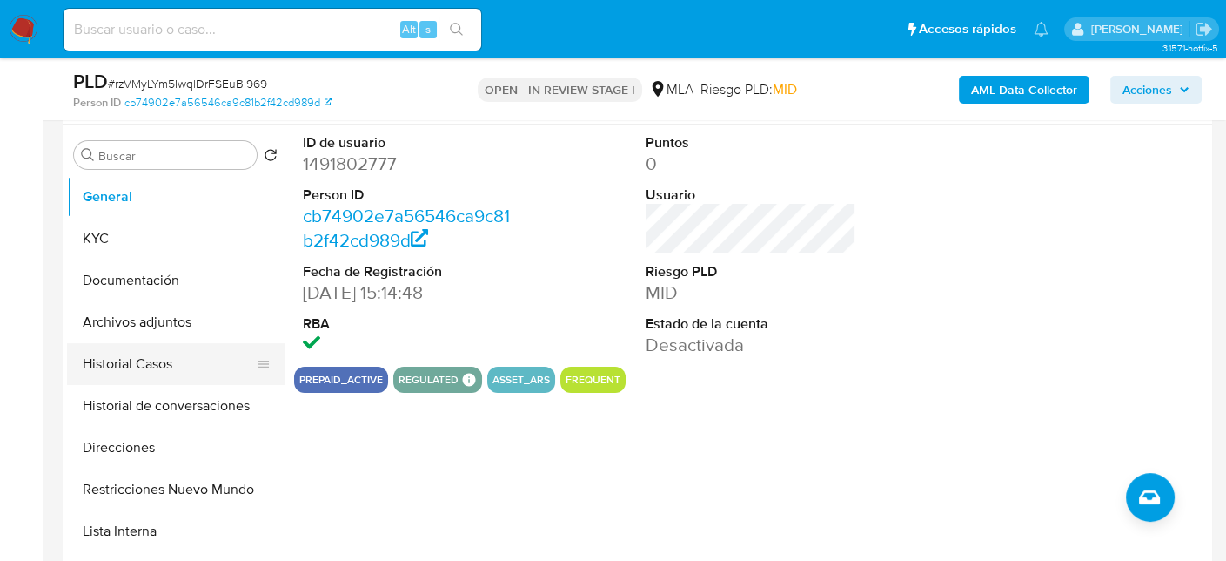
scroll to position [348, 0]
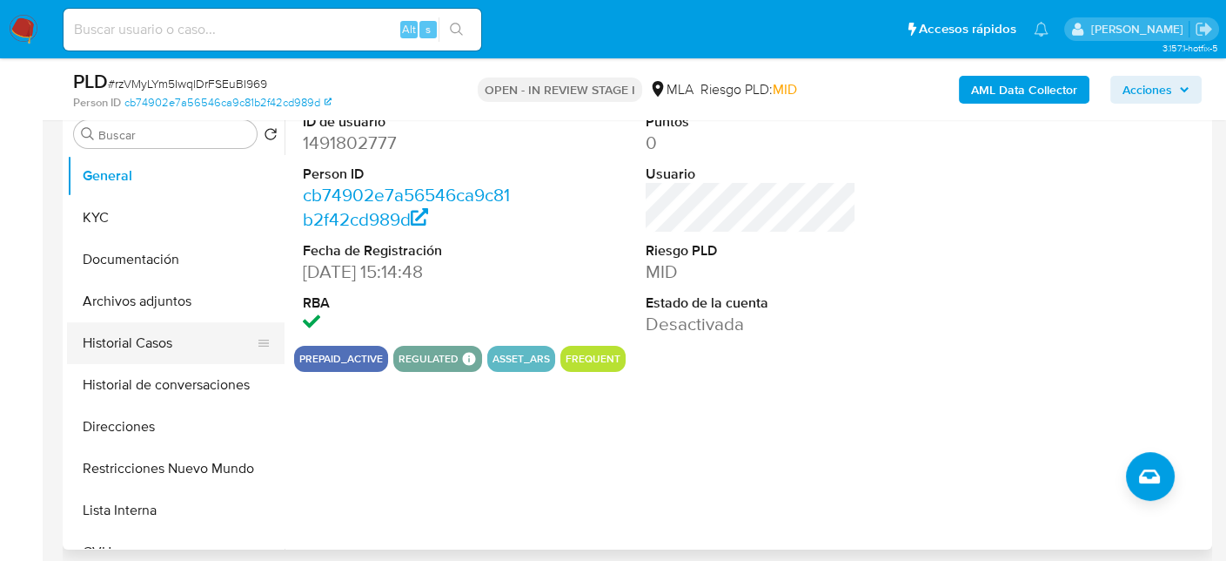
click at [126, 333] on button "Historial Casos" at bounding box center [169, 343] width 204 height 42
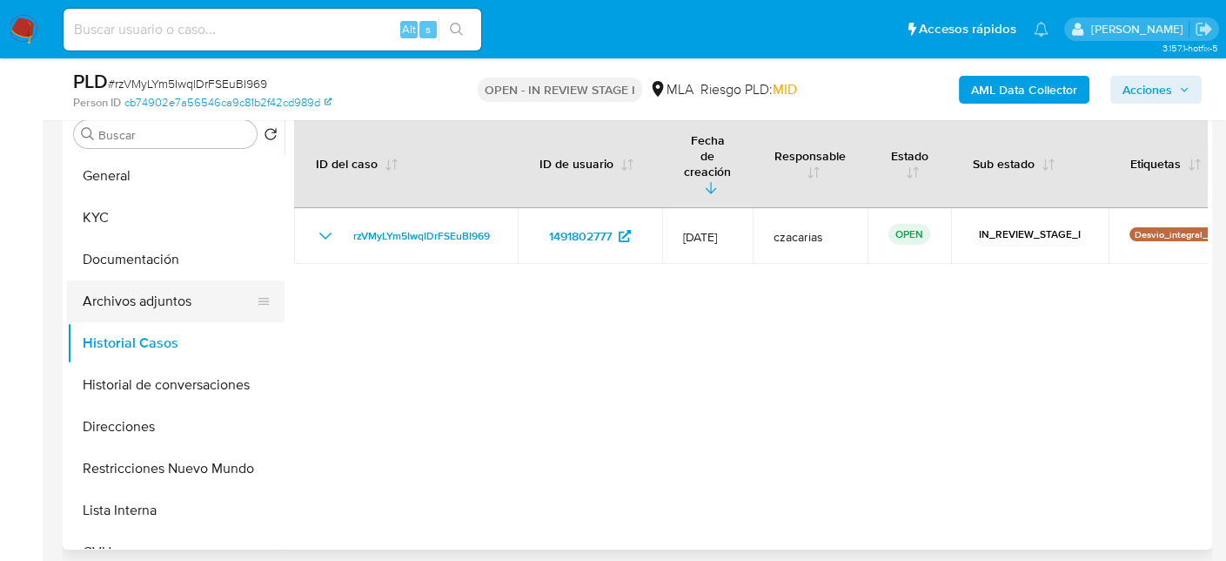
click at [178, 306] on button "Archivos adjuntos" at bounding box center [169, 301] width 204 height 42
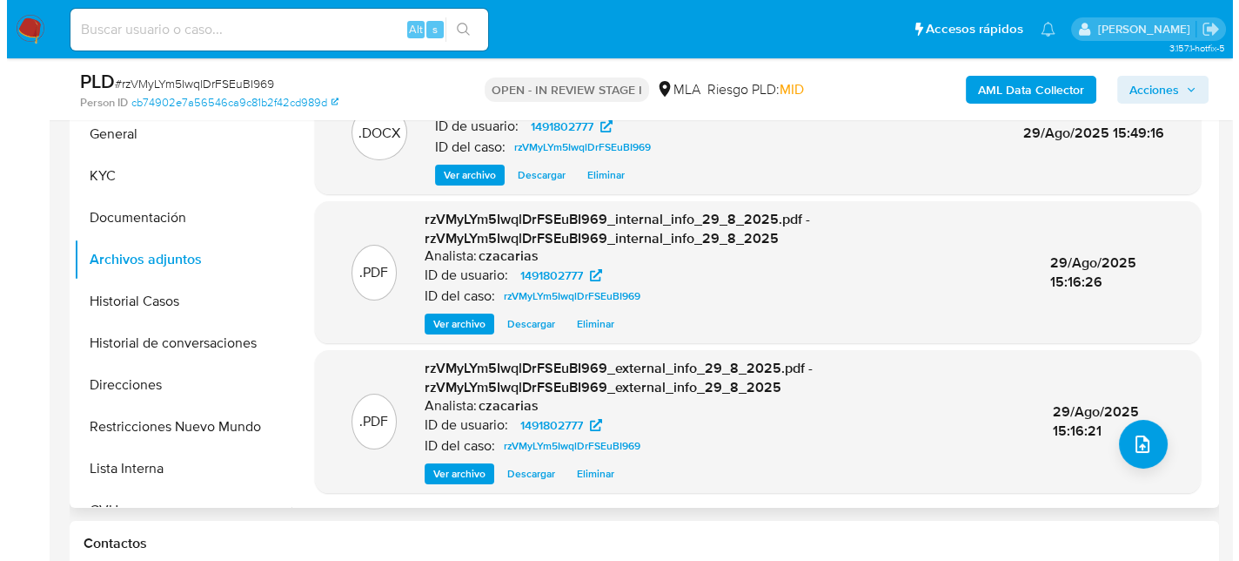
scroll to position [435, 0]
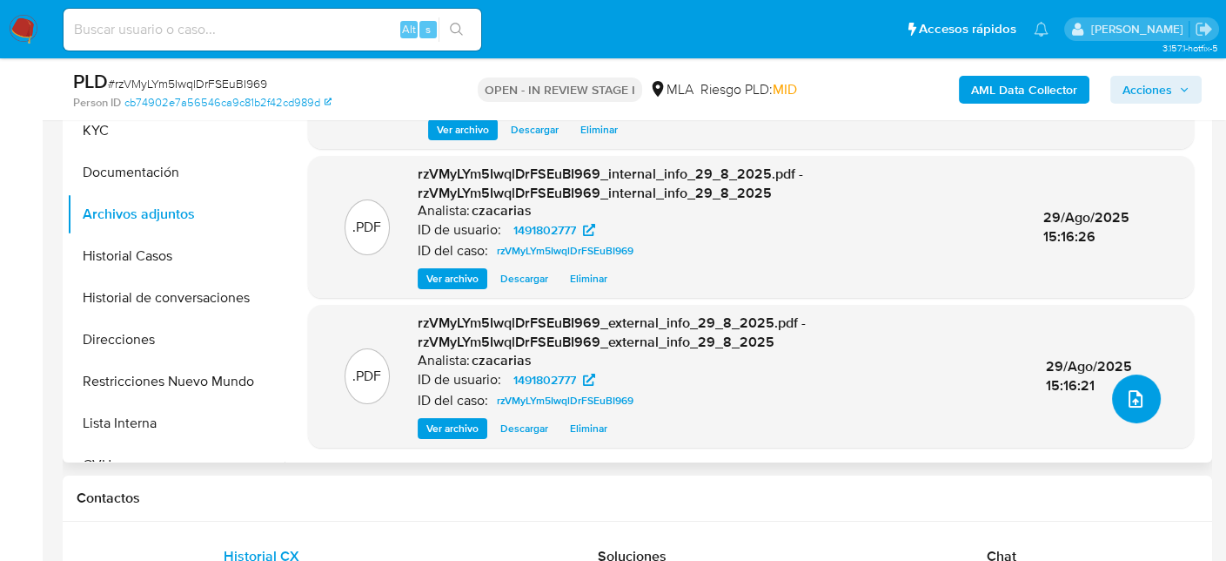
click at [1133, 397] on icon "upload-file" at bounding box center [1136, 398] width 14 height 17
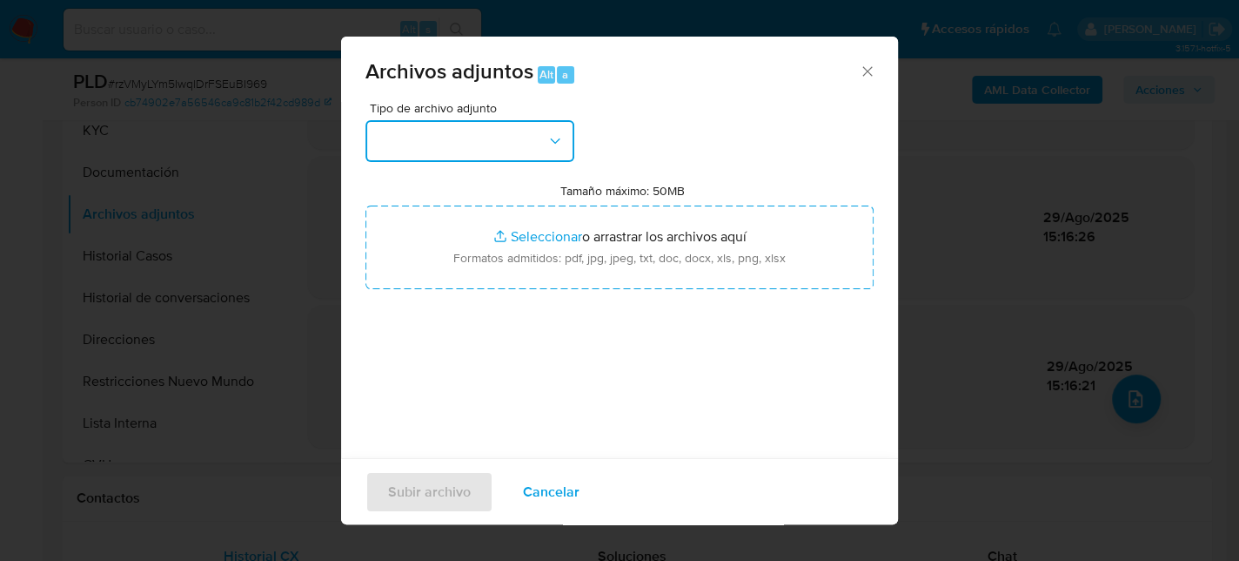
click at [528, 128] on button "button" at bounding box center [470, 141] width 209 height 42
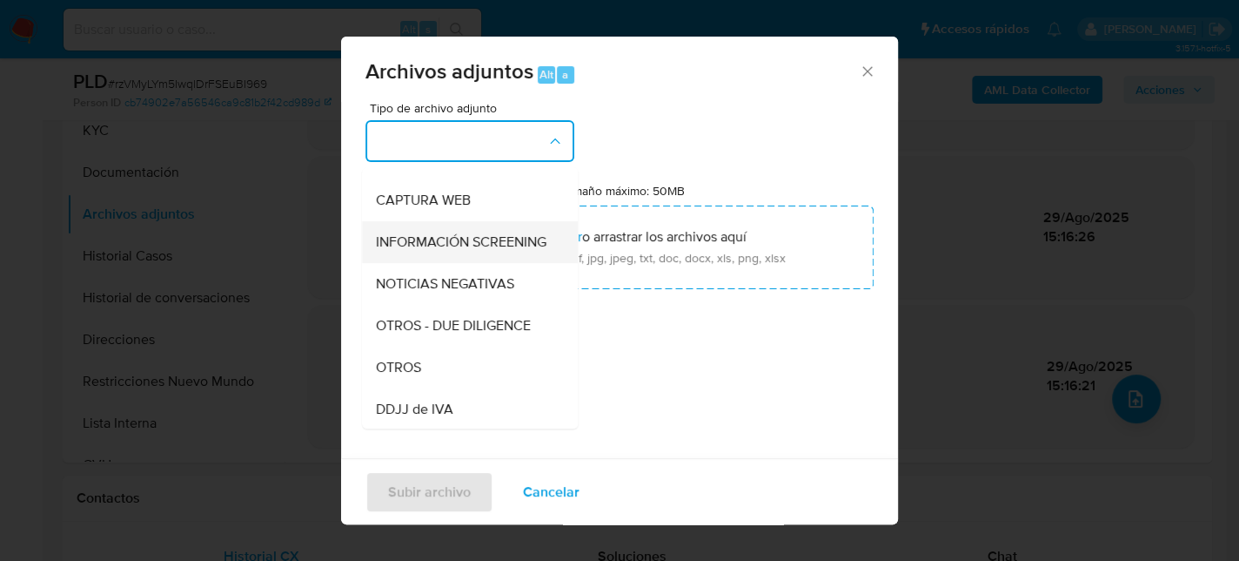
scroll to position [174, 0]
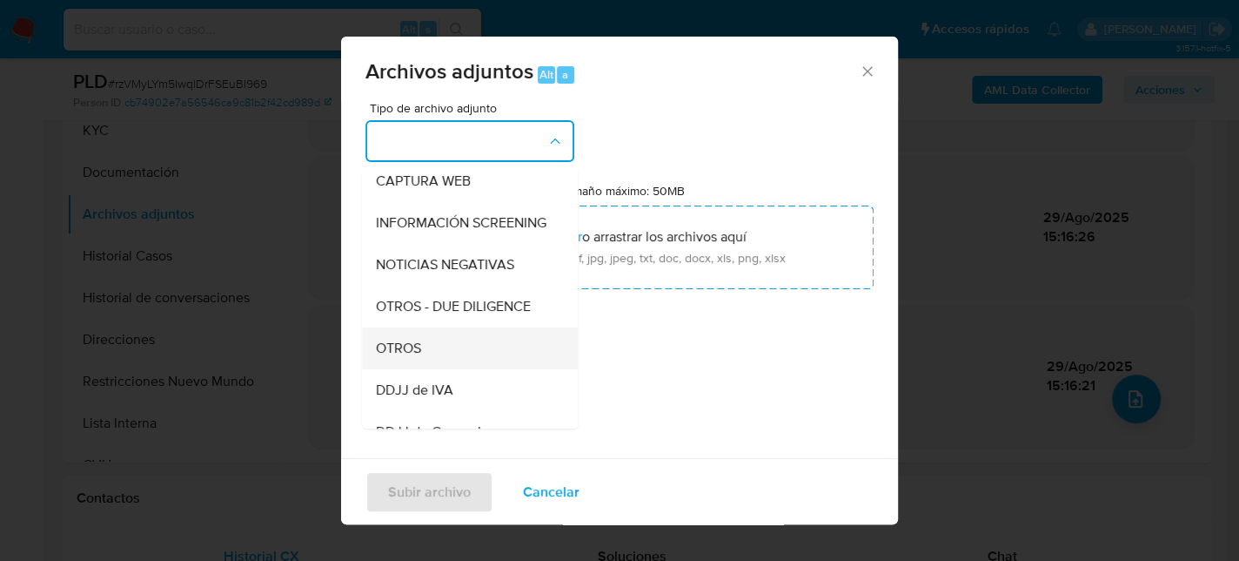
click at [450, 366] on div "OTROS" at bounding box center [465, 348] width 178 height 42
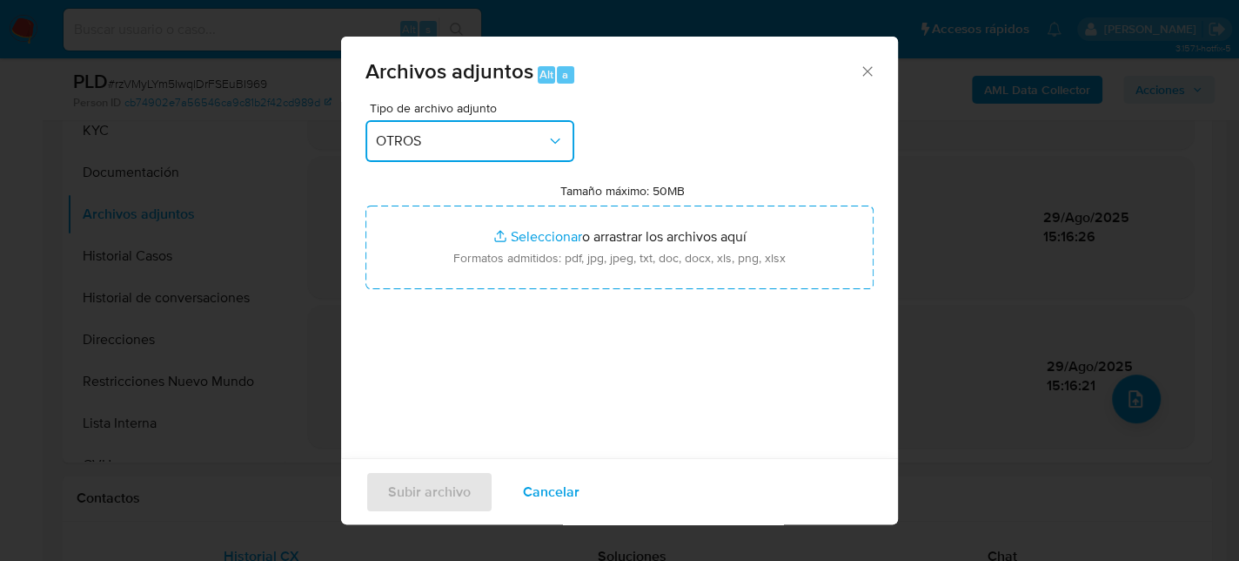
click at [1201, 314] on div "Archivos adjuntos Alt a Tipo de archivo adjunto OTROS Tamaño máximo: 50MB Selec…" at bounding box center [619, 280] width 1239 height 561
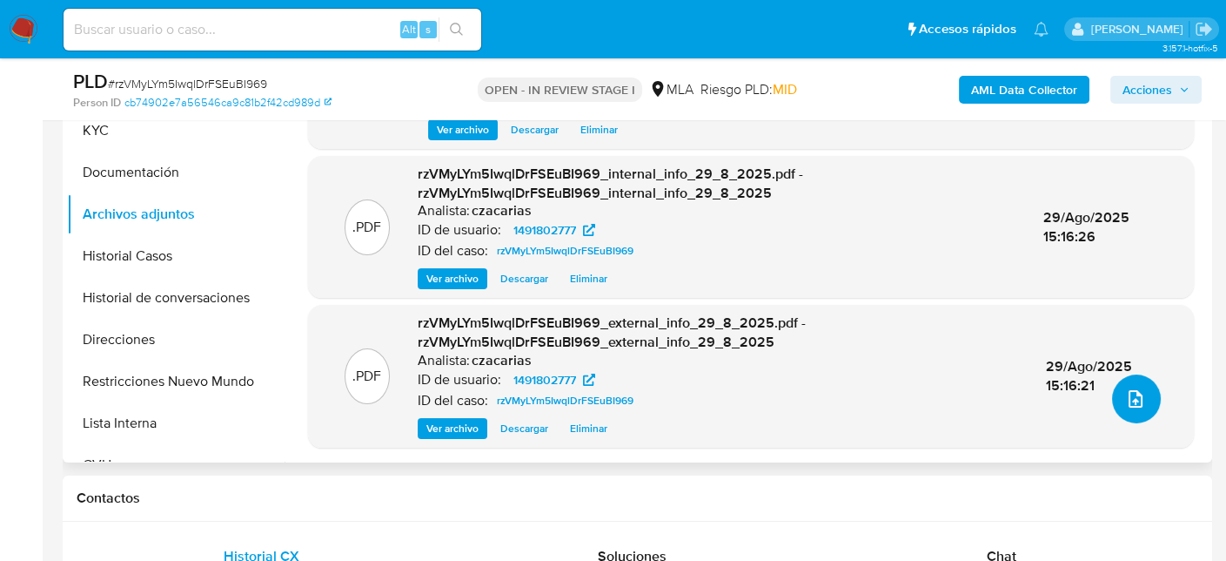
click at [1136, 398] on icon "upload-file" at bounding box center [1135, 398] width 21 height 21
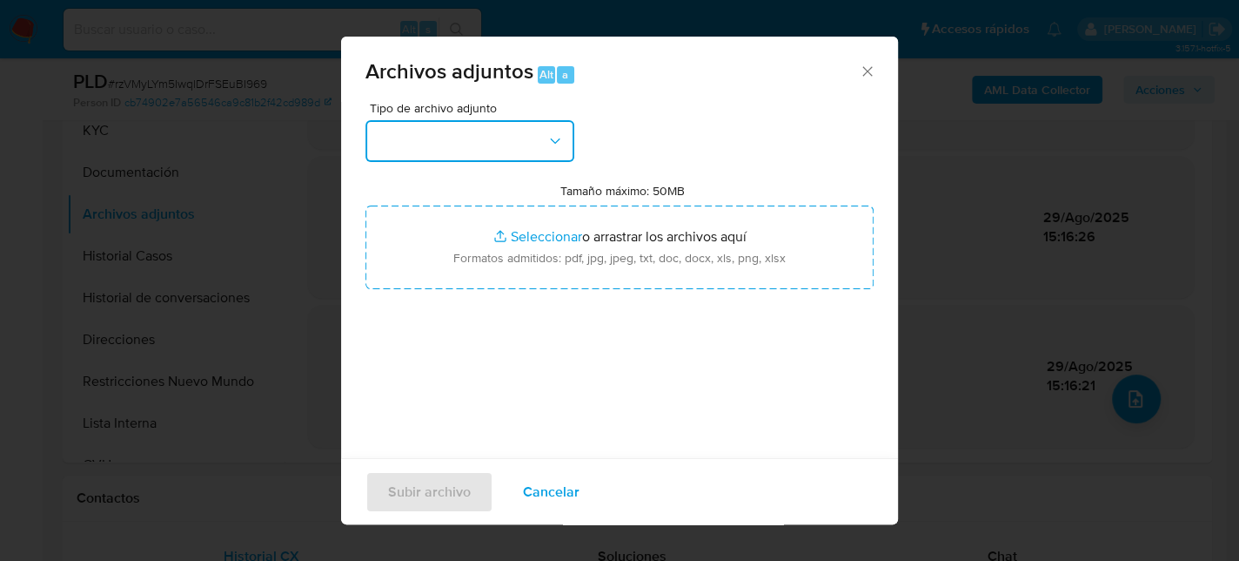
click at [538, 138] on button "button" at bounding box center [470, 141] width 209 height 42
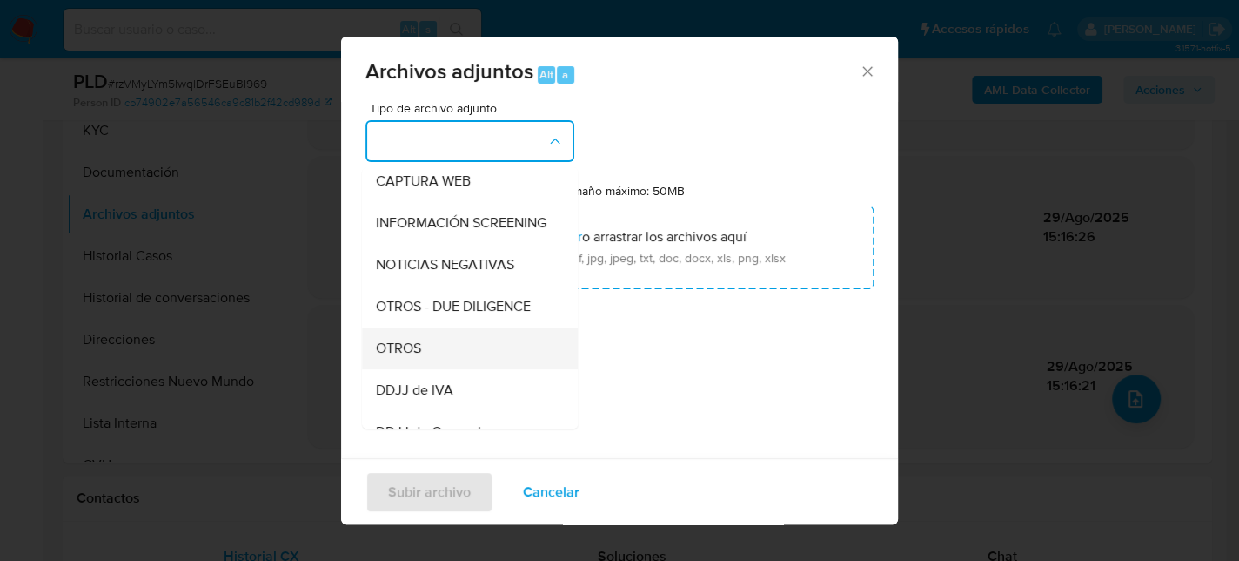
click at [429, 361] on div "OTROS" at bounding box center [465, 348] width 178 height 42
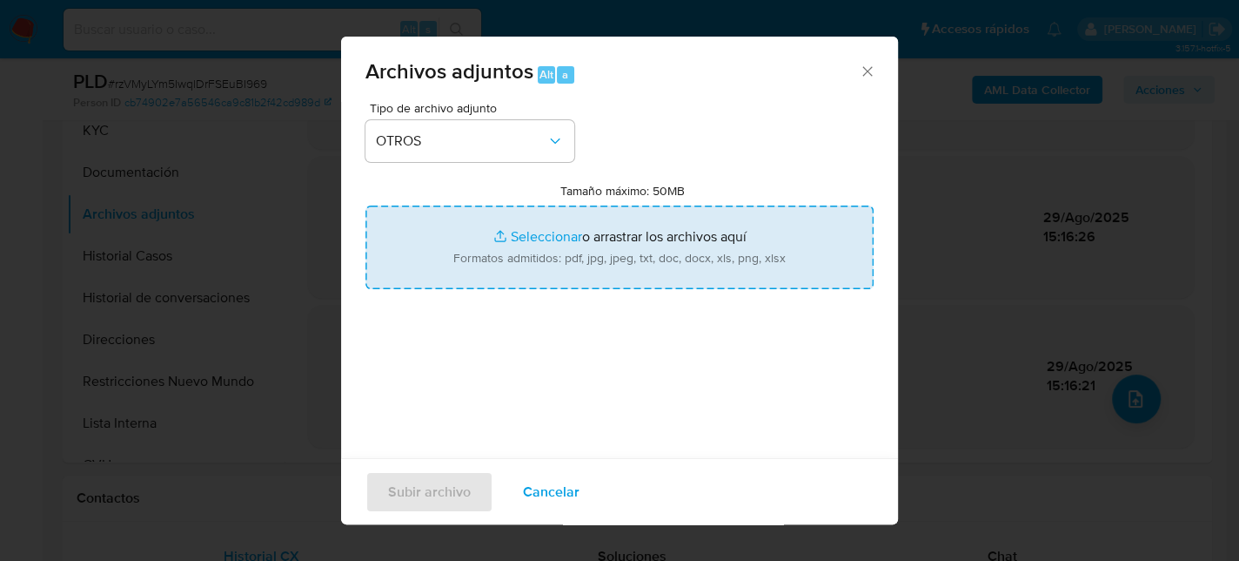
type input "C:\fakepath\Movimientos-1491802777.xlsx"
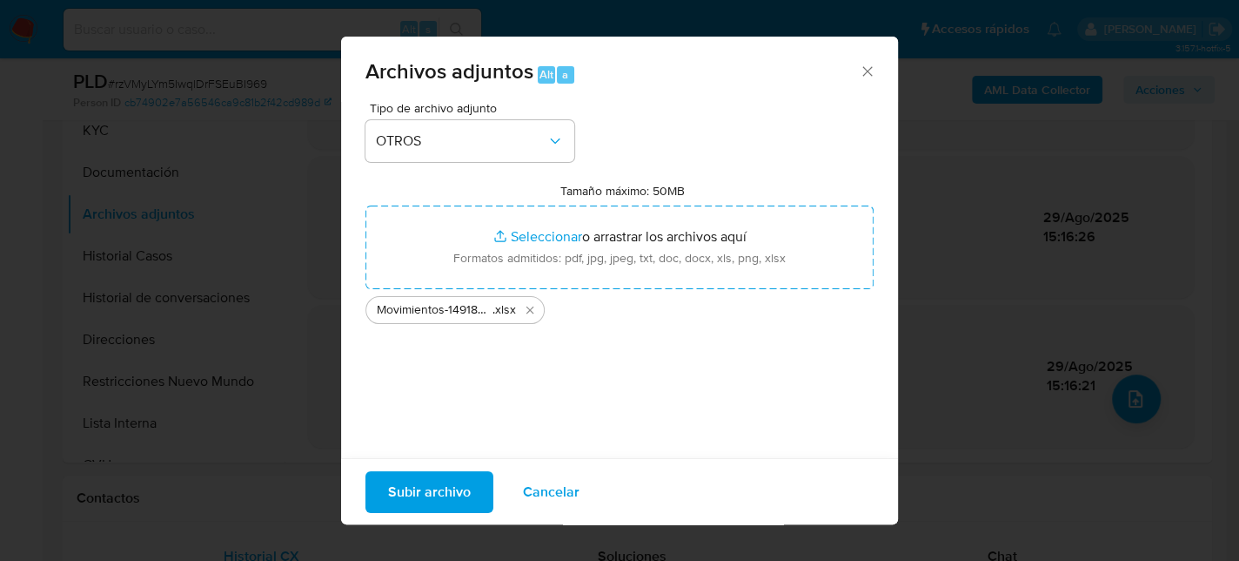
drag, startPoint x: 663, startPoint y: 218, endPoint x: 416, endPoint y: 493, distance: 369.8
click at [416, 493] on span "Subir archivo" at bounding box center [429, 491] width 83 height 38
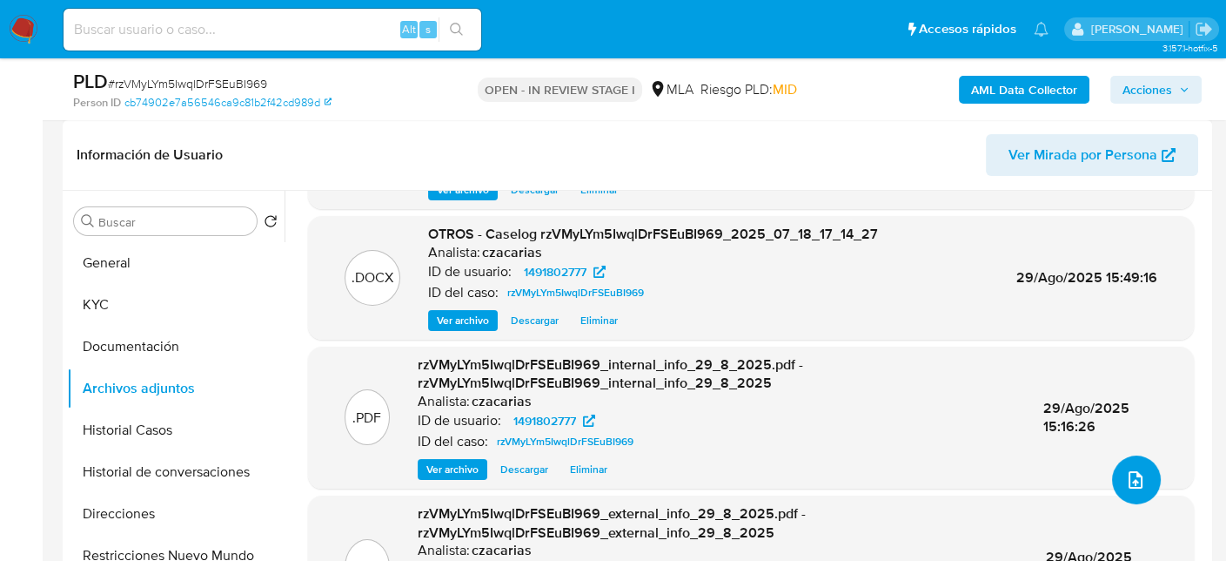
scroll to position [114, 0]
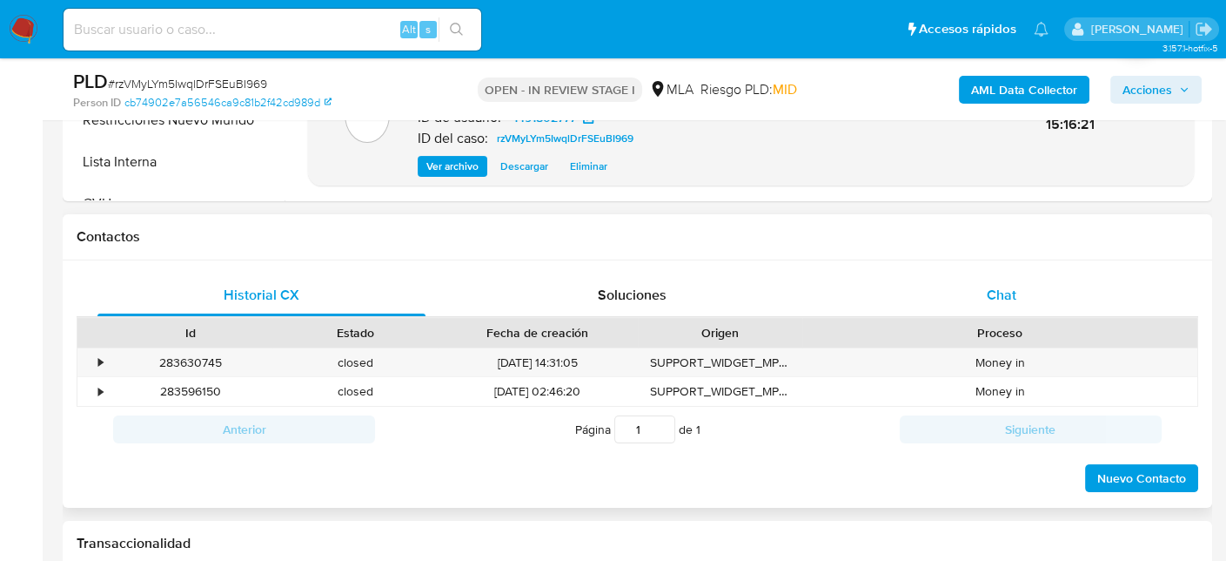
click at [973, 284] on div "Chat" at bounding box center [1002, 295] width 328 height 42
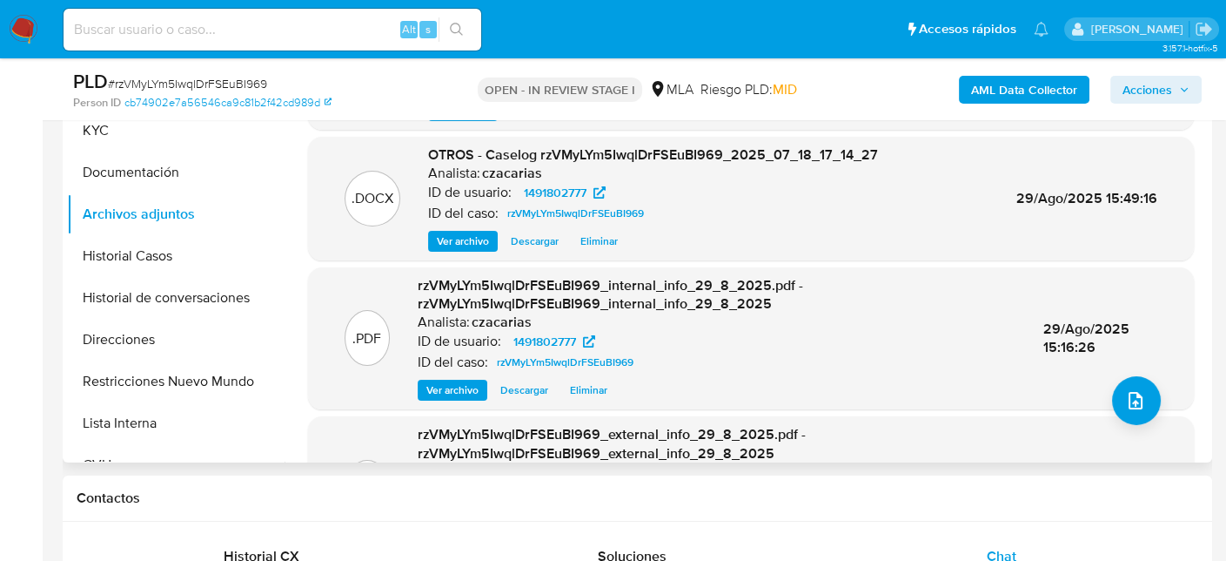
scroll to position [0, 0]
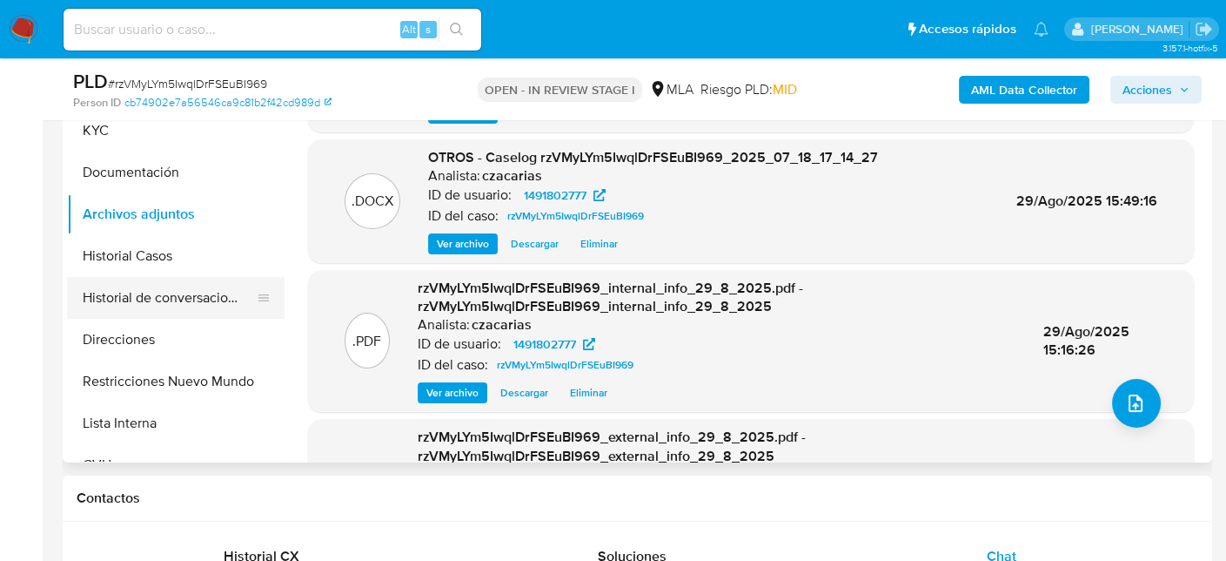
click at [144, 297] on button "Historial de conversaciones" at bounding box center [169, 298] width 204 height 42
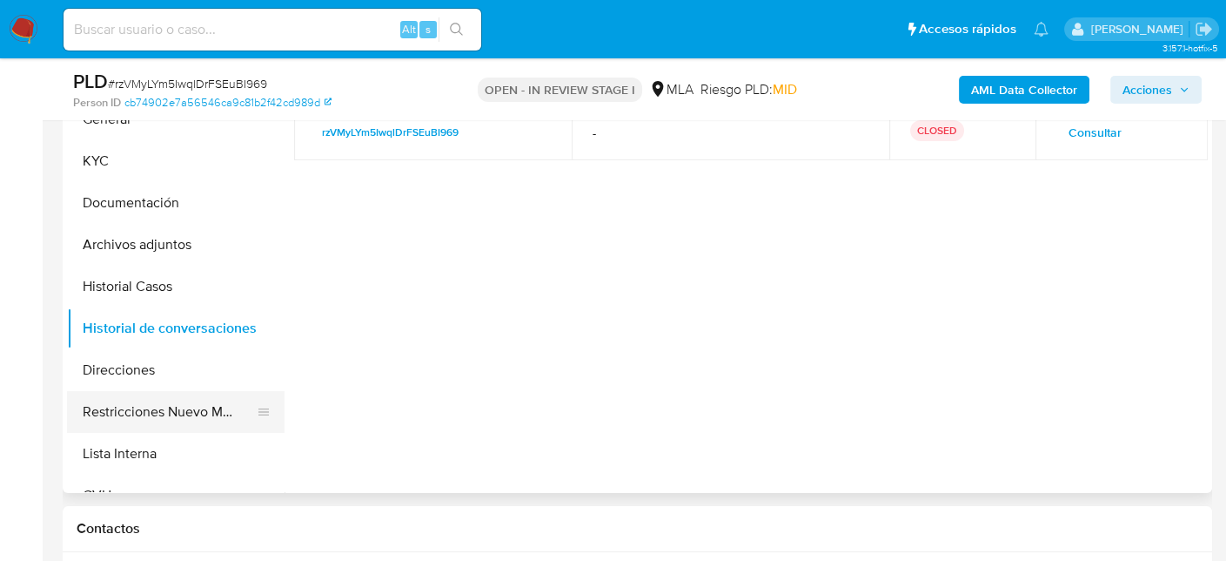
scroll to position [435, 0]
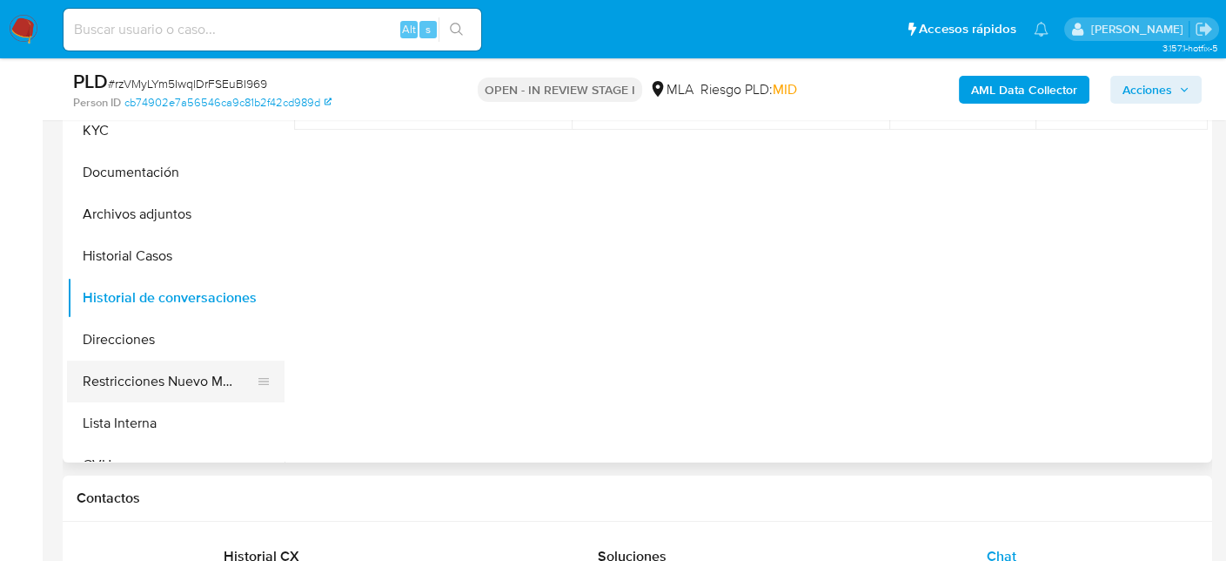
click at [164, 370] on button "Restricciones Nuevo Mundo" at bounding box center [169, 381] width 204 height 42
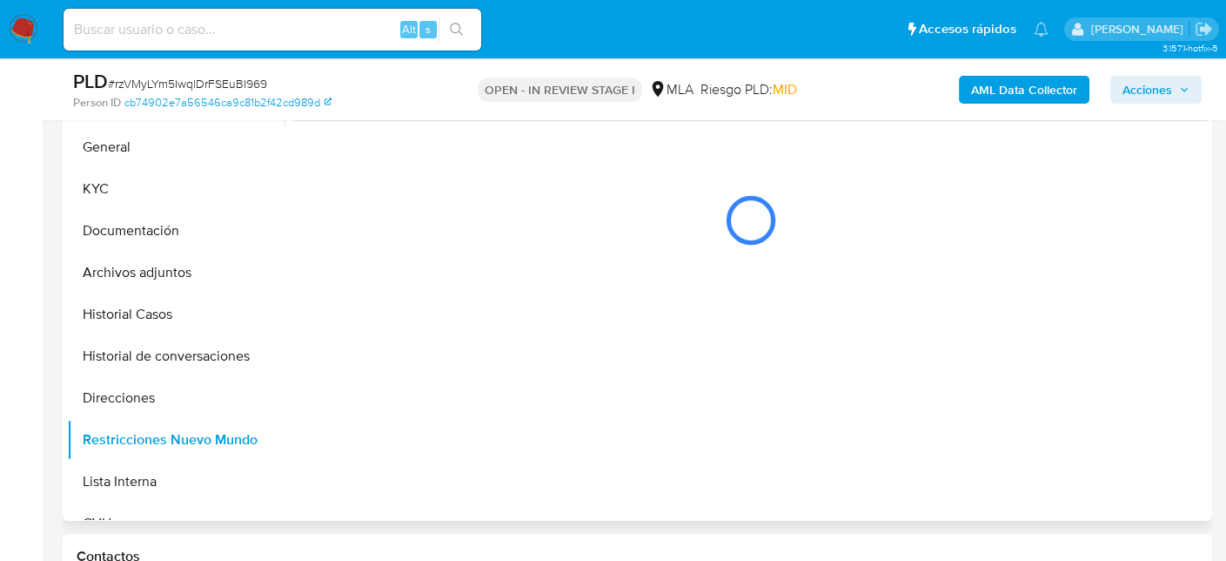
scroll to position [348, 0]
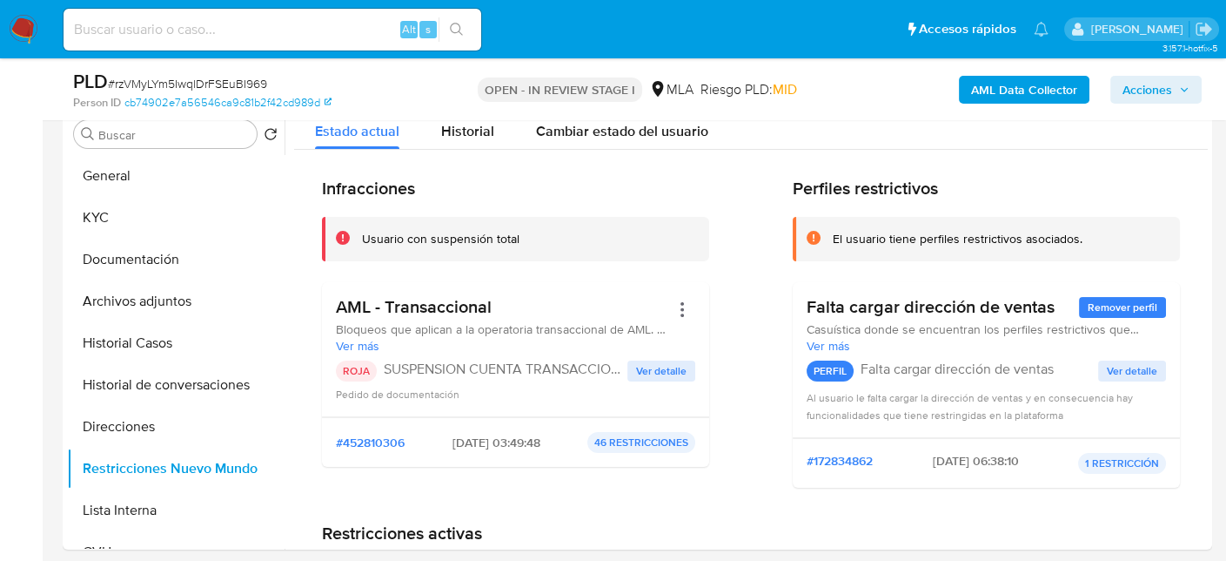
click at [1138, 85] on span "Acciones" at bounding box center [1148, 90] width 50 height 28
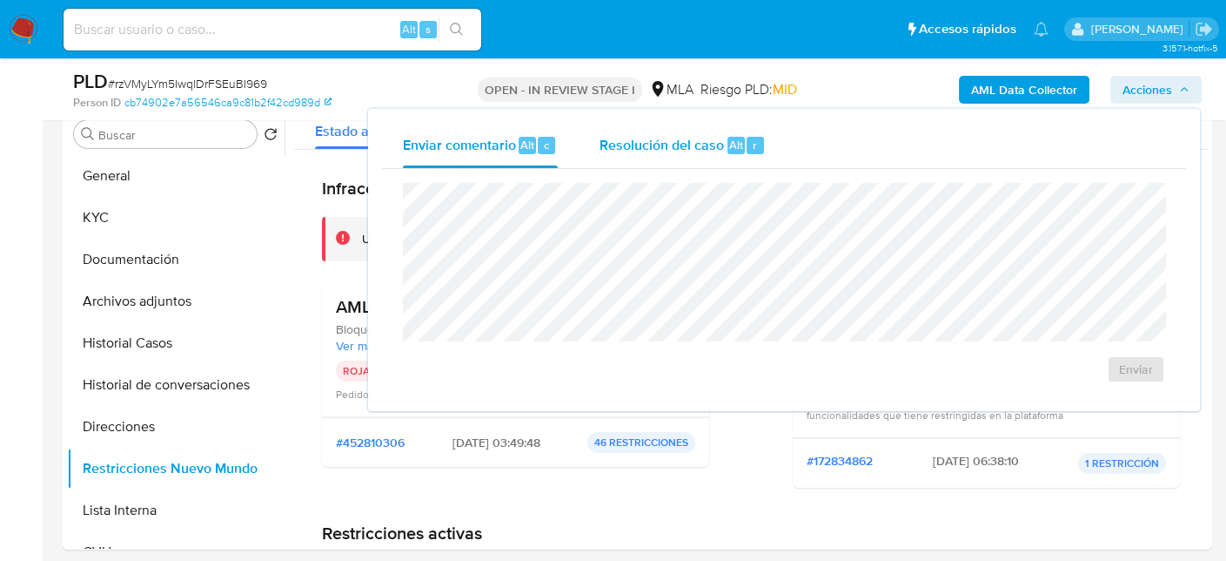
click at [743, 151] on div "Alt r" at bounding box center [746, 145] width 37 height 17
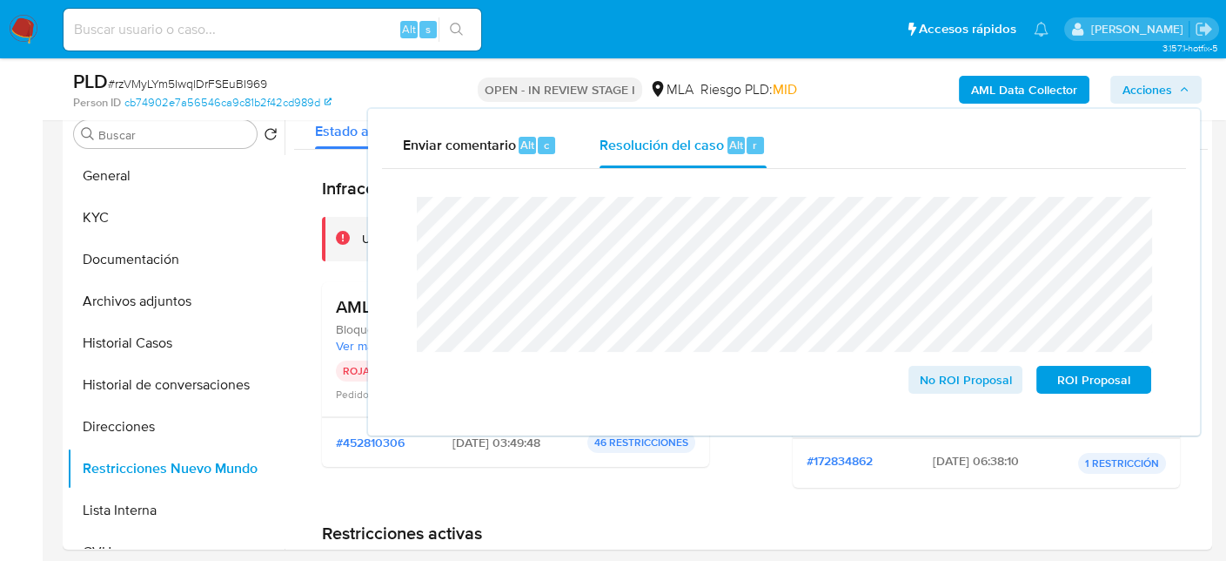
click at [196, 85] on span "# rzVMyLYm5IwqlDrFSEuBI969" at bounding box center [187, 83] width 159 height 17
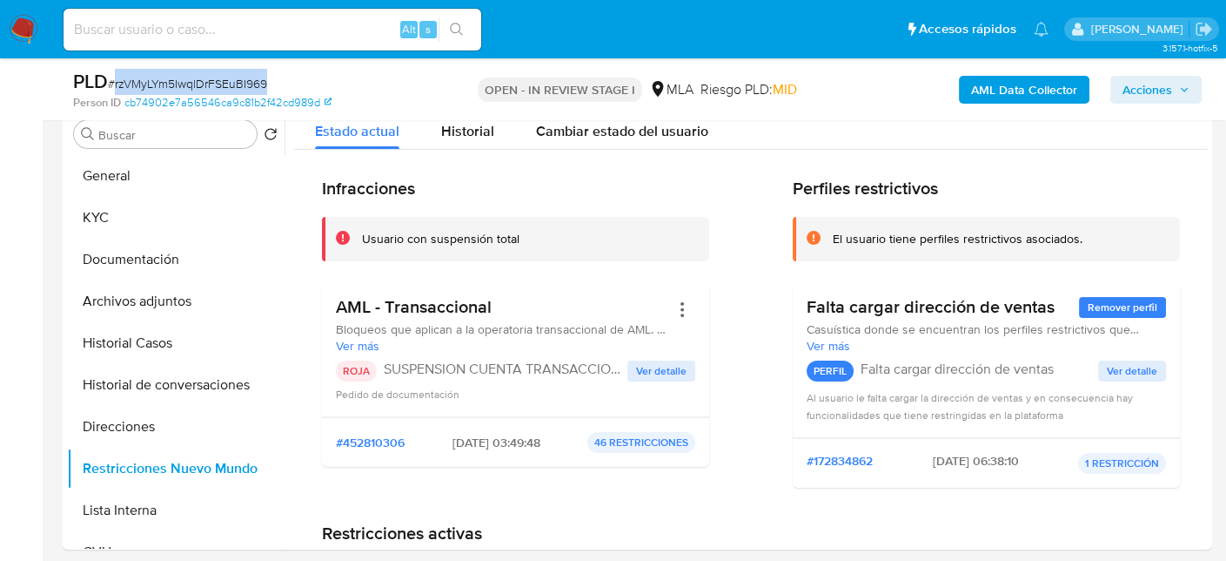
click at [196, 84] on span "# rzVMyLYm5IwqlDrFSEuBI969" at bounding box center [187, 83] width 159 height 17
copy span "rzVMyLYm5IwqlDrFSEuBI969"
click at [1145, 91] on span "Acciones" at bounding box center [1148, 90] width 50 height 28
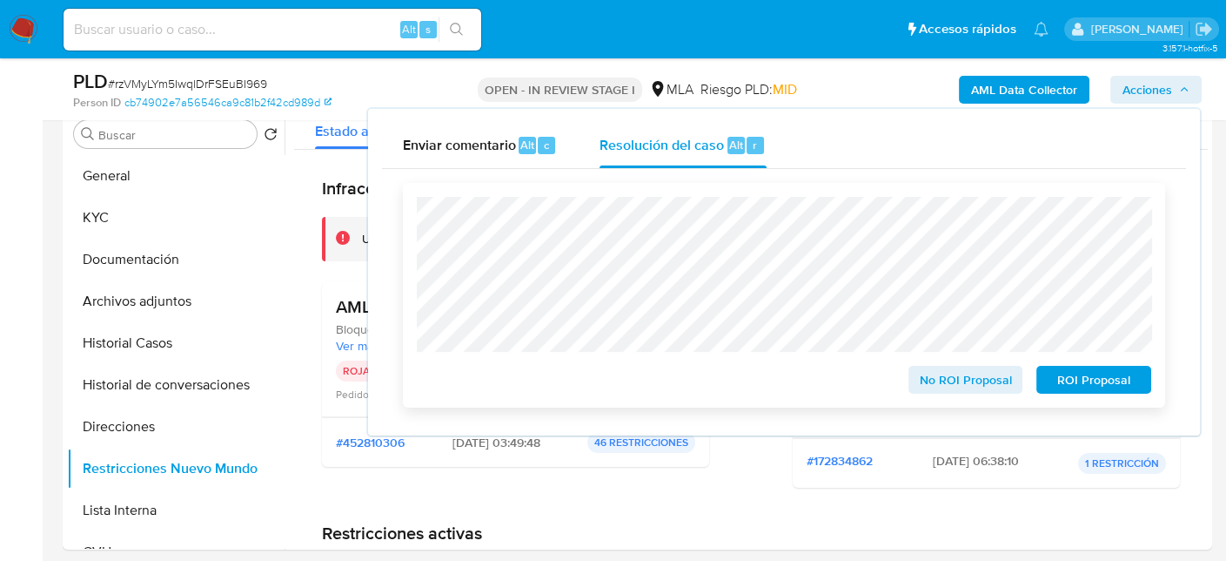
click at [1070, 387] on span "ROI Proposal" at bounding box center [1094, 379] width 91 height 24
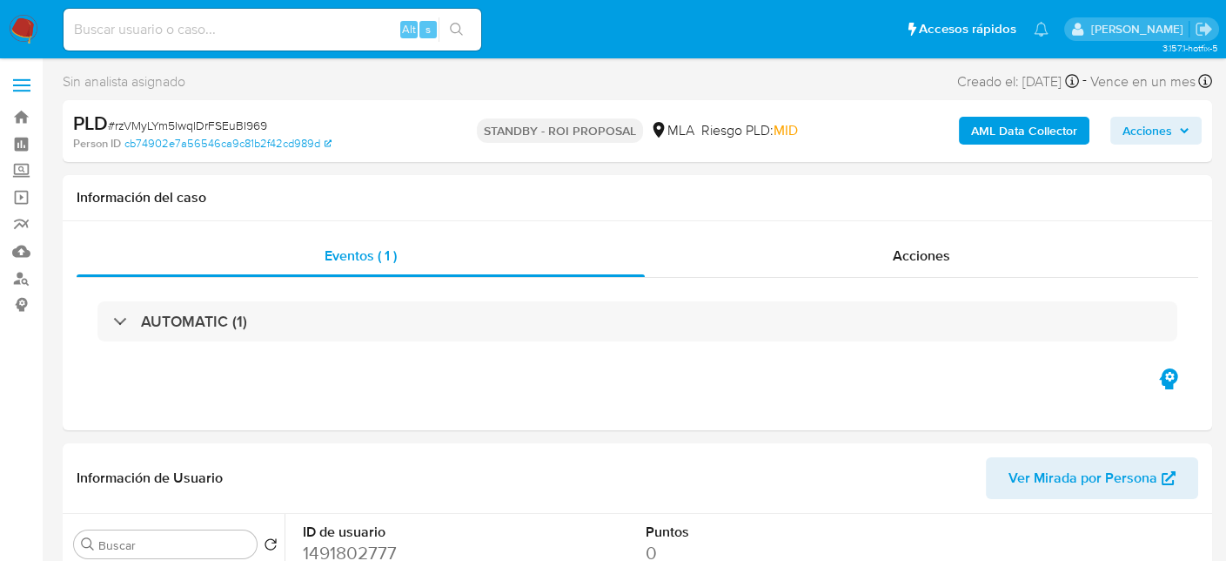
select select "10"
click at [257, 17] on div "Alt s" at bounding box center [273, 30] width 418 height 42
click at [366, 30] on input at bounding box center [273, 29] width 418 height 23
paste input "698976913"
click at [445, 25] on button "search-icon" at bounding box center [457, 29] width 36 height 24
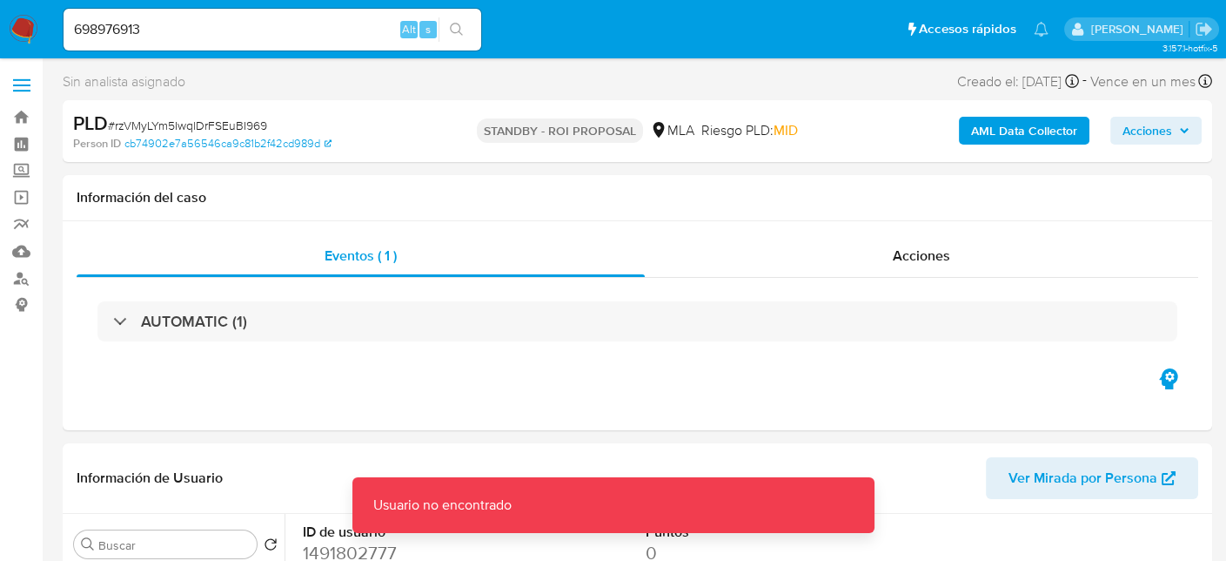
click at [360, 29] on input "698976913" at bounding box center [273, 29] width 418 height 23
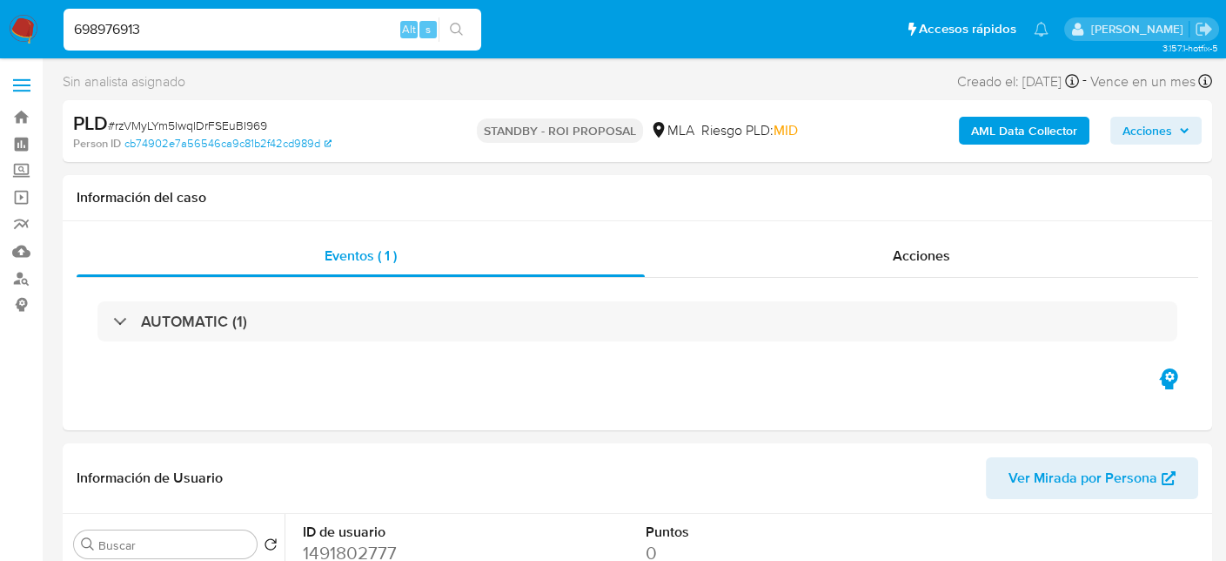
type input "698976913"
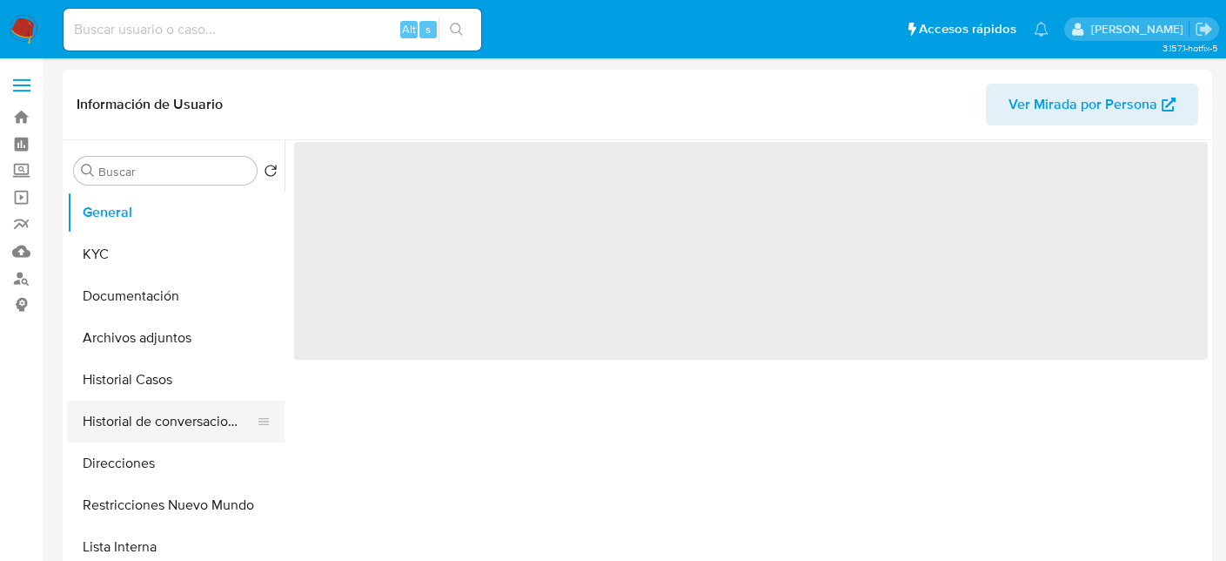
scroll to position [87, 0]
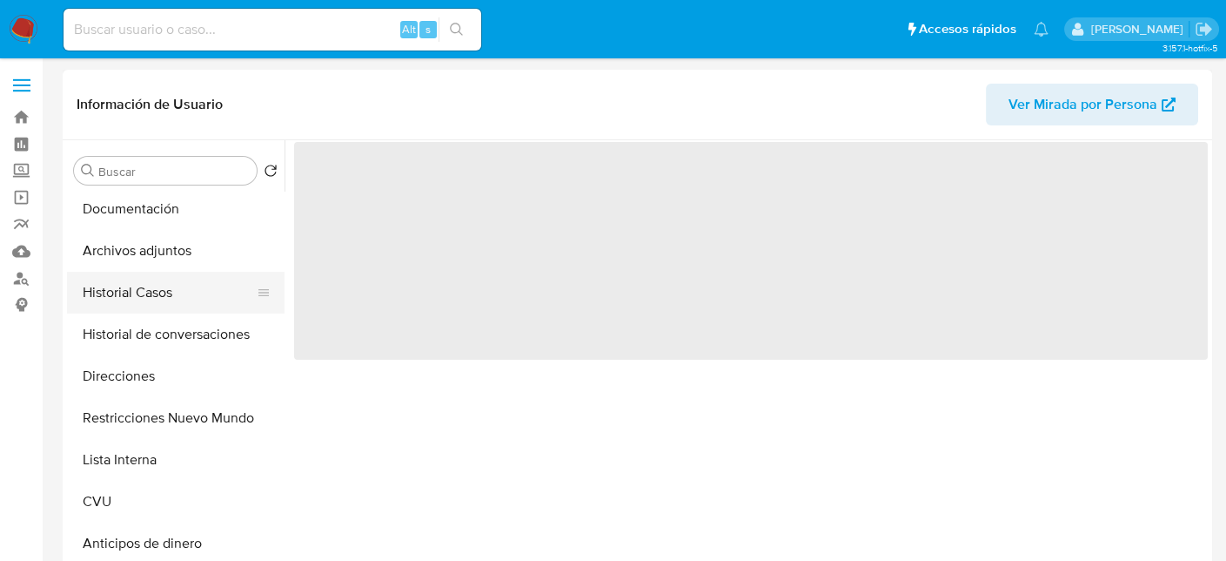
click at [156, 292] on button "Historial Casos" at bounding box center [169, 293] width 204 height 42
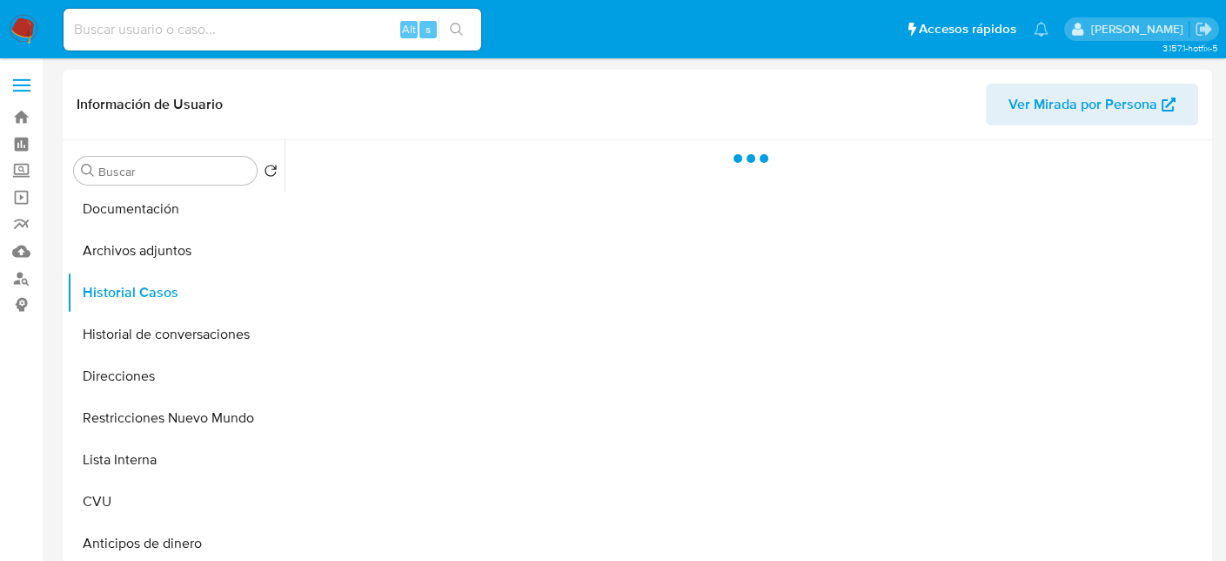
select select "10"
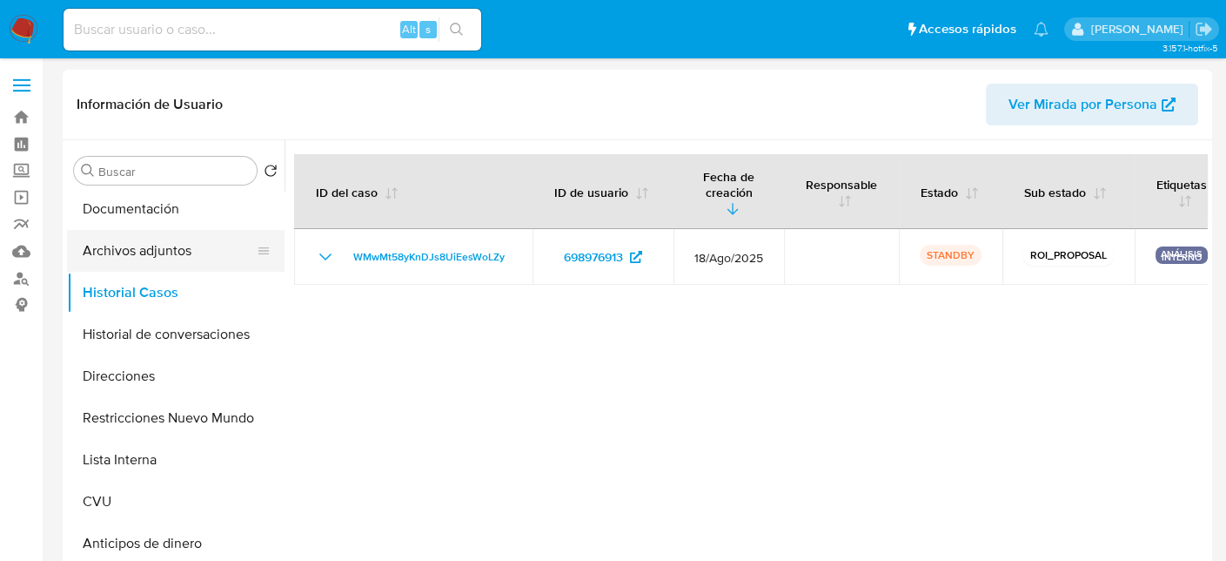
scroll to position [0, 0]
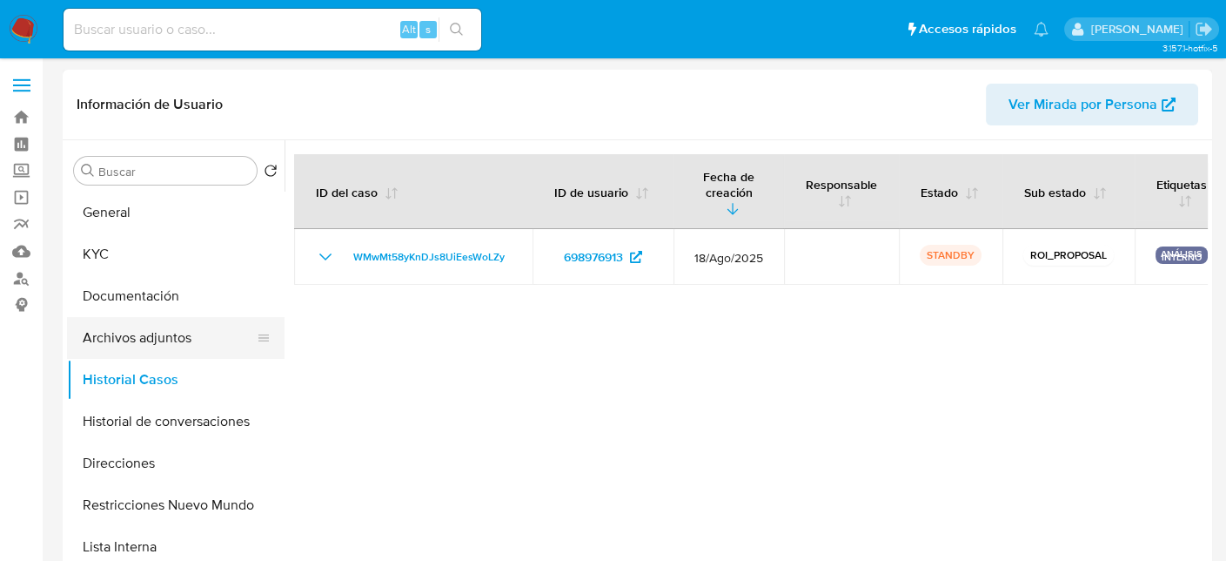
click at [156, 329] on button "Archivos adjuntos" at bounding box center [169, 338] width 204 height 42
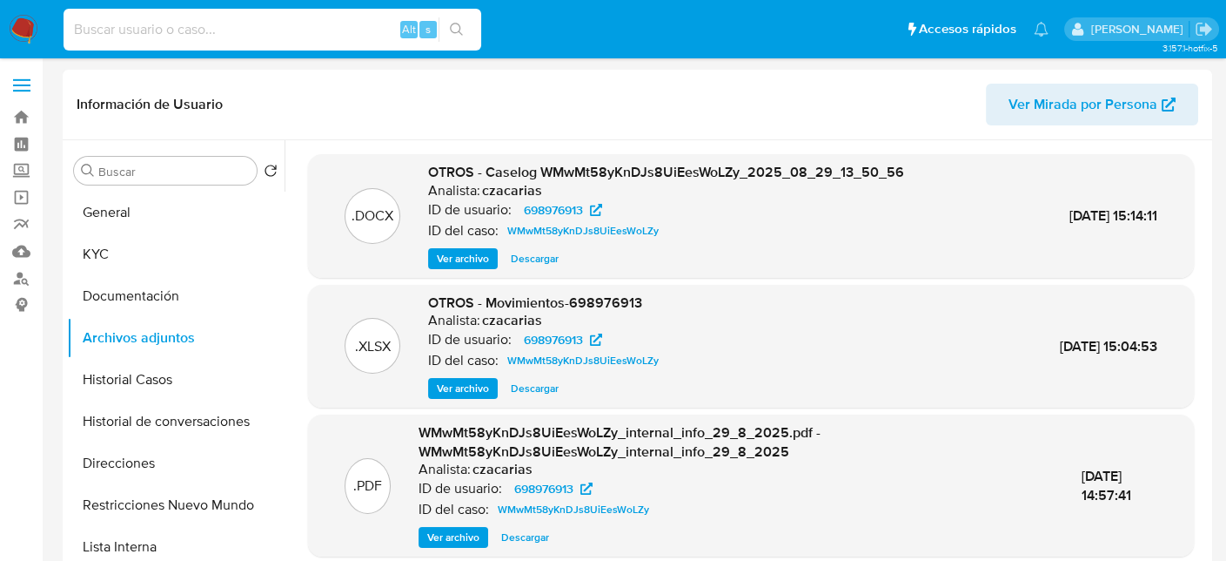
click at [229, 26] on input at bounding box center [273, 29] width 418 height 23
paste input "KhDbOY18jMHspMv9YQk6Ri9O"
type input "KhDbOY18jMHspMv9YQk6Ri9O"
click at [447, 36] on button "search-icon" at bounding box center [457, 29] width 36 height 24
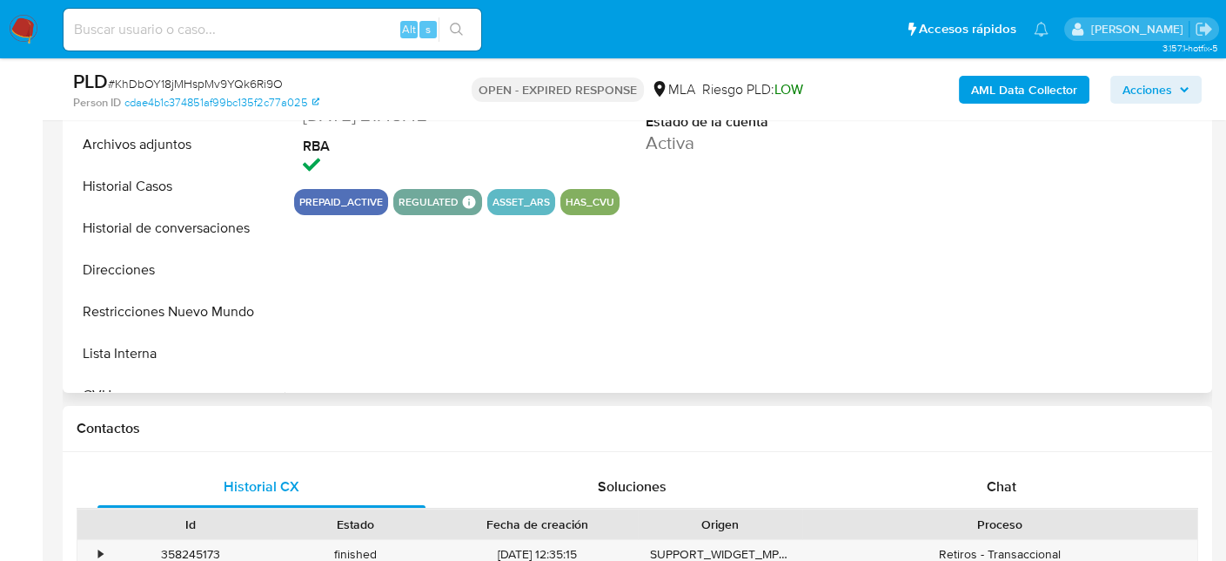
scroll to position [522, 0]
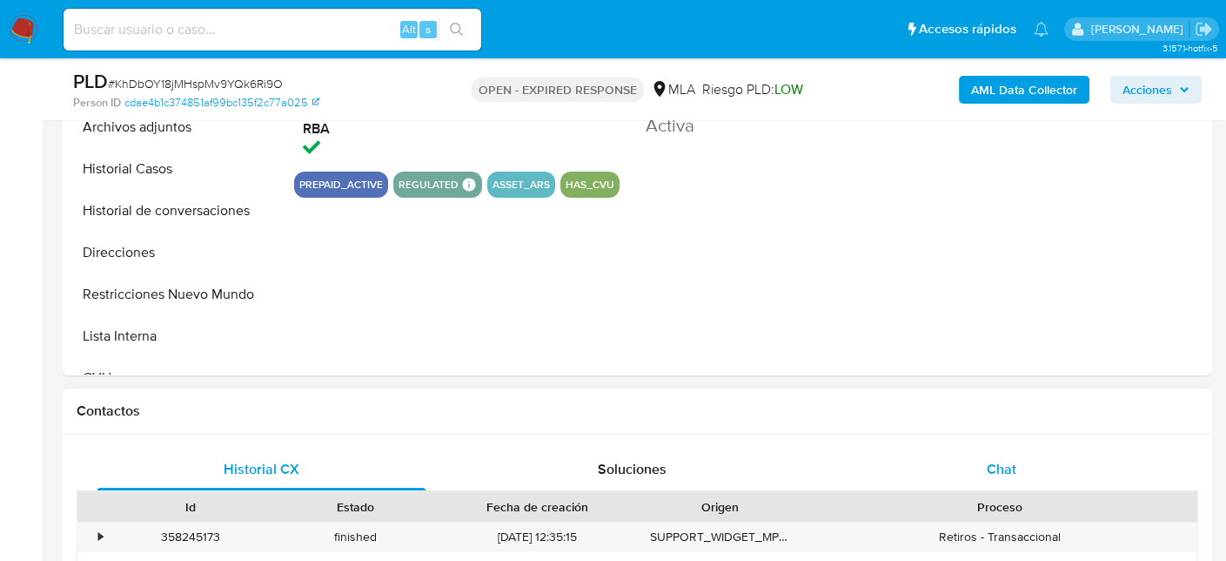
select select "10"
click at [1042, 495] on div "Proceso" at bounding box center [999, 507] width 395 height 30
click at [1038, 472] on div "Chat" at bounding box center [1002, 469] width 328 height 42
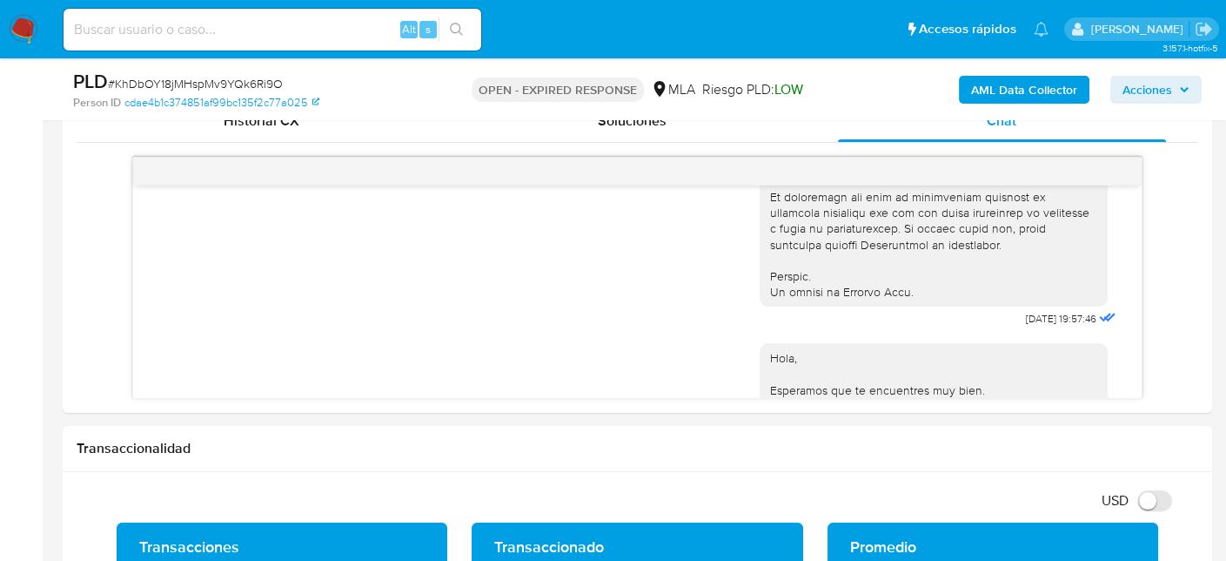
scroll to position [722, 0]
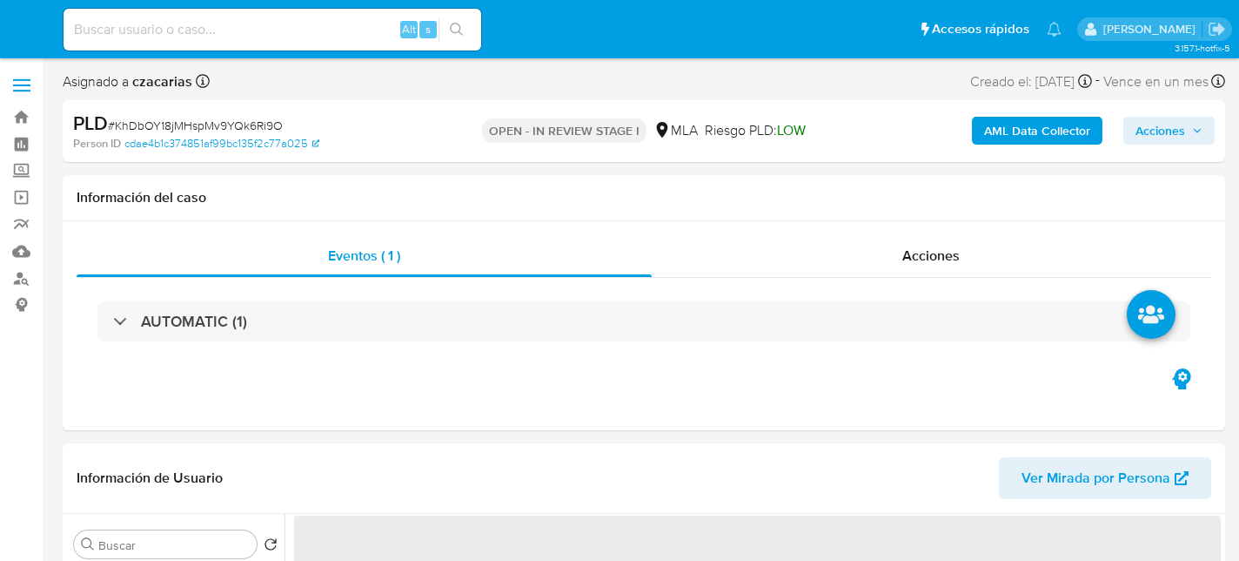
select select "10"
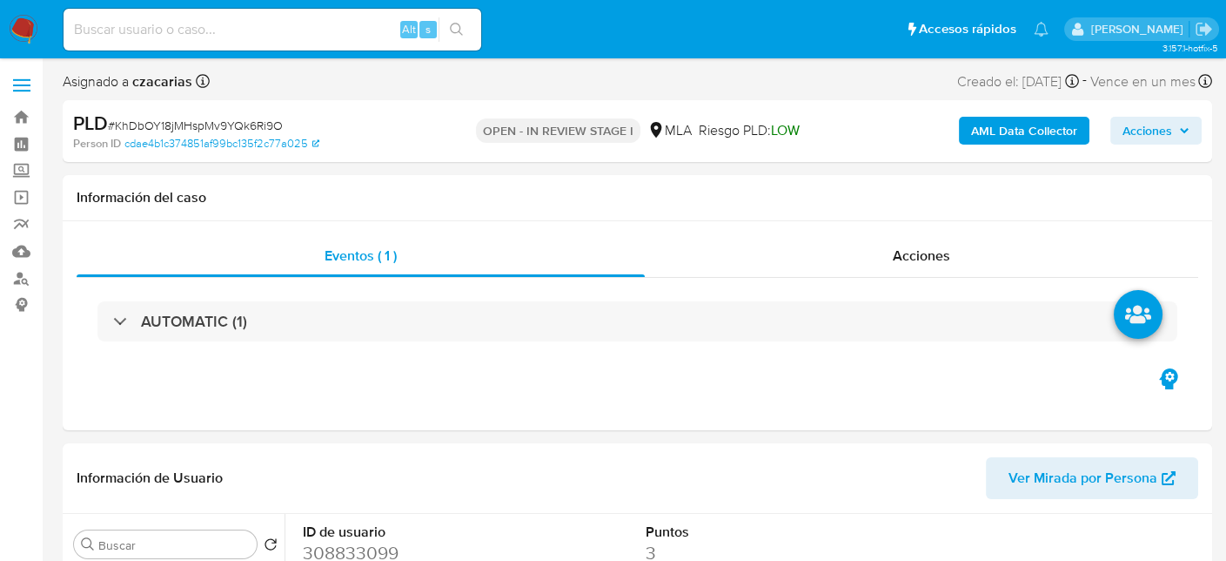
click at [1015, 133] on b "AML Data Collector" at bounding box center [1024, 131] width 106 height 28
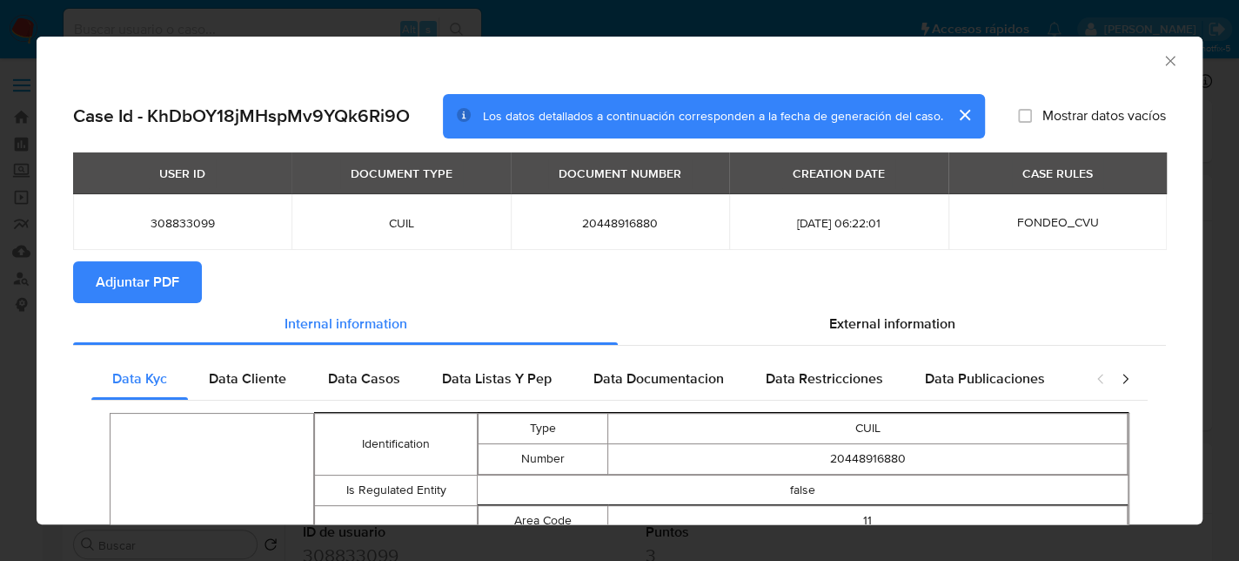
click at [150, 294] on span "Adjuntar PDF" at bounding box center [138, 282] width 84 height 38
click at [1165, 57] on icon "Cerrar ventana" at bounding box center [1170, 61] width 10 height 10
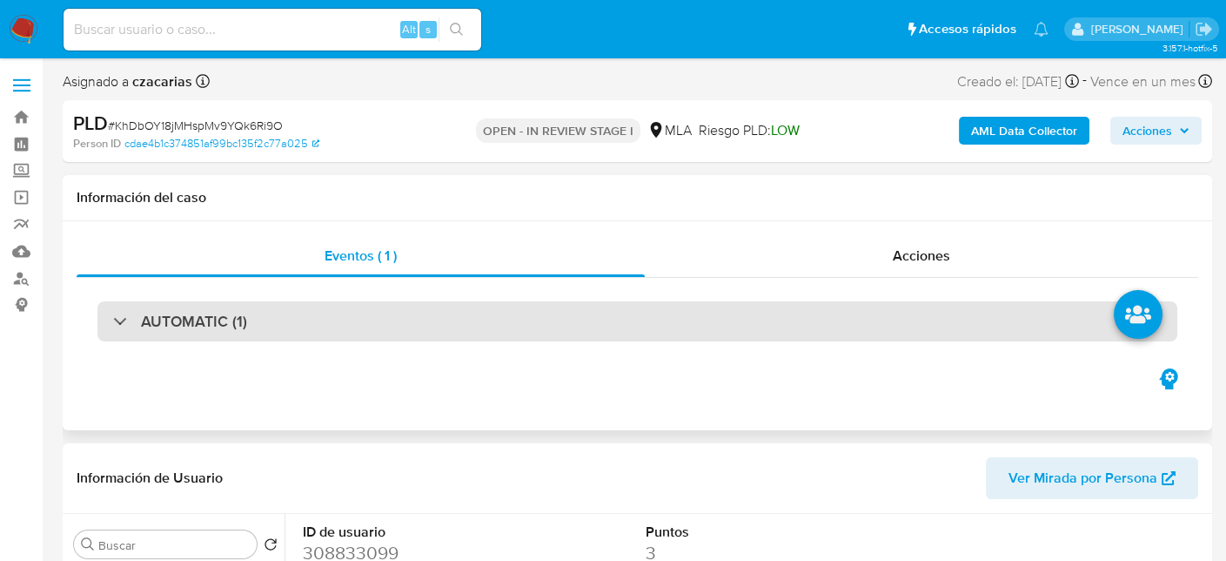
scroll to position [1, 0]
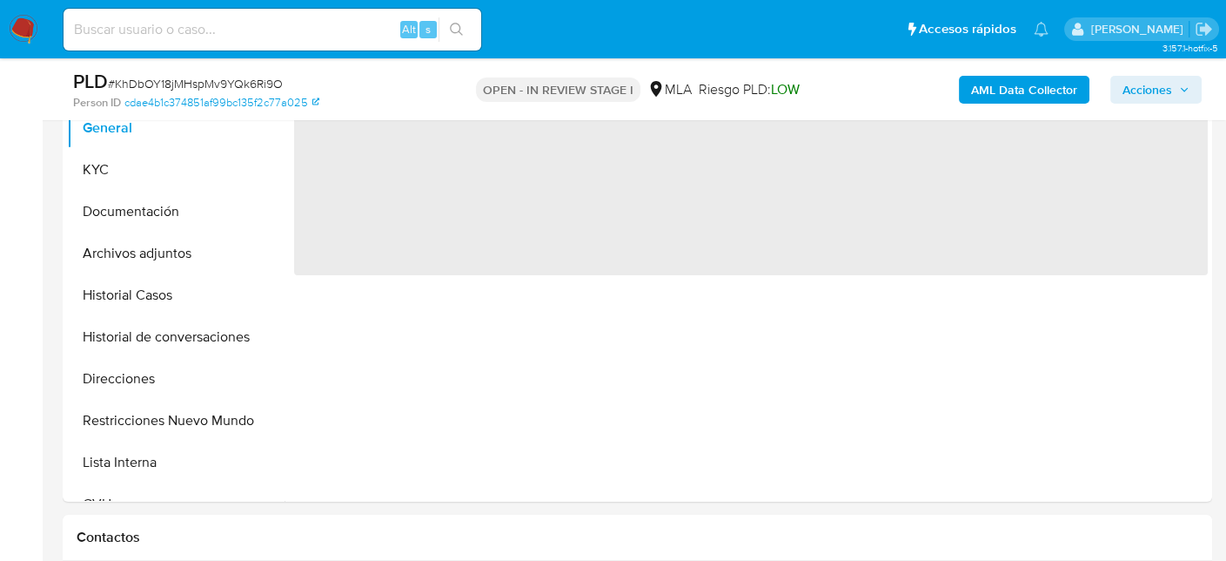
scroll to position [435, 0]
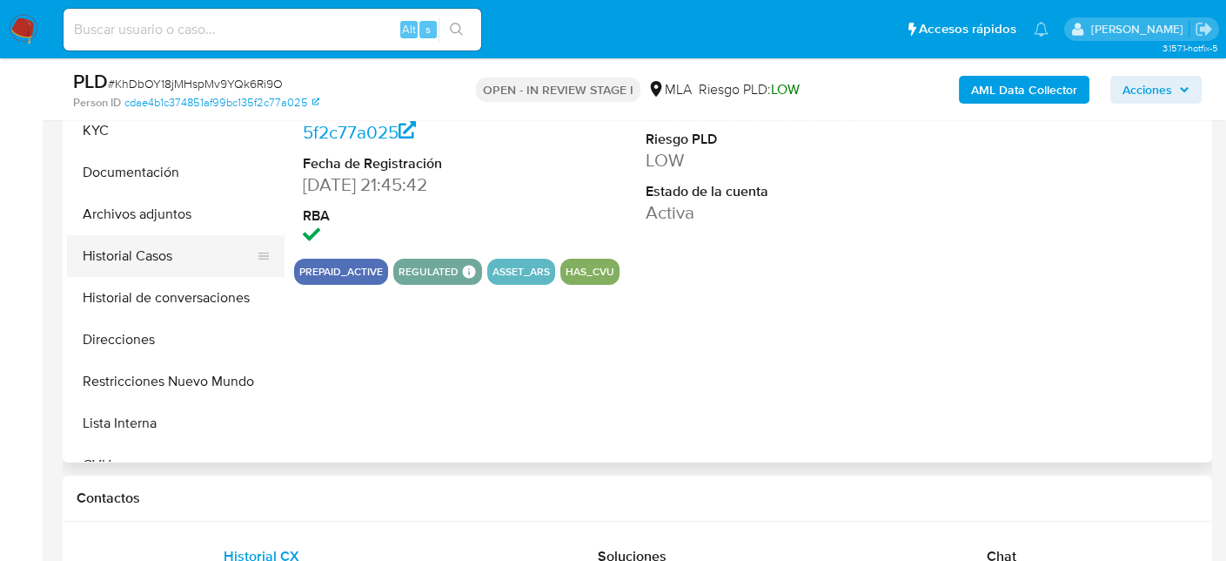
click at [113, 261] on button "Historial Casos" at bounding box center [169, 256] width 204 height 42
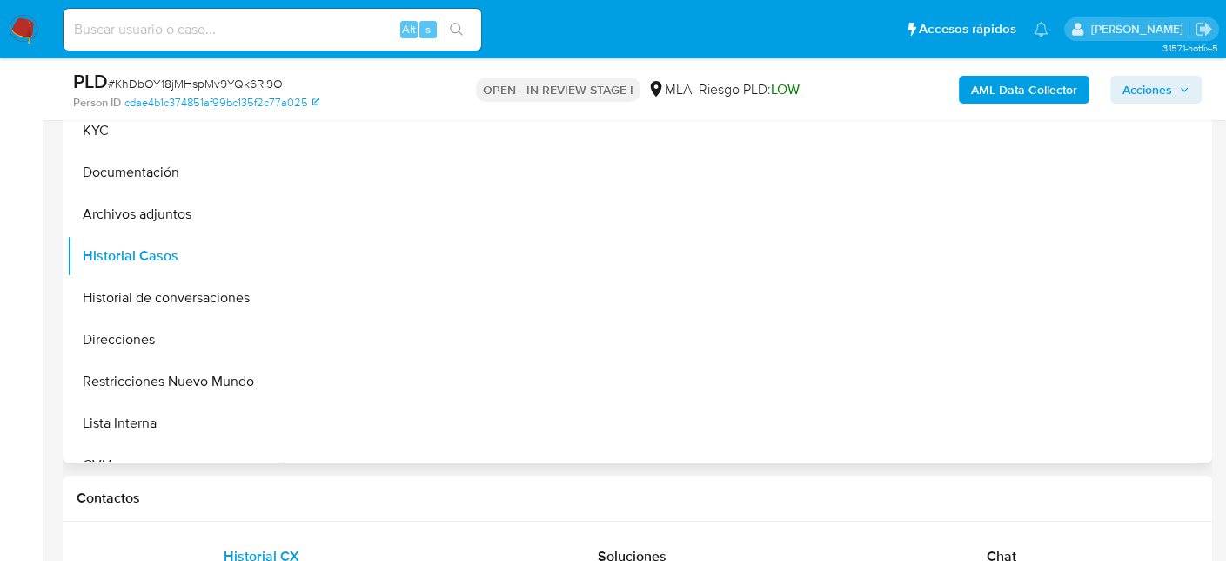
select select "10"
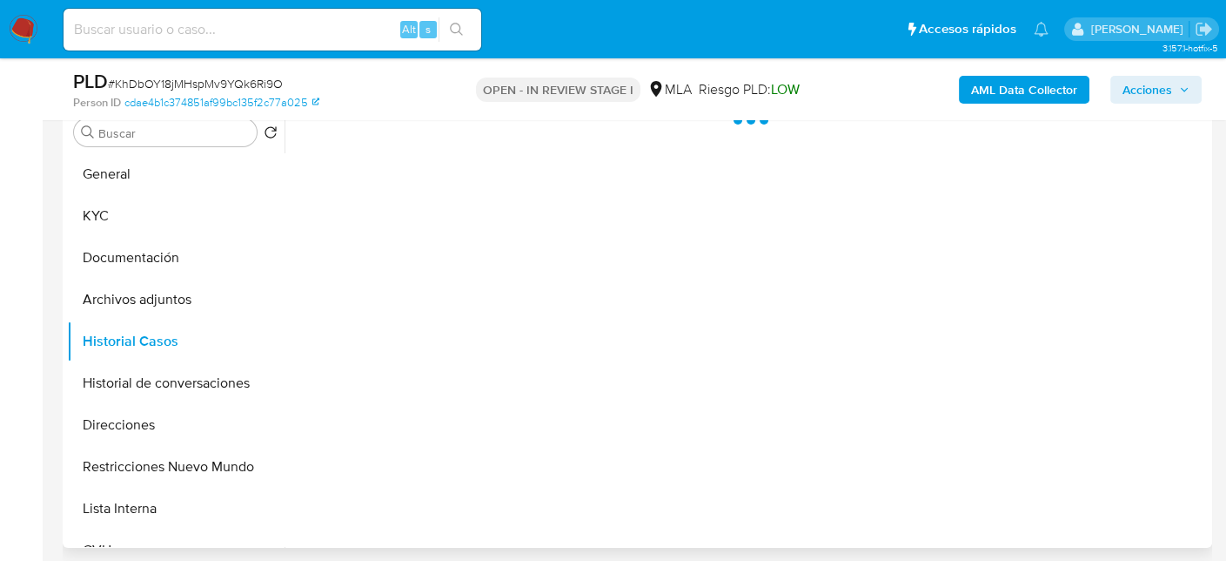
scroll to position [261, 0]
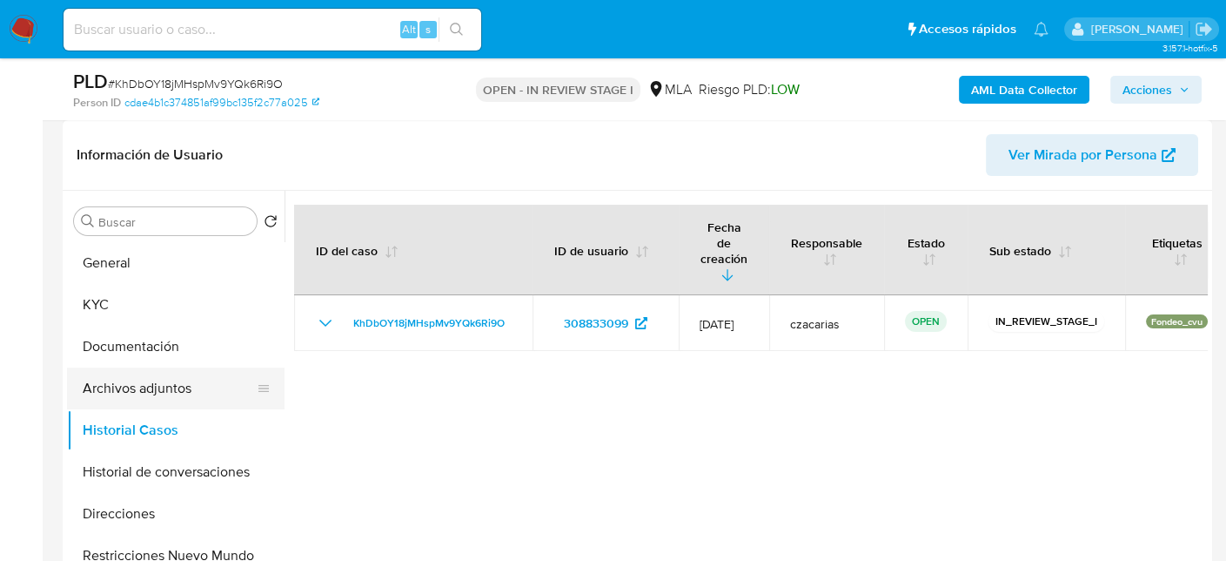
click at [144, 369] on button "Archivos adjuntos" at bounding box center [169, 388] width 204 height 42
